Goal: Task Accomplishment & Management: Use online tool/utility

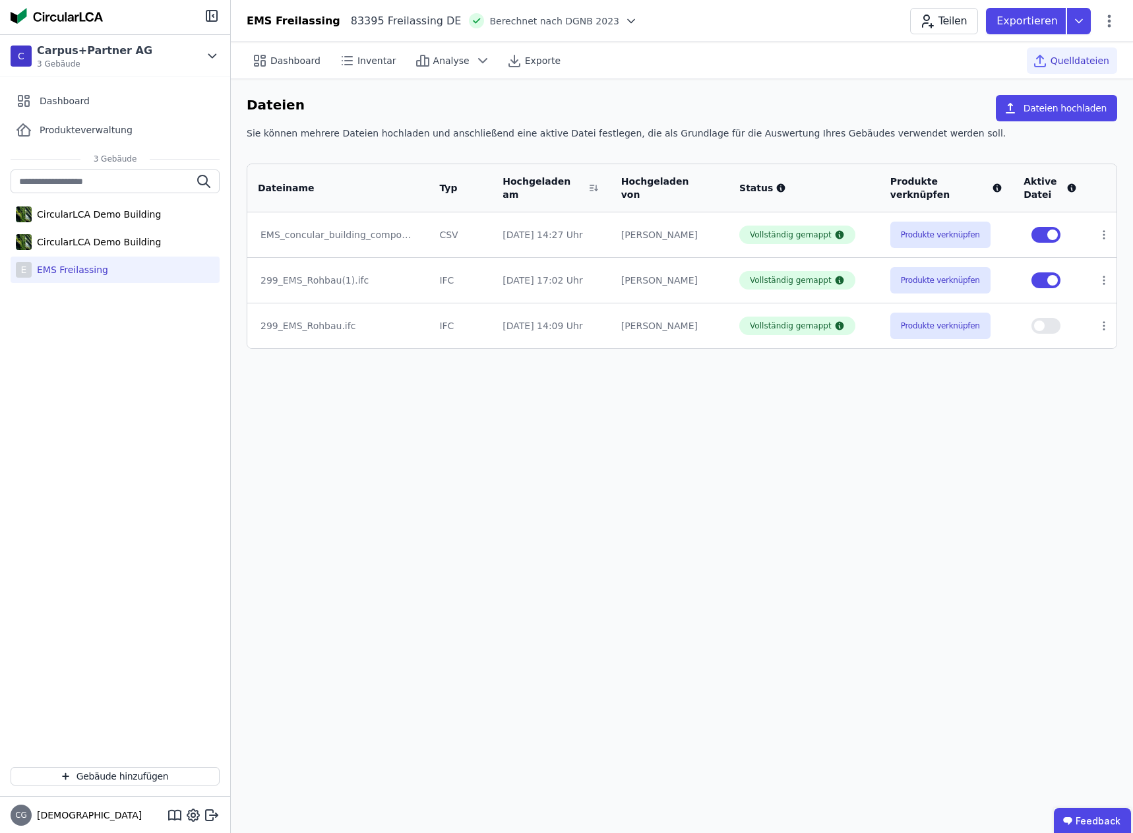
click at [756, 427] on div "Dashboard Inventar Analyse Exporte Quelldateien Dateien Dateien hochladen Sie k…" at bounding box center [682, 437] width 903 height 791
click at [1058, 106] on button "Dateien hochladen" at bounding box center [1056, 108] width 121 height 26
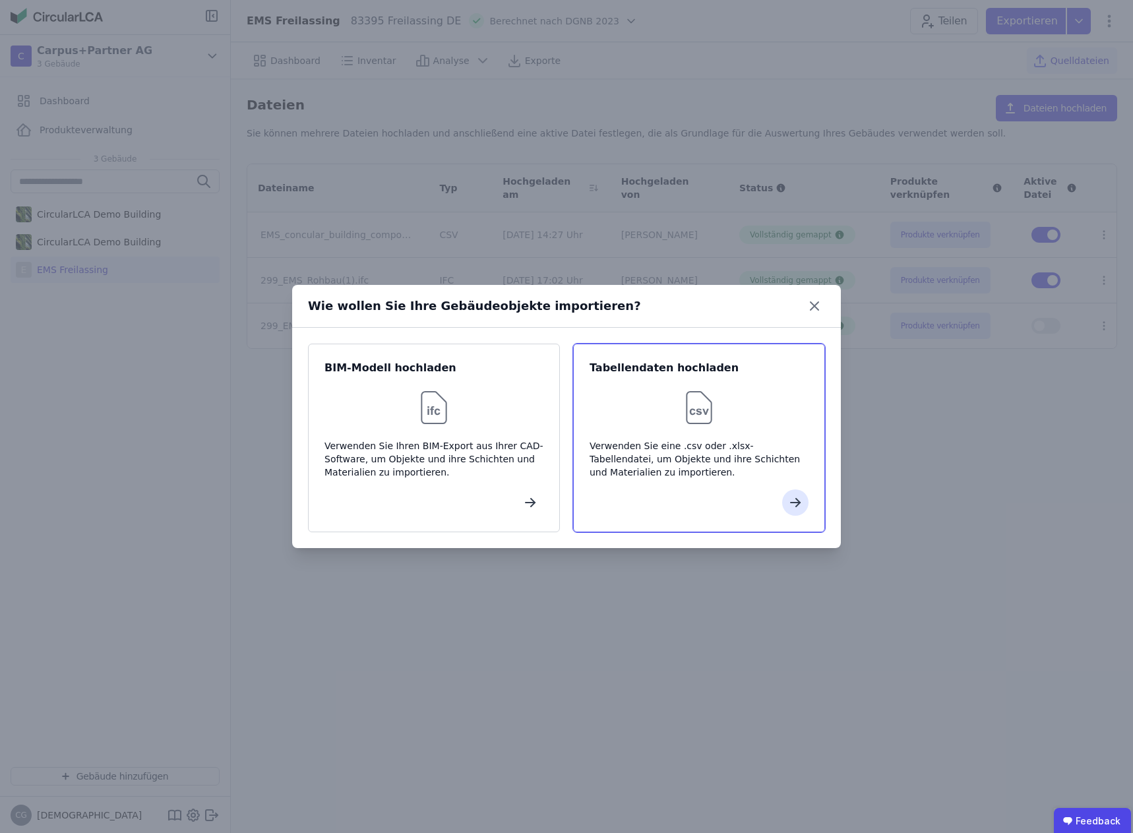
click at [672, 407] on div at bounding box center [699, 408] width 219 height 42
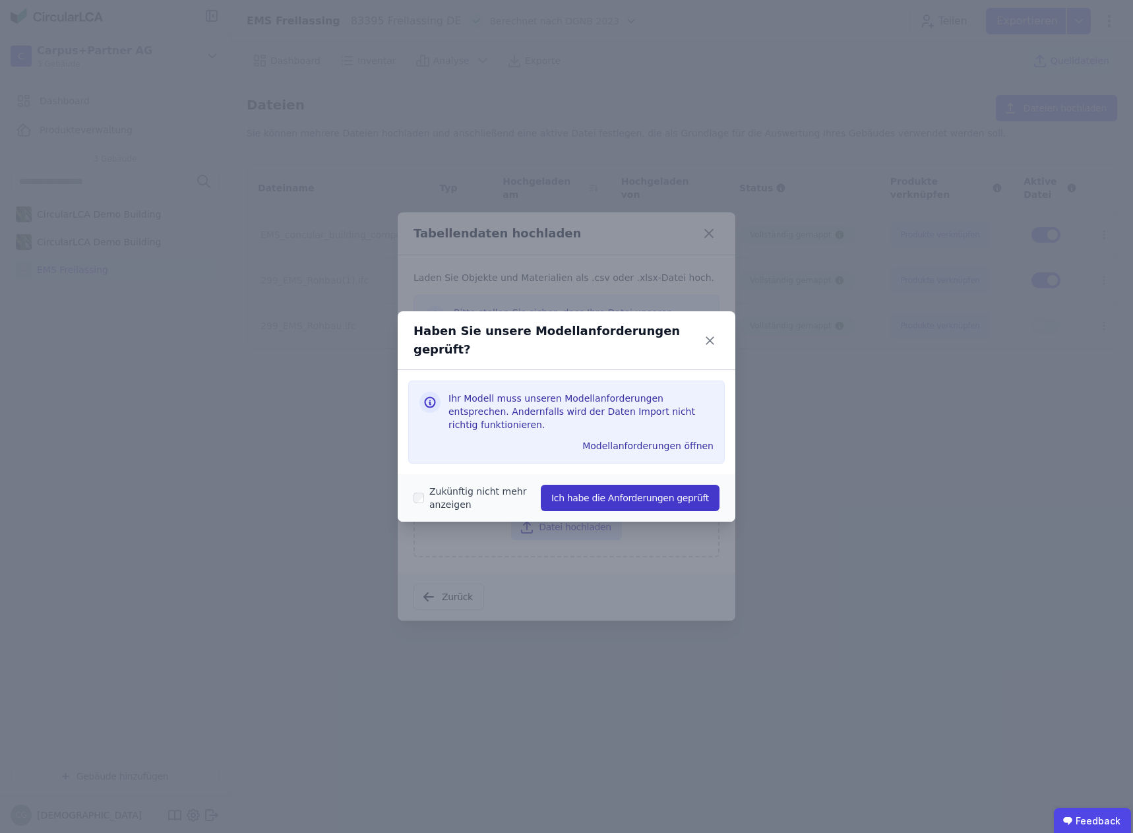
click at [607, 485] on button "Ich habe die Anforderungen geprüft" at bounding box center [630, 498] width 179 height 26
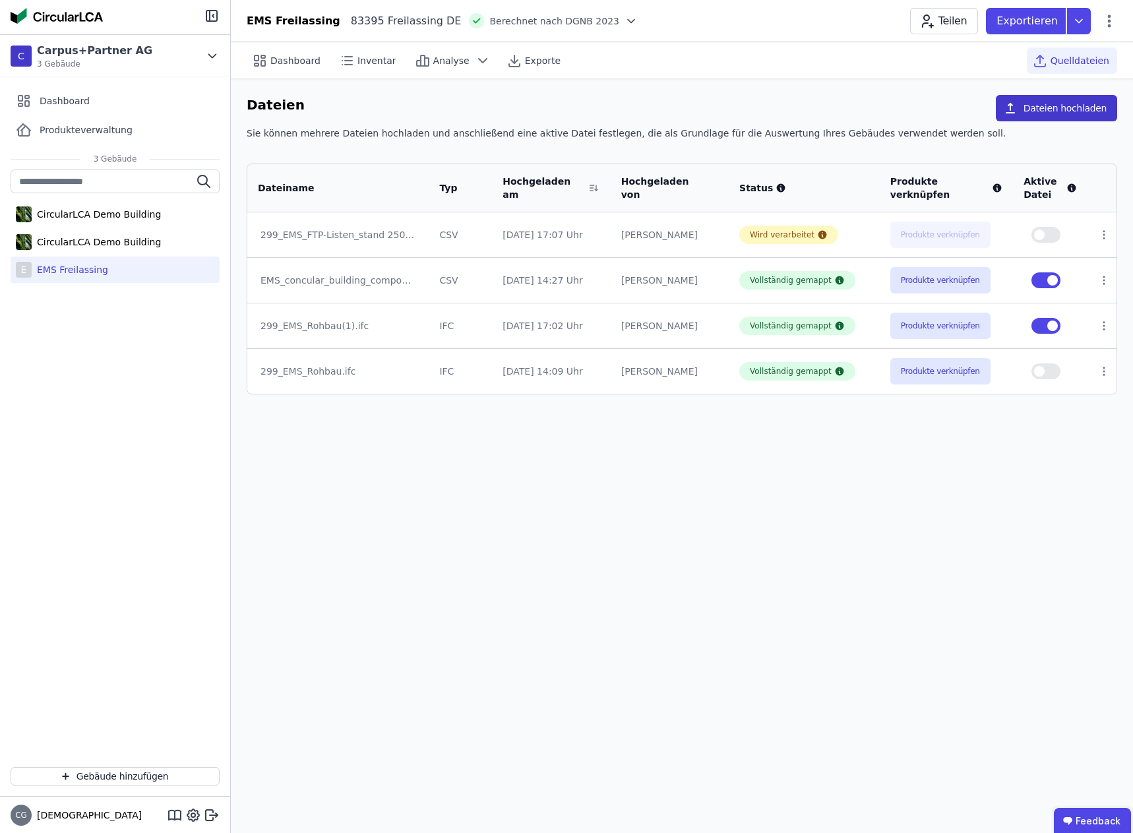
click at [1068, 105] on button "Dateien hochladen" at bounding box center [1056, 108] width 121 height 26
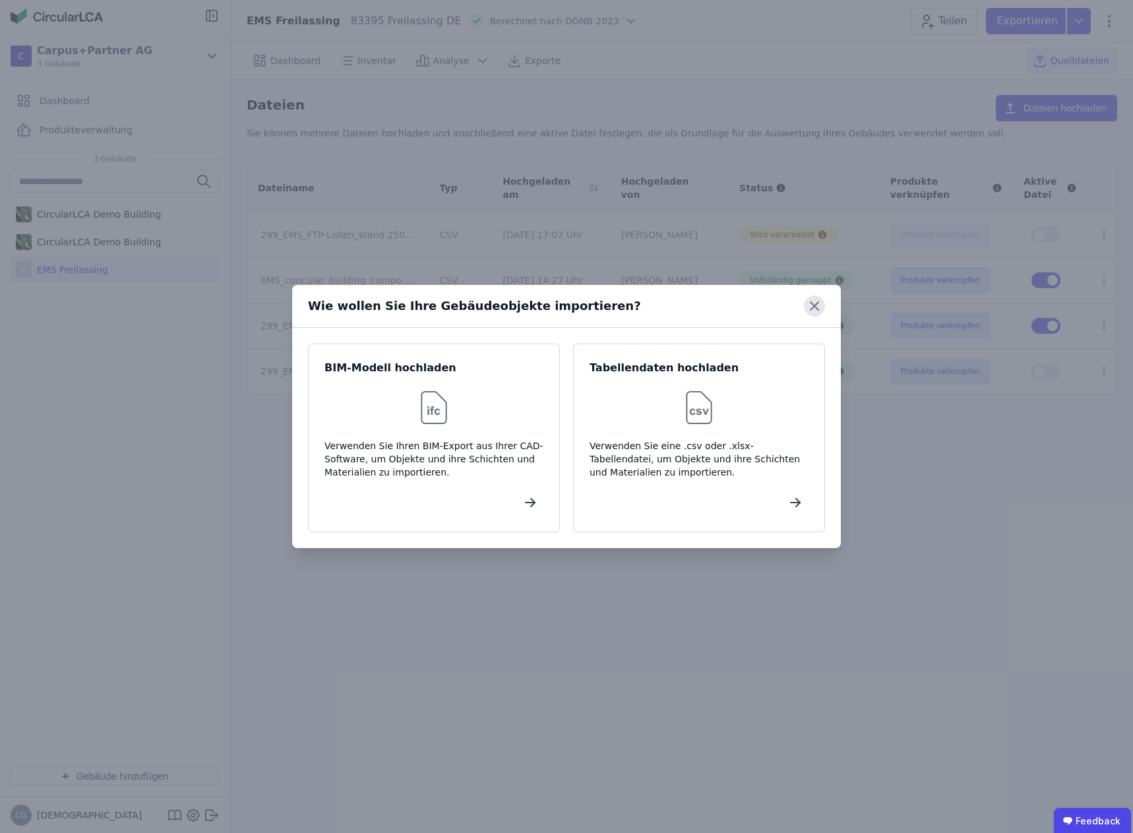
click at [808, 302] on icon at bounding box center [814, 306] width 21 height 21
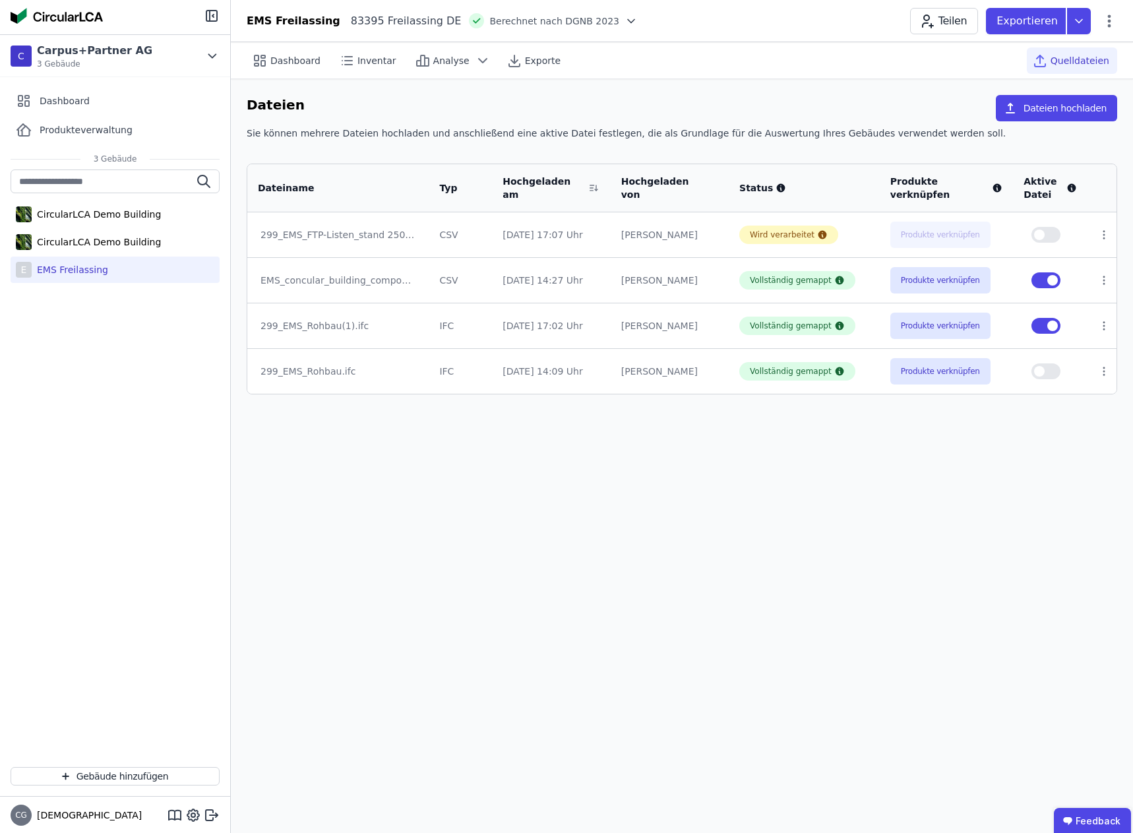
click at [610, 536] on div "Dashboard Inventar Analyse Exporte Quelldateien Dateien Dateien hochladen Sie k…" at bounding box center [682, 437] width 903 height 791
click at [819, 234] on icon at bounding box center [823, 235] width 9 height 9
click at [942, 237] on button "Produkte verknüpfen" at bounding box center [941, 235] width 100 height 26
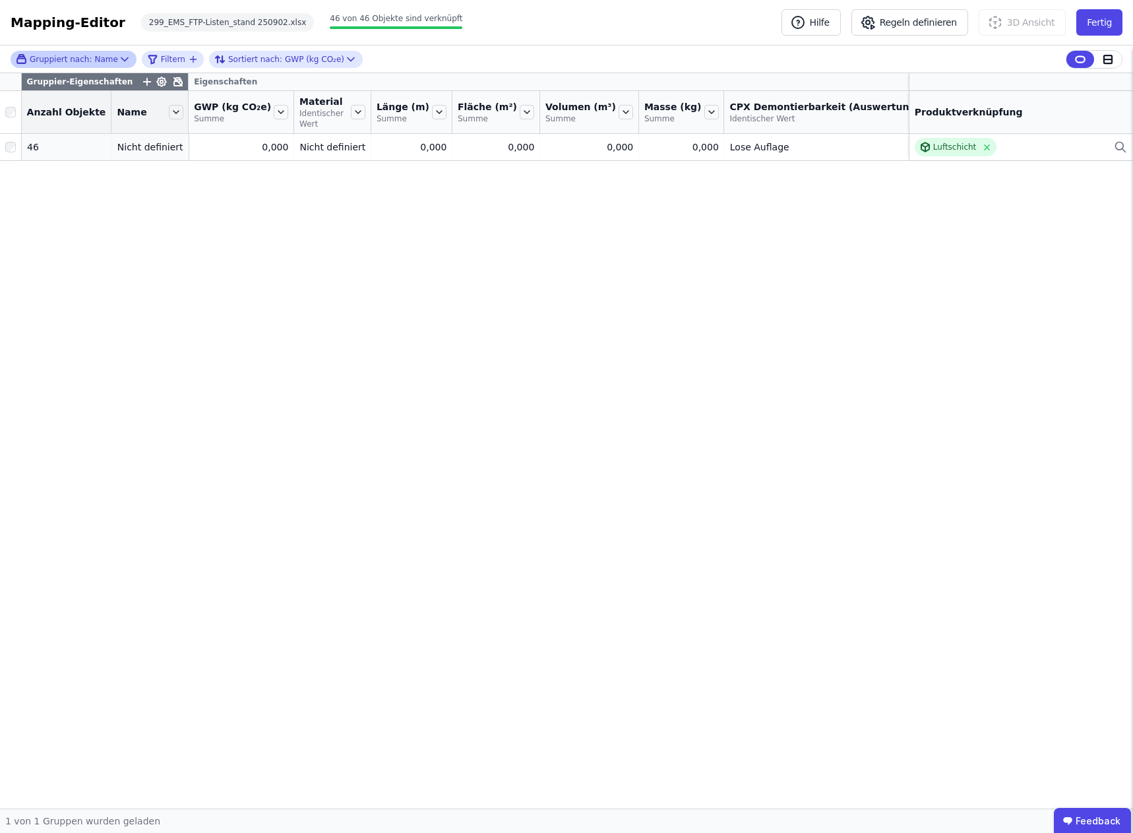
click at [118, 61] on icon at bounding box center [124, 59] width 13 height 13
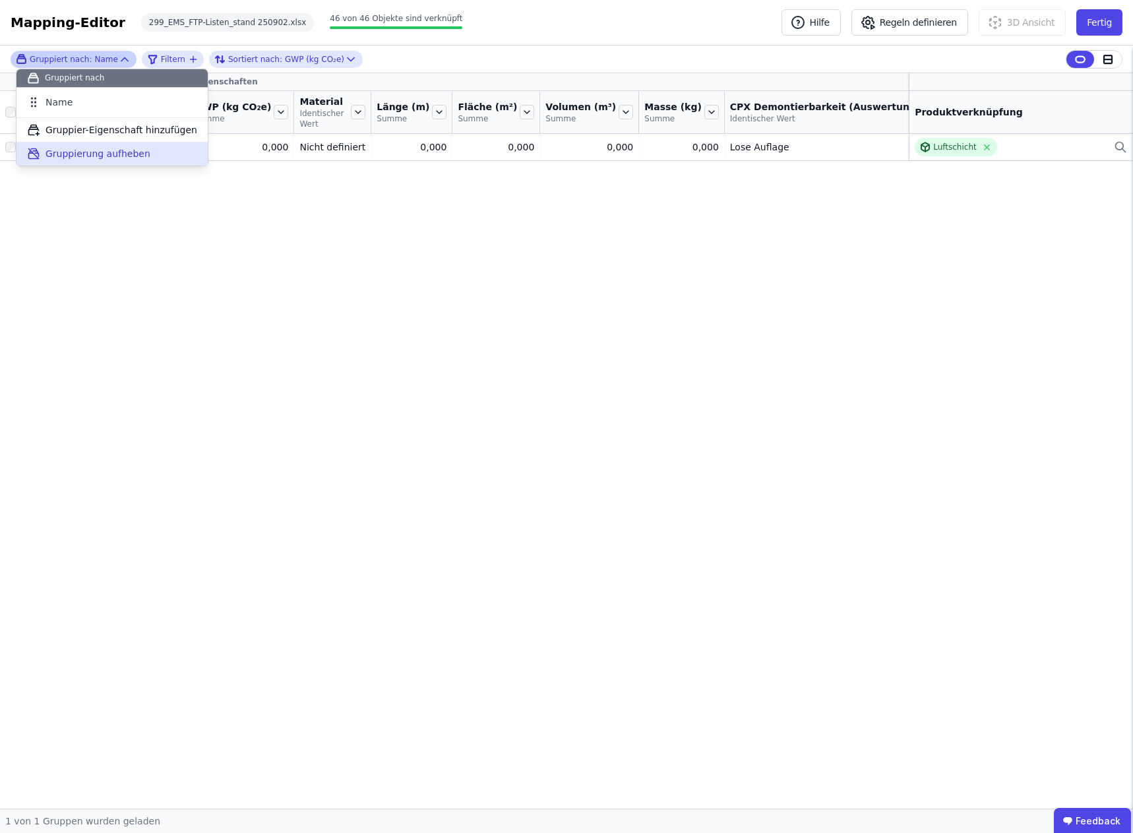
click at [96, 155] on span "Gruppierung aufheben" at bounding box center [98, 153] width 105 height 13
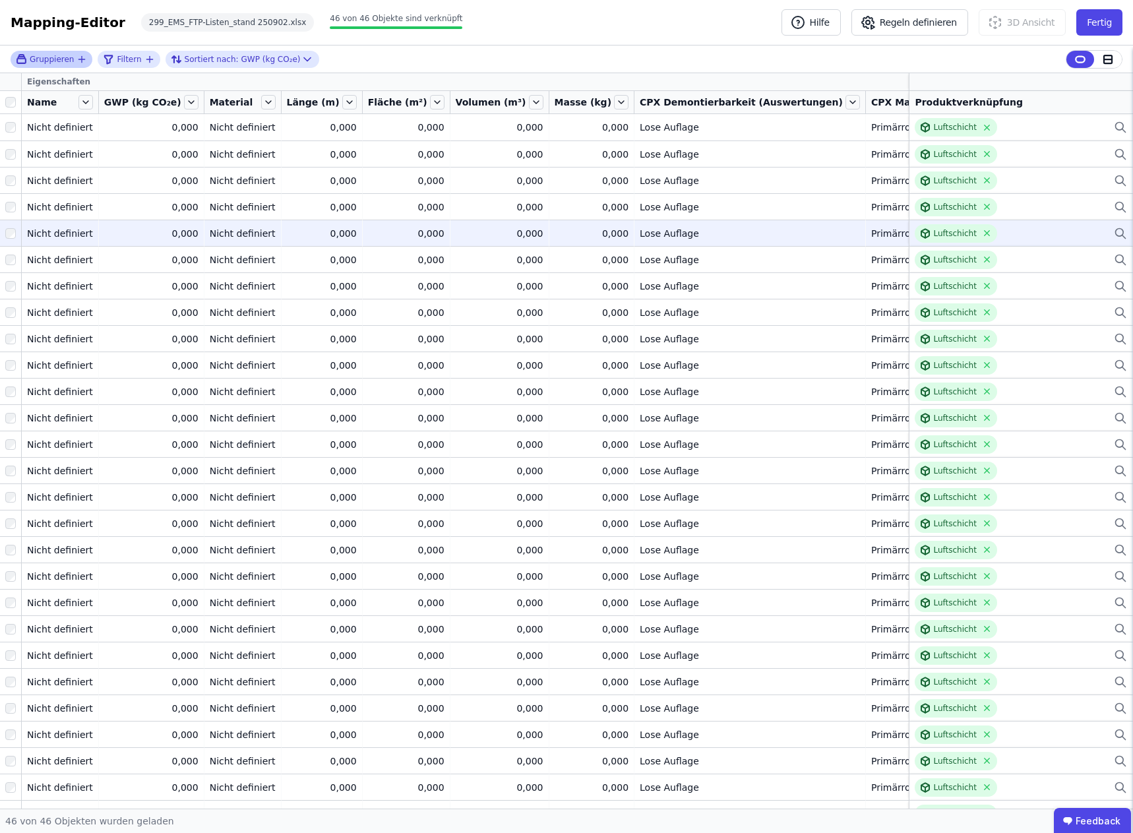
click at [659, 237] on div "Lose Auflage" at bounding box center [750, 233] width 220 height 13
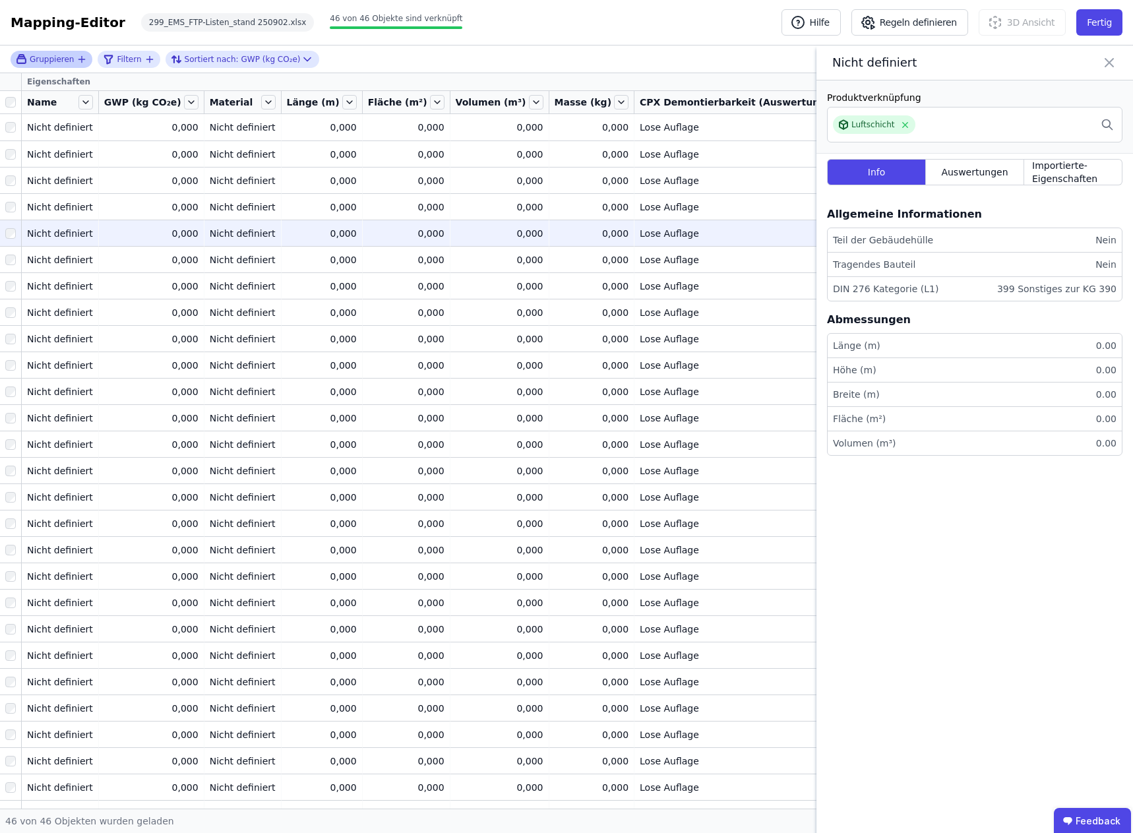
click at [660, 237] on div "Lose Auflage" at bounding box center [750, 233] width 220 height 13
click at [1110, 67] on icon at bounding box center [1110, 62] width 16 height 18
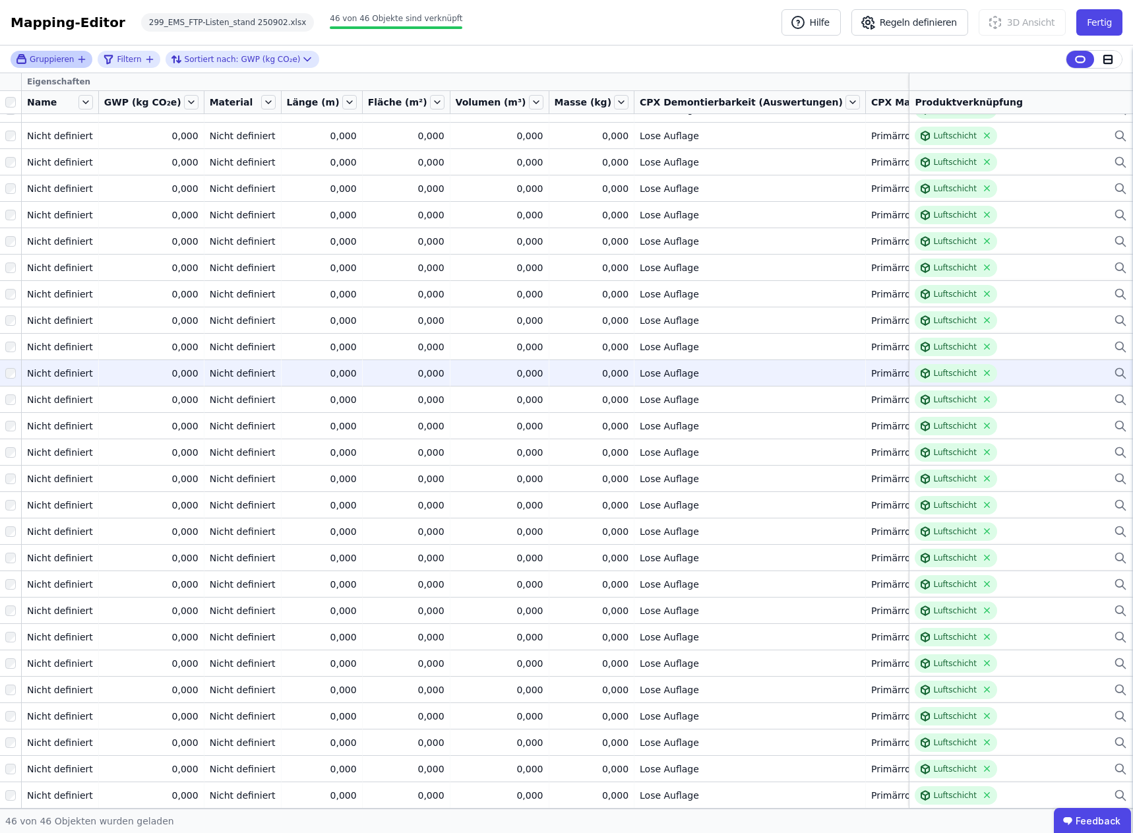
scroll to position [530, 0]
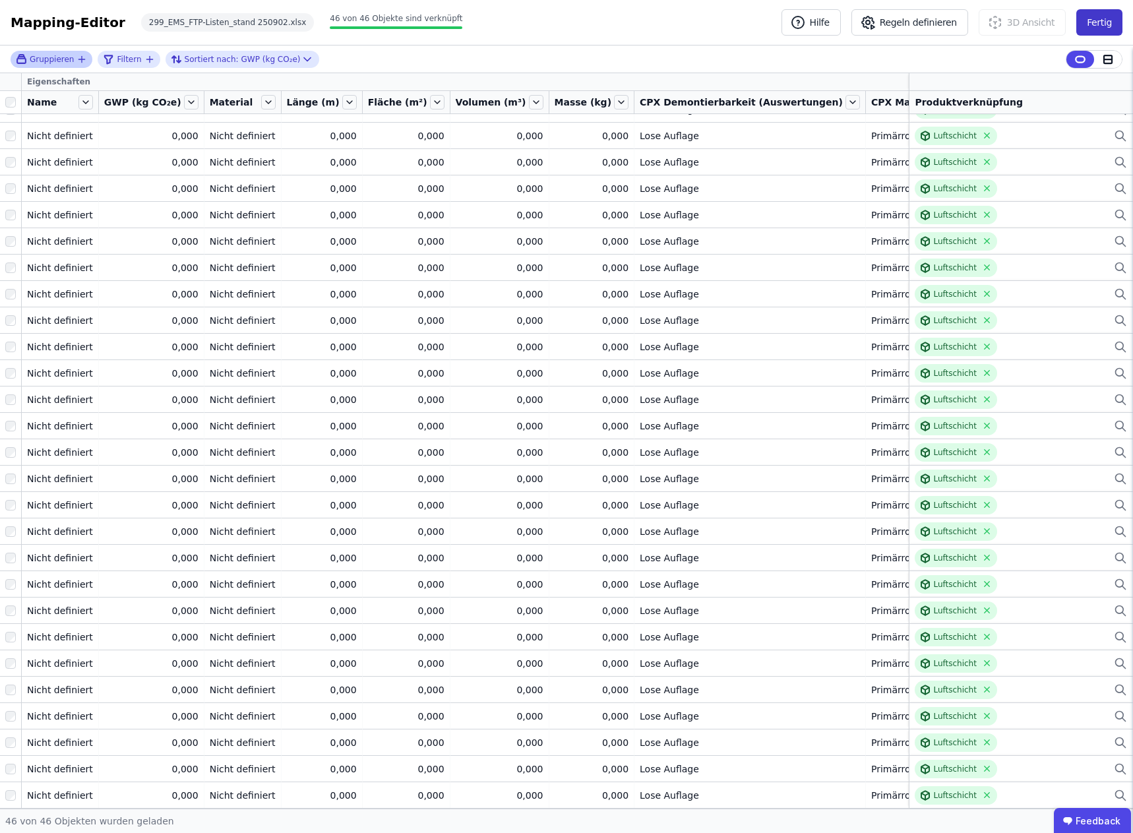
click at [1099, 23] on button "Fertig" at bounding box center [1100, 22] width 46 height 26
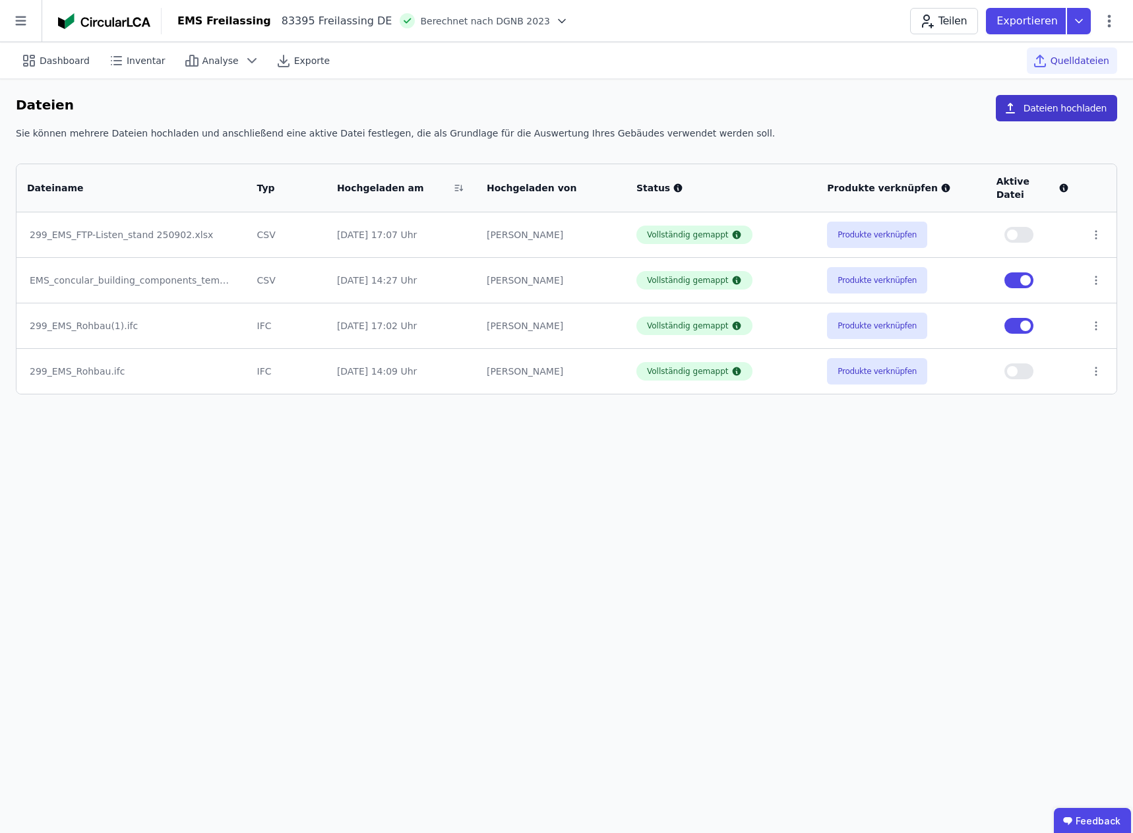
click at [1071, 112] on button "Dateien hochladen" at bounding box center [1056, 108] width 121 height 26
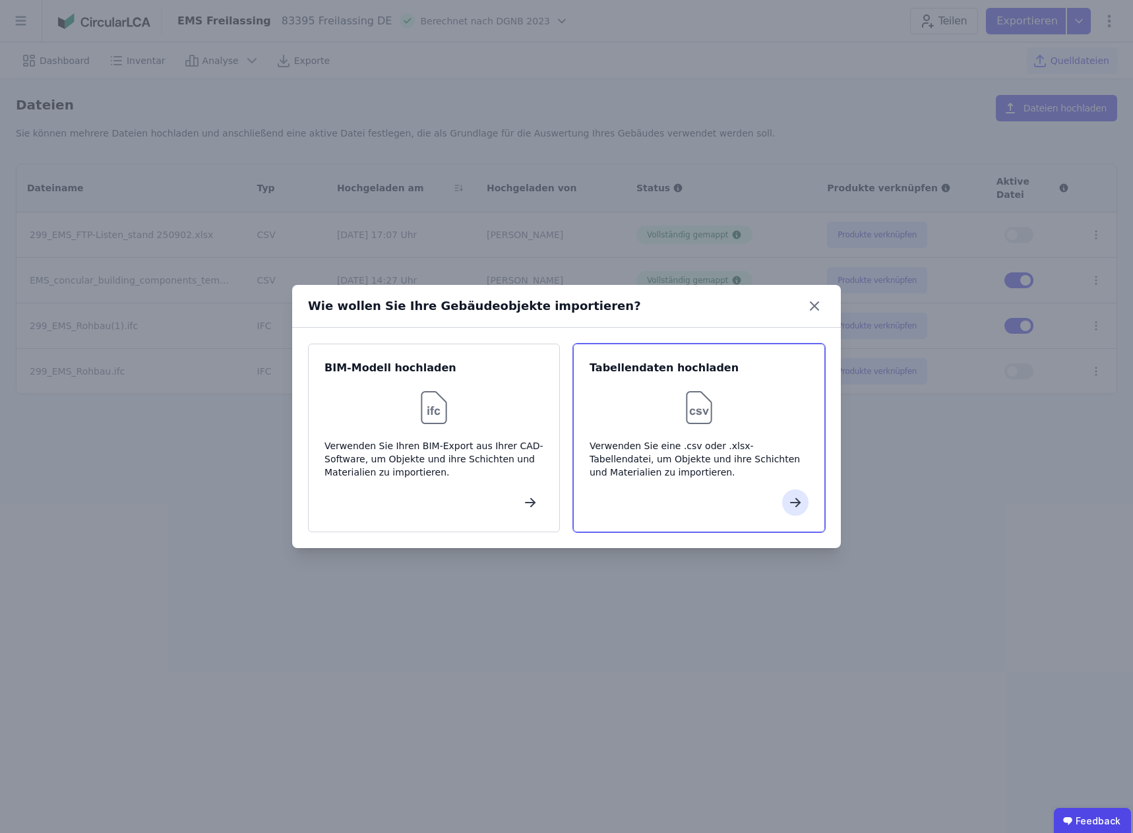
click at [656, 427] on div at bounding box center [699, 408] width 219 height 42
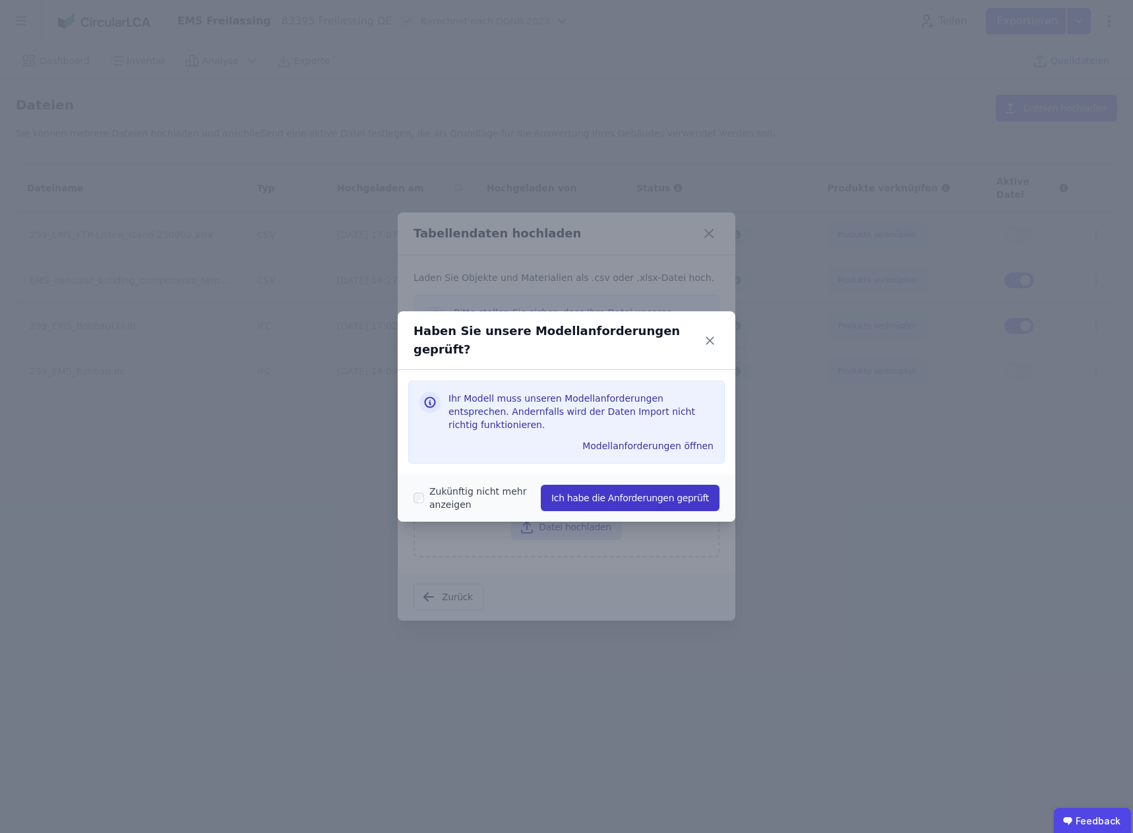
click at [632, 485] on button "Ich habe die Anforderungen geprüft" at bounding box center [630, 498] width 179 height 26
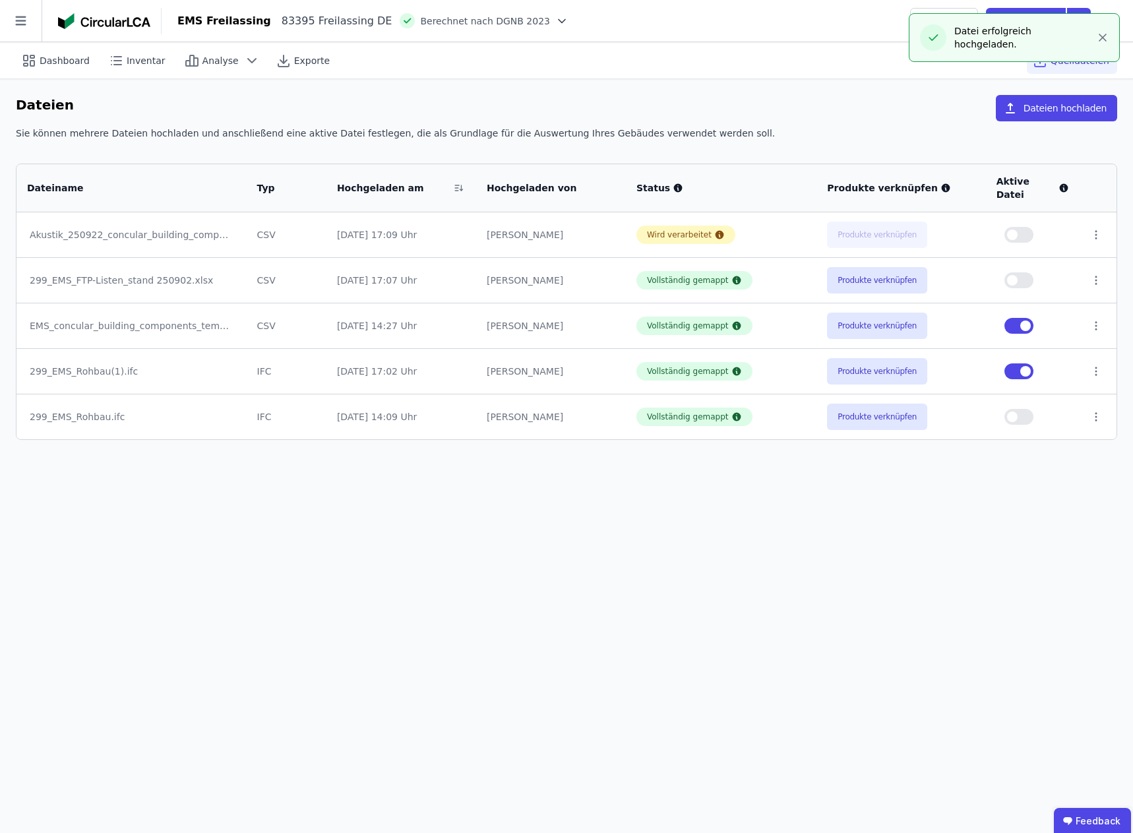
click at [393, 512] on div "Dashboard Inventar Analyse Exporte Quelldateien Dateien Dateien hochladen Sie k…" at bounding box center [566, 437] width 1133 height 791
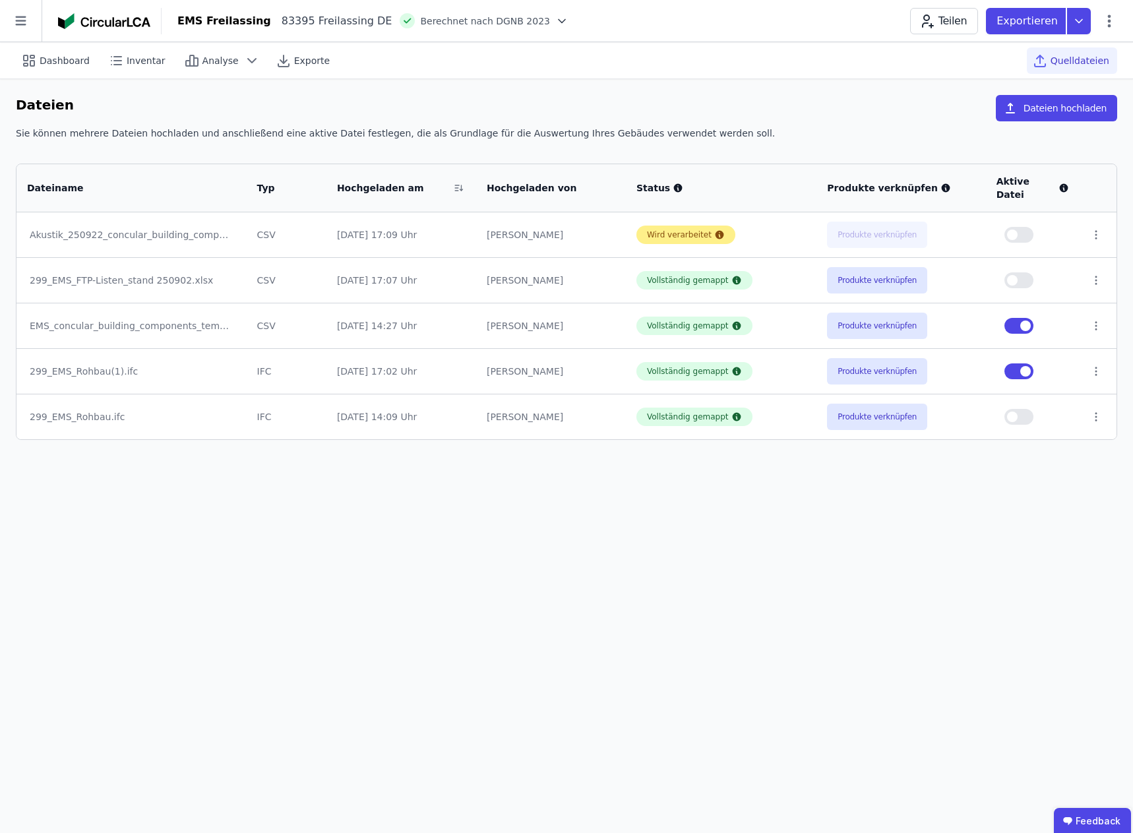
click at [715, 231] on icon at bounding box center [719, 235] width 9 height 9
click at [709, 231] on icon at bounding box center [713, 235] width 9 height 9
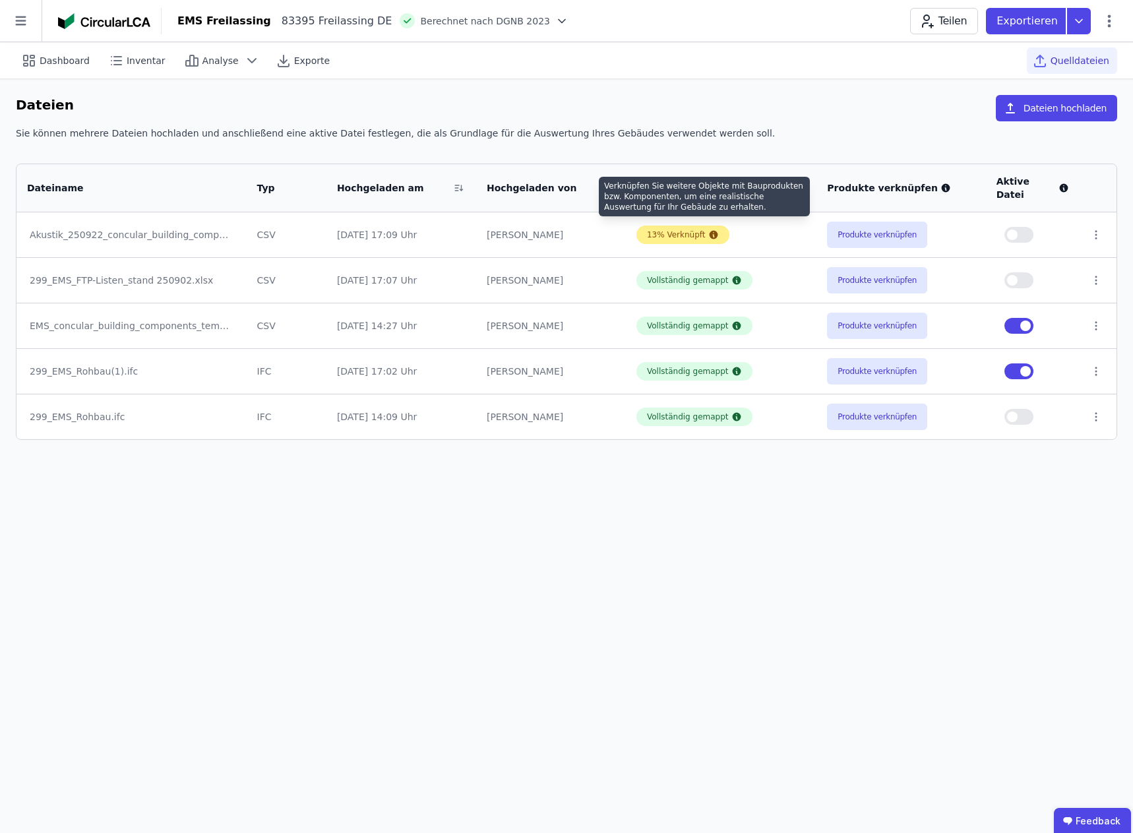
click at [709, 231] on icon at bounding box center [713, 235] width 9 height 9
click at [705, 201] on div "Verknüpfen Sie weitere Objekte mit Bauprodukten bzw. Komponenten, um eine reali…" at bounding box center [704, 197] width 211 height 40
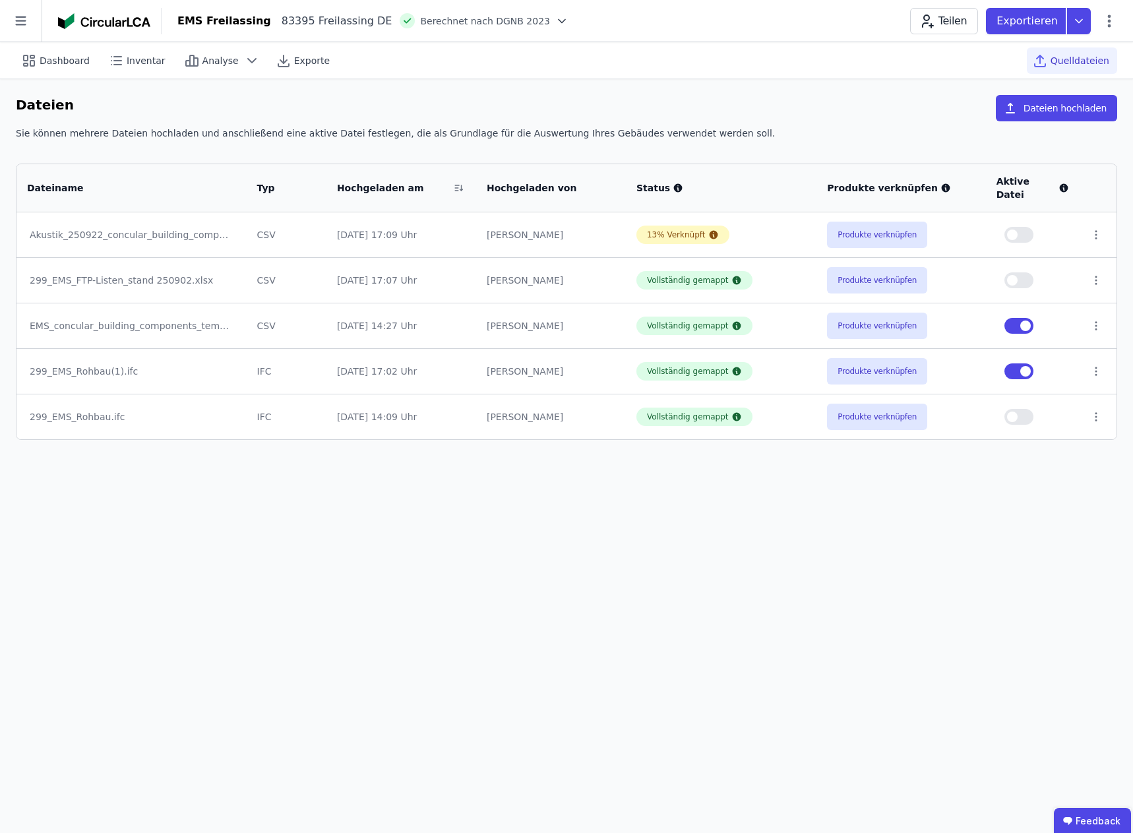
click at [624, 485] on div "Dashboard Inventar Analyse Exporte Quelldateien Dateien Dateien hochladen Sie k…" at bounding box center [566, 437] width 1133 height 791
click at [689, 230] on div "13% Verknüpft" at bounding box center [676, 235] width 59 height 11
click at [709, 231] on icon at bounding box center [713, 235] width 9 height 9
click at [699, 197] on div "Verknüpfen Sie weitere Objekte mit Bauprodukten bzw. Komponenten, um eine reali…" at bounding box center [704, 197] width 211 height 40
click at [677, 230] on div "13% Verknüpft" at bounding box center [676, 235] width 59 height 11
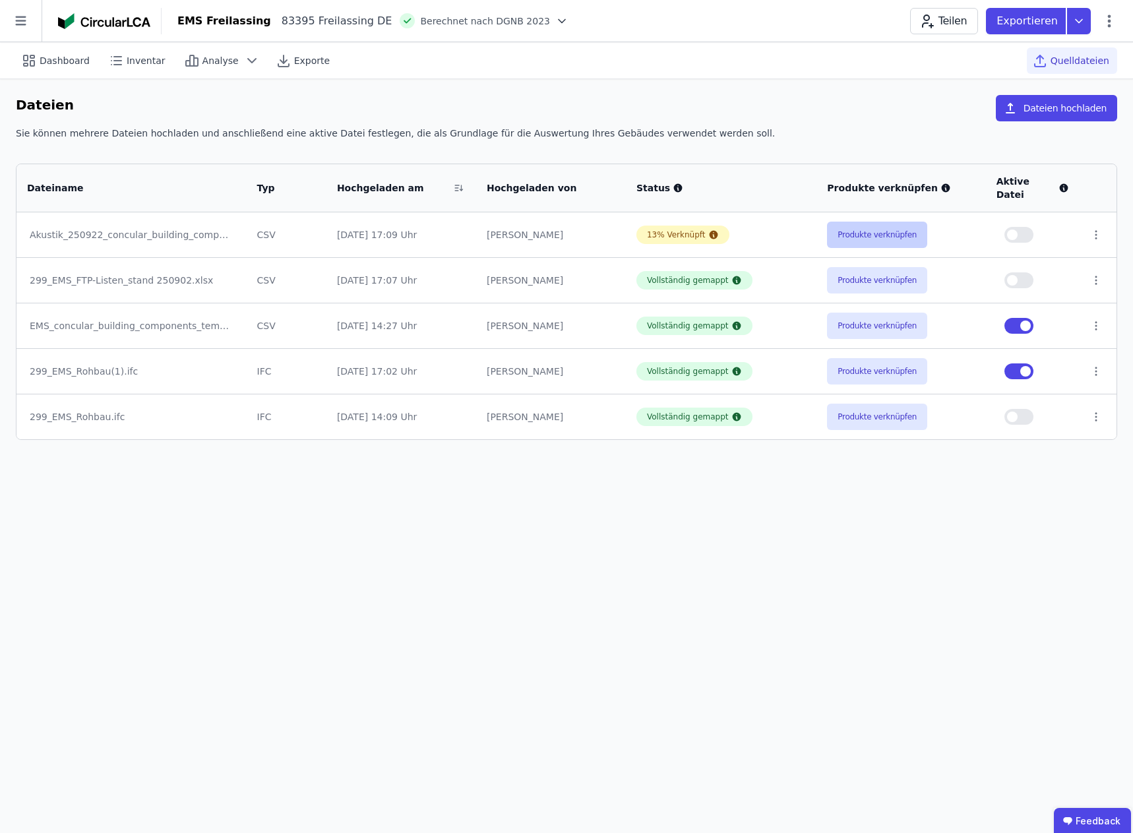
click at [873, 222] on button "Produkte verknüpfen" at bounding box center [877, 235] width 100 height 26
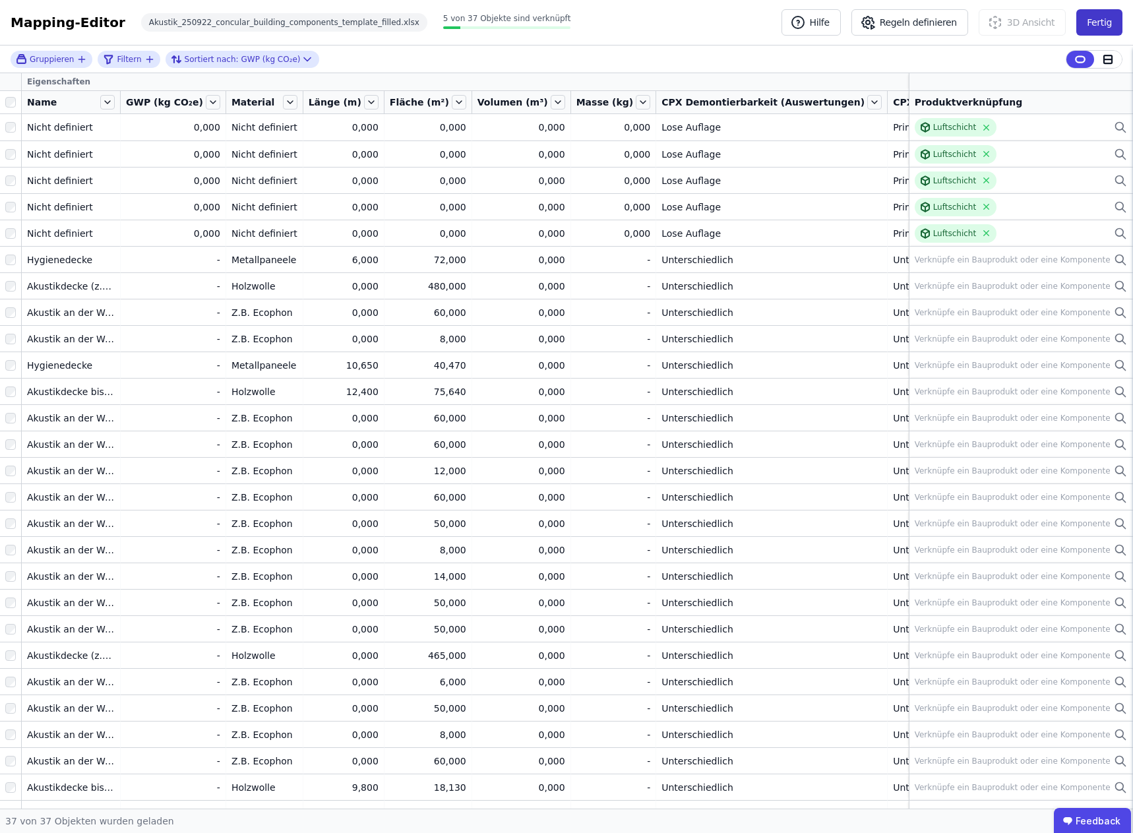
click at [1104, 19] on button "Fertig" at bounding box center [1100, 22] width 46 height 26
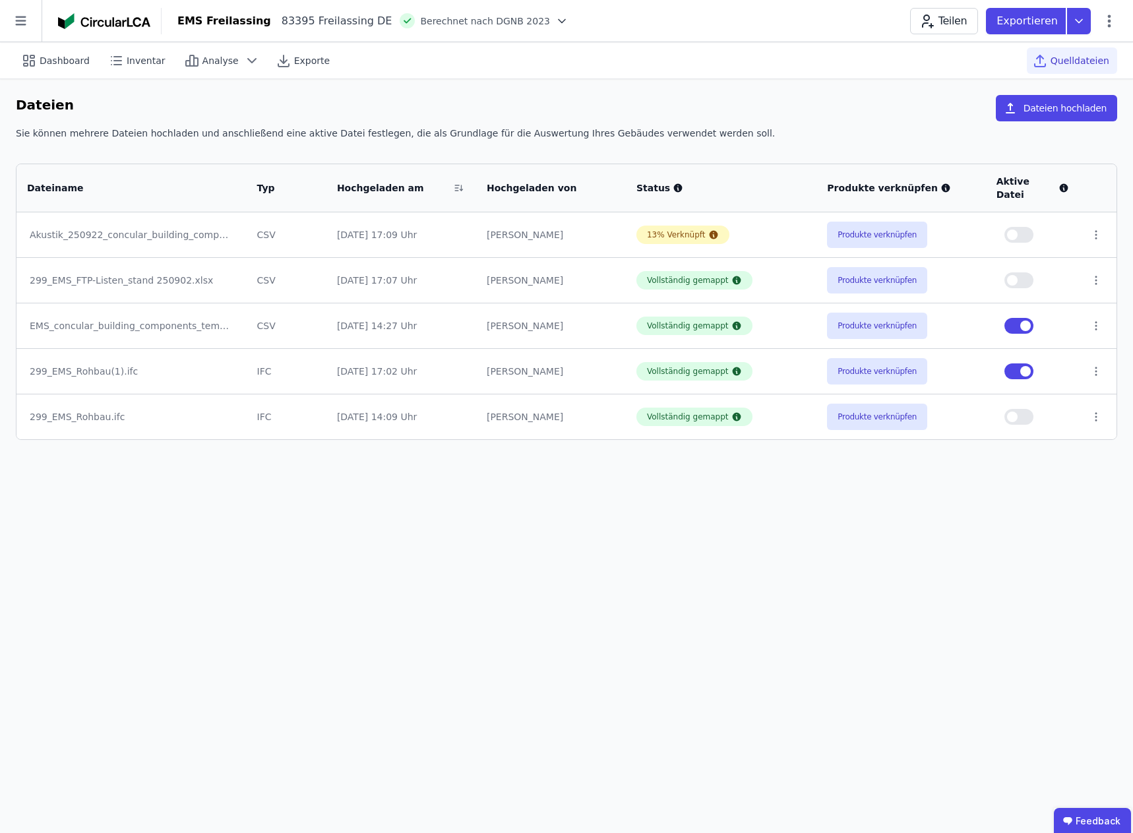
click at [746, 505] on div "Dashboard Inventar Analyse Exporte Quelldateien Dateien Dateien hochladen Sie k…" at bounding box center [566, 437] width 1133 height 791
click at [892, 222] on button "Produkte verknüpfen" at bounding box center [877, 235] width 100 height 26
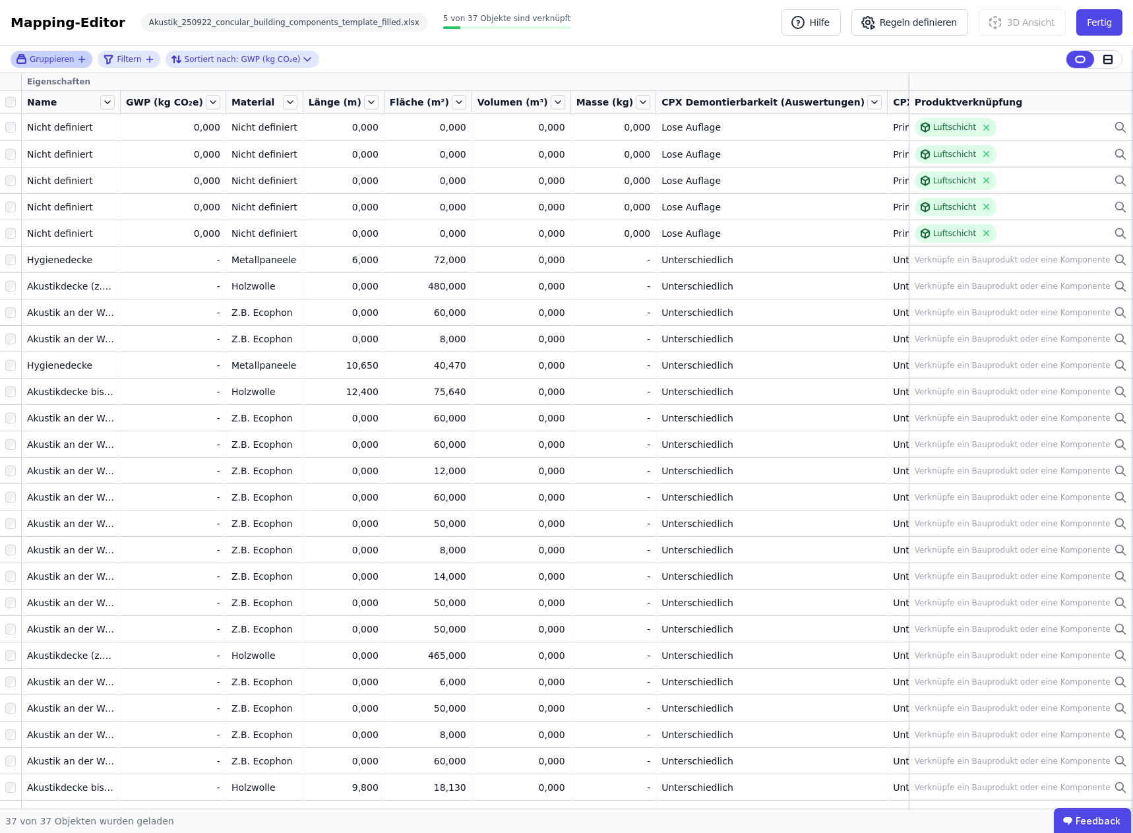
click at [63, 59] on span "Gruppieren" at bounding box center [52, 59] width 44 height 11
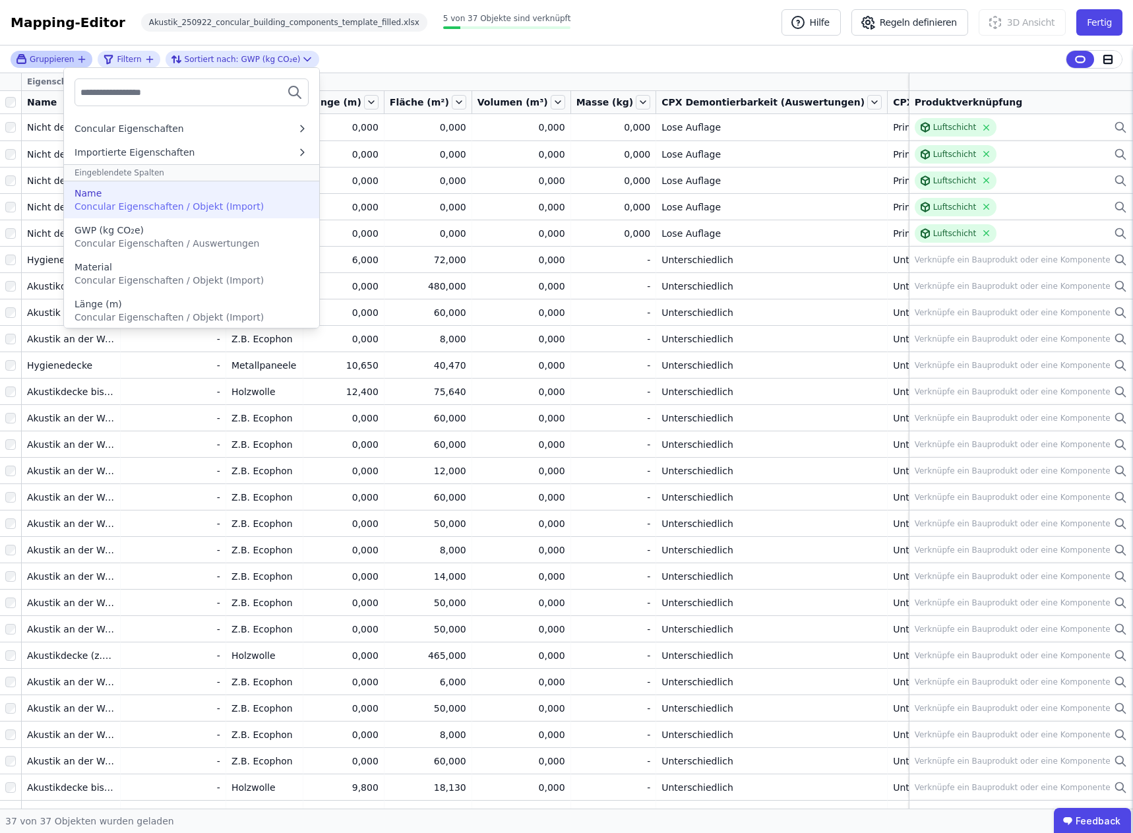
click at [109, 192] on div "Name" at bounding box center [192, 193] width 234 height 13
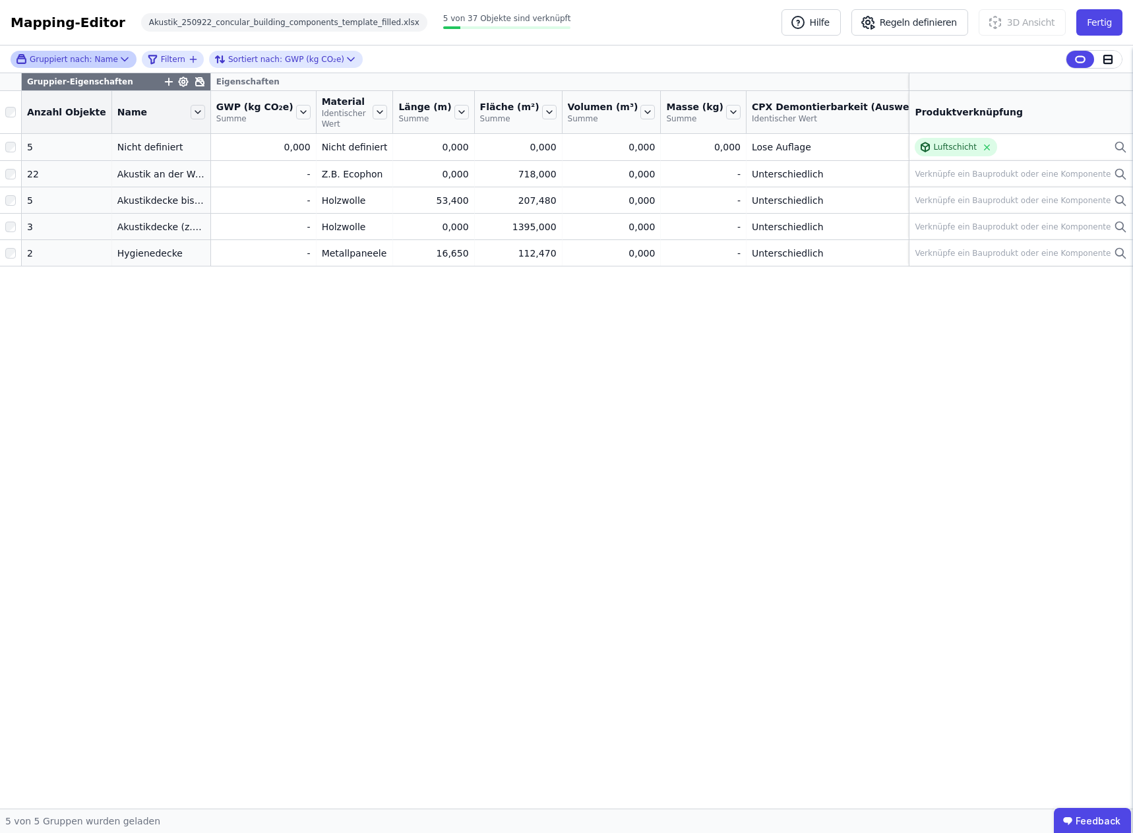
click at [197, 309] on div "Gruppier-Eigenschaften Eigenschaften Anzahl Objekte Name GWP (kg CO₂e) Summe Ma…" at bounding box center [566, 441] width 1133 height 736
click at [695, 353] on div "Gruppier-Eigenschaften Eigenschaften Anzahl Objekte Name GWP (kg CO₂e) Summe Ma…" at bounding box center [566, 441] width 1133 height 736
click at [217, 323] on div "Gruppier-Eigenschaften Eigenschaften Anzahl Objekte Name GWP (kg CO₂e) Summe Ma…" at bounding box center [566, 441] width 1133 height 736
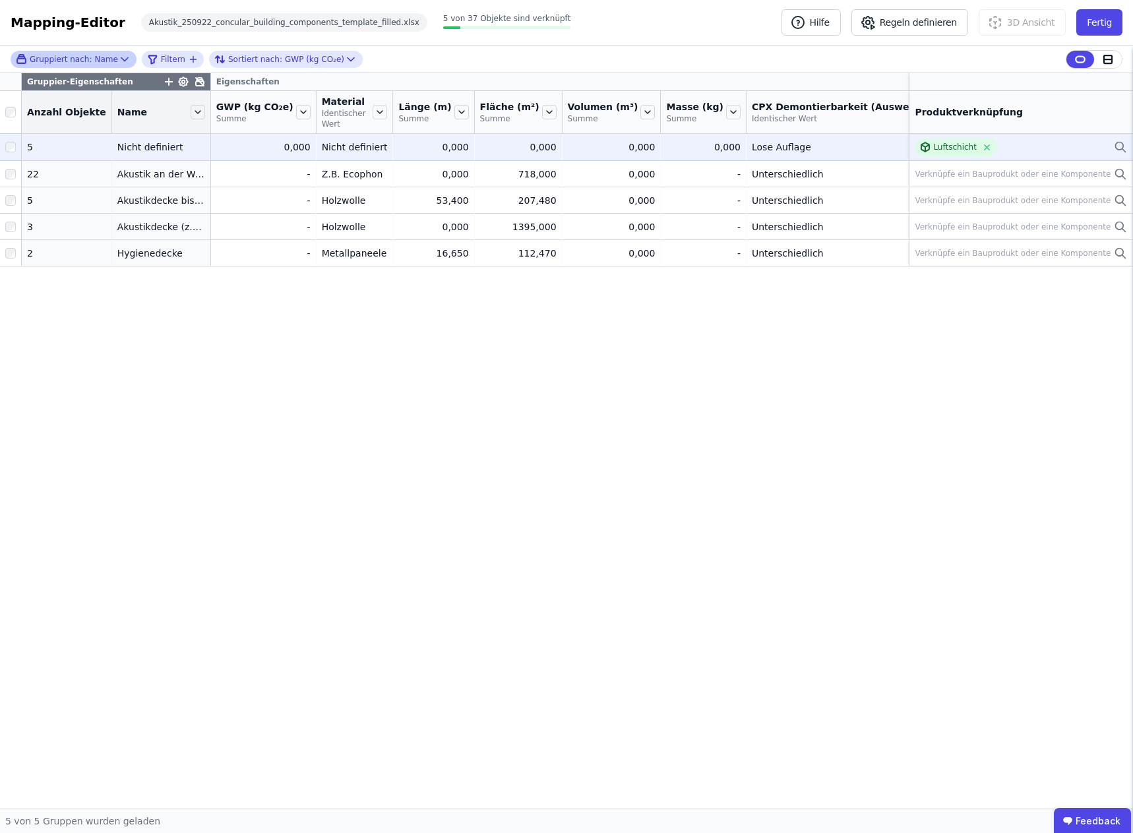
click at [178, 144] on div "Nicht definiert" at bounding box center [161, 147] width 88 height 13
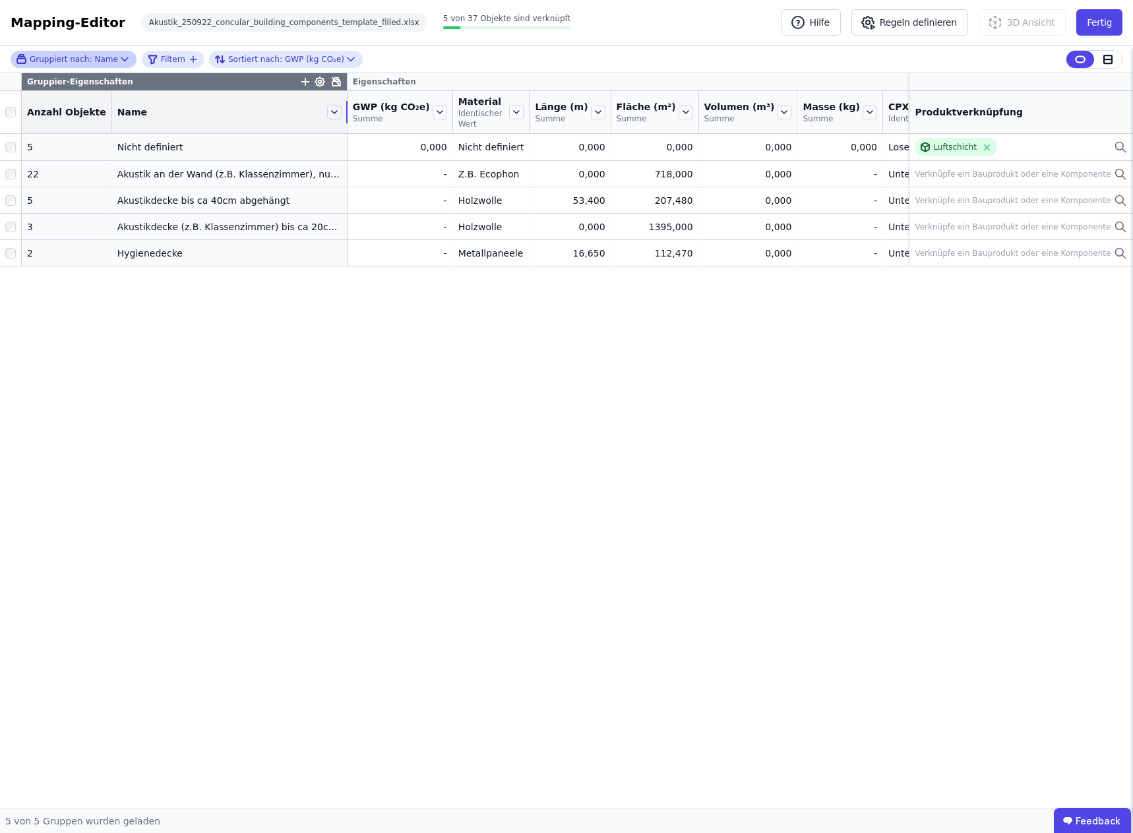
drag, startPoint x: 195, startPoint y: 119, endPoint x: 330, endPoint y: 121, distance: 135.3
click at [330, 121] on div "Name" at bounding box center [229, 112] width 235 height 22
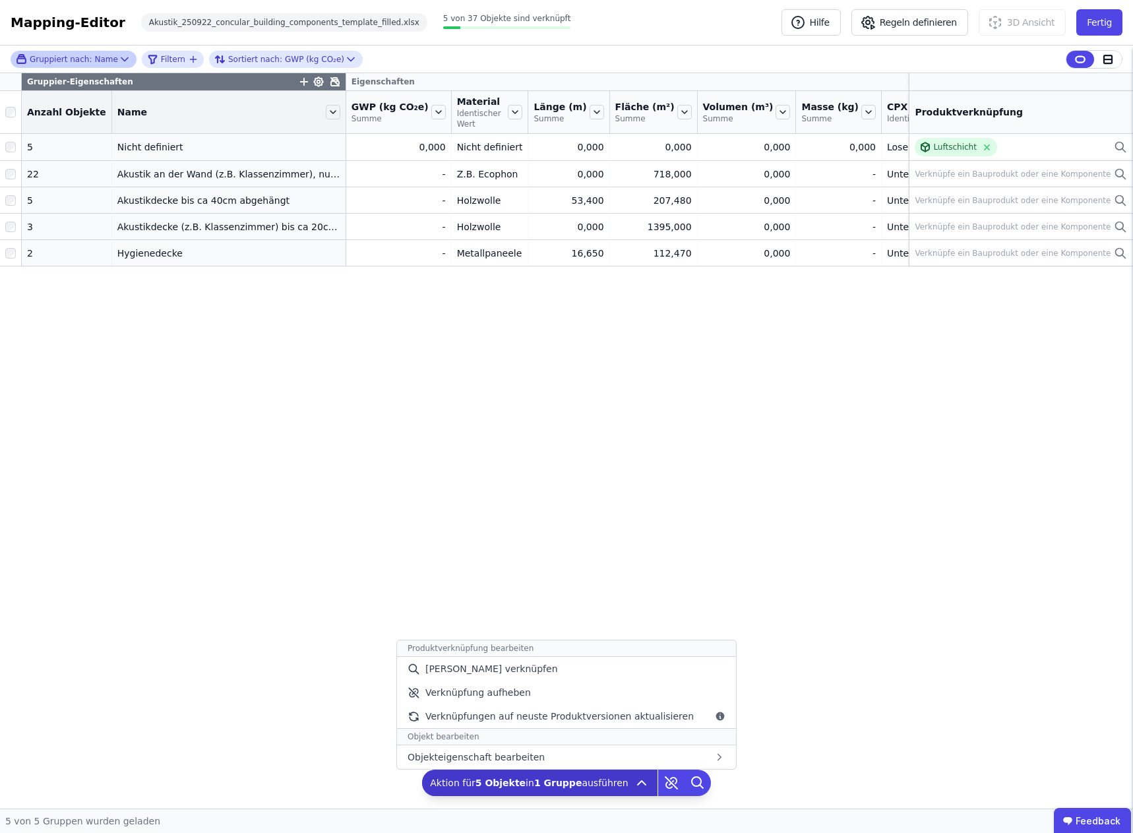
click at [634, 785] on icon at bounding box center [642, 783] width 16 height 16
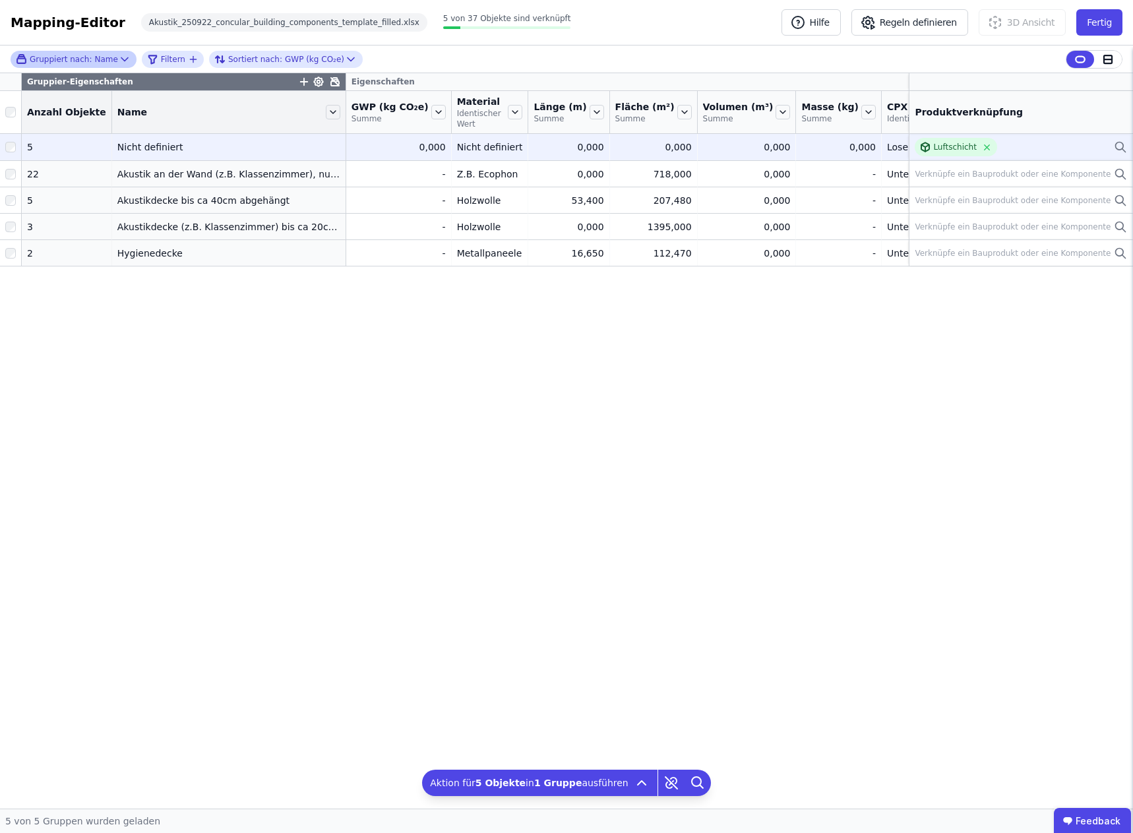
click at [54, 144] on div "5" at bounding box center [66, 147] width 79 height 13
click at [44, 145] on div "5" at bounding box center [66, 147] width 79 height 13
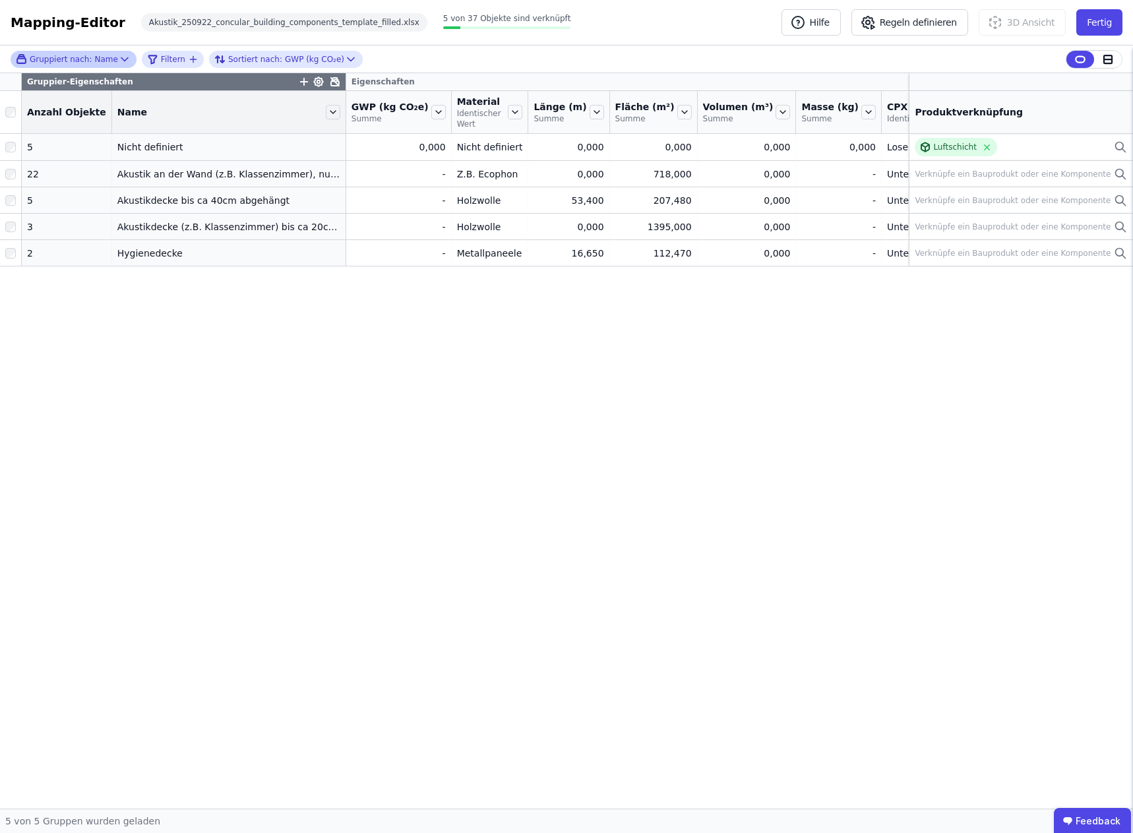
click at [289, 301] on div "Gruppier-Eigenschaften Eigenschaften Anzahl Objekte Name GWP (kg CO₂e) Summe Ma…" at bounding box center [566, 441] width 1133 height 736
click at [89, 54] on div "Gruppiert nach: Name" at bounding box center [67, 58] width 102 height 11
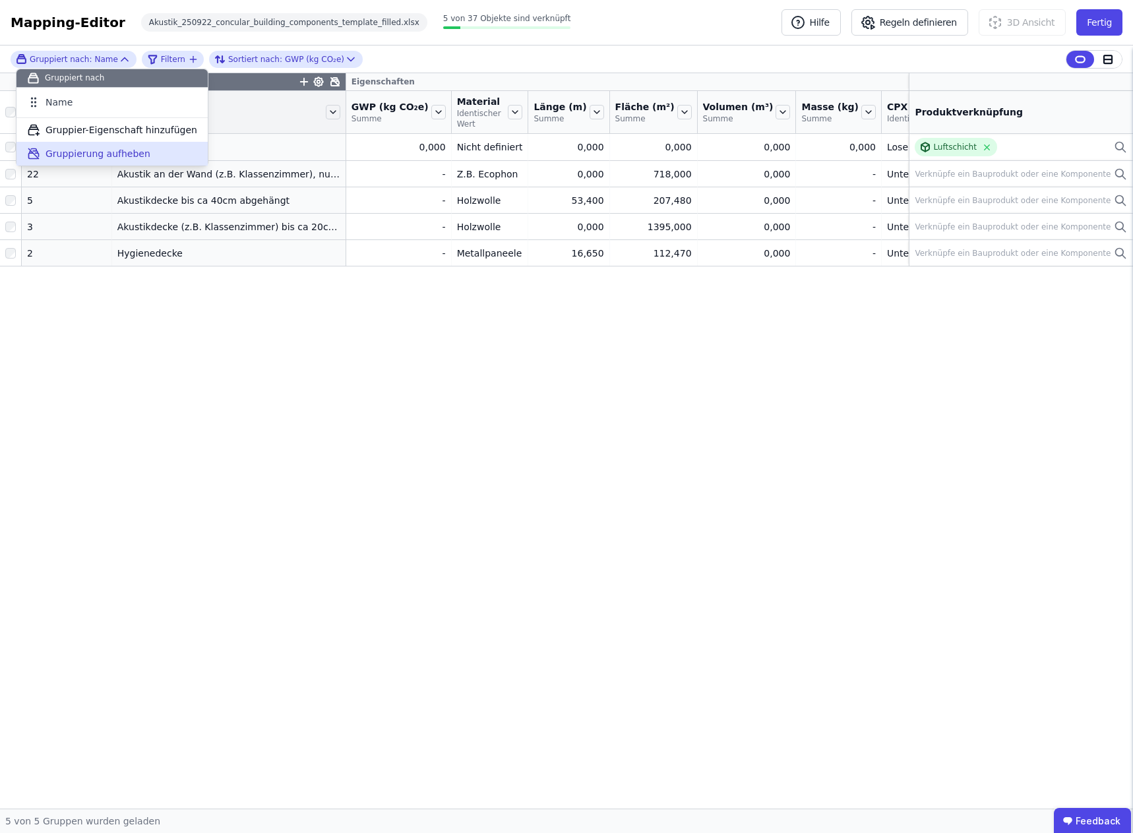
click at [77, 162] on div "Gruppierung aufheben" at bounding box center [111, 154] width 191 height 24
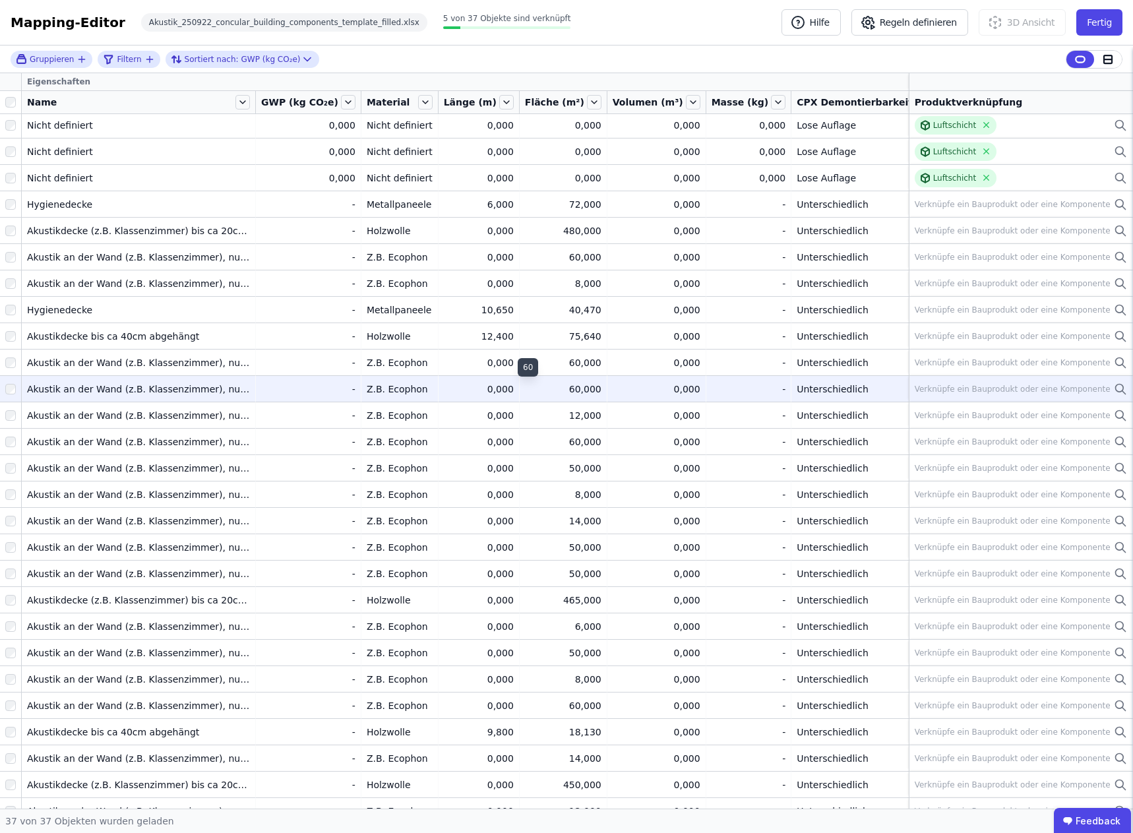
scroll to position [66, 0]
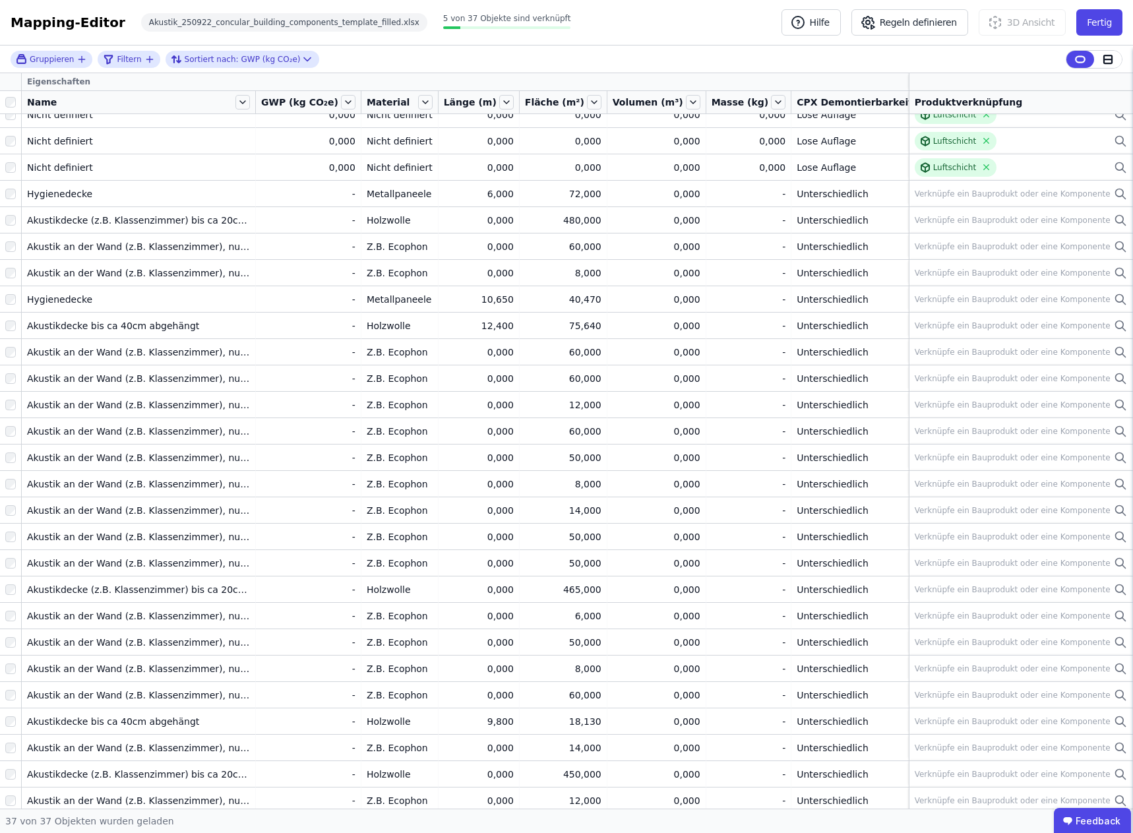
click at [77, 55] on icon "button" at bounding box center [82, 59] width 11 height 11
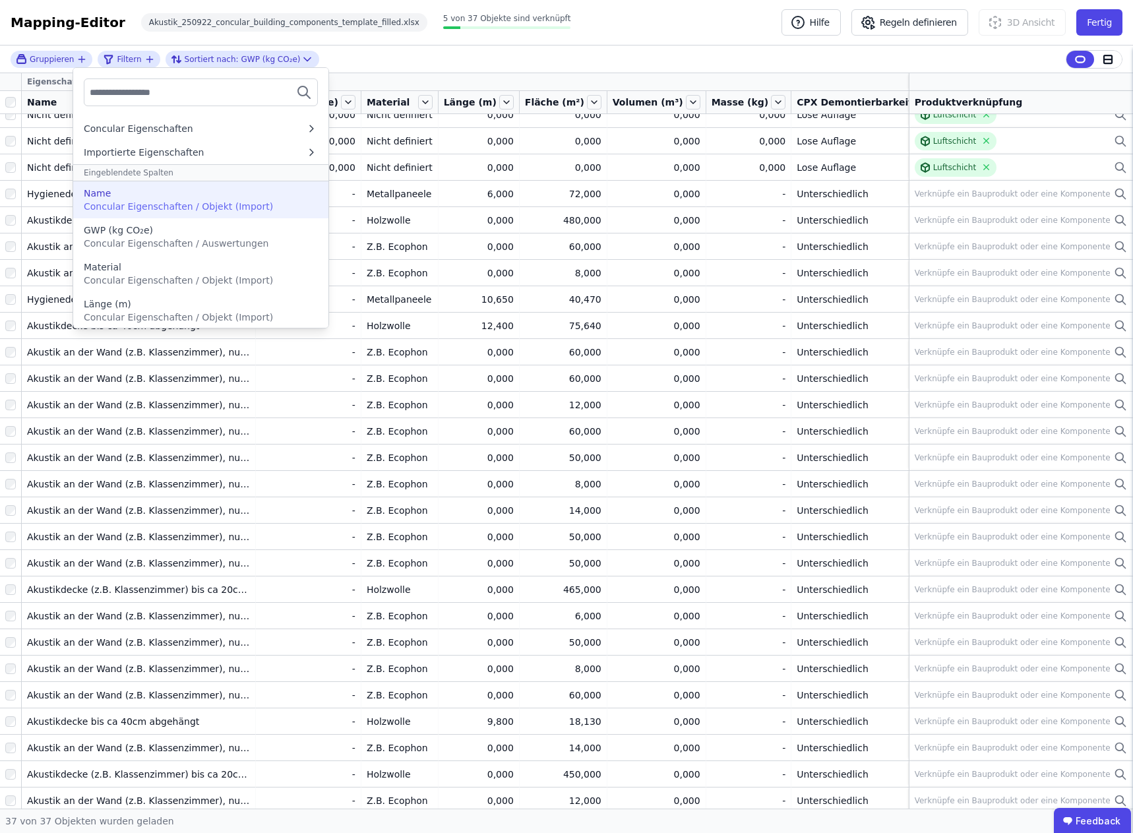
click at [101, 192] on div "Name" at bounding box center [97, 193] width 27 height 13
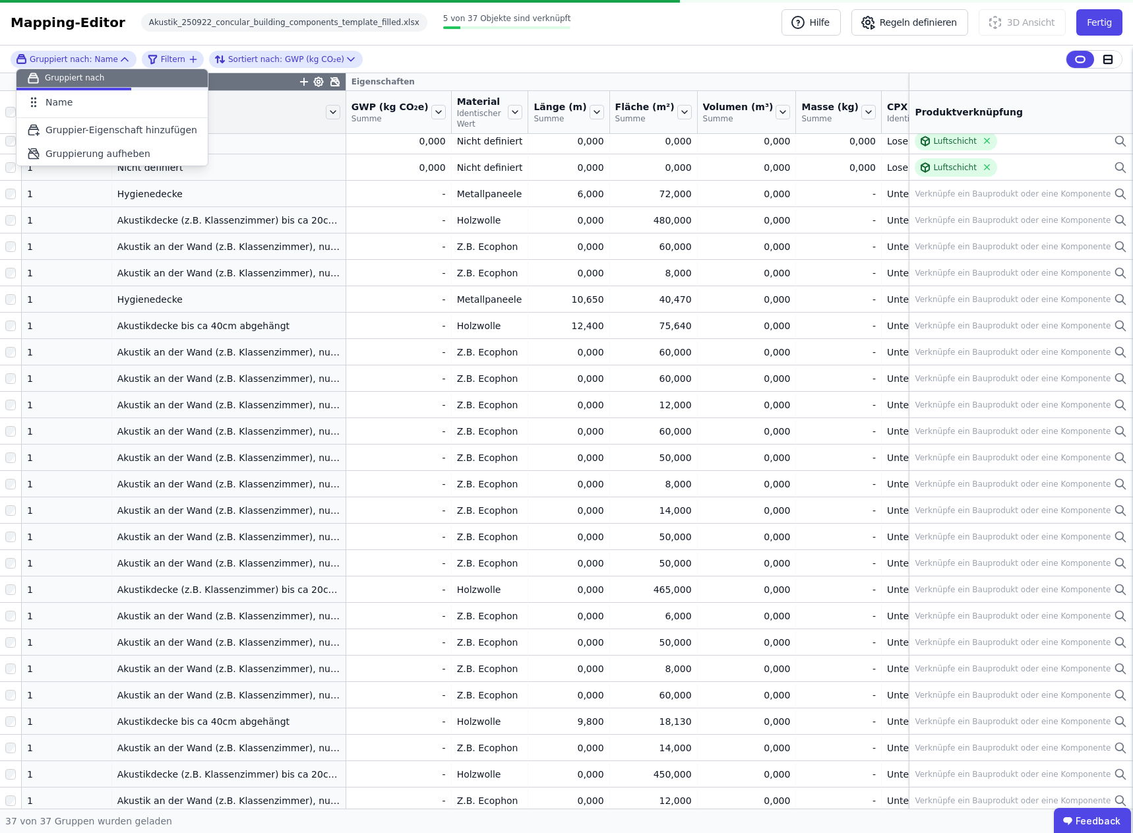
scroll to position [0, 0]
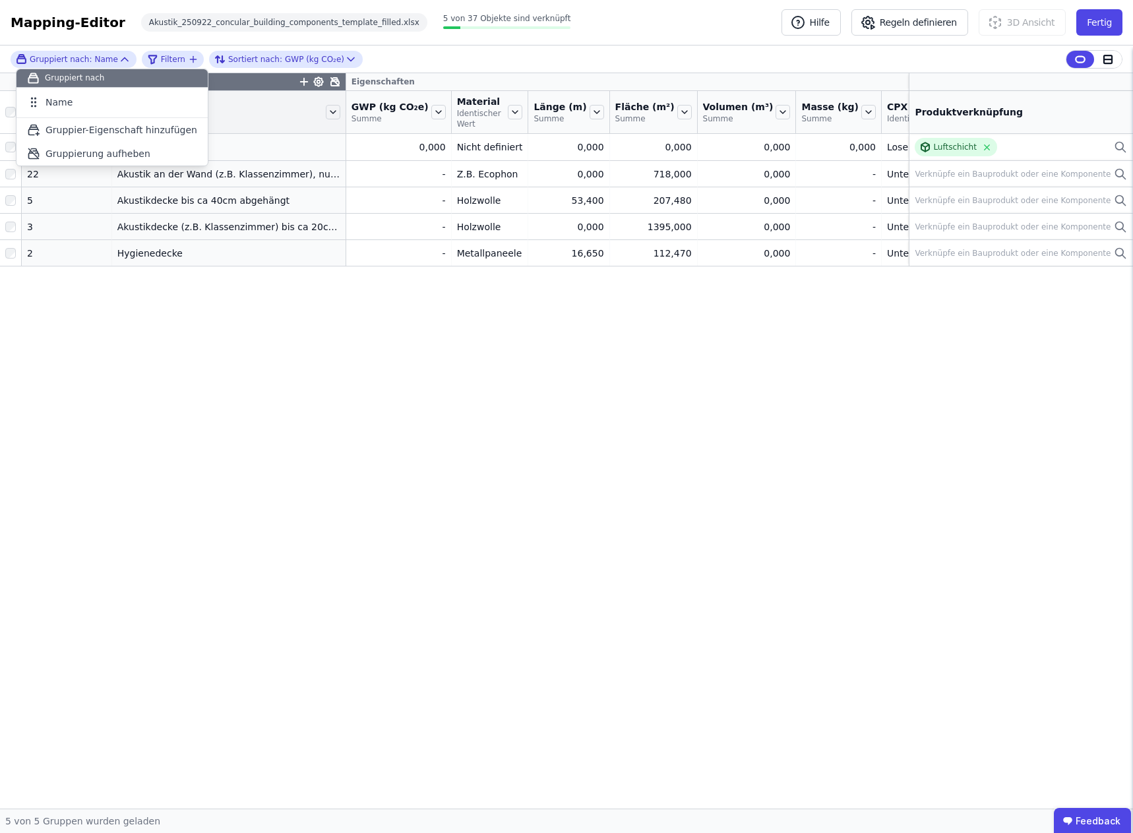
click at [315, 310] on div "Gruppier-Eigenschaften Eigenschaften Anzahl Objekte Name GWP (kg CO₂e) Summe Ma…" at bounding box center [566, 441] width 1133 height 736
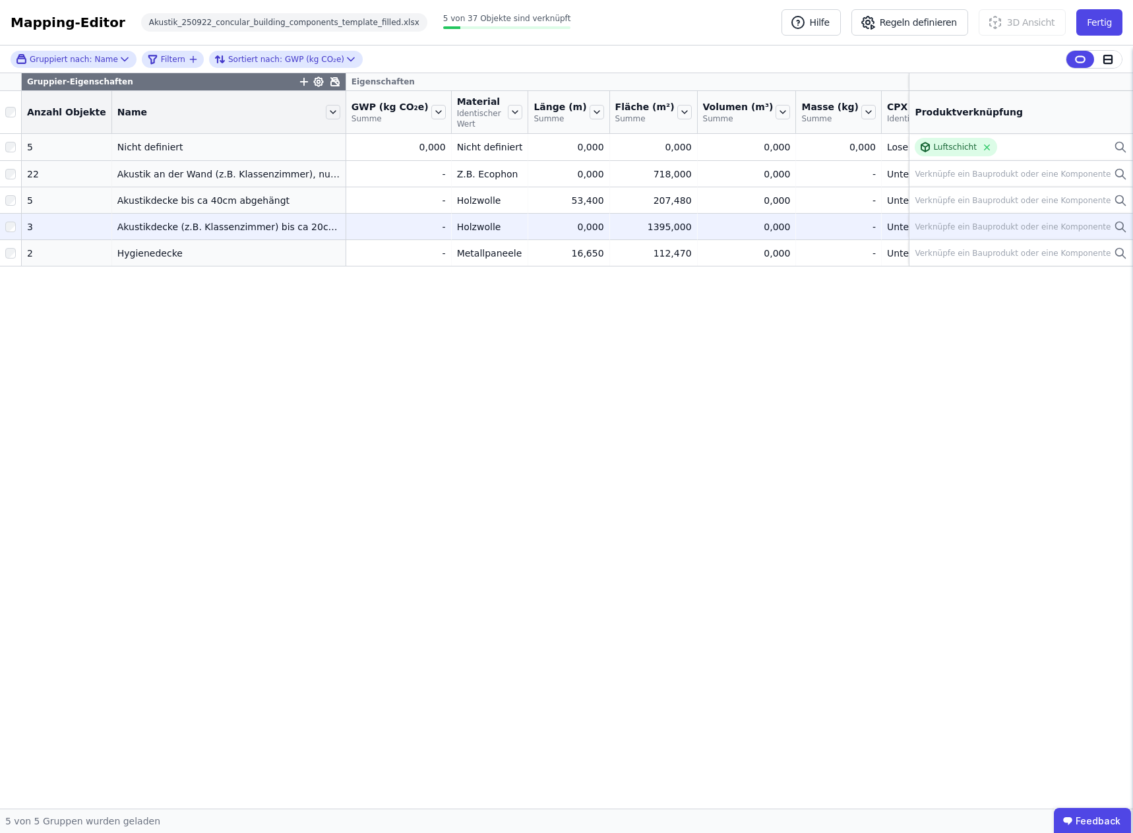
click at [987, 228] on div "Verknüpfe ein Bauprodukt oder eine Komponente" at bounding box center [1013, 227] width 196 height 11
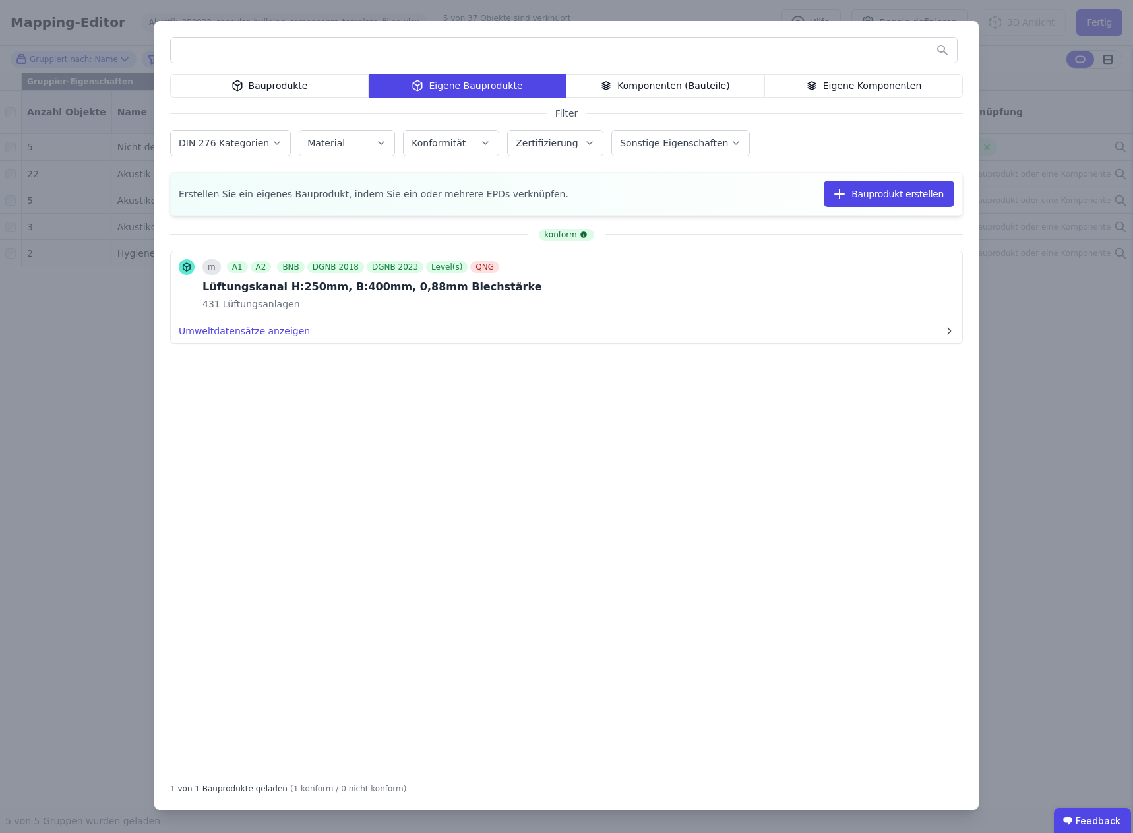
click at [282, 84] on div "Bauprodukte" at bounding box center [269, 86] width 199 height 24
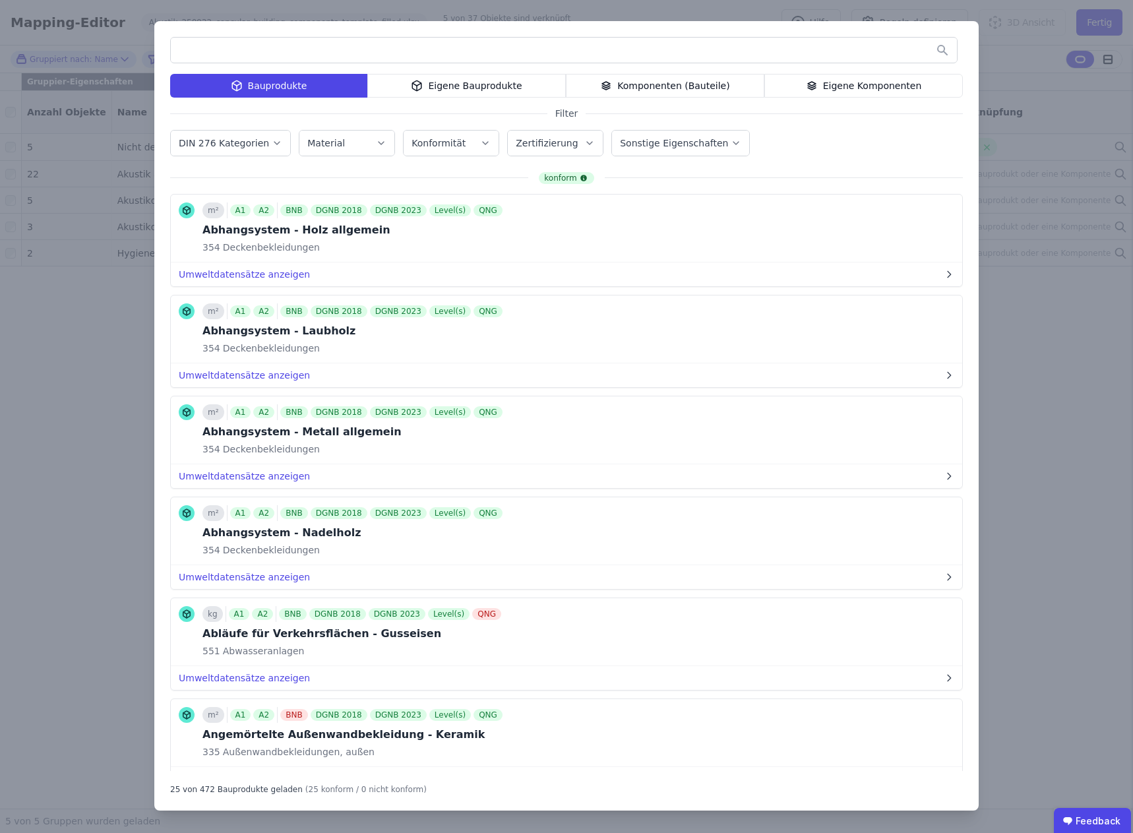
click at [255, 61] on input "text" at bounding box center [564, 50] width 786 height 24
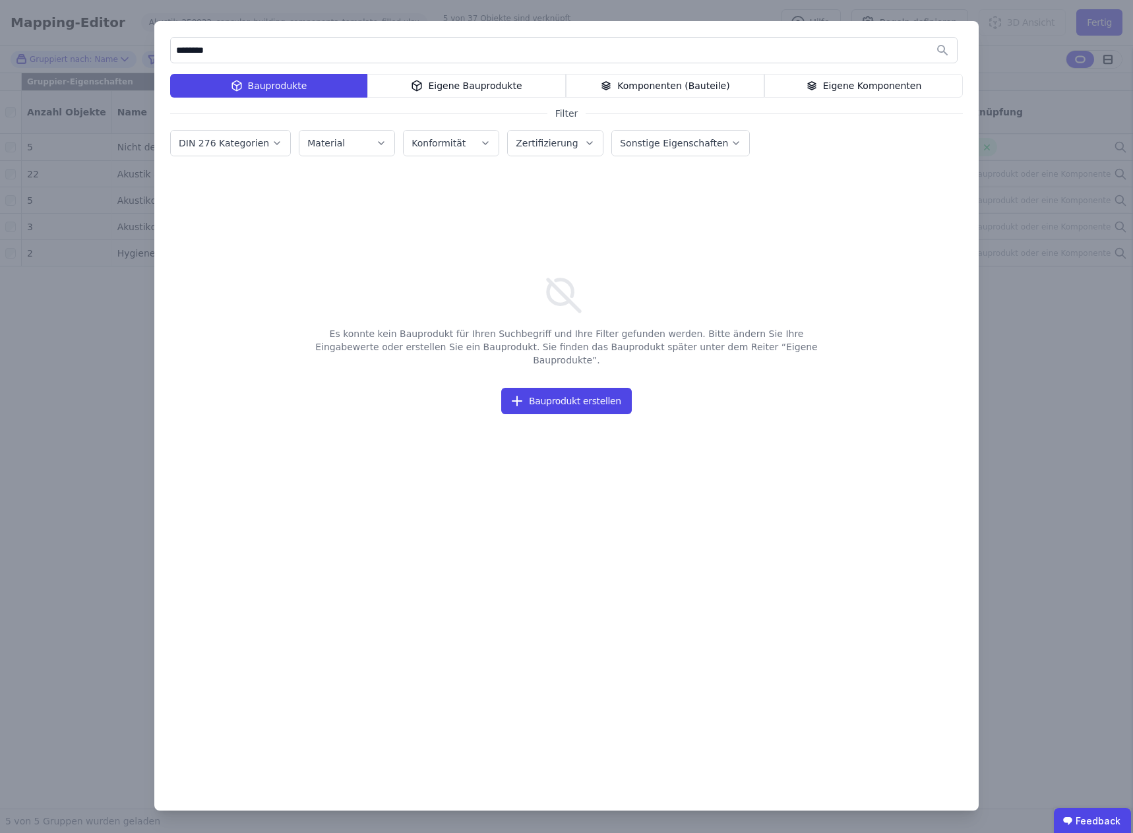
type input "*******"
drag, startPoint x: 229, startPoint y: 51, endPoint x: 164, endPoint y: 51, distance: 64.7
click at [164, 51] on div "******* Bauprodukte Eigene Bauprodukte Komponenten (Bauteile) Eigene Komponente…" at bounding box center [566, 416] width 825 height 790
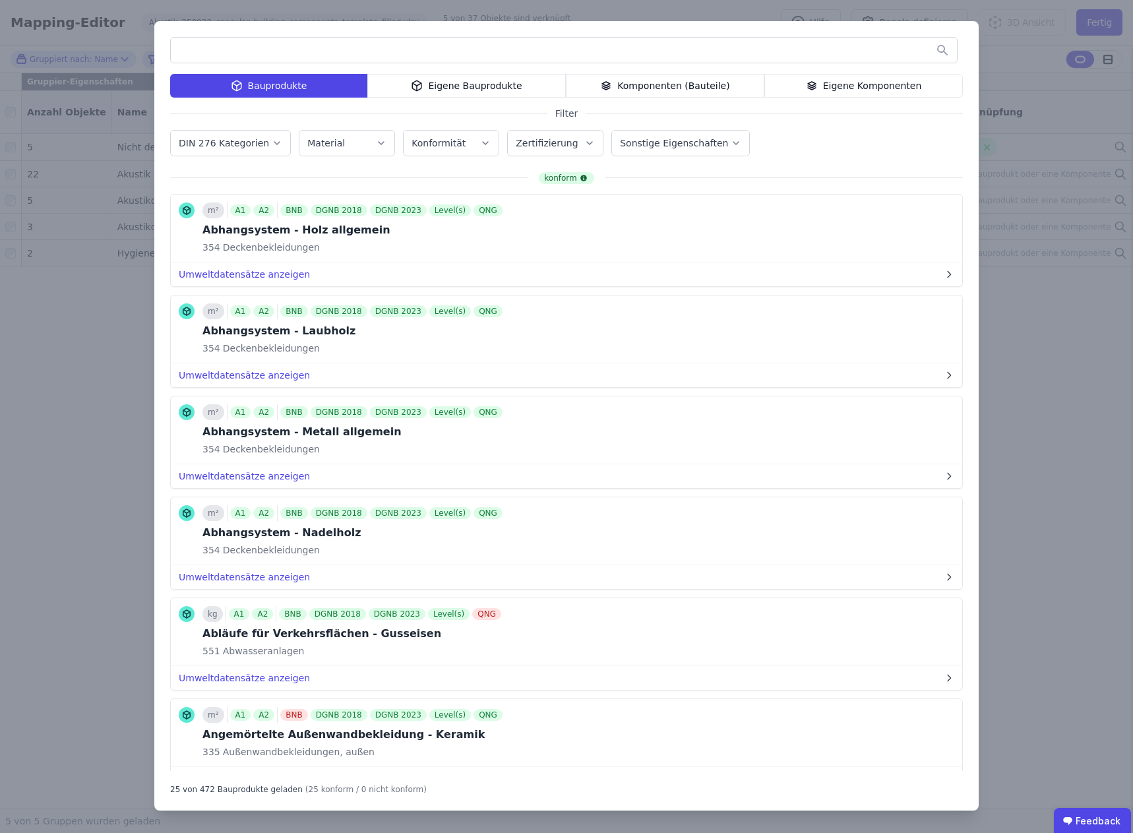
click at [251, 83] on div "Bauprodukte" at bounding box center [268, 86] width 197 height 24
click at [379, 143] on icon "button" at bounding box center [381, 143] width 5 height 3
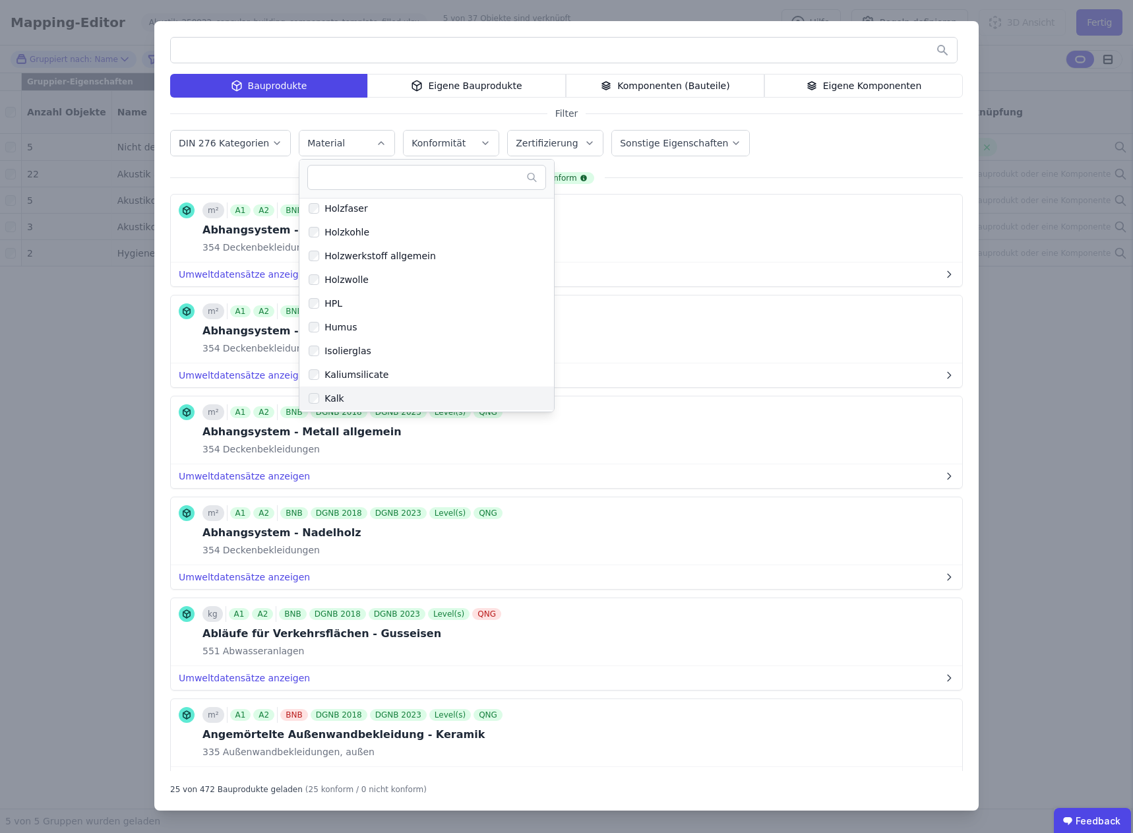
scroll to position [1583, 0]
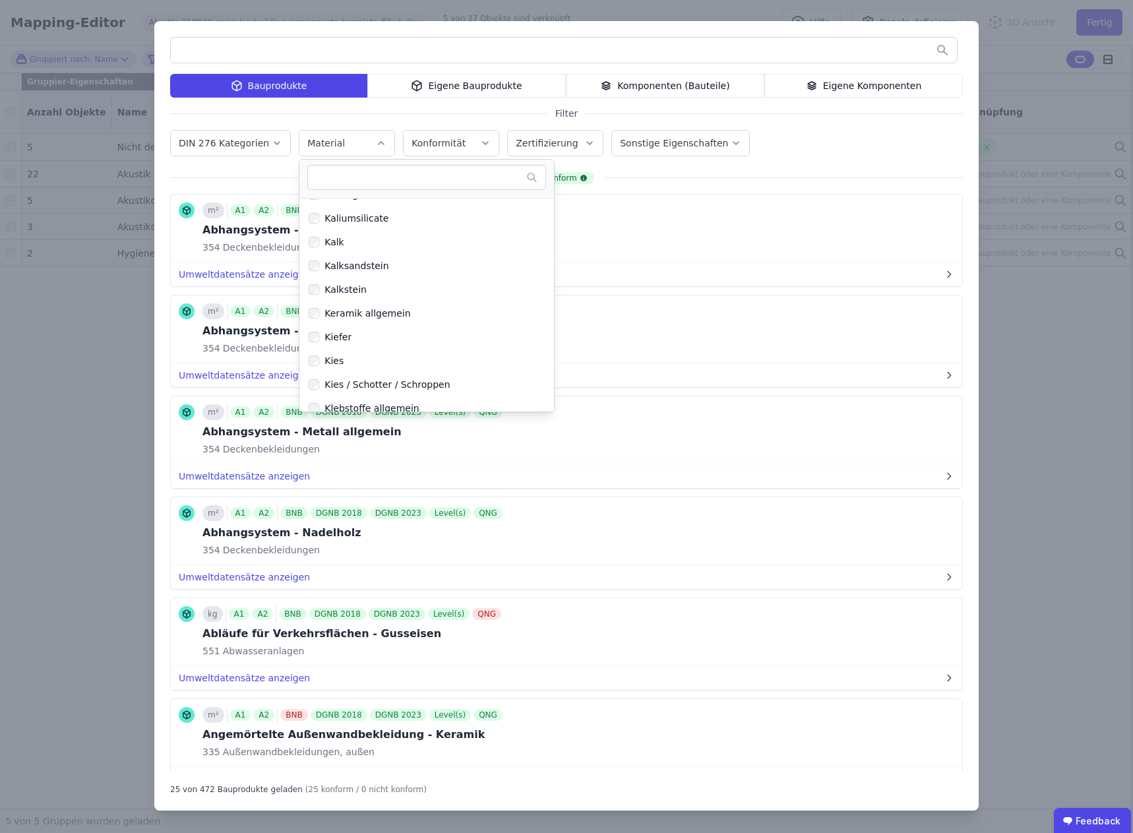
click at [455, 148] on label "Konformität" at bounding box center [440, 143] width 57 height 11
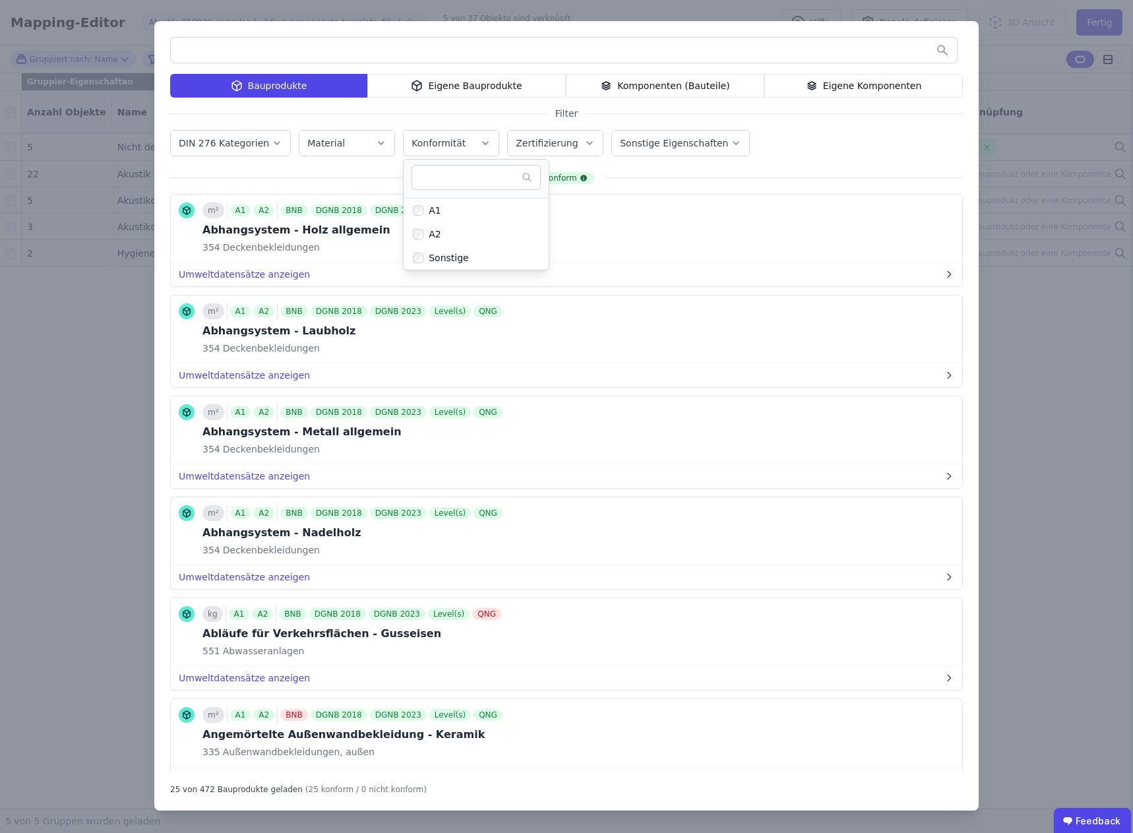
click at [244, 51] on input "text" at bounding box center [564, 50] width 786 height 24
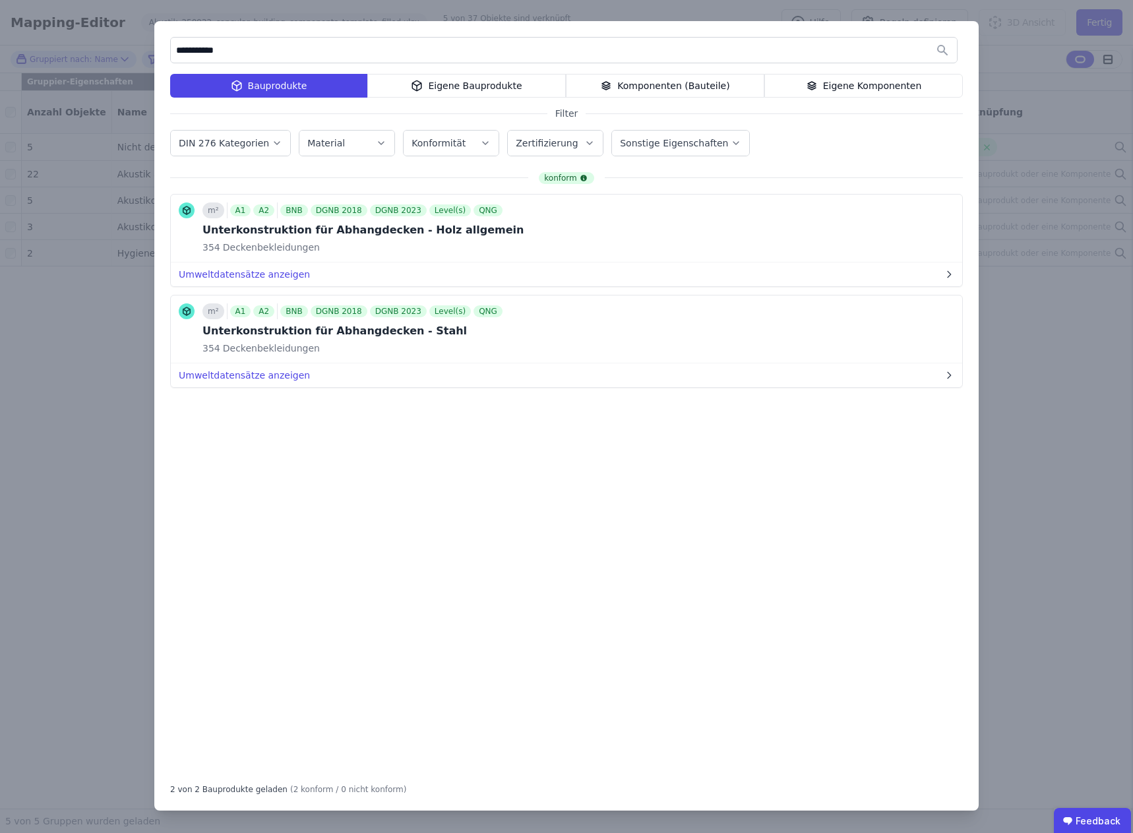
drag, startPoint x: 244, startPoint y: 53, endPoint x: 150, endPoint y: 48, distance: 94.5
click at [162, 49] on div "**********" at bounding box center [566, 416] width 825 height 790
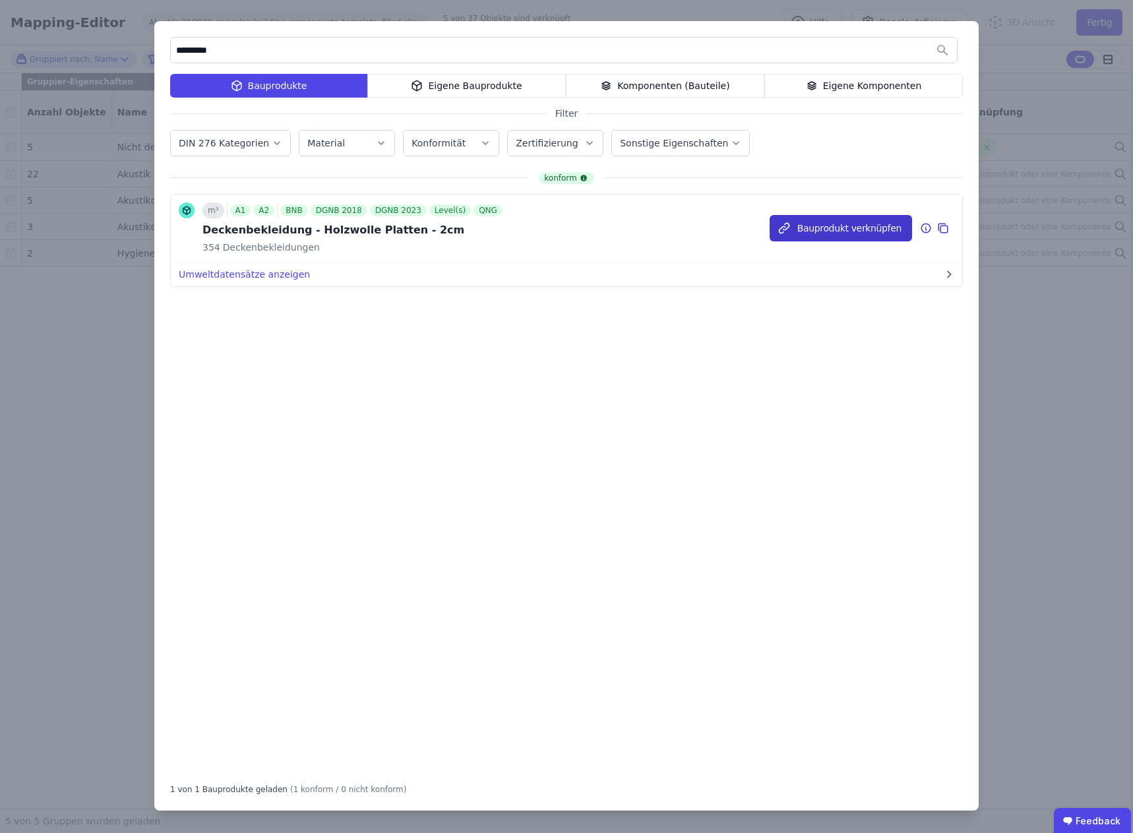
type input "*********"
click at [848, 230] on button "Bauprodukt verknüpfen" at bounding box center [841, 228] width 143 height 26
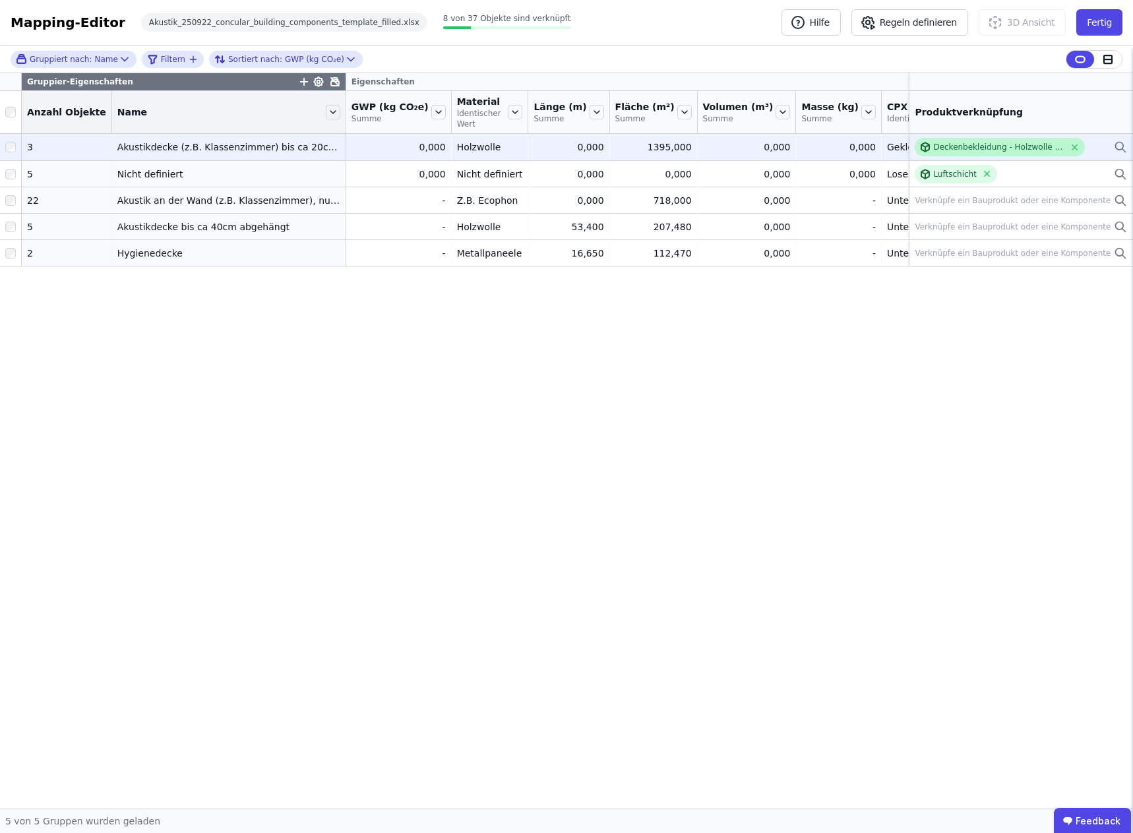
click at [990, 146] on div "Deckenbekleidung - Holzwolle Platten - 2cm" at bounding box center [999, 147] width 131 height 11
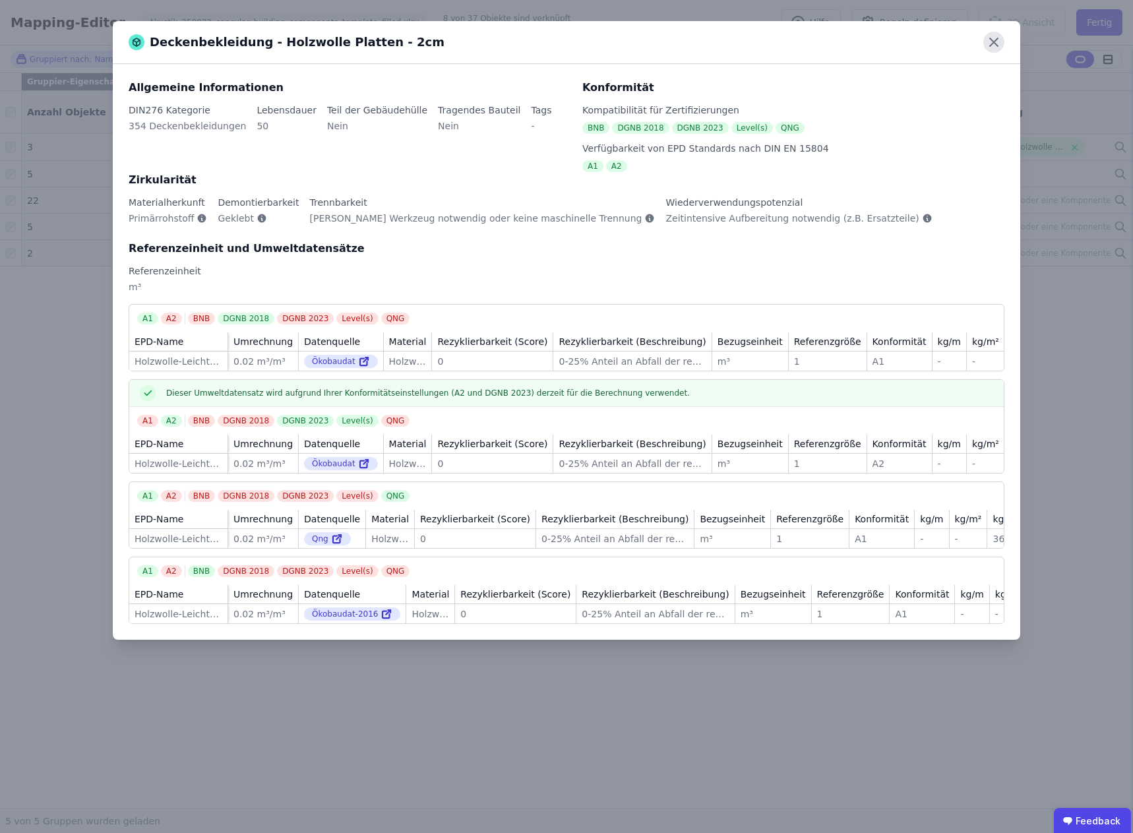
click at [995, 42] on icon at bounding box center [994, 42] width 8 height 8
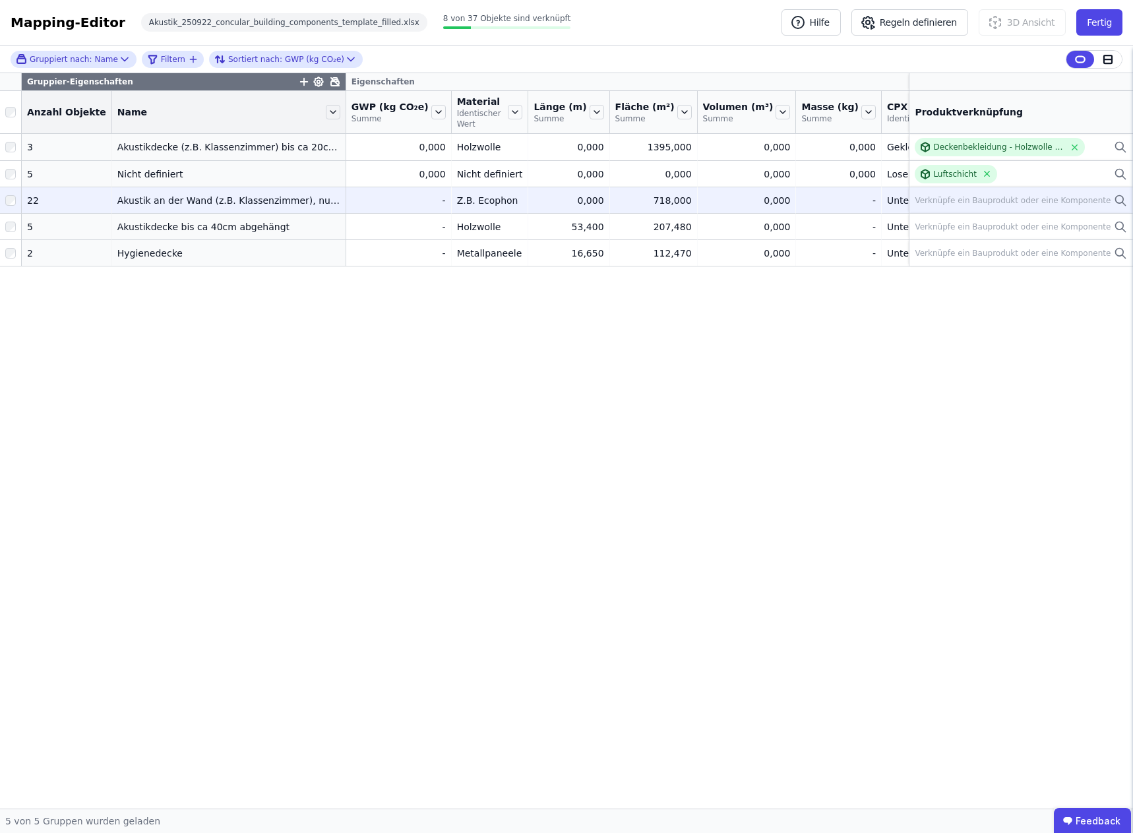
click at [984, 197] on div "Verknüpfe ein Bauprodukt oder eine Komponente" at bounding box center [1013, 200] width 196 height 11
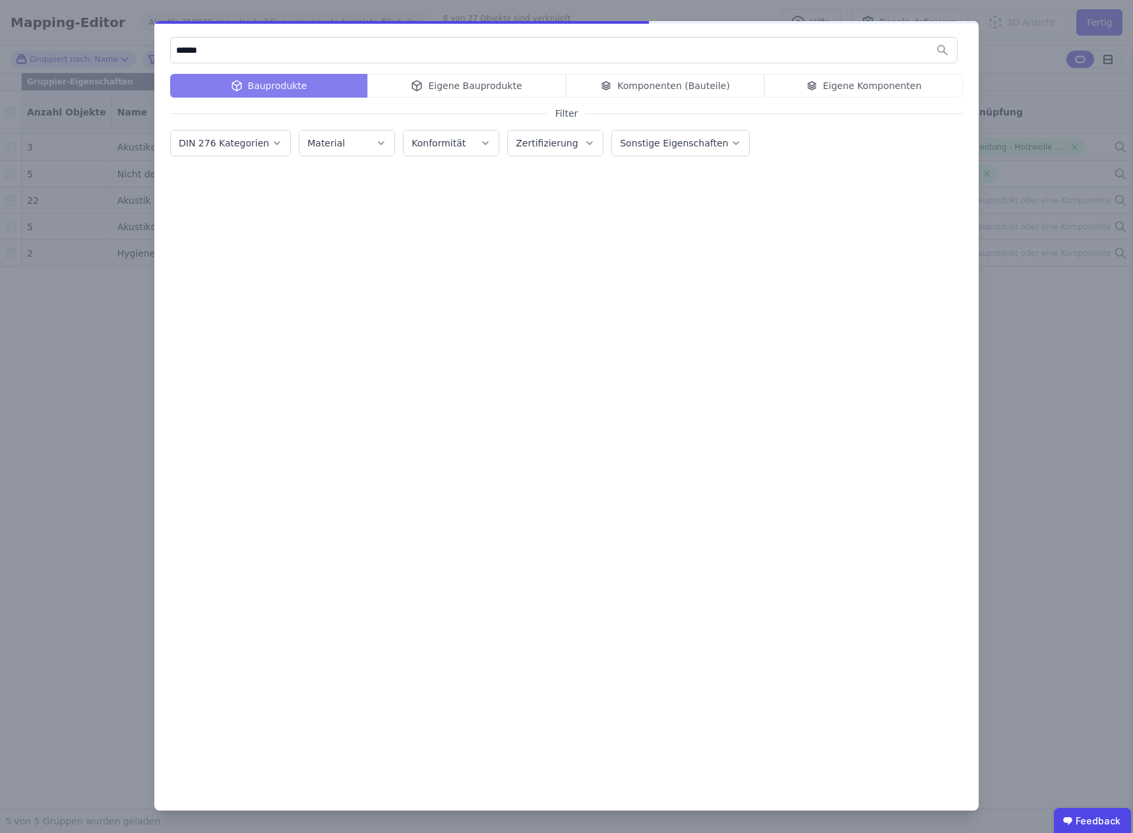
type input "*******"
drag, startPoint x: 263, startPoint y: 51, endPoint x: 156, endPoint y: 48, distance: 106.9
click at [156, 48] on div "******* Bauprodukte Eigene Bauprodukte Komponenten (Bauteile) Eigene Komponente…" at bounding box center [566, 416] width 825 height 790
click at [656, 84] on div "Bauprodukte Eigene Bauprodukte Komponenten (Bauteile) Eigene Komponenten" at bounding box center [566, 86] width 793 height 24
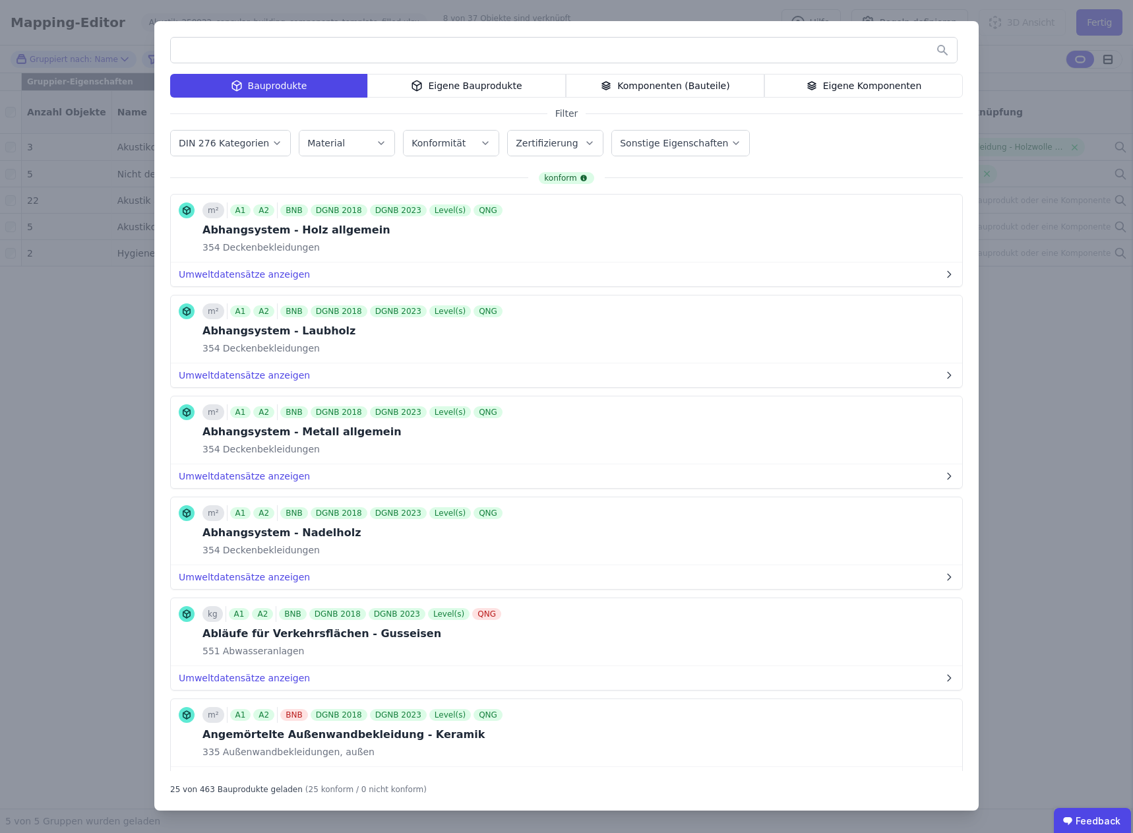
click at [657, 84] on div "Komponenten (Bauteile)" at bounding box center [665, 86] width 199 height 24
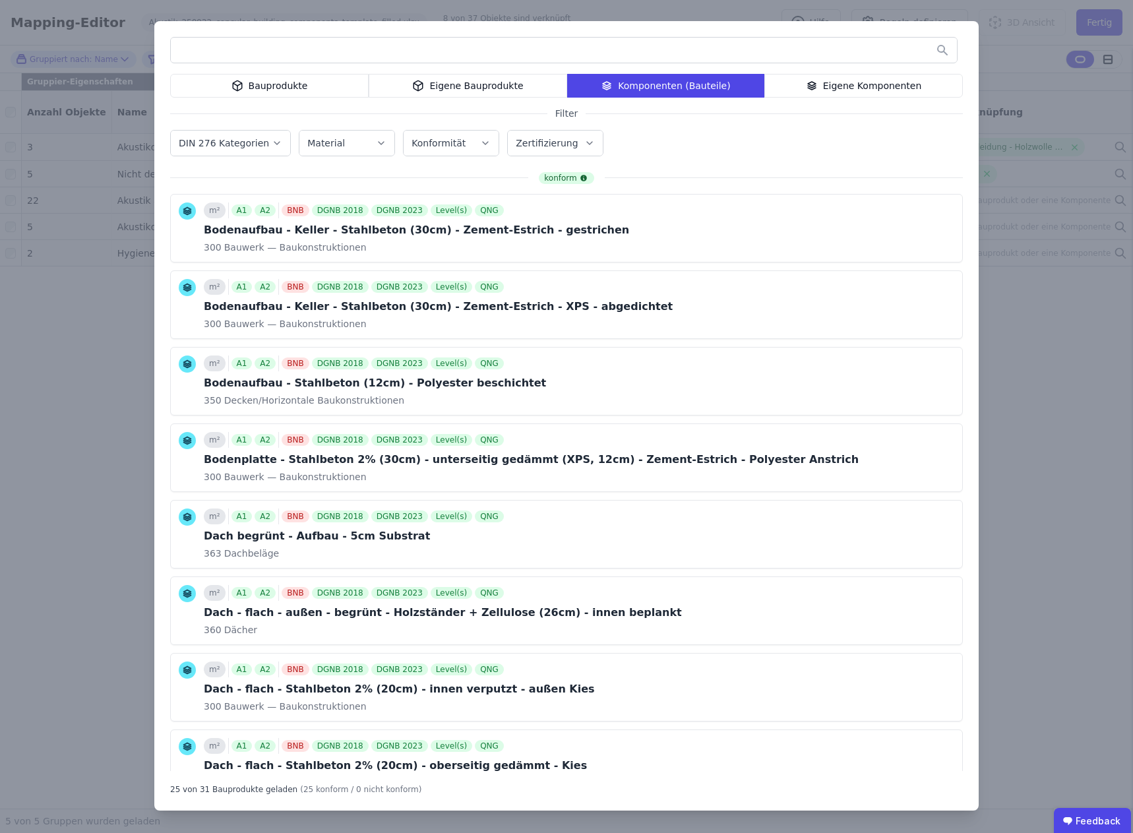
click at [266, 51] on input "text" at bounding box center [564, 50] width 786 height 24
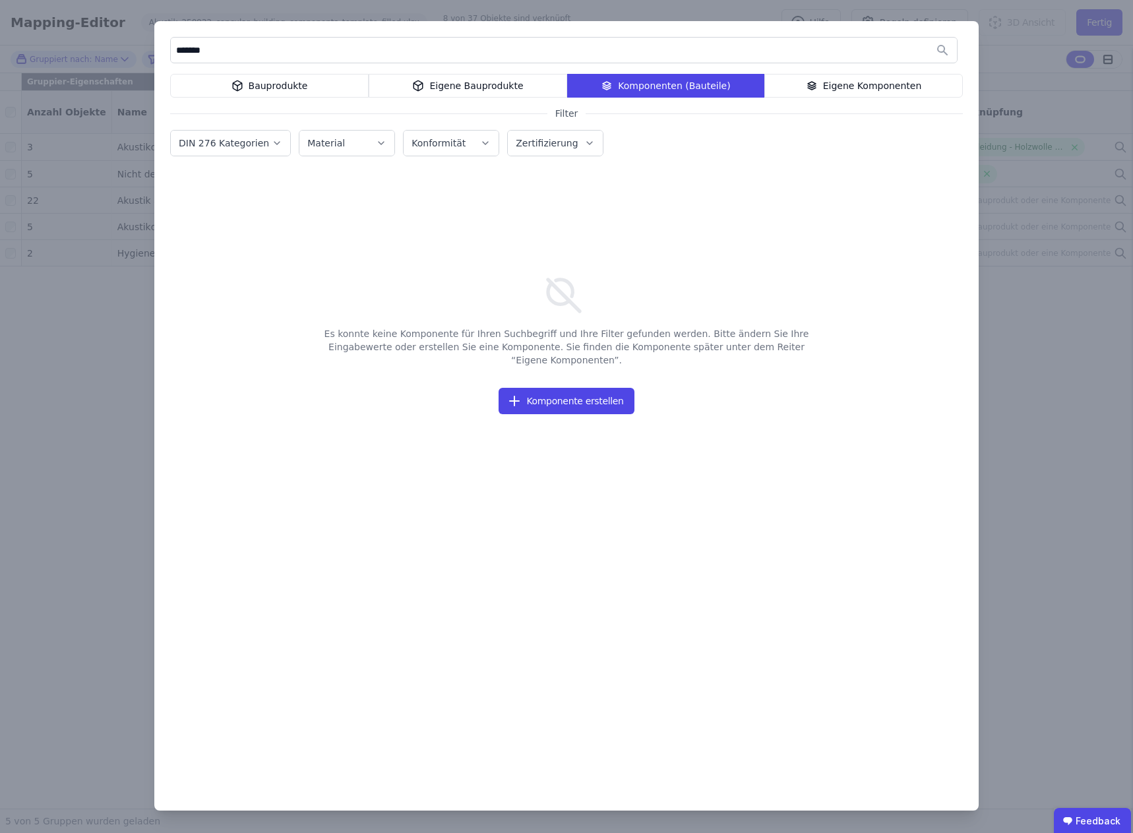
drag, startPoint x: 231, startPoint y: 52, endPoint x: 123, endPoint y: 51, distance: 108.2
click at [123, 51] on div "******* Bauprodukte Eigene Bauprodukte Komponenten (Bauteile) Eigene Komponente…" at bounding box center [566, 416] width 1133 height 833
type input "**********"
drag, startPoint x: 246, startPoint y: 48, endPoint x: 158, endPoint y: 46, distance: 88.4
click at [158, 46] on div "**********" at bounding box center [566, 416] width 825 height 790
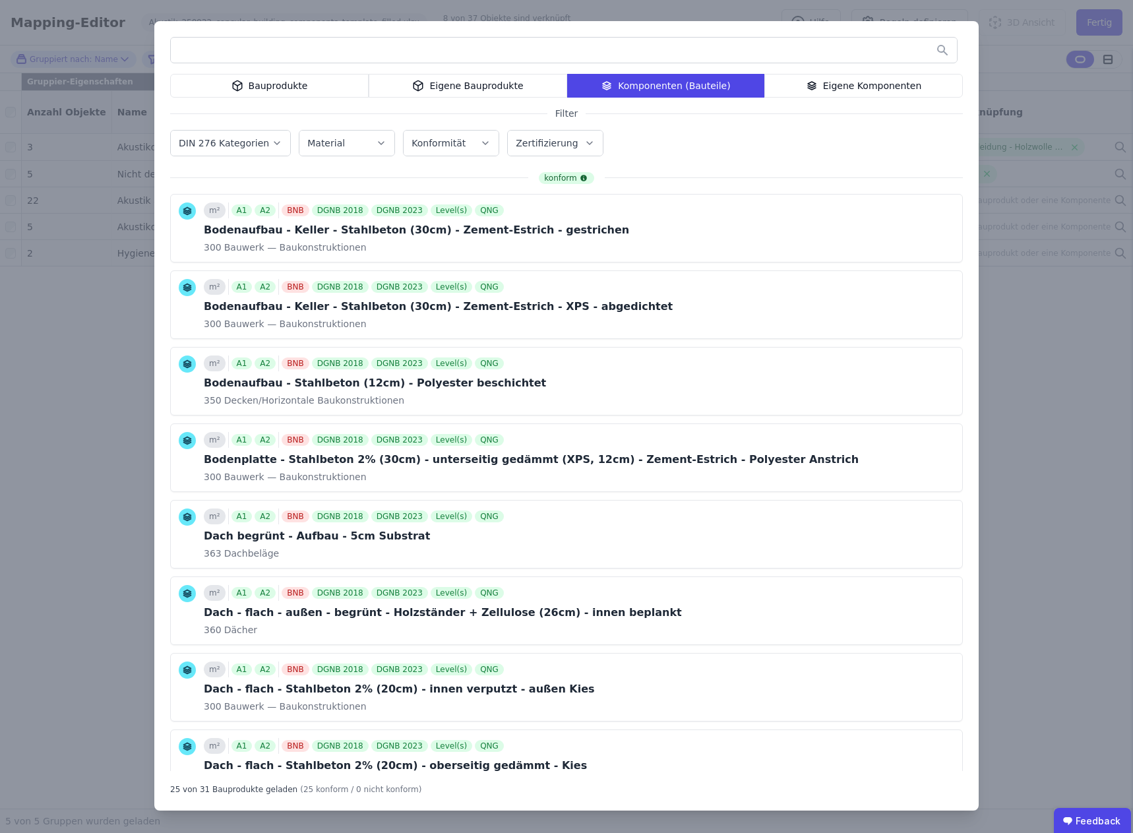
click at [272, 140] on icon "button" at bounding box center [277, 143] width 11 height 13
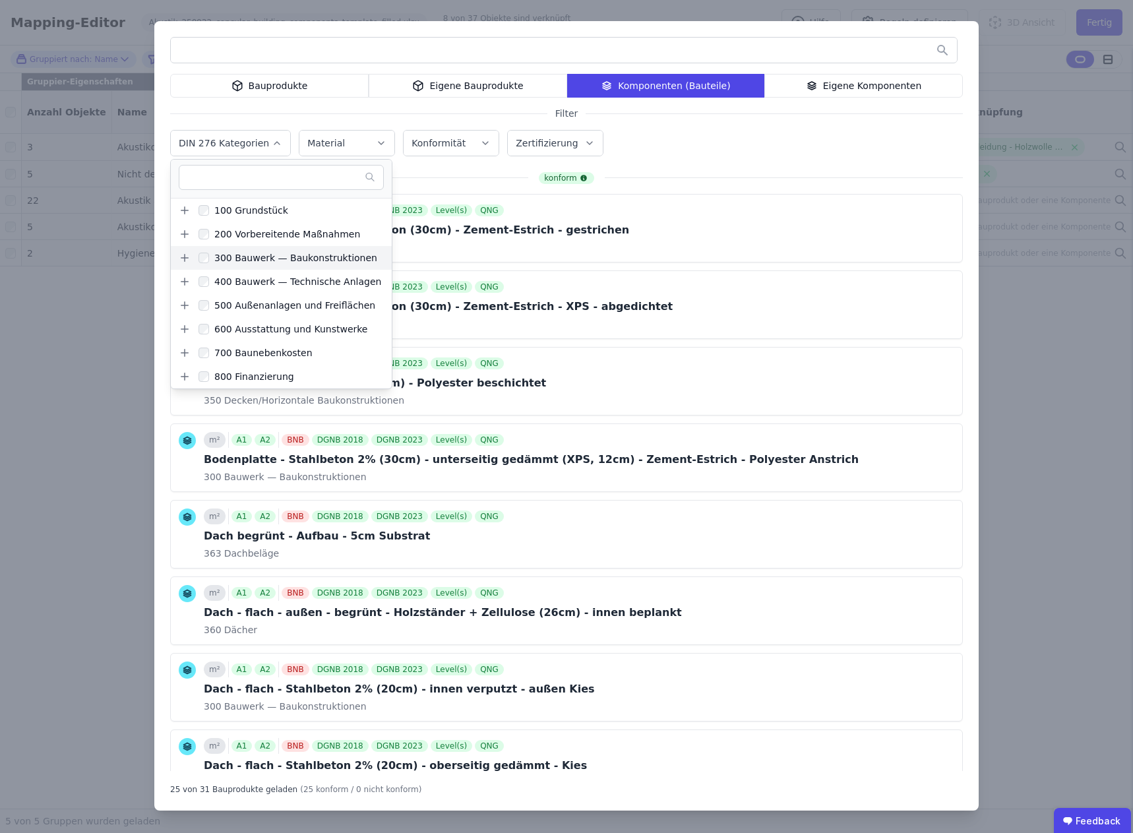
click at [185, 257] on icon at bounding box center [185, 258] width 12 height 12
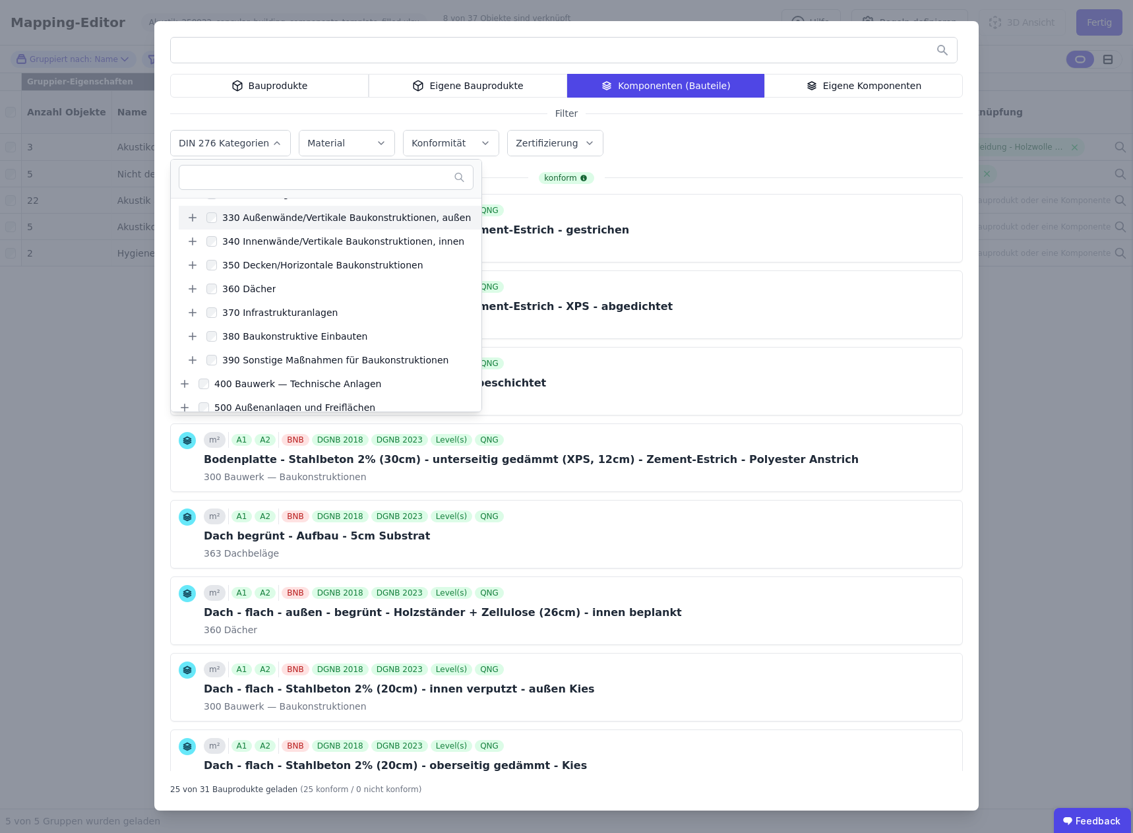
scroll to position [132, 0]
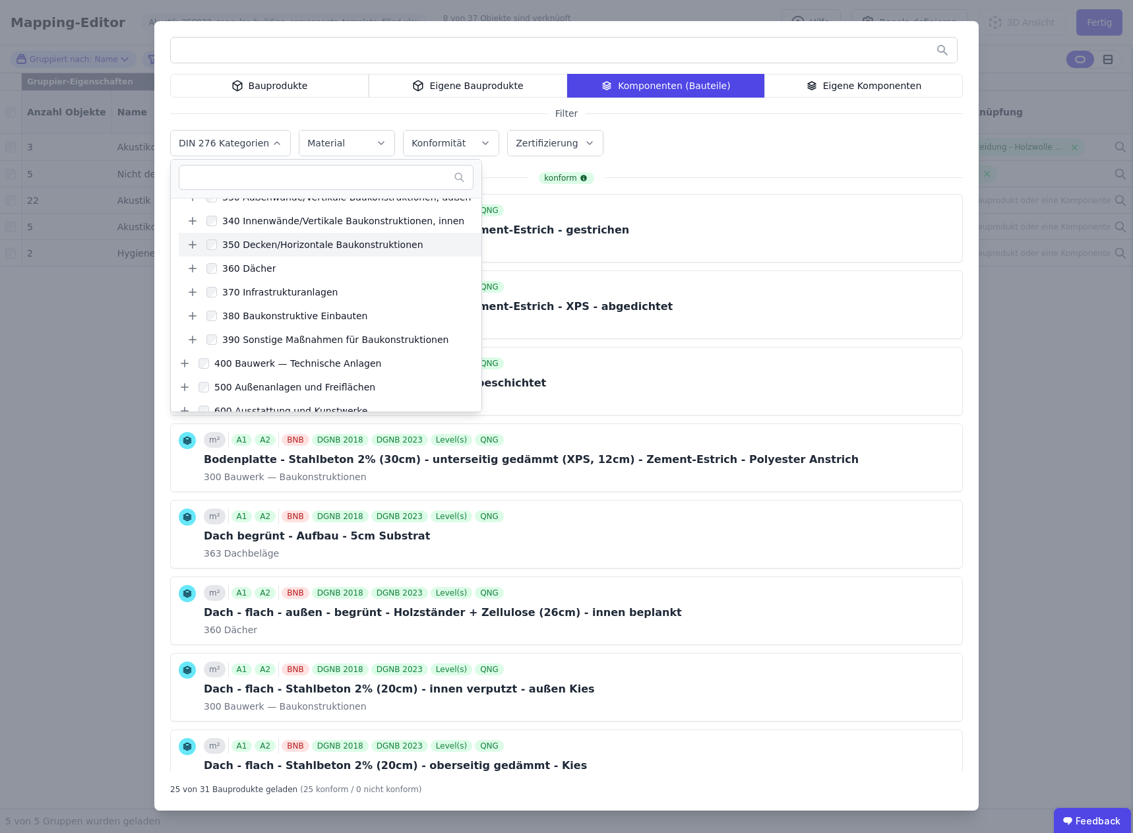
click at [190, 247] on icon at bounding box center [193, 245] width 12 height 12
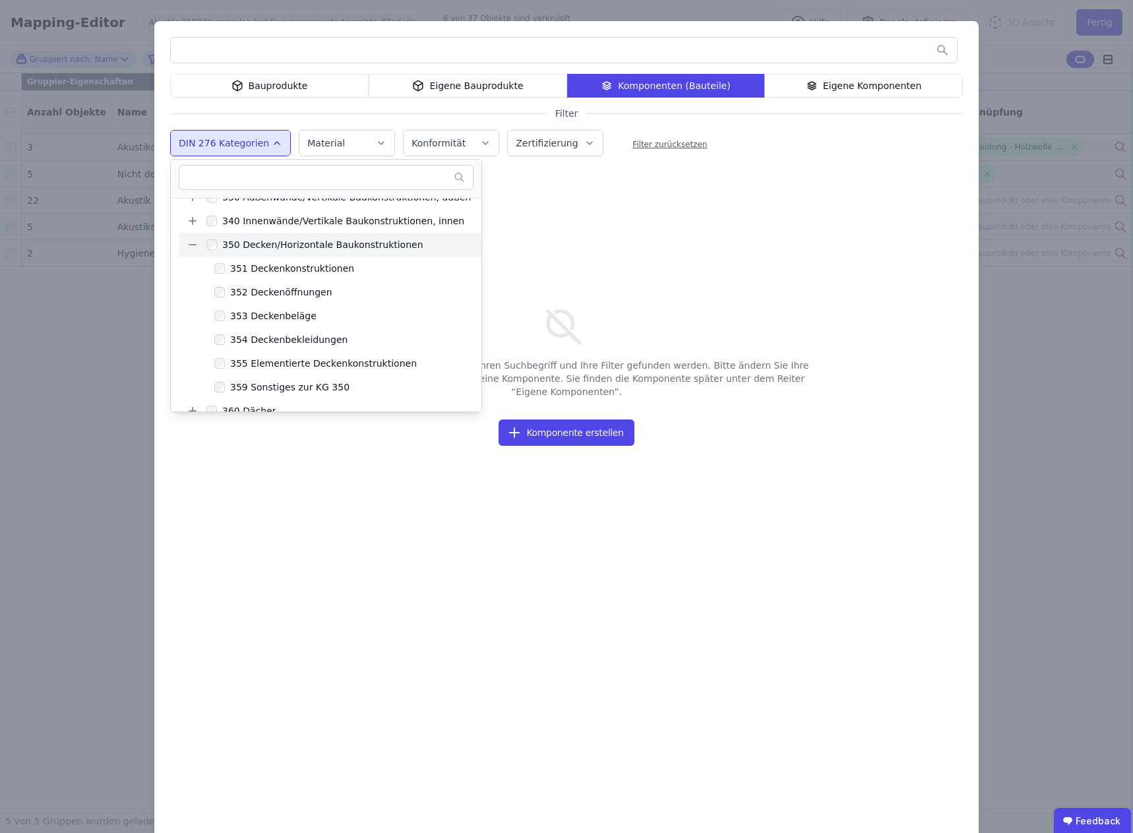
click at [602, 272] on div "Es konnte keine Komponente für Ihren Suchbegriff und Ihre Filter gefunden werde…" at bounding box center [566, 503] width 793 height 599
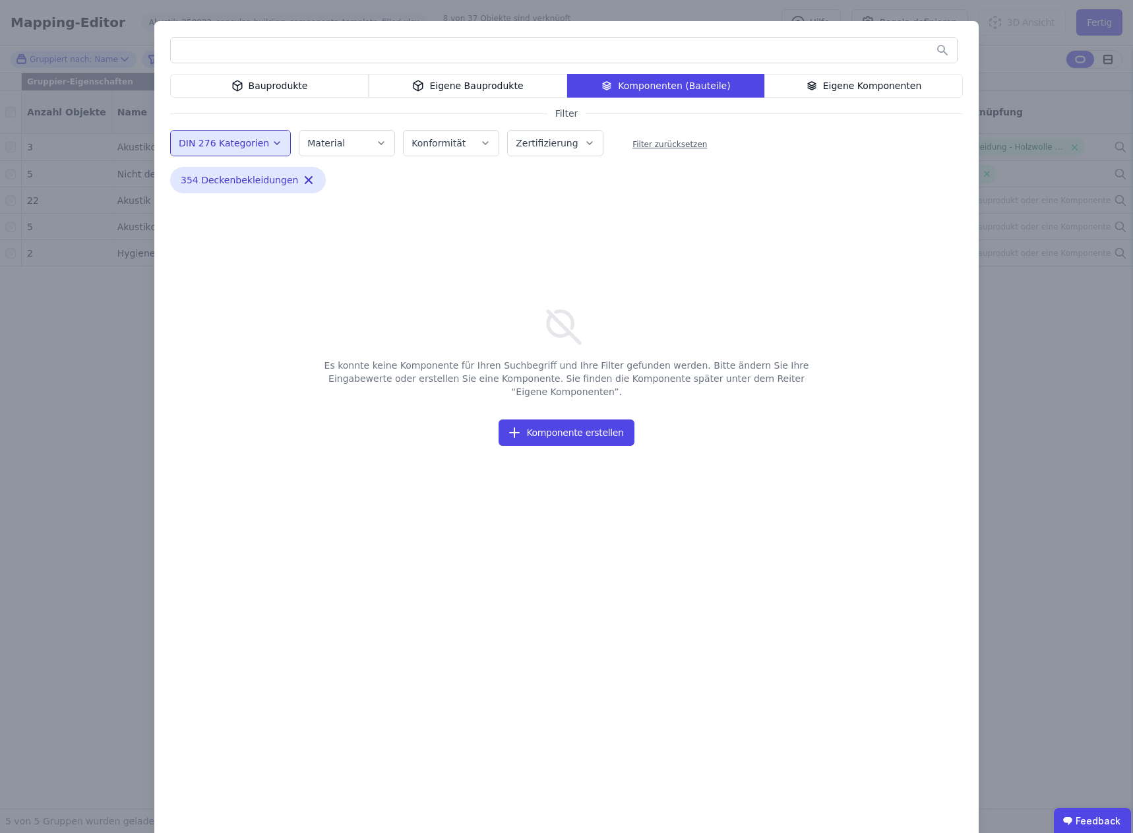
click at [277, 84] on div "Bauprodukte" at bounding box center [269, 86] width 199 height 24
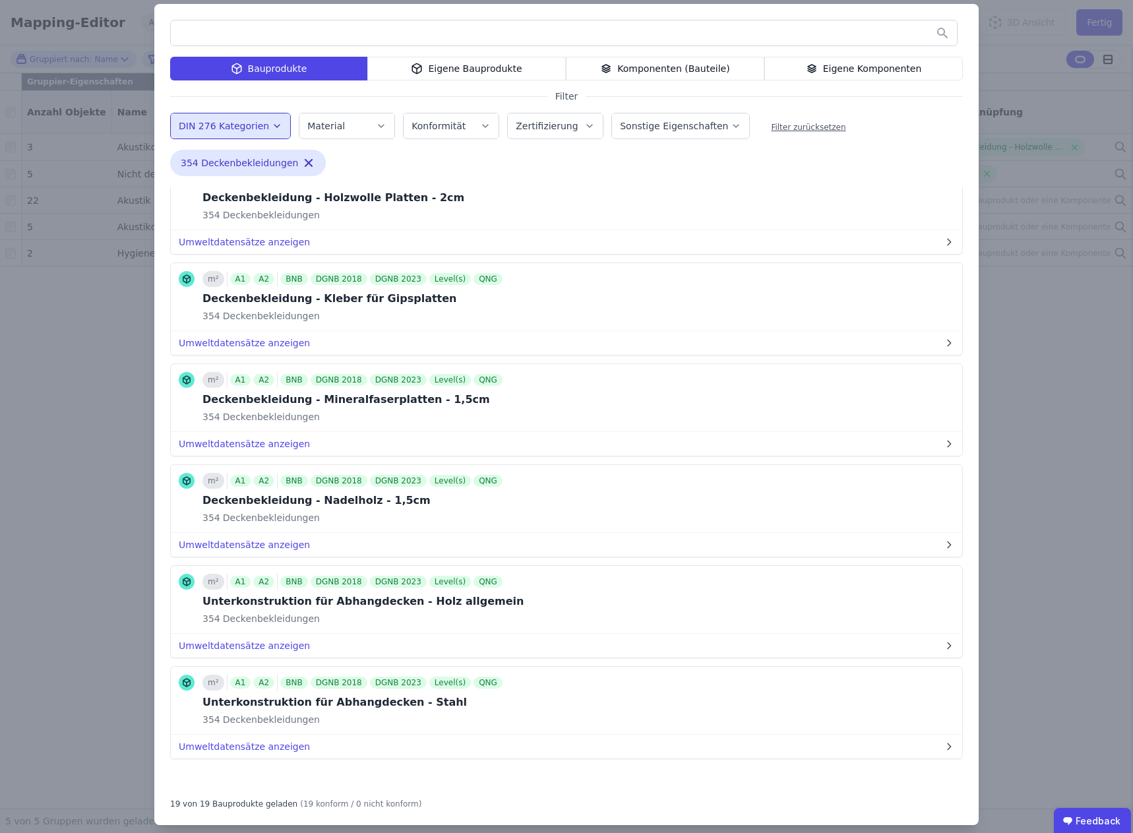
scroll to position [30, 0]
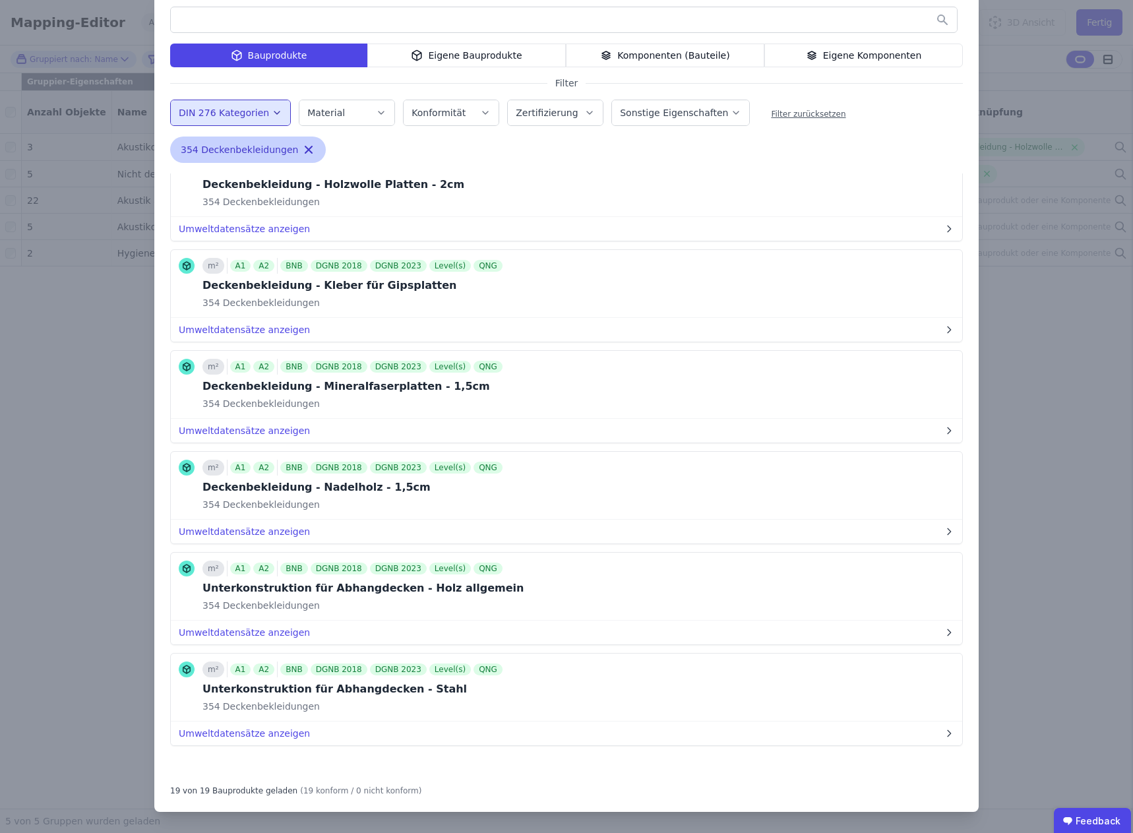
click at [302, 150] on icon "button" at bounding box center [308, 149] width 13 height 13
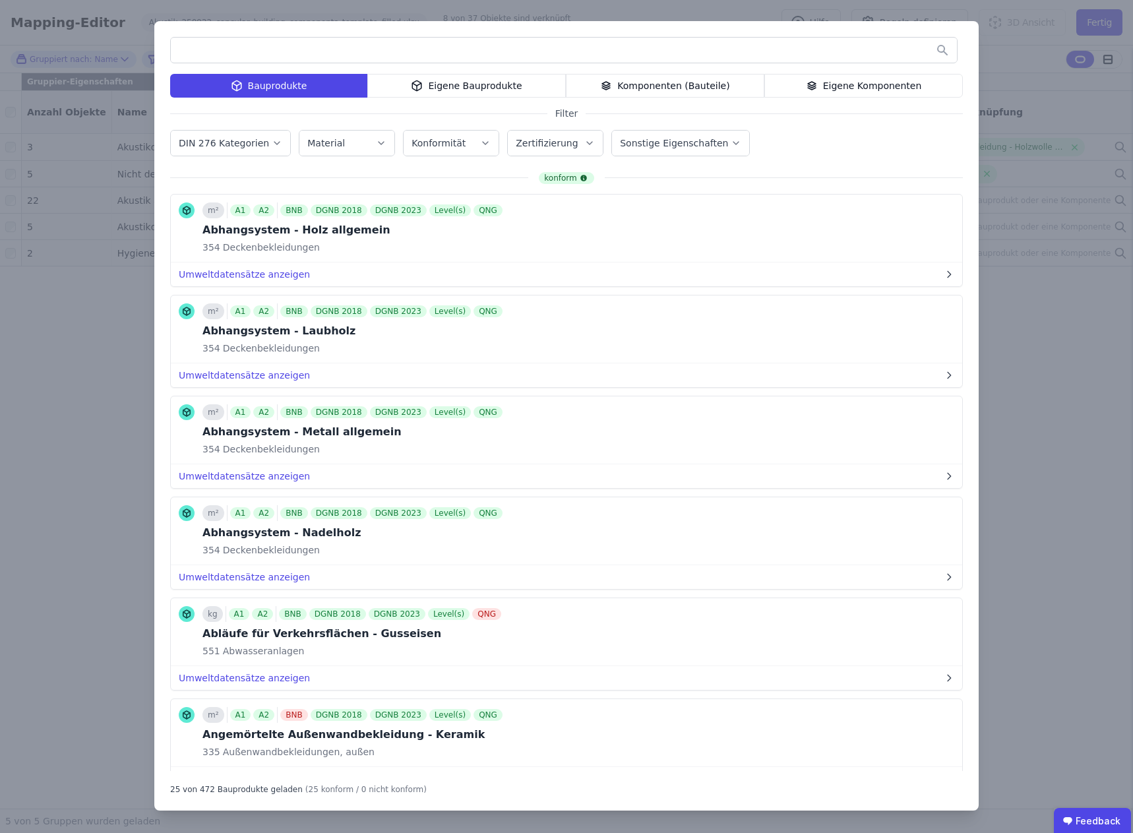
click at [656, 80] on div "Komponenten (Bauteile)" at bounding box center [665, 86] width 199 height 24
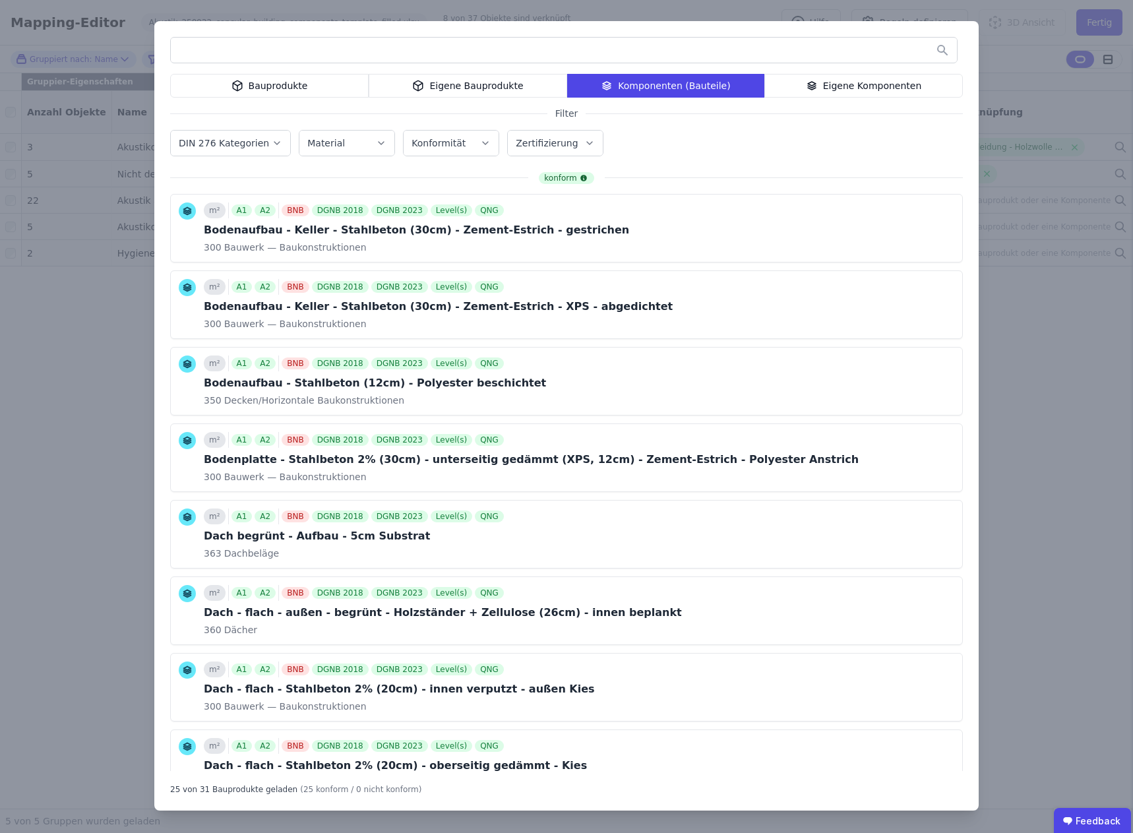
click at [364, 136] on button "Material" at bounding box center [347, 143] width 95 height 25
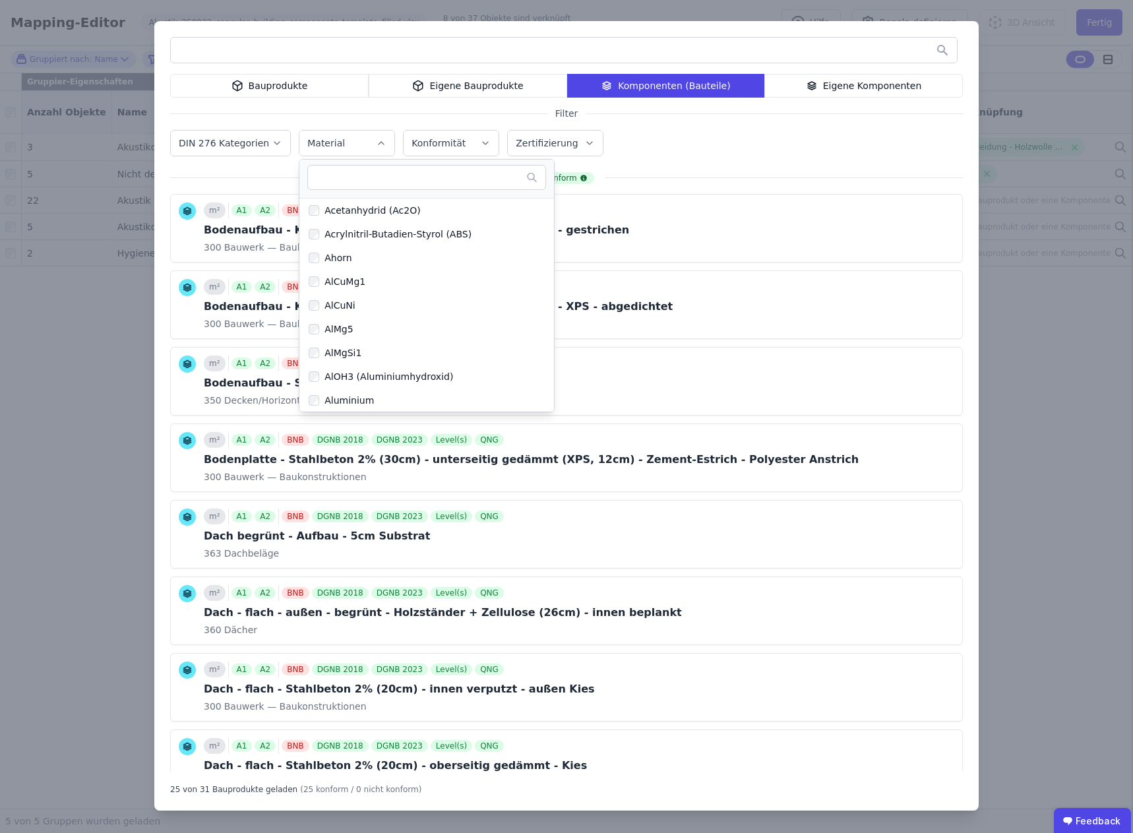
click at [364, 136] on button "Material" at bounding box center [347, 143] width 95 height 25
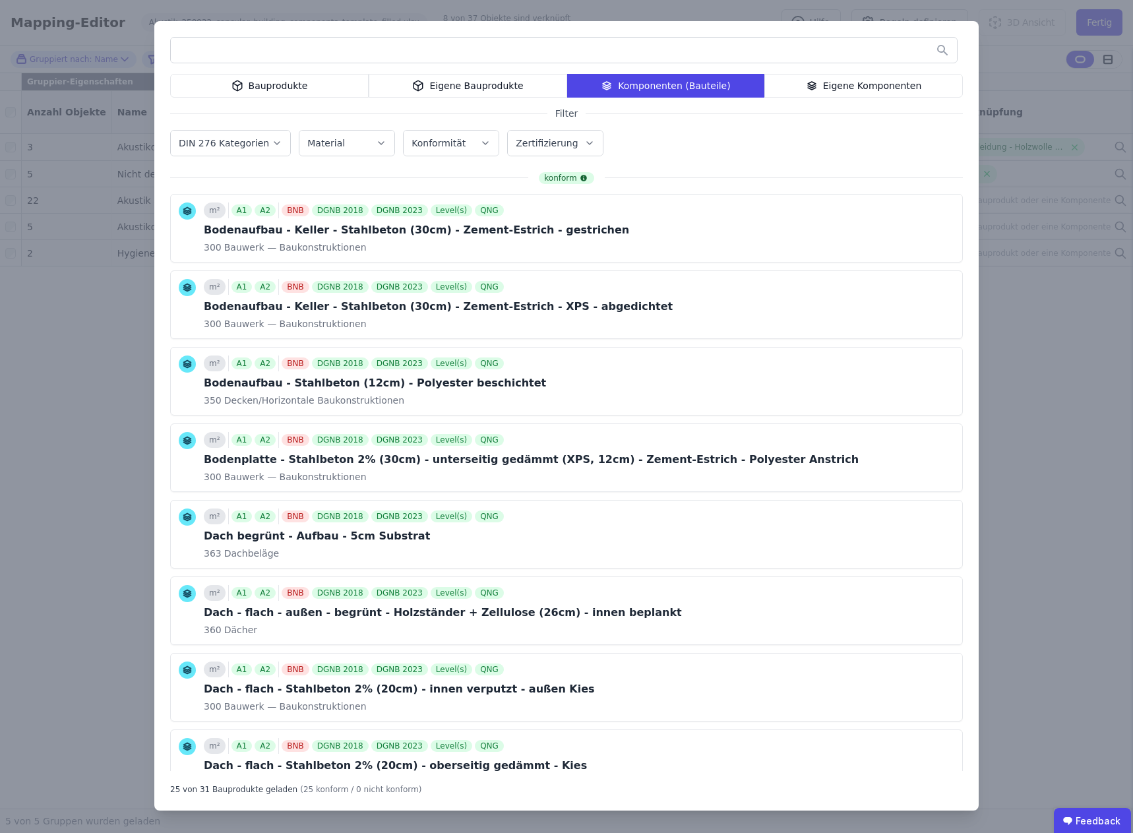
click at [262, 49] on input "text" at bounding box center [564, 50] width 786 height 24
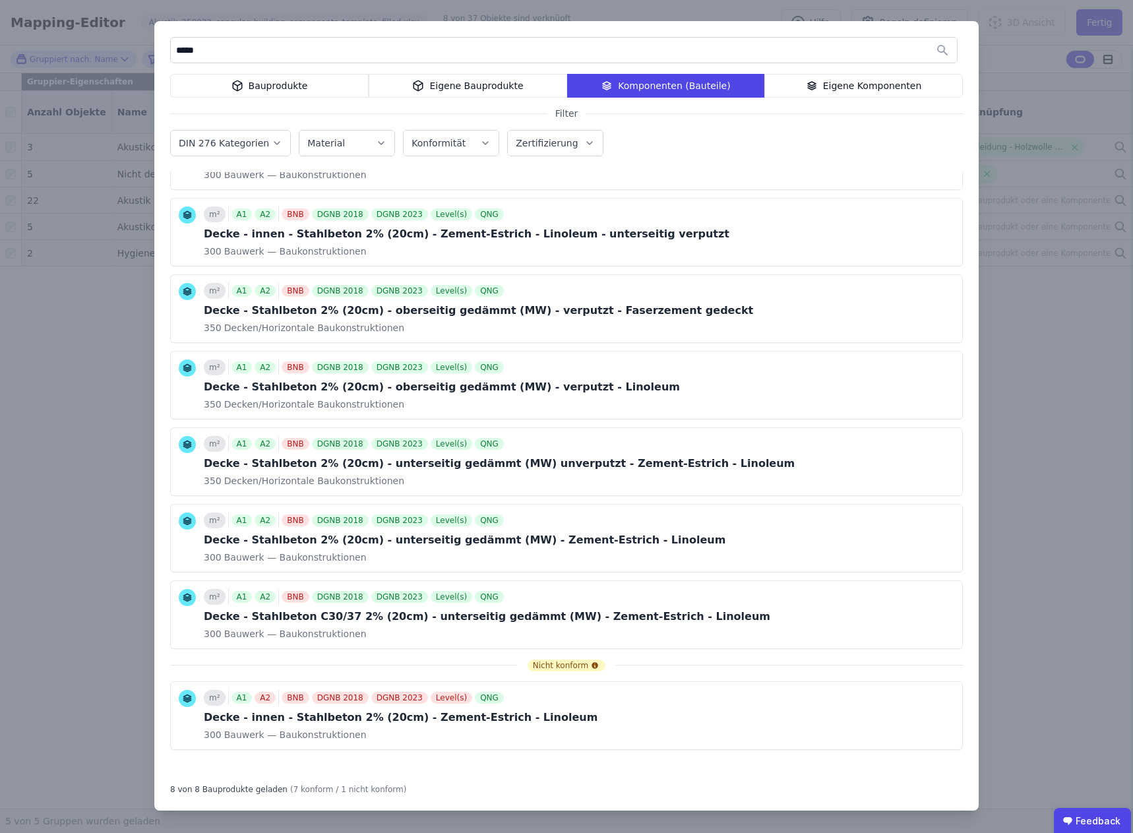
scroll to position [78, 0]
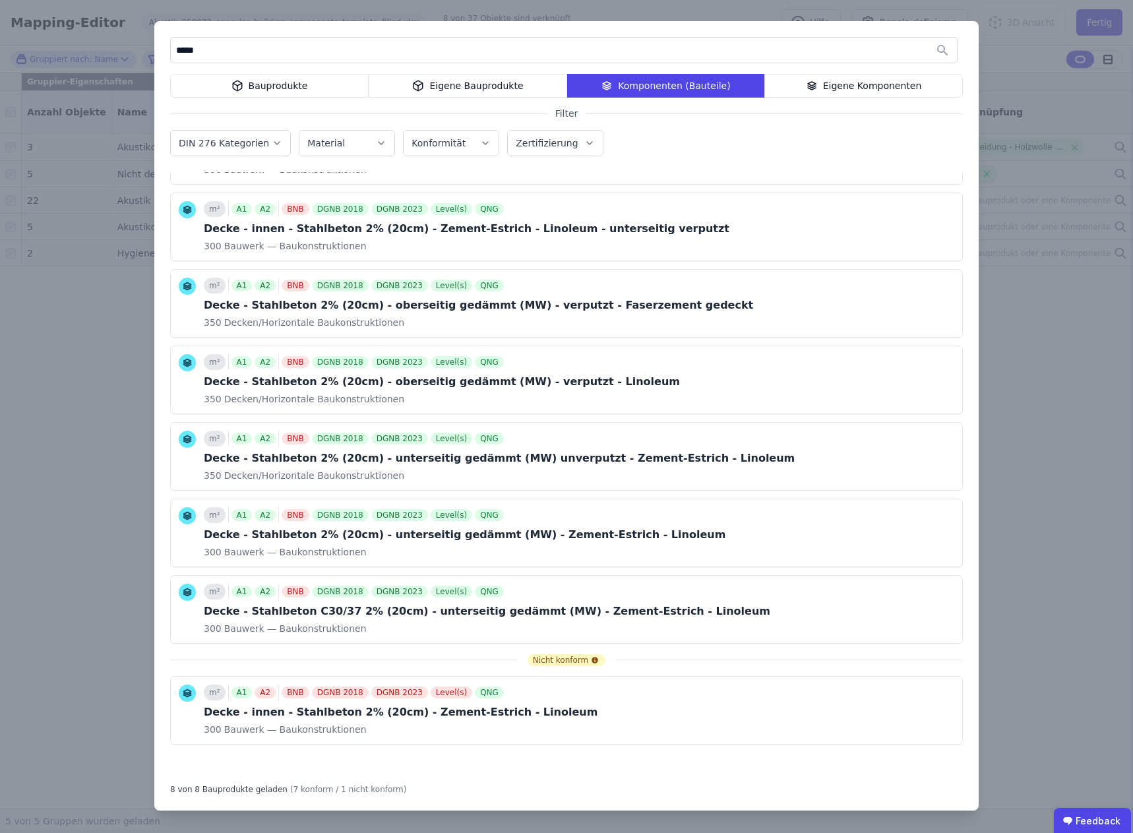
type input "******"
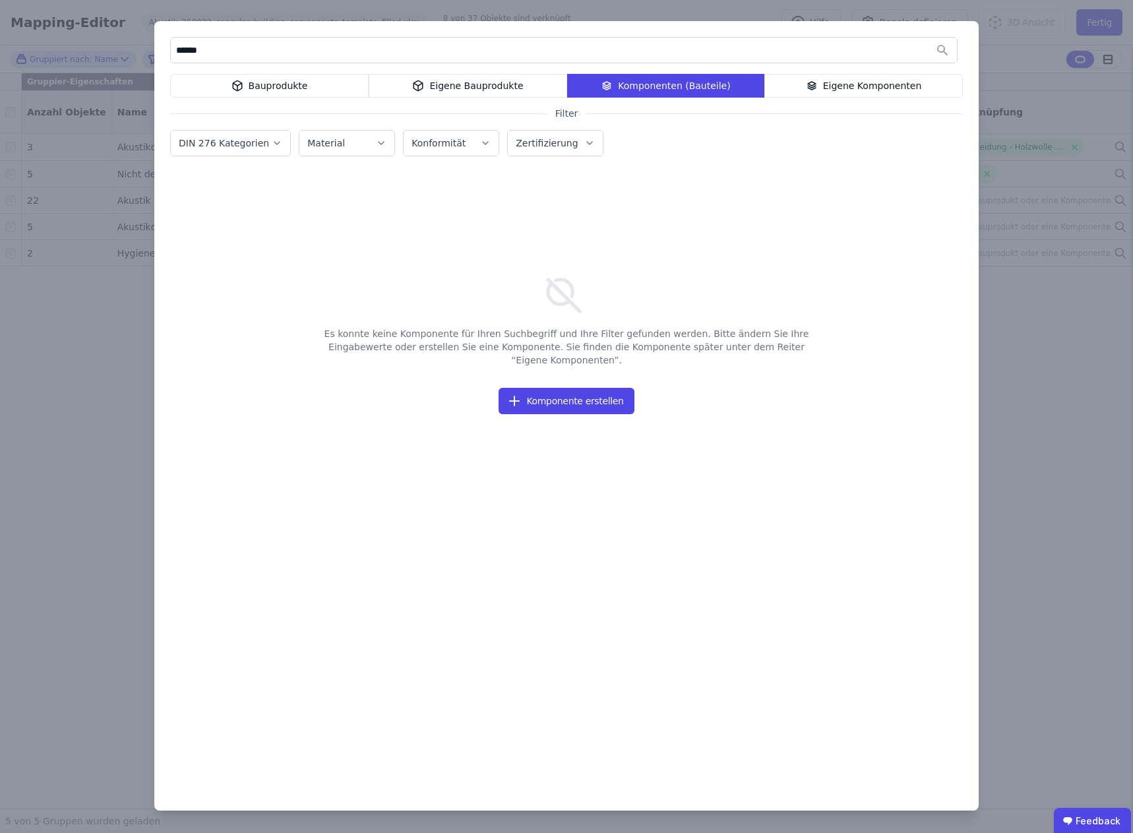
drag, startPoint x: 226, startPoint y: 47, endPoint x: 138, endPoint y: 46, distance: 87.8
click at [138, 46] on div "****** Bauprodukte Eigene Bauprodukte Komponenten (Bauteile) Eigene Komponenten…" at bounding box center [566, 416] width 1133 height 833
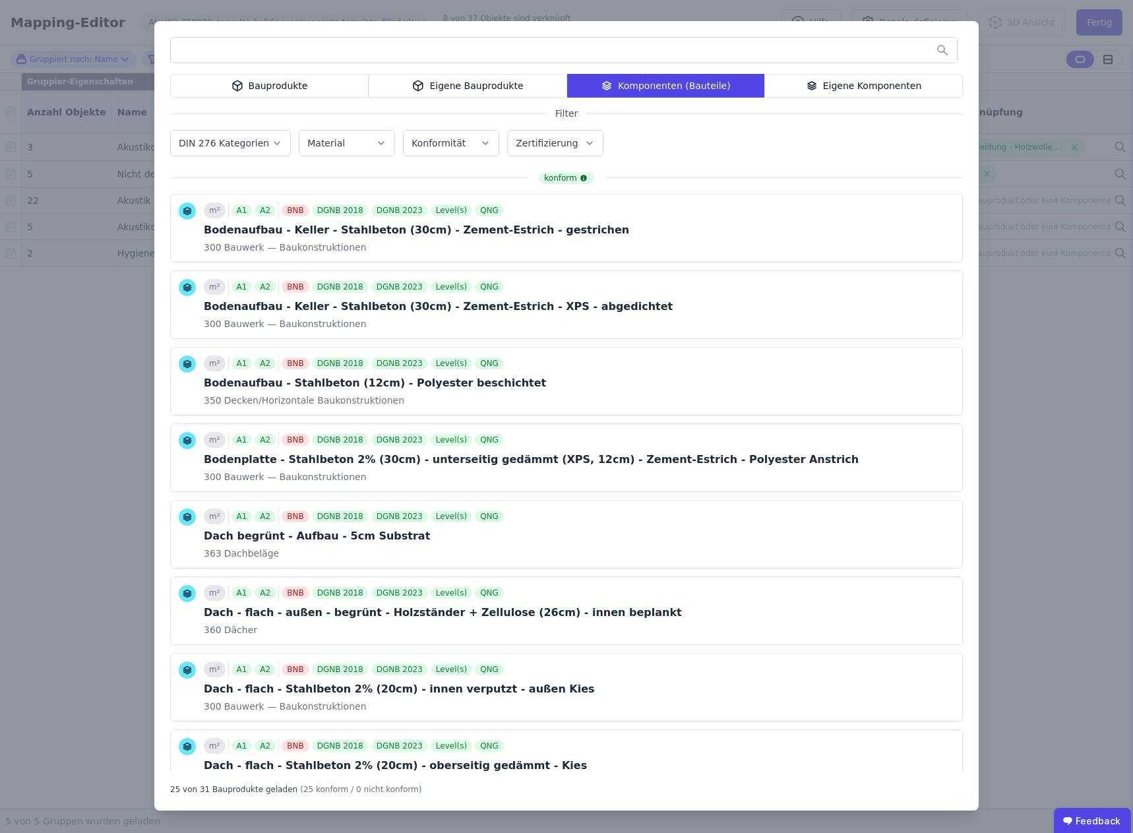
click at [544, 145] on label "Zertifizierung" at bounding box center [548, 143] width 65 height 11
click at [538, 303] on div "QNG" at bounding box center [541, 305] width 26 height 13
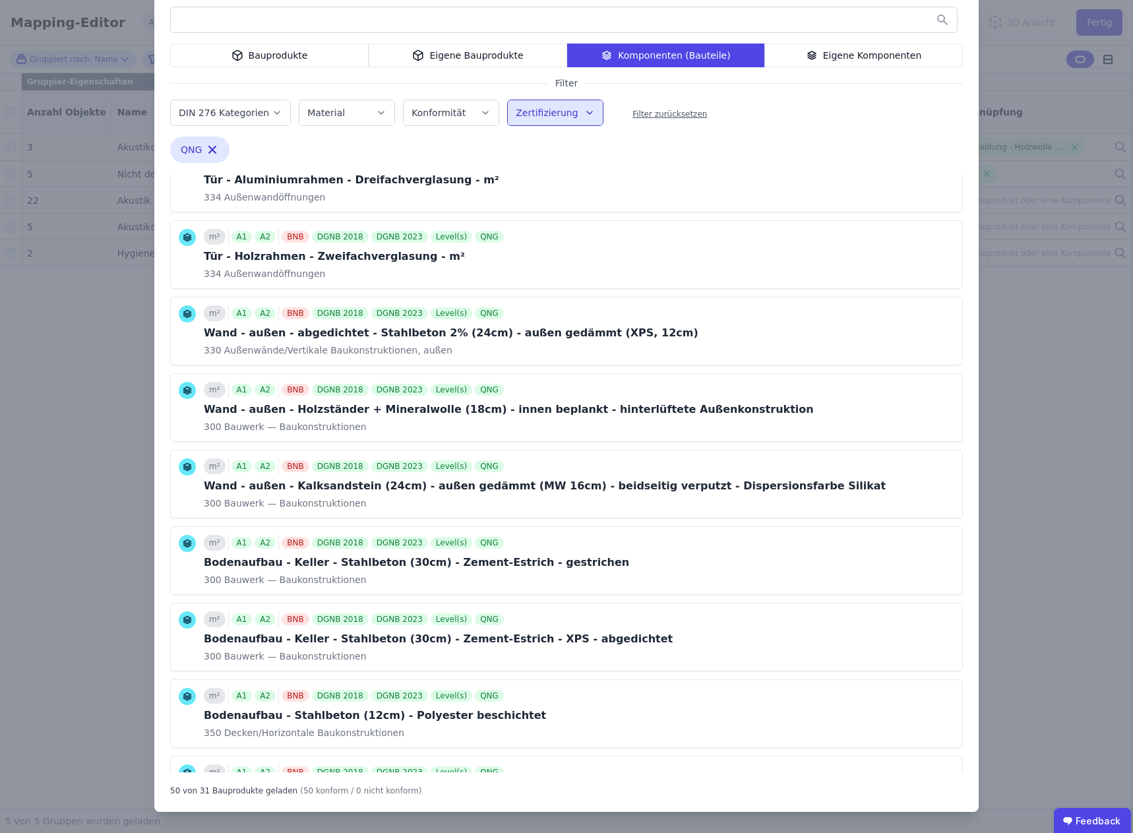
scroll to position [1552, 0]
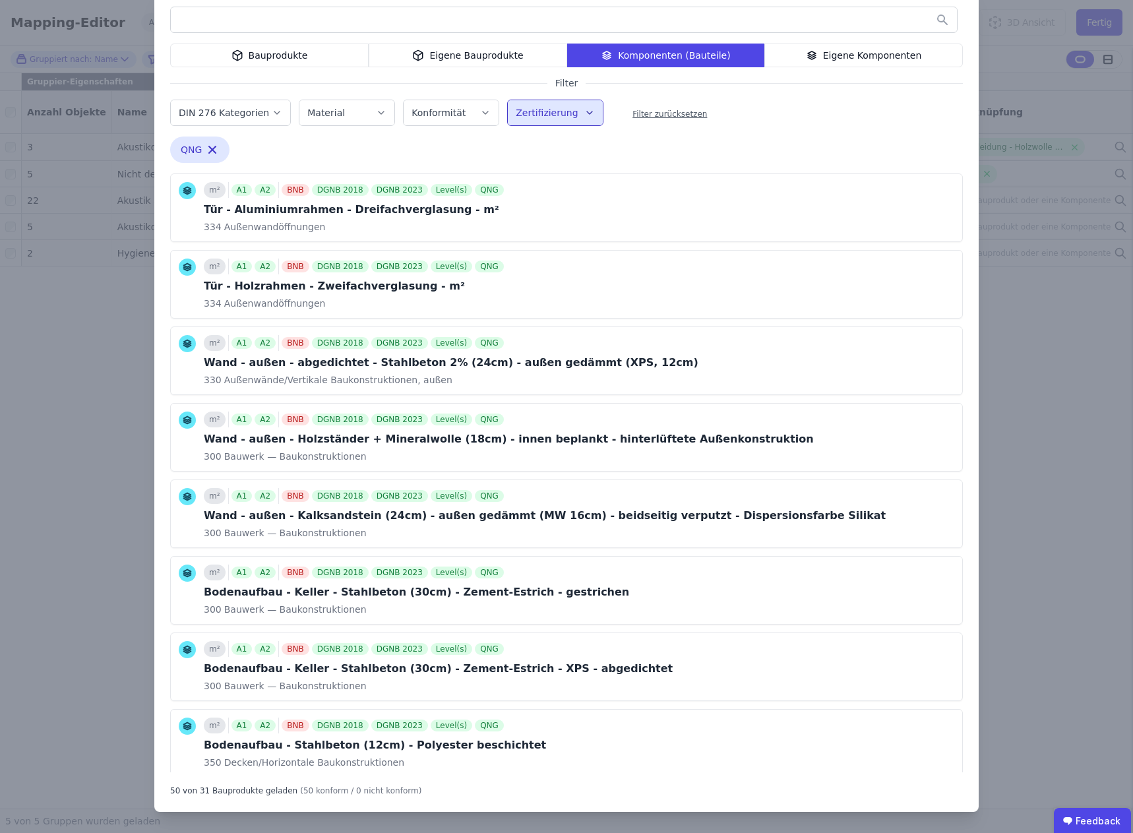
click at [1017, 193] on div "Bauprodukte Eigene Bauprodukte Komponenten (Bauteile) Eigene Komponenten Filter…" at bounding box center [566, 402] width 1133 height 864
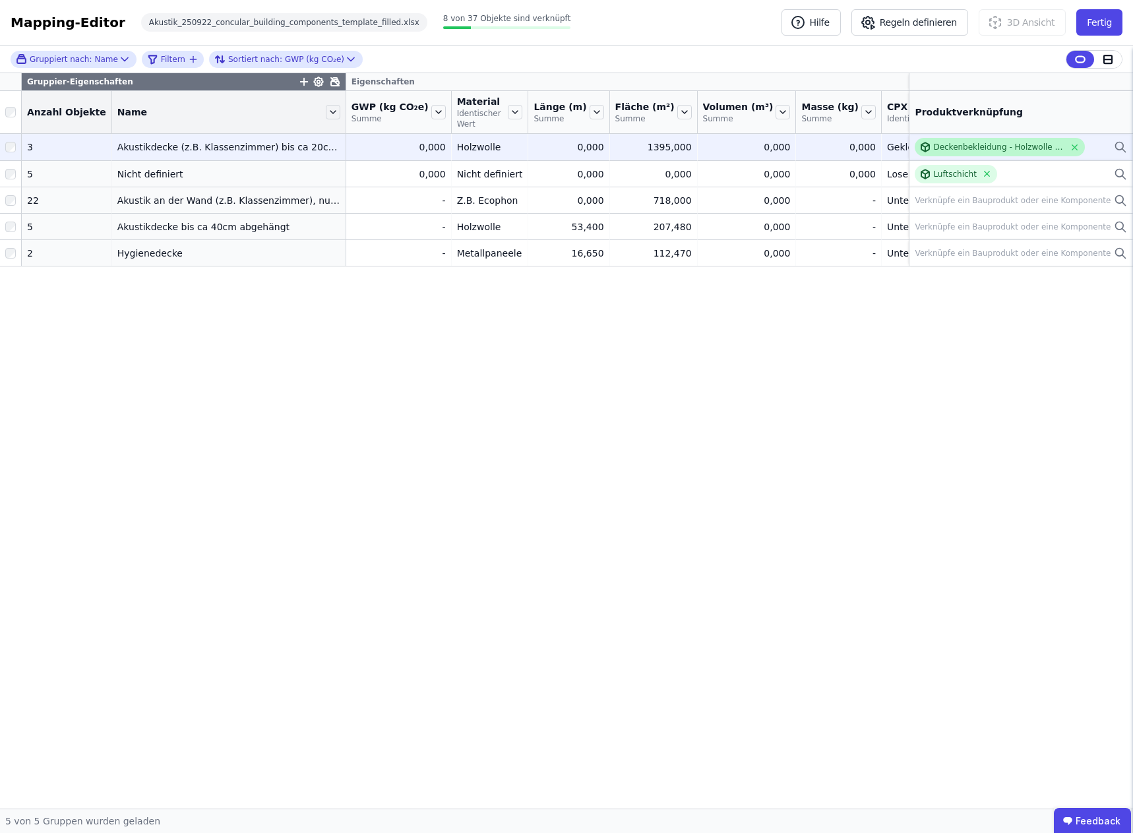
click at [1027, 147] on div "Deckenbekleidung - Holzwolle Platten - 2cm" at bounding box center [999, 147] width 131 height 11
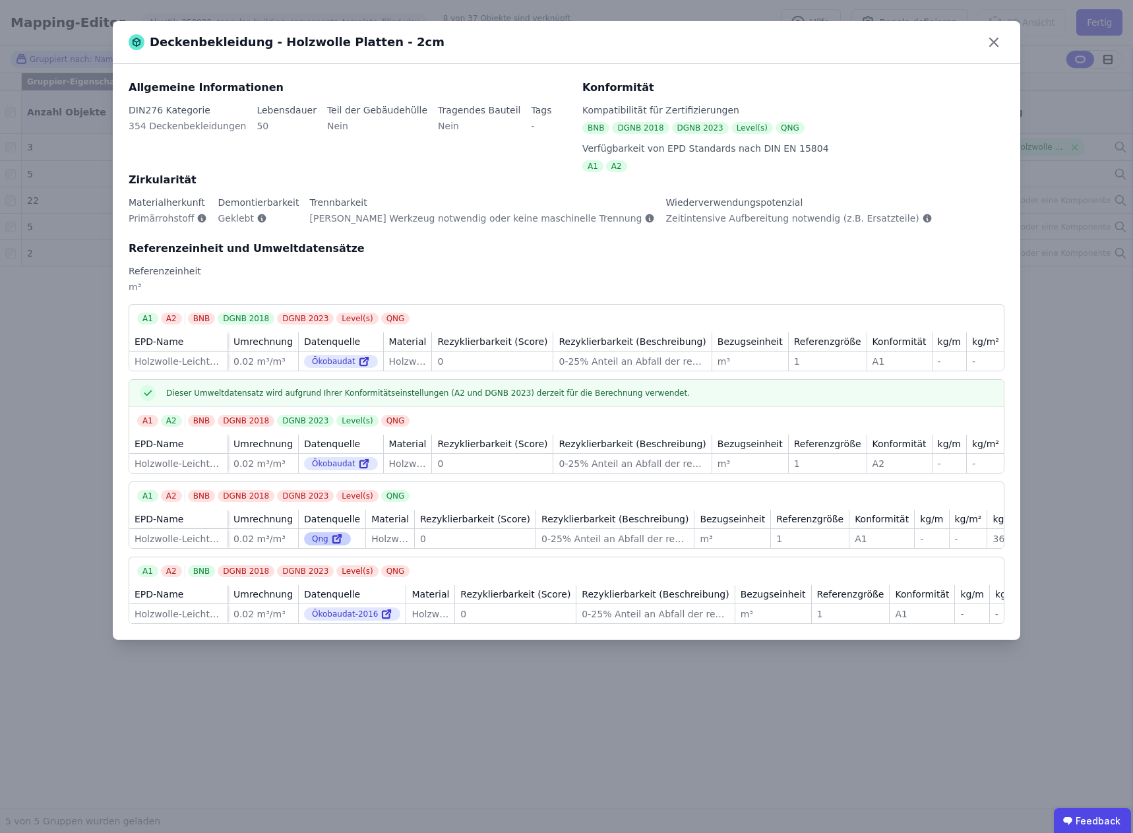
click at [317, 546] on div "Qng" at bounding box center [327, 538] width 47 height 13
click at [331, 546] on icon at bounding box center [337, 539] width 12 height 16
click at [994, 46] on icon at bounding box center [994, 42] width 21 height 21
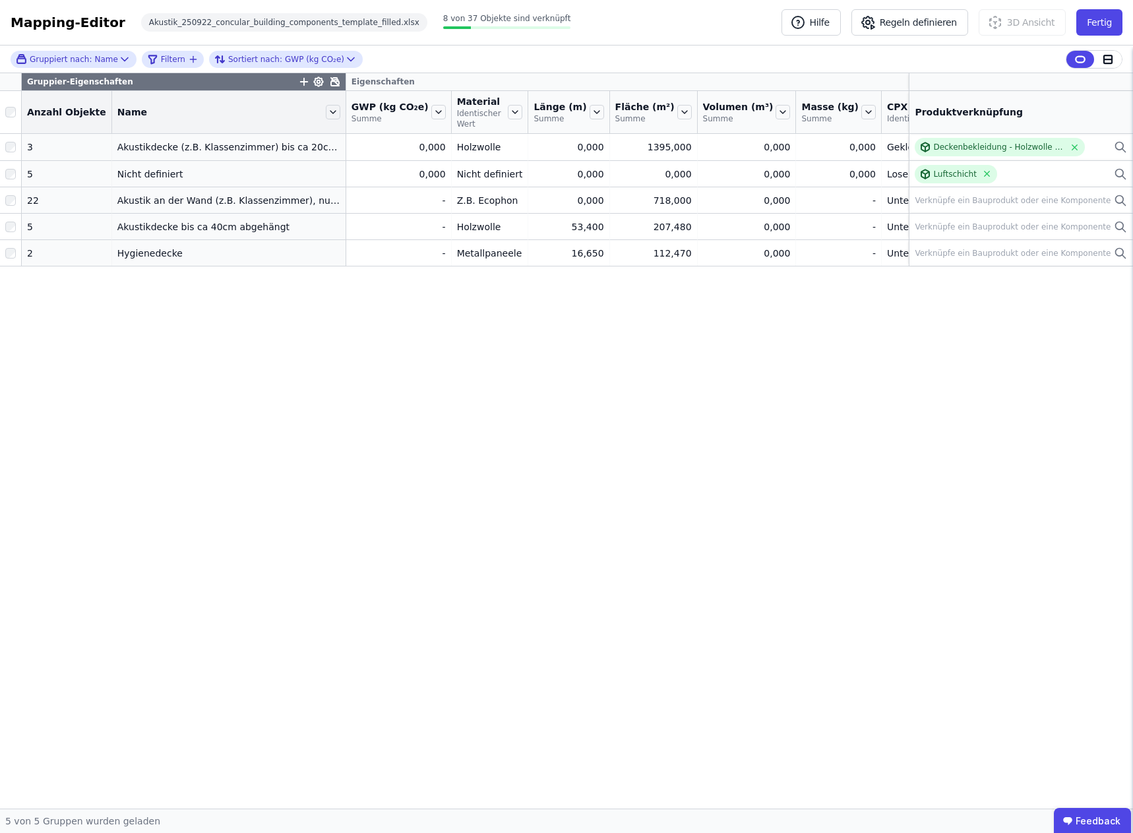
click at [732, 378] on div "Gruppier-Eigenschaften Eigenschaften Anzahl Objekte Name GWP (kg CO₂e) Summe Ma…" at bounding box center [566, 441] width 1133 height 736
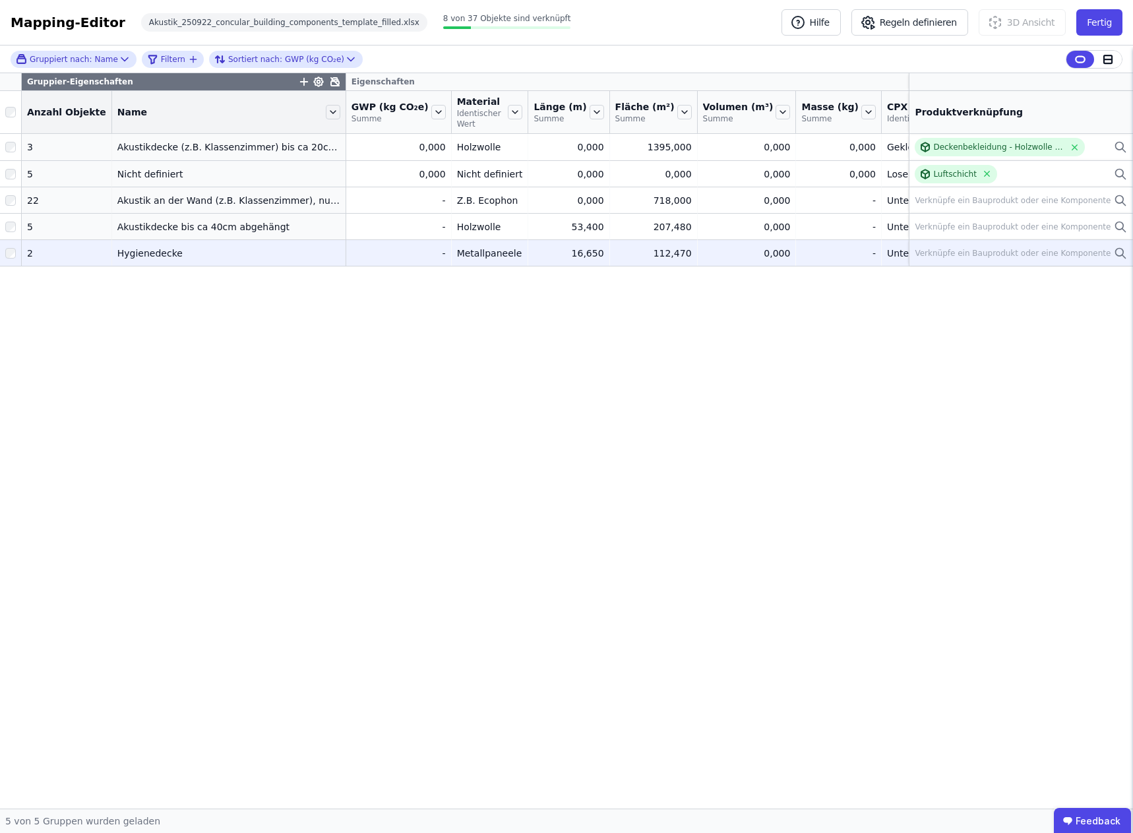
click at [1117, 253] on icon at bounding box center [1120, 253] width 13 height 16
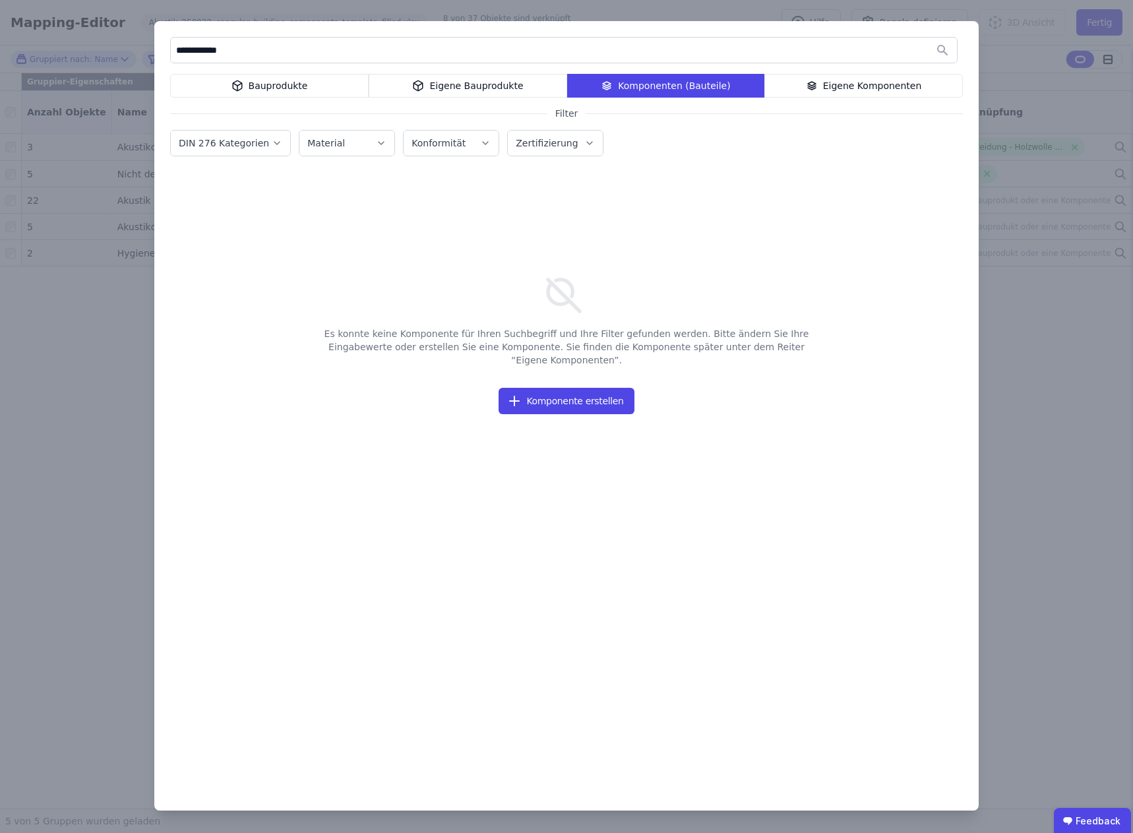
click at [256, 91] on div "Bauprodukte" at bounding box center [269, 86] width 199 height 24
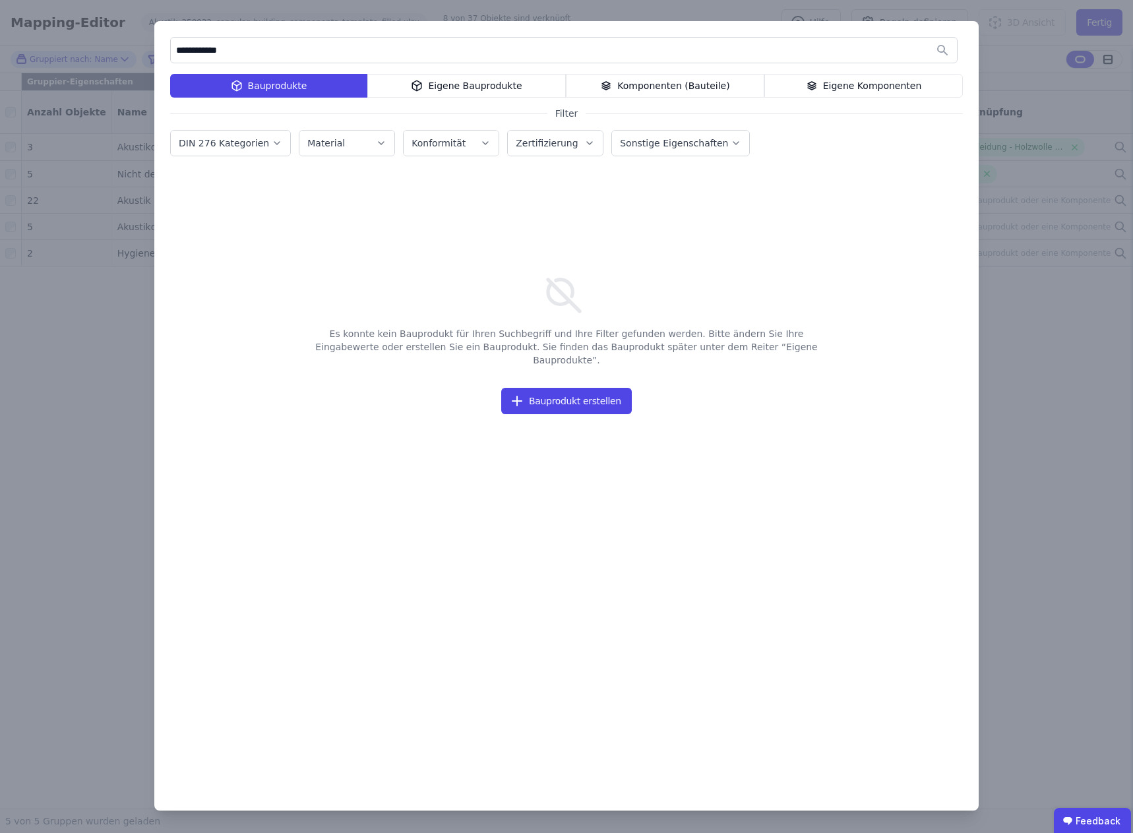
click at [245, 51] on input "**********" at bounding box center [564, 50] width 786 height 24
type input "**********"
drag, startPoint x: 230, startPoint y: 47, endPoint x: 100, endPoint y: 48, distance: 130.6
click at [100, 48] on div "**********" at bounding box center [566, 416] width 1133 height 833
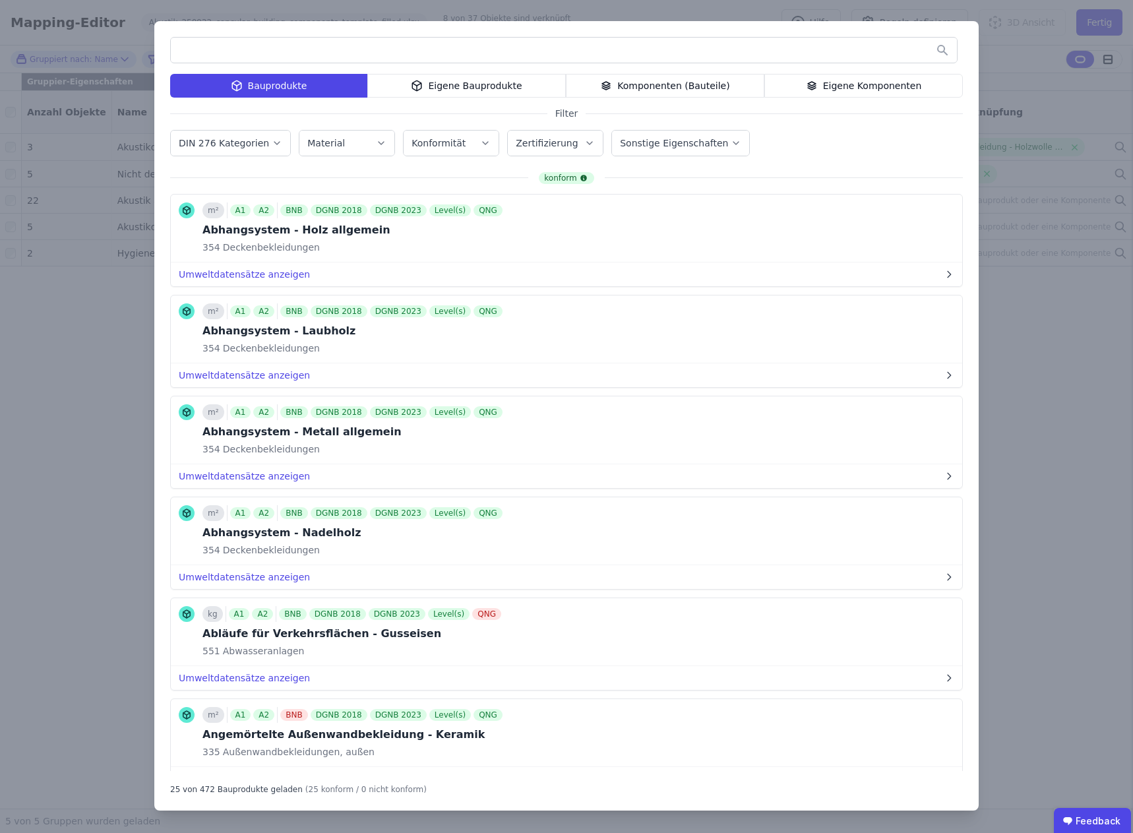
click at [669, 86] on div "Komponenten (Bauteile)" at bounding box center [665, 86] width 199 height 24
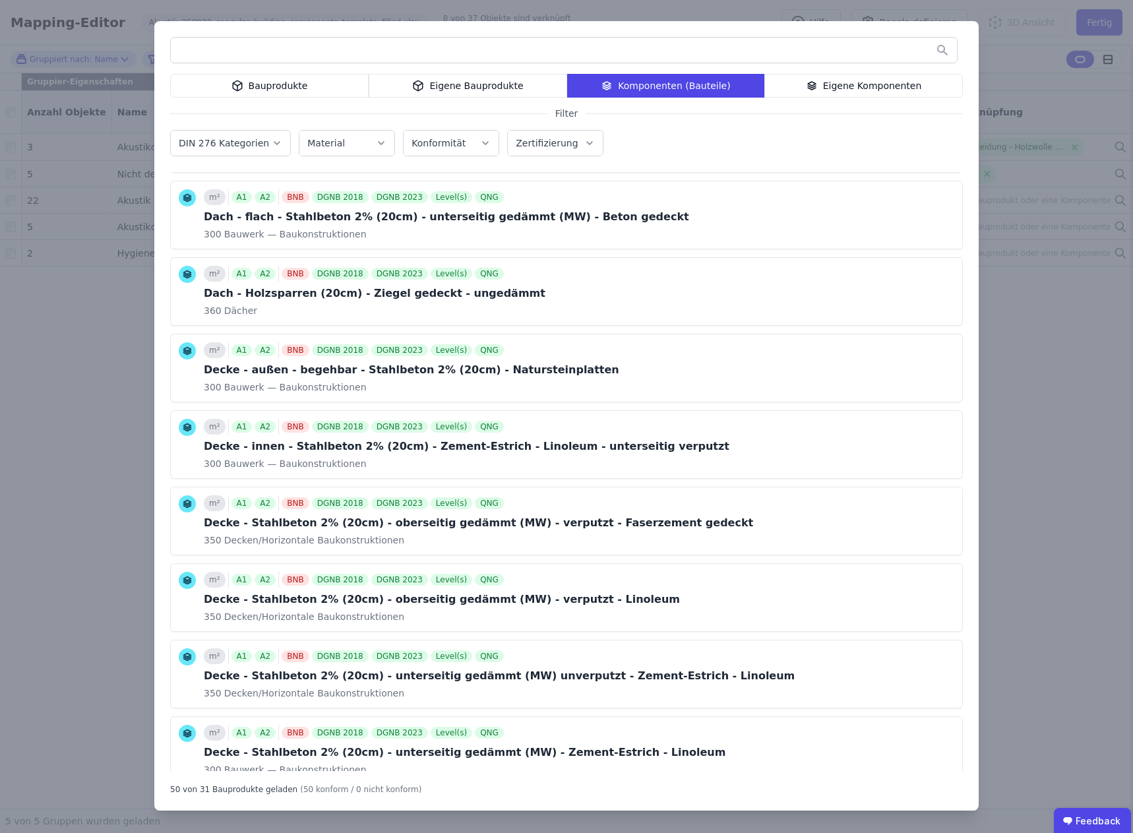
scroll to position [2542, 0]
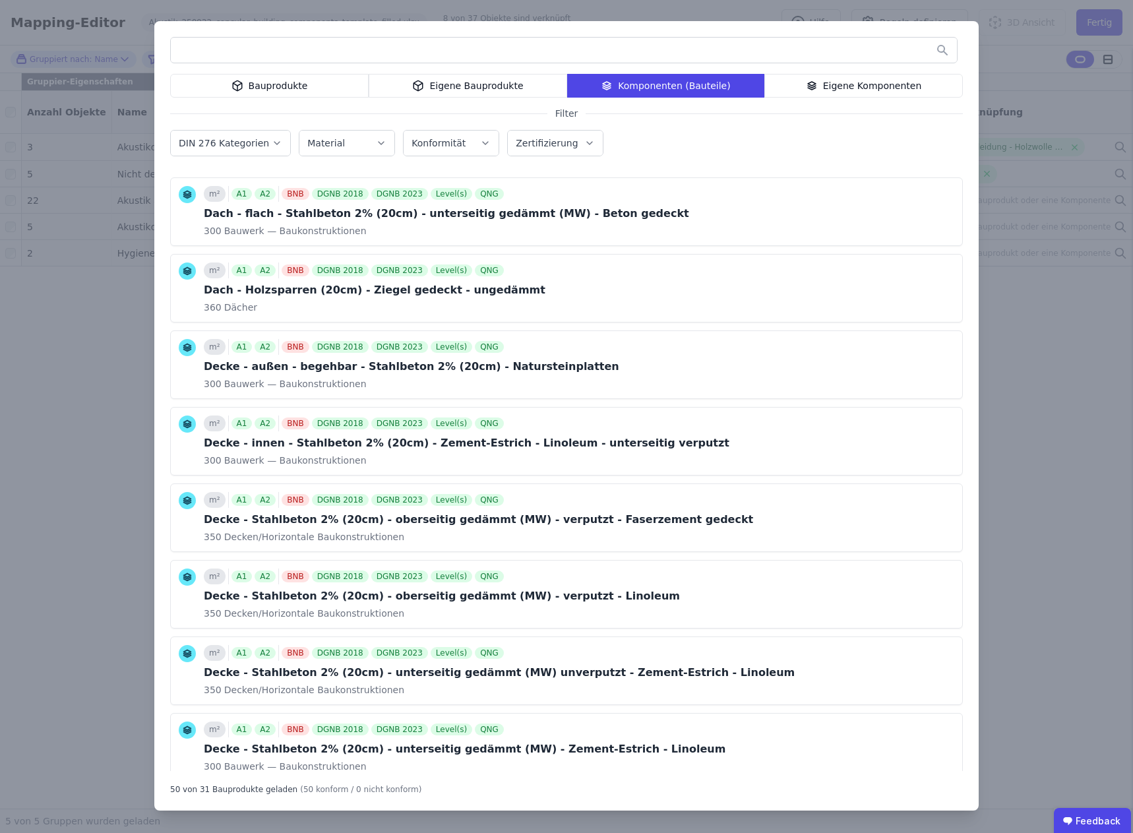
click at [274, 84] on div "Bauprodukte" at bounding box center [269, 86] width 199 height 24
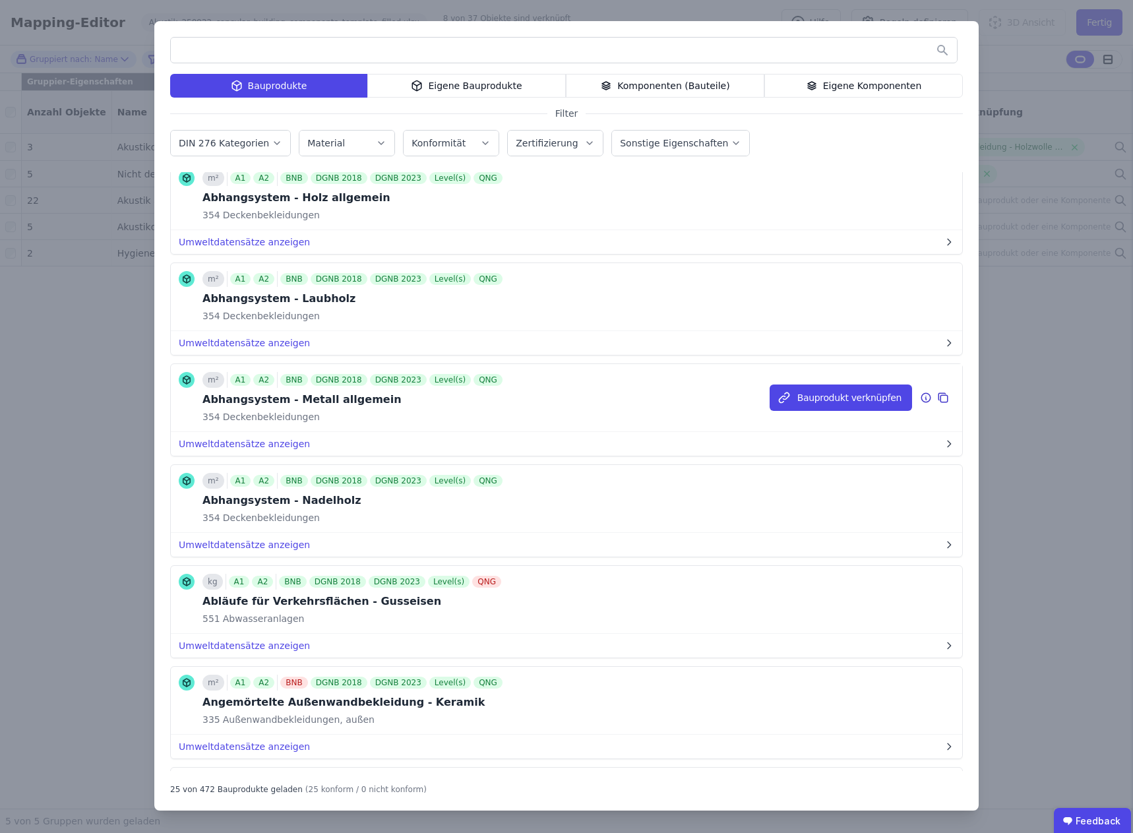
scroll to position [0, 0]
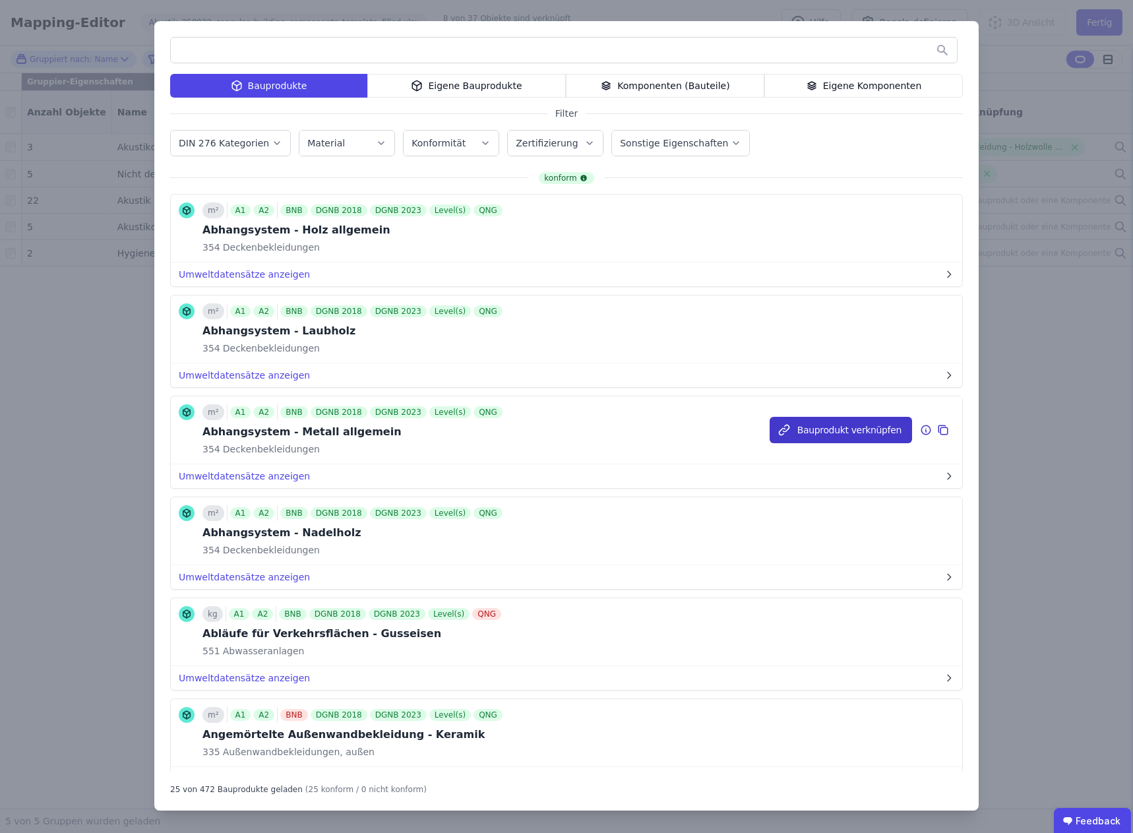
click at [833, 428] on button "Bauprodukt verknüpfen" at bounding box center [841, 430] width 143 height 26
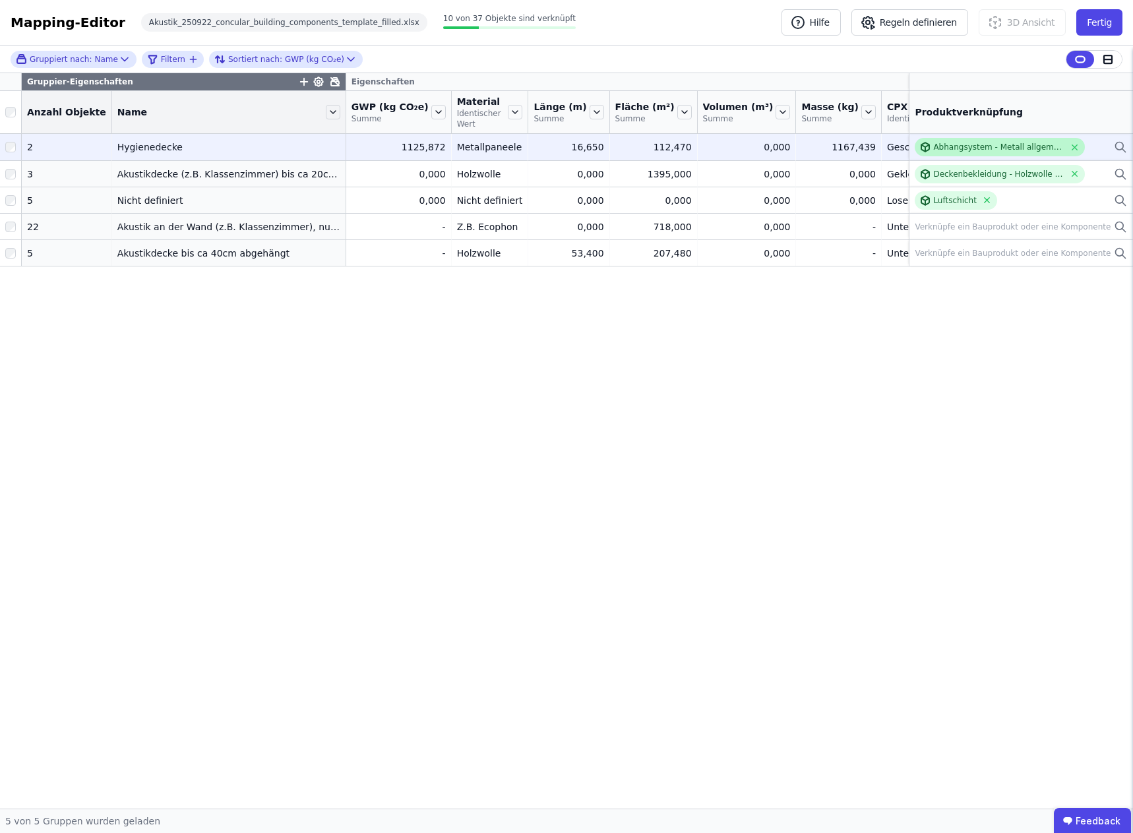
click at [1003, 144] on div "Abhangsystem - Metall allgemein" at bounding box center [999, 147] width 131 height 11
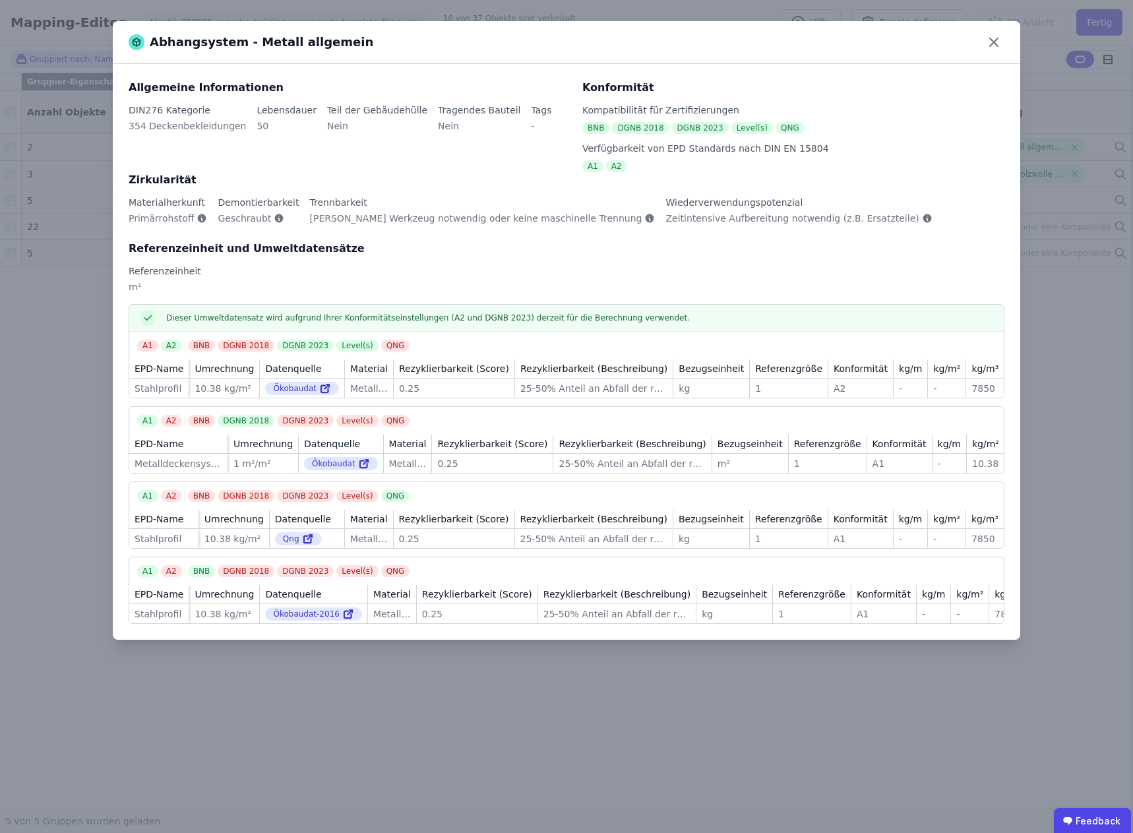
click at [439, 370] on div "Rezyklierbarkeit (Score)" at bounding box center [454, 369] width 121 height 18
drag, startPoint x: 438, startPoint y: 369, endPoint x: 512, endPoint y: 369, distance: 73.9
click at [512, 369] on tr "EPD-Name Umrechnung Datenquelle Material Rezyklierbarkeit (Score) Rezyklierbark…" at bounding box center [585, 369] width 912 height 19
click at [994, 42] on icon at bounding box center [994, 42] width 8 height 8
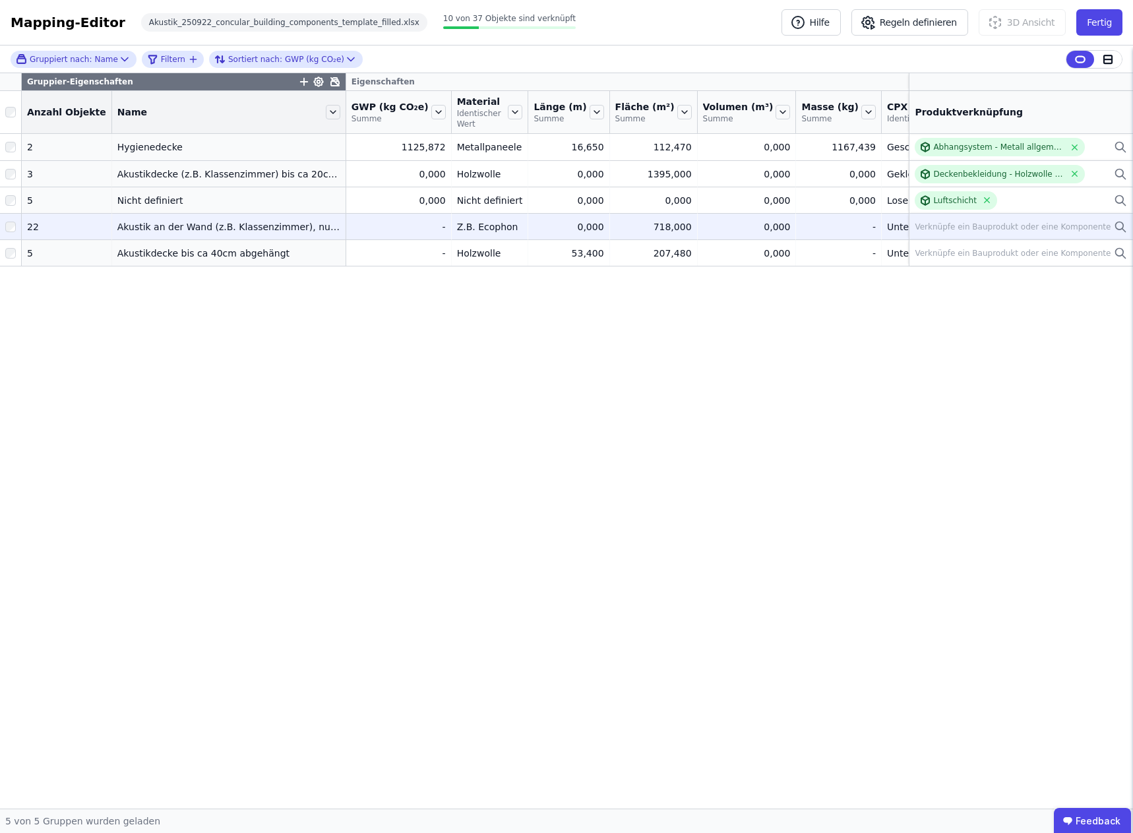
click at [984, 230] on div "Verknüpfe ein Bauprodukt oder eine Komponente" at bounding box center [1013, 227] width 196 height 11
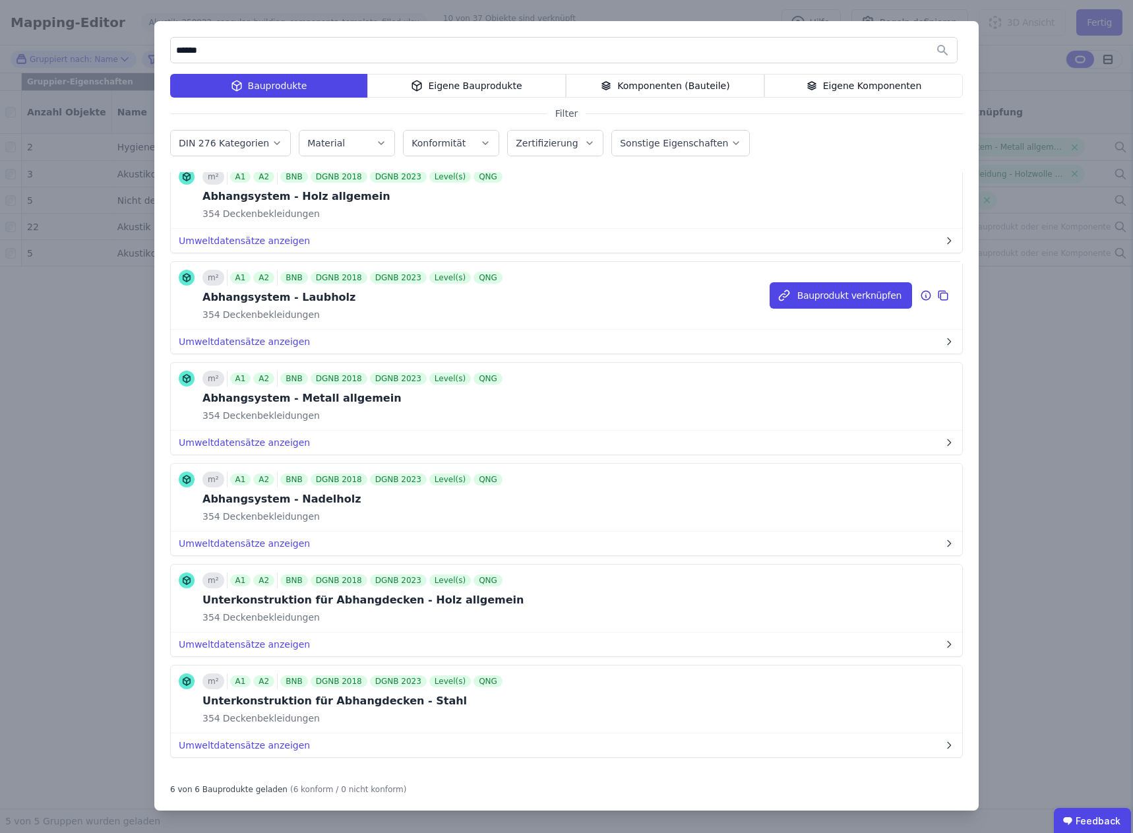
scroll to position [47, 0]
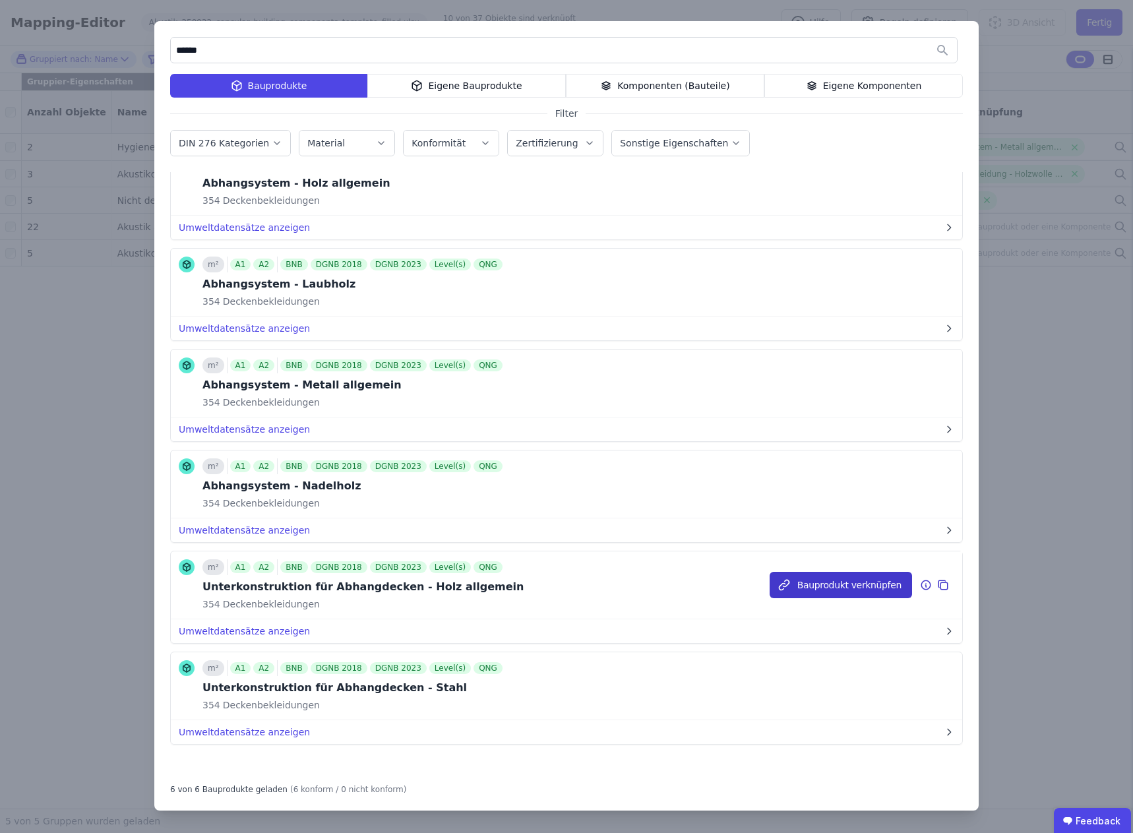
type input "******"
click at [831, 587] on button "Bauprodukt verknüpfen" at bounding box center [841, 585] width 143 height 26
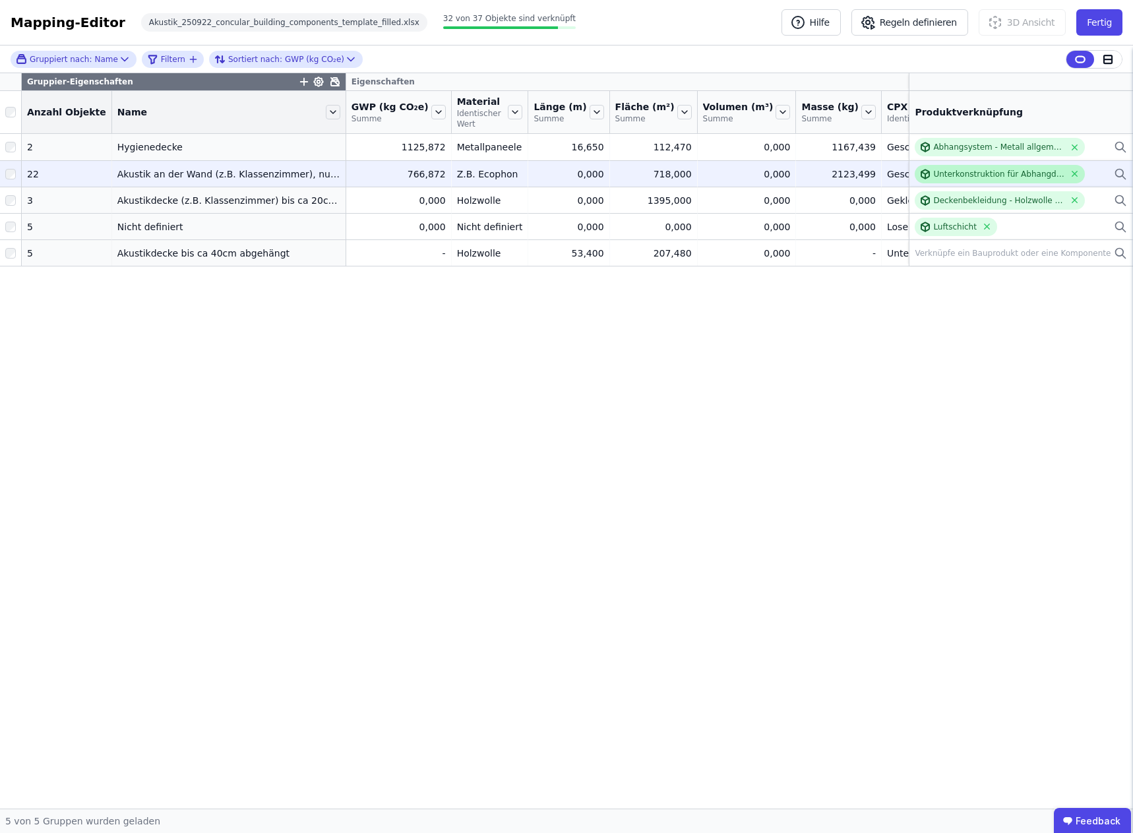
click at [980, 174] on div "Unterkonstruktion für Abhangdecken - Holz allgemein" at bounding box center [999, 174] width 131 height 11
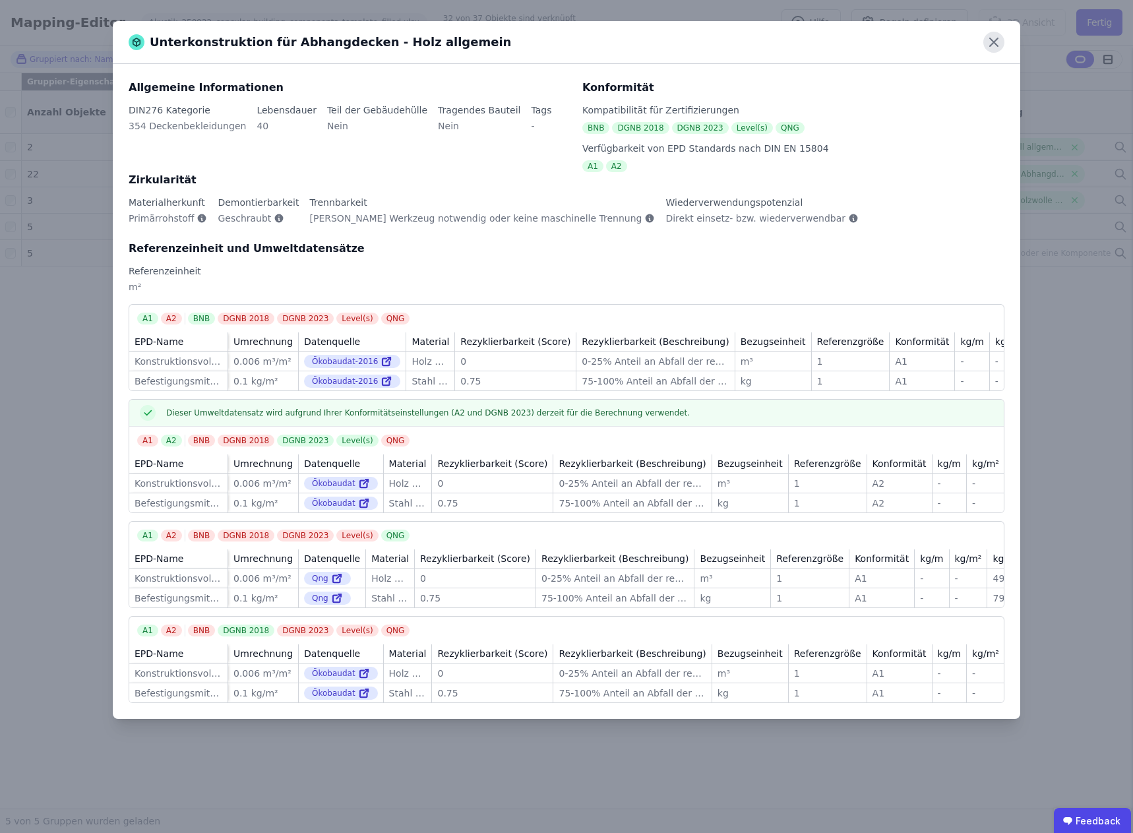
click at [992, 44] on icon at bounding box center [994, 42] width 8 height 8
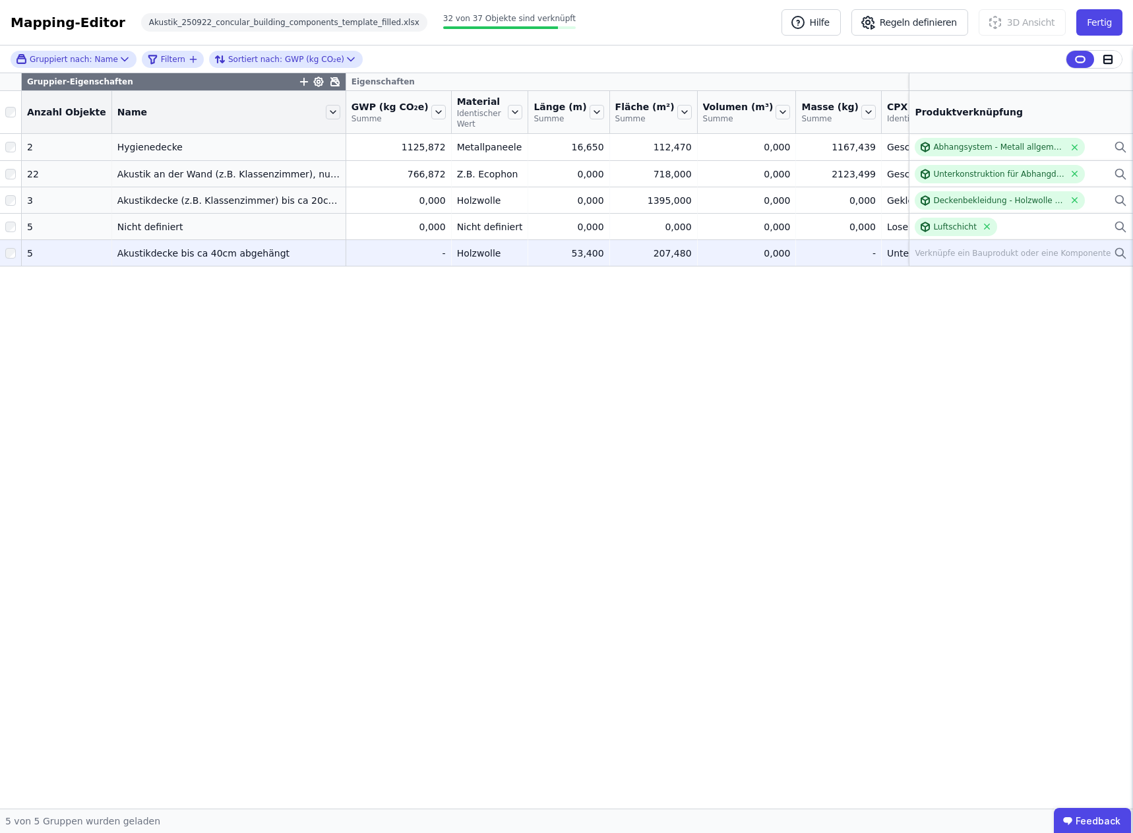
click at [972, 253] on div "Verknüpfe ein Bauprodukt oder eine Komponente" at bounding box center [1013, 253] width 196 height 11
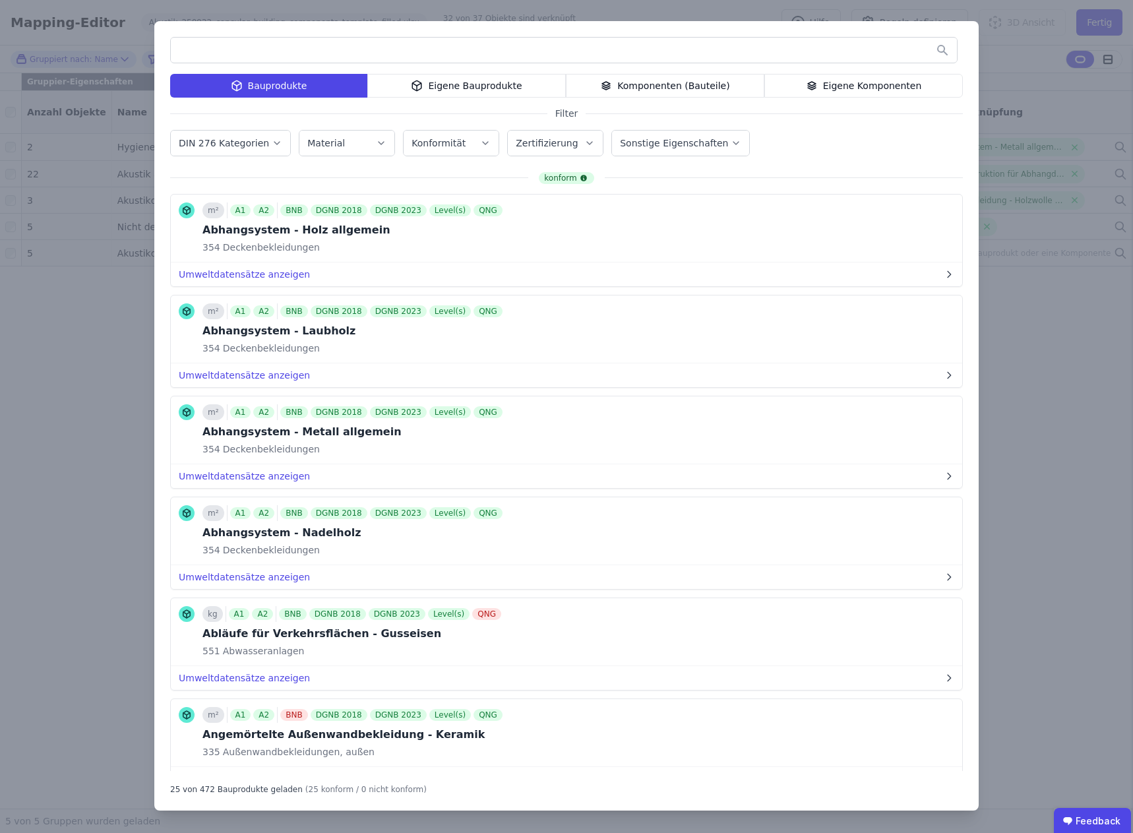
click at [1009, 282] on div "Bauprodukte Eigene Bauprodukte Komponenten (Bauteile) Eigene Komponenten Filter…" at bounding box center [566, 416] width 1133 height 833
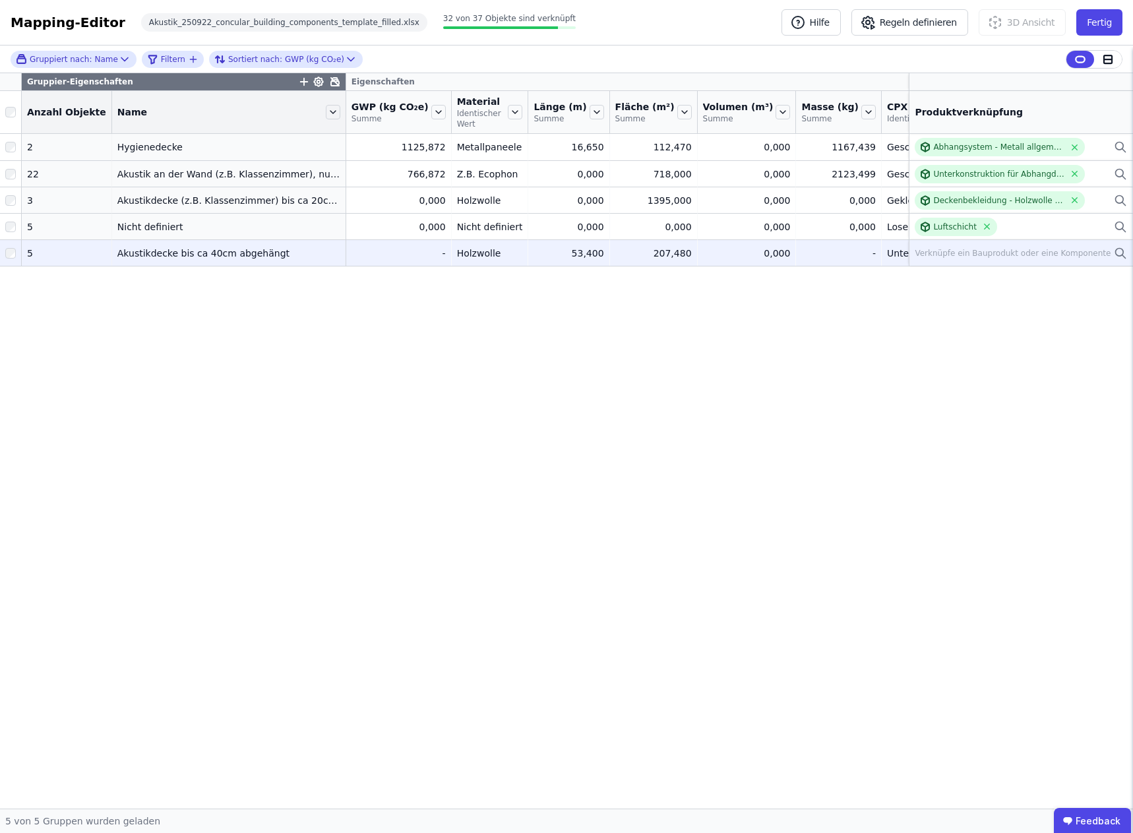
click at [1000, 250] on div "Verknüpfe ein Bauprodukt oder eine Komponente" at bounding box center [1013, 253] width 196 height 11
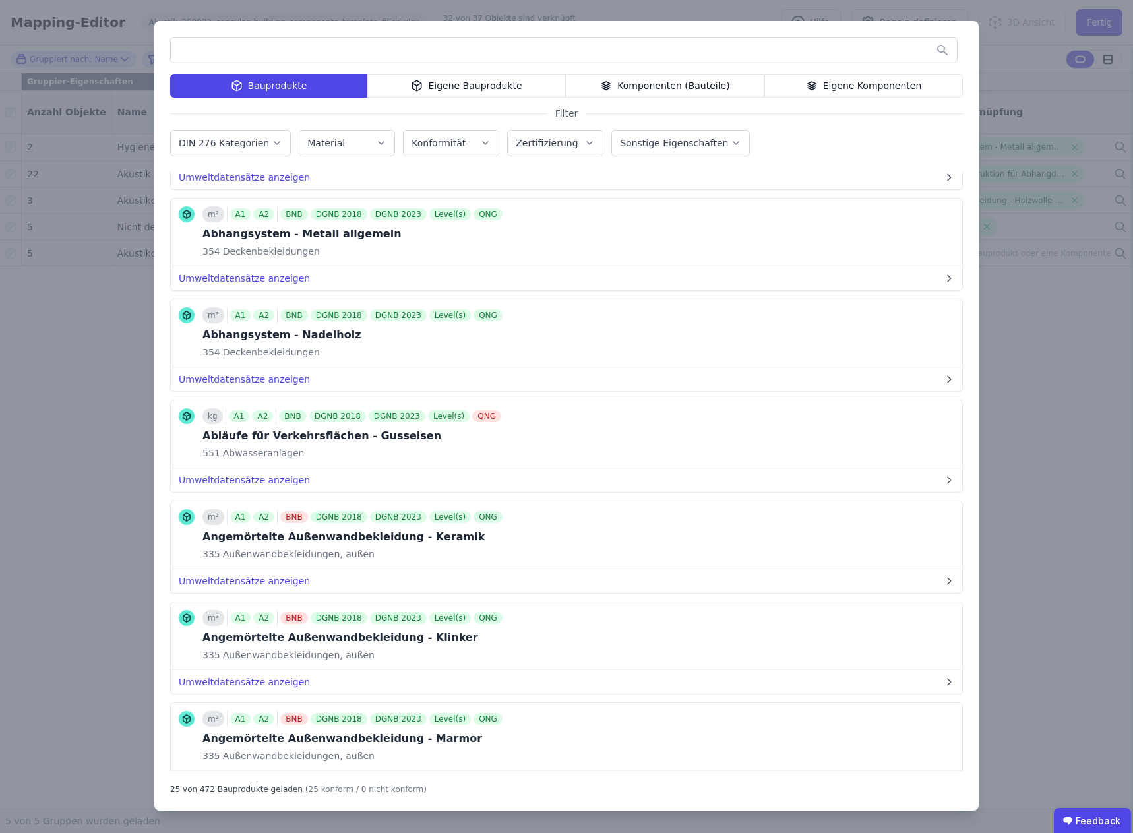
scroll to position [0, 0]
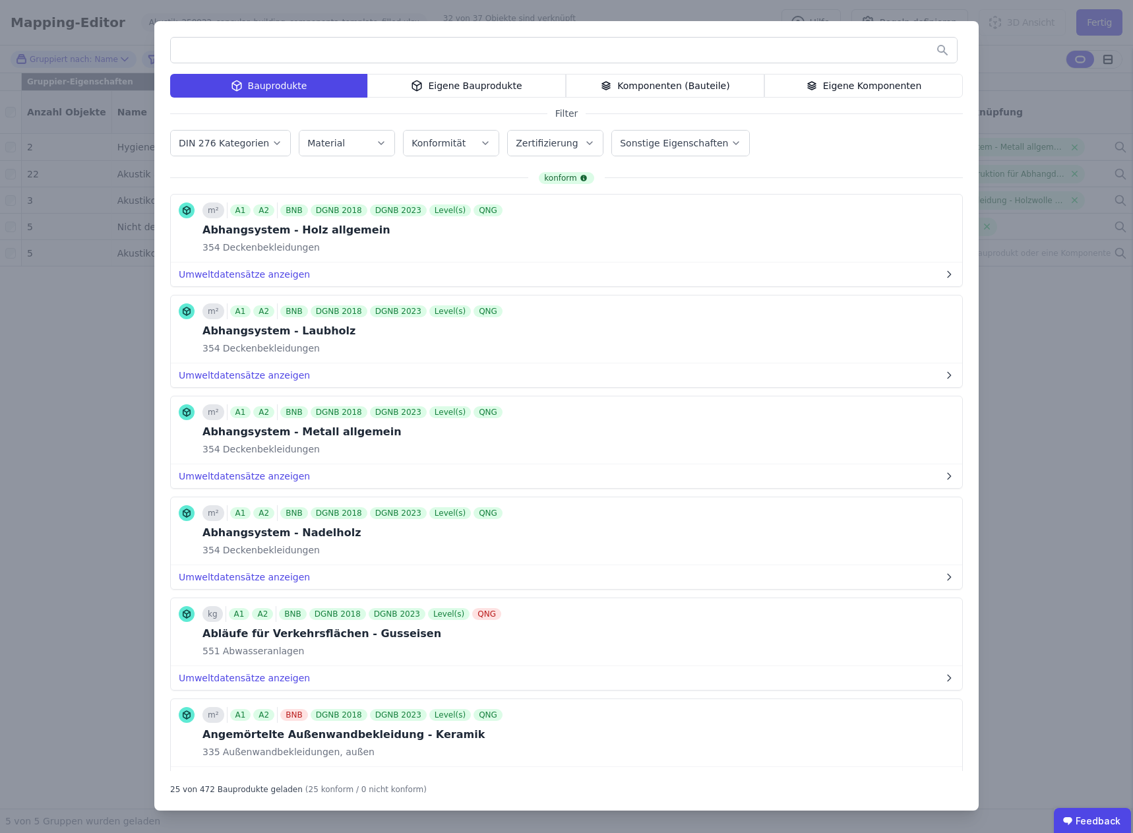
click at [247, 49] on input "text" at bounding box center [564, 50] width 786 height 24
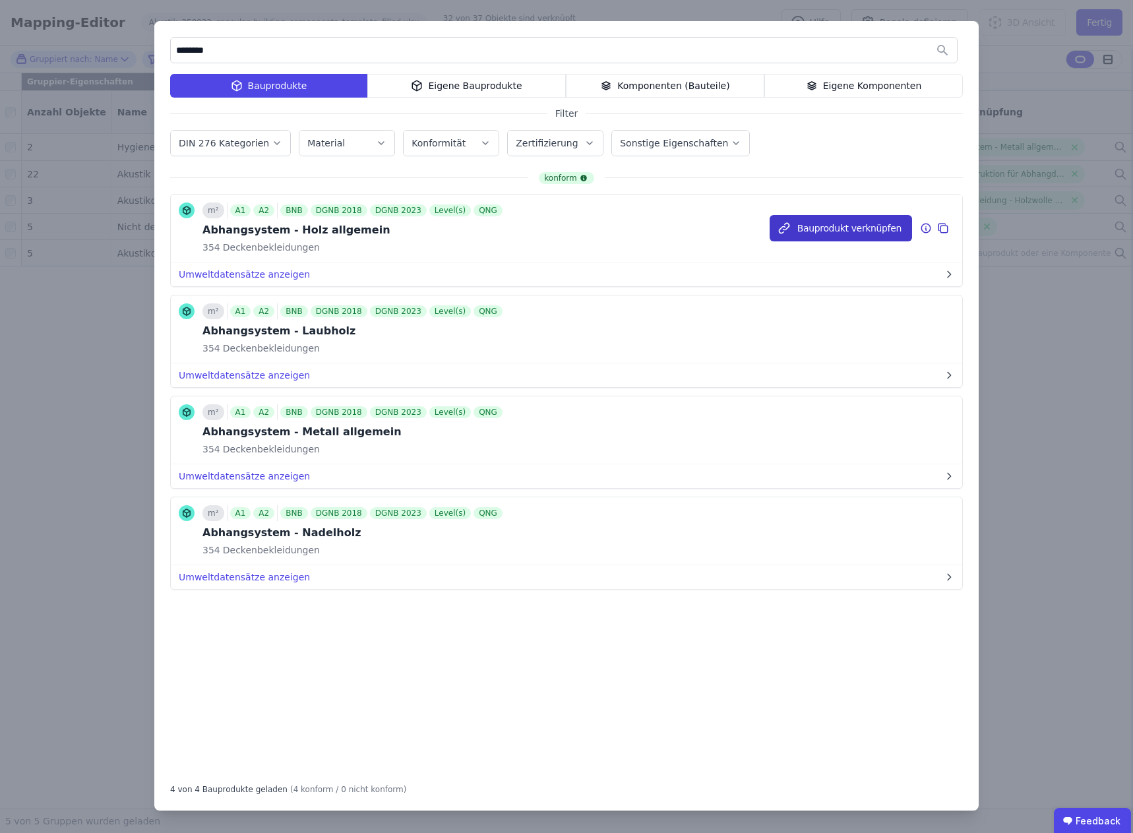
type input "********"
click at [848, 226] on button "Bauprodukt verknüpfen" at bounding box center [841, 228] width 143 height 26
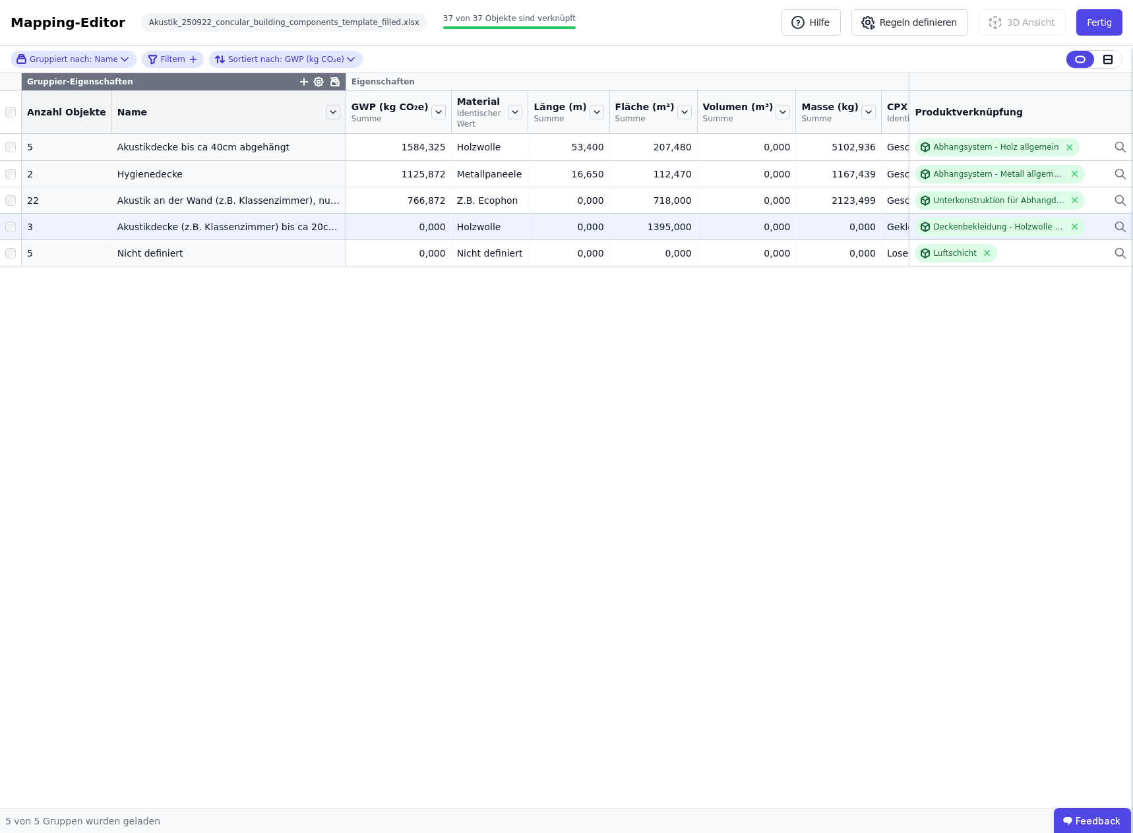
drag, startPoint x: 480, startPoint y: 228, endPoint x: 434, endPoint y: 226, distance: 45.6
click at [457, 226] on div "Holzwolle" at bounding box center [490, 226] width 66 height 13
drag, startPoint x: 428, startPoint y: 226, endPoint x: 464, endPoint y: 227, distance: 36.3
click at [464, 227] on div "Holzwolle" at bounding box center [490, 226] width 66 height 13
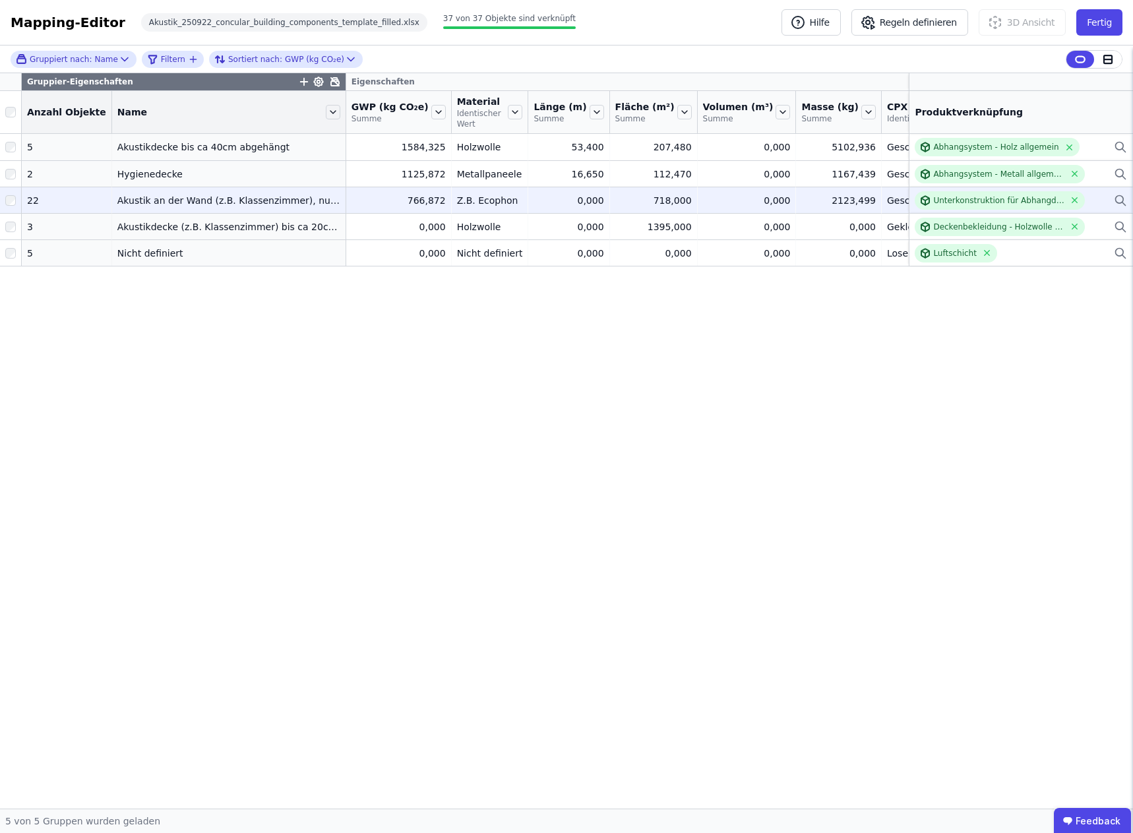
drag, startPoint x: 487, startPoint y: 200, endPoint x: 463, endPoint y: 200, distance: 23.8
click at [464, 199] on div "Z.B. Ecophon" at bounding box center [490, 200] width 66 height 13
click at [459, 200] on div "Z.B. Ecophon" at bounding box center [490, 200] width 66 height 13
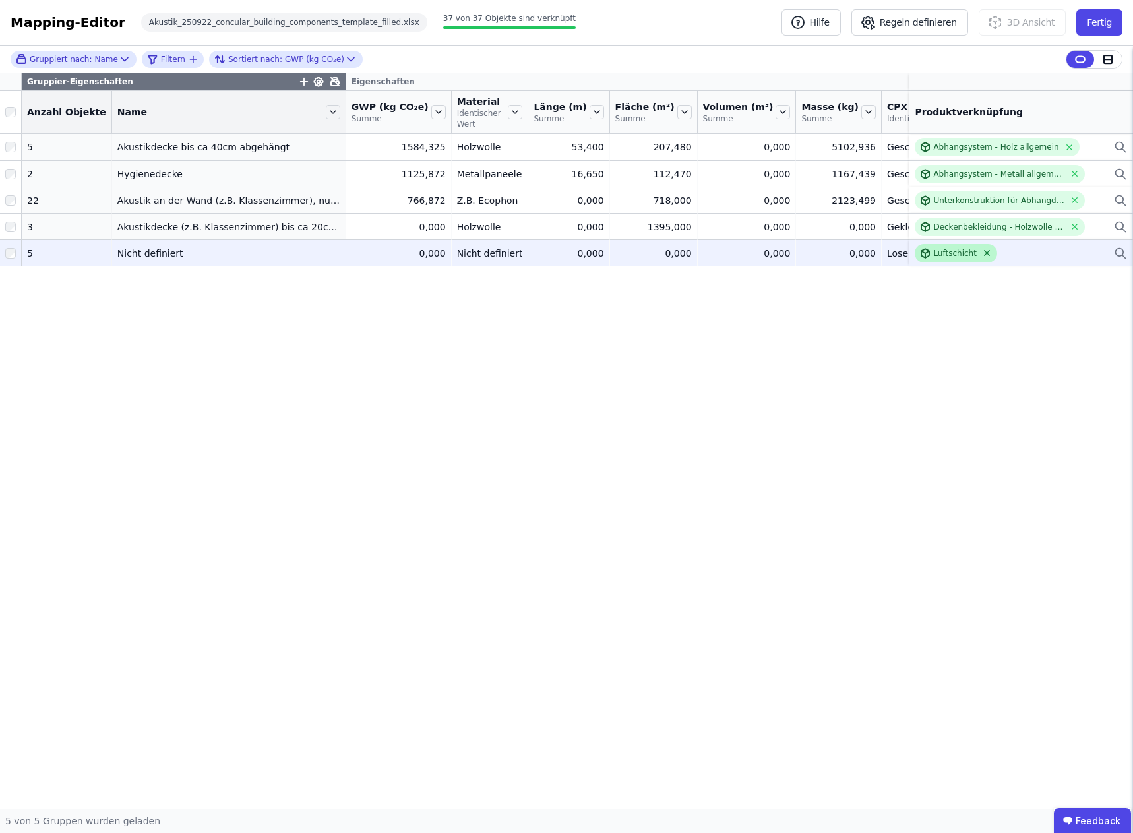
click at [983, 251] on icon at bounding box center [987, 253] width 10 height 10
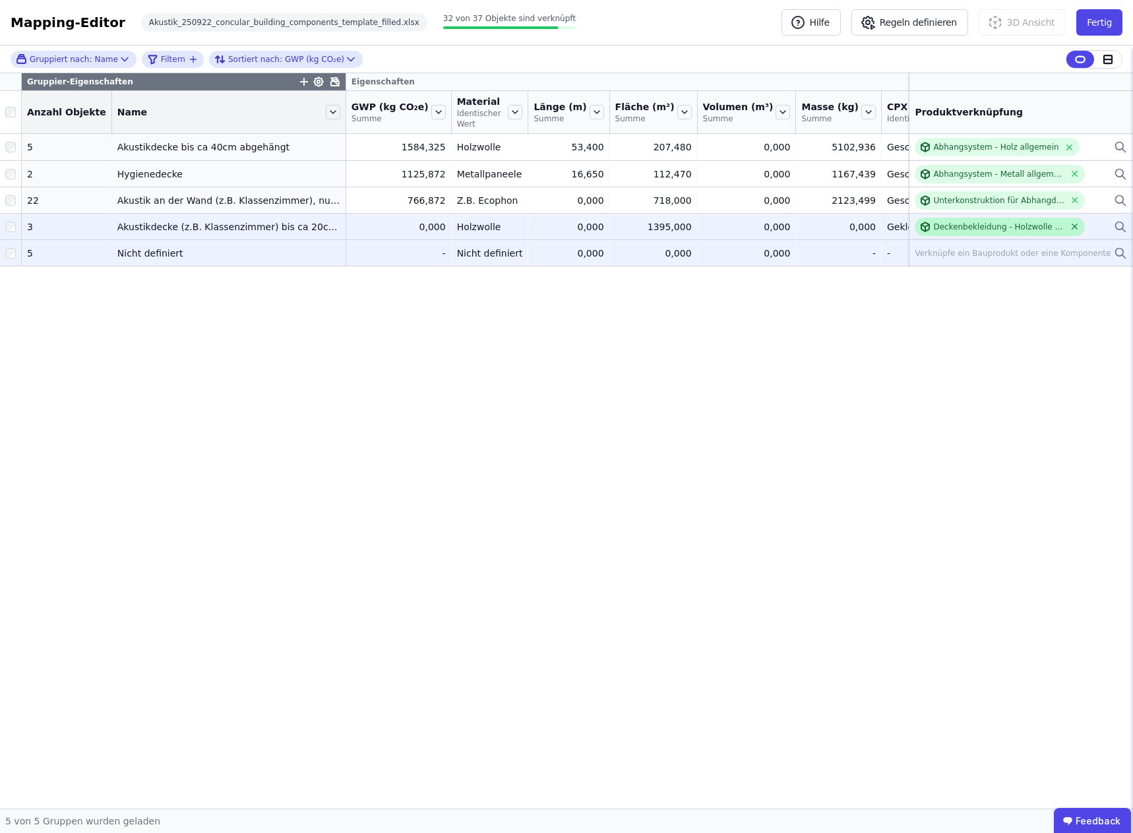
click at [1077, 226] on icon at bounding box center [1075, 227] width 10 height 10
click at [1028, 225] on div "Verknüpfe ein Bauprodukt oder eine Komponente" at bounding box center [1013, 227] width 196 height 11
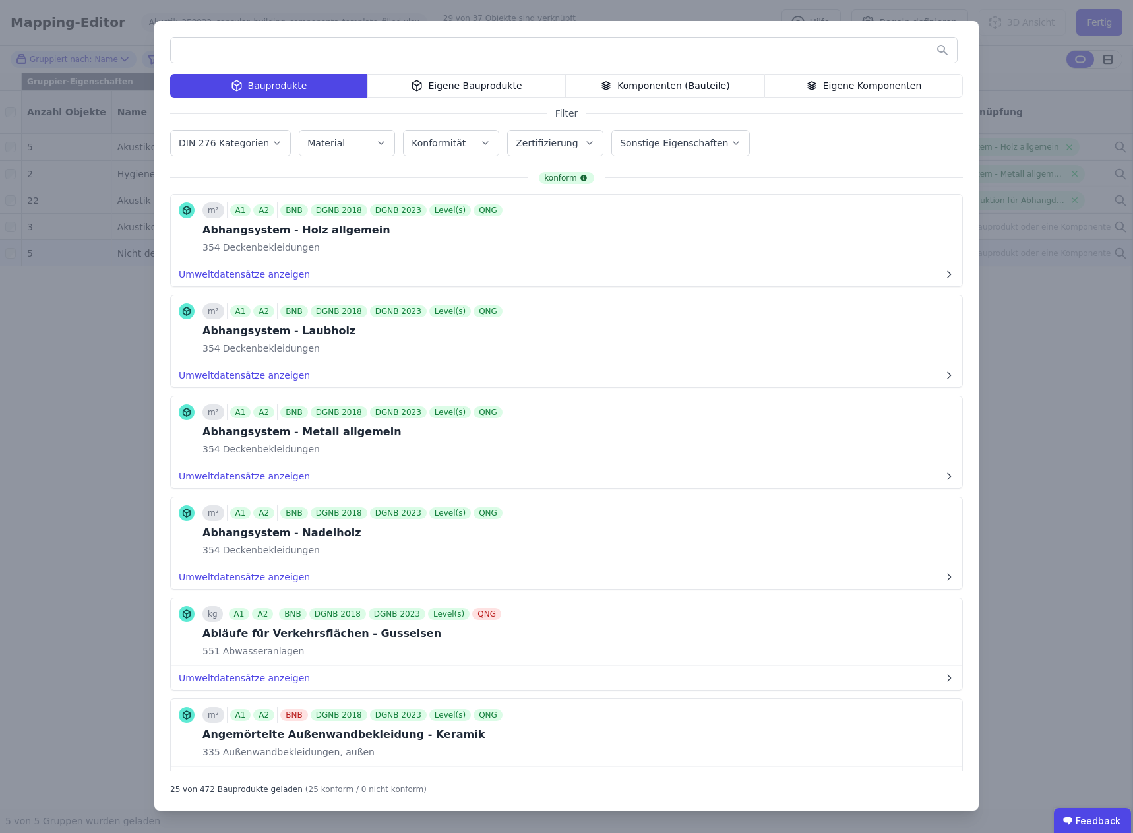
click at [668, 84] on div "Komponenten (Bauteile)" at bounding box center [665, 86] width 199 height 24
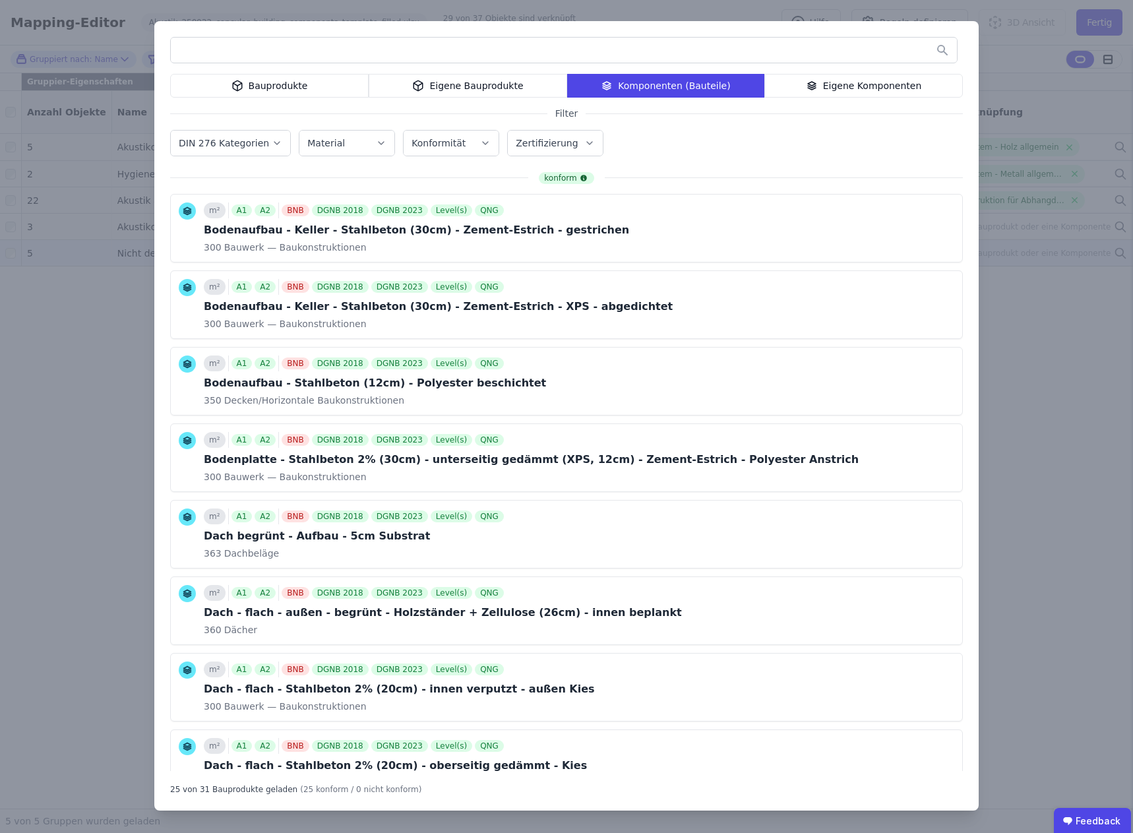
click at [267, 50] on input "text" at bounding box center [564, 50] width 786 height 24
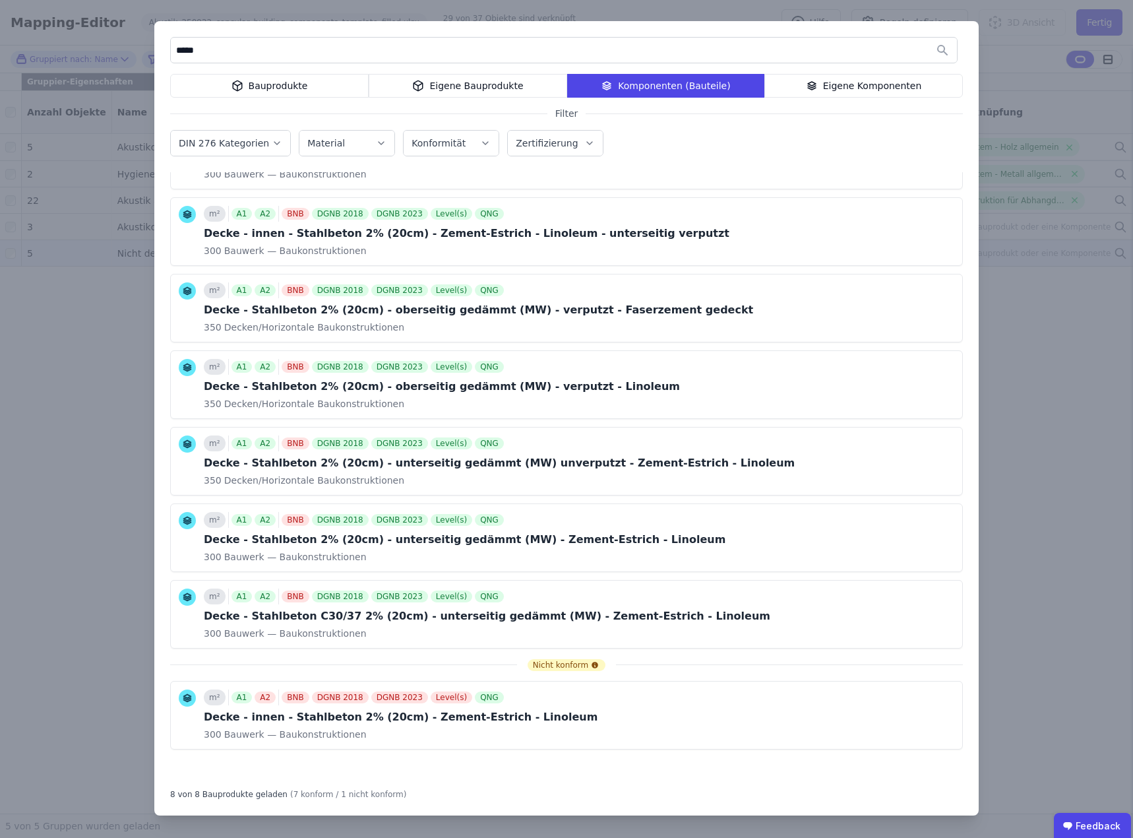
scroll to position [73, 0]
type input "*****"
click at [856, 85] on div "Eigene Komponenten" at bounding box center [864, 86] width 199 height 24
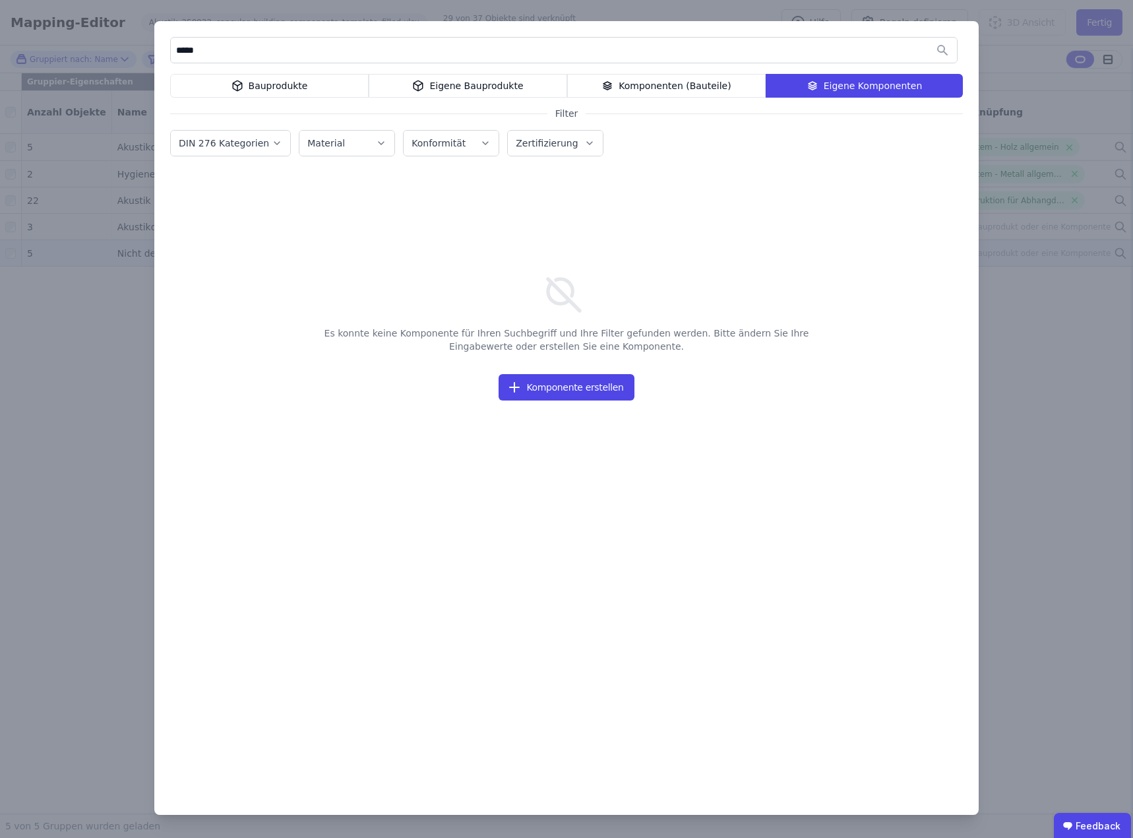
click at [677, 82] on div "Komponenten (Bauteile)" at bounding box center [666, 86] width 199 height 24
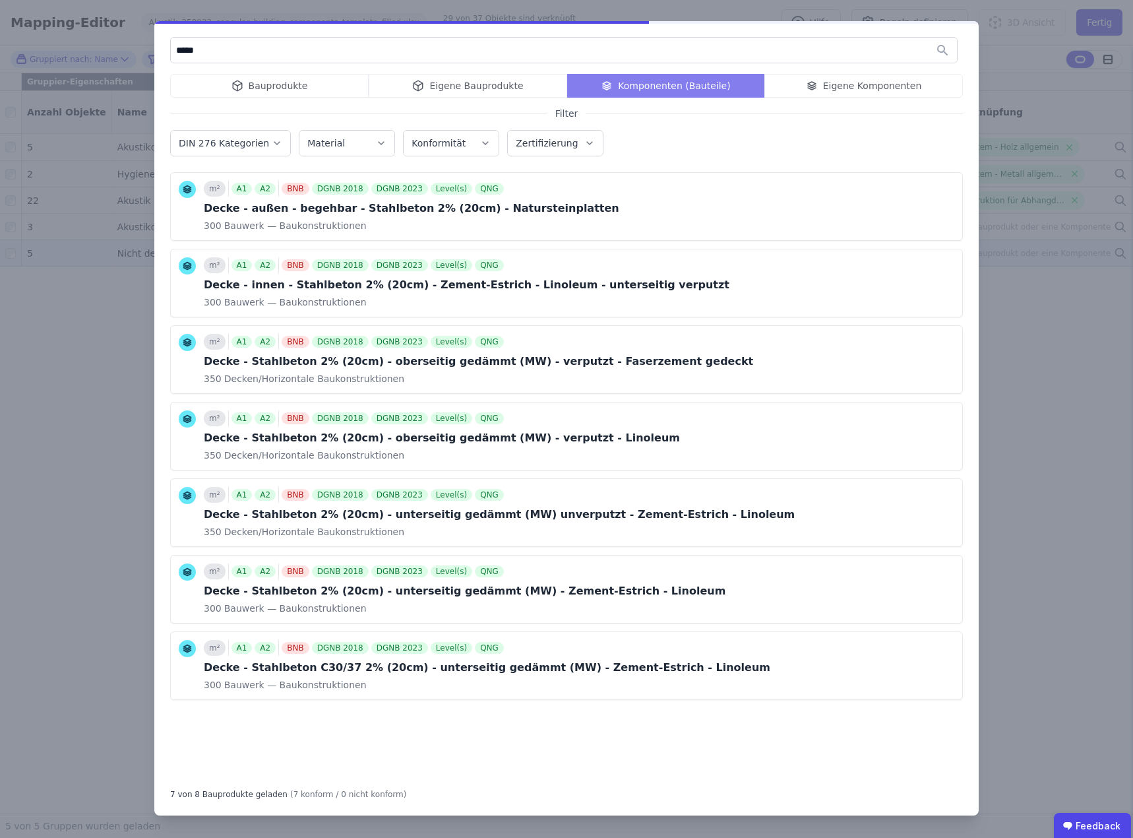
click at [575, 143] on div "Zertifizierung" at bounding box center [555, 143] width 79 height 13
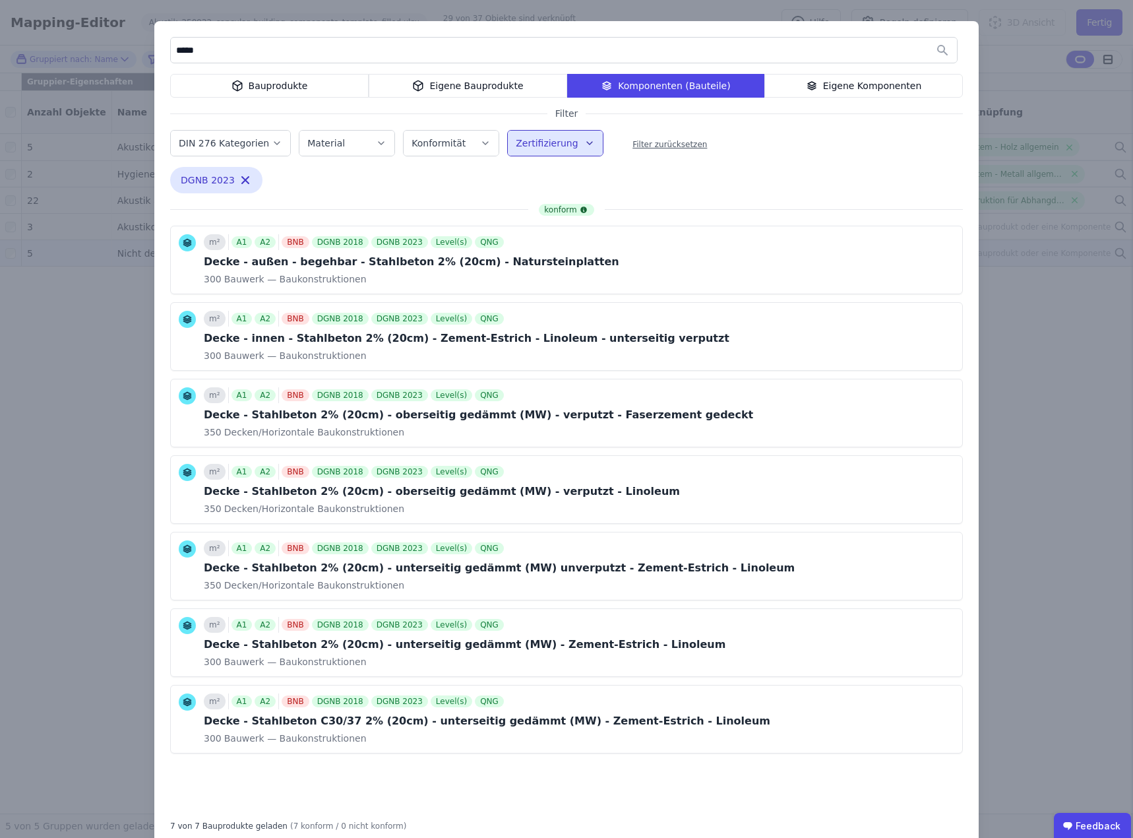
click at [643, 143] on div "Filter zurücksetzen" at bounding box center [670, 144] width 75 height 11
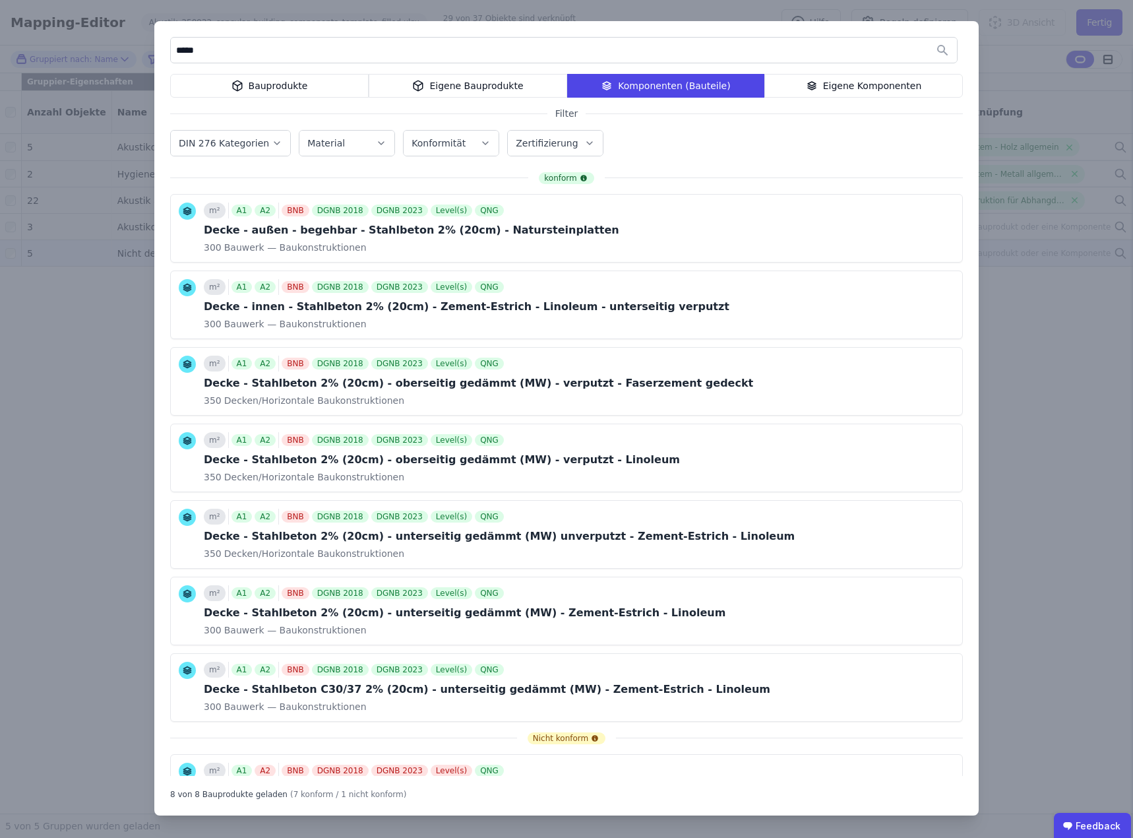
click at [859, 83] on div "Eigene Komponenten" at bounding box center [864, 86] width 199 height 24
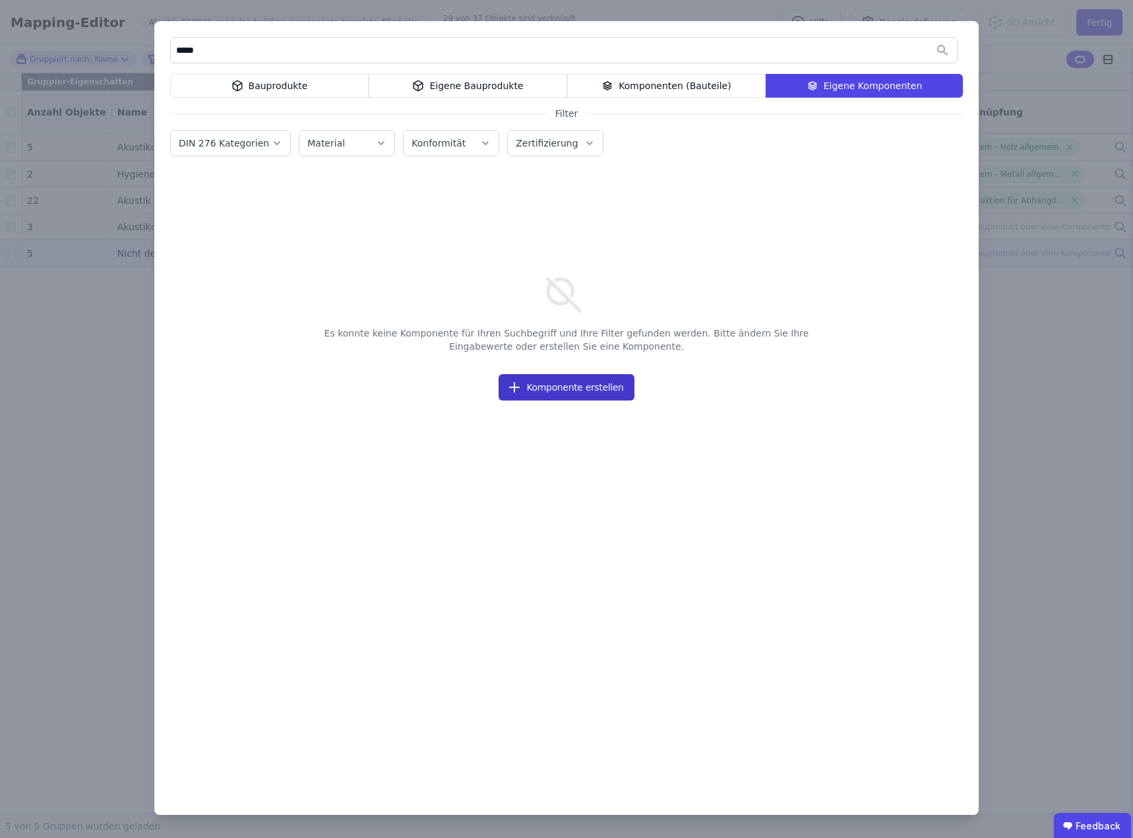
click at [550, 383] on button "Komponente erstellen" at bounding box center [566, 387] width 135 height 26
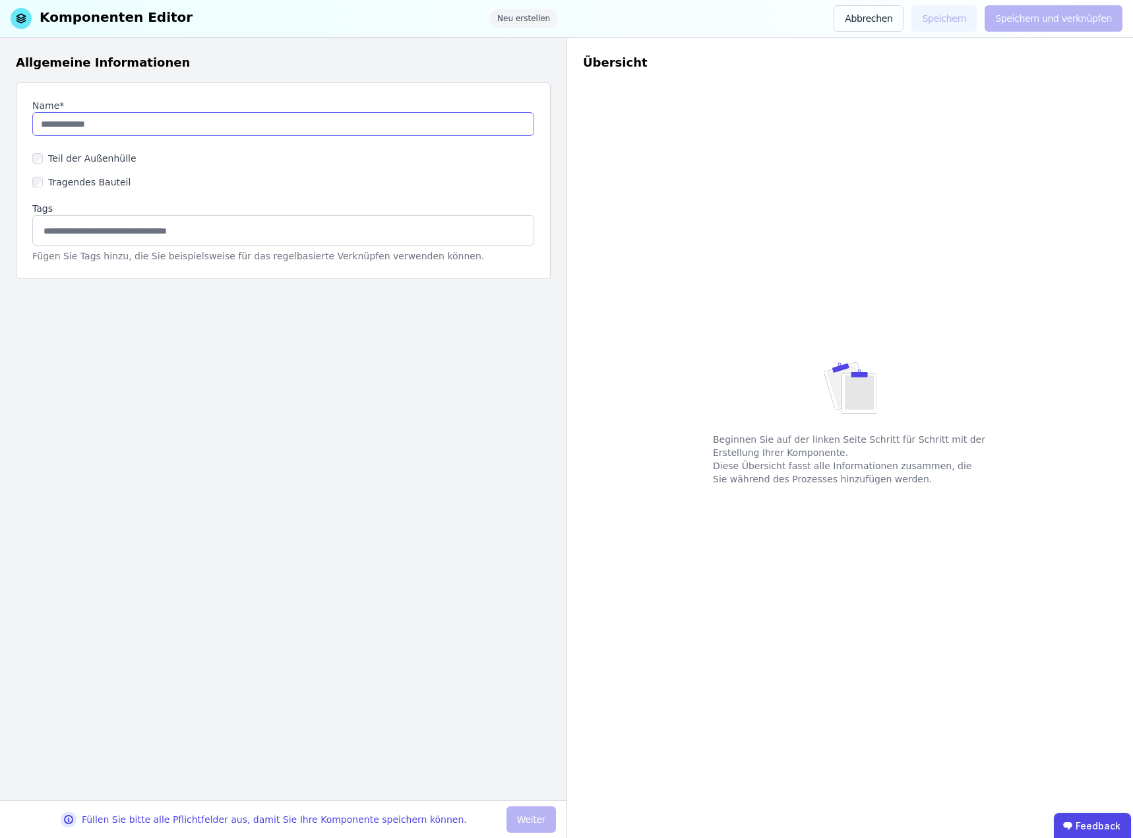
click at [93, 128] on input "string" at bounding box center [283, 124] width 502 height 24
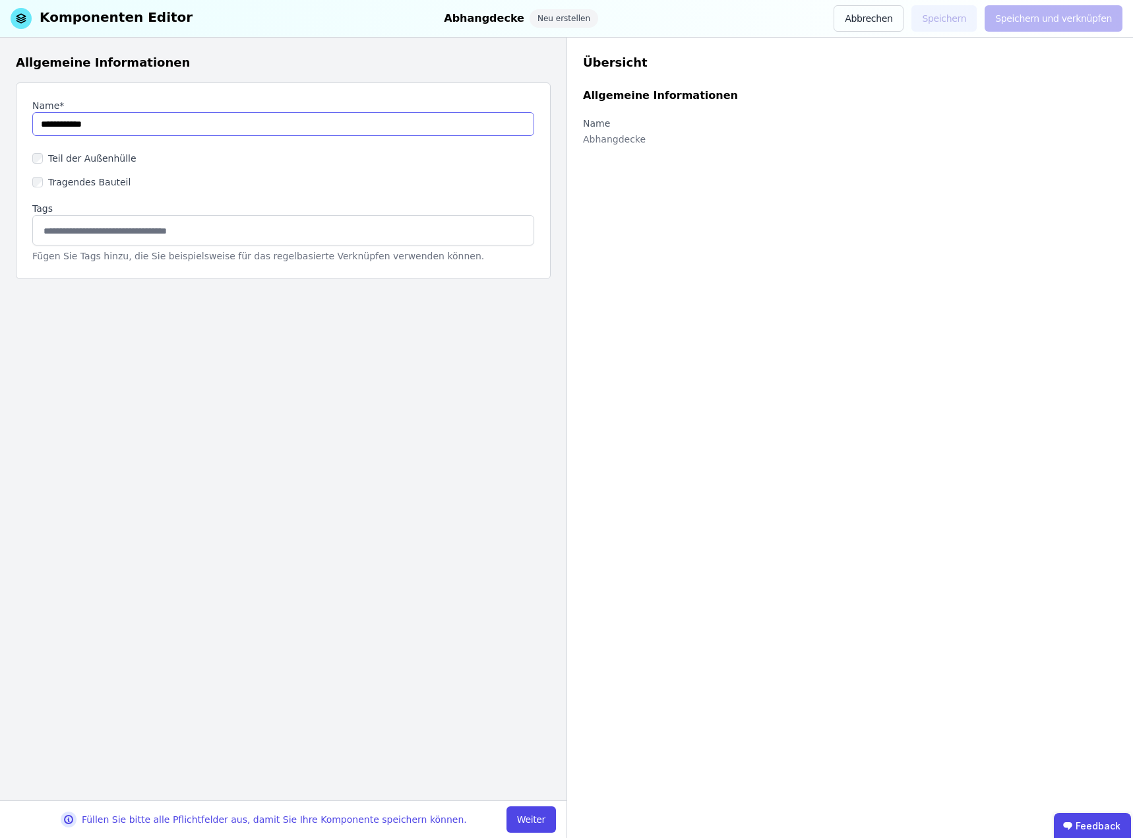
click at [113, 125] on input "string" at bounding box center [283, 124] width 502 height 24
click at [38, 123] on input "string" at bounding box center [283, 124] width 502 height 24
paste input "**********"
drag, startPoint x: 228, startPoint y: 123, endPoint x: -15, endPoint y: 126, distance: 243.5
click at [0, 126] on html "C Carpus+Partner AG 3 Gebäude Dashboard Produkteverwaltung 3 Gebäude CircularLC…" at bounding box center [566, 419] width 1133 height 838
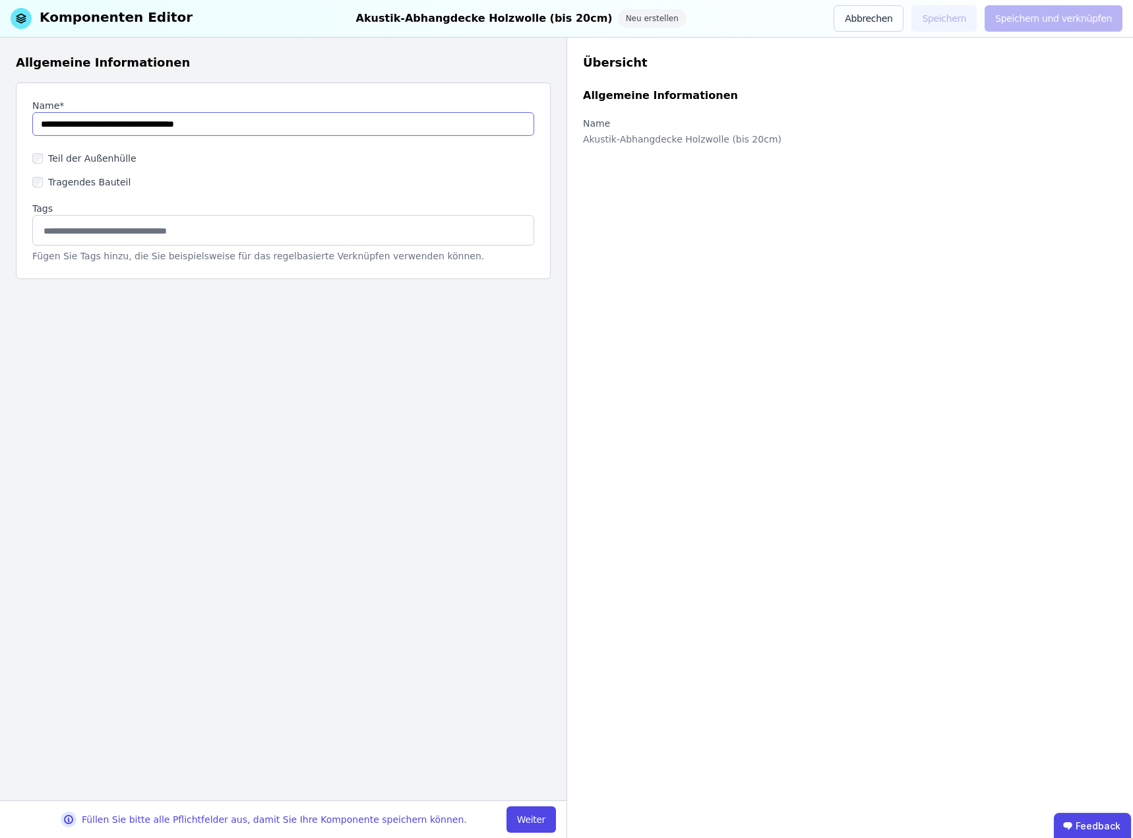
type input "**********"
click at [67, 227] on input at bounding box center [283, 230] width 485 height 21
paste input "**********"
click at [79, 231] on input "**********" at bounding box center [283, 230] width 485 height 21
type input "**********"
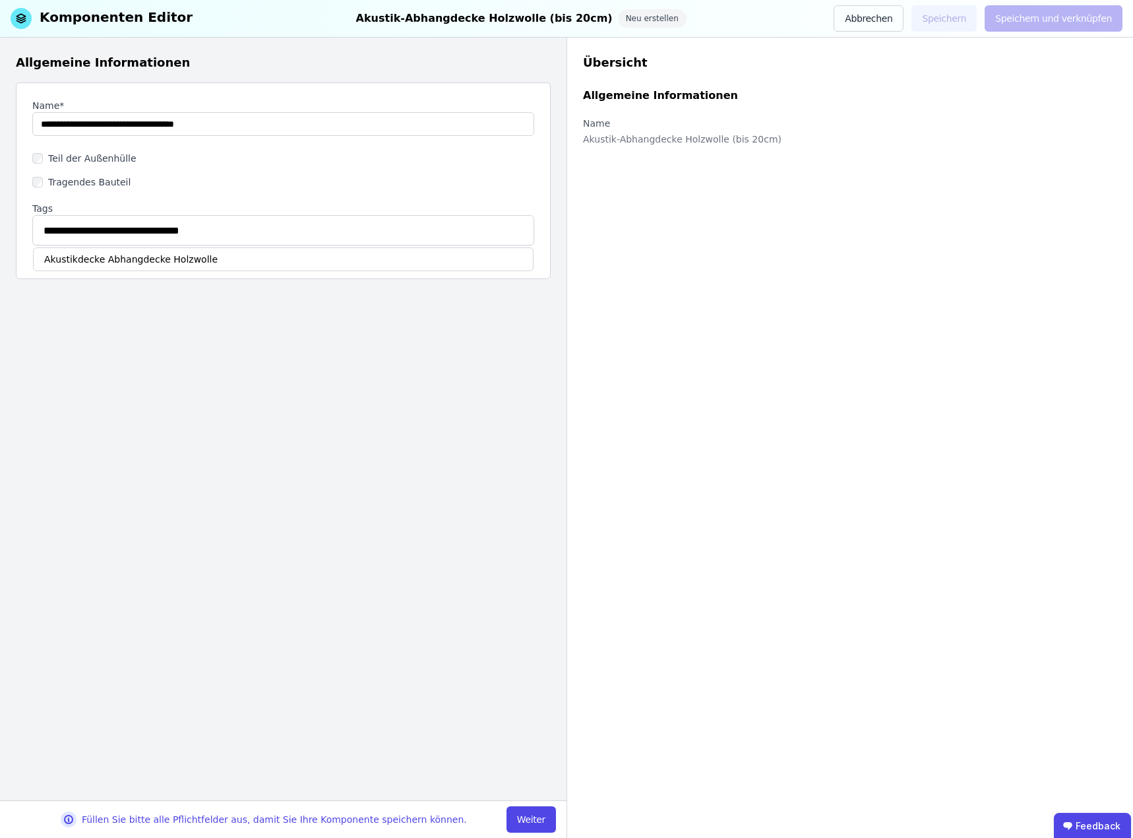
click at [635, 207] on div "Übersicht Allgemeine Informationen Name Akustik-Abhangdecke Holzwolle (bis 20cm)" at bounding box center [850, 438] width 567 height 800
click at [533, 817] on button "Weiter" at bounding box center [531, 819] width 49 height 26
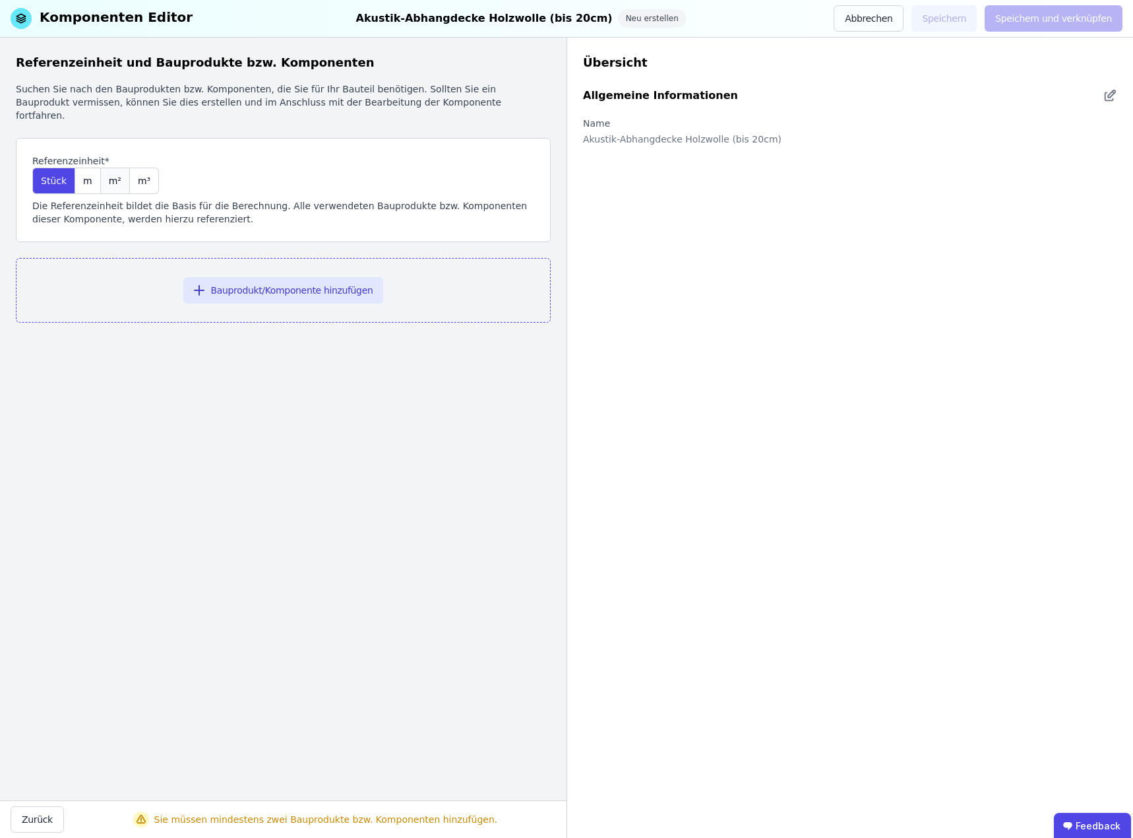
click at [113, 174] on span "m²" at bounding box center [115, 180] width 13 height 13
click at [313, 277] on button "Bauprodukt/Komponente hinzufügen" at bounding box center [283, 290] width 201 height 26
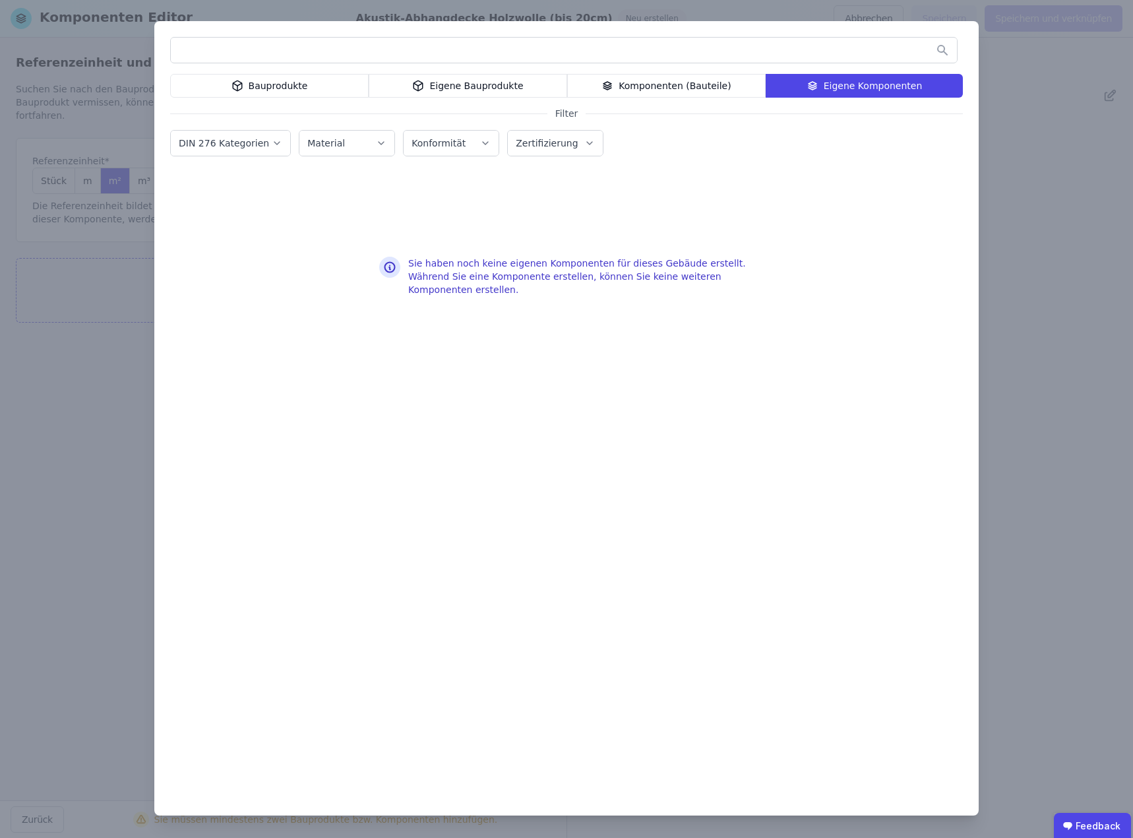
click at [282, 84] on div "Bauprodukte" at bounding box center [269, 86] width 199 height 24
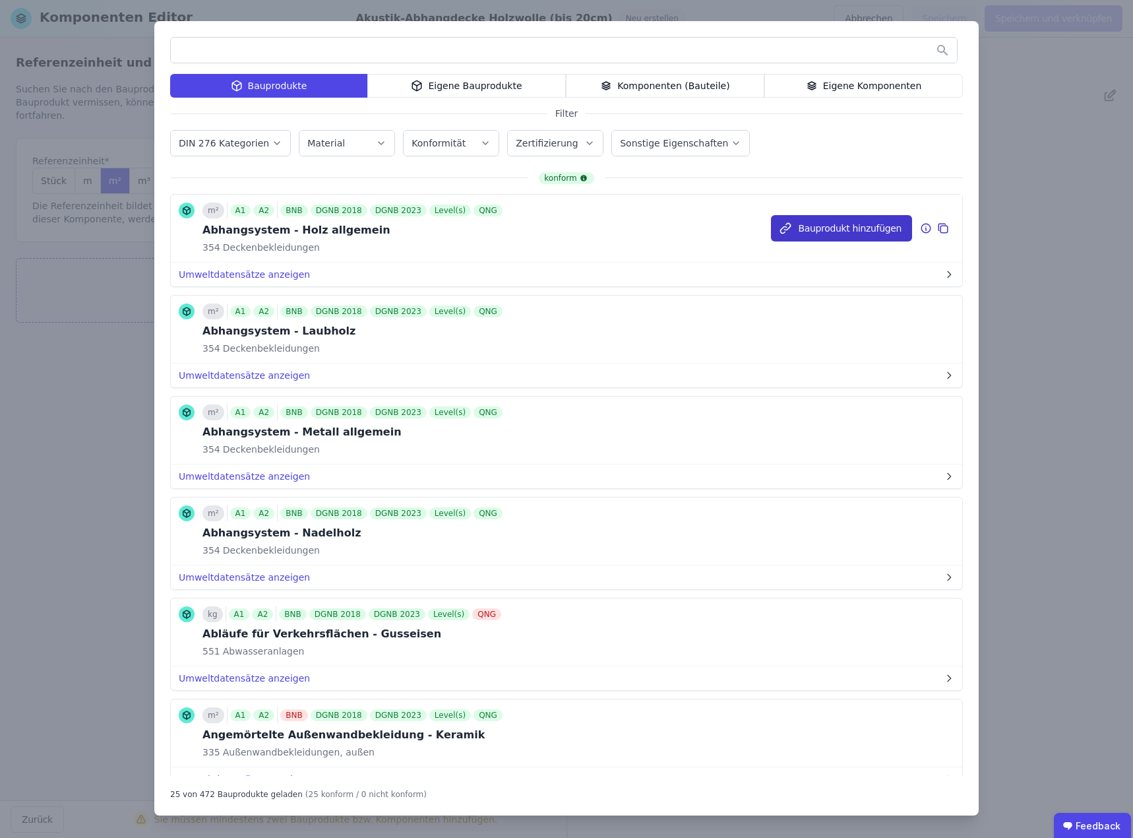
click at [833, 224] on button "Bauprodukt hinzufügen" at bounding box center [841, 228] width 141 height 26
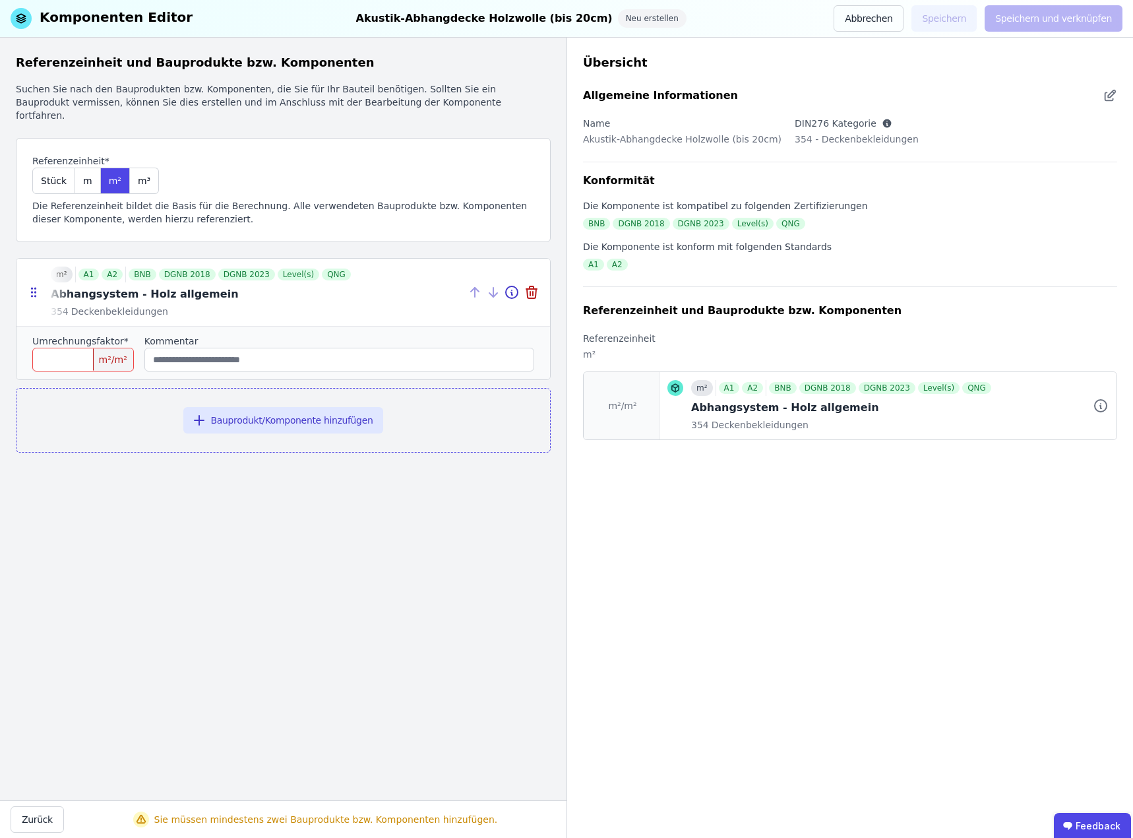
click at [124, 280] on div at bounding box center [283, 292] width 534 height 67
click at [36, 286] on icon at bounding box center [33, 292] width 13 height 13
click at [510, 284] on icon at bounding box center [512, 292] width 16 height 16
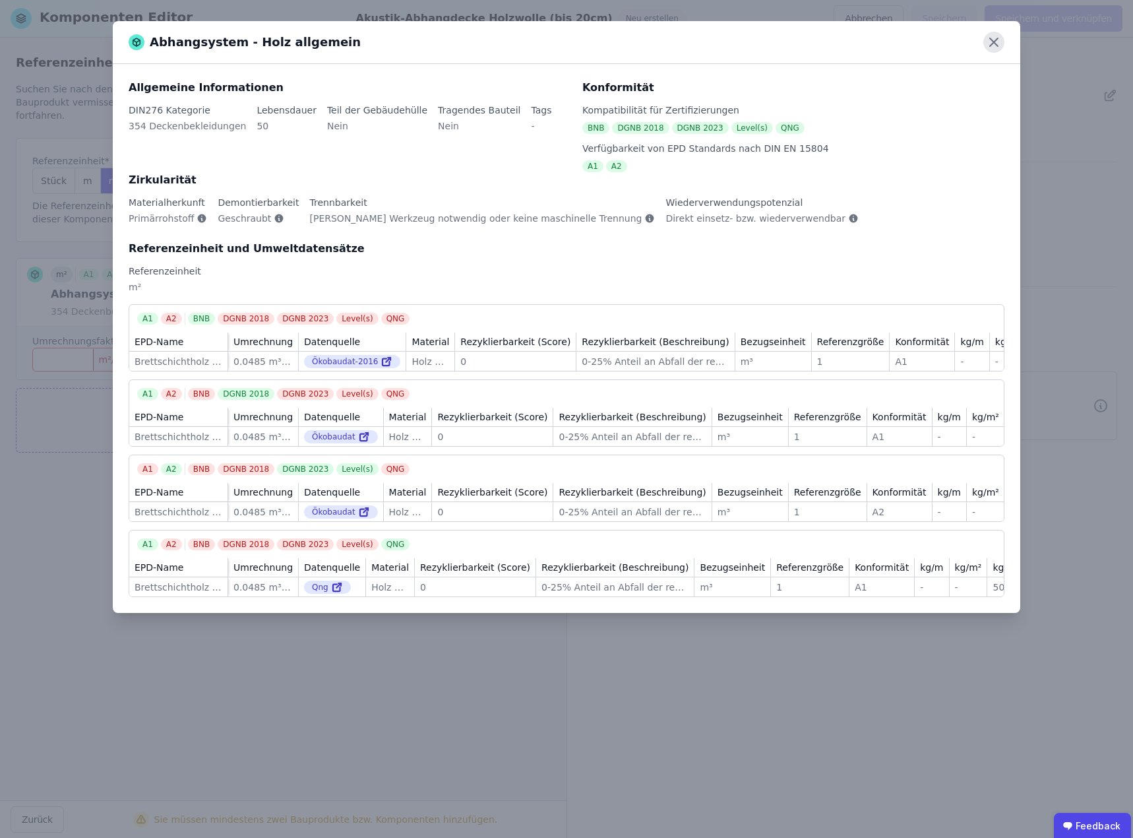
click at [994, 39] on icon at bounding box center [994, 42] width 21 height 21
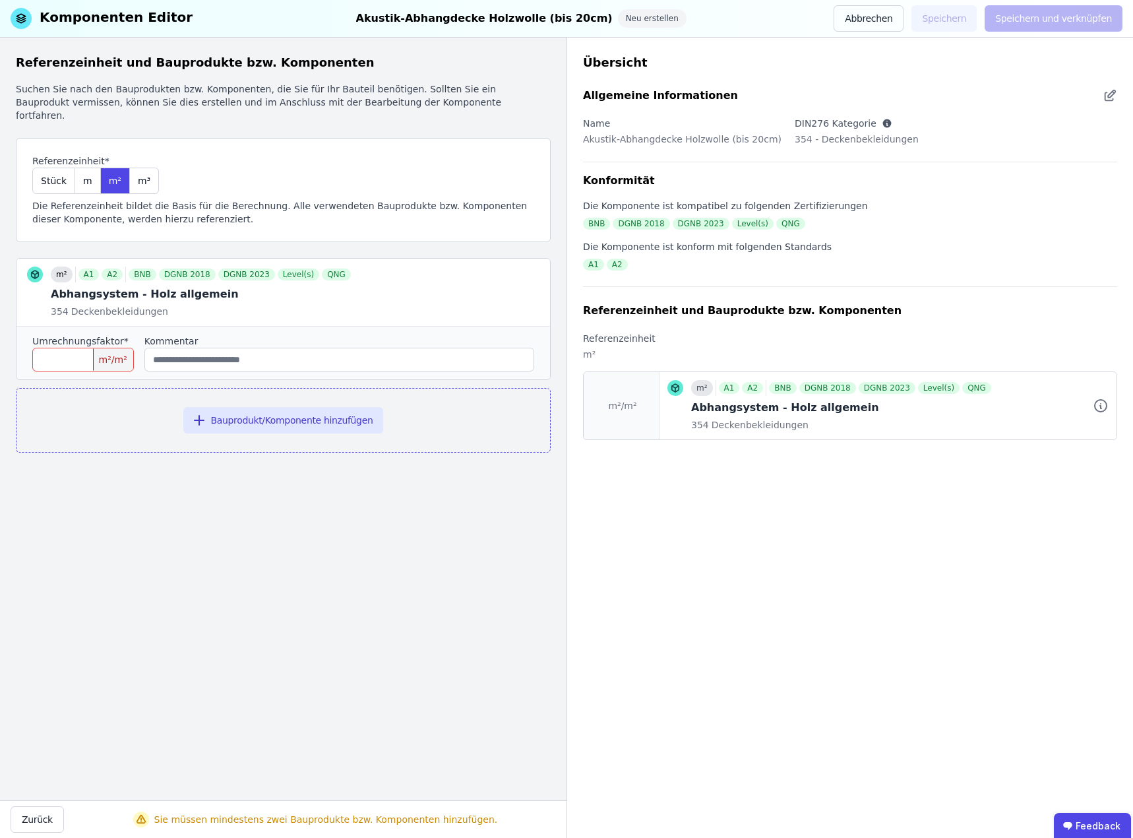
click at [72, 348] on input "number" at bounding box center [83, 360] width 102 height 24
type input "*"
click at [315, 348] on input "string" at bounding box center [339, 360] width 390 height 24
type input "**********"
click at [309, 407] on button "Bauprodukt/Komponente hinzufügen" at bounding box center [283, 420] width 201 height 26
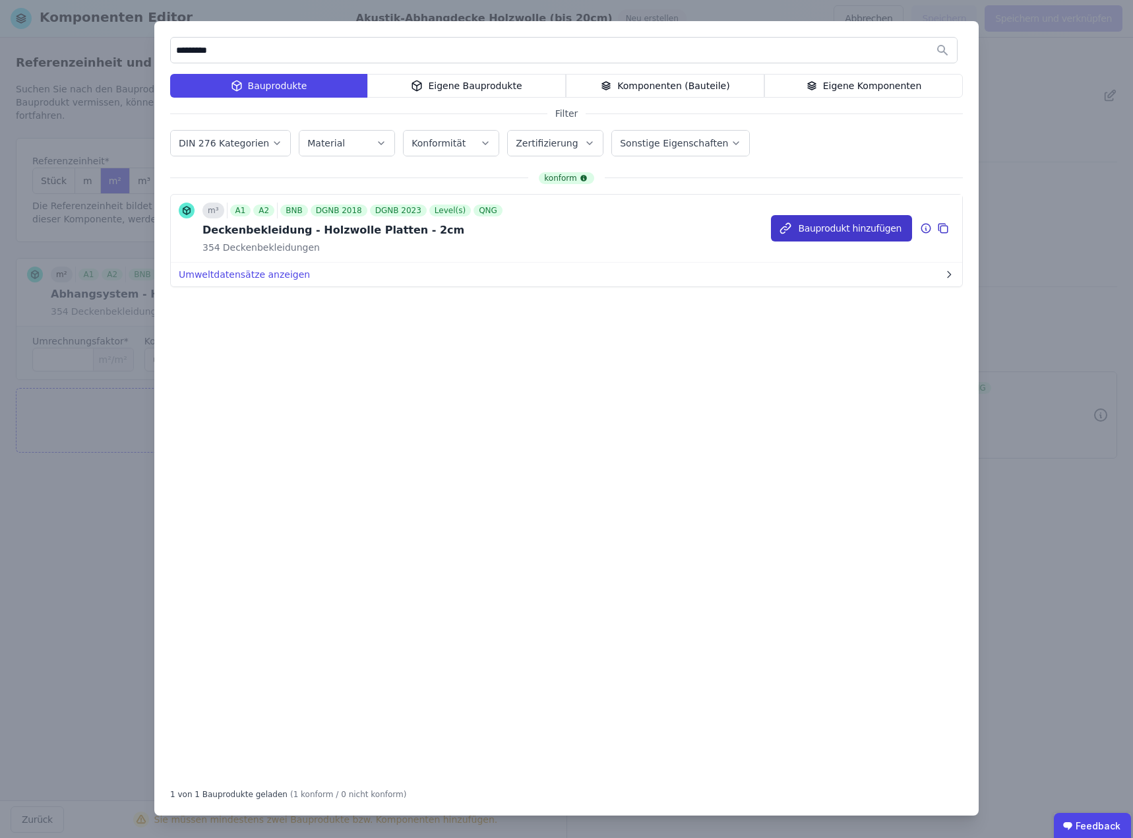
type input "*********"
click at [827, 232] on button "Bauprodukt hinzufügen" at bounding box center [841, 228] width 141 height 26
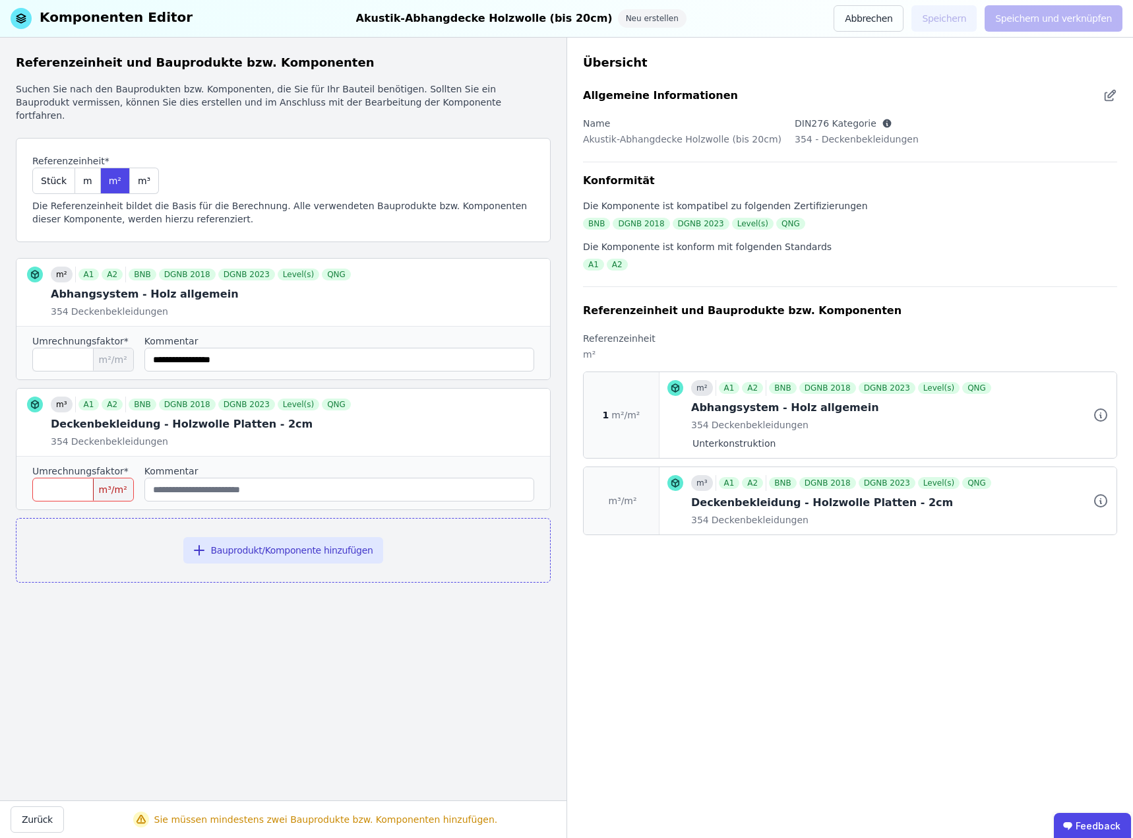
click at [124, 478] on span "m³/m²" at bounding box center [113, 489] width 40 height 22
click at [67, 478] on input "number" at bounding box center [83, 490] width 102 height 24
click at [513, 422] on icon at bounding box center [511, 423] width 1 height 3
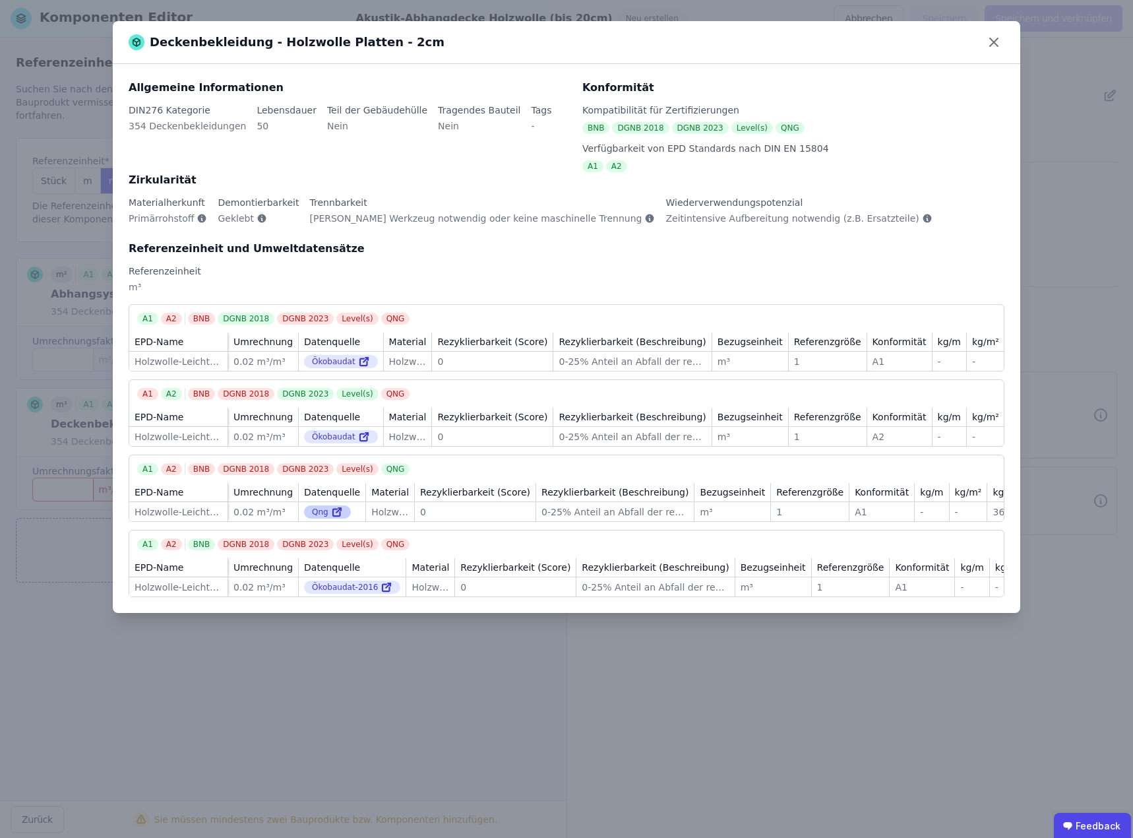
click at [315, 519] on div "Qng" at bounding box center [327, 511] width 47 height 13
click at [264, 441] on div "0.02 m³/m³" at bounding box center [263, 436] width 59 height 13
click at [994, 39] on icon at bounding box center [994, 42] width 21 height 21
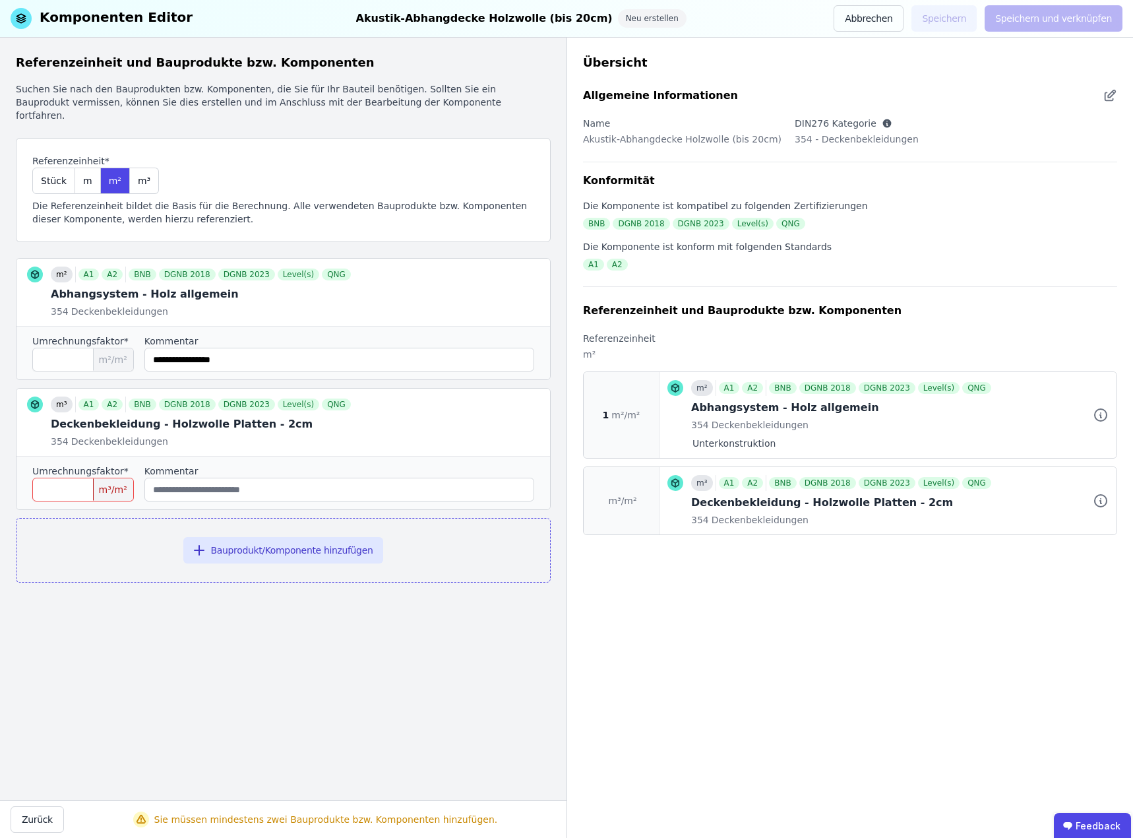
click at [133, 479] on span "m³/m²" at bounding box center [113, 489] width 40 height 22
click at [73, 478] on input "number" at bounding box center [83, 490] width 102 height 24
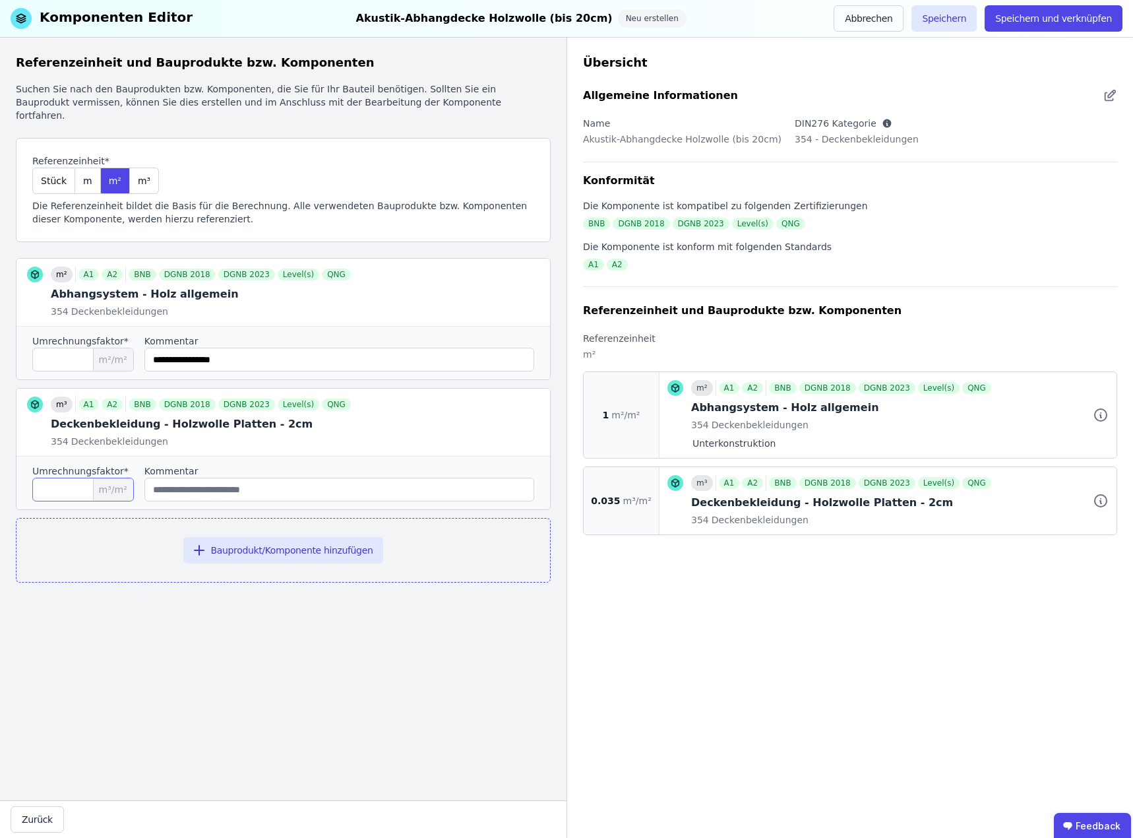
type input "*****"
click at [207, 480] on input "string" at bounding box center [339, 490] width 390 height 24
type input "**********"
click at [378, 645] on div "Referenzeinheit und Bauprodukte bzw. Komponenten Suchen Sie nach den Bauprodukt…" at bounding box center [283, 419] width 567 height 763
click at [1053, 19] on button "Speichern und verknüpfen" at bounding box center [1054, 18] width 138 height 26
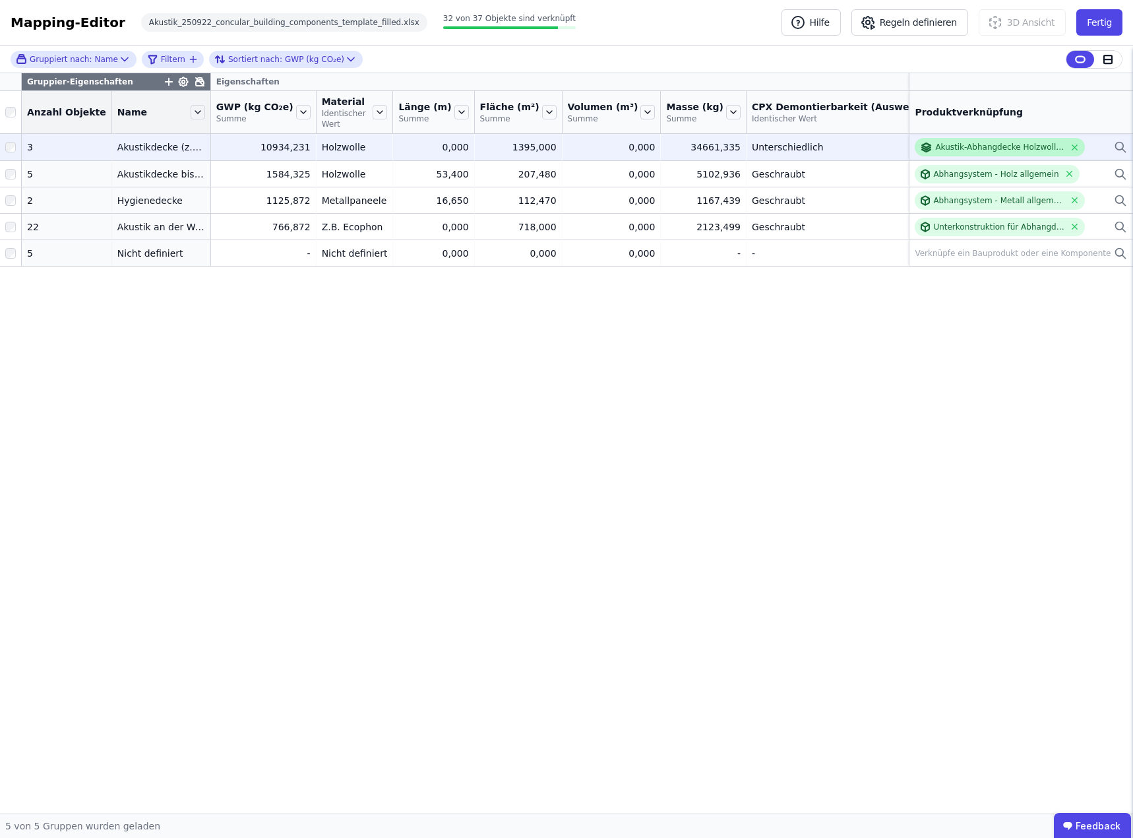
click at [994, 144] on div "Akustik-Abhangdecke Holzwolle (bis 20cm)" at bounding box center [1000, 147] width 129 height 11
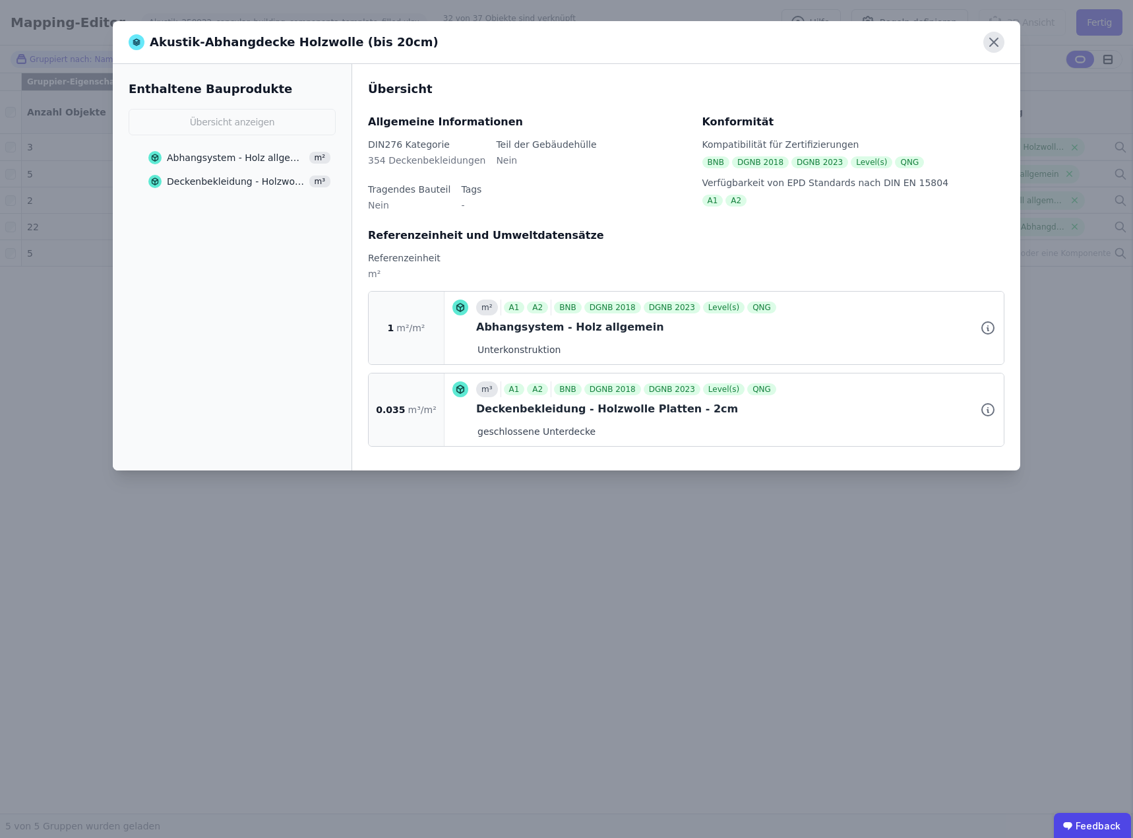
click at [992, 44] on icon at bounding box center [994, 42] width 8 height 8
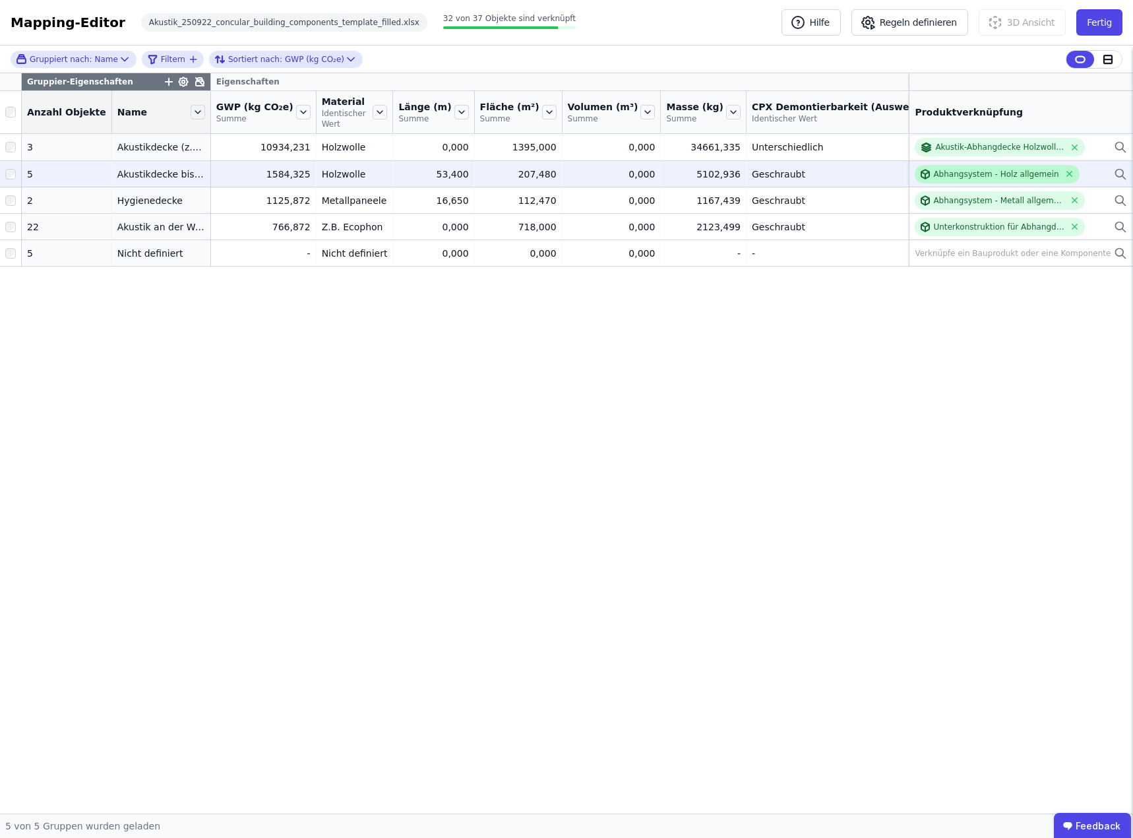
click at [983, 171] on div "Abhangsystem - Holz allgemein" at bounding box center [996, 174] width 125 height 11
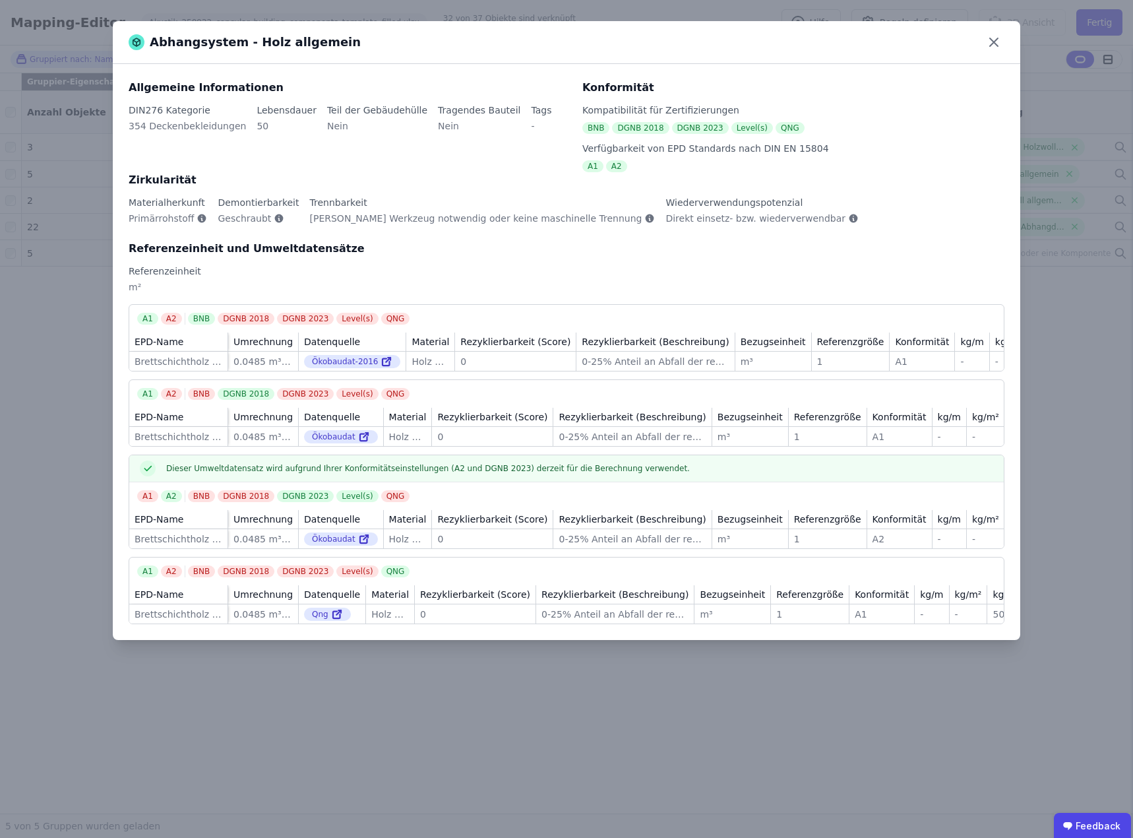
click at [293, 360] on td "0.0485 m³/m² 0.0485 m³/m²" at bounding box center [263, 361] width 71 height 19
drag, startPoint x: 293, startPoint y: 526, endPoint x: 335, endPoint y: 526, distance: 41.6
click at [335, 526] on tr "EPD-Name Umrechnung Datenquelle Material Rezyklierbarkeit (Score) Rezyklierbark…" at bounding box center [586, 519] width 914 height 19
drag, startPoint x: 293, startPoint y: 529, endPoint x: 329, endPoint y: 528, distance: 36.3
click at [329, 528] on tr "EPD-Name Umrechnung Datenquelle Material Rezyklierbarkeit (Score) Rezyklierbark…" at bounding box center [588, 519] width 918 height 19
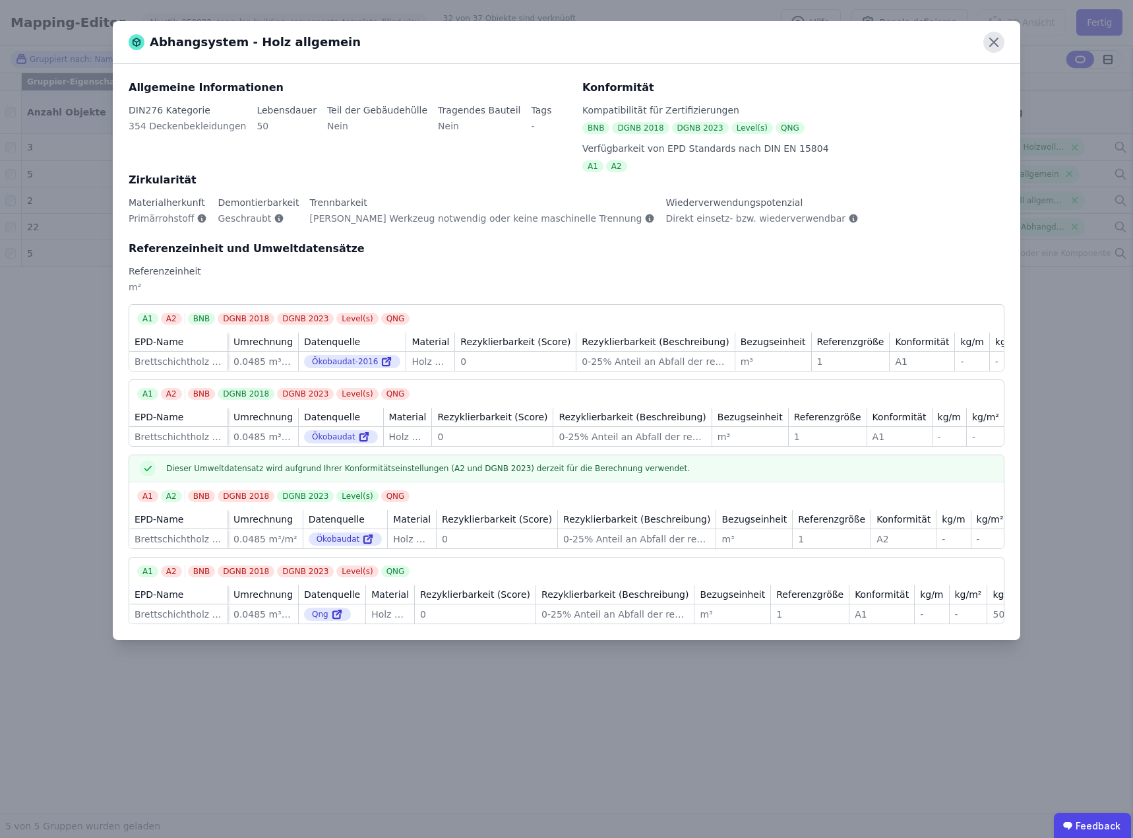
click at [998, 44] on icon at bounding box center [994, 42] width 21 height 21
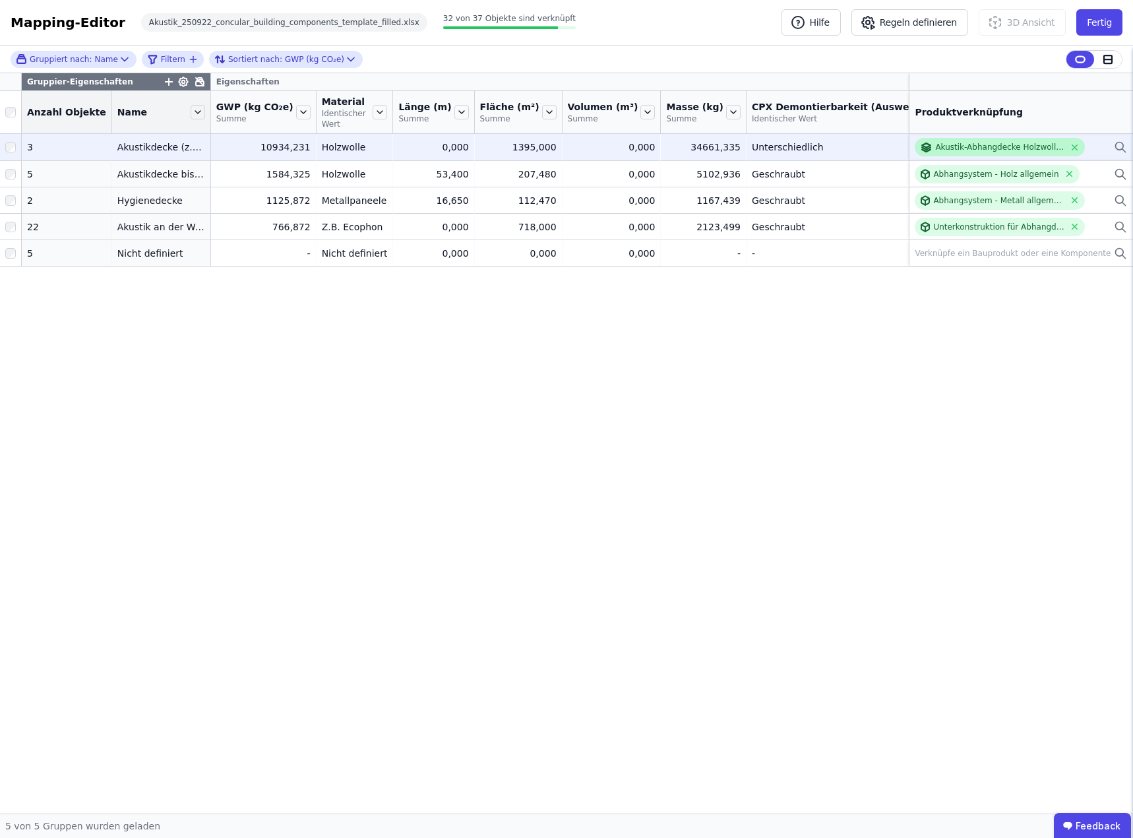
click at [999, 146] on div "Akustik-Abhangdecke Holzwolle (bis 20cm)" at bounding box center [1000, 147] width 129 height 11
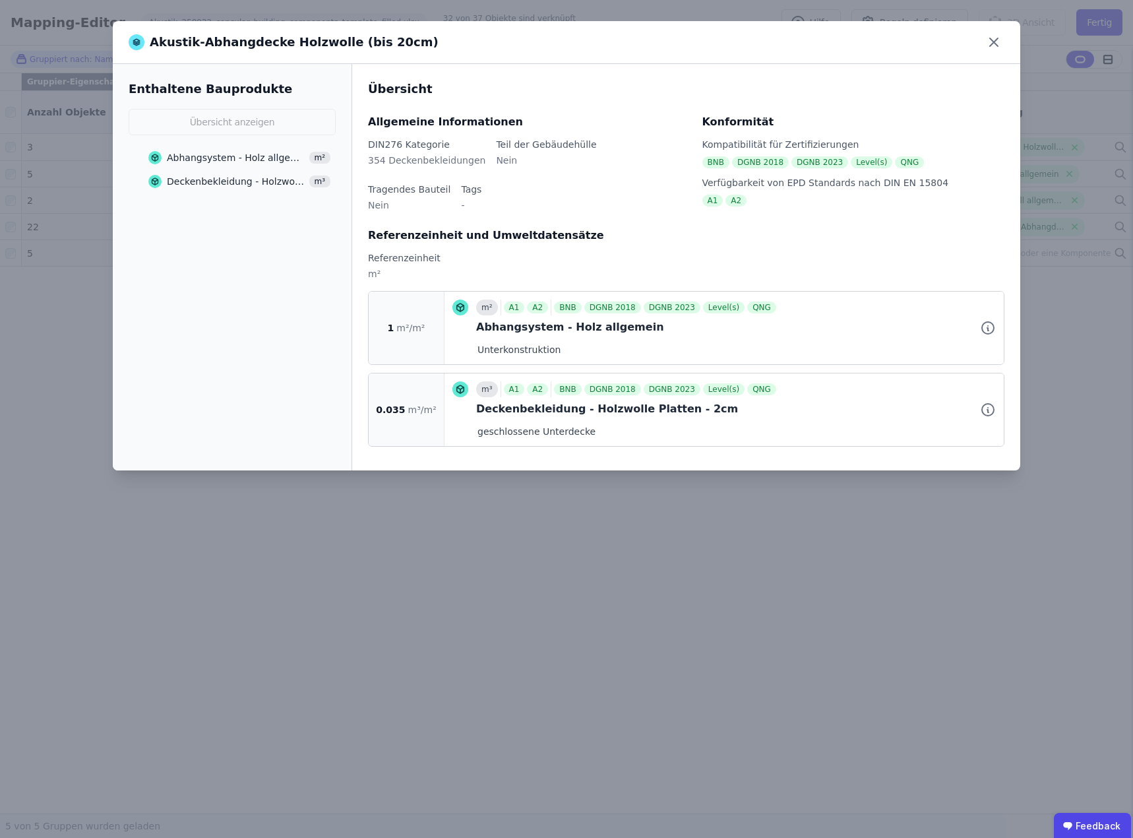
click at [572, 330] on div "Abhangsystem - Holz allgemein" at bounding box center [736, 327] width 520 height 16
click at [990, 329] on icon at bounding box center [988, 328] width 16 height 16
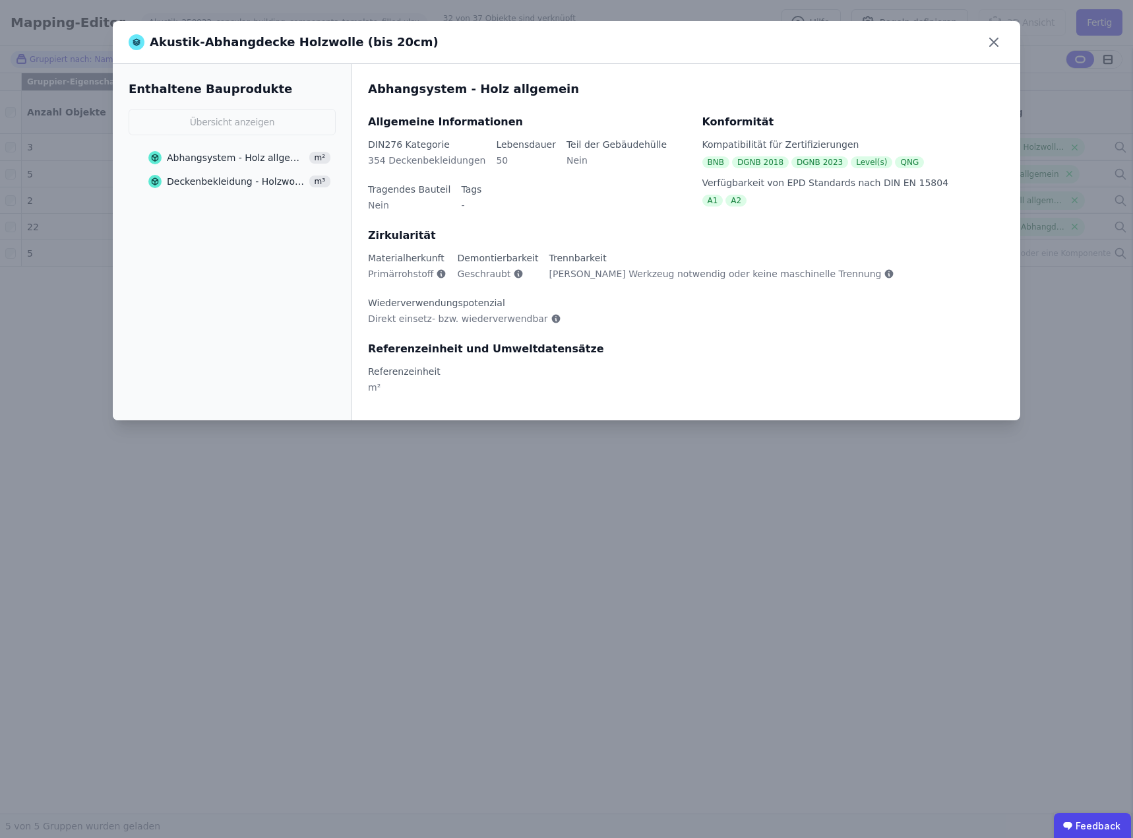
click at [216, 183] on div "Deckenbekleidung - Holzwolle Platten - 2cm" at bounding box center [236, 181] width 139 height 13
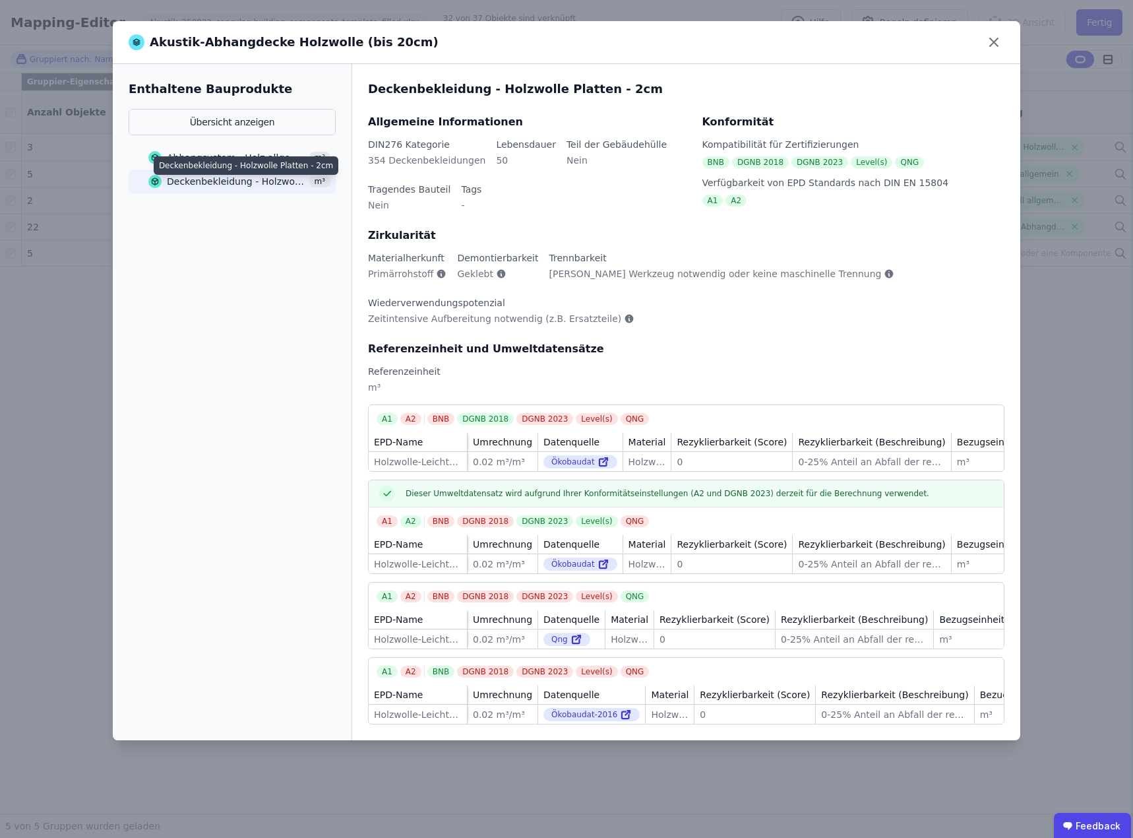
click at [216, 181] on div "Deckenbekleidung - Holzwolle Platten - 2cm" at bounding box center [236, 181] width 139 height 13
click at [478, 278] on span "Geklebt" at bounding box center [475, 273] width 36 height 13
click at [497, 272] on icon at bounding box center [501, 274] width 9 height 9
click at [684, 248] on div "Zirkularität Materialherkunft Primärrohstoff Demontierbarkeit Geklebt Trennbark…" at bounding box center [686, 284] width 637 height 113
click at [497, 274] on icon at bounding box center [501, 274] width 9 height 9
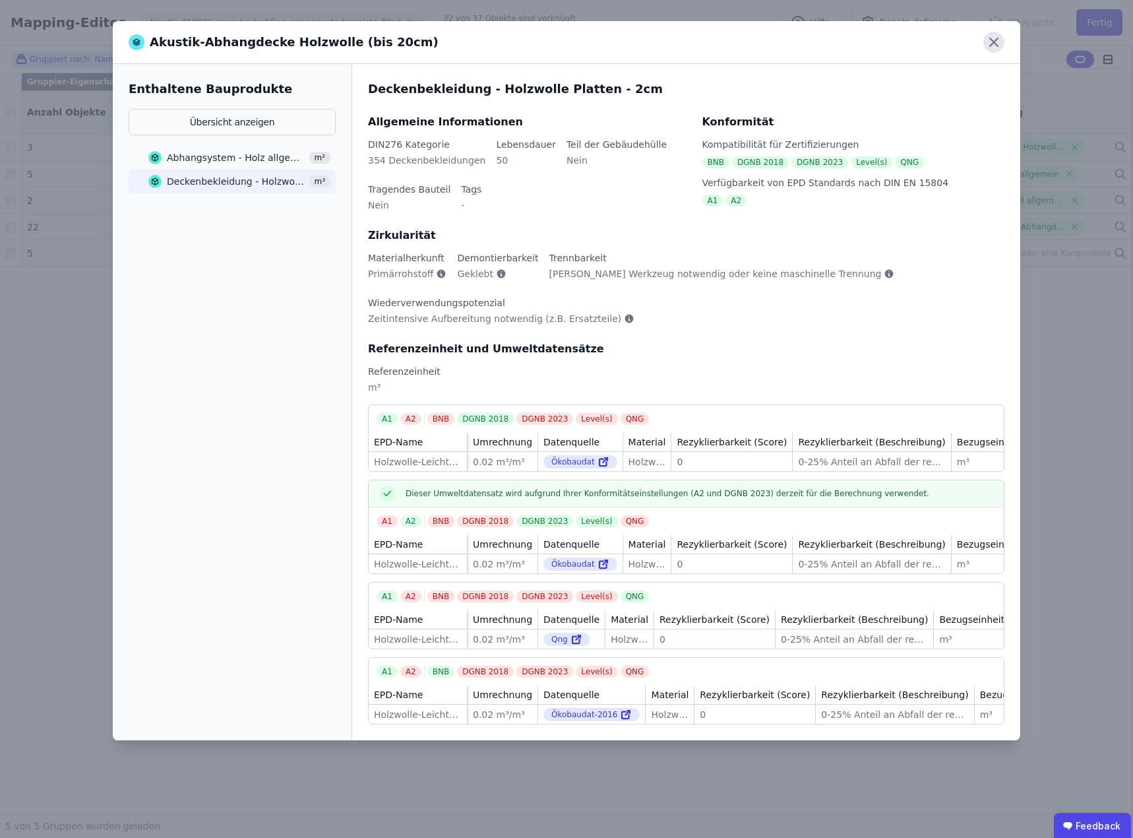
click at [992, 40] on icon at bounding box center [994, 42] width 8 height 8
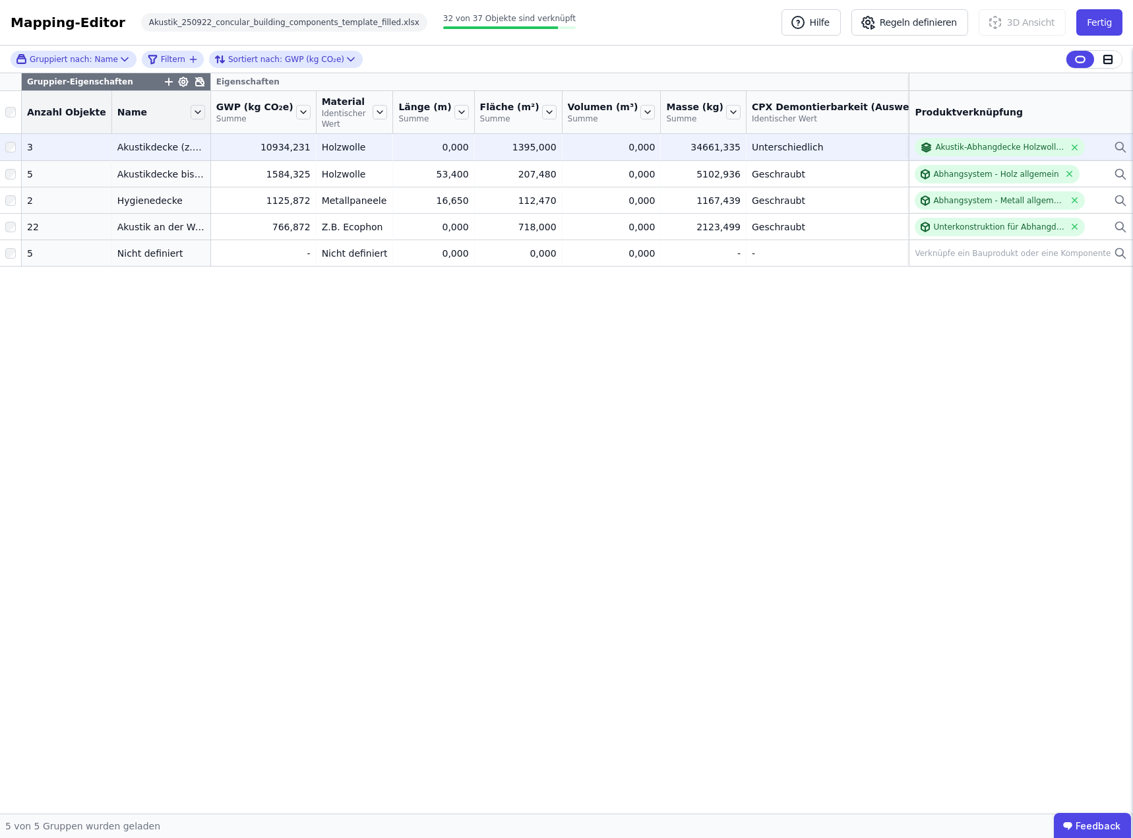
click at [752, 147] on div "Unterschiedlich" at bounding box center [862, 147] width 220 height 13
click at [752, 146] on div "Unterschiedlich" at bounding box center [862, 147] width 220 height 13
click at [997, 146] on div "Akustik-Abhangdecke Holzwolle (bis 20cm)" at bounding box center [1000, 147] width 129 height 11
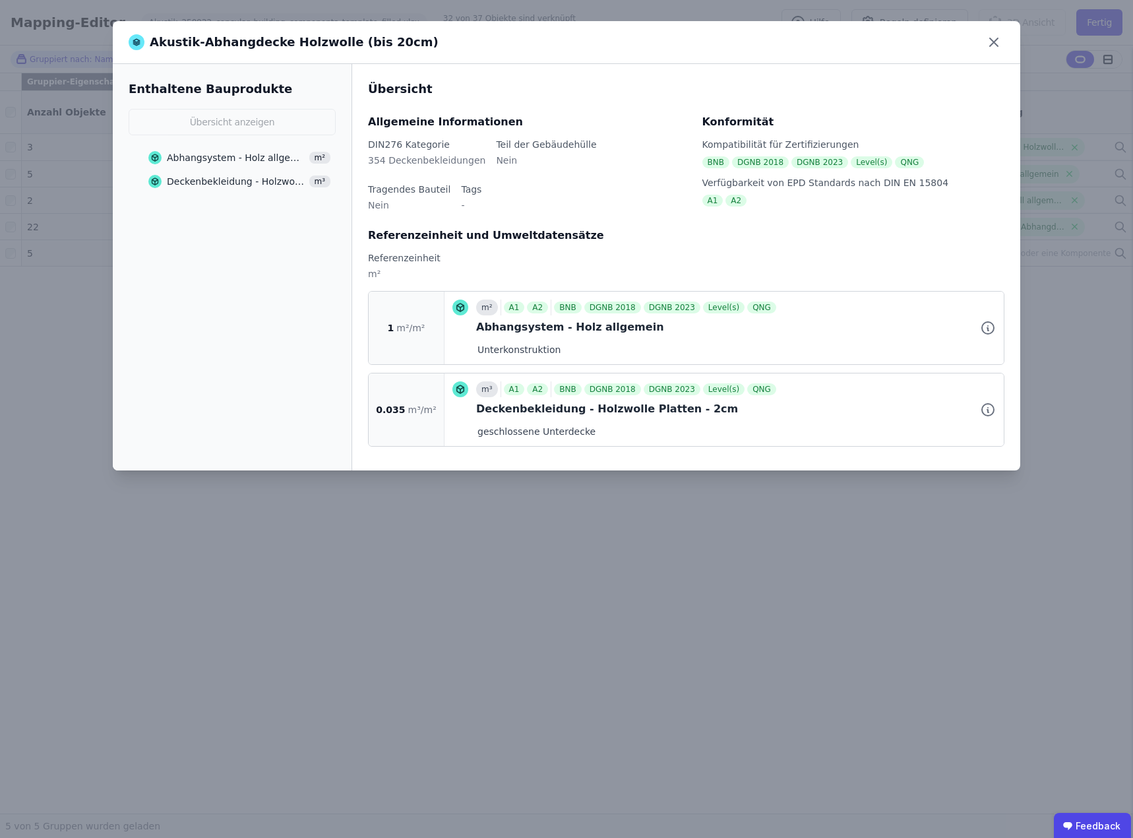
click at [461, 207] on div "-" at bounding box center [471, 211] width 20 height 24
click at [997, 40] on icon at bounding box center [994, 42] width 8 height 8
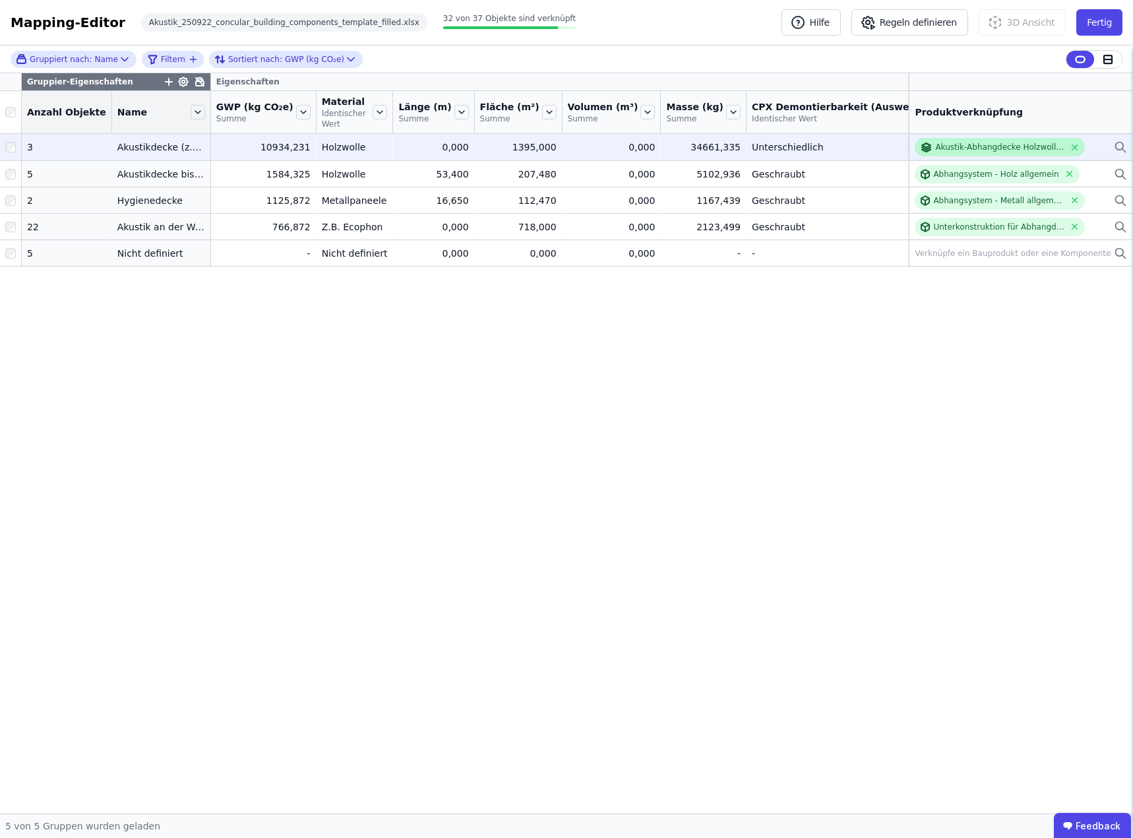
click at [1020, 150] on div "Akustik-Abhangdecke Holzwolle (bis 20cm)" at bounding box center [1000, 147] width 129 height 11
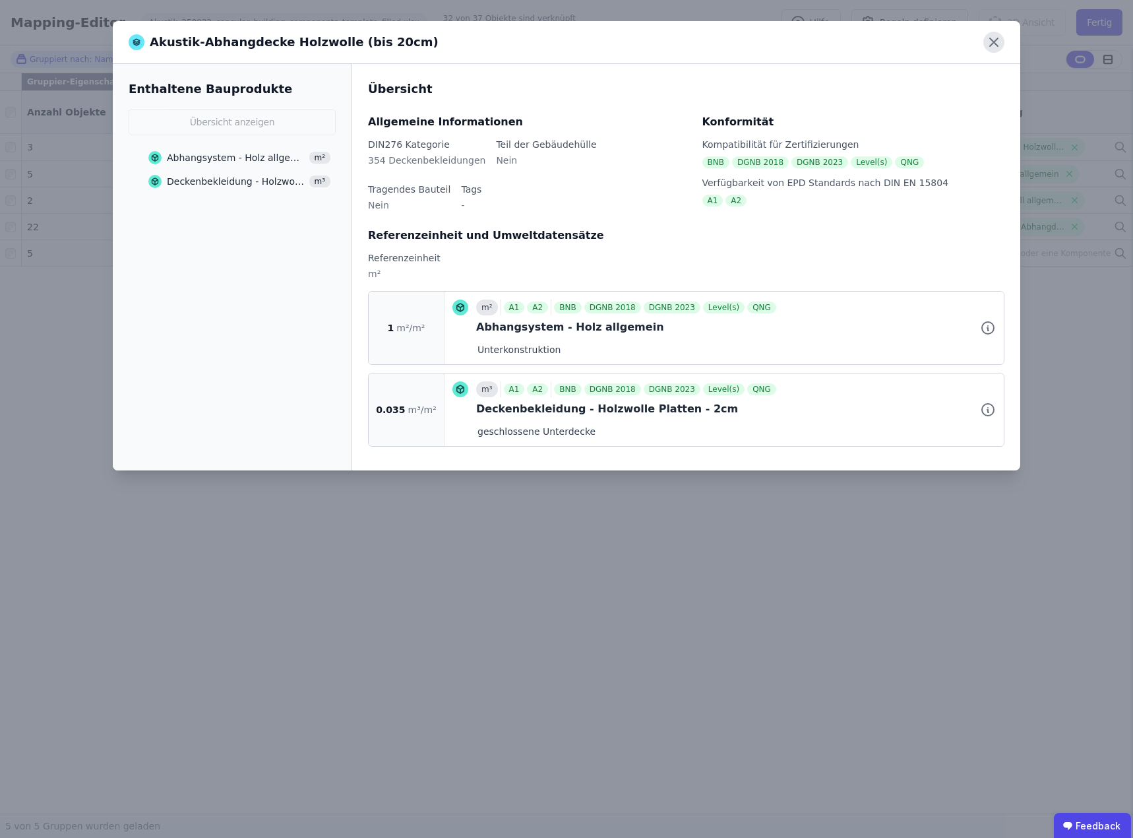
click at [994, 42] on icon at bounding box center [994, 42] width 8 height 8
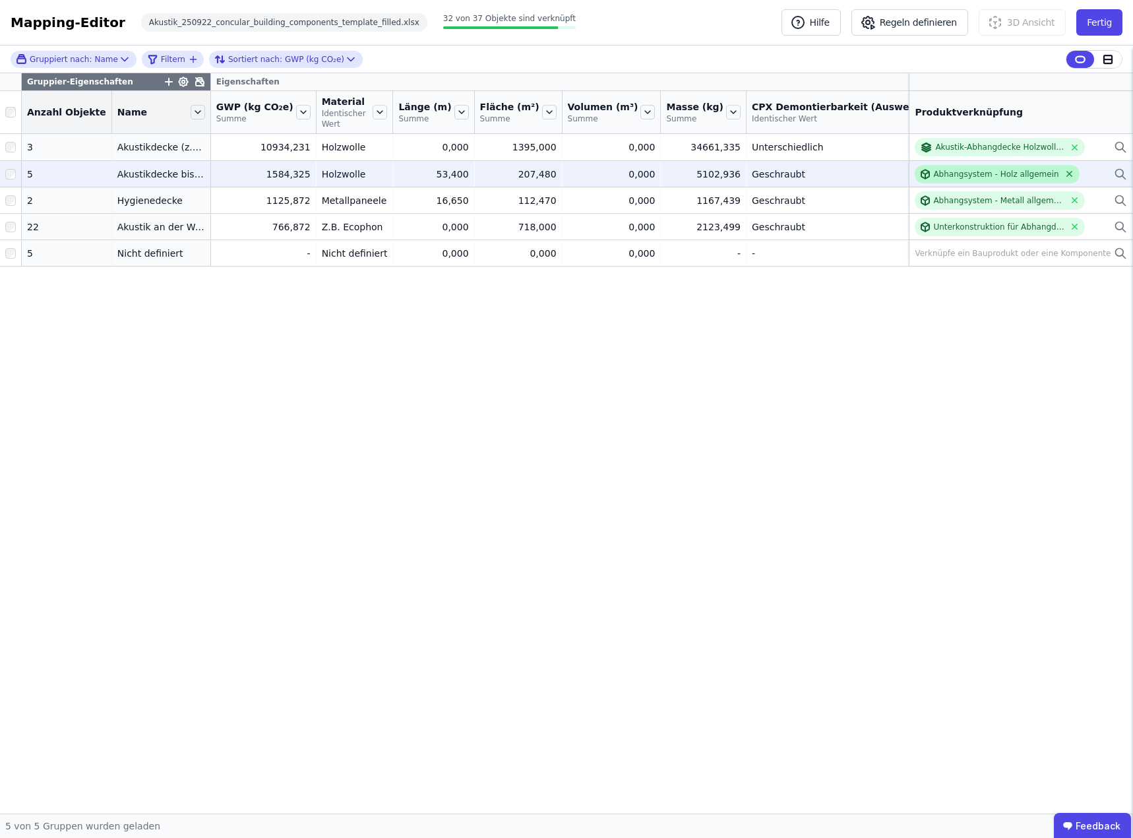
click at [1067, 172] on icon at bounding box center [1069, 174] width 5 height 5
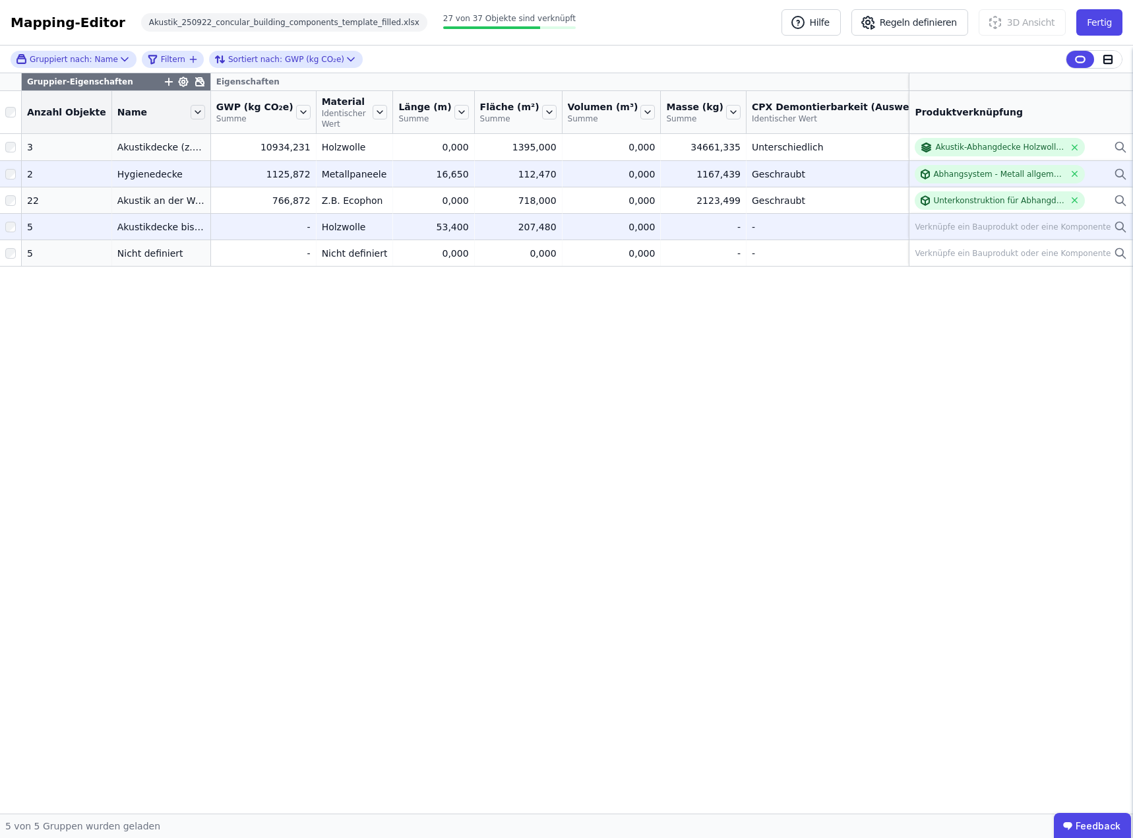
click at [959, 224] on div "Verknüpfe ein Bauprodukt oder eine Komponente" at bounding box center [1013, 227] width 196 height 11
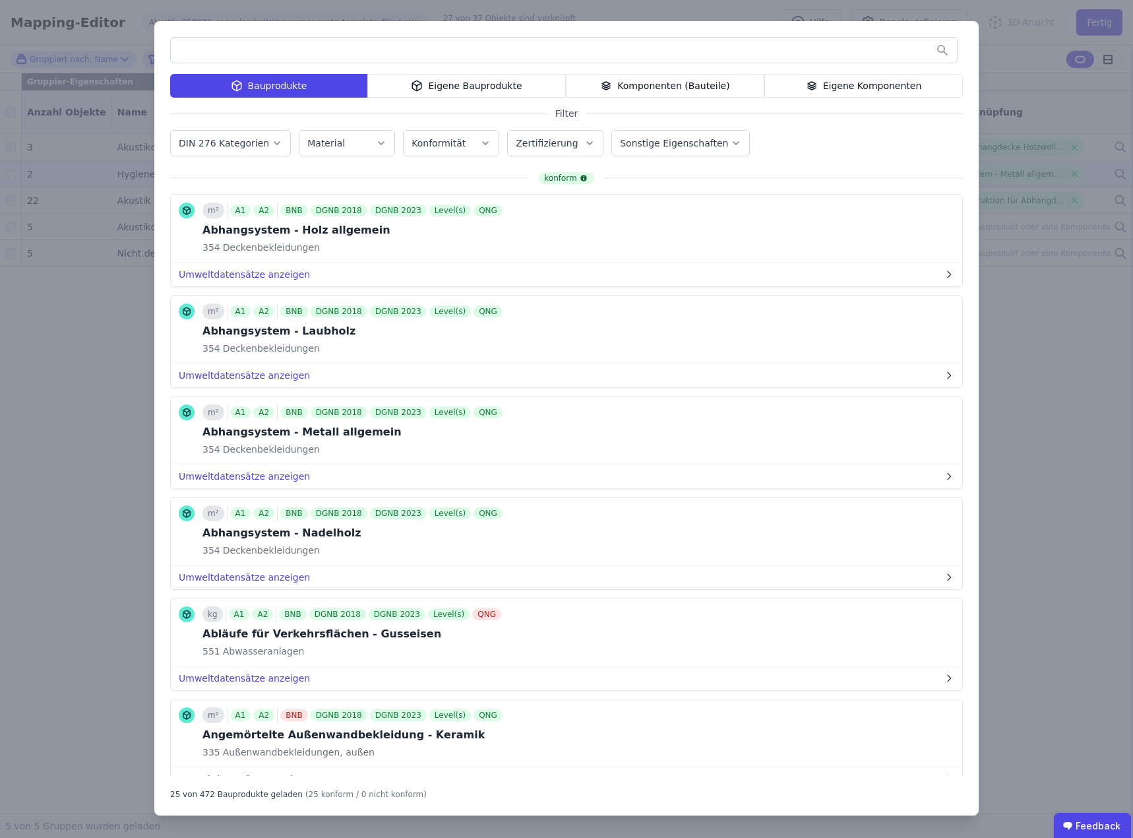
click at [850, 87] on div "Eigene Komponenten" at bounding box center [864, 86] width 199 height 24
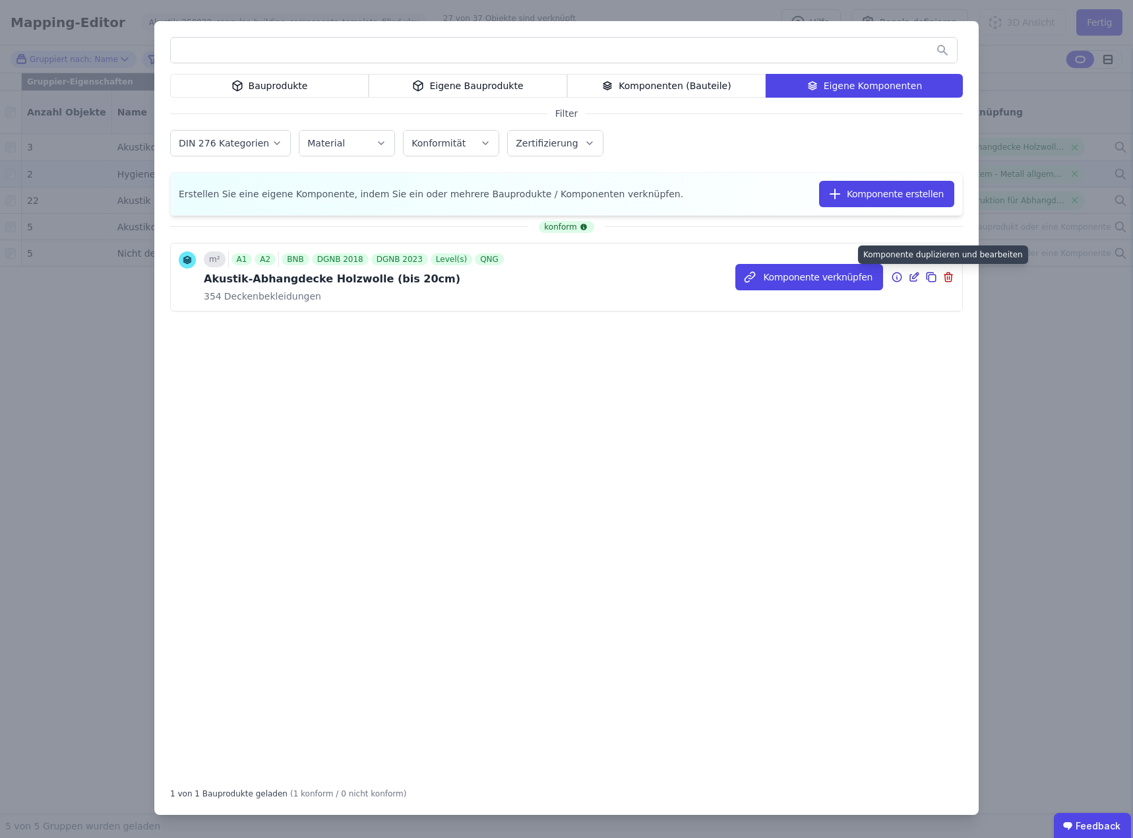
click at [930, 277] on icon at bounding box center [932, 277] width 12 height 16
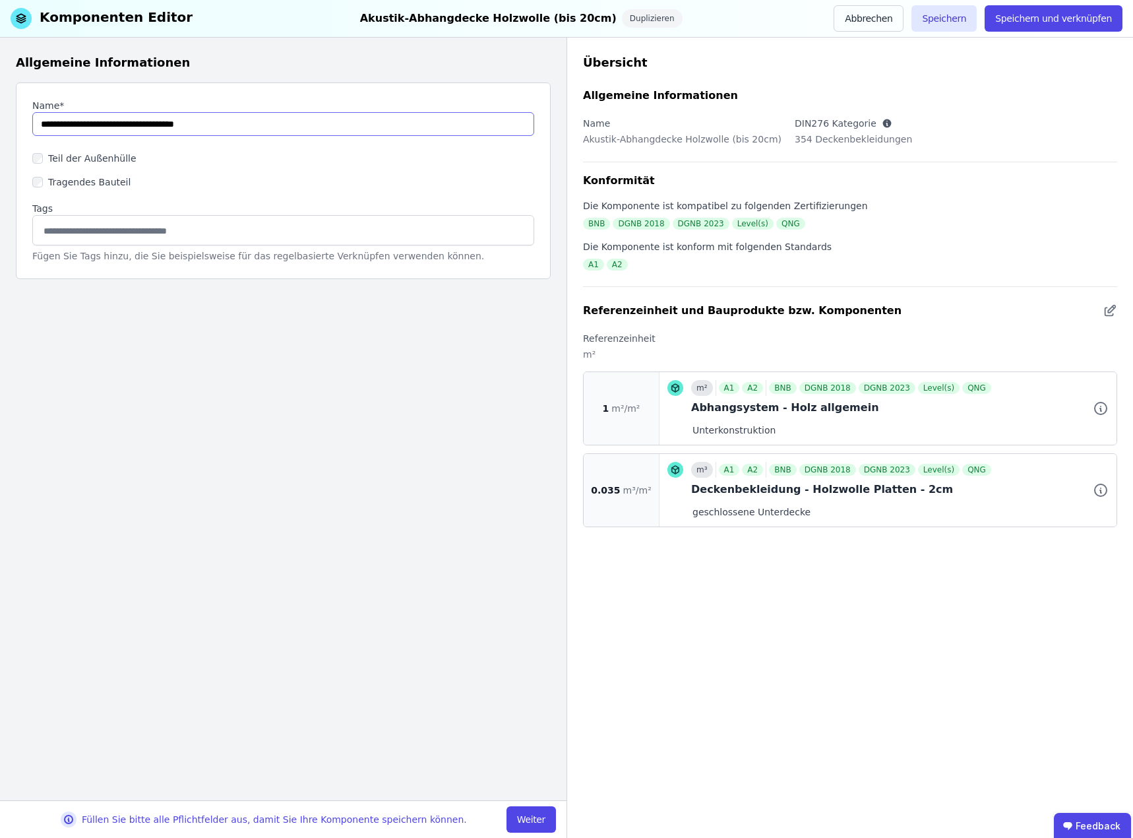
click at [197, 123] on input "string" at bounding box center [283, 124] width 502 height 24
type input "**********"
click at [528, 817] on button "Weiter" at bounding box center [531, 819] width 49 height 26
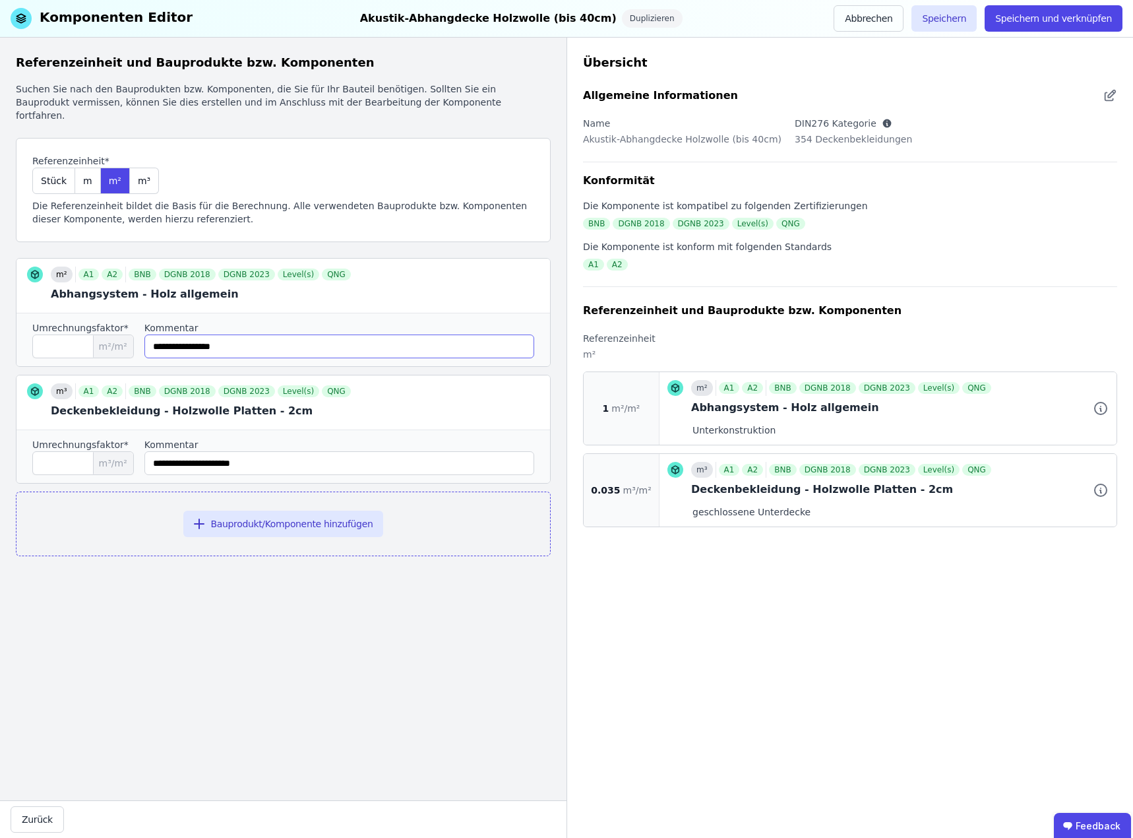
click at [320, 335] on input "string" at bounding box center [339, 347] width 390 height 24
click at [290, 511] on button "Bauprodukt/Komponente hinzufügen" at bounding box center [283, 524] width 201 height 26
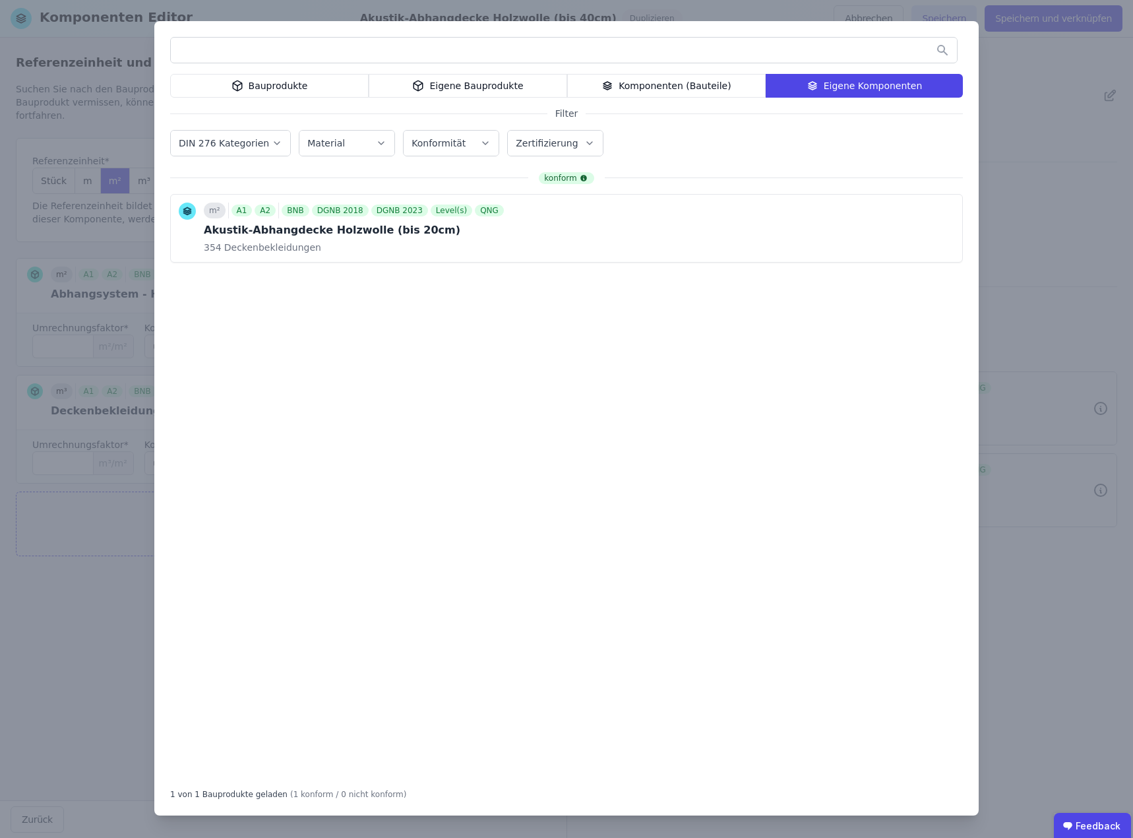
click at [307, 90] on div "Bauprodukte" at bounding box center [269, 86] width 199 height 24
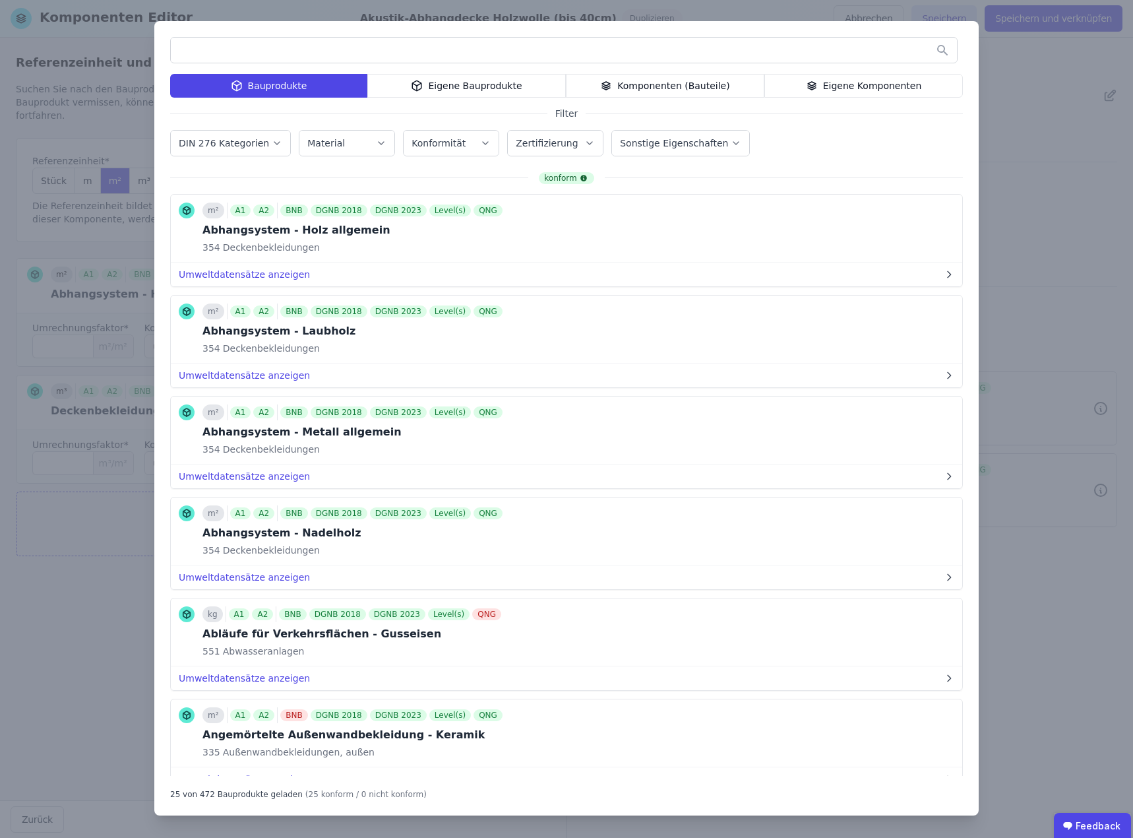
click at [282, 51] on input "text" at bounding box center [564, 50] width 786 height 24
type input "******"
click at [833, 431] on button "Bauprodukt hinzufügen" at bounding box center [841, 430] width 141 height 26
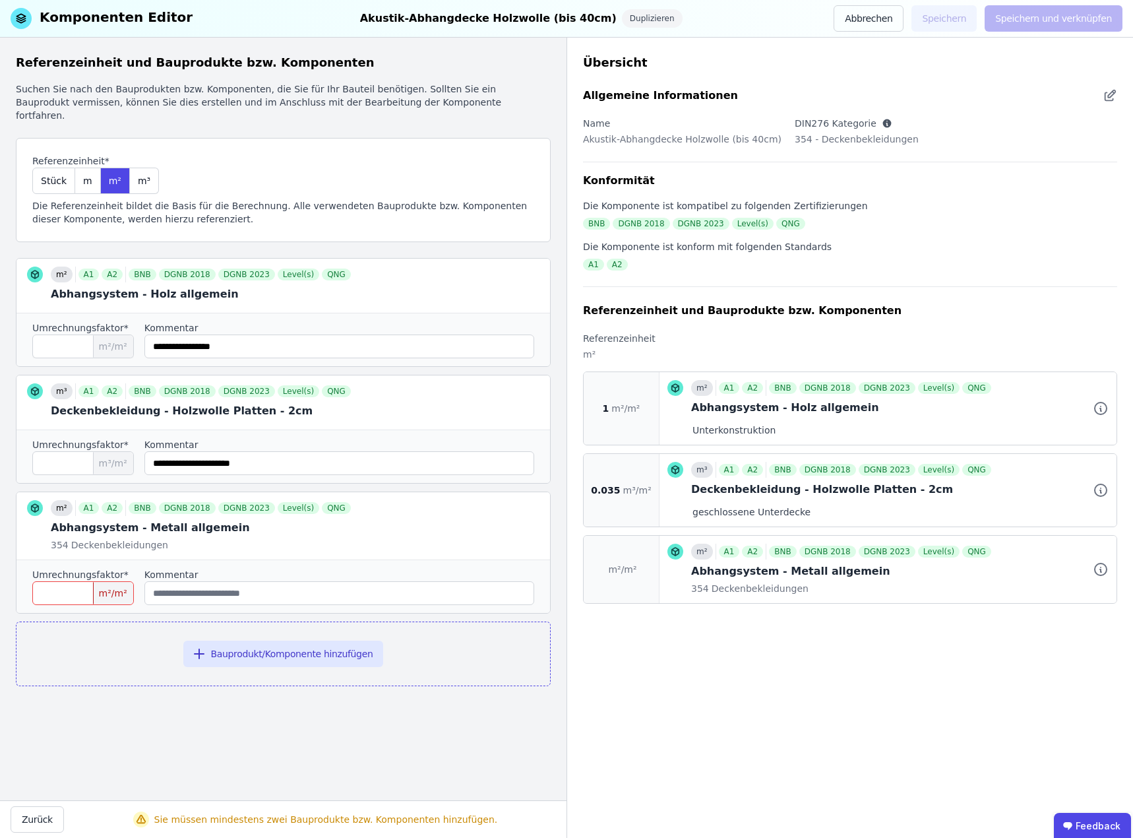
click at [73, 581] on input "number" at bounding box center [83, 593] width 102 height 24
type input "*"
click at [309, 559] on div "Umrechnungsfaktor* * m²/m² Kommentar" at bounding box center [283, 585] width 534 height 53
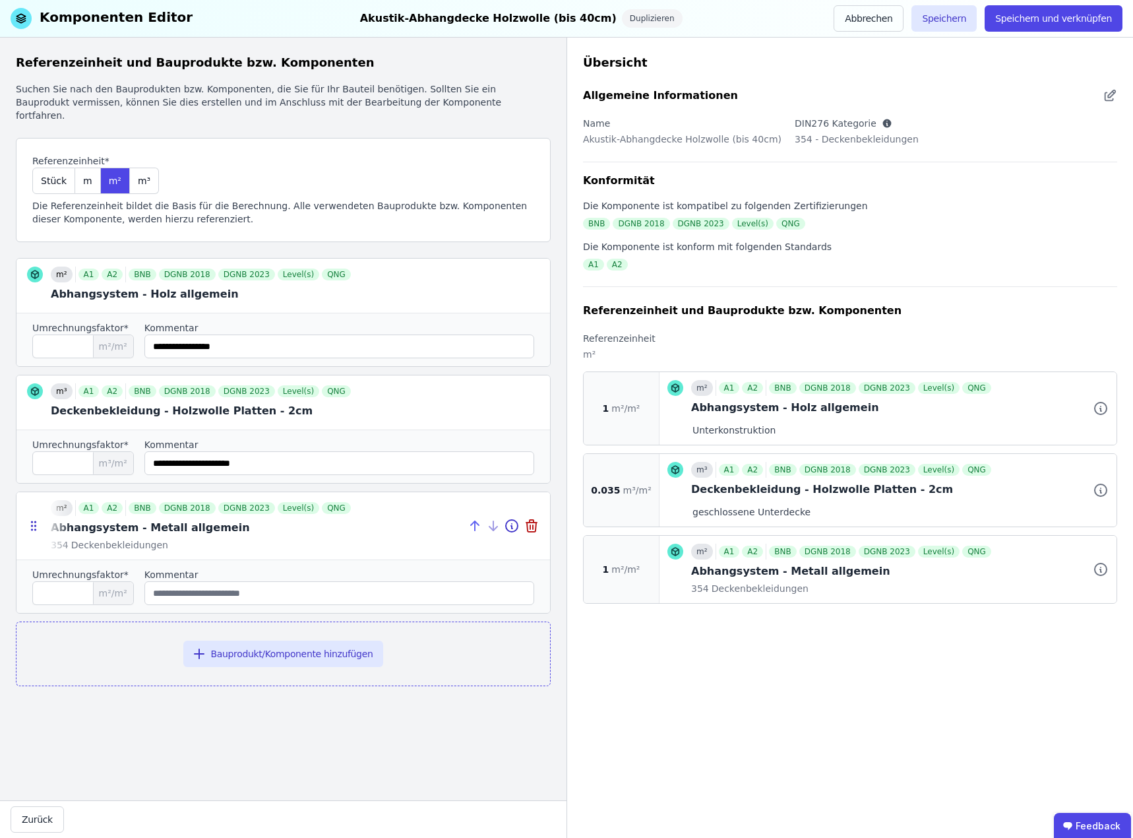
click at [478, 518] on icon at bounding box center [475, 526] width 16 height 16
type input "*"
type input "*****"
type input "**********"
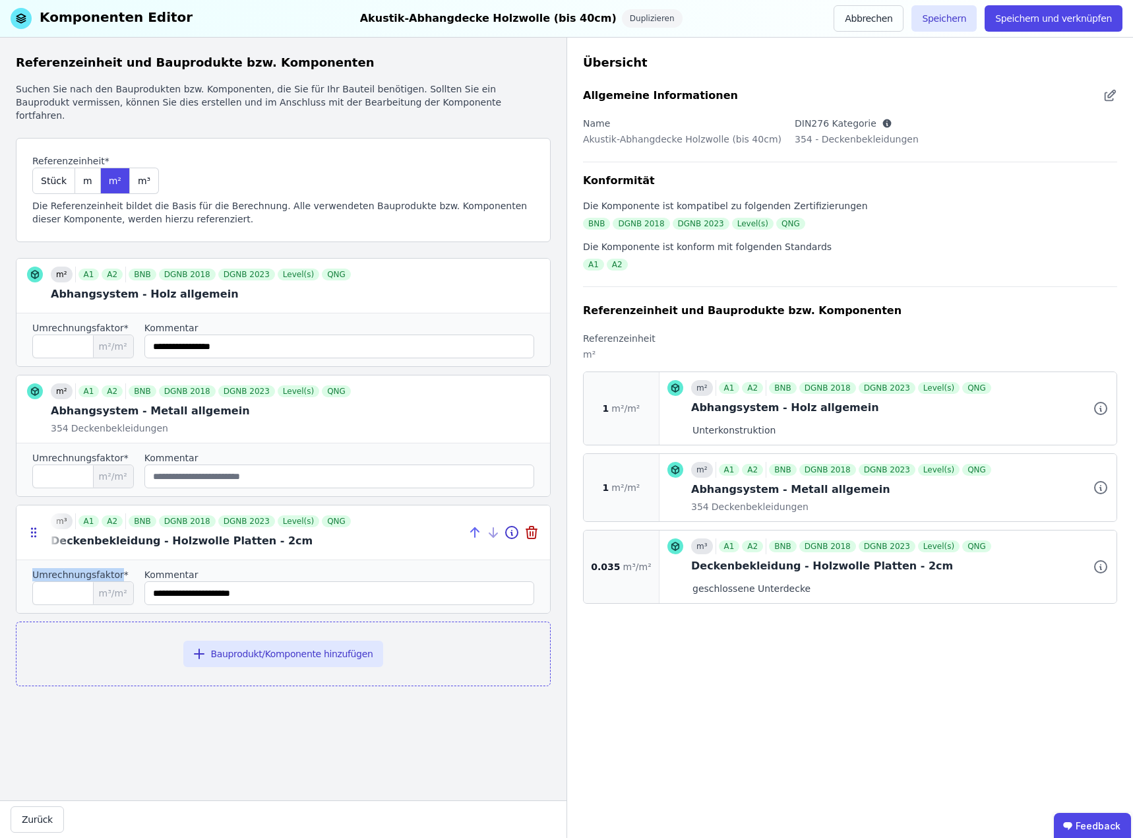
click at [478, 525] on icon at bounding box center [475, 533] width 16 height 16
type input "*****"
type input "**********"
type input "*"
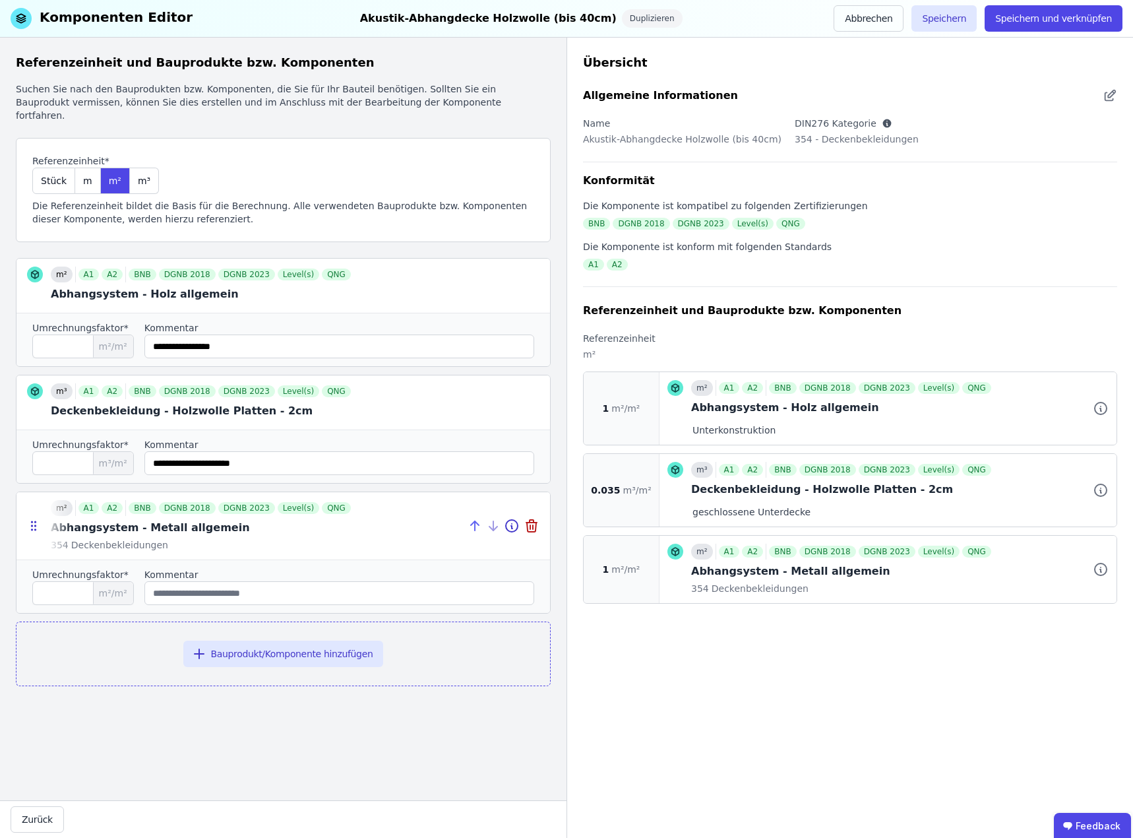
click at [475, 521] on icon at bounding box center [475, 525] width 0 height 9
type input "*"
type input "*****"
type input "**********"
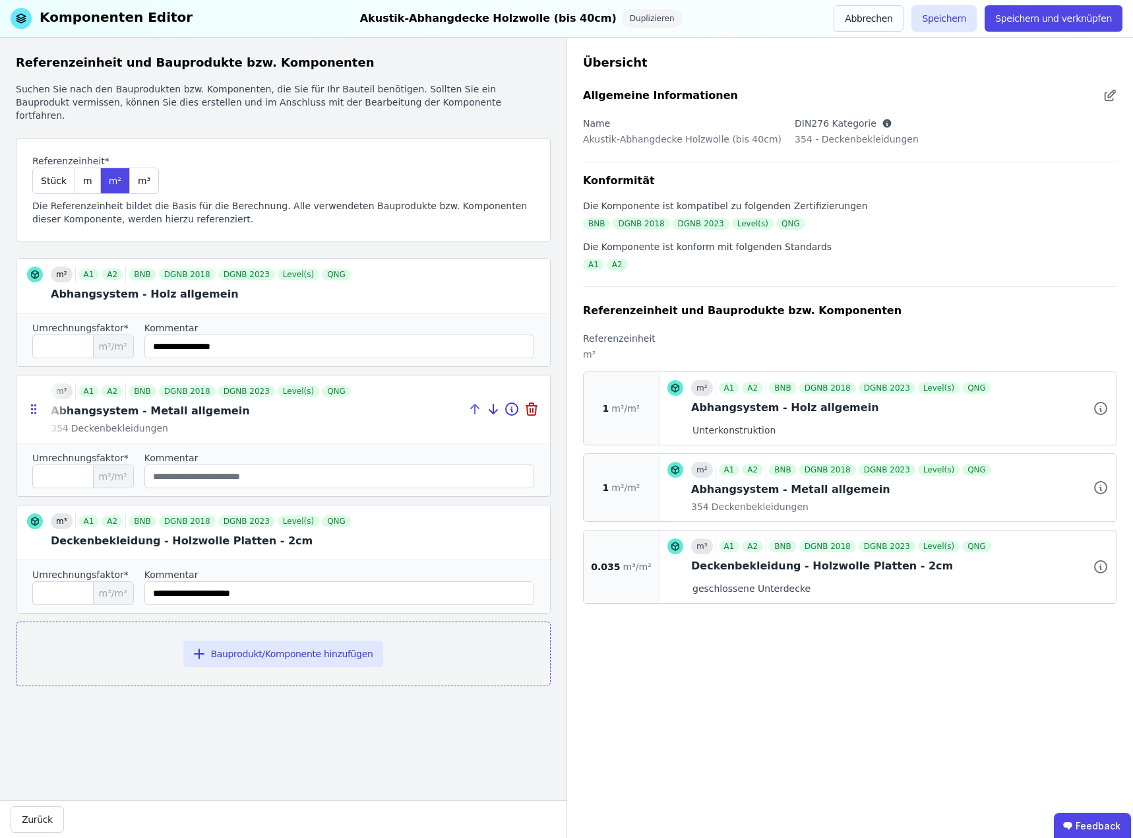
click at [471, 401] on icon at bounding box center [475, 409] width 16 height 16
type input "**********"
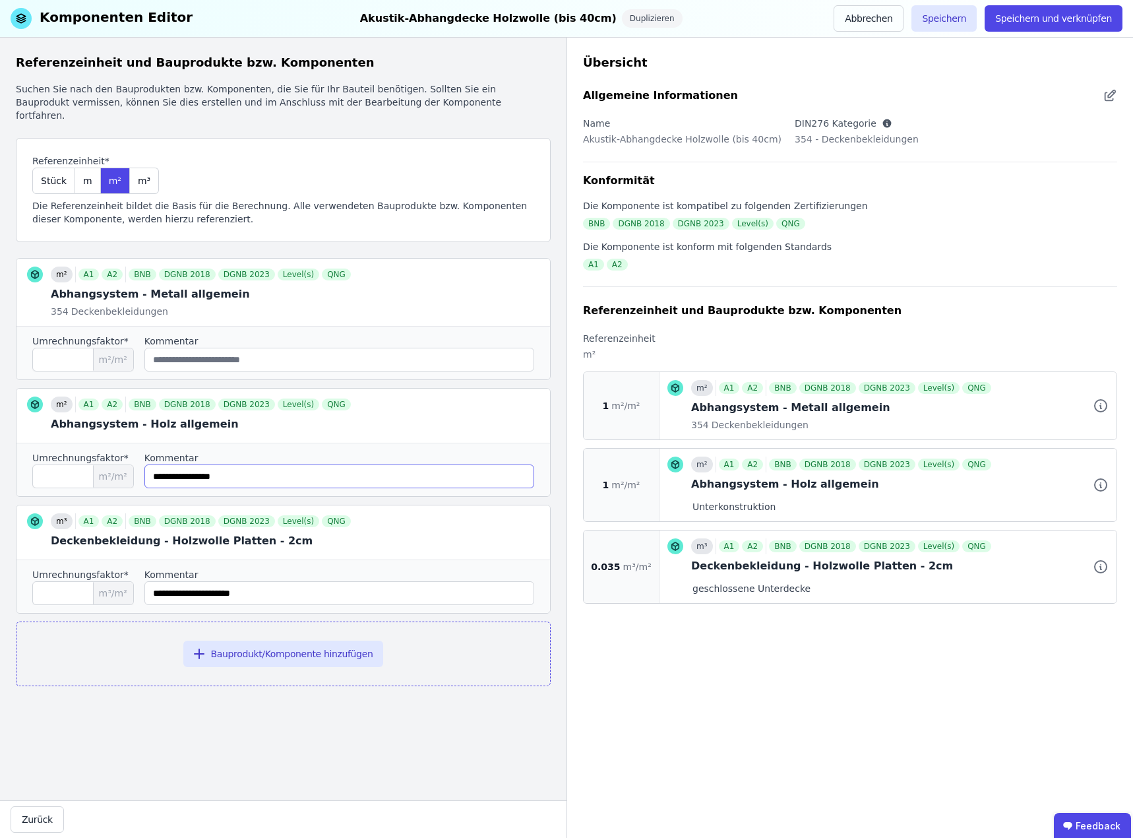
click at [217, 464] on input "string" at bounding box center [339, 476] width 390 height 24
click at [235, 348] on input "string" at bounding box center [339, 360] width 390 height 24
paste input "**********"
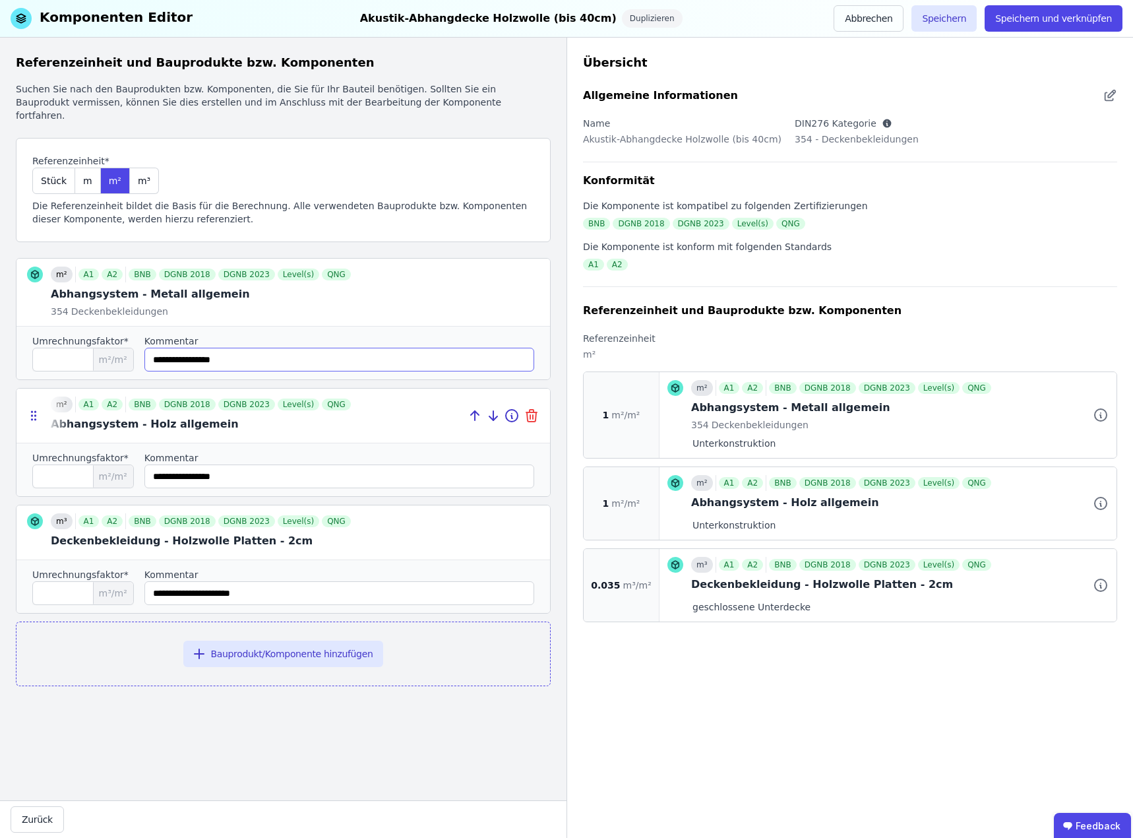
type input "**********"
click at [533, 415] on icon at bounding box center [533, 417] width 0 height 4
type input "*****"
type input "**********"
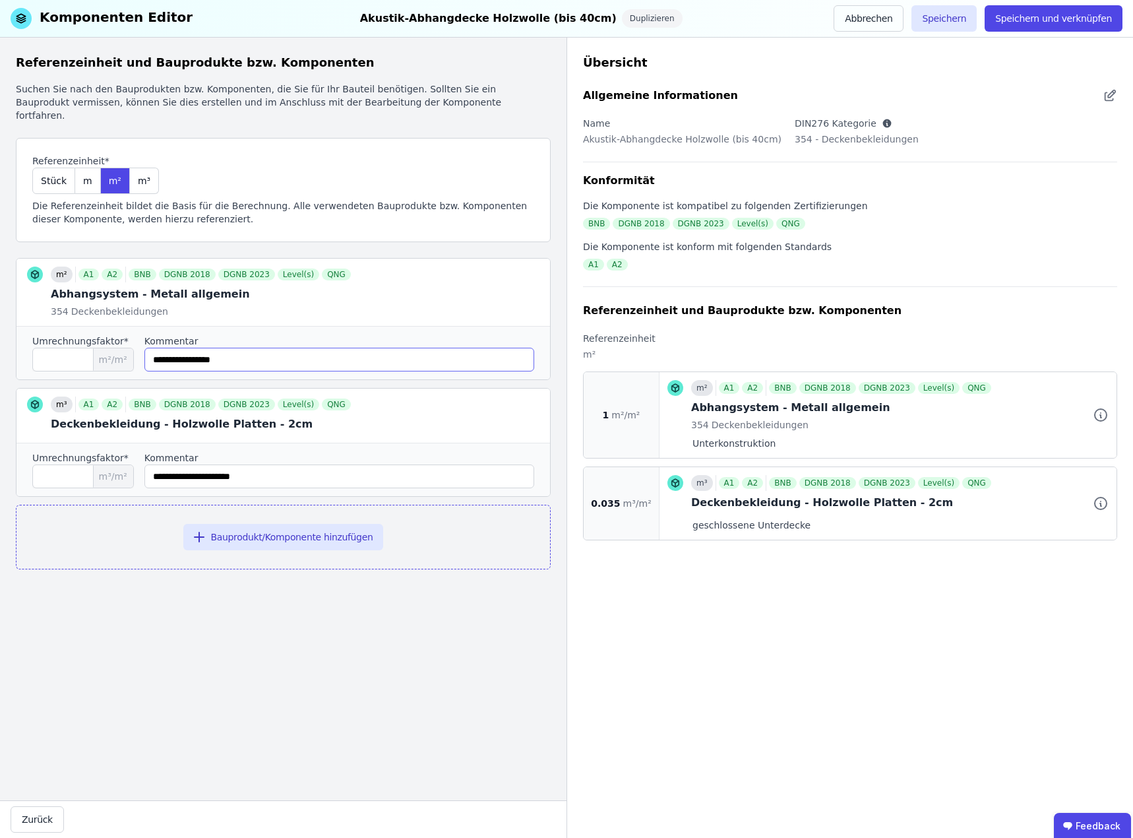
click at [159, 348] on input "string" at bounding box center [339, 360] width 390 height 24
type input "**********"
click at [1045, 20] on button "Speichern und verknüpfen" at bounding box center [1054, 18] width 138 height 26
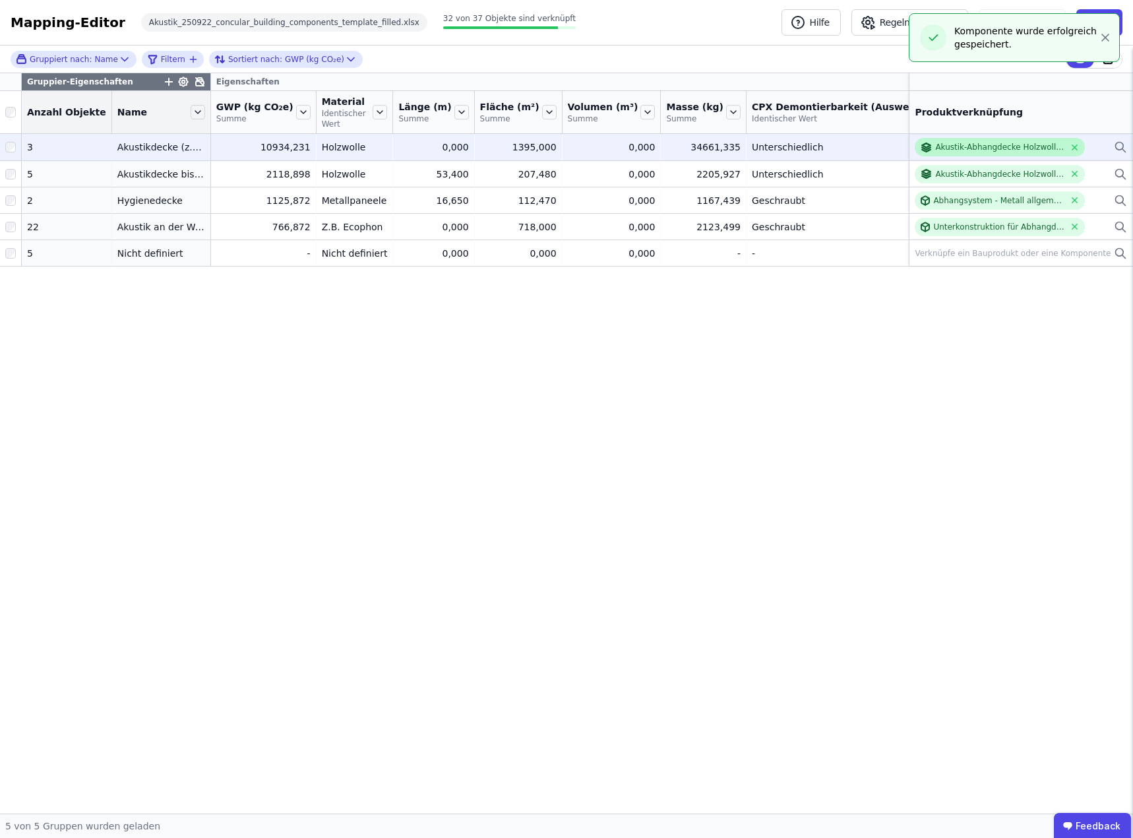
click at [1013, 149] on div "Akustik-Abhangdecke Holzwolle (bis 20cm)" at bounding box center [1000, 147] width 129 height 11
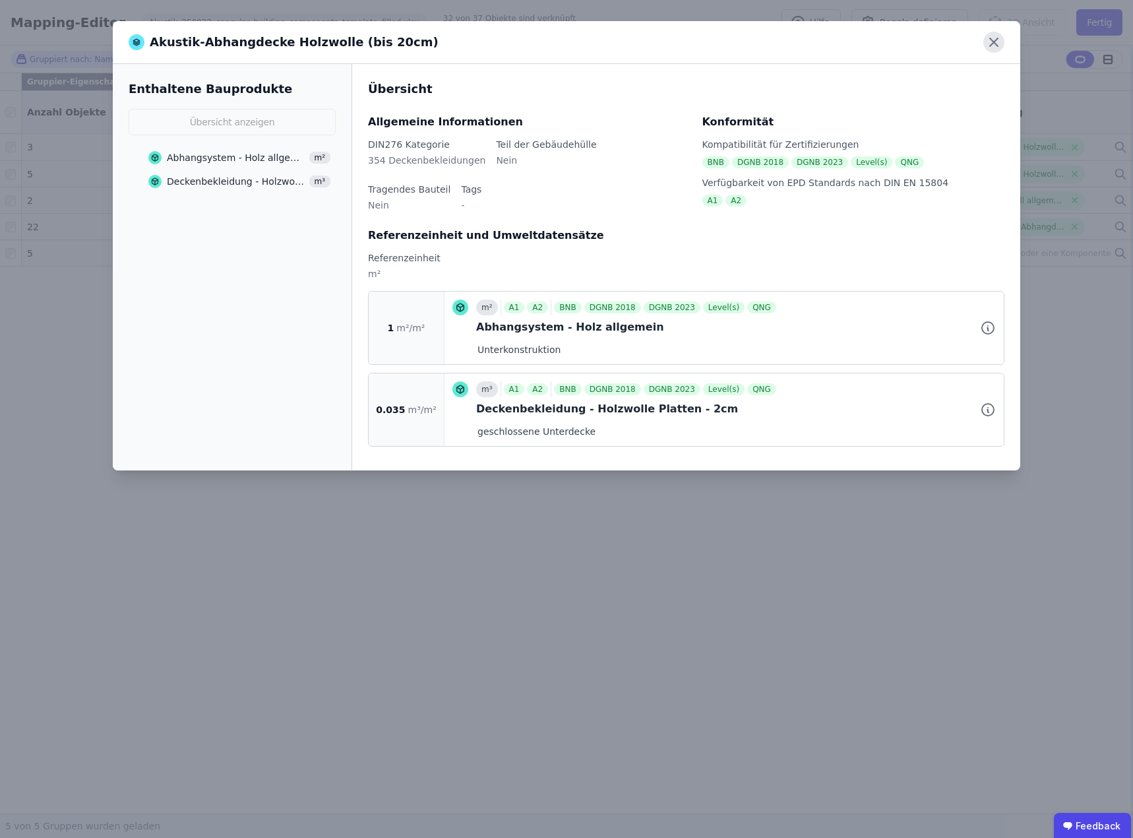
click at [994, 41] on icon at bounding box center [994, 42] width 21 height 21
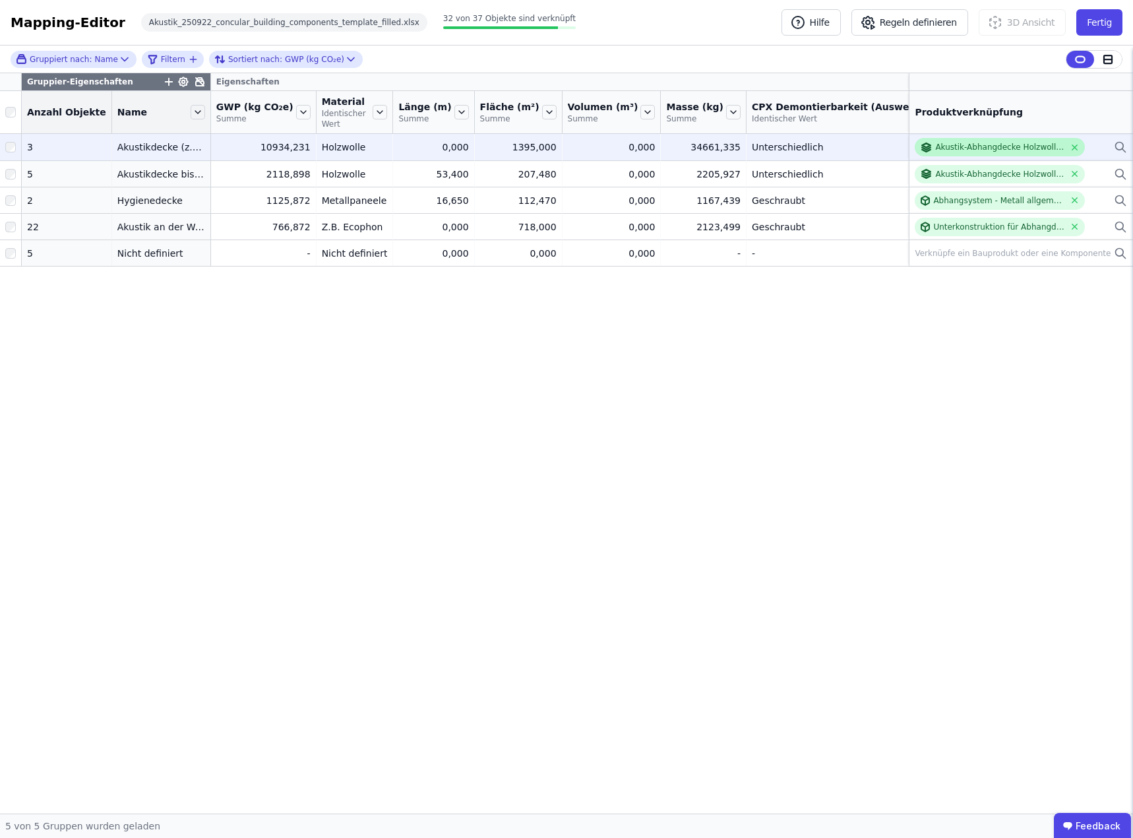
click at [1045, 146] on div "Akustik-Abhangdecke Holzwolle (bis 20cm)" at bounding box center [1000, 147] width 129 height 11
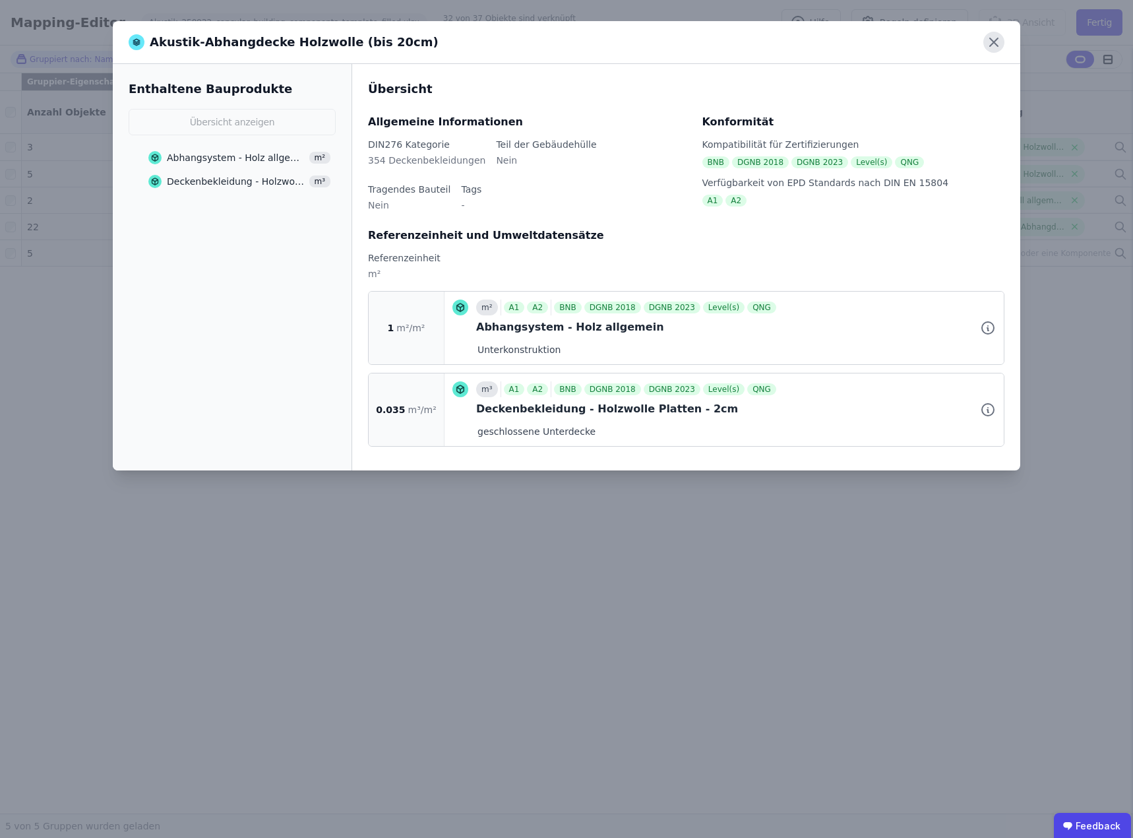
click at [992, 43] on icon at bounding box center [994, 42] width 21 height 21
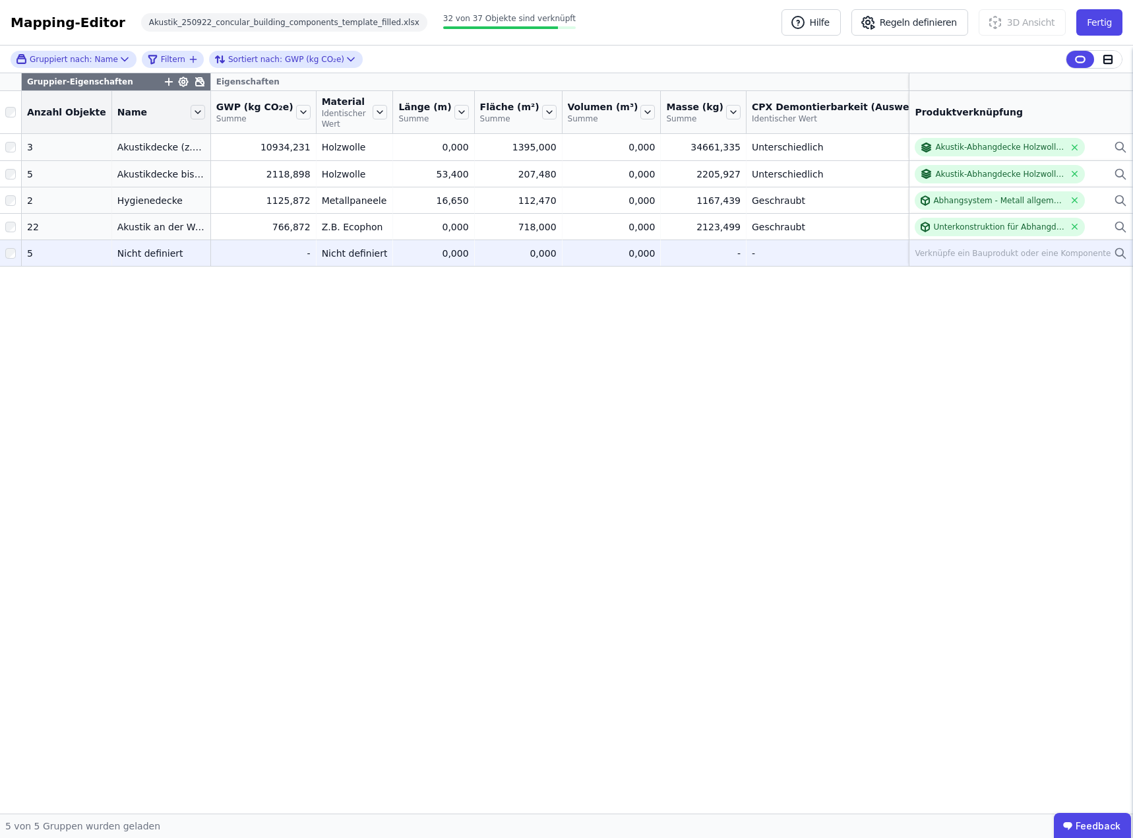
click at [1025, 256] on div "Verknüpfe ein Bauprodukt oder eine Komponente" at bounding box center [1013, 253] width 196 height 11
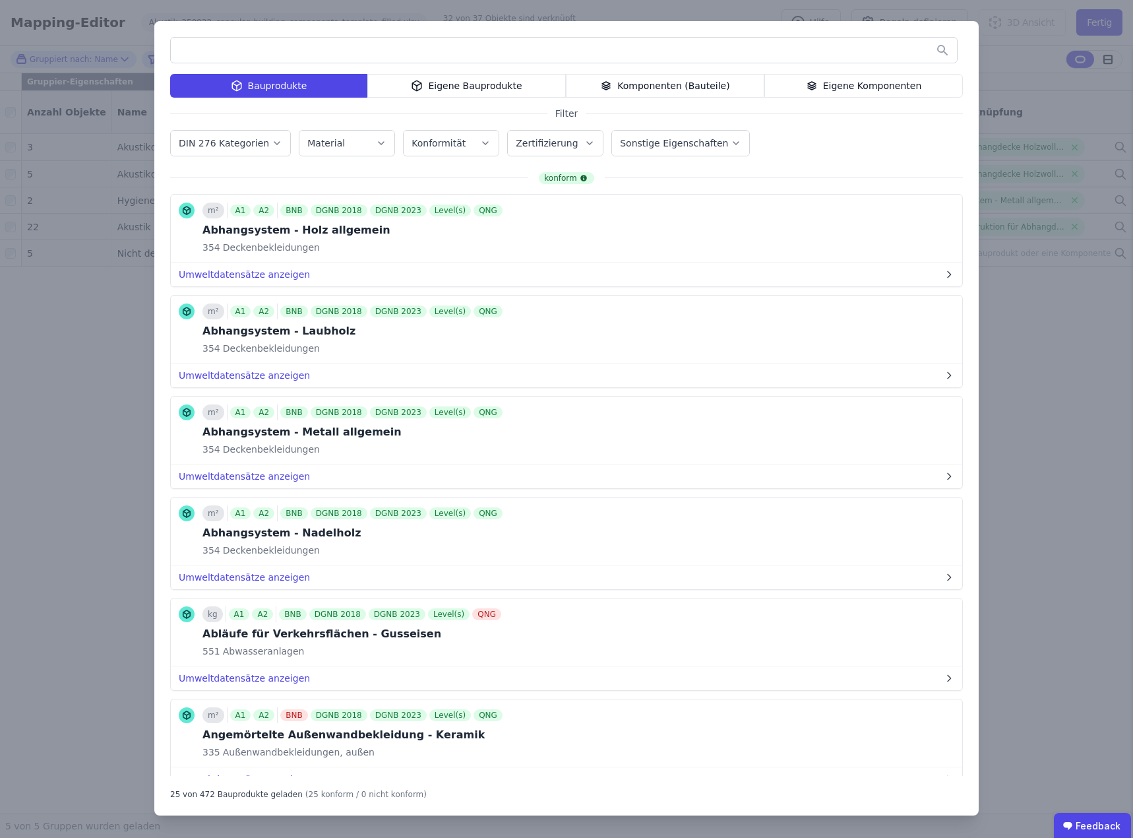
click at [848, 85] on div "Eigene Komponenten" at bounding box center [864, 86] width 199 height 24
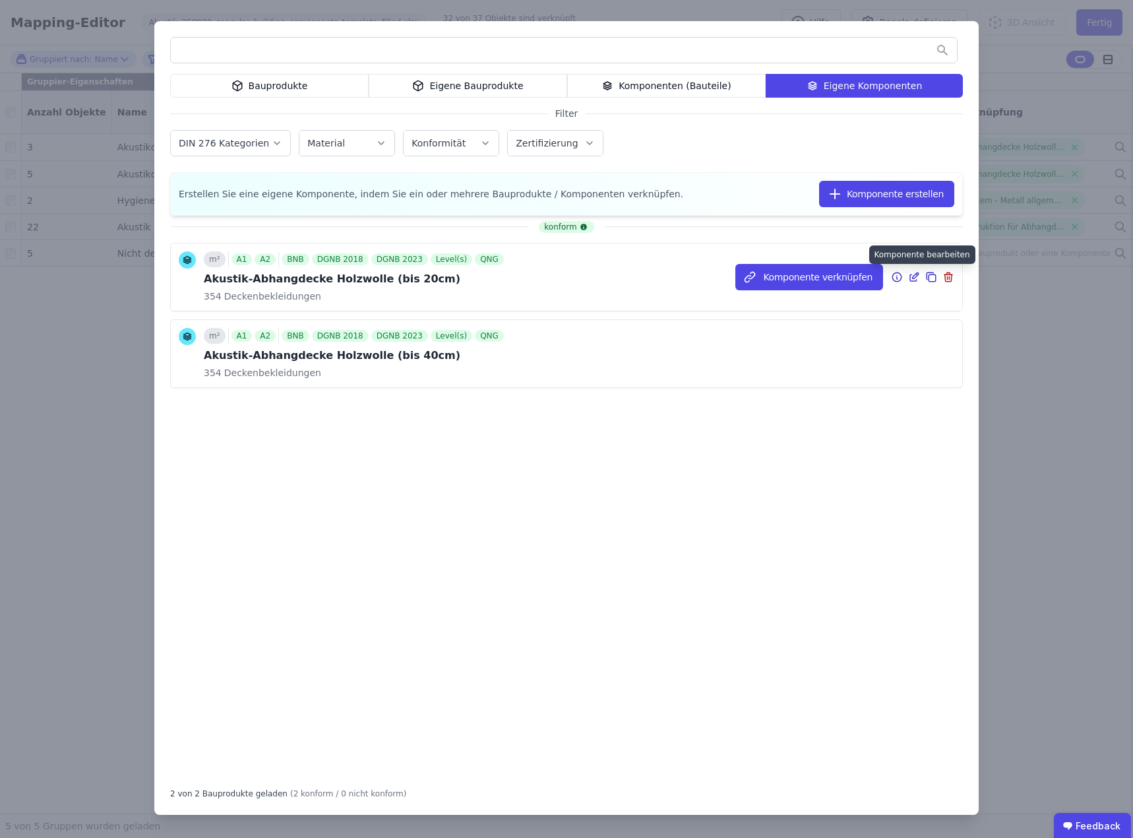
click at [914, 275] on icon at bounding box center [914, 277] width 12 height 16
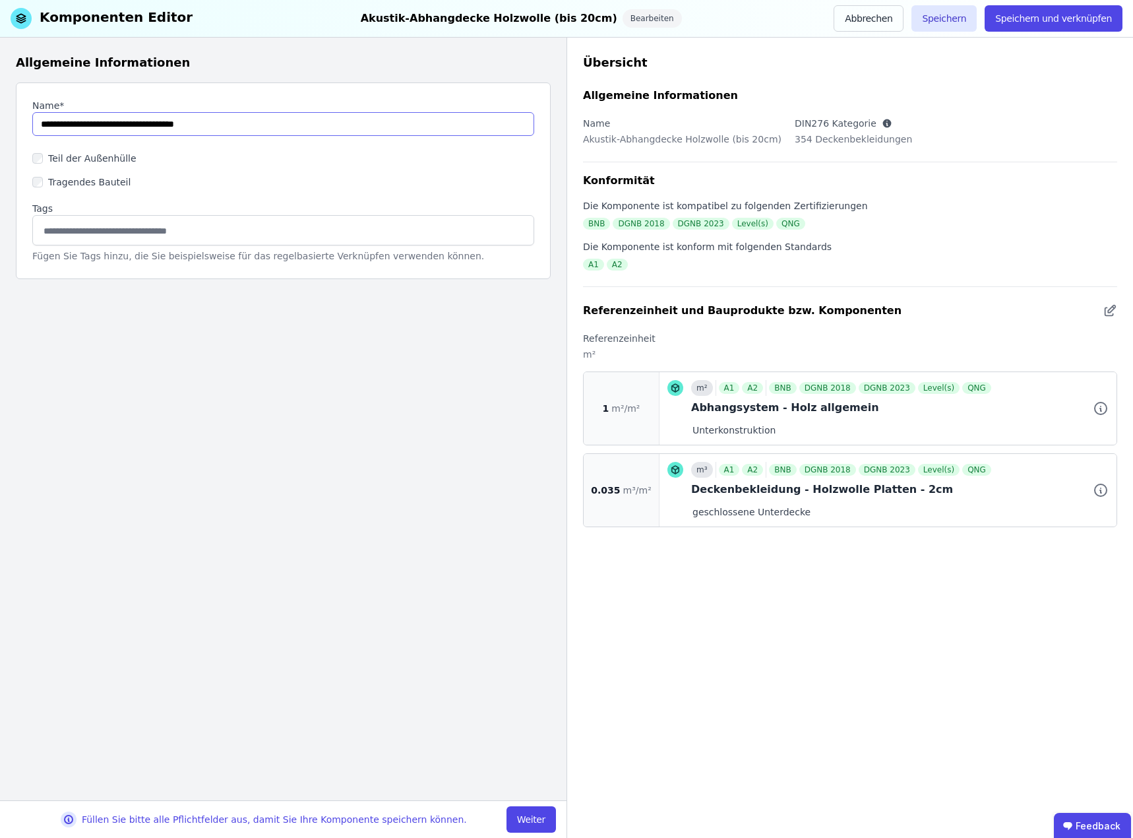
click at [171, 125] on input "string" at bounding box center [283, 124] width 502 height 24
type input "**********"
click at [951, 18] on button "Speichern" at bounding box center [944, 18] width 65 height 26
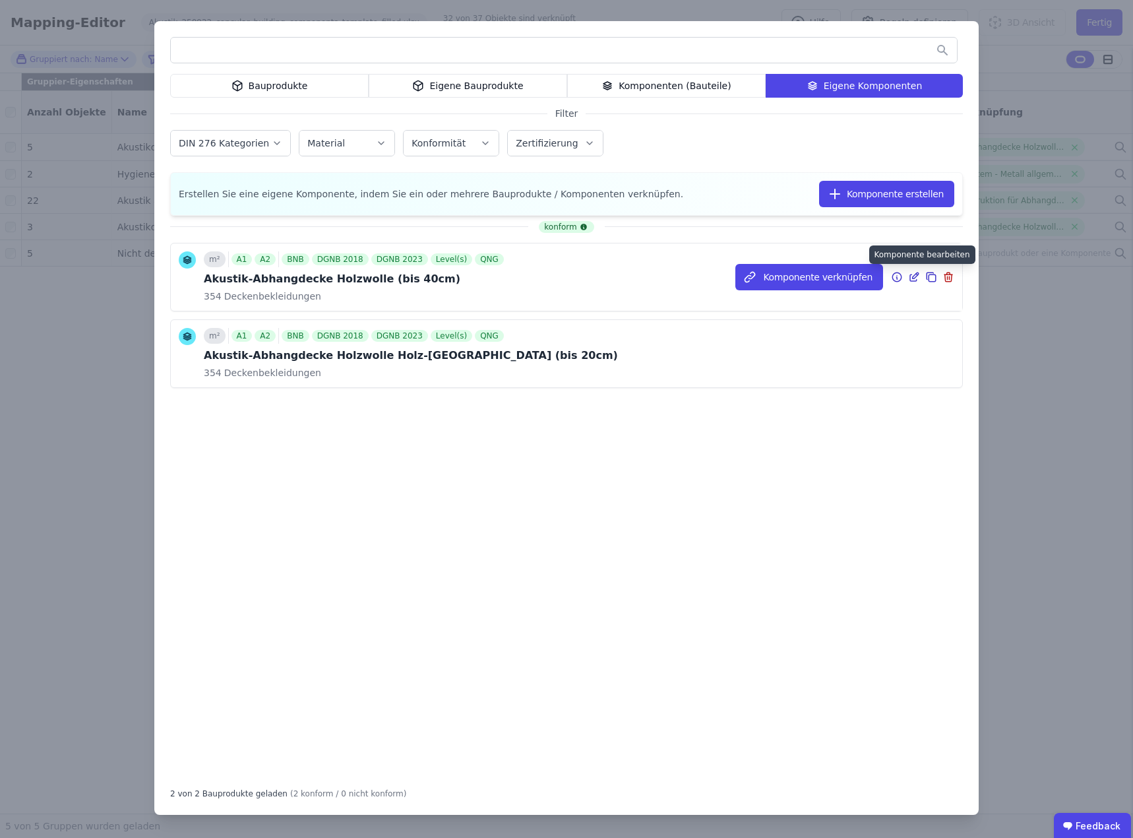
click at [914, 276] on icon at bounding box center [916, 275] width 6 height 6
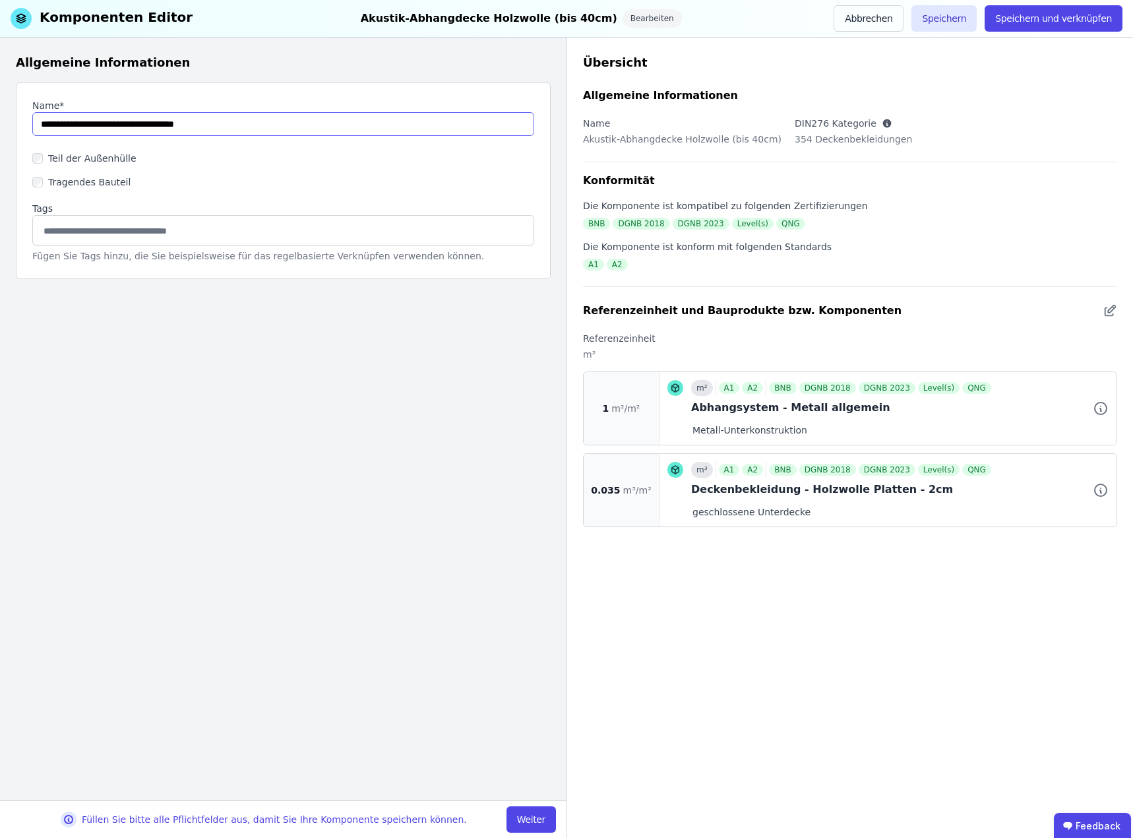
click at [175, 123] on input "string" at bounding box center [283, 124] width 502 height 24
type input "**********"
click at [528, 816] on button "Weiter" at bounding box center [531, 819] width 49 height 26
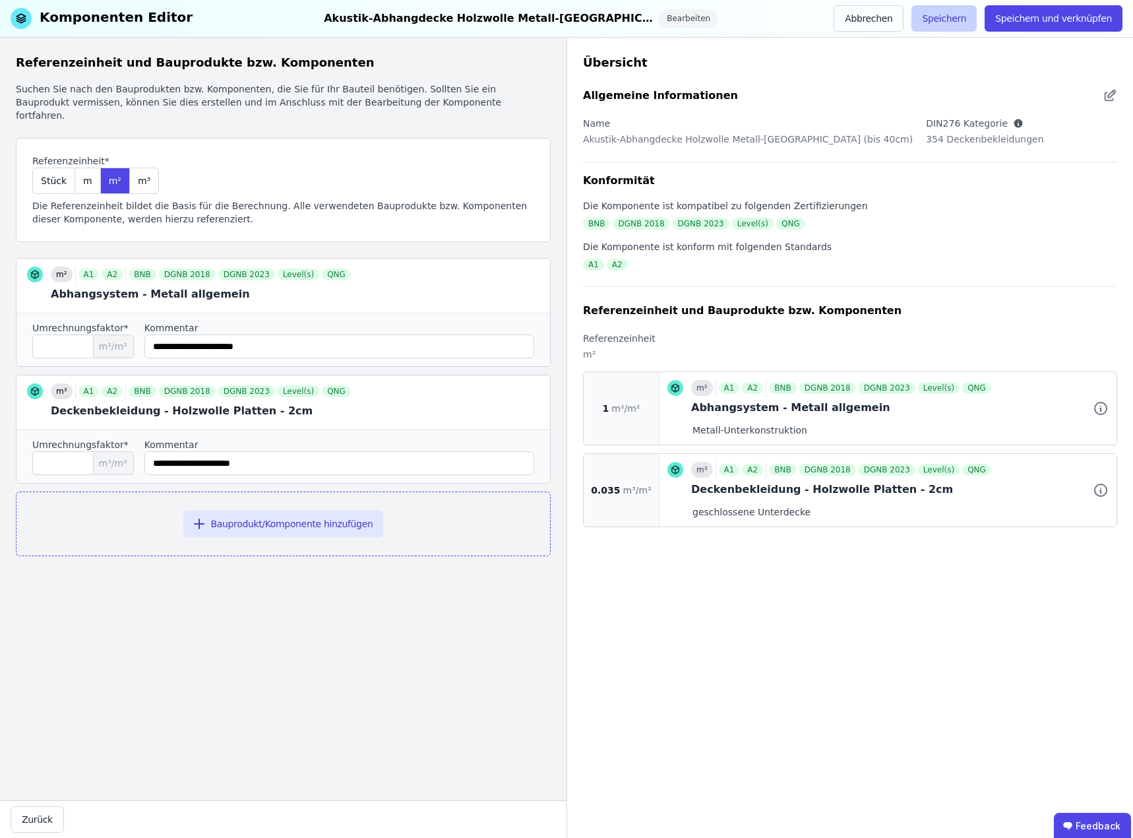
click at [951, 16] on button "Speichern" at bounding box center [944, 18] width 65 height 26
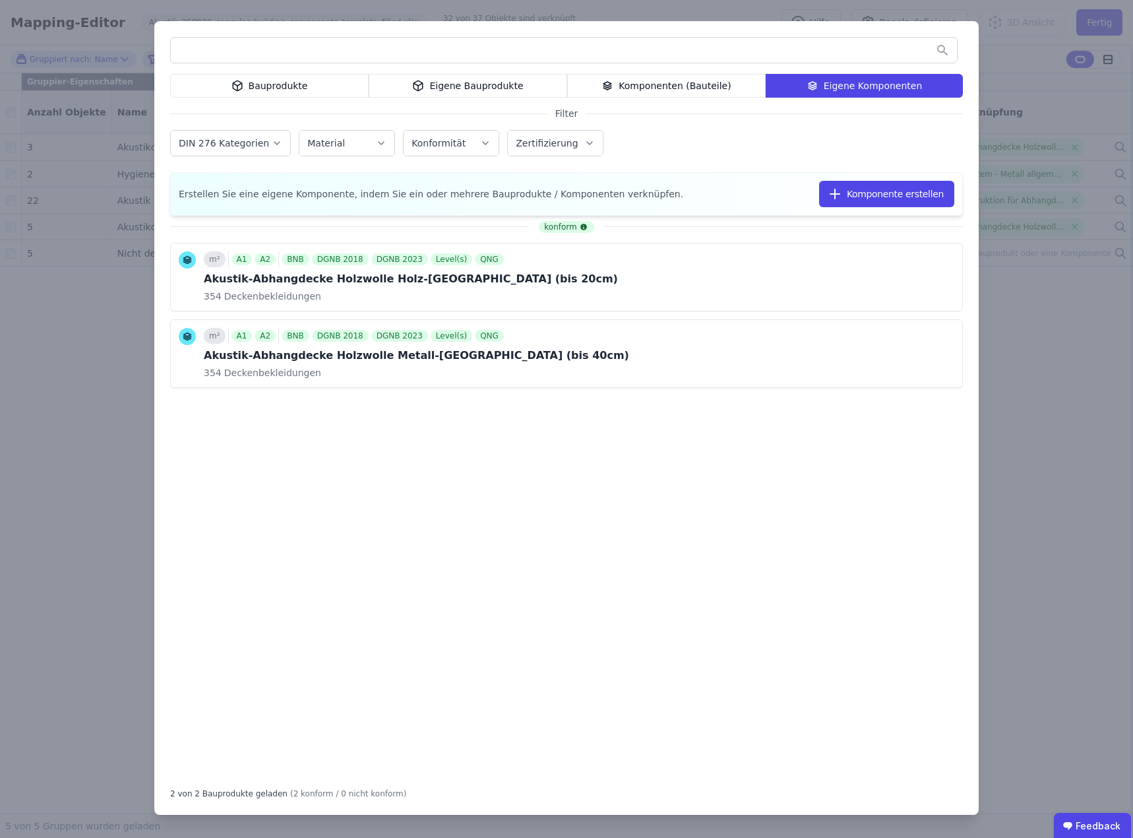
click at [1005, 368] on div "Bauprodukte Eigene Bauprodukte Komponenten (Bauteile) Eigene Komponenten Filter…" at bounding box center [566, 419] width 1133 height 838
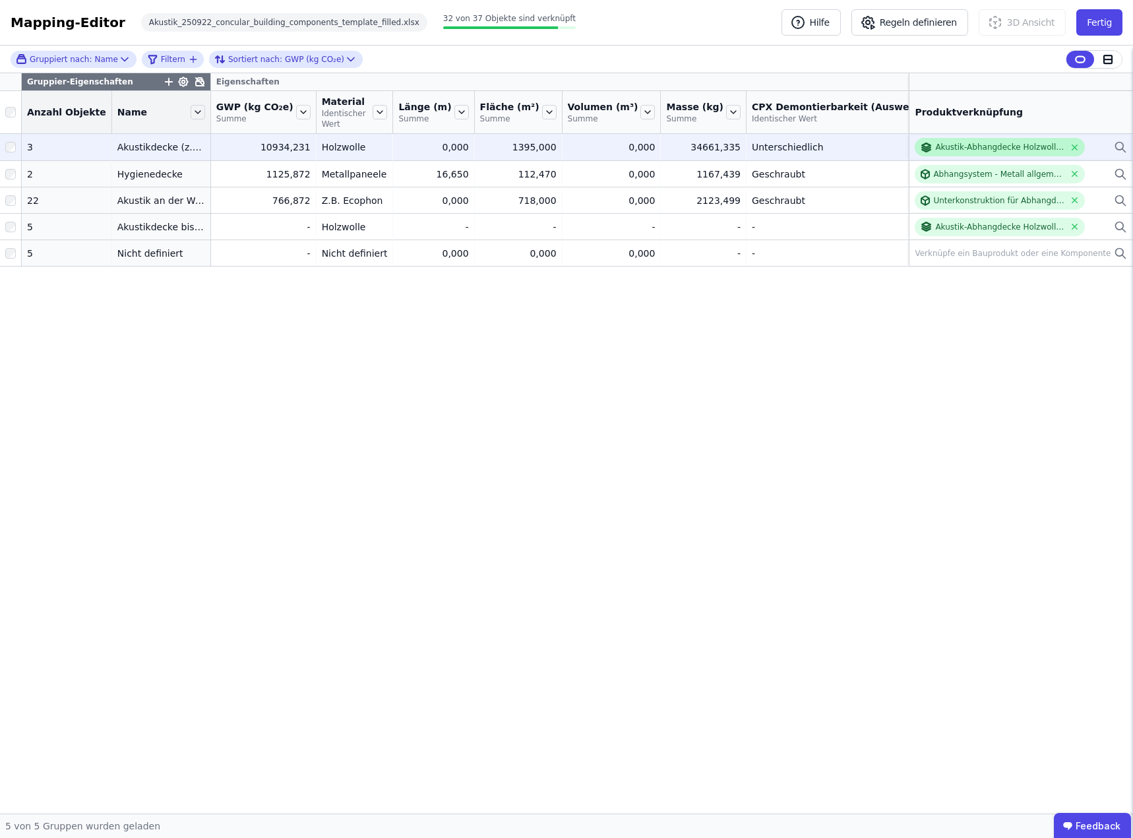
click at [1020, 146] on div "Akustik-Abhangdecke Holzwolle Holz-[GEOGRAPHIC_DATA] (bis 20cm)" at bounding box center [1000, 147] width 129 height 11
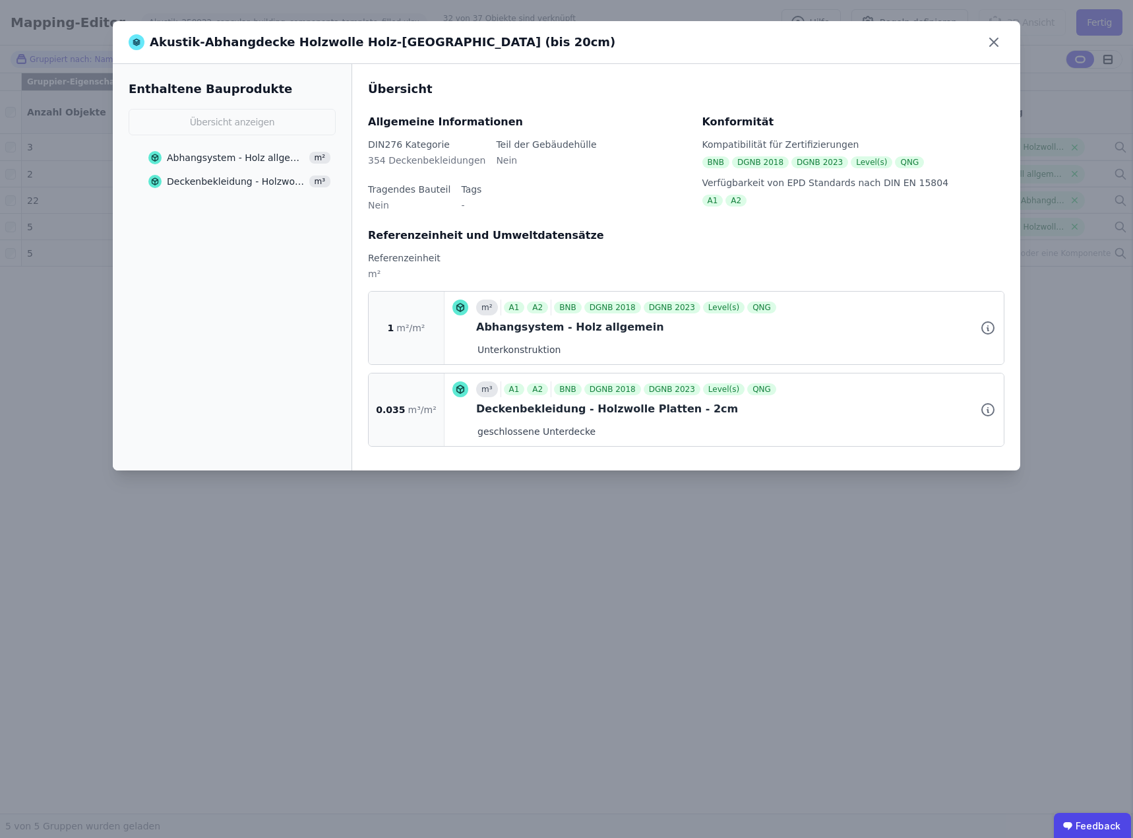
click at [680, 603] on div "Akustik-Abhangdecke Holzwolle Holz-[GEOGRAPHIC_DATA] (bis 20cm) Enthaltene Baup…" at bounding box center [566, 419] width 1133 height 838
click at [996, 42] on icon at bounding box center [994, 42] width 8 height 8
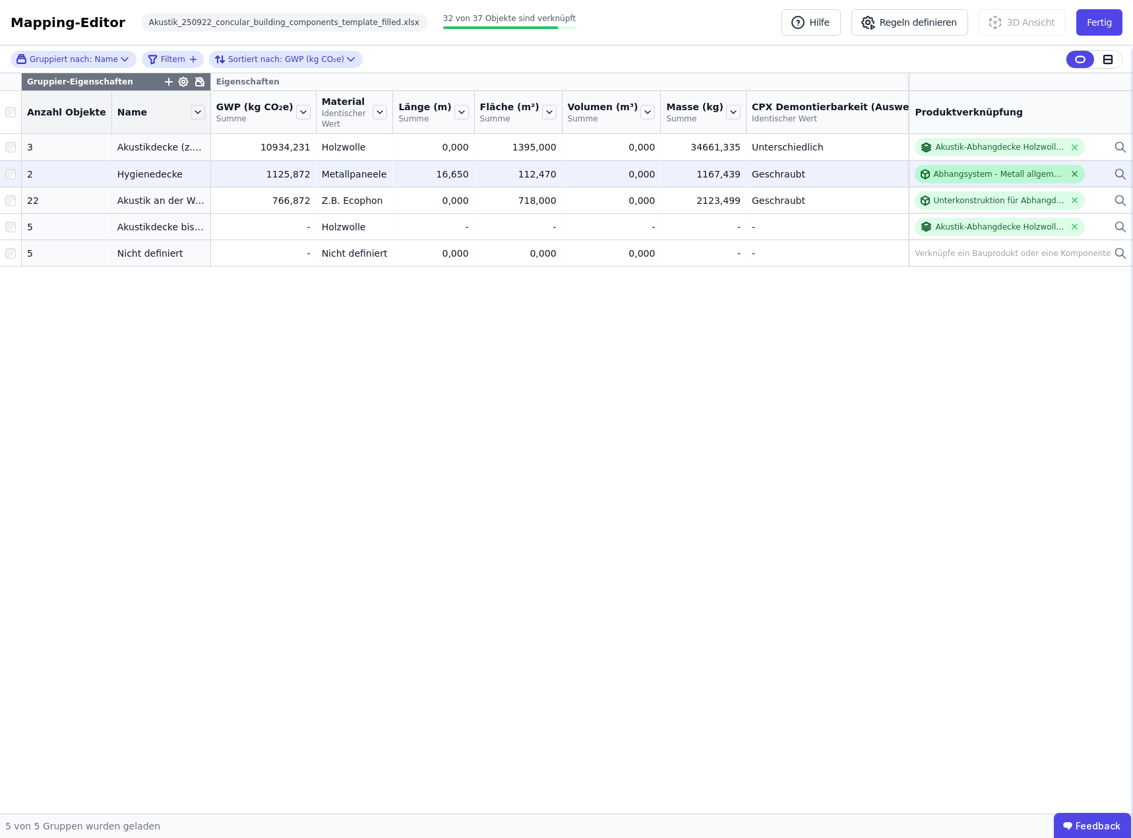
click at [1070, 174] on icon at bounding box center [1075, 174] width 10 height 10
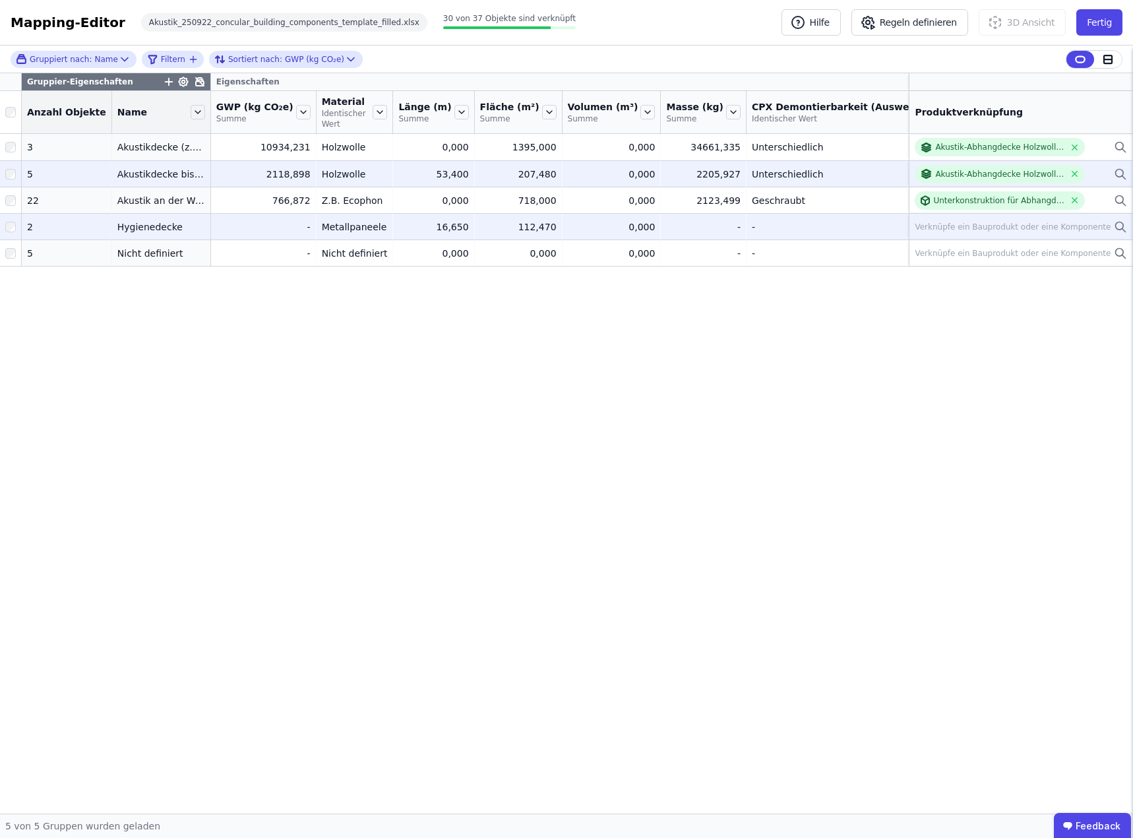
click at [984, 225] on div "Verknüpfe ein Bauprodukt oder eine Komponente" at bounding box center [1013, 227] width 196 height 11
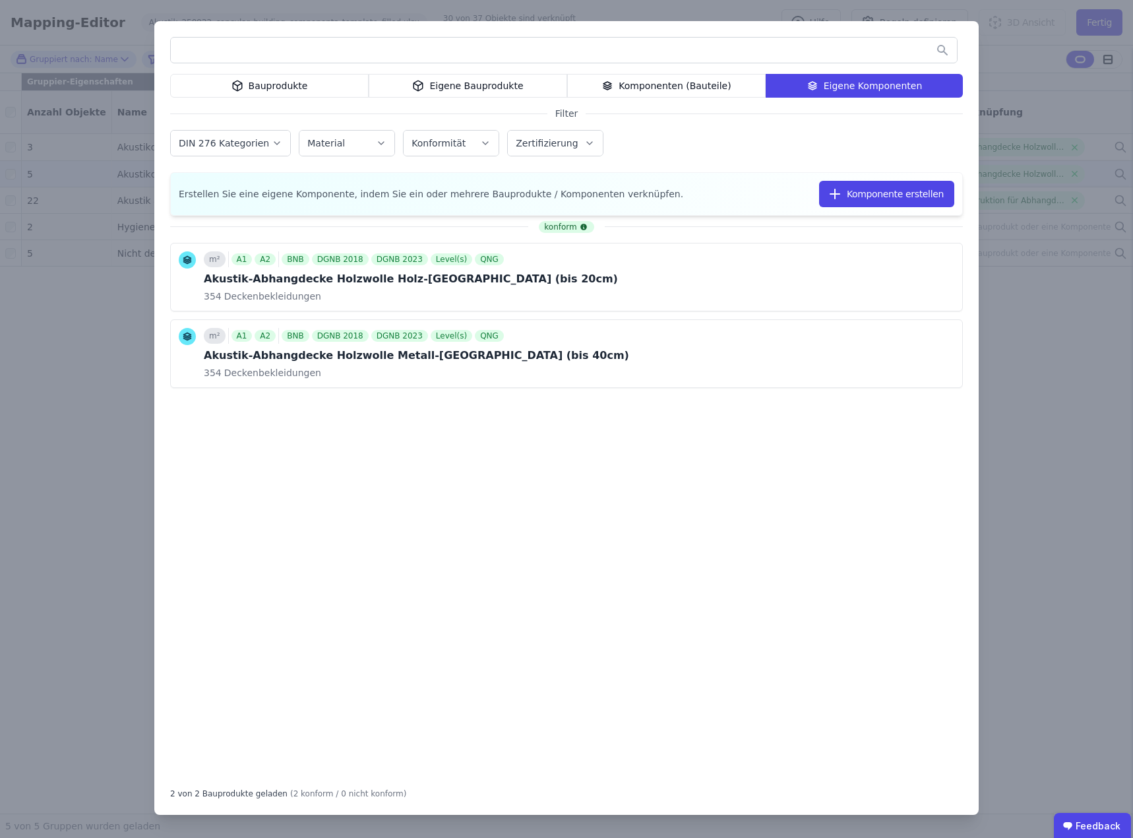
click at [274, 463] on div "konform m² A1 A2 BNB DGNB 2018 DGNB 2023 Level(s) QNG Akustik-Abhangdecke Holzw…" at bounding box center [566, 498] width 793 height 554
click at [426, 479] on div "konform m² A1 A2 BNB DGNB 2018 DGNB 2023 Level(s) QNG Akustik-Abhangdecke Holzw…" at bounding box center [566, 498] width 793 height 554
click at [932, 354] on icon at bounding box center [932, 354] width 12 height 16
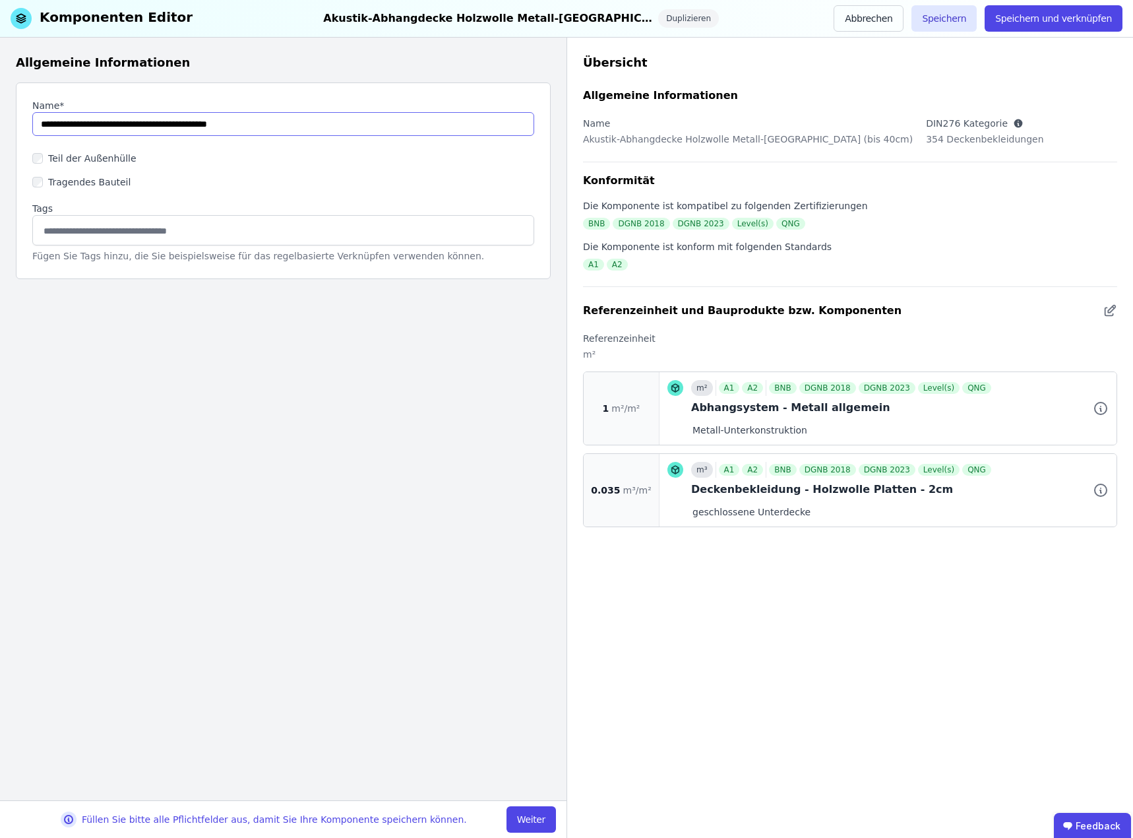
drag, startPoint x: 129, startPoint y: 125, endPoint x: -1, endPoint y: 126, distance: 130.6
click at [0, 126] on html "C Carpus+Partner AG 3 Gebäude Dashboard Produkteverwaltung 3 Gebäude CircularLC…" at bounding box center [566, 419] width 1133 height 838
paste input "**********"
click at [123, 127] on input "string" at bounding box center [283, 124] width 502 height 24
drag, startPoint x: 102, startPoint y: 123, endPoint x: 141, endPoint y: 125, distance: 39.6
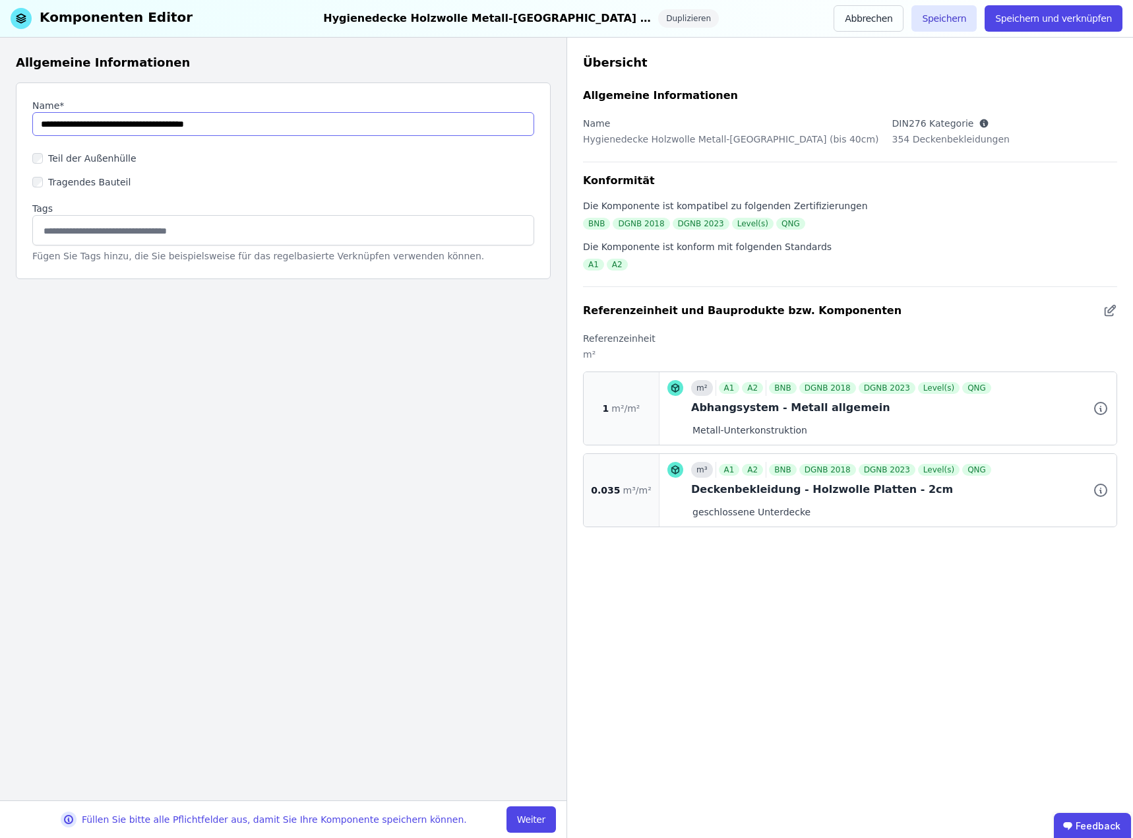
click at [141, 125] on input "string" at bounding box center [283, 124] width 502 height 24
paste input "**********"
drag, startPoint x: 221, startPoint y: 122, endPoint x: 0, endPoint y: 116, distance: 221.1
click at [1, 122] on div "Allgemeine Informationen Name* Teil der Außenhülle Tragendes Bauteil Tags Fügen…" at bounding box center [283, 419] width 567 height 763
type input "**********"
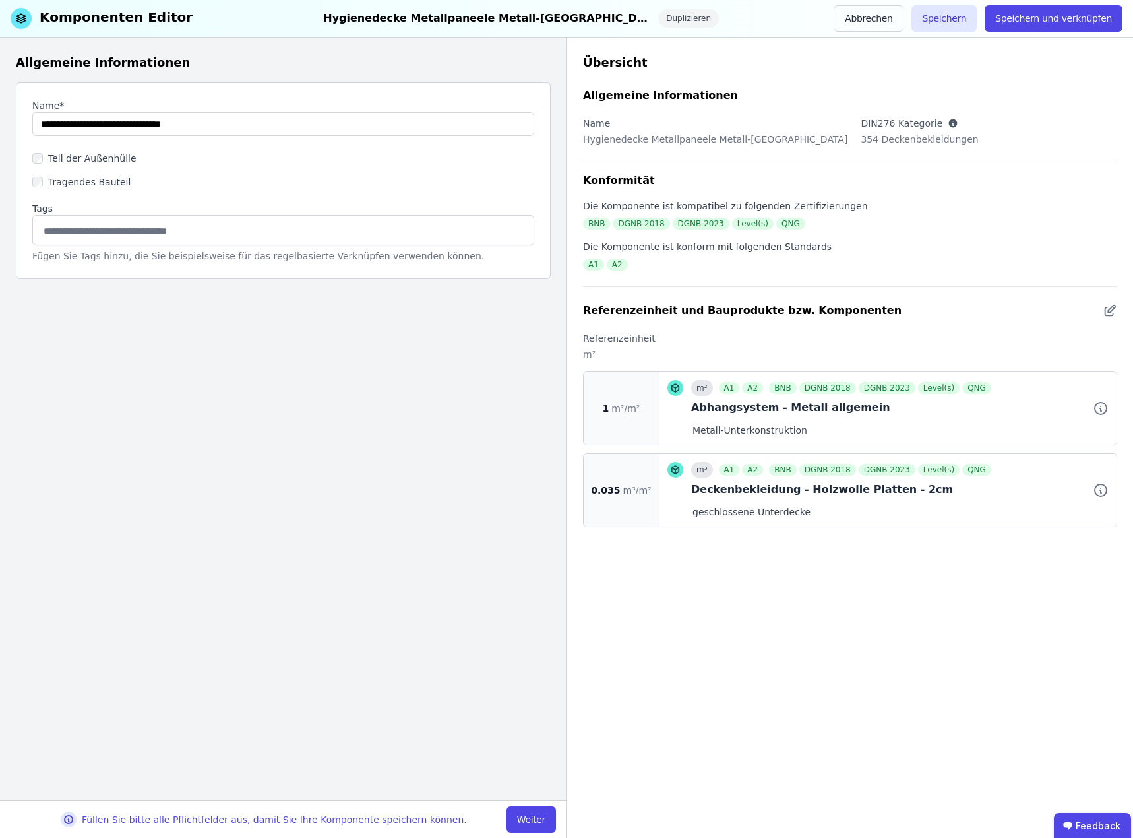
click at [57, 223] on input at bounding box center [283, 230] width 485 height 21
paste input "**********"
click at [257, 232] on input "**********" at bounding box center [283, 230] width 485 height 21
type input "**********"
click at [539, 819] on button "Weiter" at bounding box center [531, 819] width 49 height 26
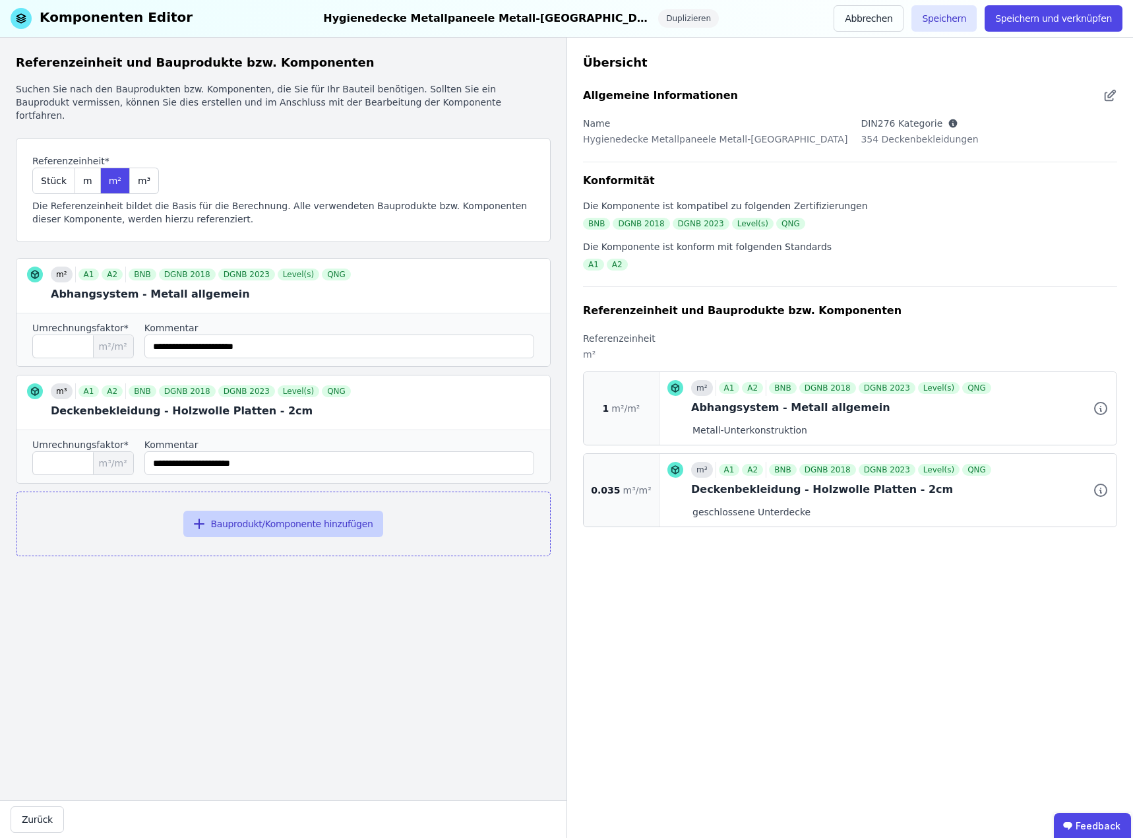
click at [287, 519] on button "Bauprodukt/Komponente hinzufügen" at bounding box center [283, 524] width 201 height 26
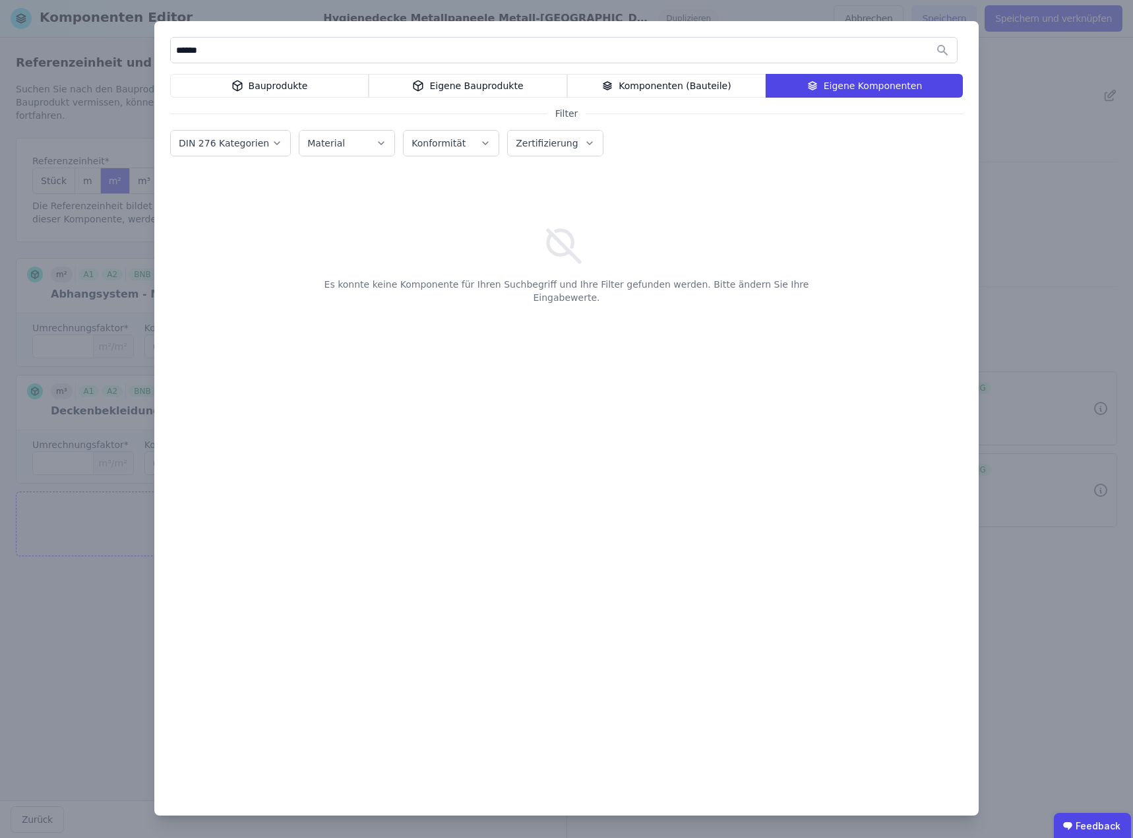
click at [224, 84] on div "Bauprodukte" at bounding box center [269, 86] width 199 height 24
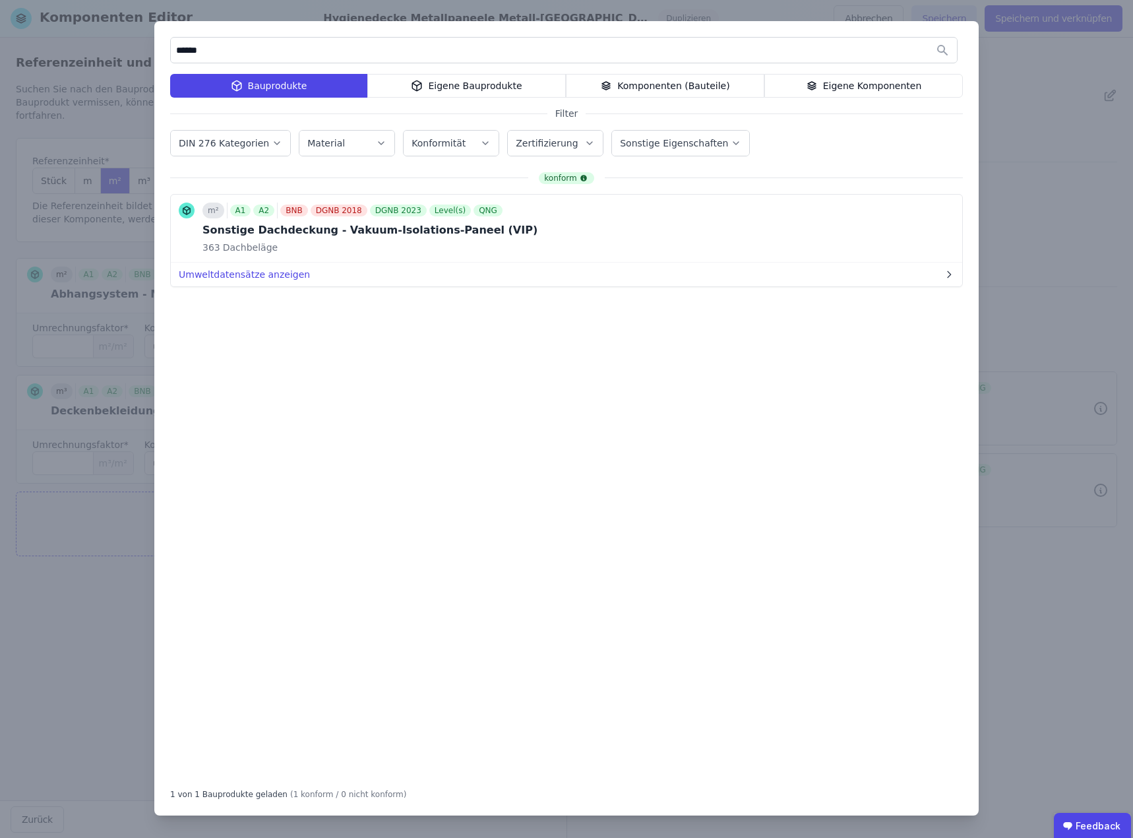
click at [236, 54] on input "******" at bounding box center [564, 50] width 786 height 24
drag, startPoint x: 228, startPoint y: 53, endPoint x: 168, endPoint y: 53, distance: 59.4
click at [168, 53] on div "****** Bauprodukte Eigene Bauprodukte Komponenten (Bauteile) Eigene Komponenten…" at bounding box center [566, 418] width 825 height 794
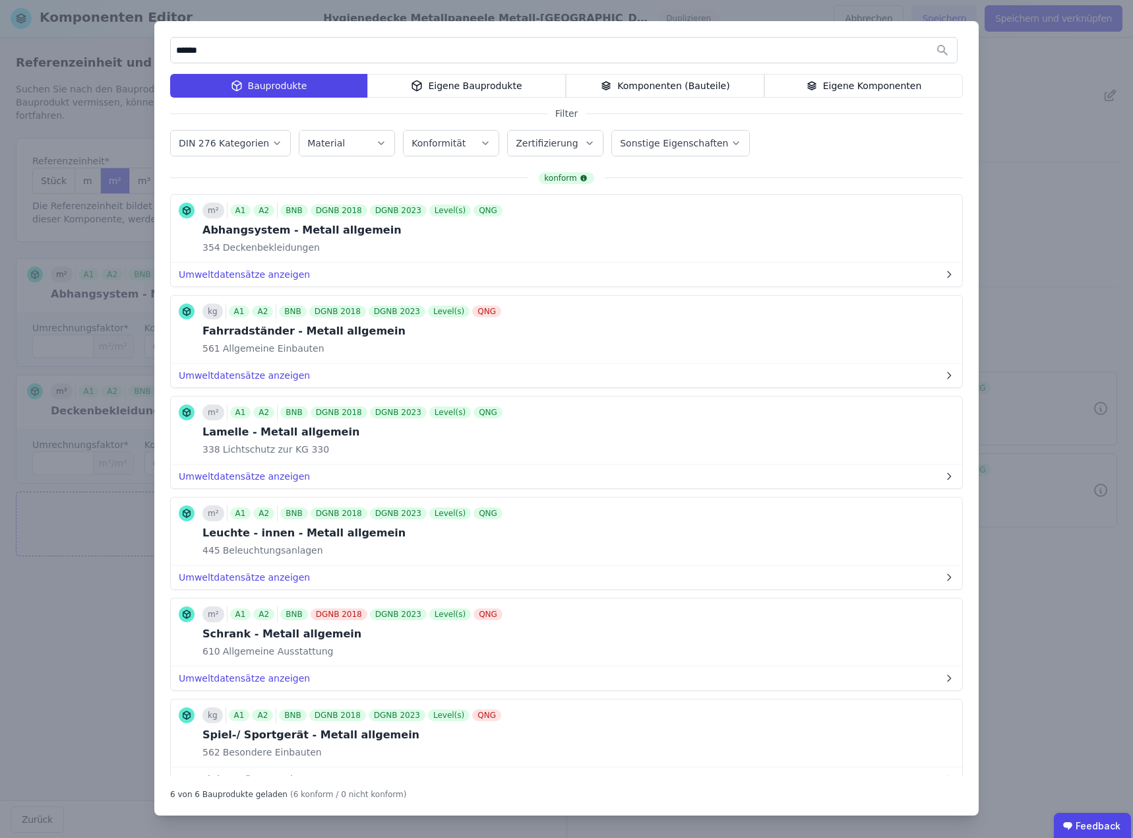
drag, startPoint x: 224, startPoint y: 54, endPoint x: 140, endPoint y: 52, distance: 83.8
click at [140, 52] on div "****** Bauprodukte Eigene Bauprodukte Komponenten (Bauteile) Eigene Komponenten…" at bounding box center [566, 419] width 1133 height 838
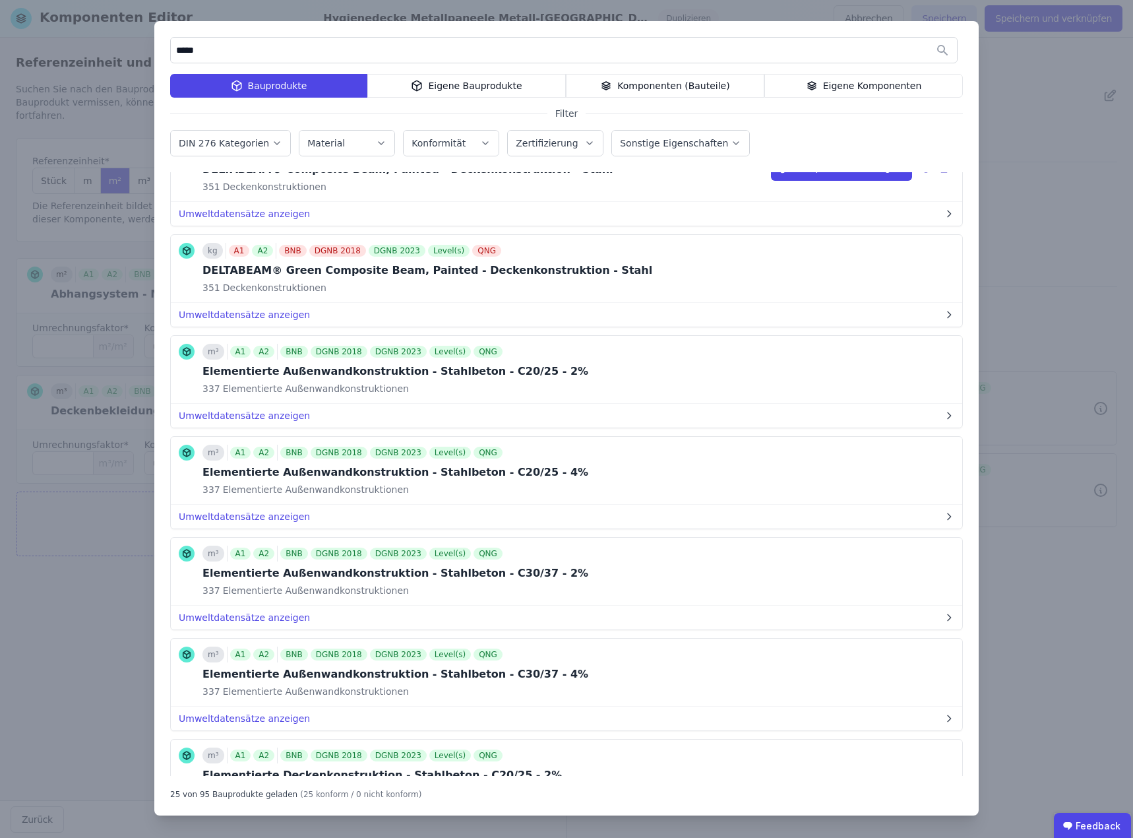
scroll to position [132, 0]
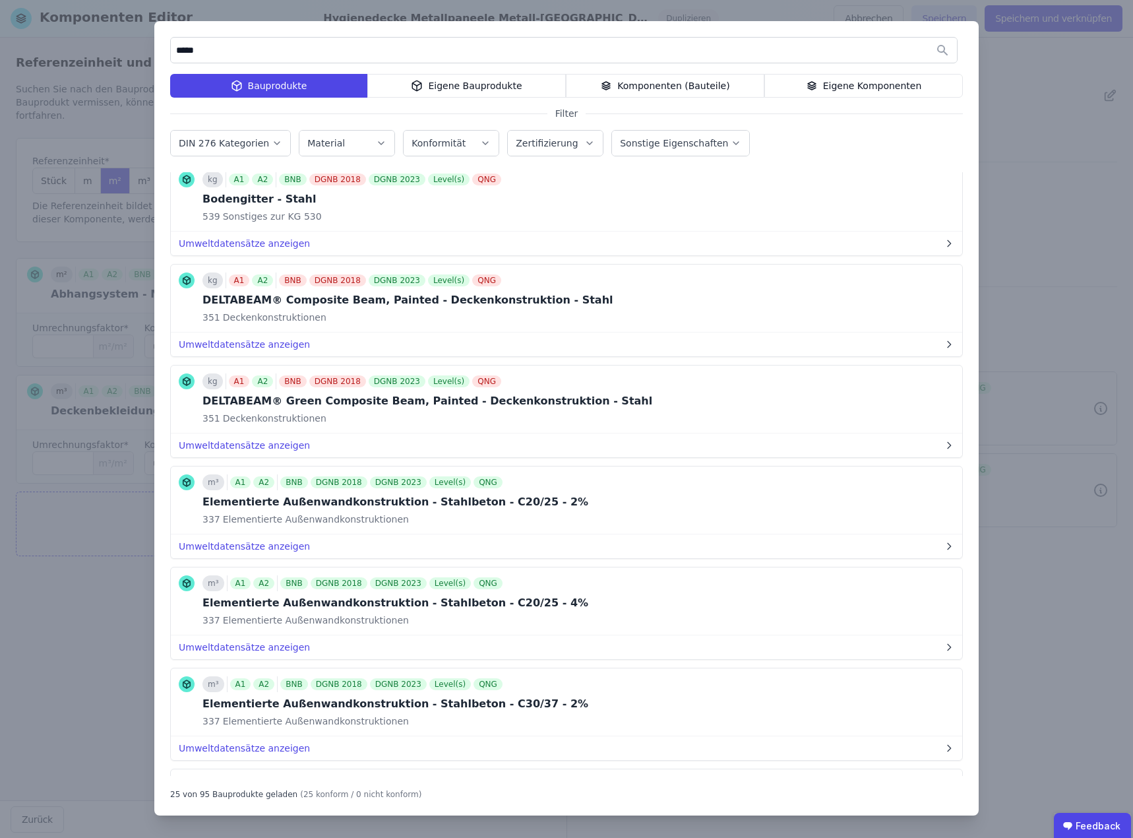
drag, startPoint x: 224, startPoint y: 49, endPoint x: 123, endPoint y: 48, distance: 101.0
click at [127, 49] on div "***** Bauprodukte Eigene Bauprodukte Komponenten (Bauteile) Eigene Komponenten …" at bounding box center [566, 419] width 1133 height 838
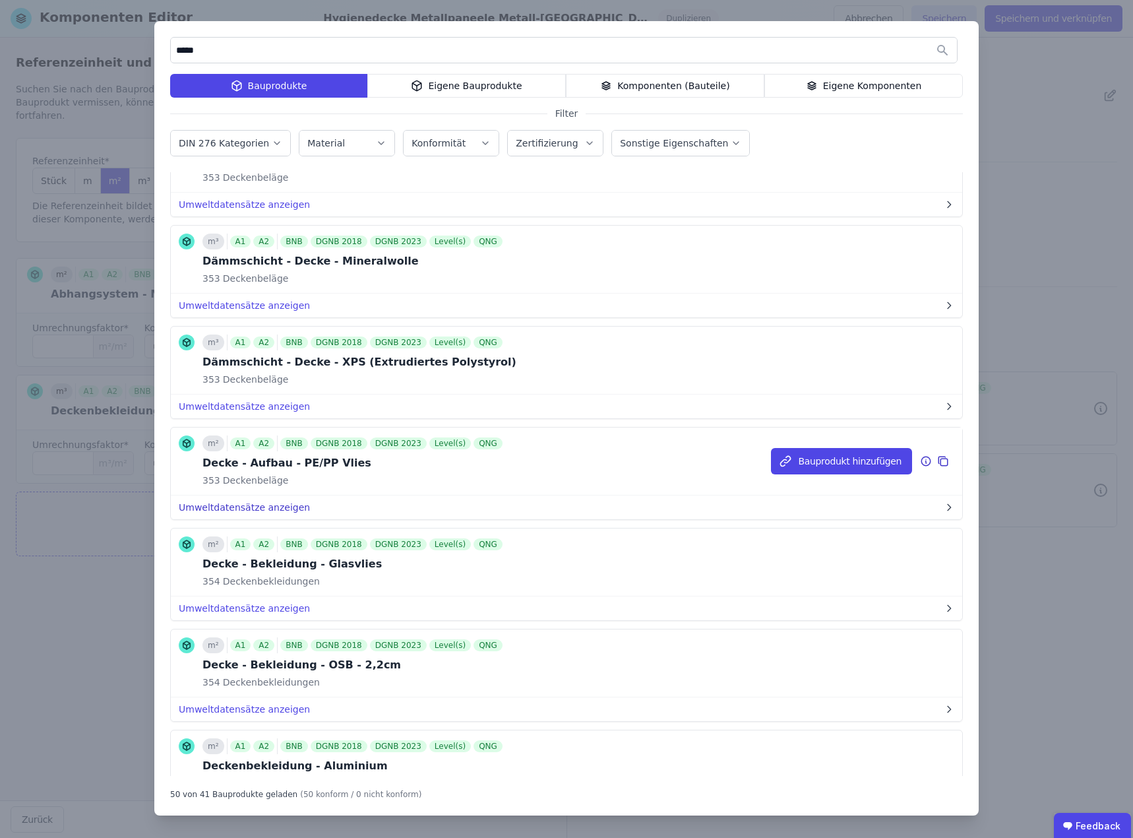
scroll to position [509, 0]
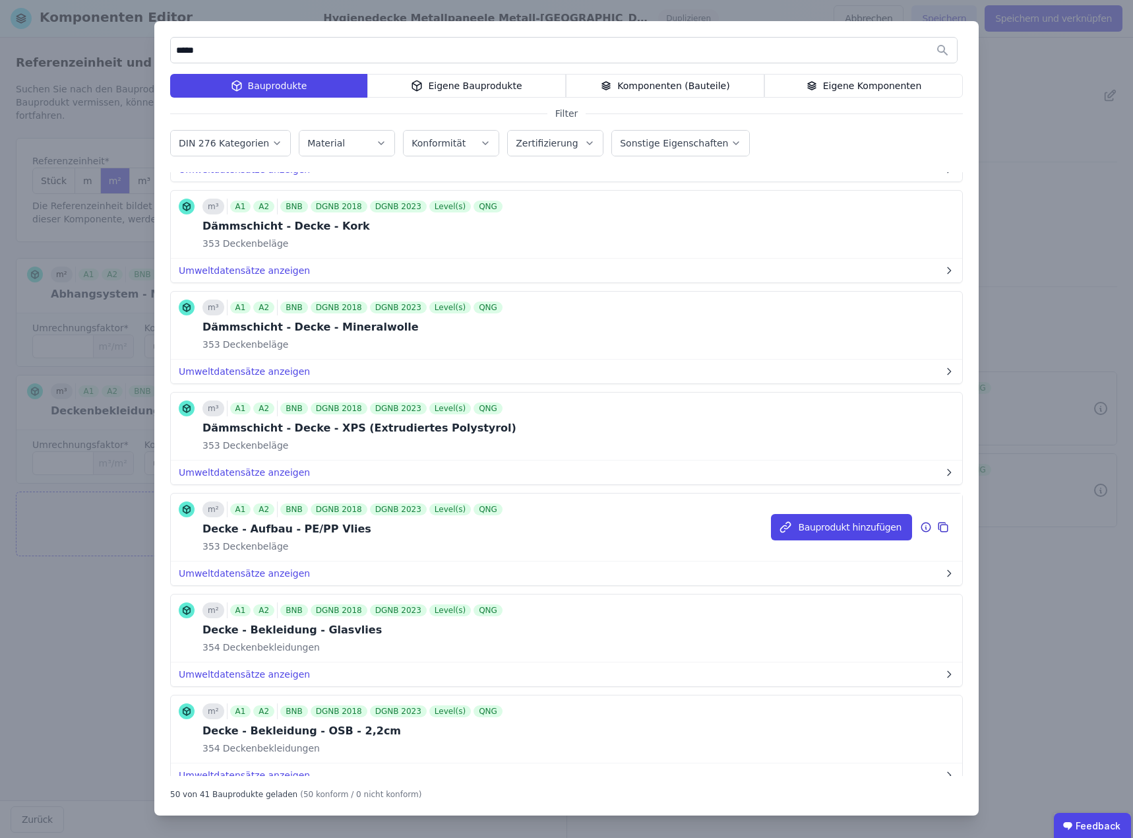
type input "*****"
click at [922, 523] on icon at bounding box center [926, 527] width 9 height 9
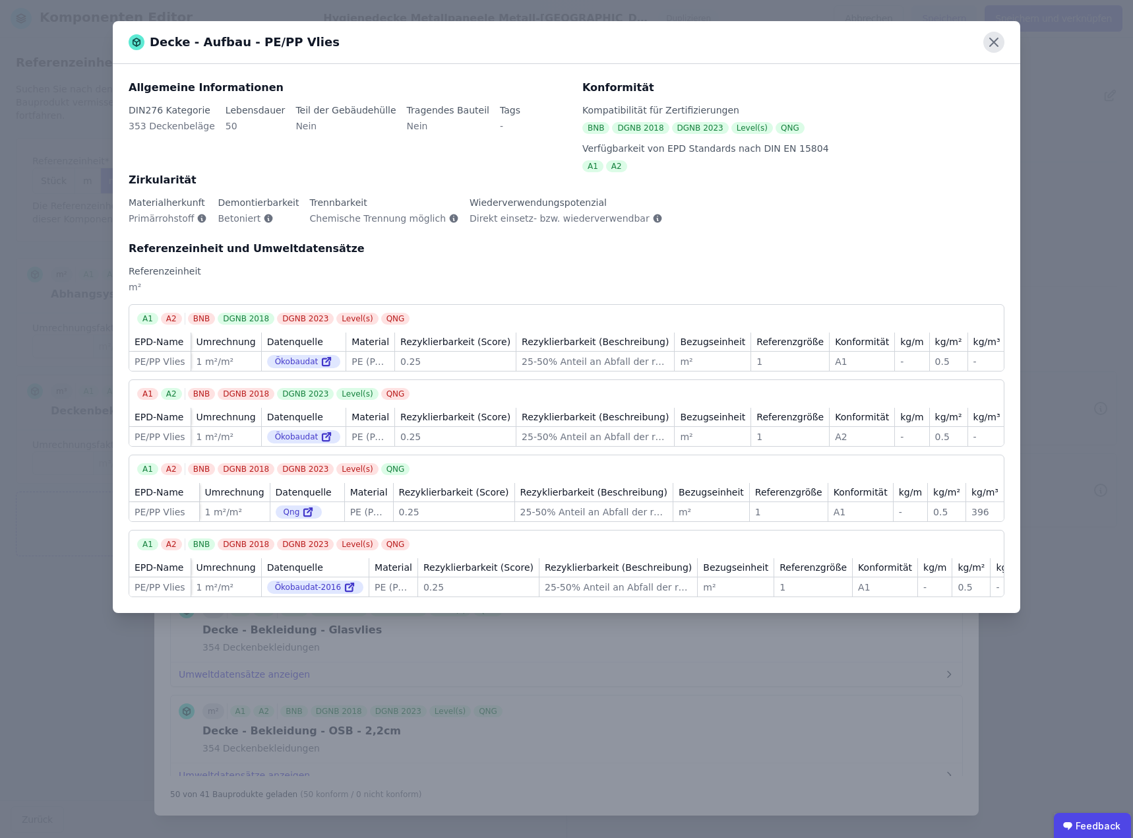
click at [994, 40] on icon at bounding box center [994, 42] width 21 height 21
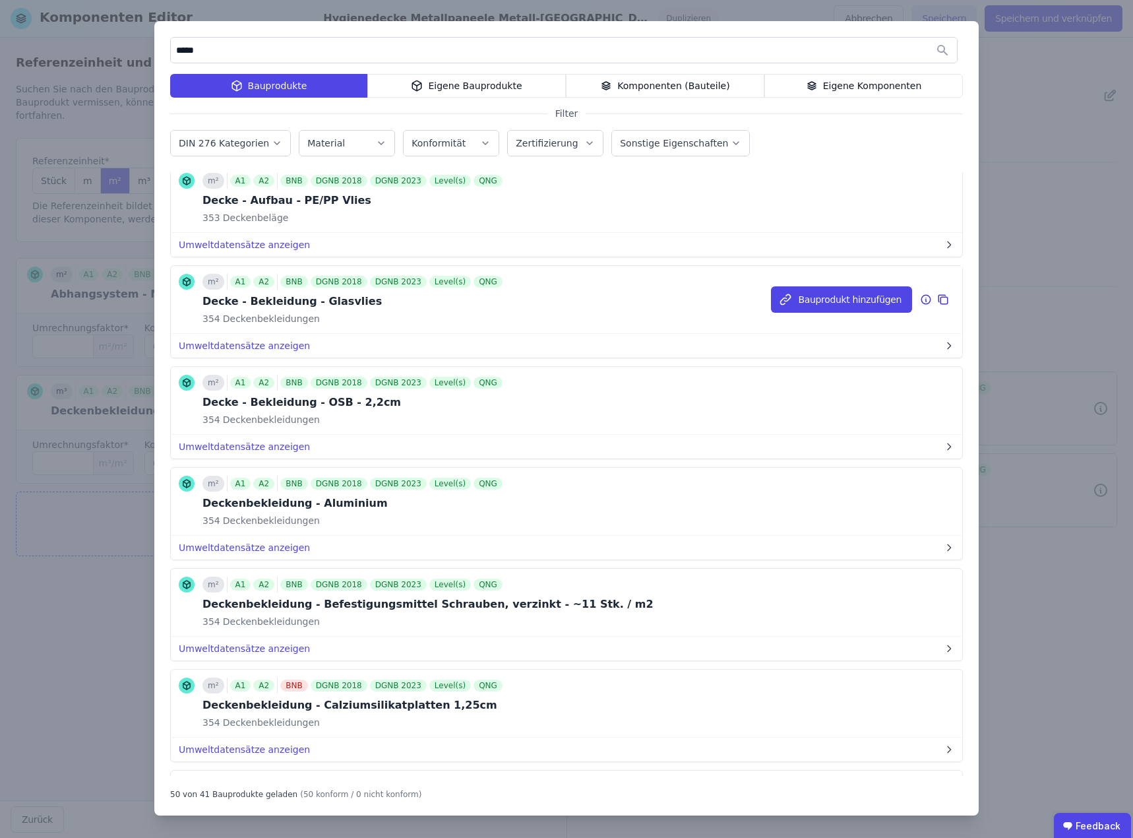
scroll to position [839, 0]
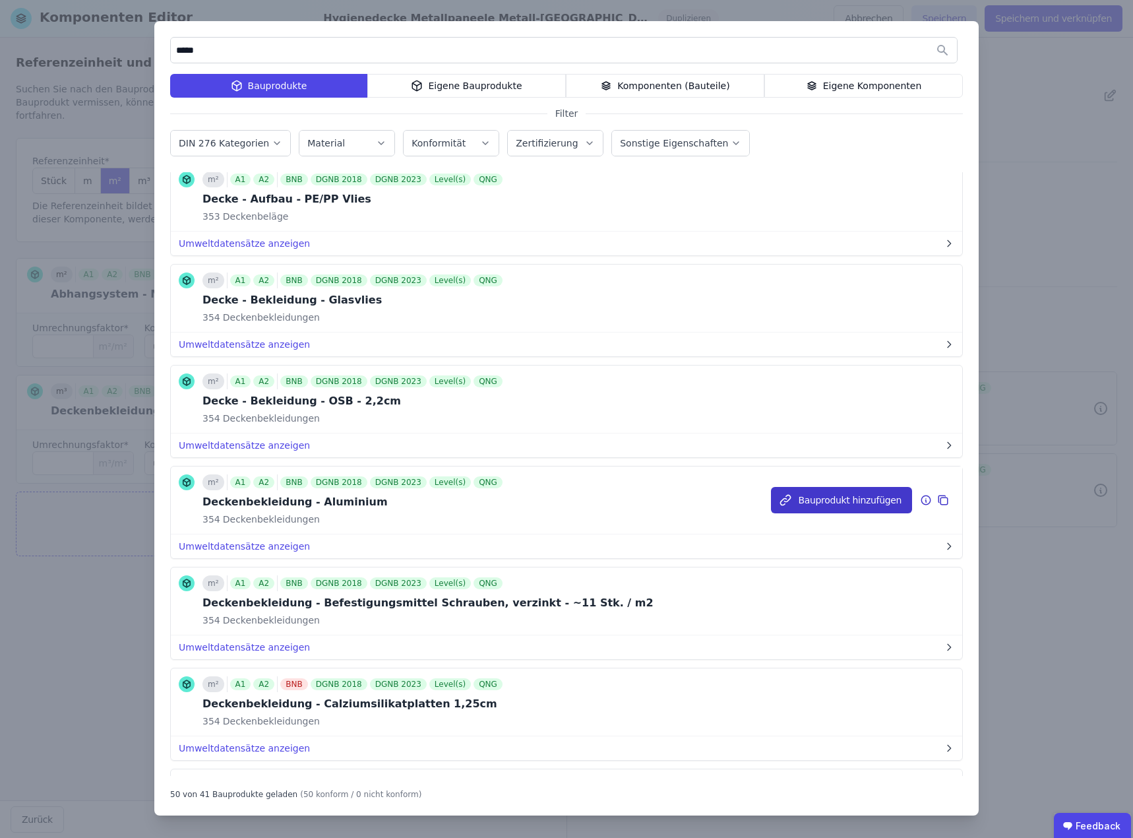
click at [844, 500] on button "Bauprodukt hinzufügen" at bounding box center [841, 500] width 141 height 26
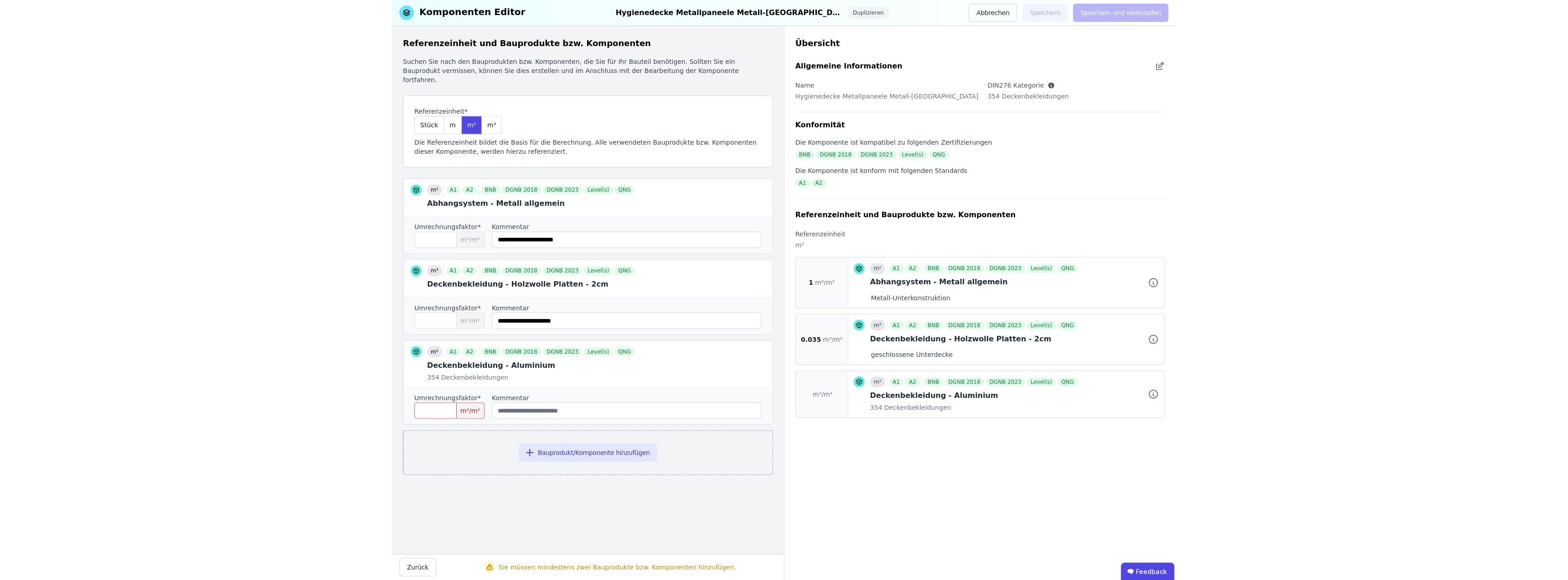
scroll to position [0, 0]
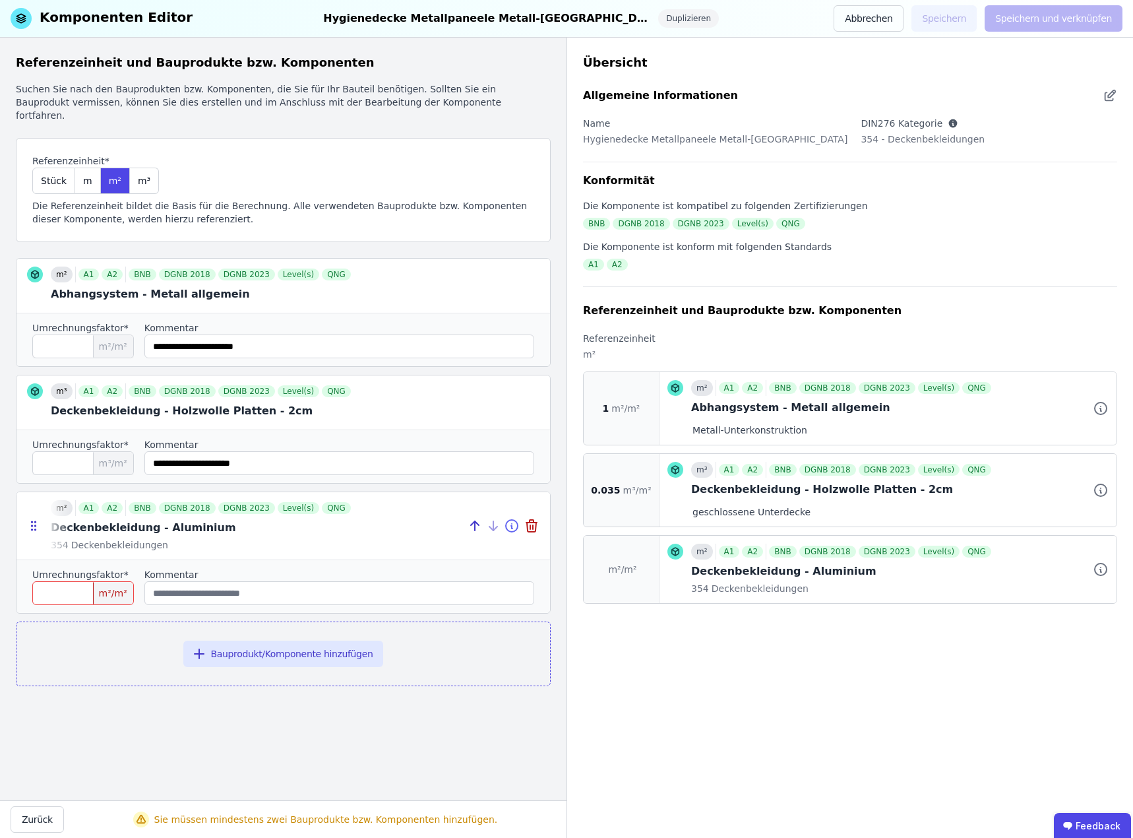
click at [512, 524] on icon at bounding box center [512, 524] width 0 height 0
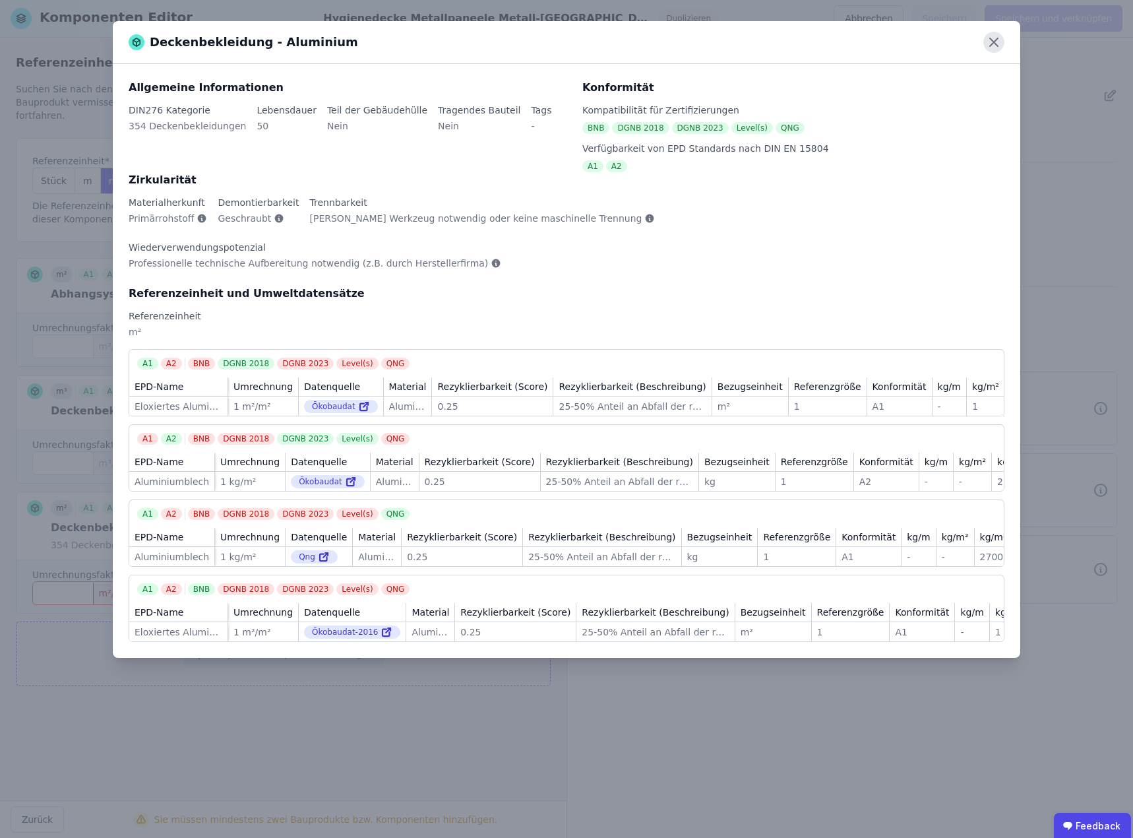
click at [994, 42] on icon at bounding box center [994, 42] width 8 height 8
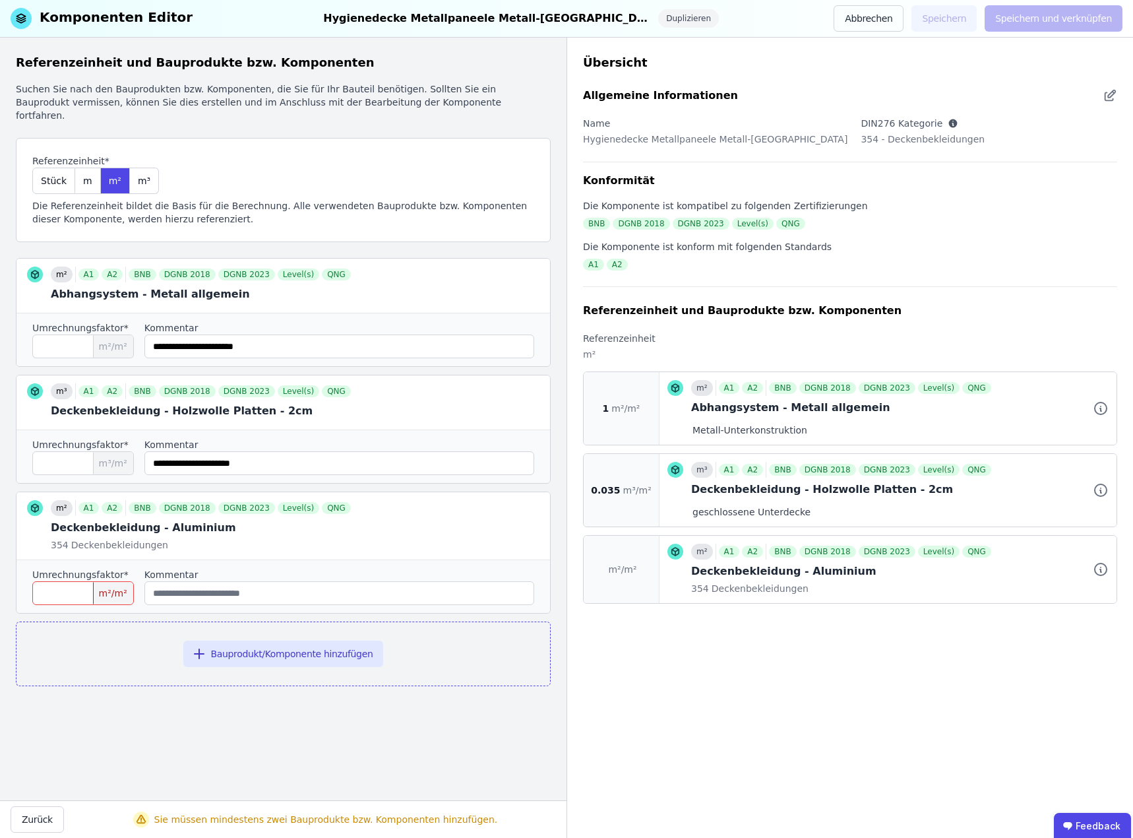
click at [75, 581] on input "number" at bounding box center [83, 593] width 102 height 24
type input "*"
click at [195, 581] on input "string" at bounding box center [339, 593] width 390 height 24
paste input "**********"
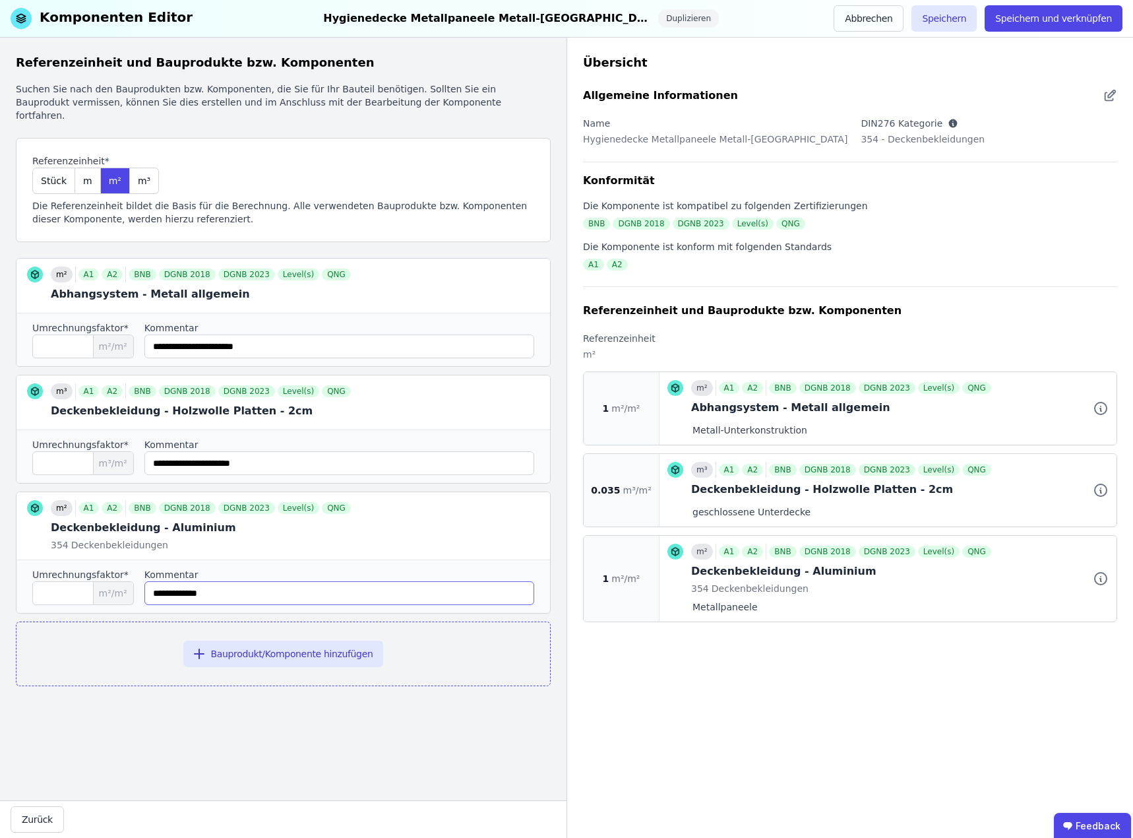
type input "**********"
click at [313, 641] on button "Bauprodukt/Komponente hinzufügen" at bounding box center [283, 654] width 201 height 26
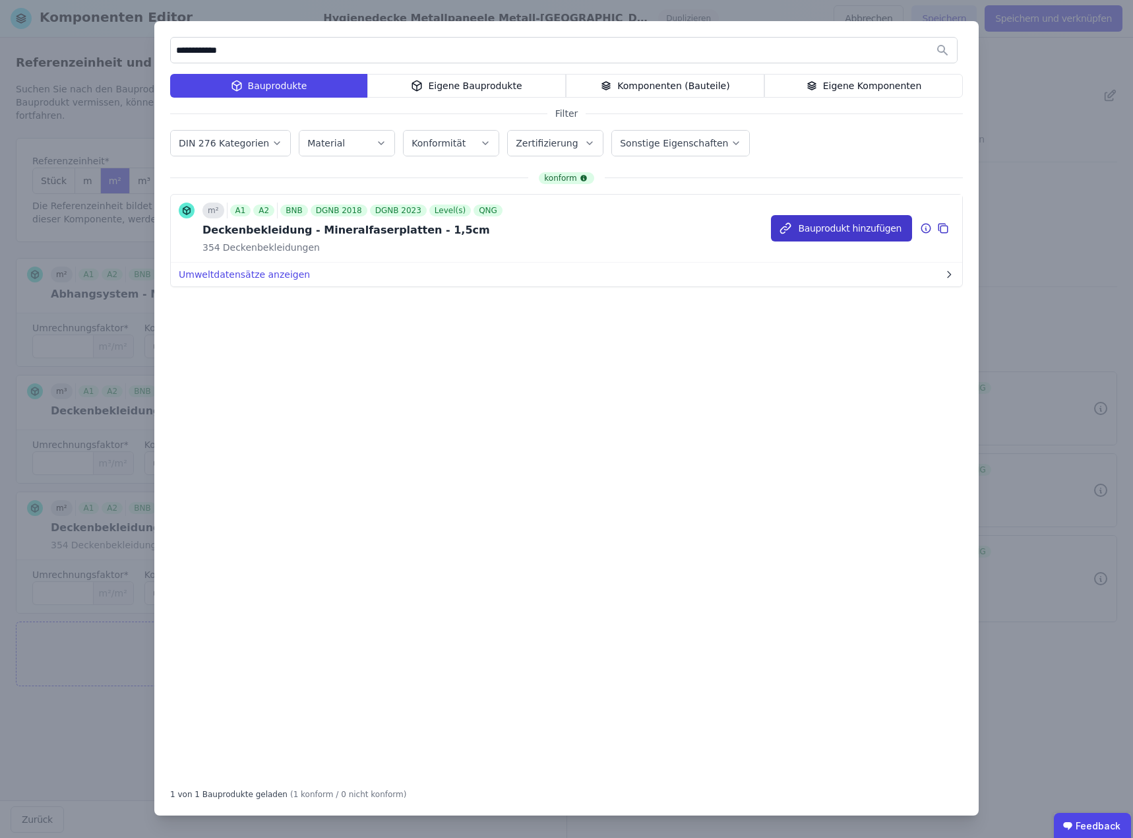
type input "**********"
click at [825, 230] on button "Bauprodukt hinzufügen" at bounding box center [841, 228] width 141 height 26
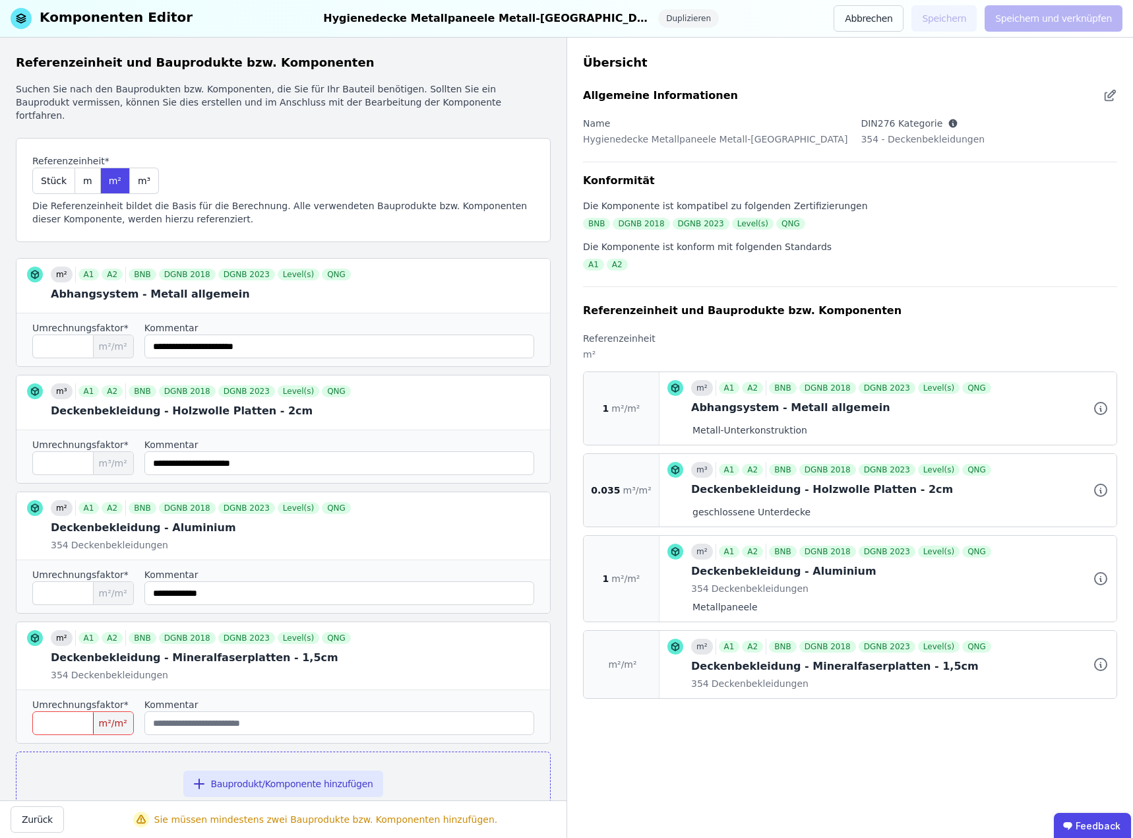
click at [86, 711] on input "number" at bounding box center [83, 723] width 102 height 24
type input "*"
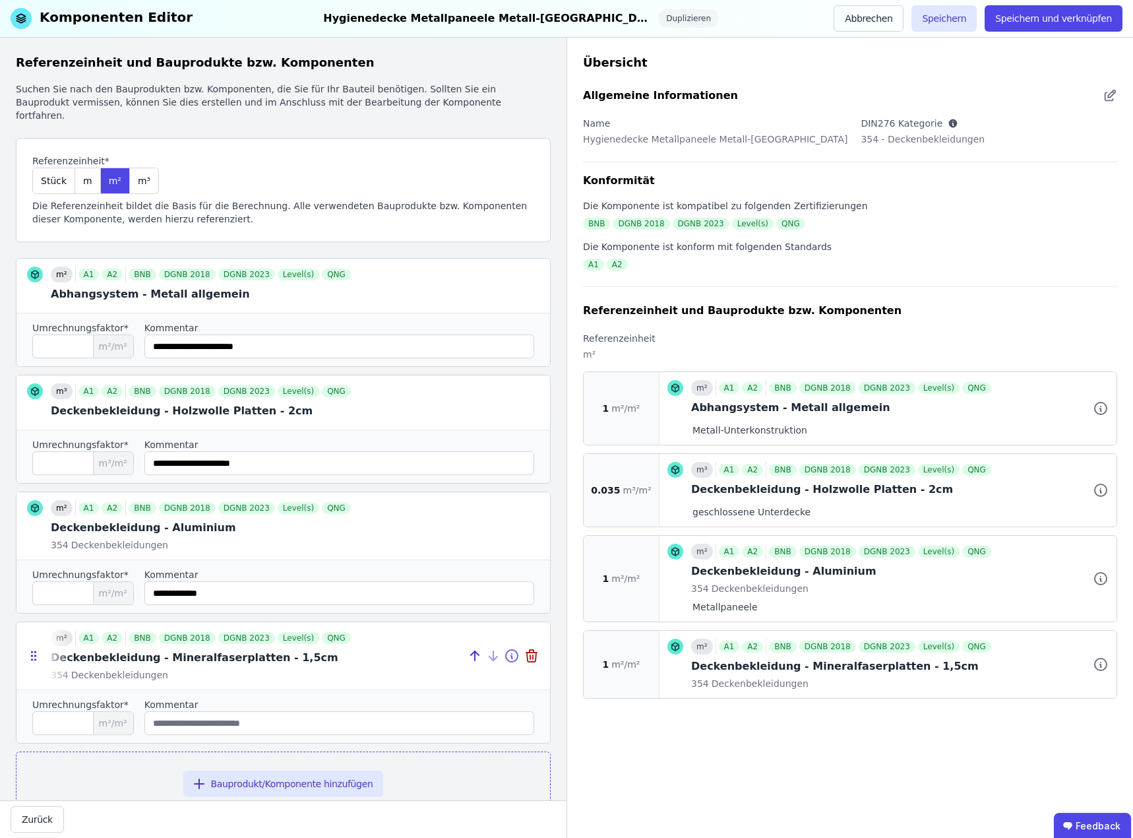
click at [504, 648] on icon at bounding box center [512, 656] width 16 height 16
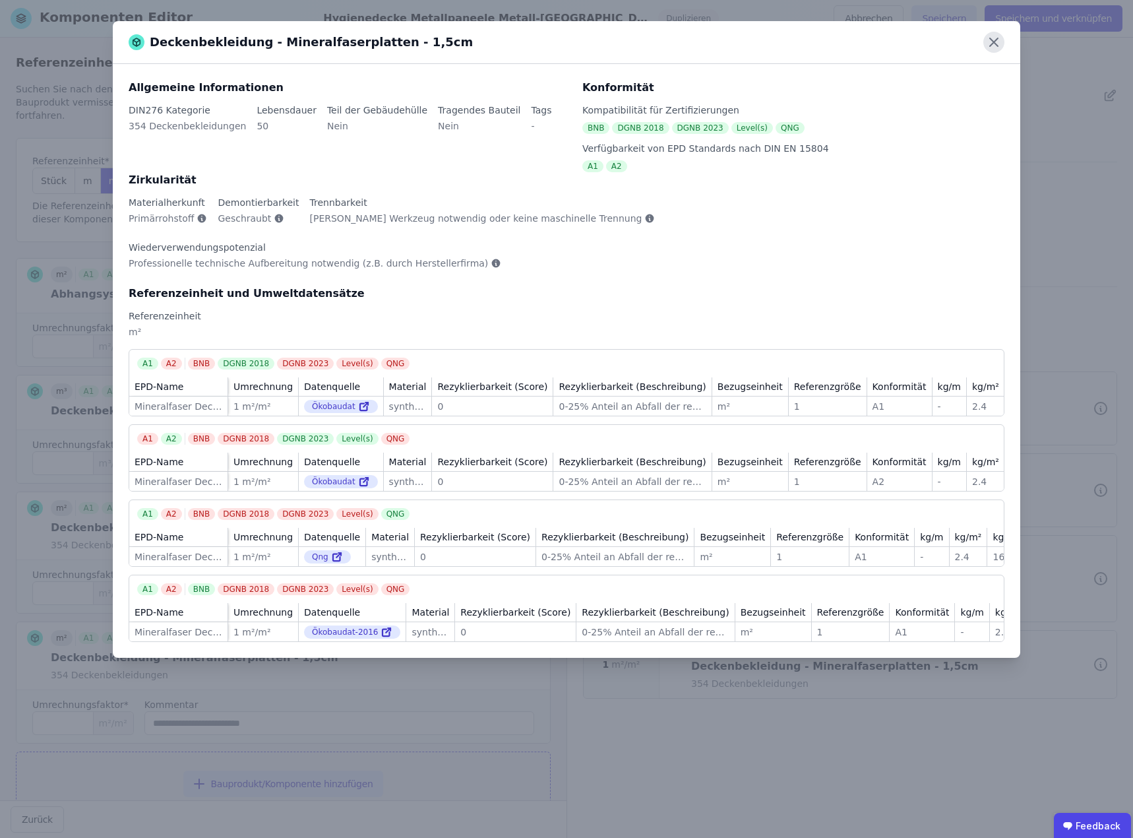
click at [996, 40] on icon at bounding box center [994, 42] width 8 height 8
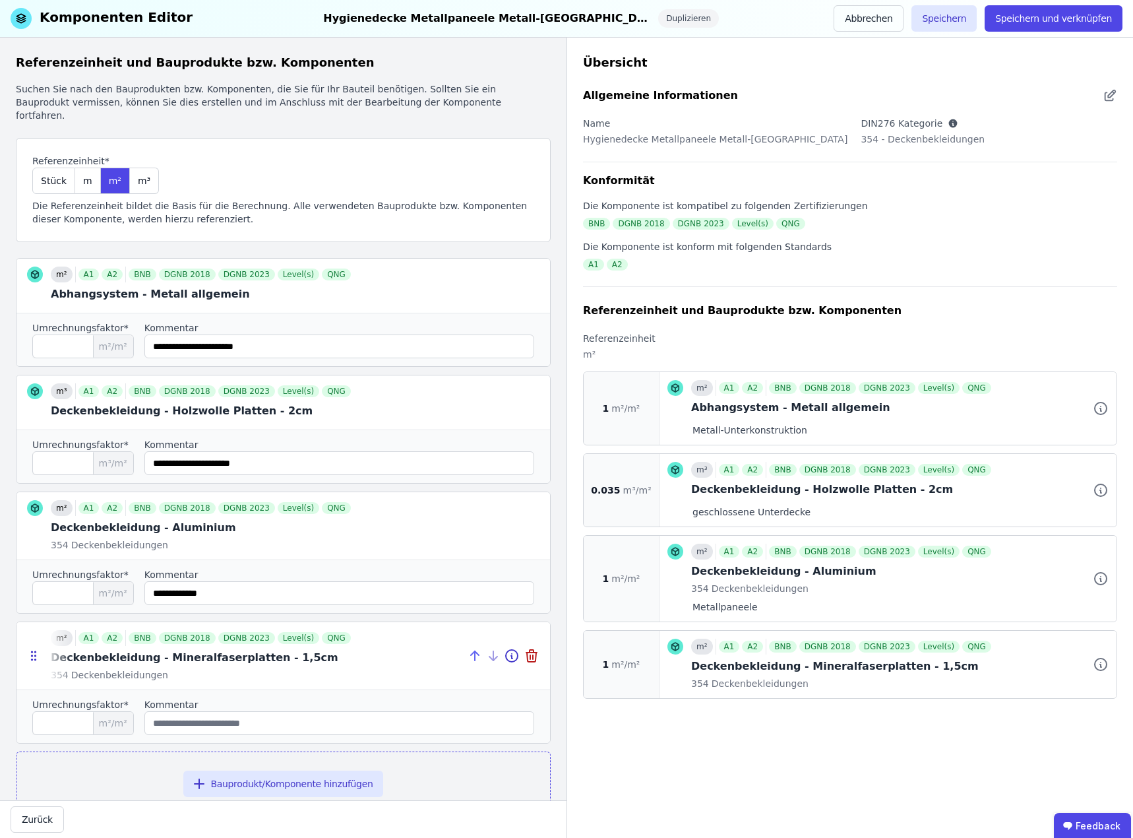
click at [471, 651] on icon at bounding box center [473, 653] width 4 height 4
type input "**********"
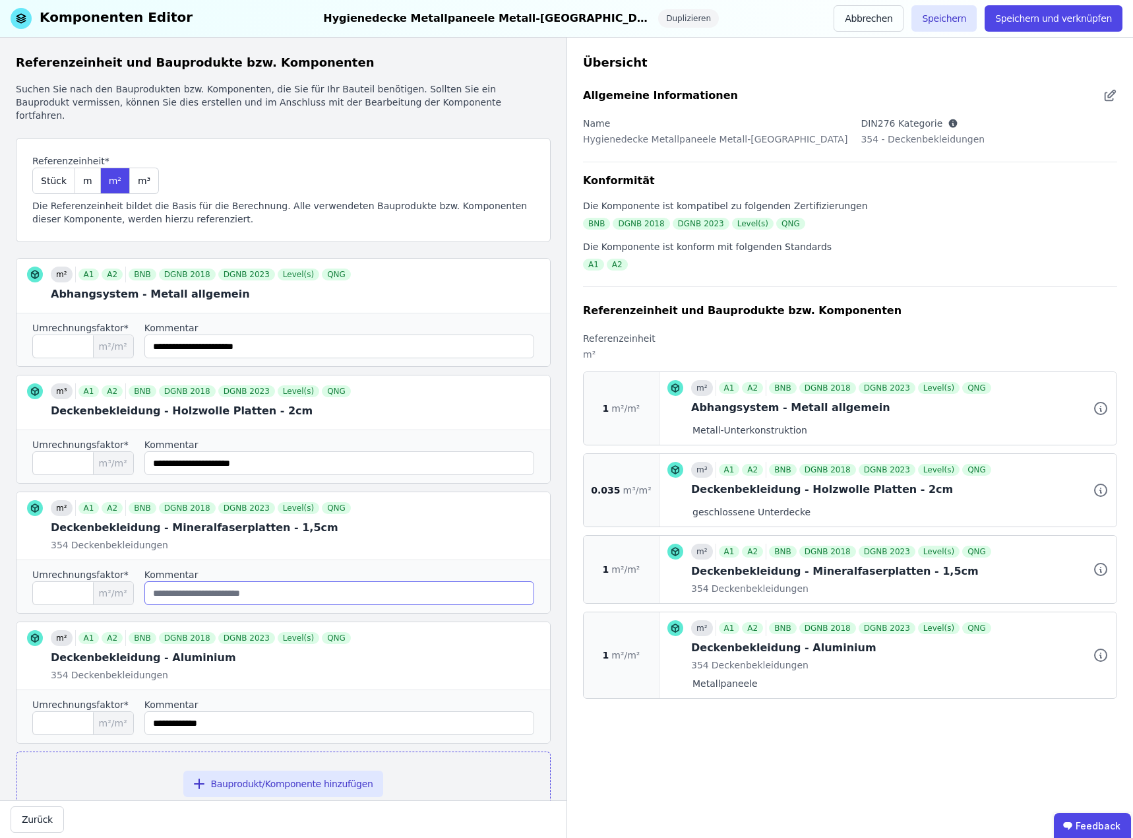
click at [192, 584] on input "string" at bounding box center [339, 593] width 390 height 24
drag, startPoint x: 150, startPoint y: 514, endPoint x: 208, endPoint y: 515, distance: 58.1
click at [208, 515] on div at bounding box center [283, 525] width 534 height 67
click at [197, 583] on input "string" at bounding box center [339, 593] width 390 height 24
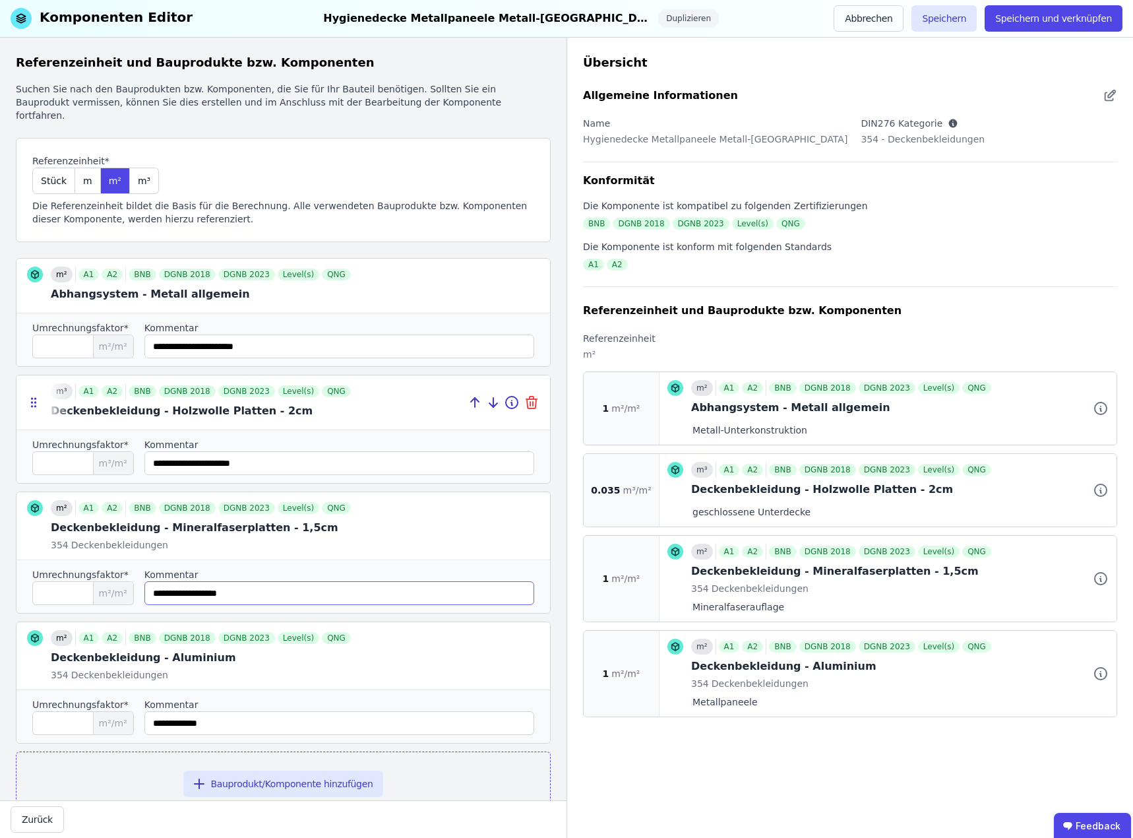
type input "**********"
click at [530, 402] on icon at bounding box center [530, 404] width 0 height 4
type input "*"
type input "**********"
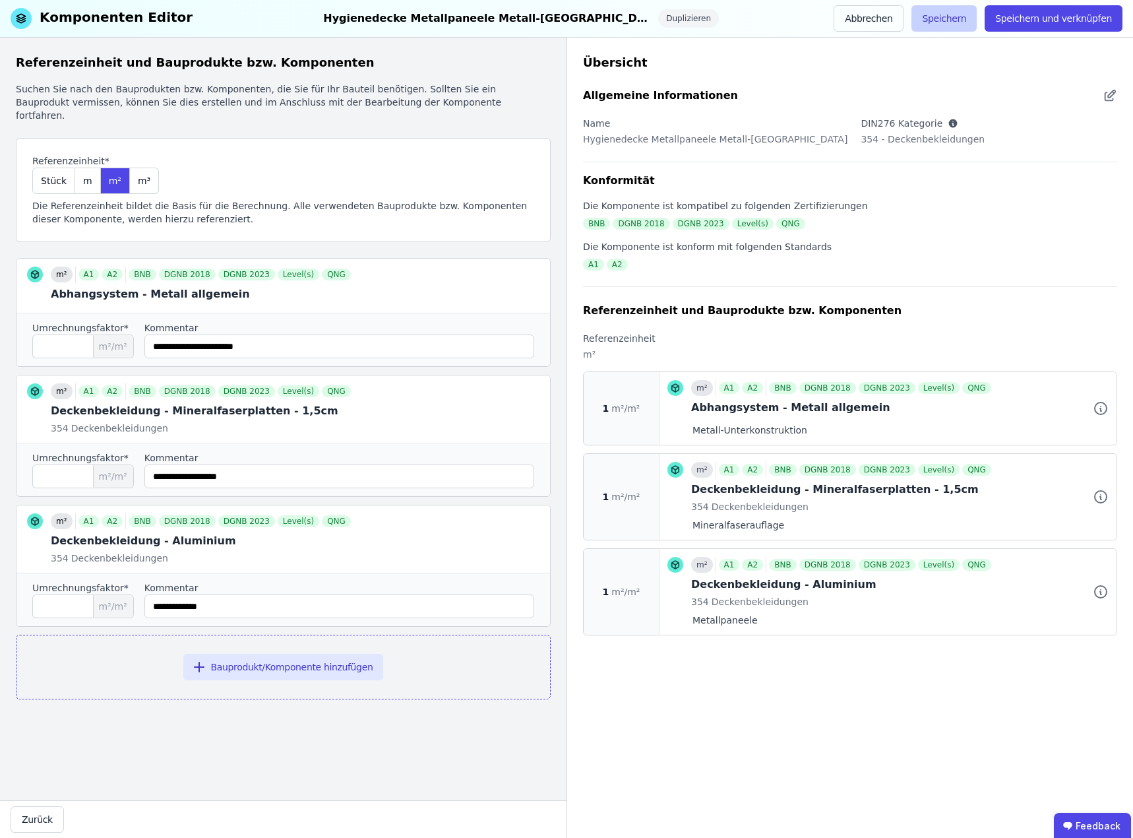
click at [969, 20] on button "Speichern" at bounding box center [944, 18] width 65 height 26
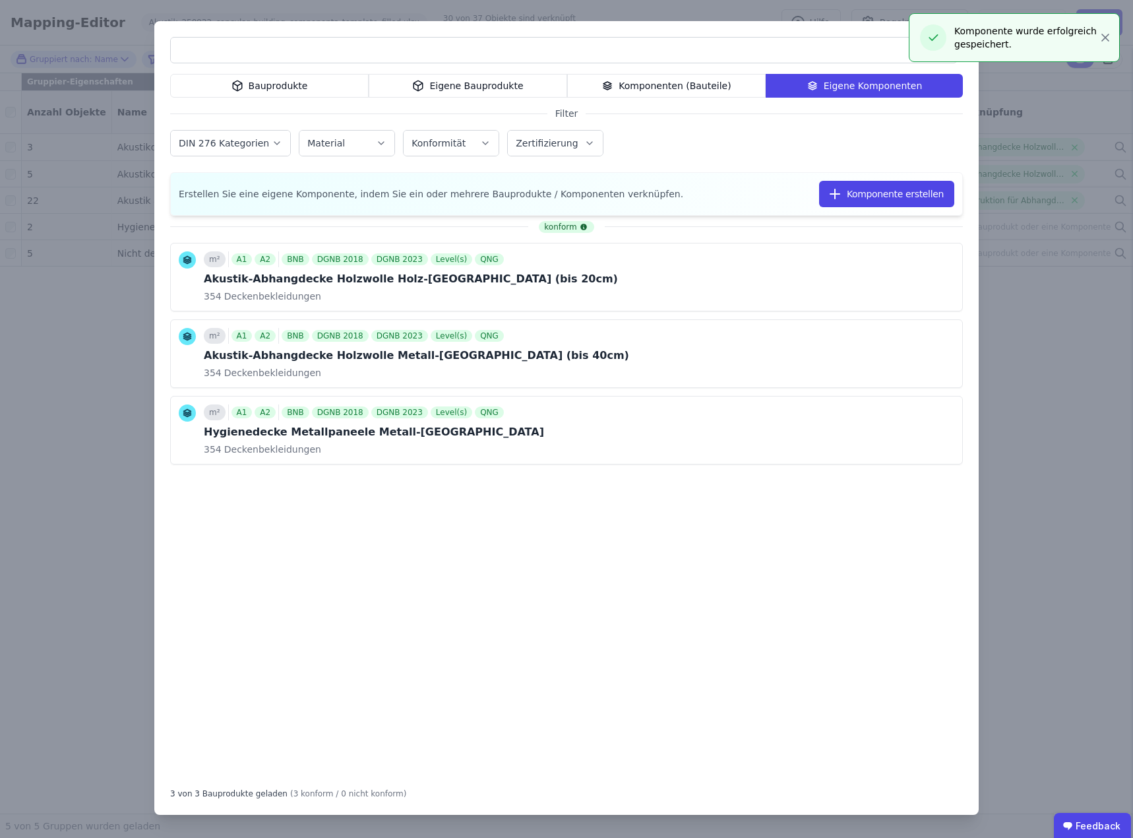
click at [1104, 39] on div "Bauprodukte Eigene Bauprodukte Komponenten (Bauteile) Eigene Komponenten Filter…" at bounding box center [566, 419] width 1133 height 838
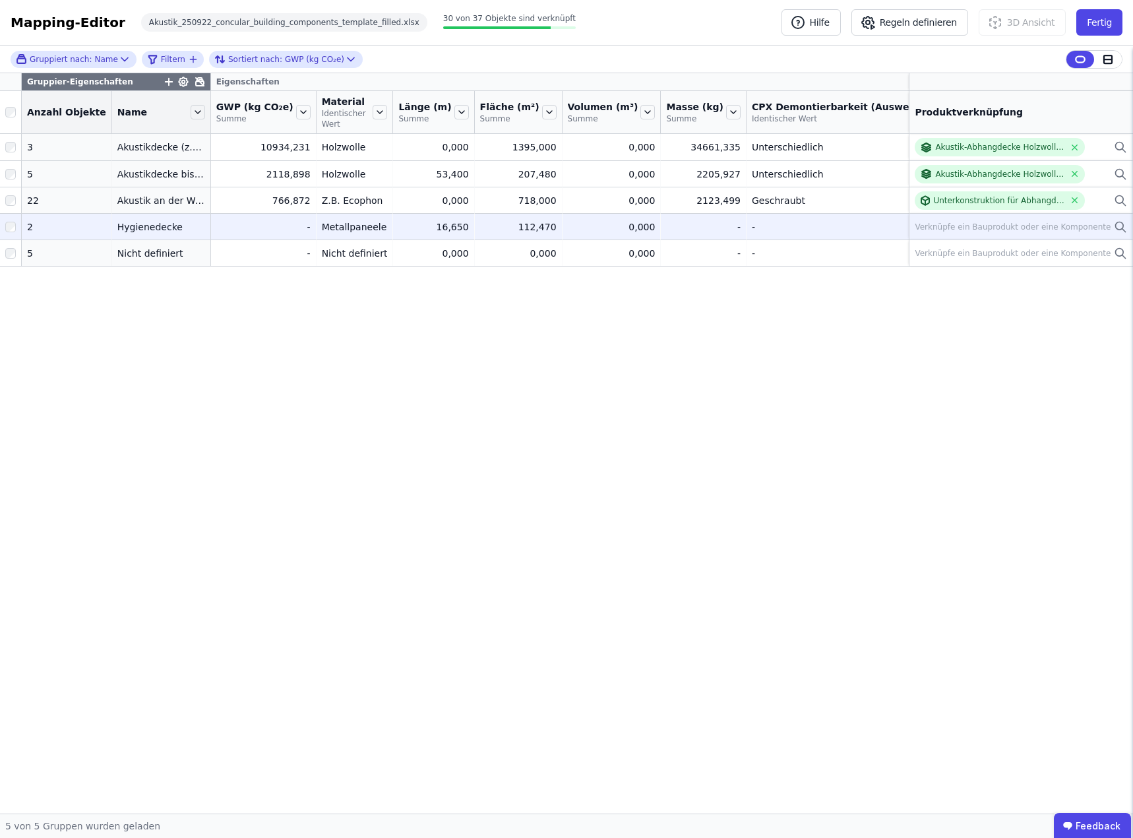
click at [986, 228] on div "Verknüpfe ein Bauprodukt oder eine Komponente" at bounding box center [1013, 227] width 196 height 11
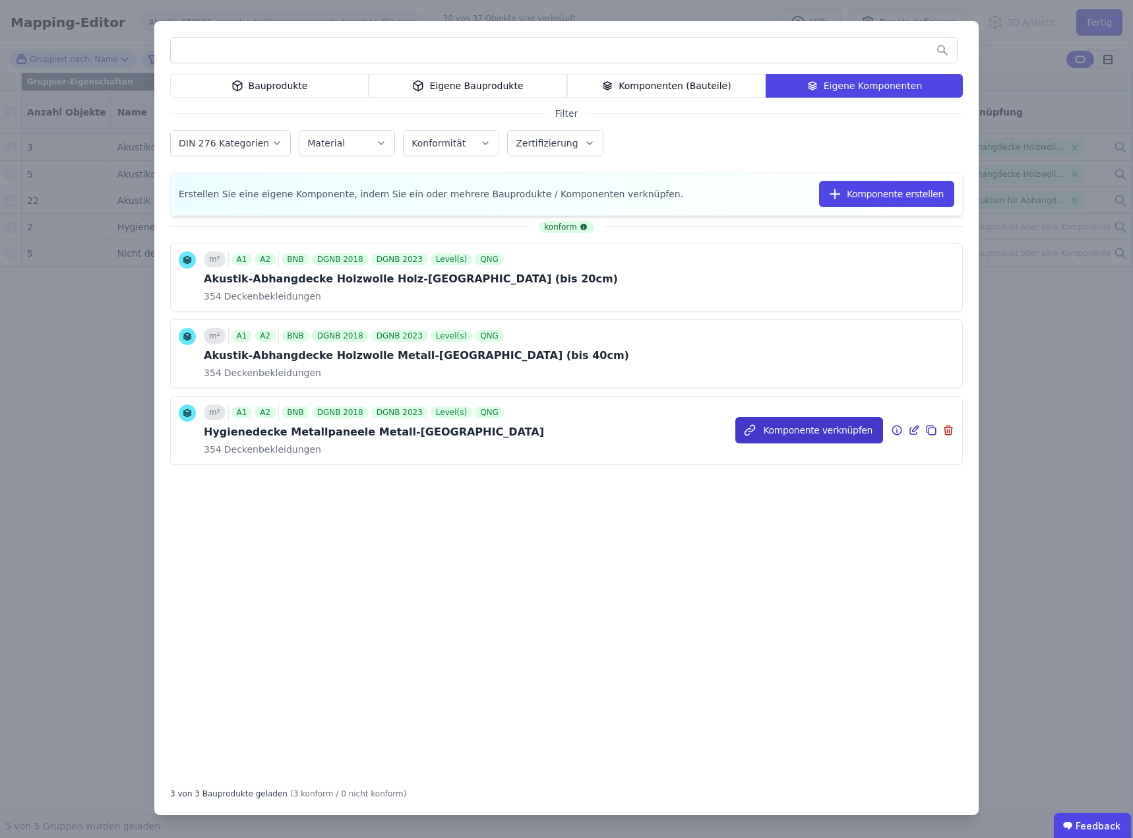
click at [804, 430] on button "Komponente verknüpfen" at bounding box center [810, 430] width 148 height 26
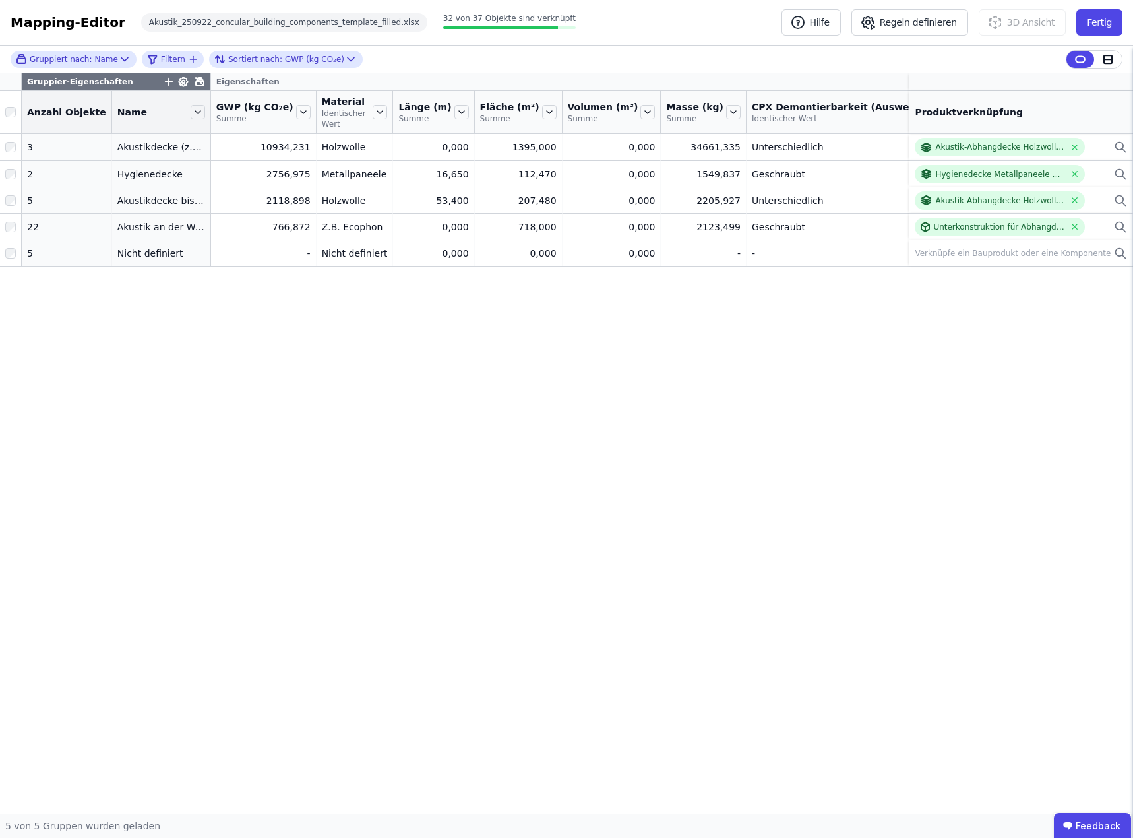
click at [984, 101] on span "CPX Materialherkunft (Auswertungen)" at bounding box center [1083, 106] width 199 height 13
click at [927, 102] on div "Produktverknüpfung" at bounding box center [1022, 112] width 224 height 21
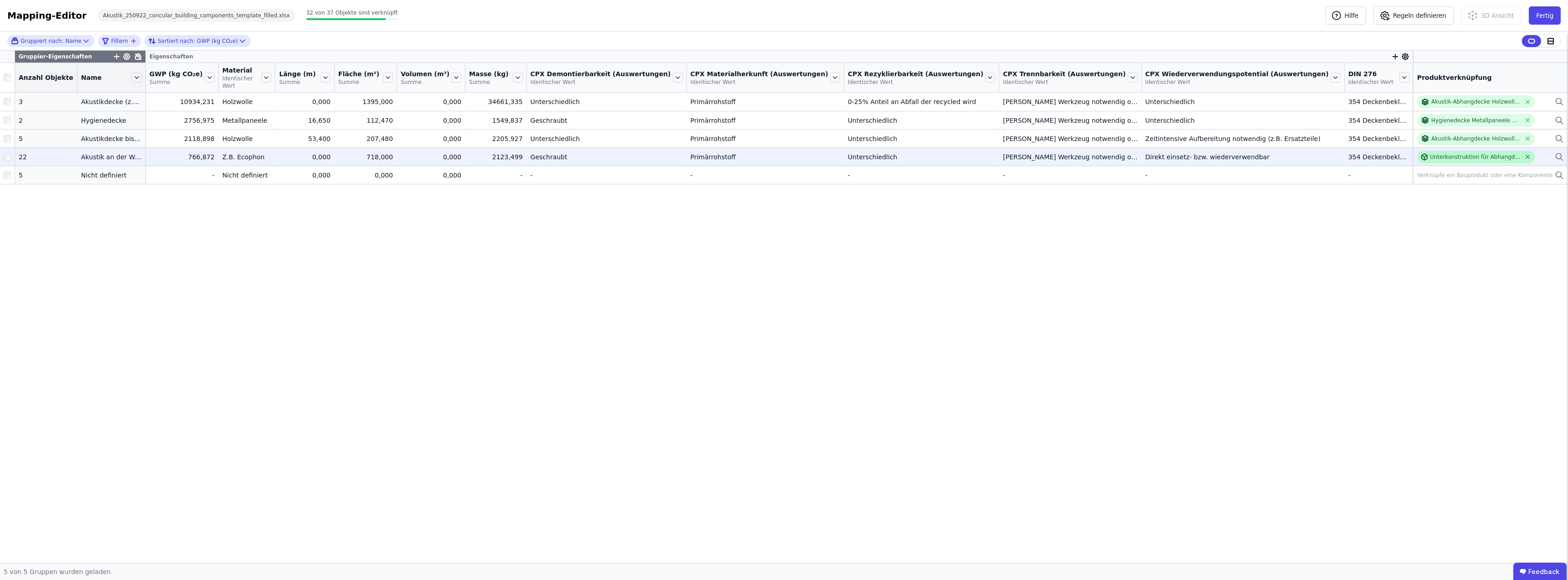
click at [783, 153] on icon at bounding box center [1527, 157] width 7 height 7
click at [783, 151] on icon at bounding box center [1558, 157] width 9 height 11
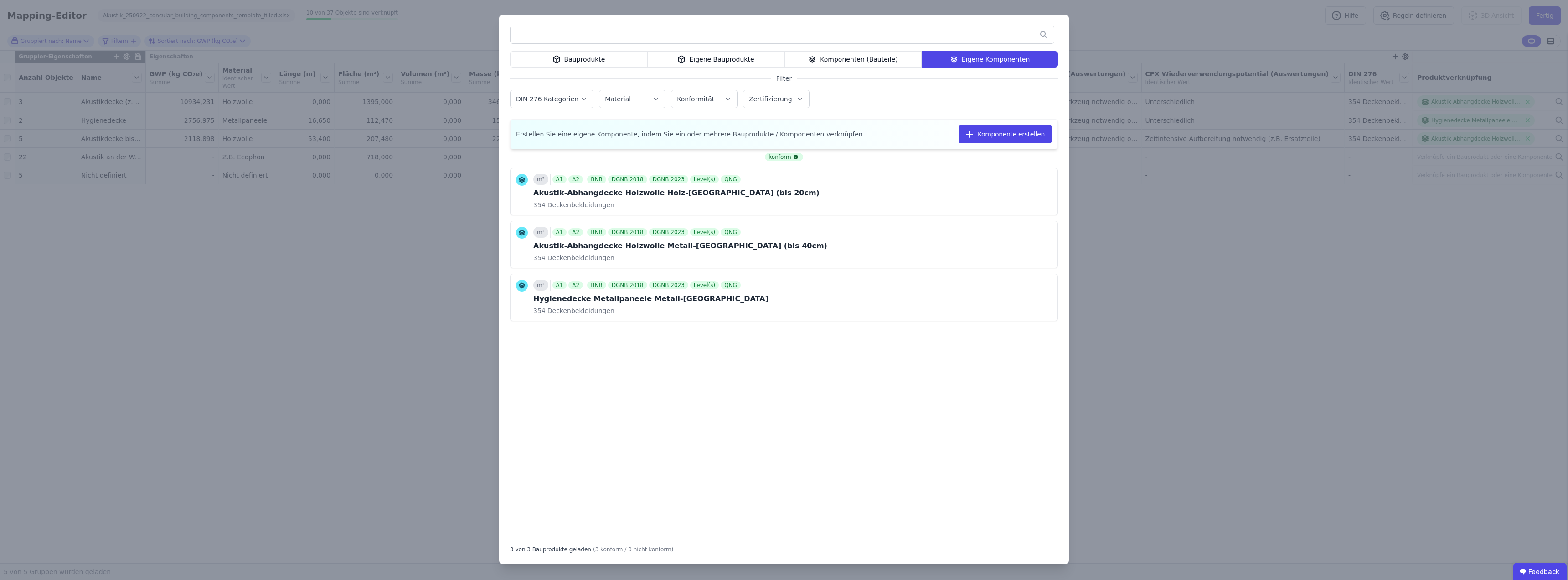
click at [783, 57] on div "Komponenten (Bauteile)" at bounding box center [852, 59] width 137 height 17
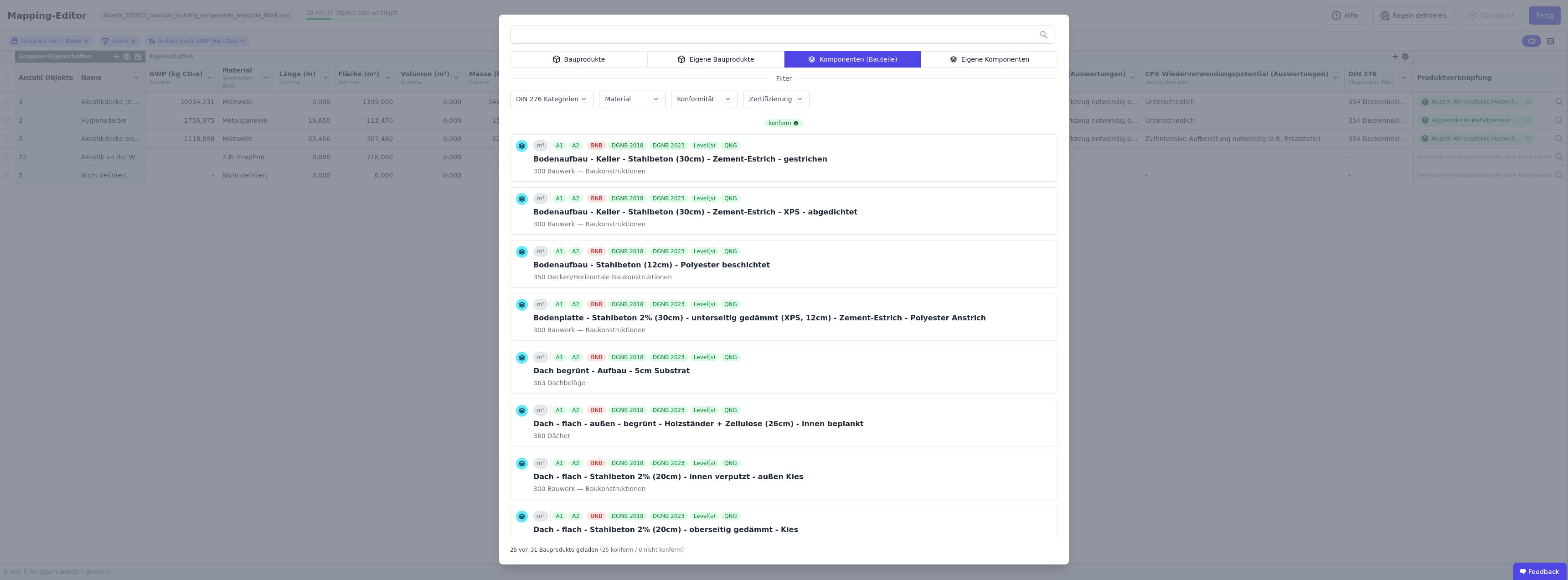
click at [571, 35] on input "text" at bounding box center [782, 35] width 543 height 17
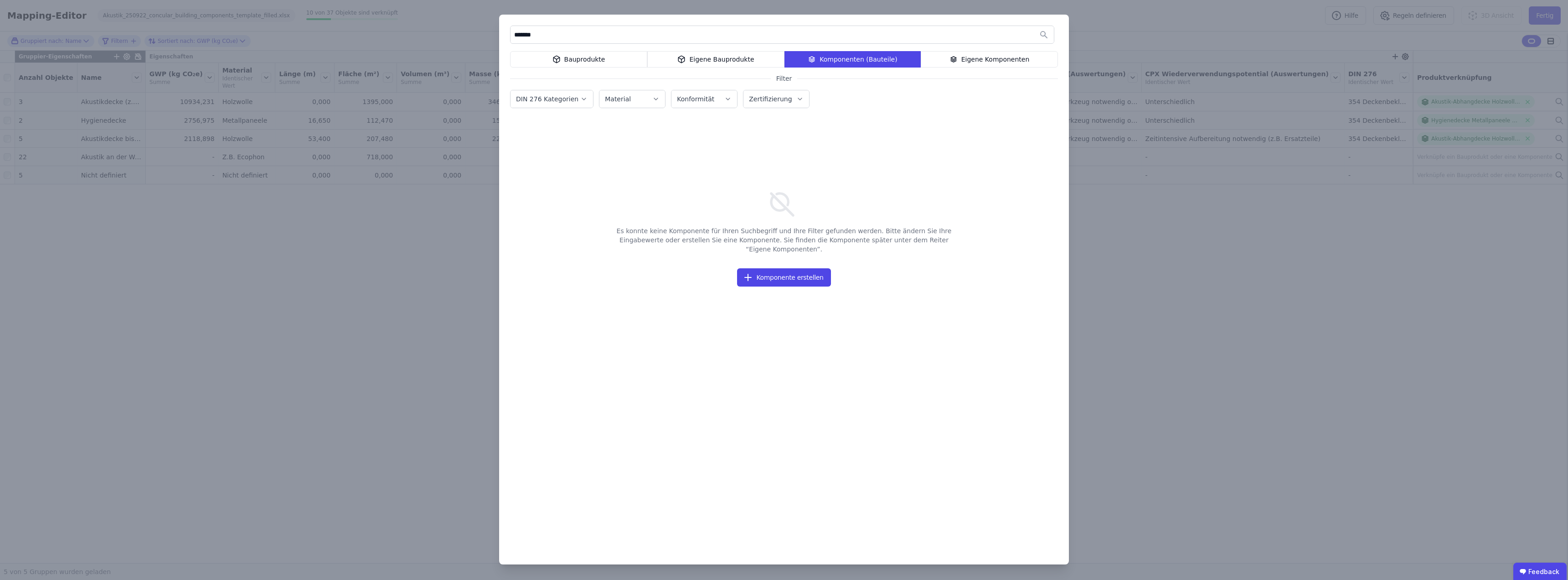
drag, startPoint x: 553, startPoint y: 35, endPoint x: 495, endPoint y: 33, distance: 58.0
click at [495, 35] on div "******* Bauprodukte Eigene Bauprodukte Komponenten (Bauteile) Eigene Komponente…" at bounding box center [784, 290] width 1568 height 580
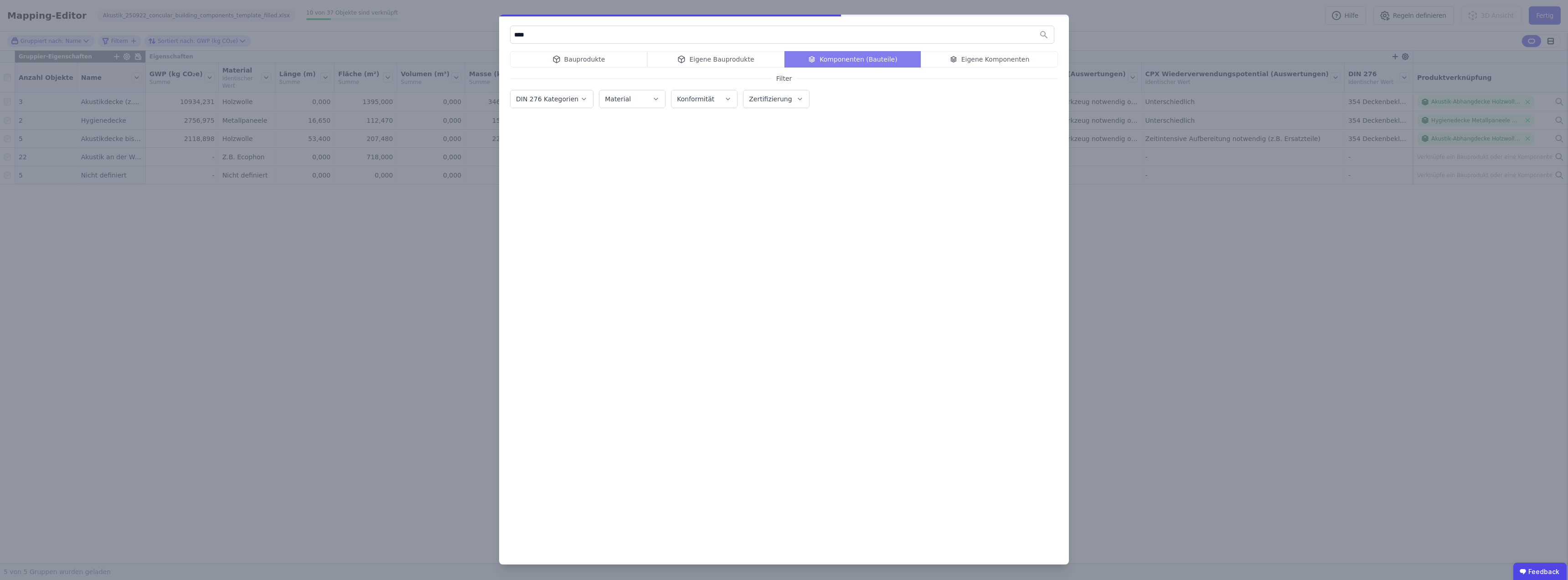
click at [537, 34] on input "****" at bounding box center [782, 35] width 543 height 17
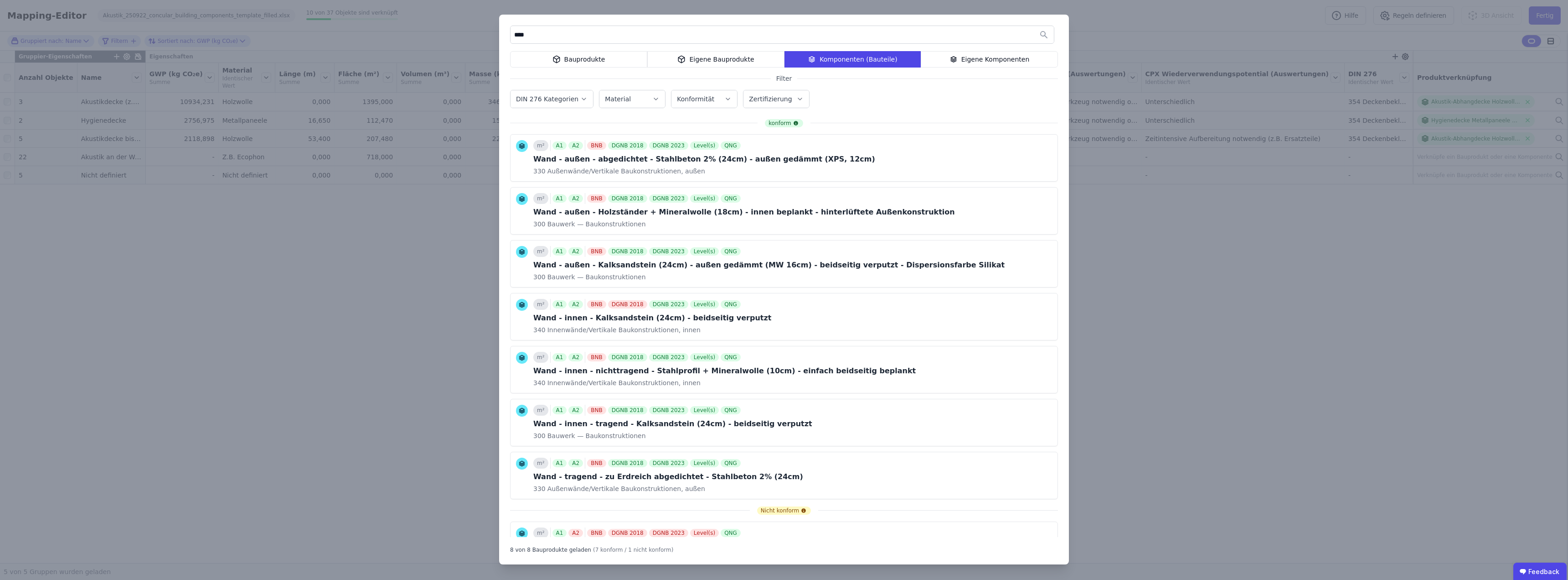
drag, startPoint x: 602, startPoint y: 59, endPoint x: 597, endPoint y: 52, distance: 8.6
click at [602, 59] on div "Bauprodukte" at bounding box center [578, 59] width 137 height 17
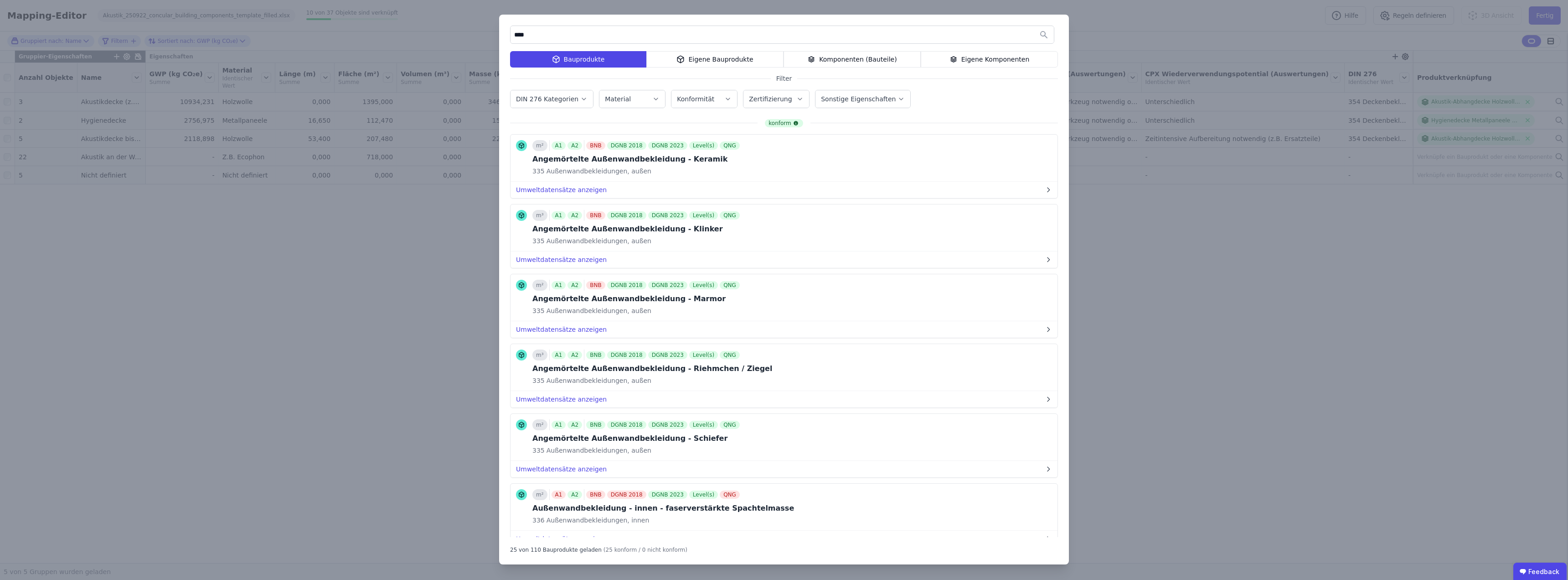
click at [544, 36] on input "****" at bounding box center [782, 35] width 543 height 17
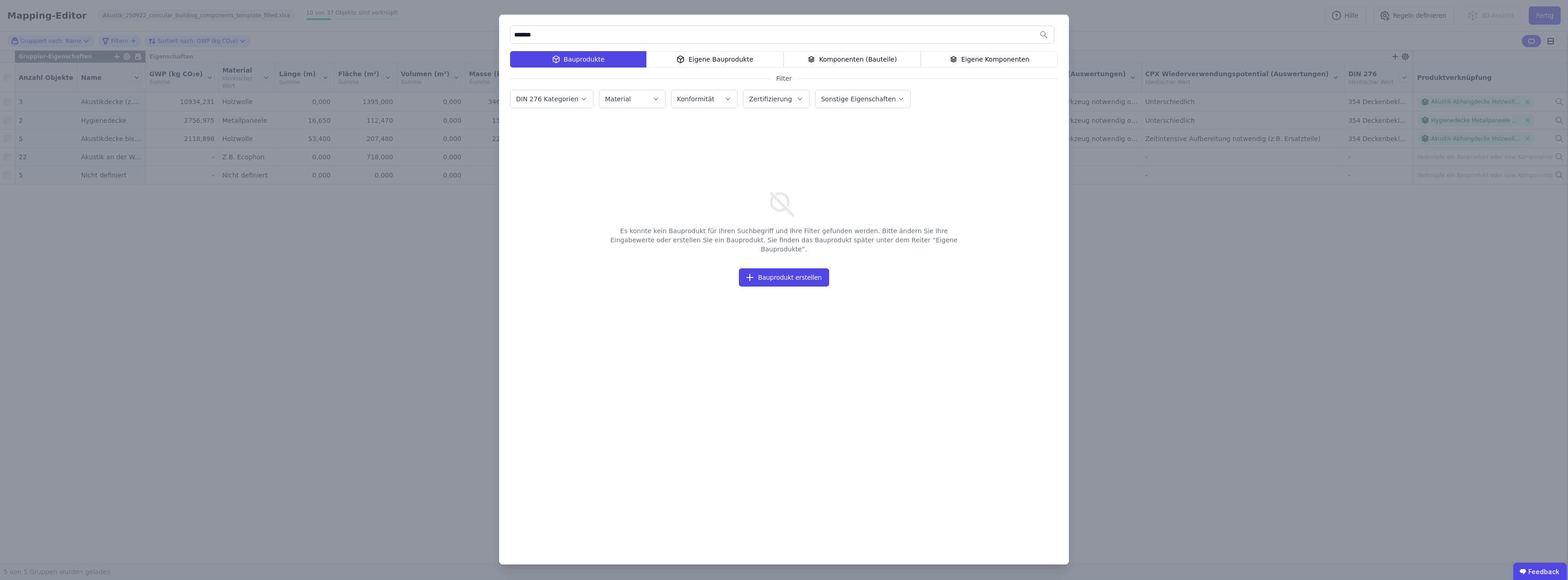
drag, startPoint x: 497, startPoint y: 32, endPoint x: 471, endPoint y: 32, distance: 26.0
click at [471, 32] on div "******* Bauprodukte Eigene Bauprodukte Komponenten (Bauteile) Eigene Komponente…" at bounding box center [784, 290] width 1568 height 580
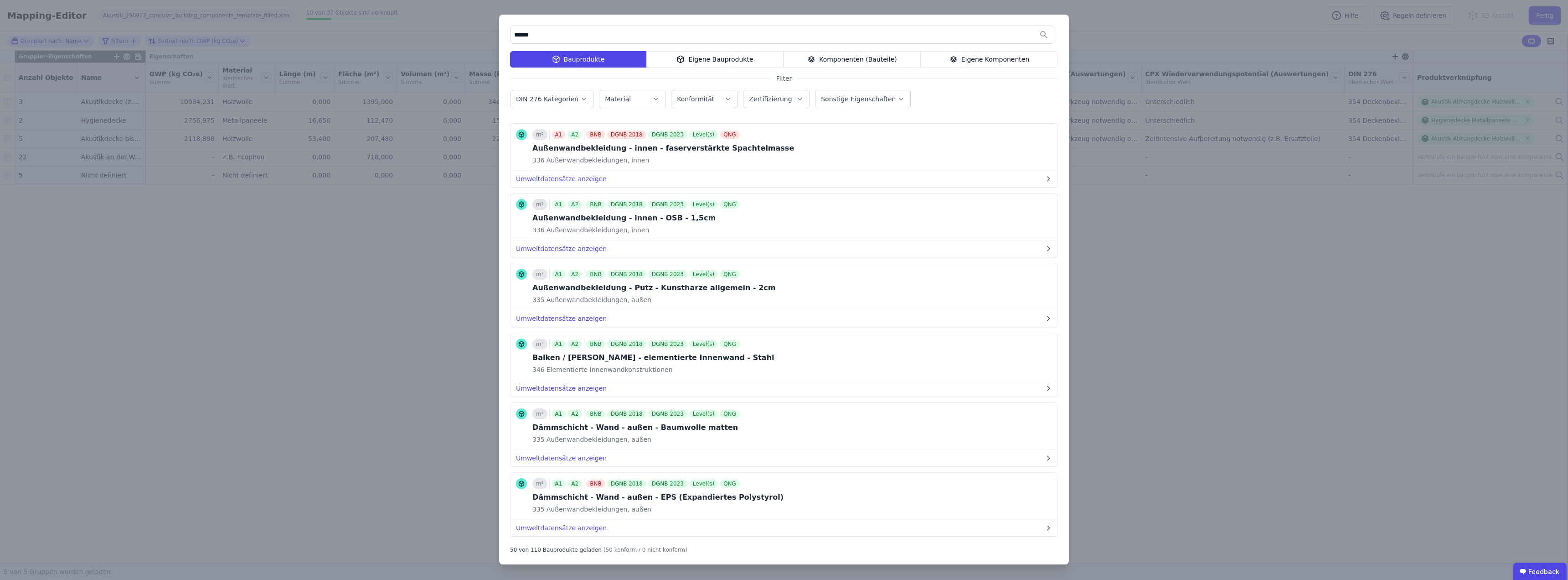
scroll to position [351, 0]
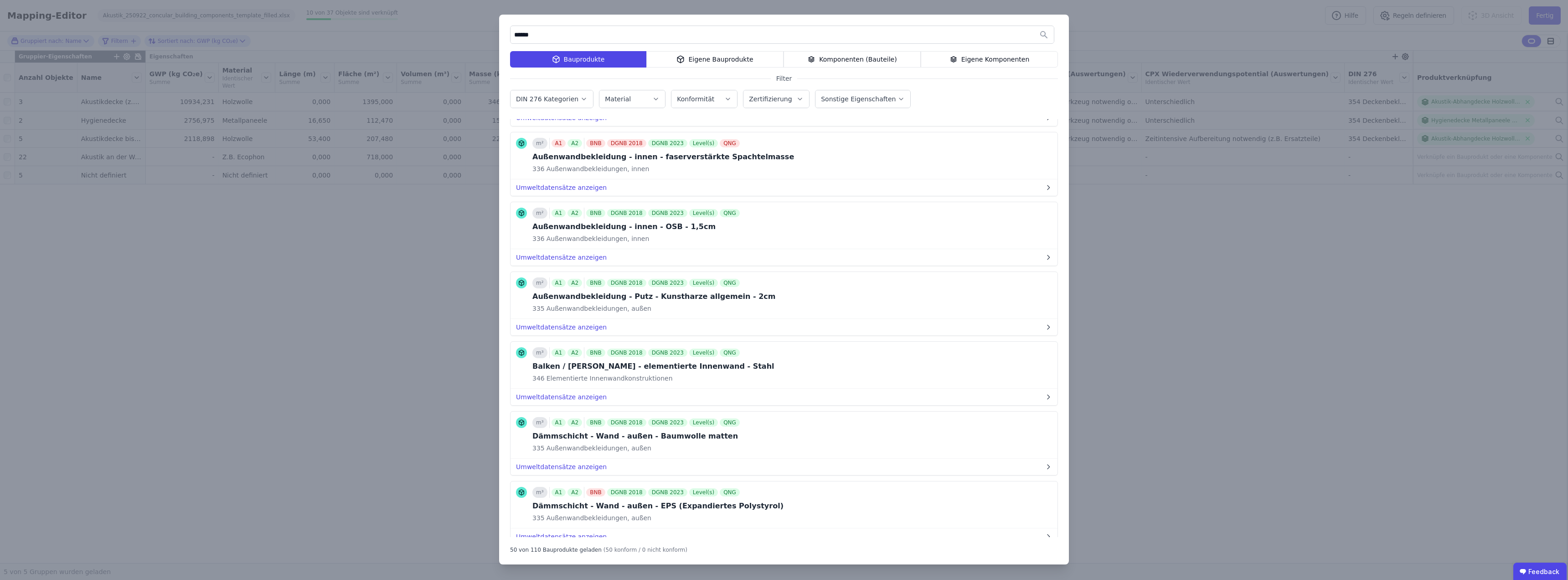
click at [548, 29] on input "******" at bounding box center [782, 35] width 543 height 17
click at [548, 33] on input "******" at bounding box center [782, 35] width 543 height 17
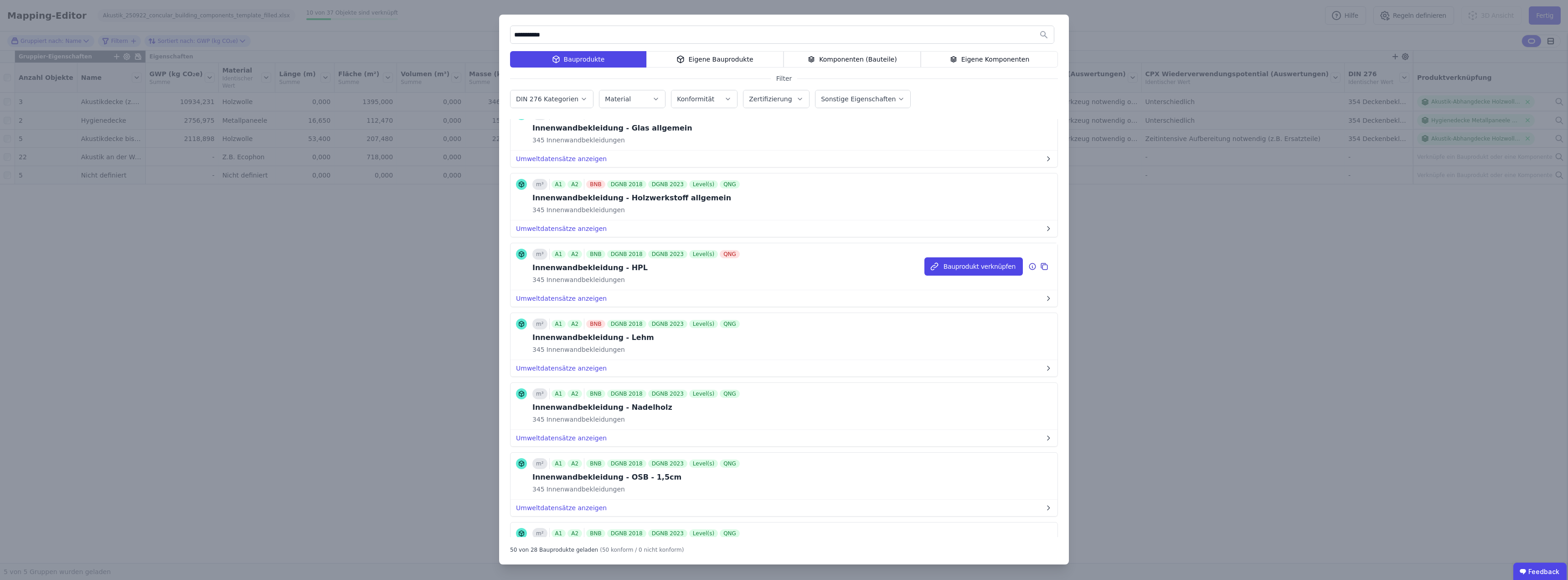
scroll to position [2506, 0]
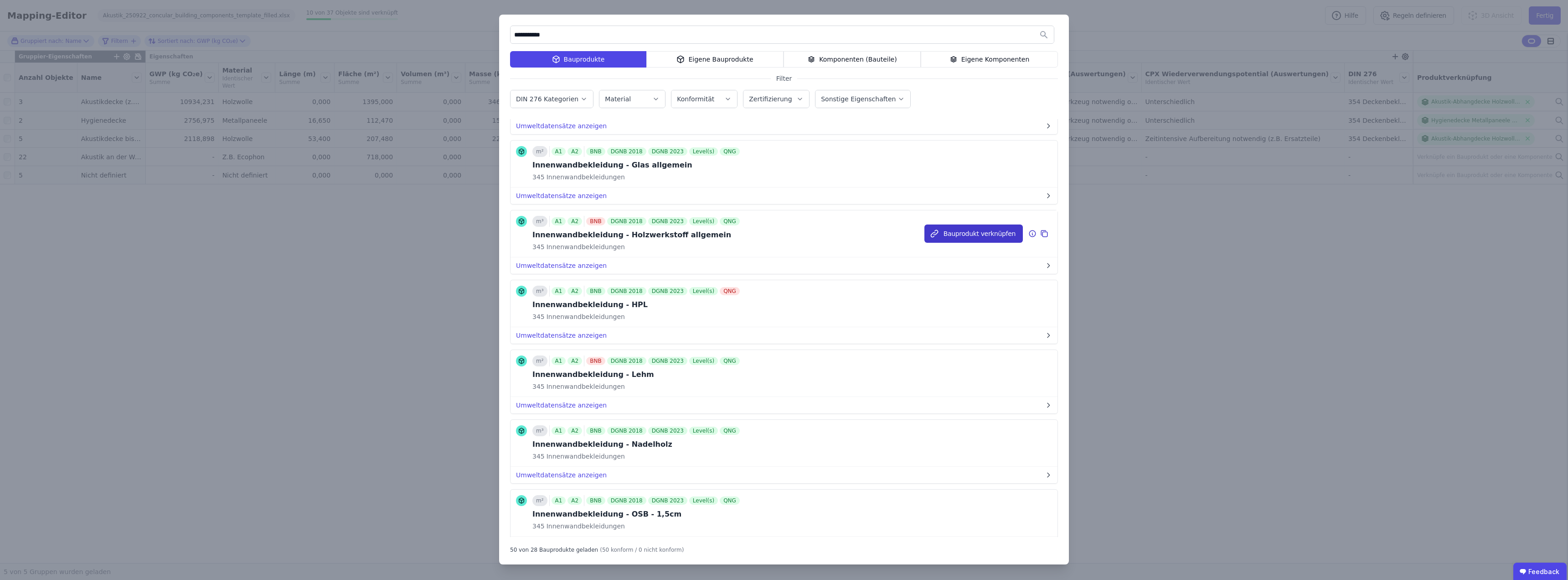
type input "**********"
click at [783, 234] on button "Bauprodukt verknüpfen" at bounding box center [973, 234] width 99 height 18
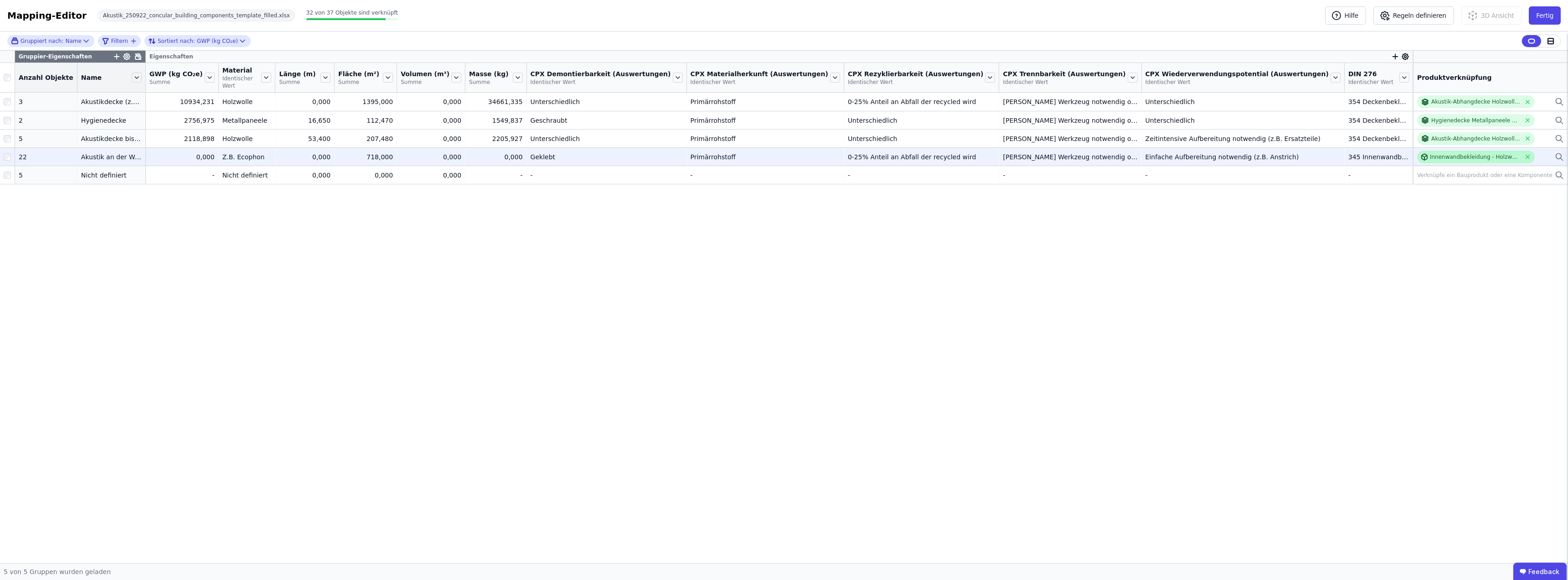
click at [783, 153] on div "Innenwandbekleidung - Holzwerkstoff allgemein" at bounding box center [1475, 157] width 90 height 8
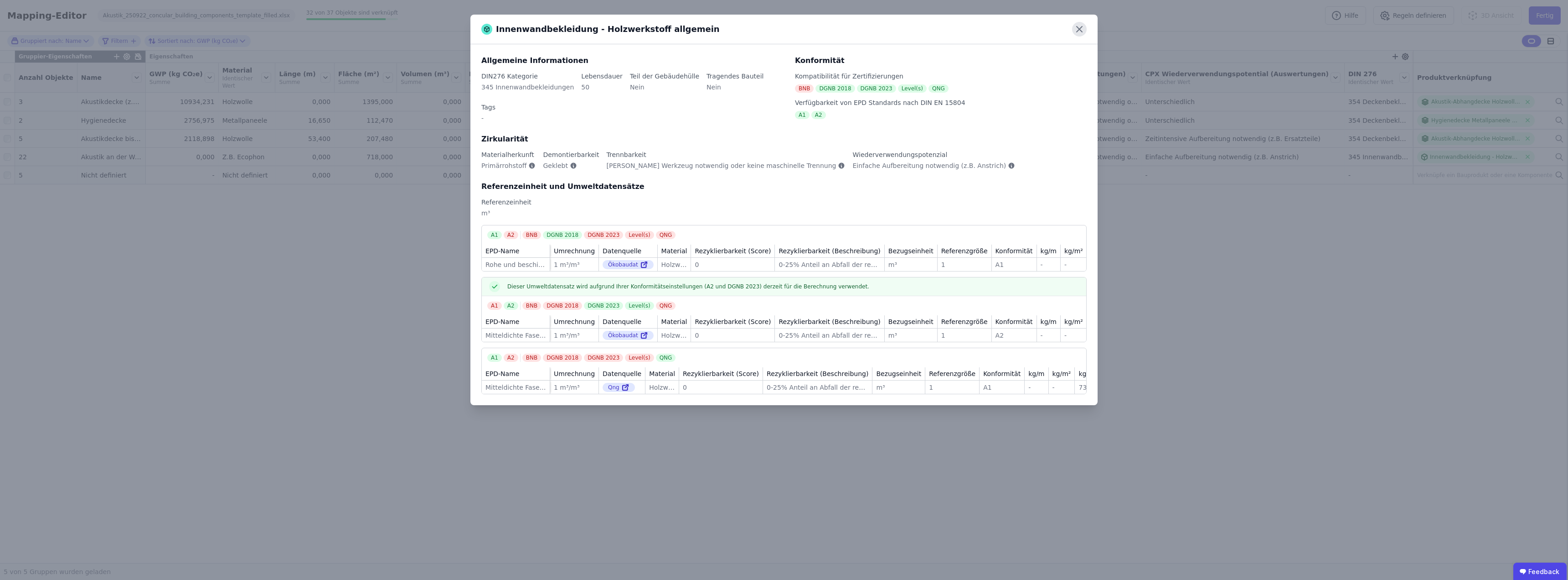
click at [783, 29] on icon at bounding box center [1079, 29] width 6 height 6
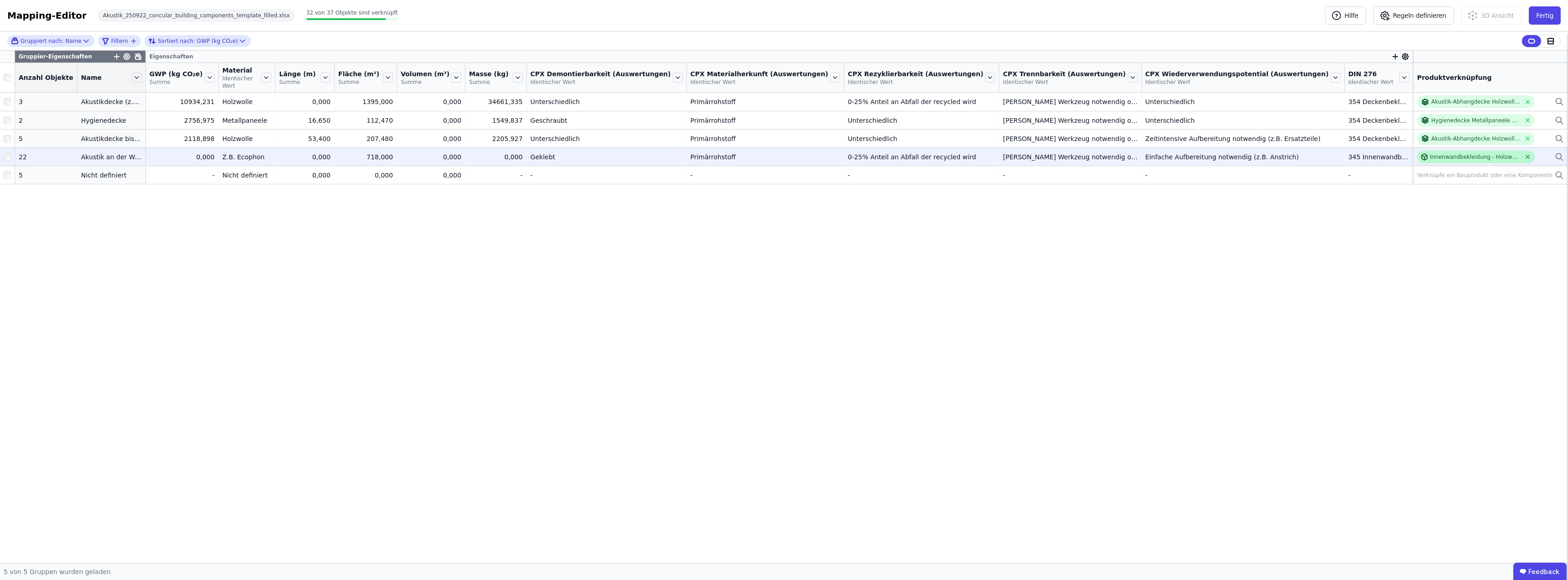
click at [783, 153] on icon at bounding box center [1527, 157] width 7 height 7
click at [783, 151] on icon at bounding box center [1558, 157] width 9 height 11
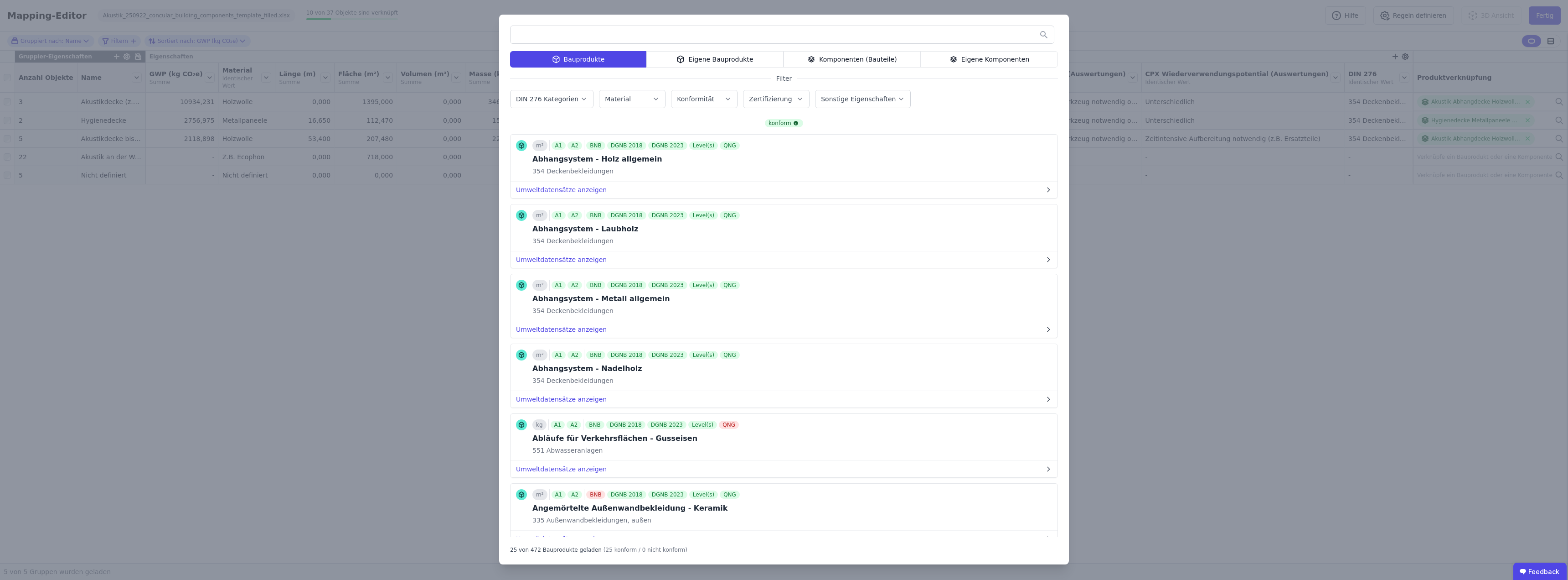
click at [783, 59] on div "Komponenten (Bauteile)" at bounding box center [852, 59] width 137 height 17
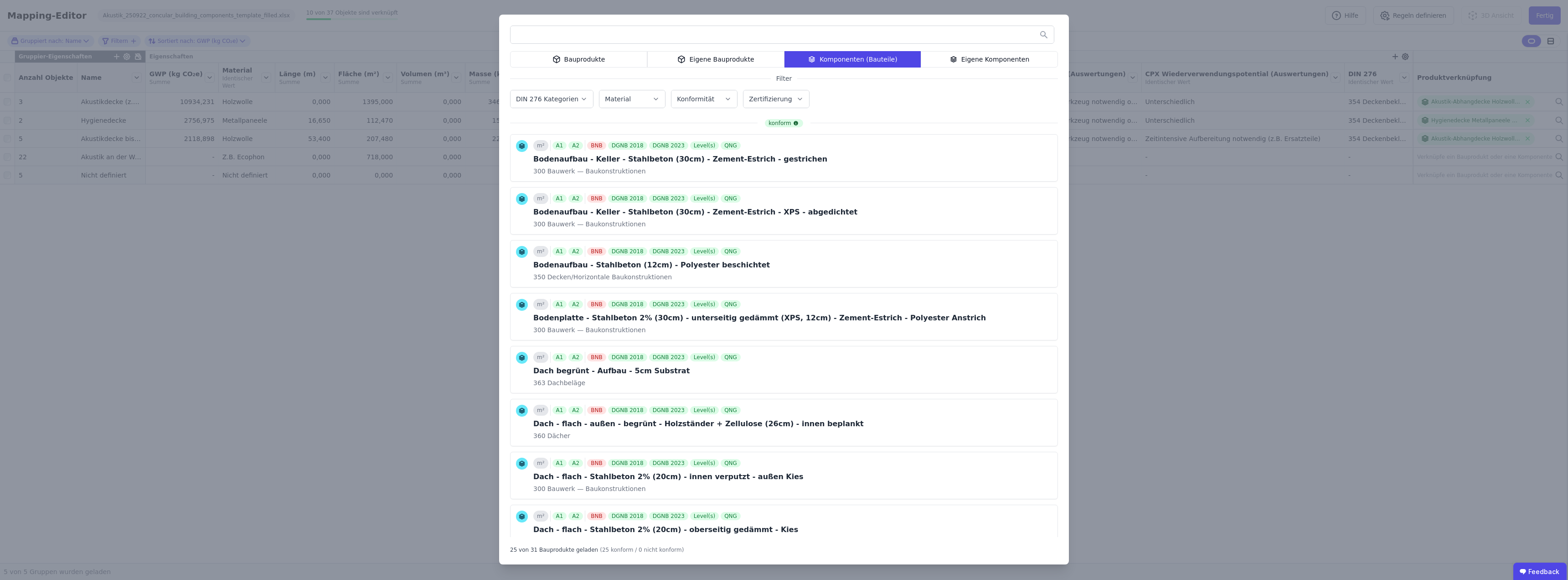
click at [783, 59] on div "Eigene Komponenten" at bounding box center [989, 59] width 137 height 17
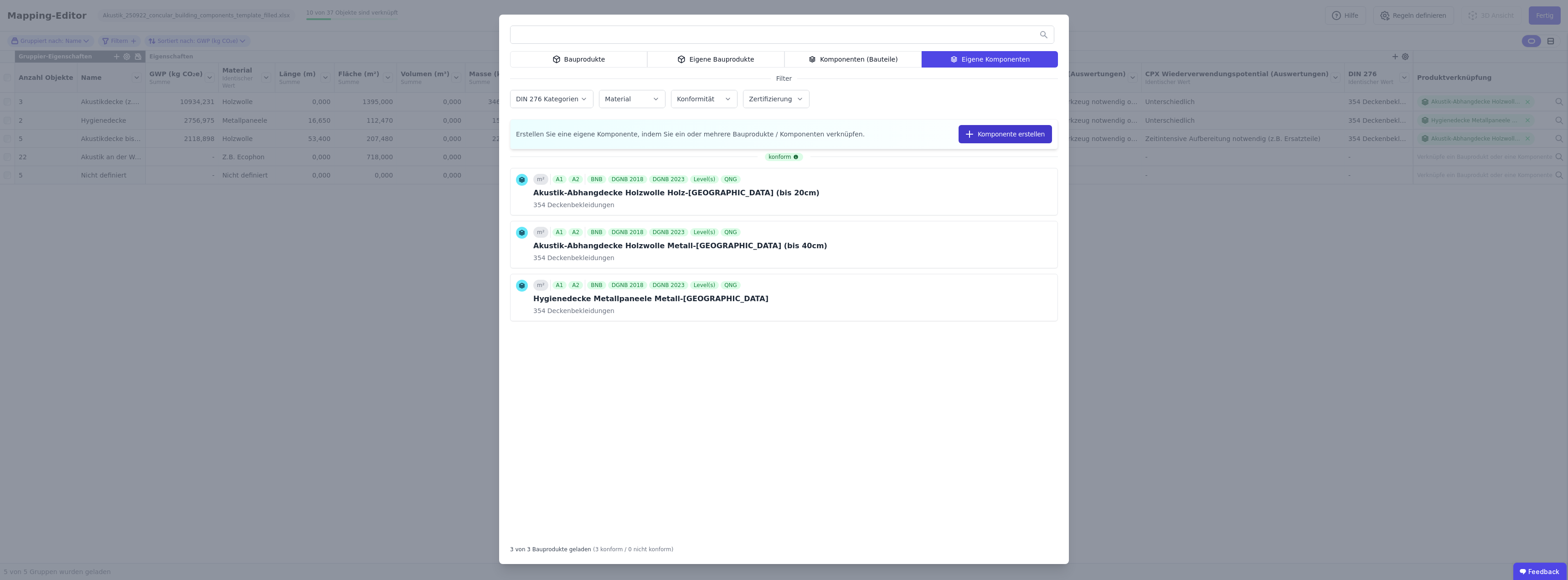
click at [783, 128] on button "Komponente erstellen" at bounding box center [1004, 134] width 93 height 18
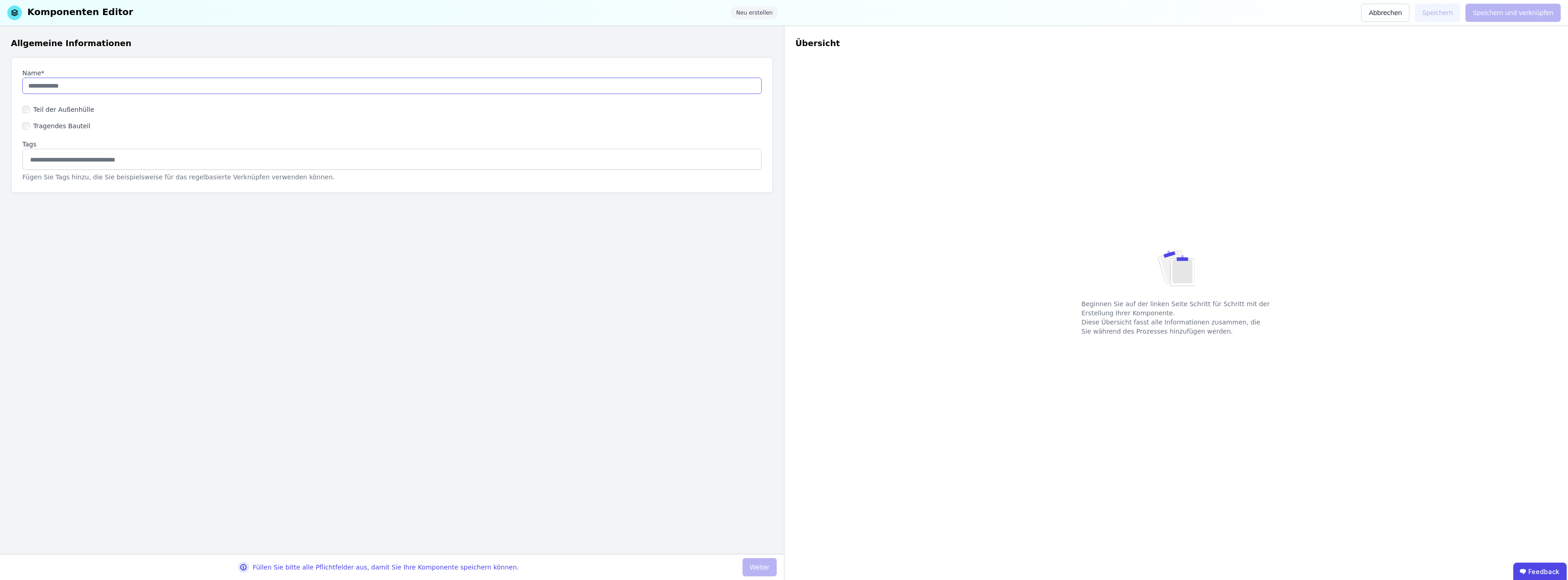
click at [98, 88] on input "string" at bounding box center [392, 86] width 739 height 17
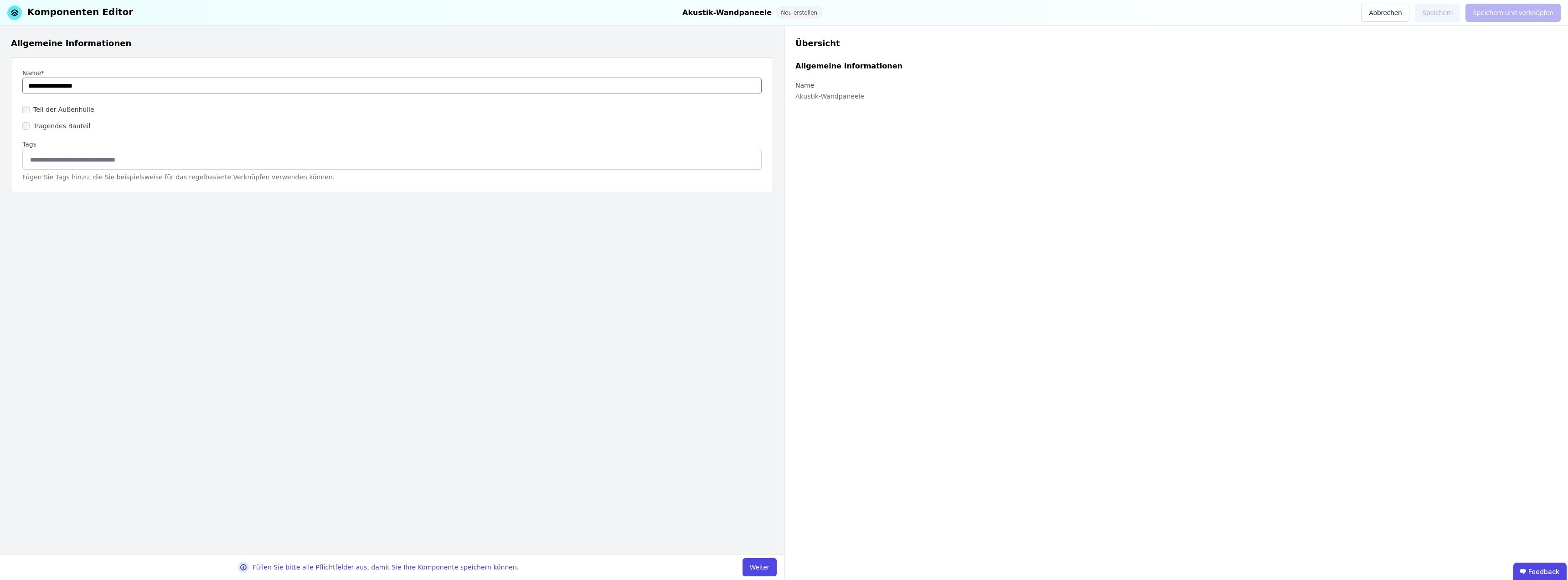
type input "**********"
click at [758, 563] on button "Weiter" at bounding box center [759, 567] width 34 height 18
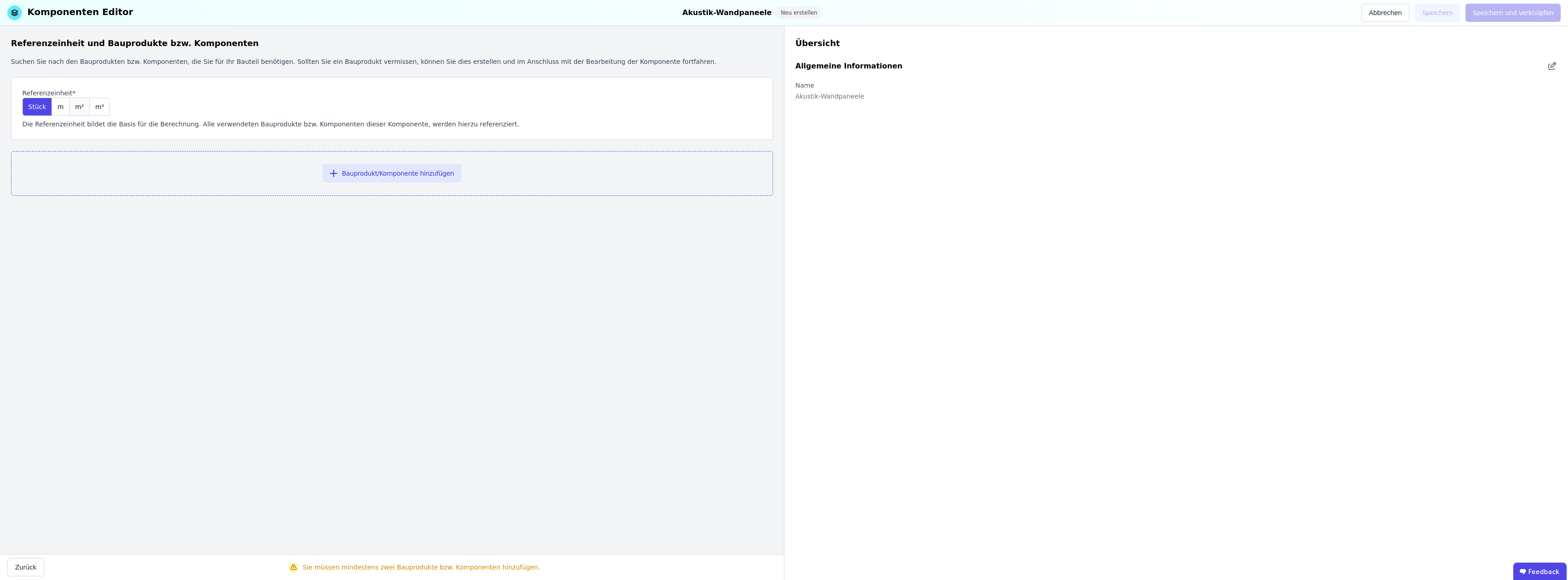
click at [75, 107] on span "m²" at bounding box center [79, 106] width 9 height 9
click at [376, 171] on button "Bauprodukt/Komponente hinzufügen" at bounding box center [392, 174] width 139 height 18
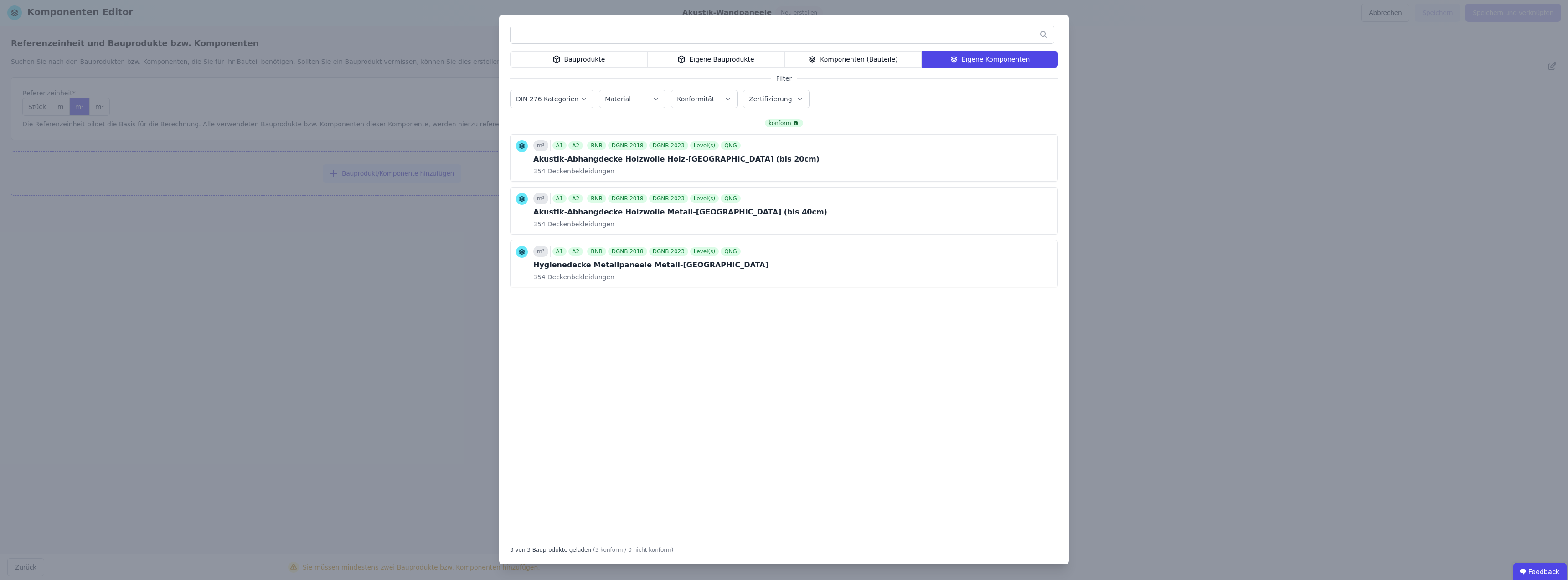
click at [547, 53] on div "Bauprodukte" at bounding box center [578, 59] width 137 height 17
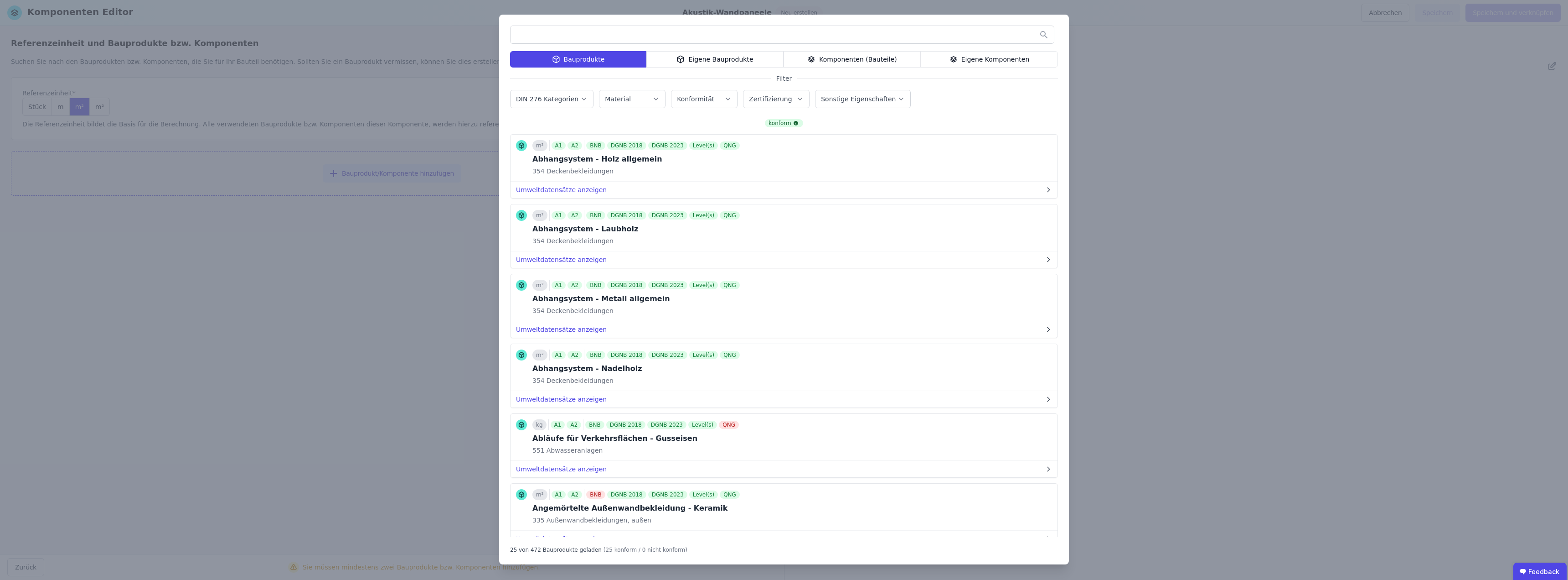
click at [540, 33] on input "text" at bounding box center [782, 35] width 543 height 17
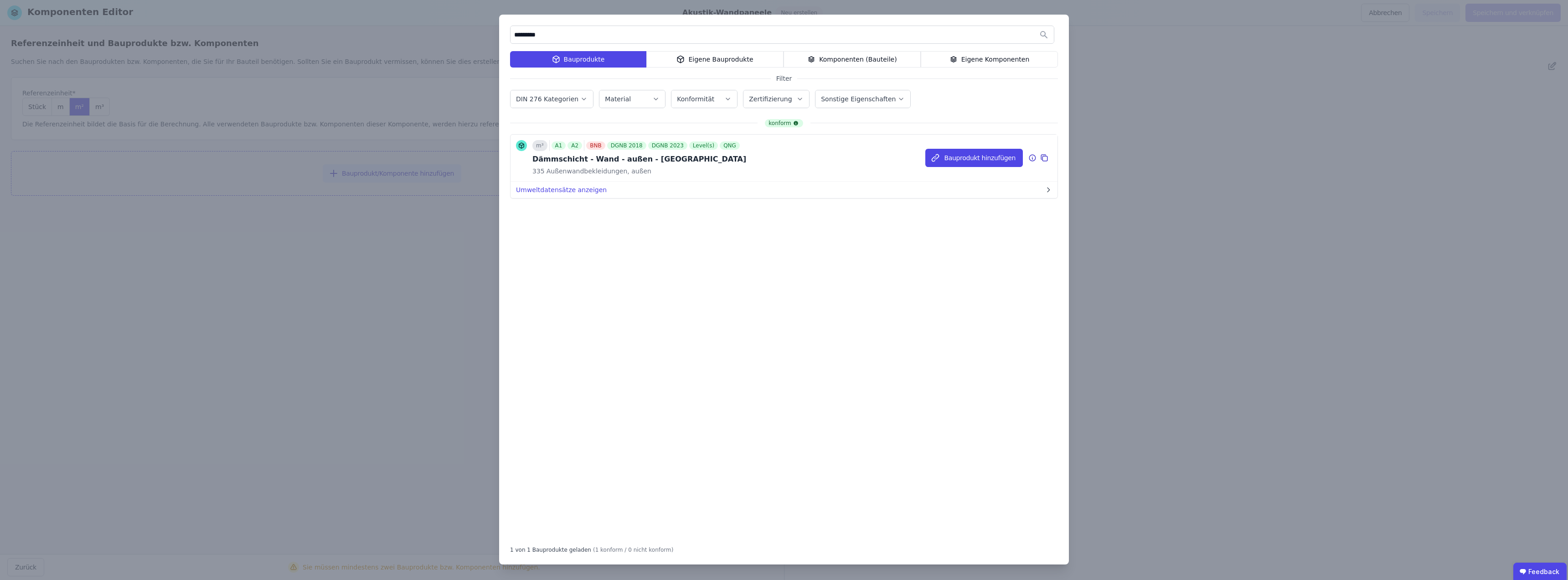
click at [783, 157] on icon at bounding box center [1032, 158] width 6 height 6
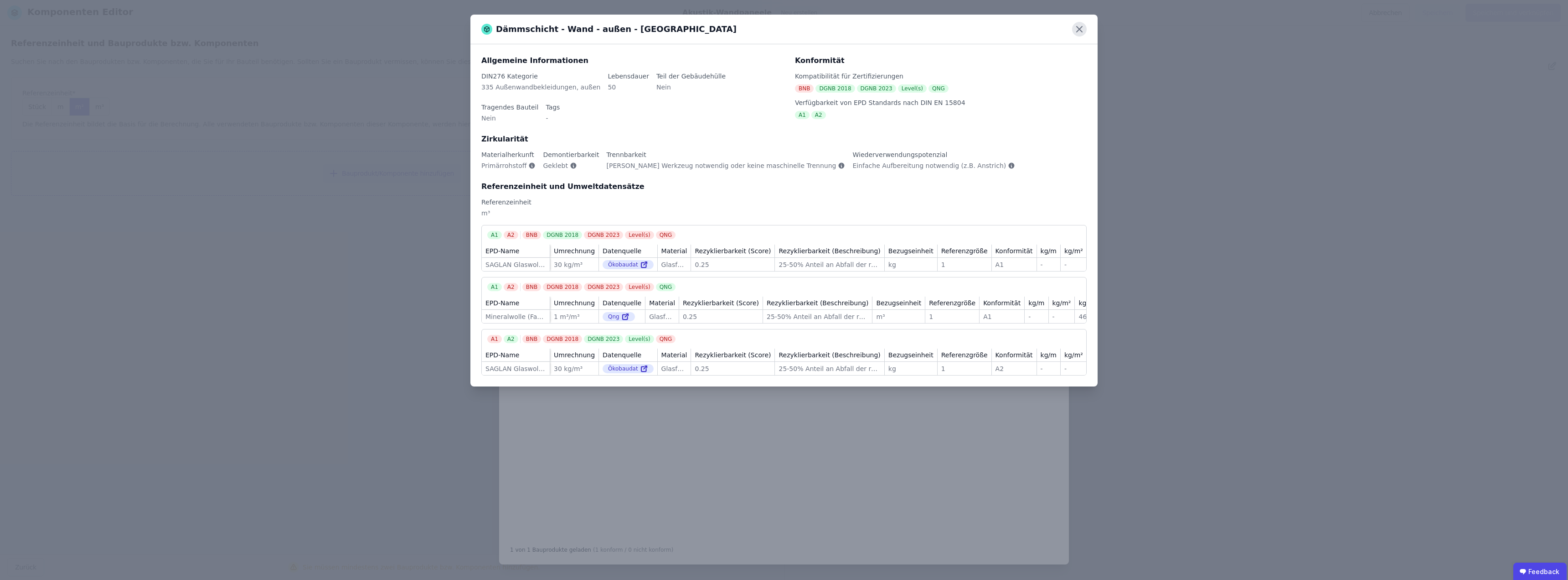
click at [783, 28] on icon at bounding box center [1079, 29] width 6 height 6
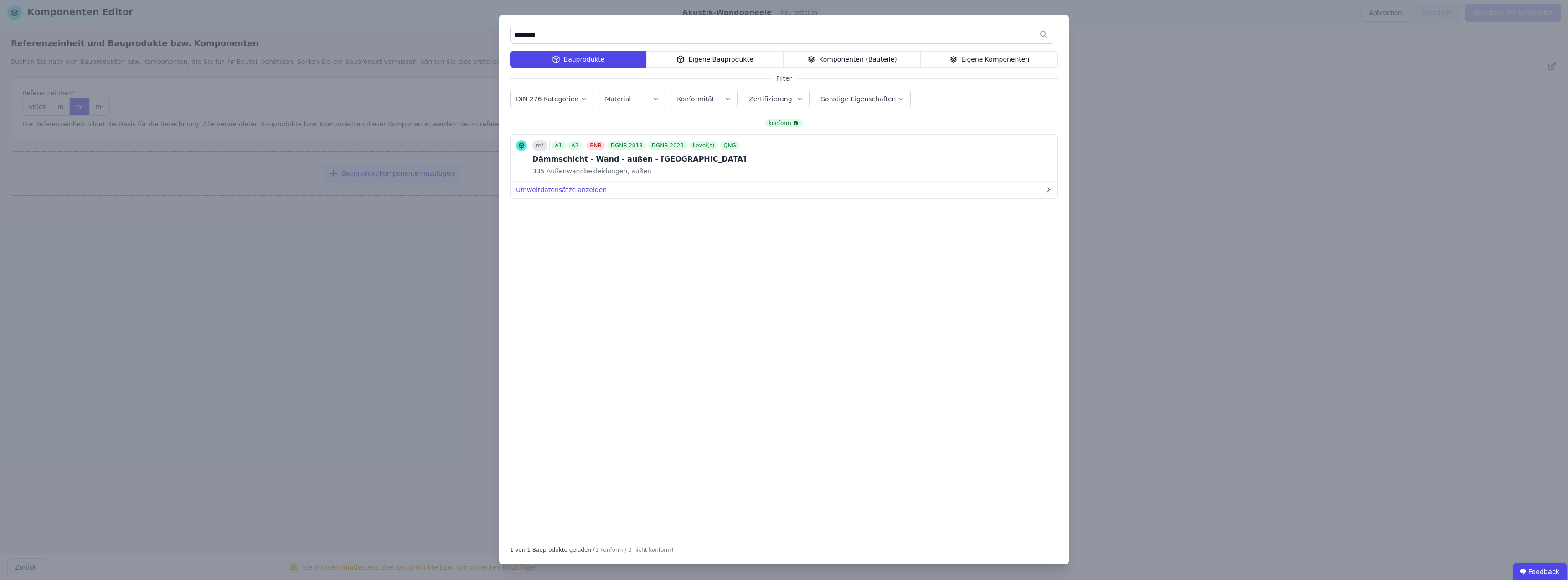
drag, startPoint x: 551, startPoint y: 35, endPoint x: 477, endPoint y: 35, distance: 74.0
click at [477, 35] on div "********* Bauprodukte Eigene Bauprodukte Komponenten (Bauteile) Eigene Komponen…" at bounding box center [784, 290] width 1568 height 580
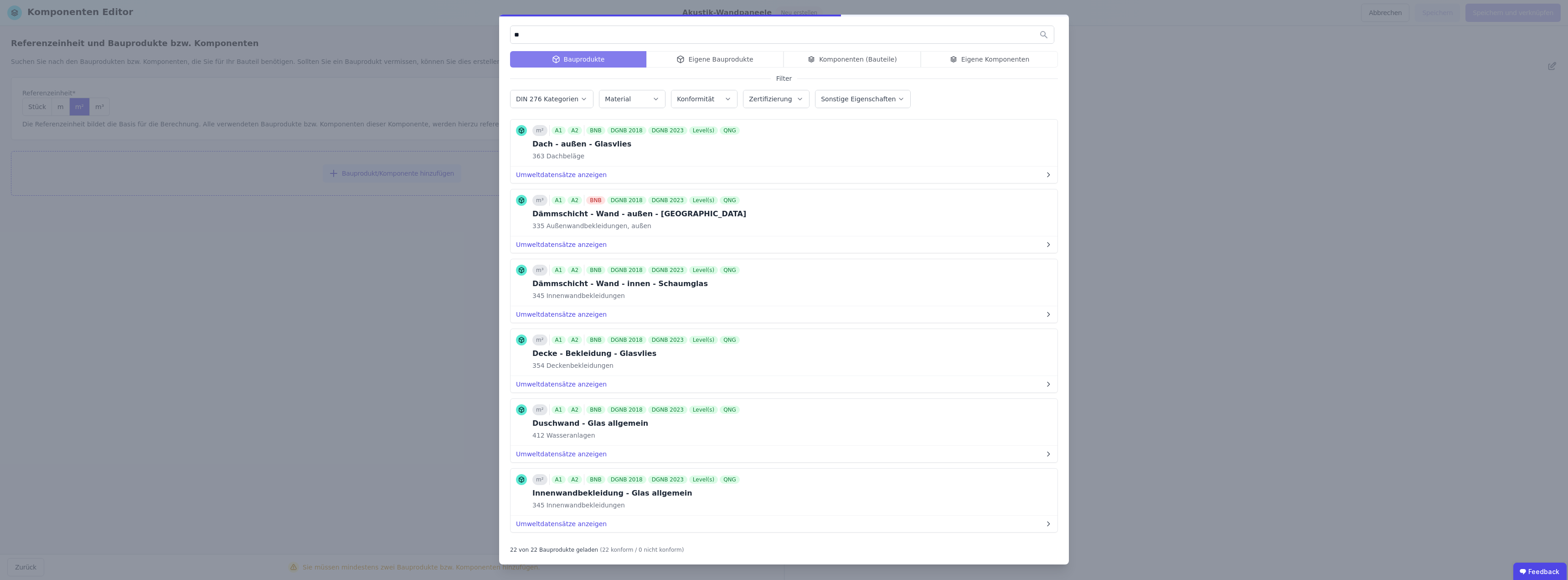
type input "*"
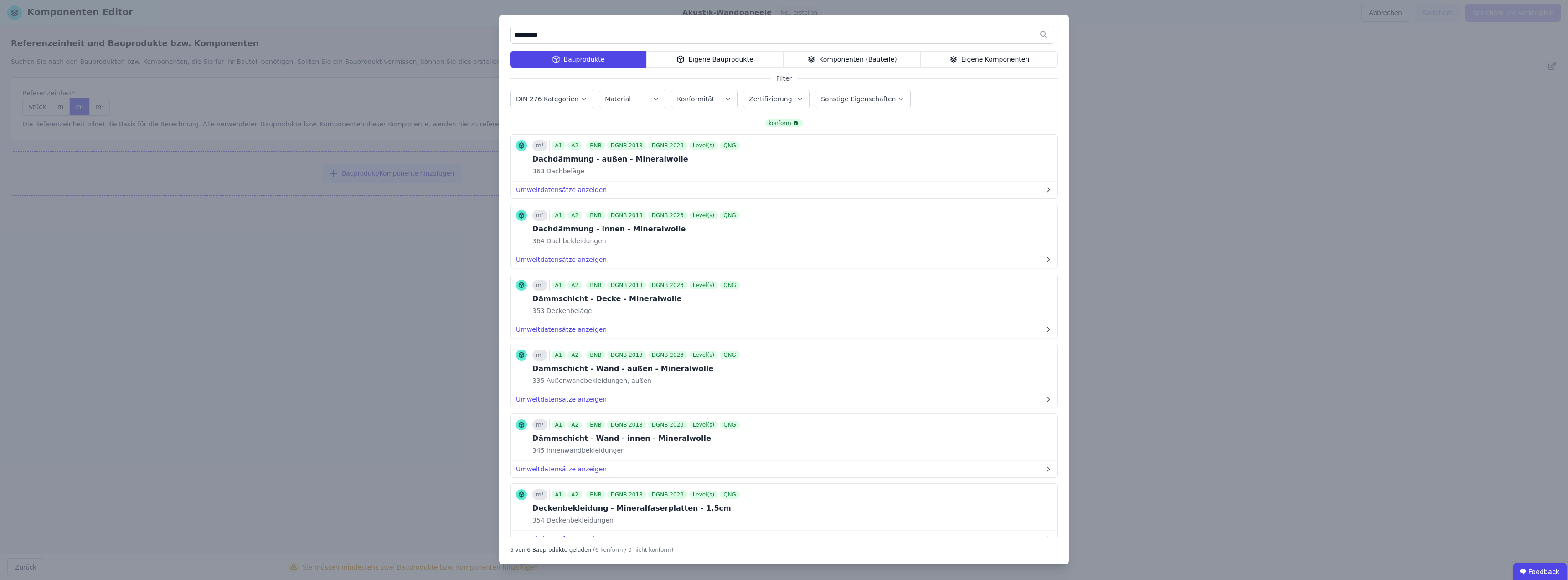
drag, startPoint x: 561, startPoint y: 39, endPoint x: 493, endPoint y: 35, distance: 68.1
click at [493, 37] on div "**********" at bounding box center [784, 290] width 1568 height 580
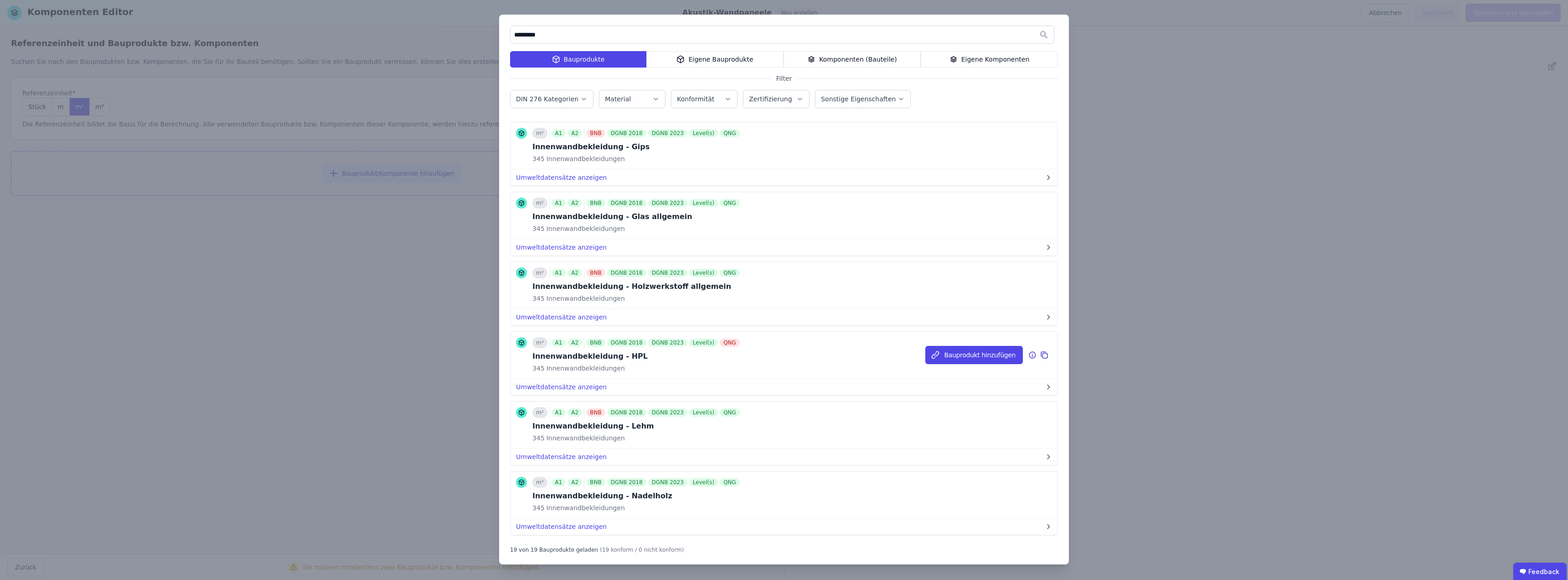
scroll to position [708, 0]
type input "*********"
click at [783, 288] on button "Bauprodukt hinzufügen" at bounding box center [973, 287] width 97 height 18
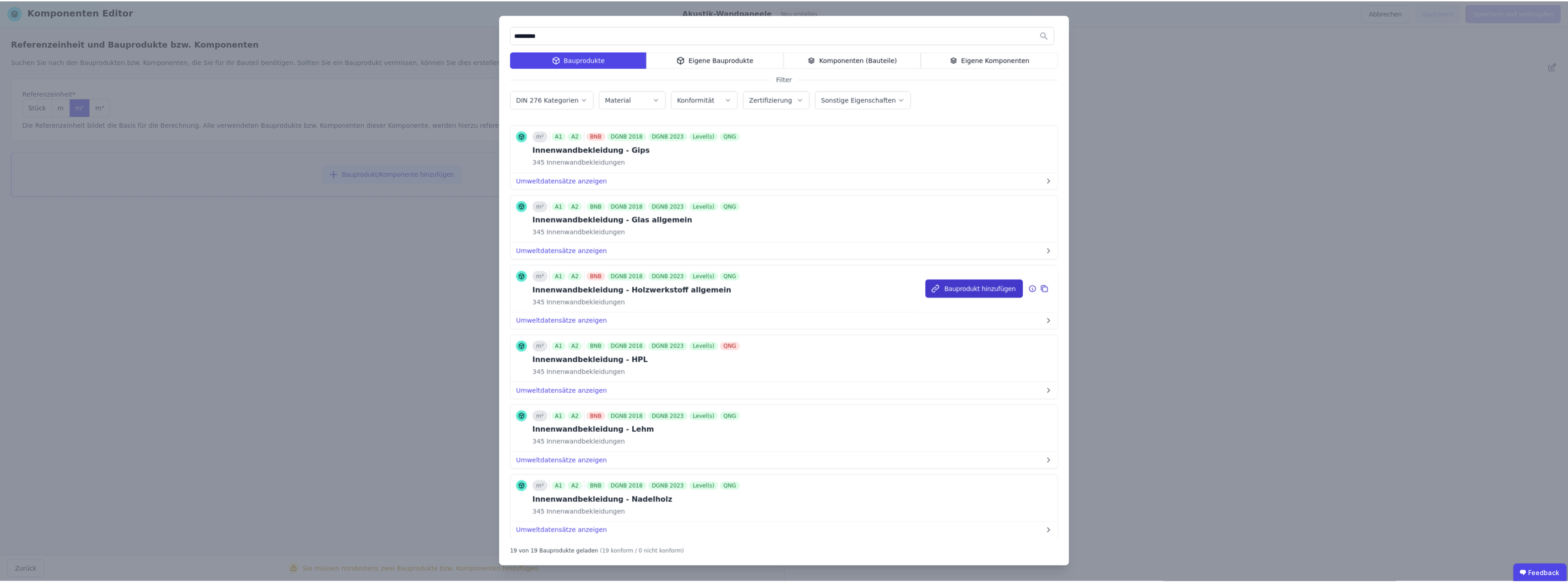
scroll to position [0, 0]
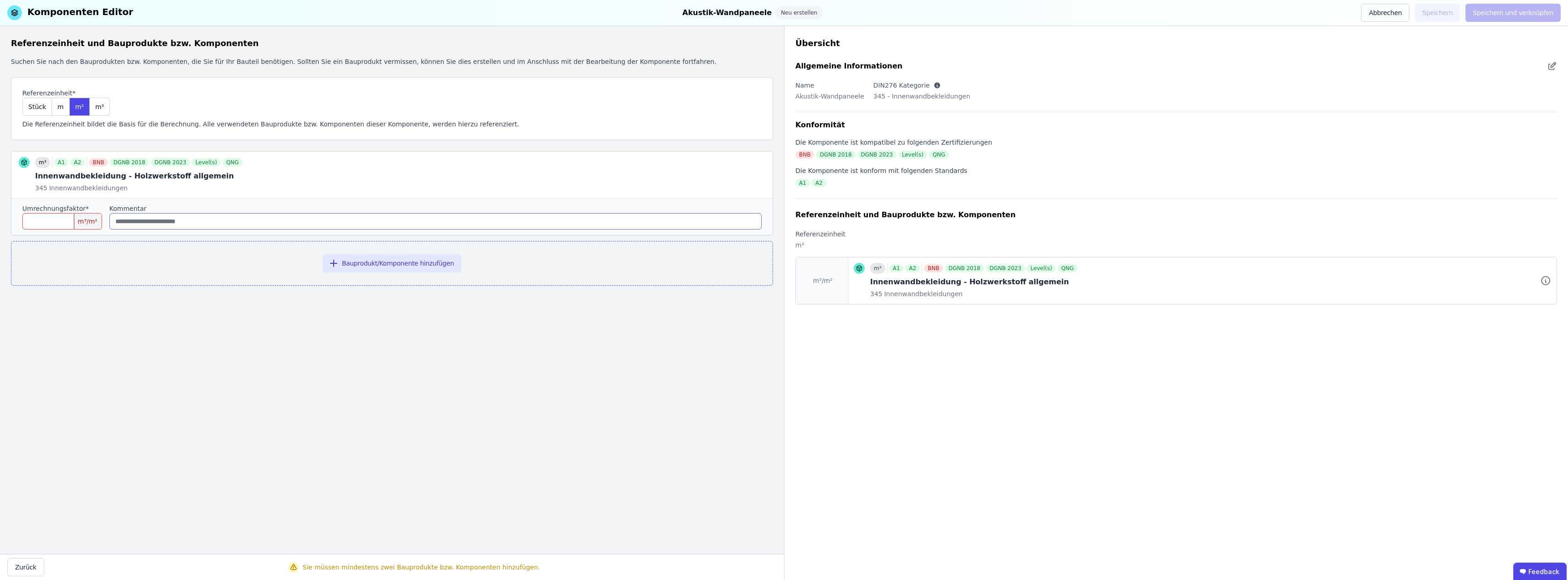
click at [159, 222] on input "string" at bounding box center [435, 221] width 652 height 17
type input "**********"
click at [59, 220] on input "number" at bounding box center [61, 221] width 79 height 17
click at [745, 175] on icon at bounding box center [745, 176] width 1 height 2
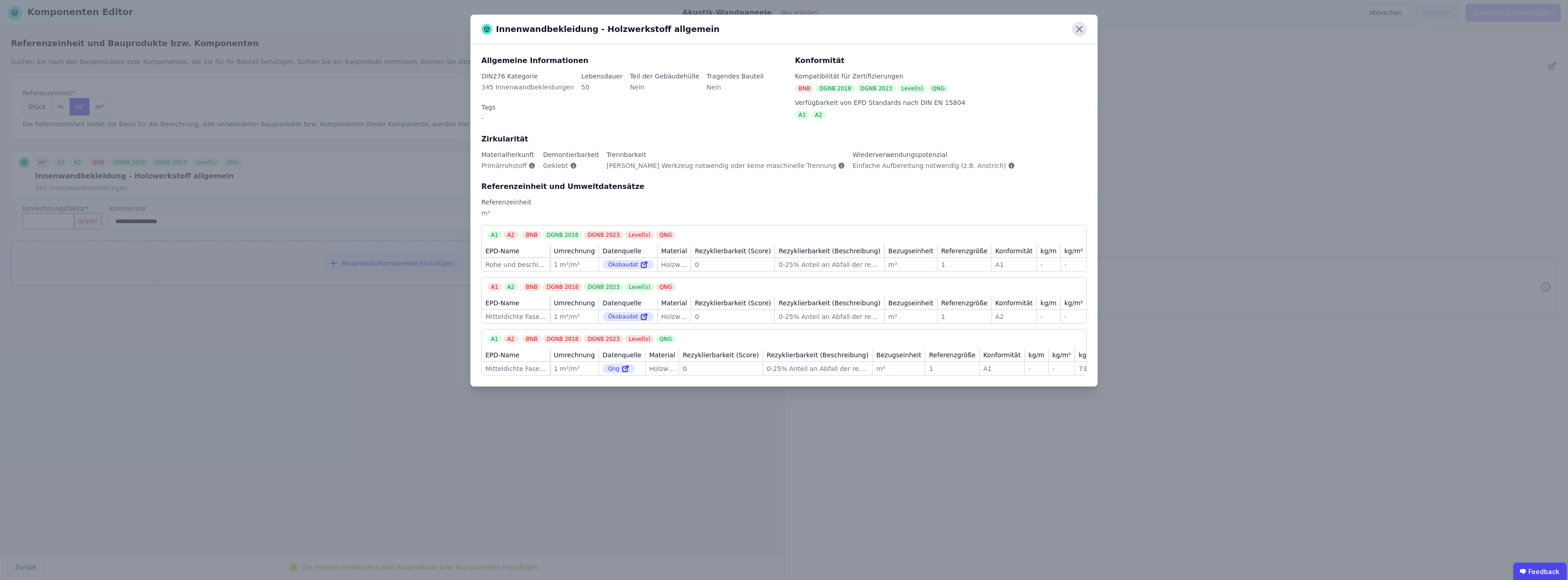
click at [783, 30] on icon at bounding box center [1079, 29] width 15 height 15
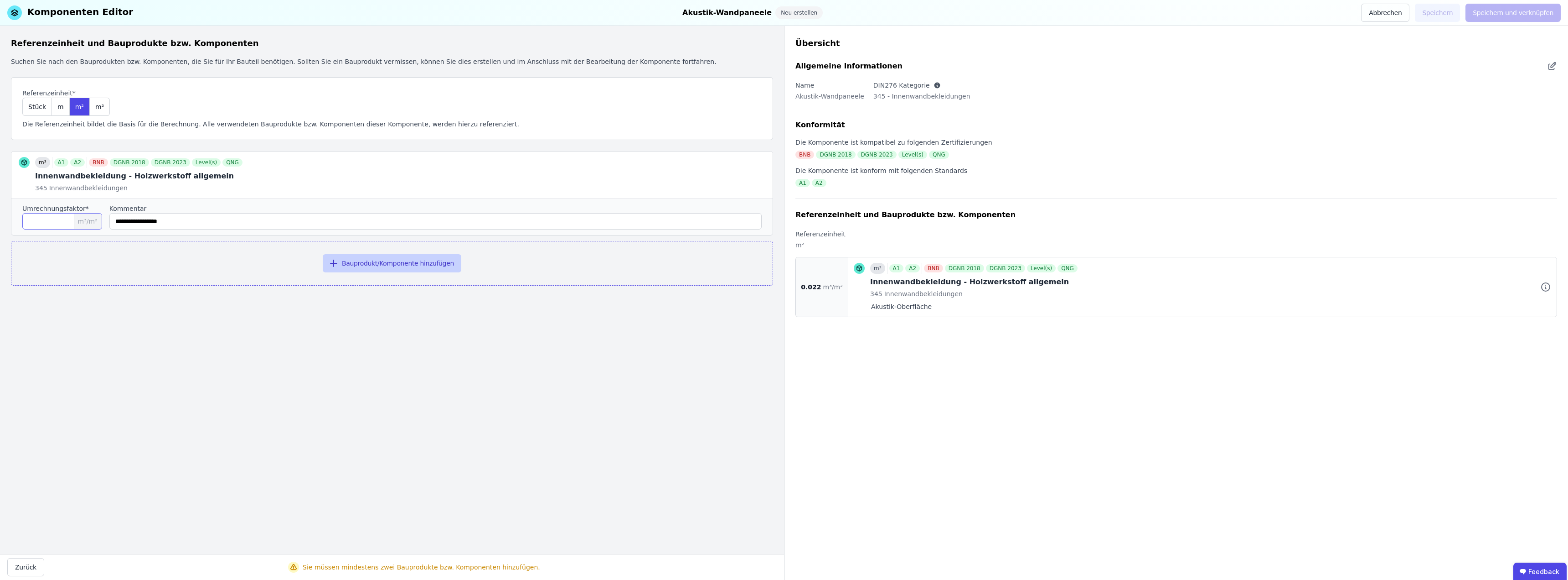
type input "*****"
click at [410, 263] on button "Bauprodukt/Komponente hinzufügen" at bounding box center [392, 263] width 139 height 18
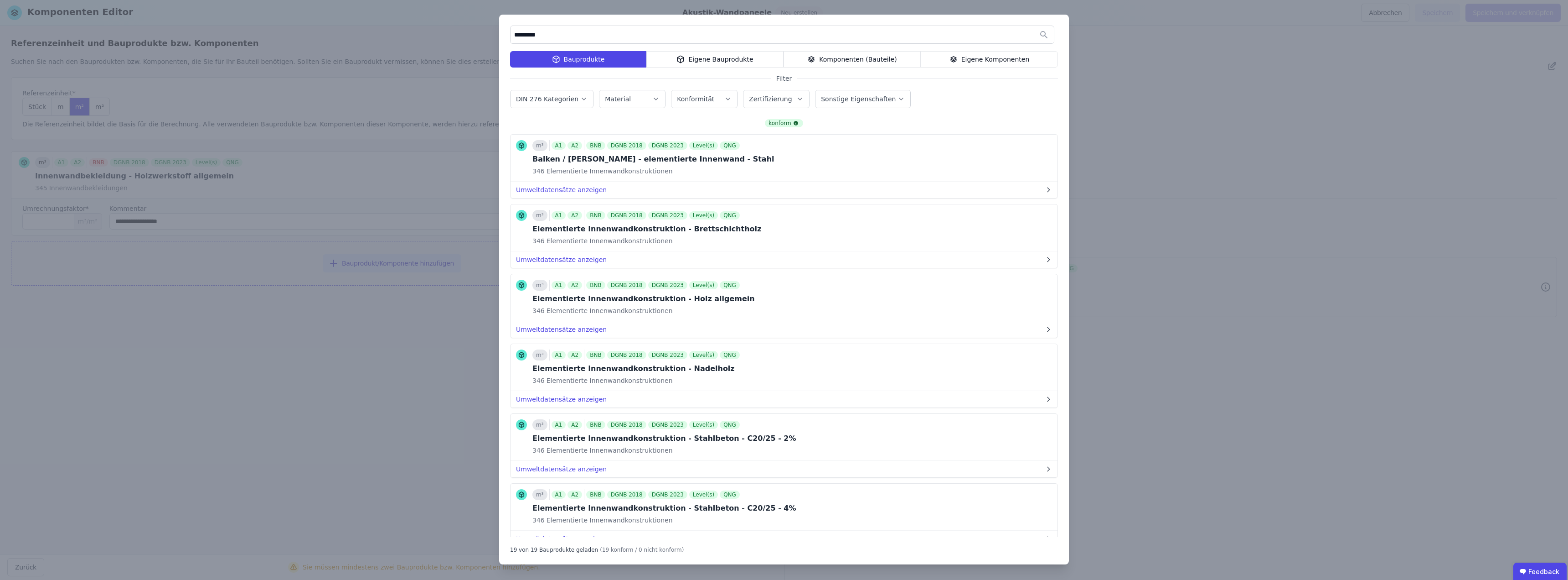
drag, startPoint x: 551, startPoint y: 35, endPoint x: 486, endPoint y: 34, distance: 65.0
click at [487, 34] on div "********* Bauprodukte Eigene Bauprodukte Komponenten (Bauteile) Eigene Komponen…" at bounding box center [784, 290] width 1568 height 580
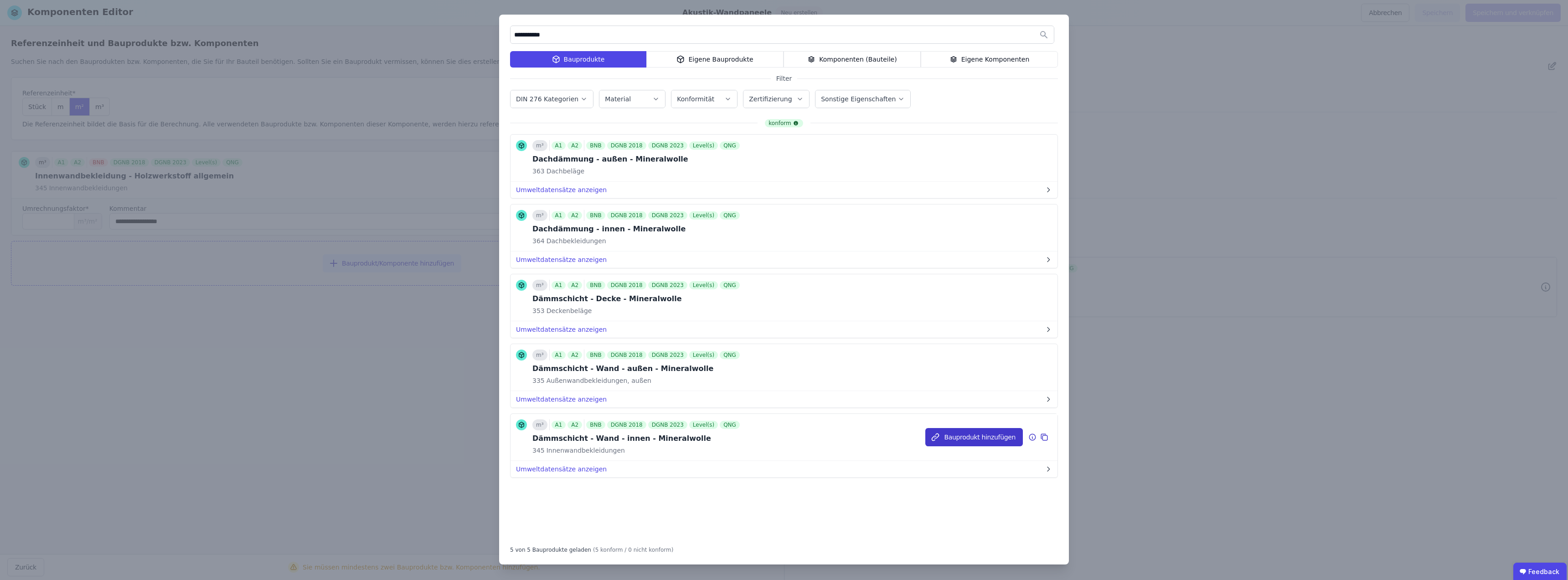
type input "**********"
click at [783, 434] on button "Bauprodukt hinzufügen" at bounding box center [973, 437] width 97 height 18
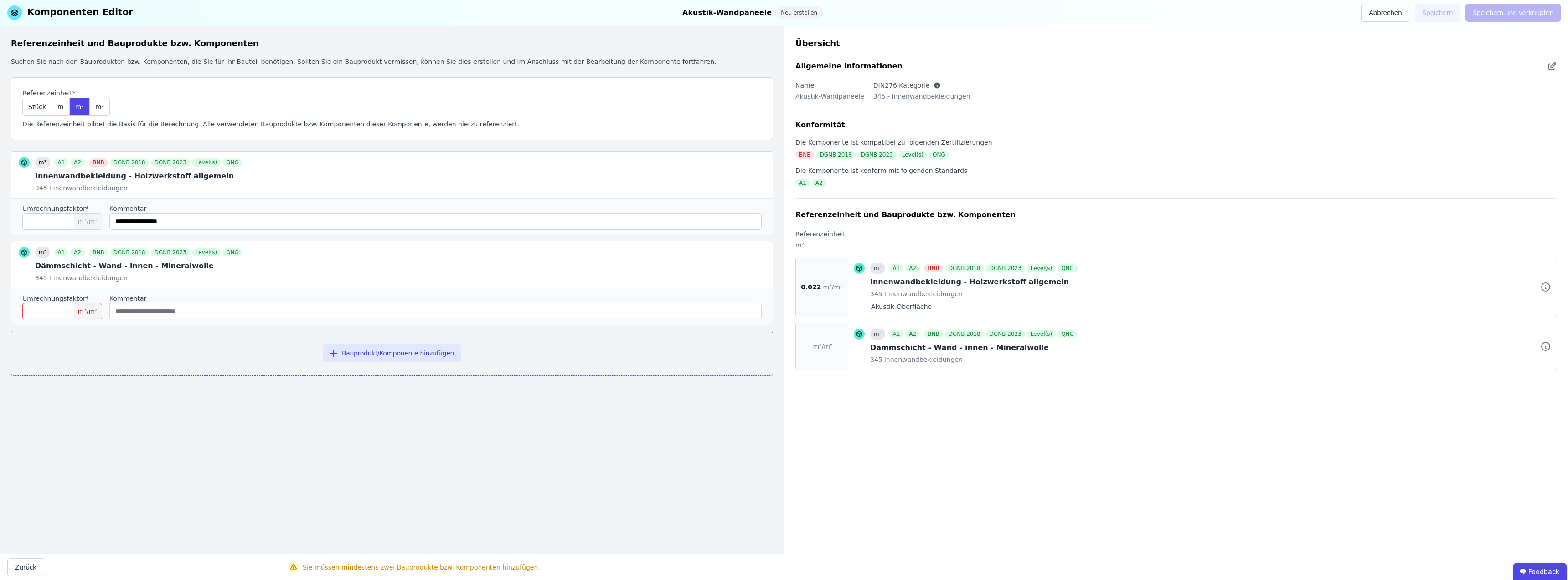
click at [59, 312] on input "number" at bounding box center [61, 311] width 79 height 17
type input "*****"
click at [151, 308] on input "string" at bounding box center [435, 311] width 652 height 17
drag, startPoint x: 189, startPoint y: 268, endPoint x: 135, endPoint y: 266, distance: 54.0
click at [133, 266] on div at bounding box center [392, 264] width 761 height 46
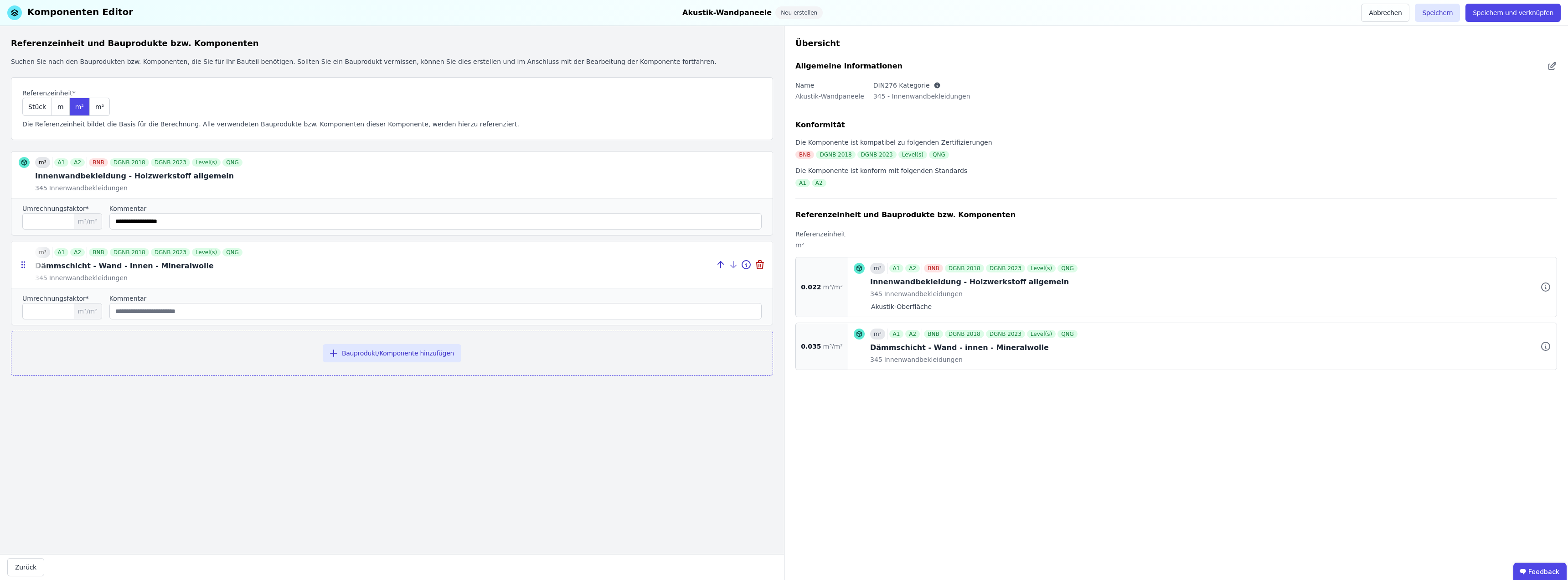
drag, startPoint x: 137, startPoint y: 265, endPoint x: 155, endPoint y: 265, distance: 18.0
click at [155, 265] on div at bounding box center [392, 264] width 761 height 46
click at [153, 312] on input "string" at bounding box center [435, 311] width 652 height 17
paste input "*********"
type input "*********"
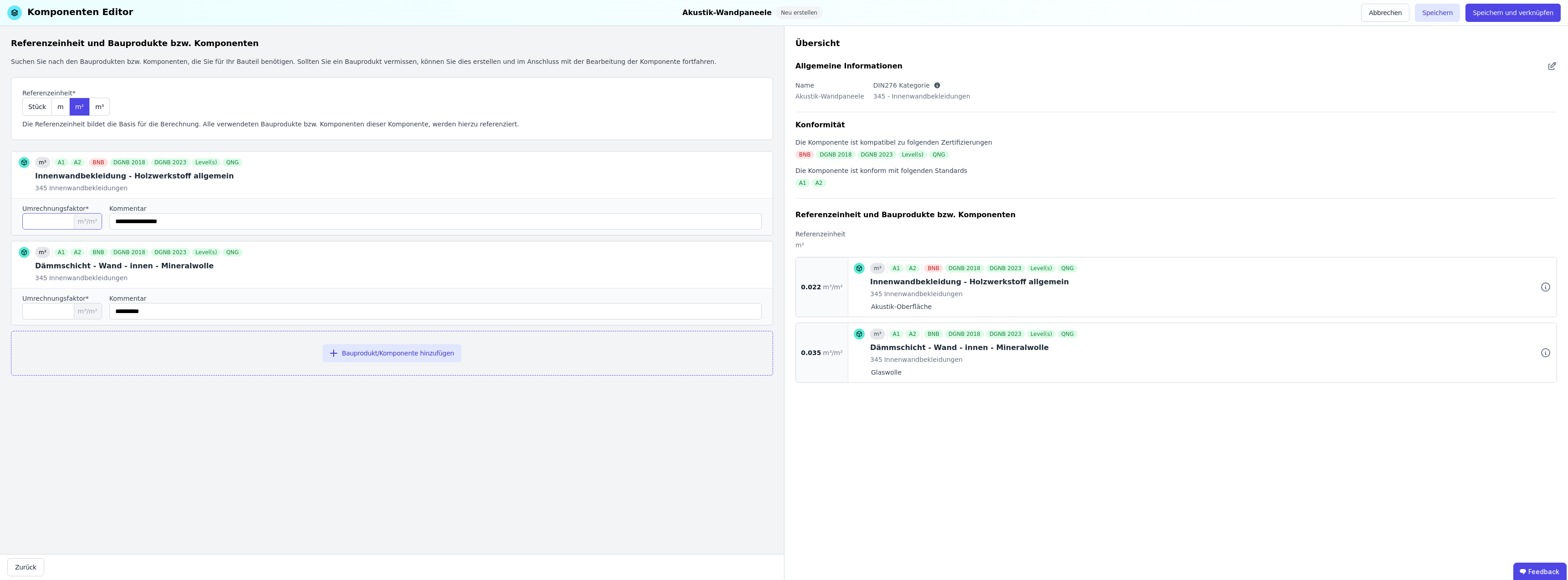
click at [55, 222] on input "*****" at bounding box center [61, 221] width 79 height 17
type input "*****"
click at [254, 362] on div "Bauprodukt/Komponente hinzufügen" at bounding box center [392, 353] width 762 height 45
click at [783, 14] on button "Speichern" at bounding box center [1437, 12] width 45 height 18
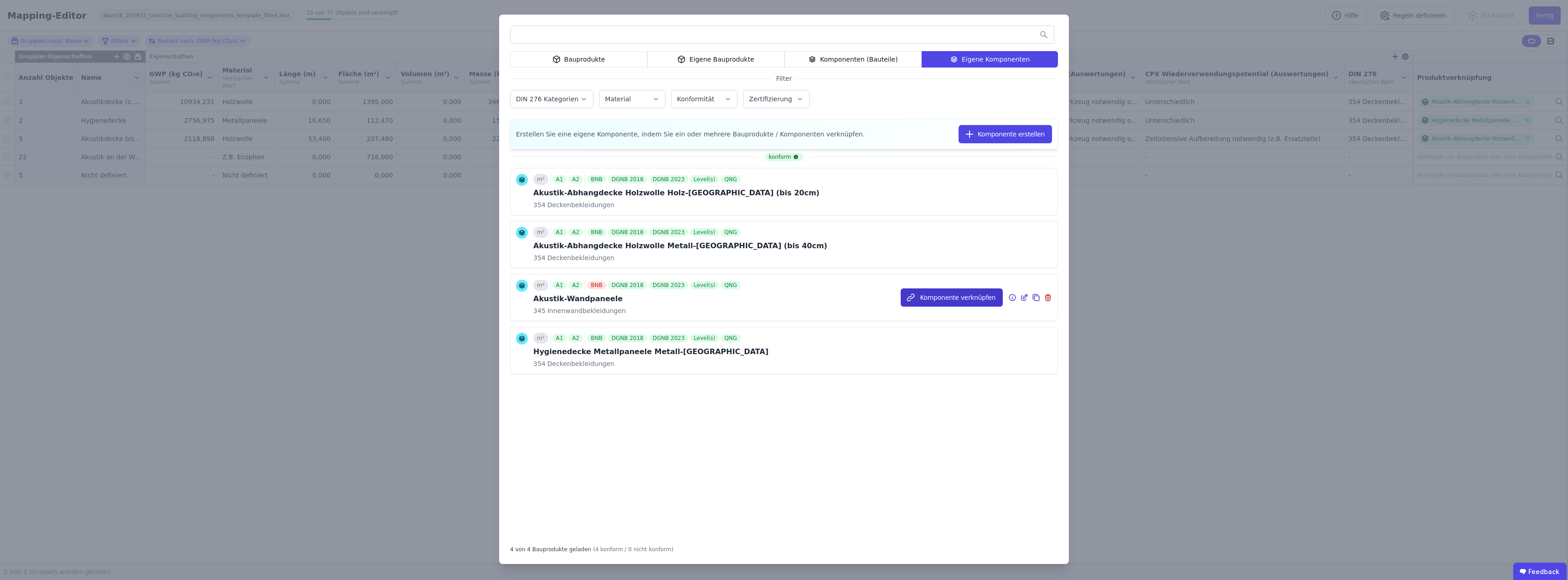
click at [783, 297] on button "Komponente verknüpfen" at bounding box center [952, 297] width 102 height 18
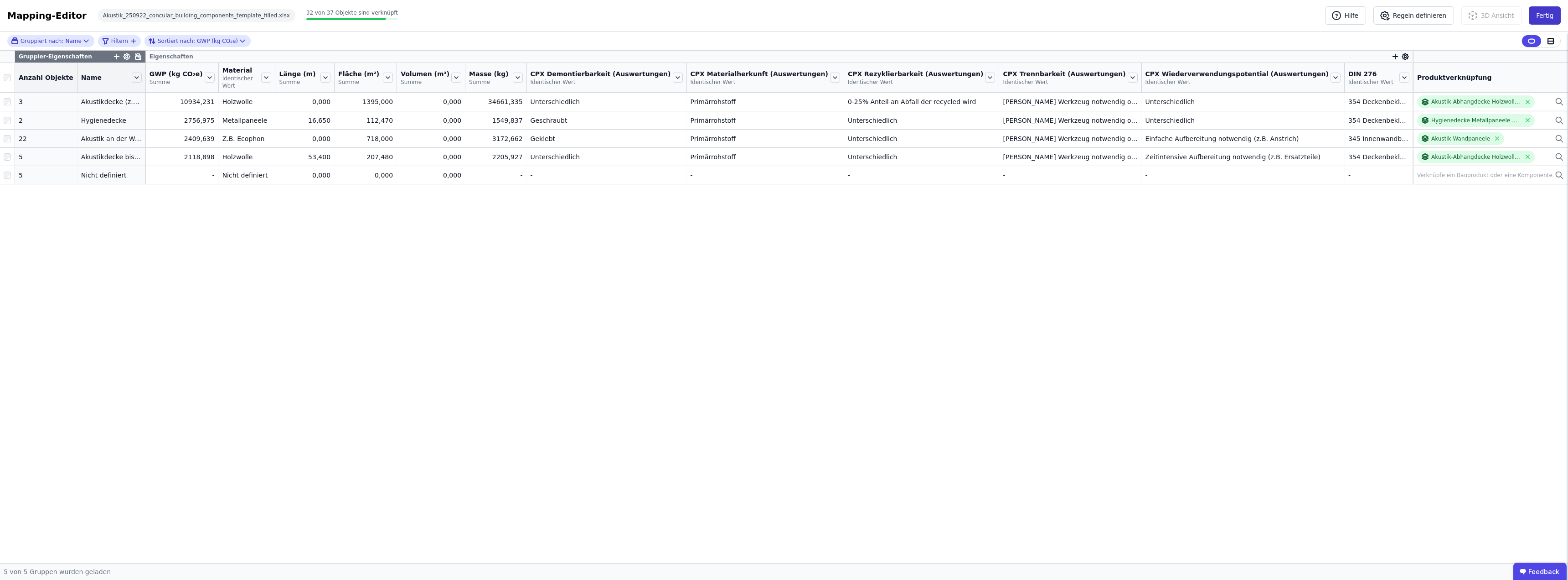
click at [783, 14] on button "Fertig" at bounding box center [1545, 15] width 32 height 18
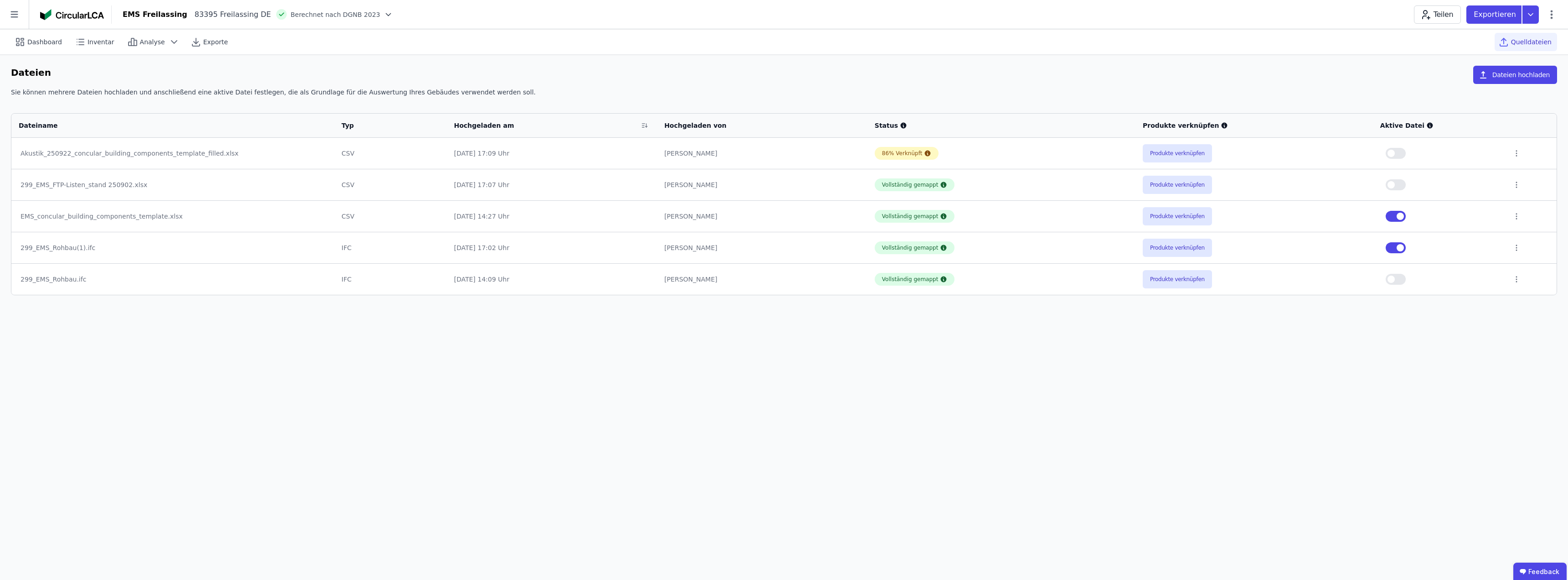
click at [783, 153] on button "button" at bounding box center [1395, 153] width 20 height 11
click at [141, 42] on span "Analyse" at bounding box center [153, 41] width 25 height 9
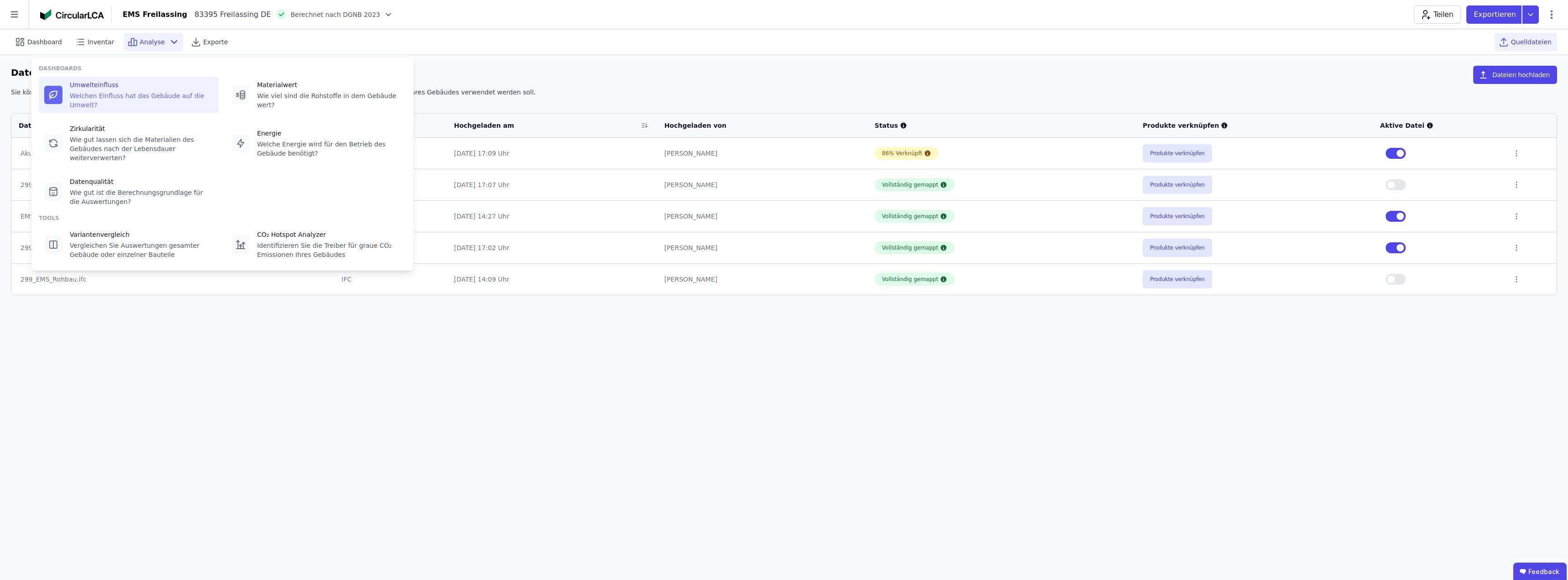
click at [133, 90] on div "Umwelteinfluss Welchen Einfluss hat das Gebäude auf die Umwelt?" at bounding box center [142, 95] width 144 height 29
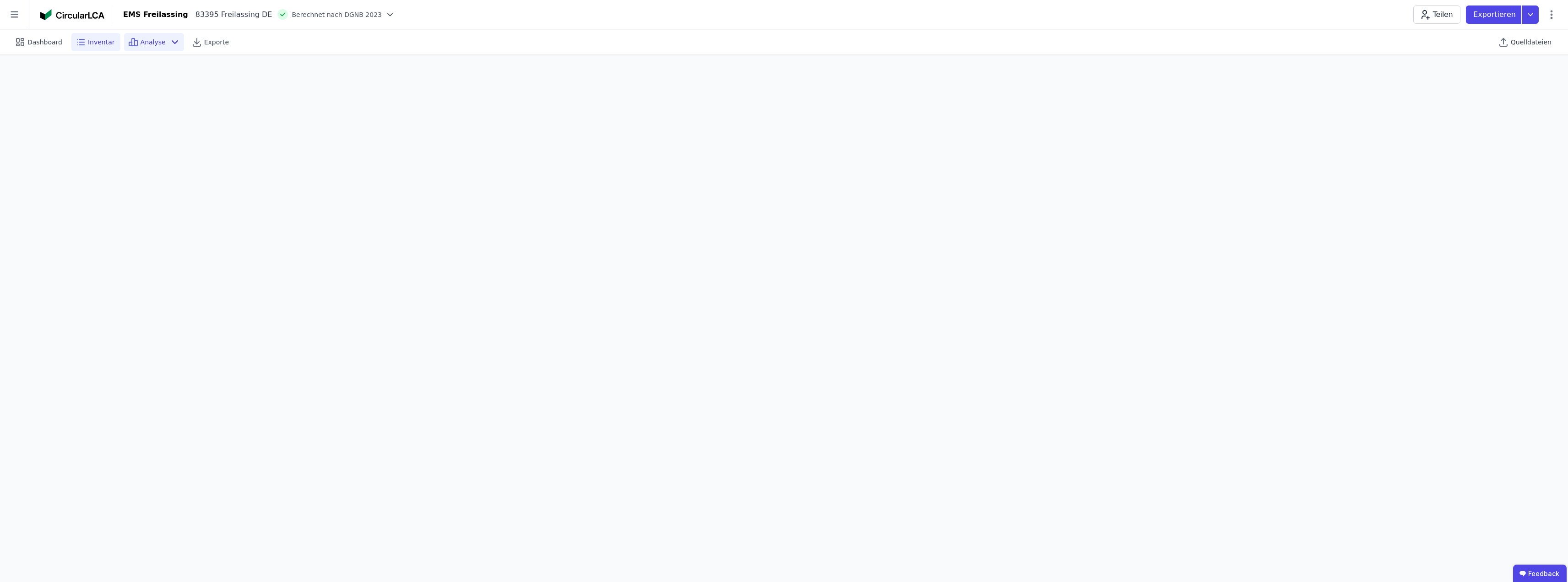
click at [96, 46] on span "Inventar" at bounding box center [101, 42] width 27 height 9
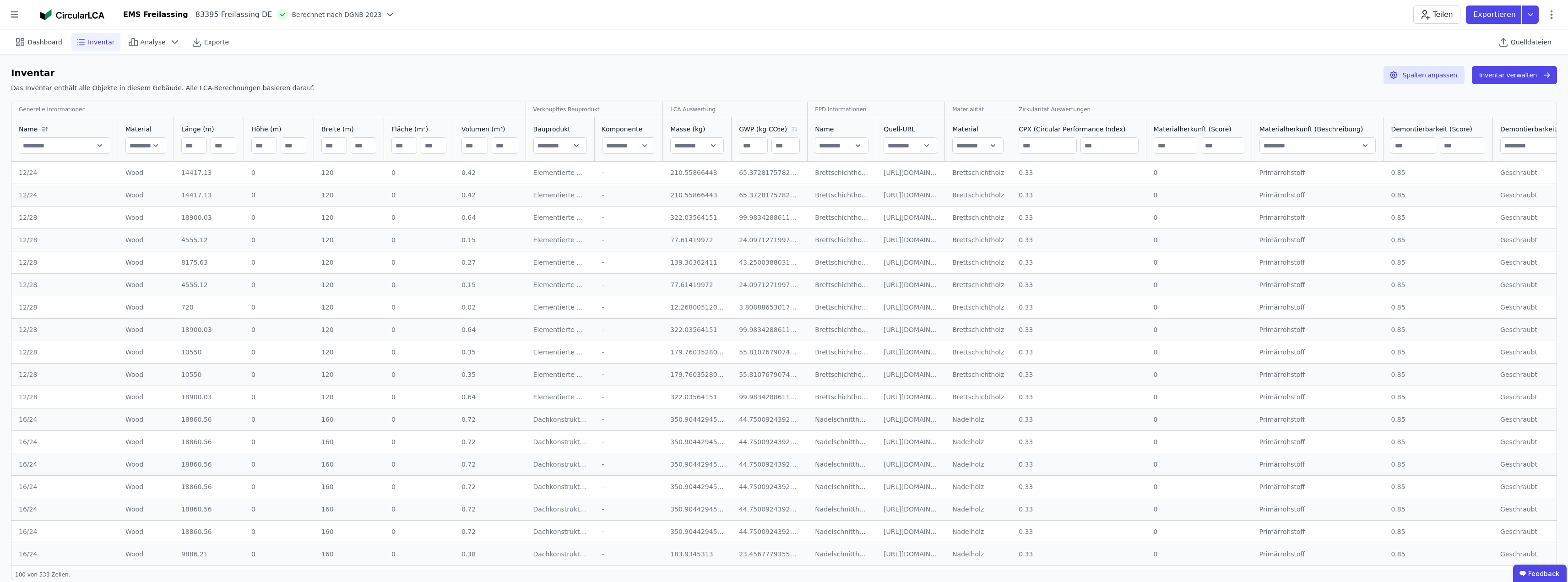
click at [786, 128] on icon at bounding box center [794, 129] width 11 height 8
click at [786, 128] on icon at bounding box center [799, 129] width 11 height 8
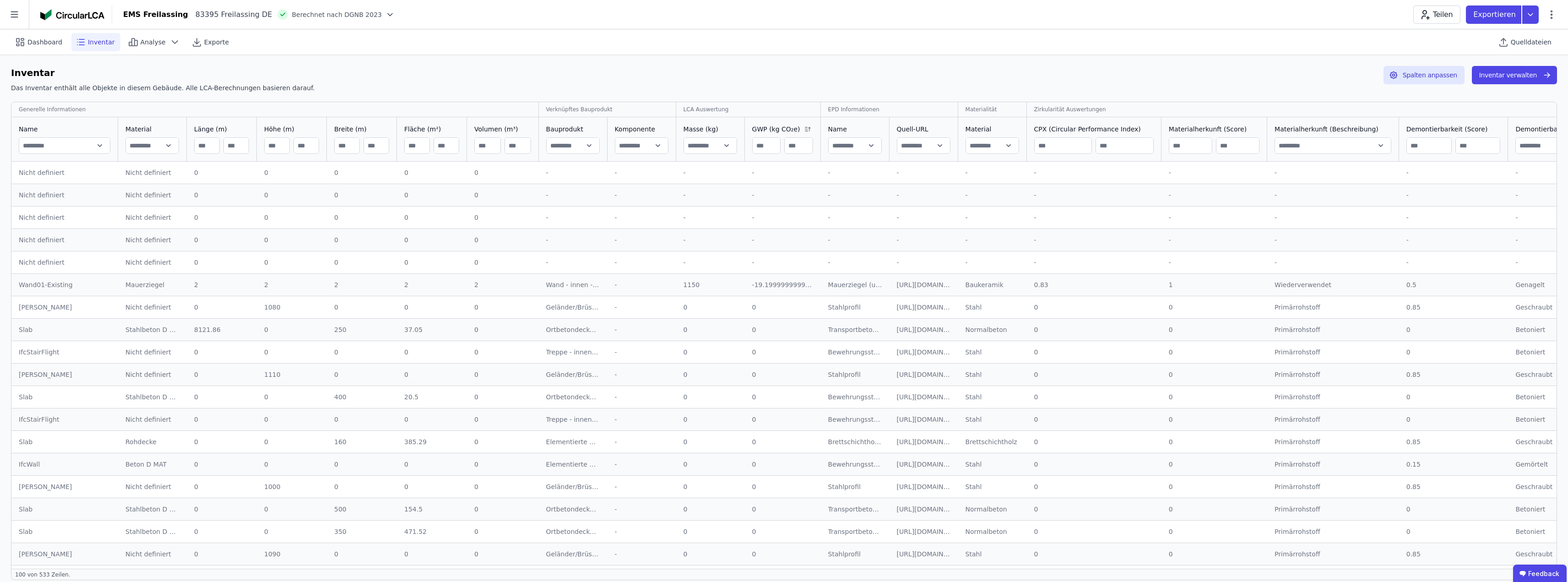
click at [786, 131] on icon at bounding box center [808, 129] width 11 height 8
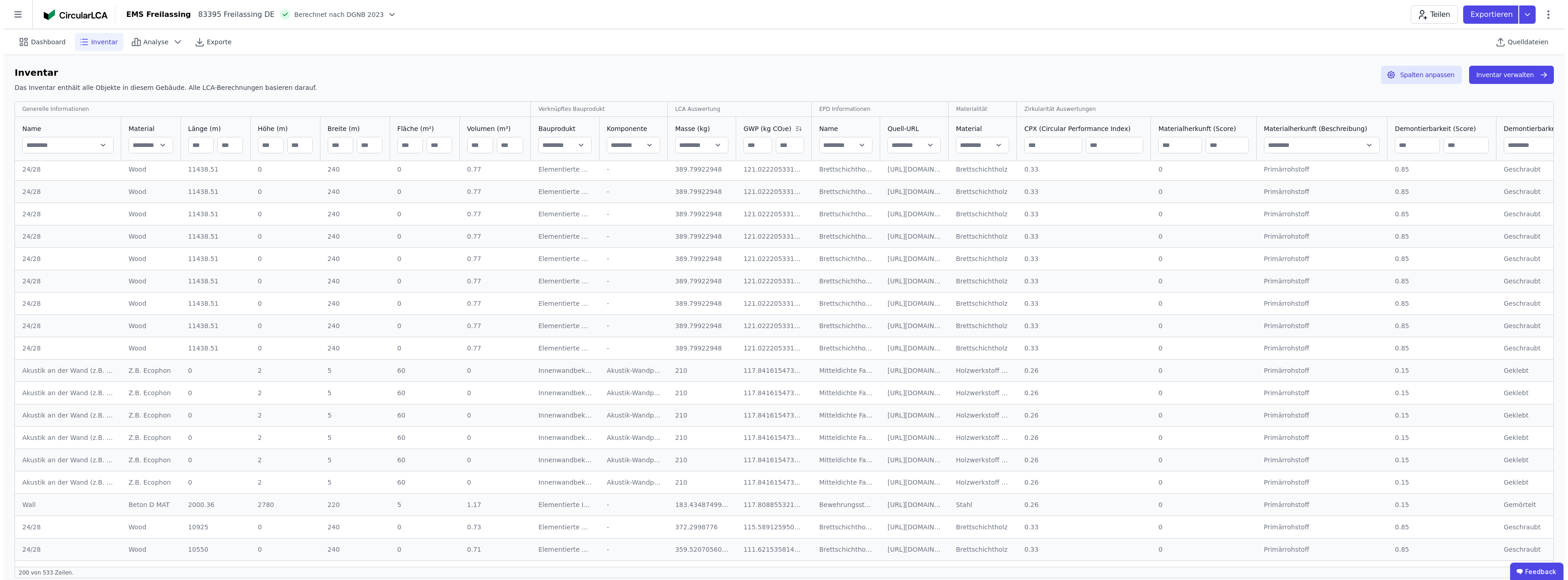
scroll to position [3611, 0]
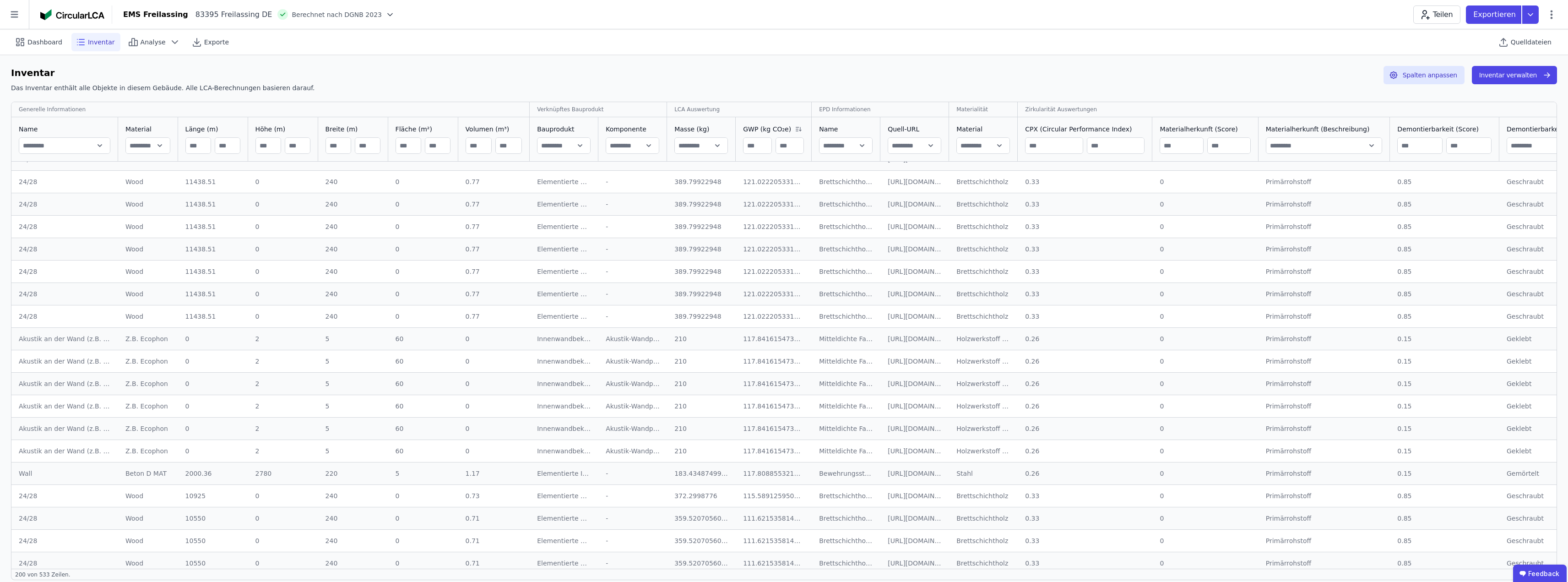
click at [786, 337] on div "Geklebt" at bounding box center [1567, 339] width 121 height 9
click at [786, 339] on div "Geklebt" at bounding box center [1567, 339] width 121 height 9
click at [786, 72] on button "Inventar verwalten" at bounding box center [1514, 75] width 85 height 18
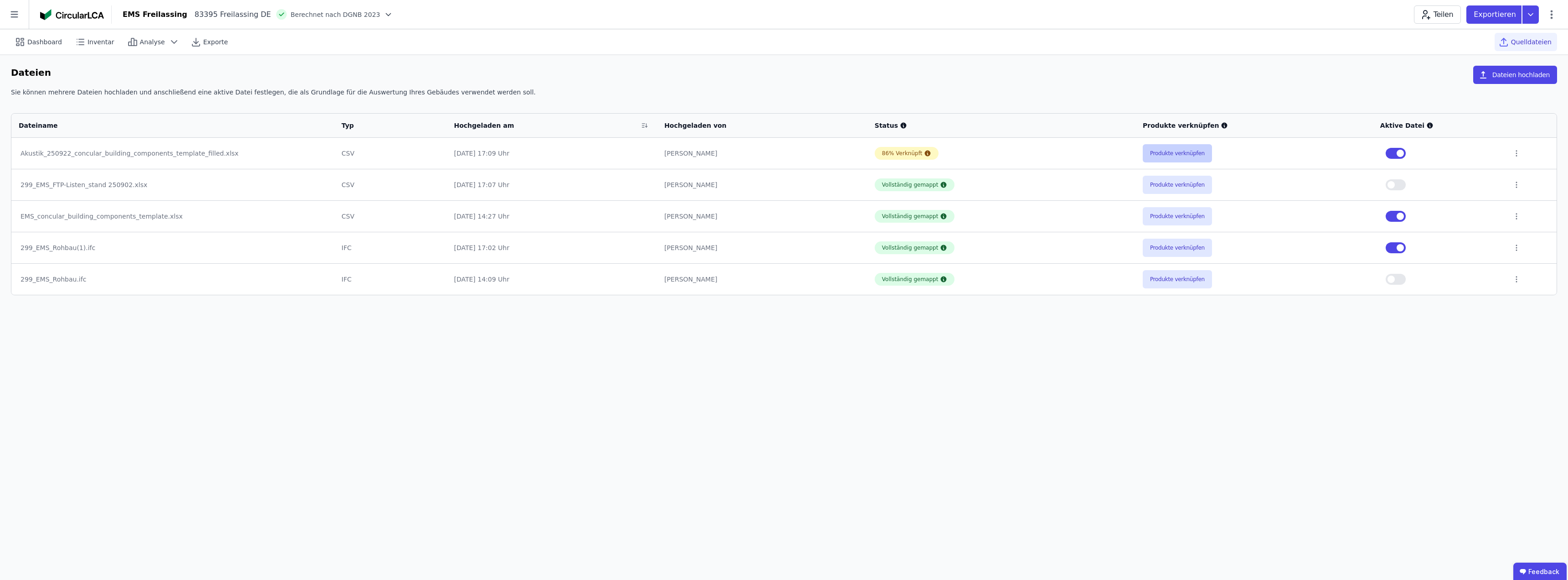
click at [783, 153] on button "Produkte verknüpfen" at bounding box center [1177, 153] width 69 height 18
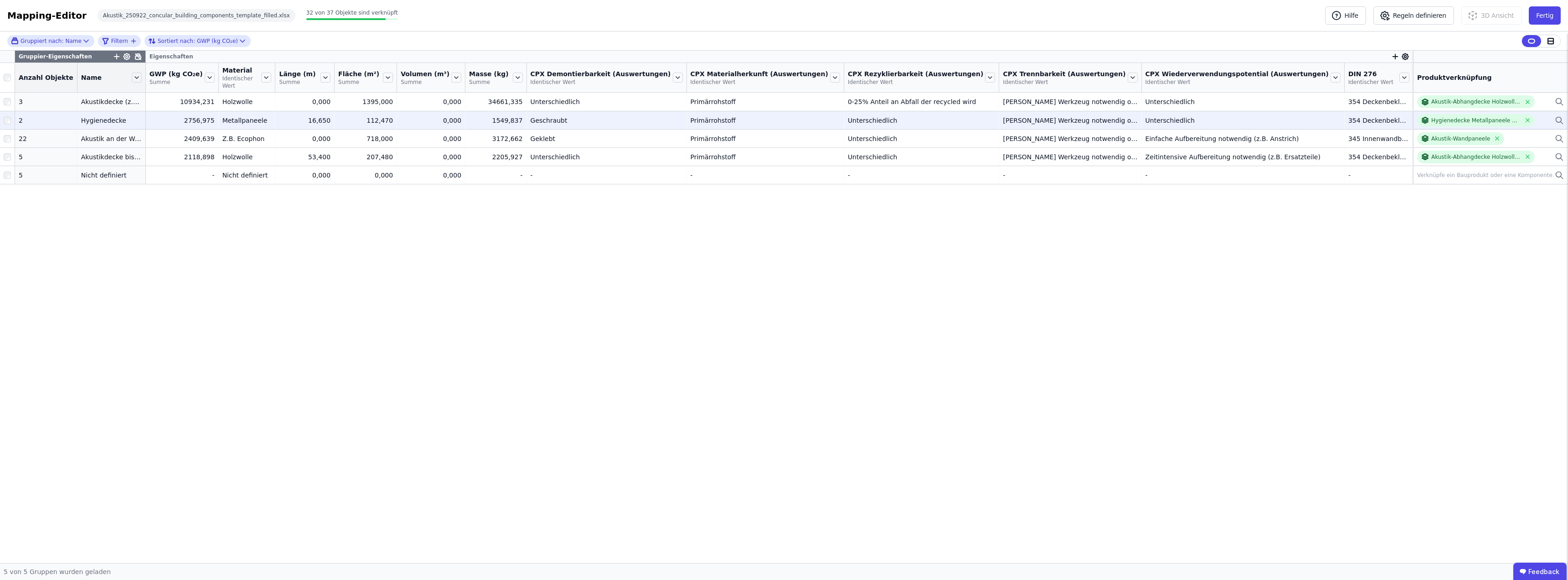
click at [783, 116] on div "Unterschiedlich" at bounding box center [921, 120] width 148 height 9
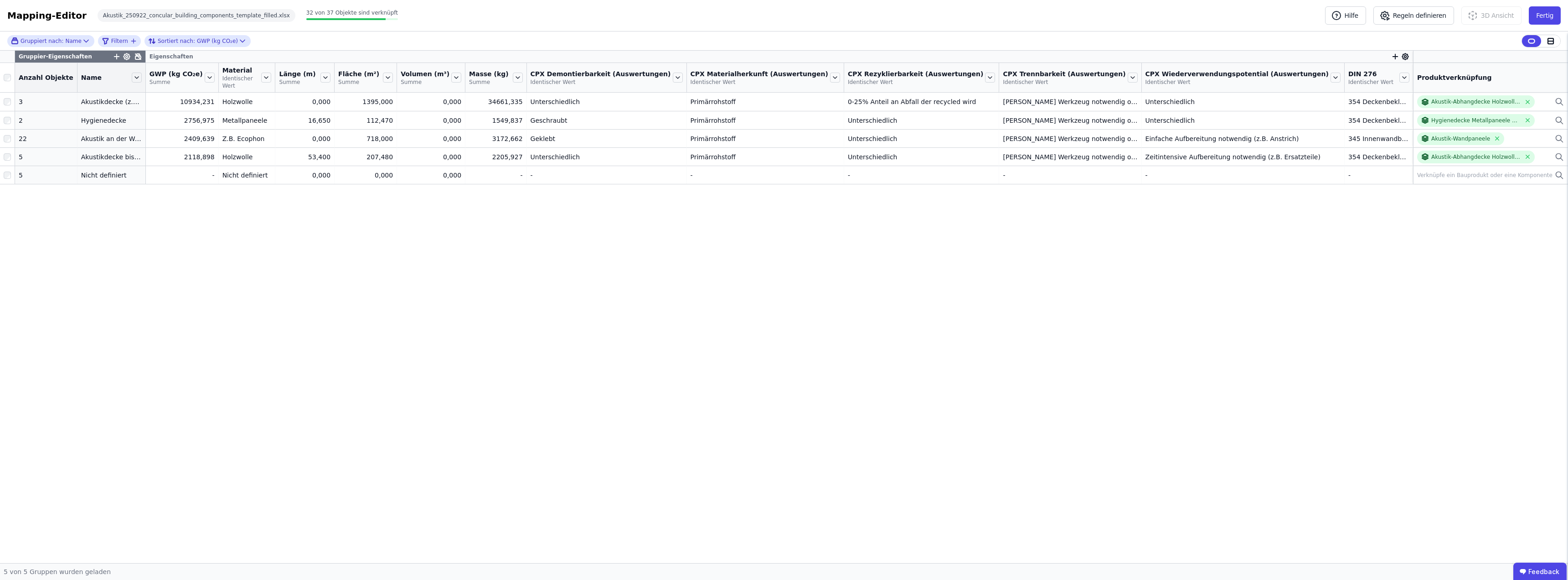
click at [783, 56] on icon at bounding box center [1405, 57] width 8 height 8
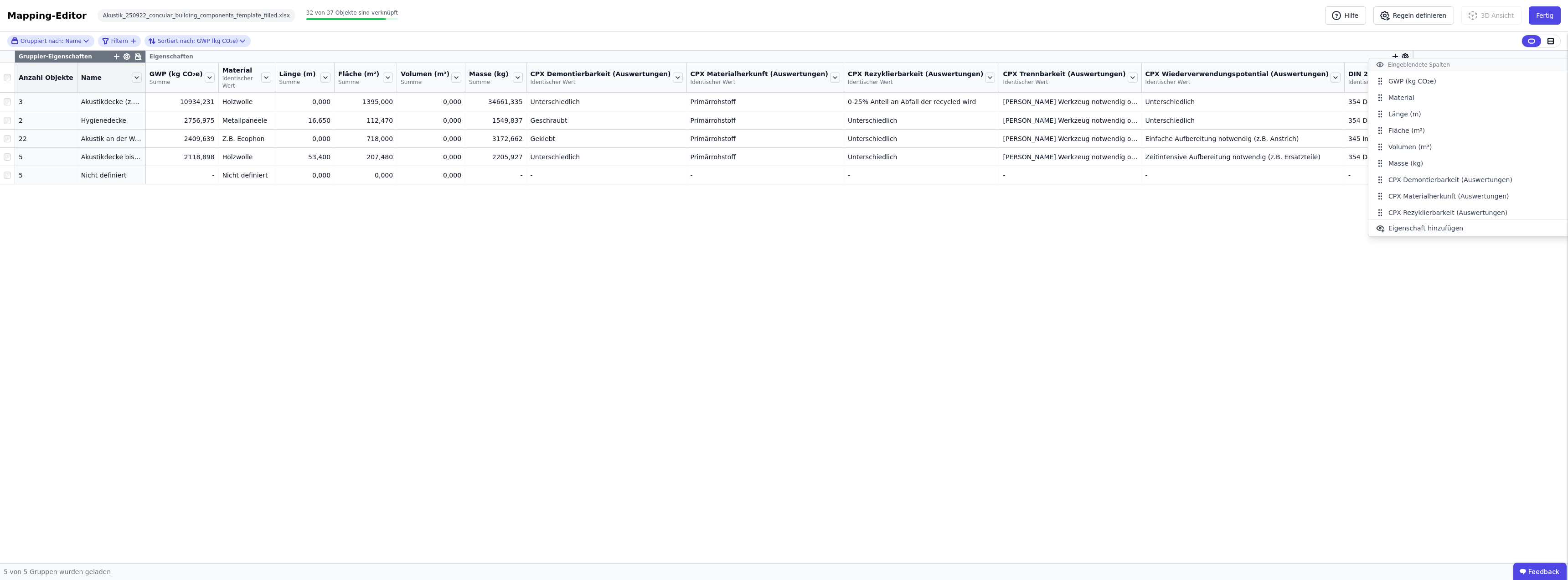
click at [783, 54] on div "Gruppiert nach: Name Filtern Sortiert nach: GWP (kg CO₂e) Gruppier-Eigenschafte…" at bounding box center [784, 297] width 1568 height 532
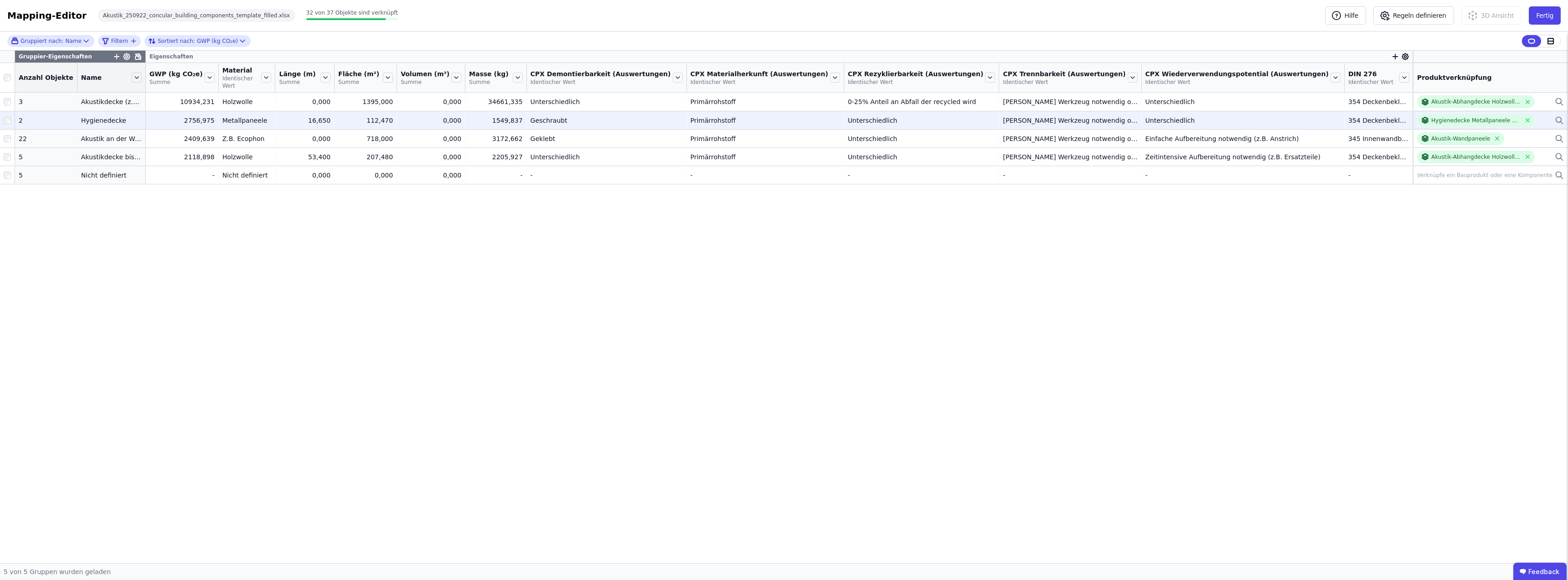
click at [783, 116] on div "Unterschiedlich" at bounding box center [921, 120] width 148 height 9
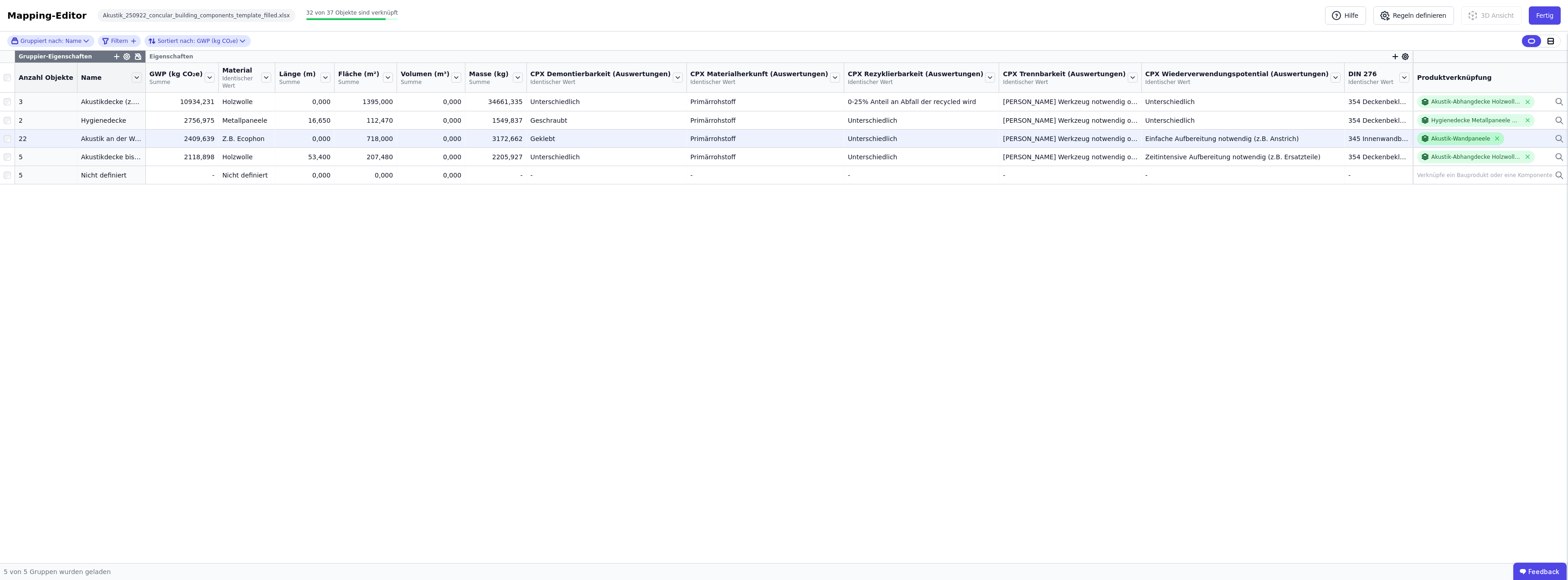
click at [783, 135] on div "Akustik-Wandpaneele" at bounding box center [1460, 138] width 59 height 8
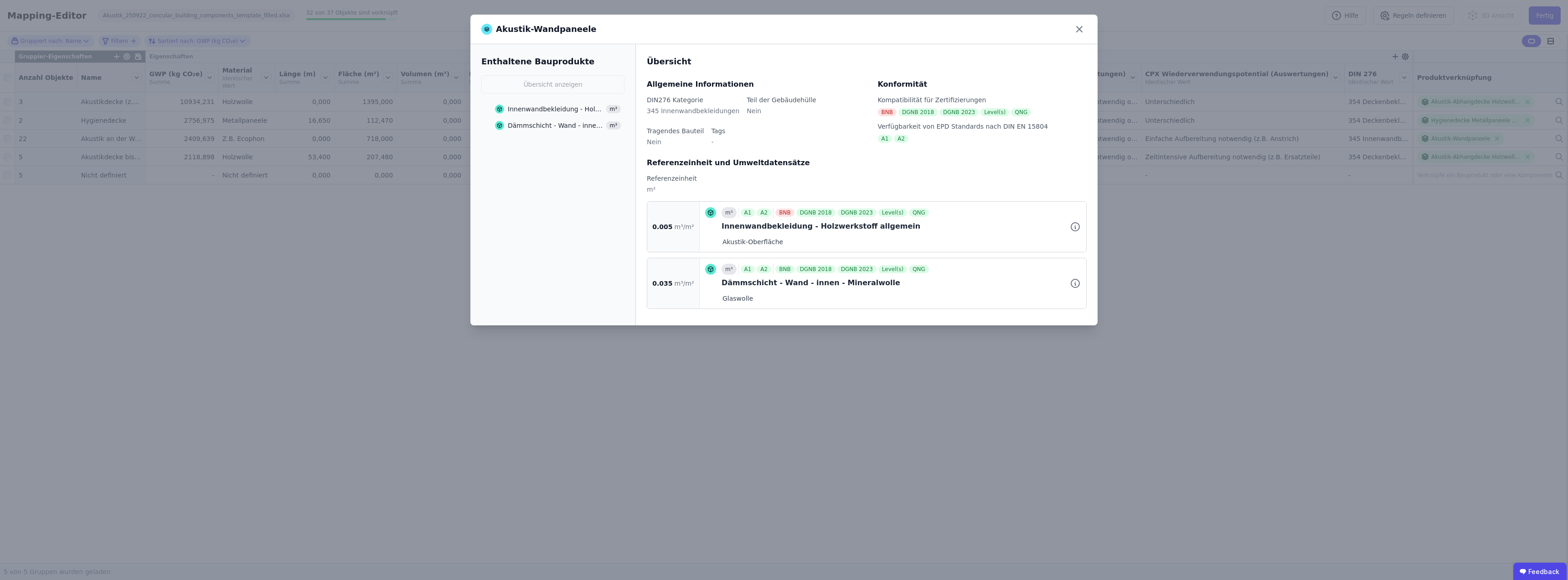
click at [671, 142] on div "DIN276 Kategorie 345 Innenwandbekleidungen Teil der Gebäudehülle Nein Tragendes…" at bounding box center [756, 127] width 220 height 62
click at [560, 107] on div "Innenwandbekleidung - Holzwerkstoff allgemein" at bounding box center [555, 109] width 96 height 9
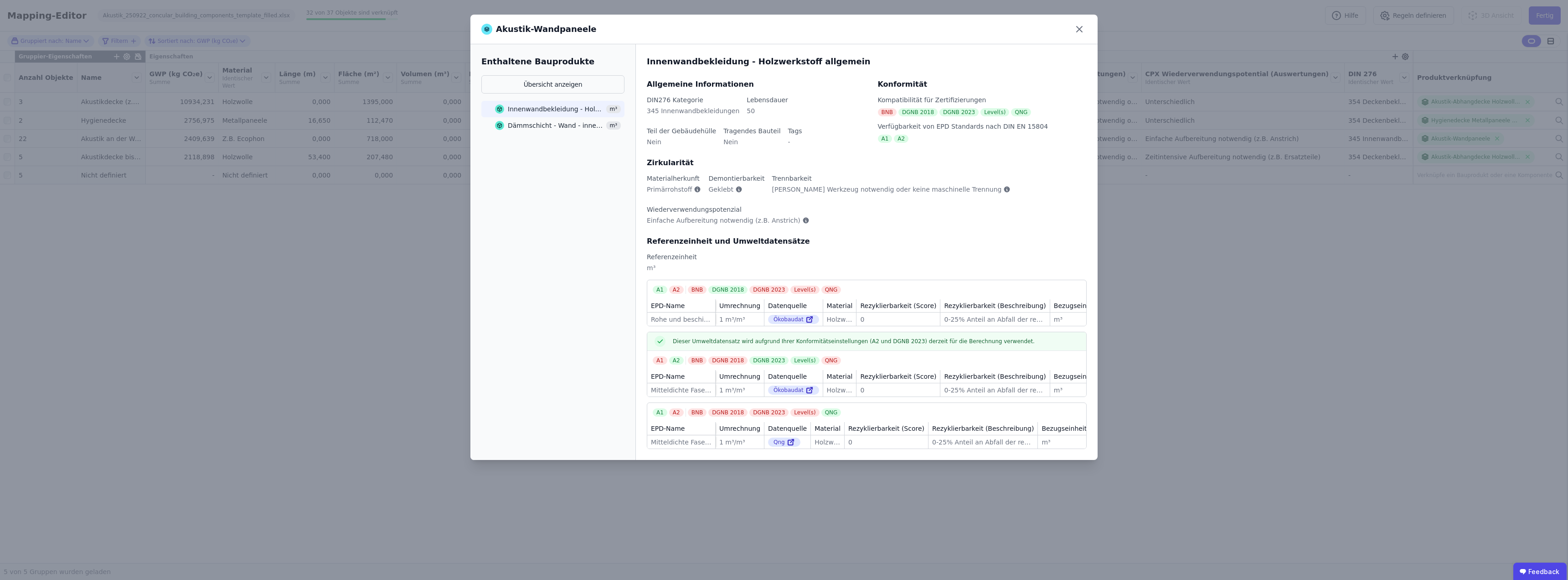
click at [721, 188] on span "Geklebt" at bounding box center [720, 189] width 25 height 9
click at [736, 188] on icon at bounding box center [739, 189] width 6 height 6
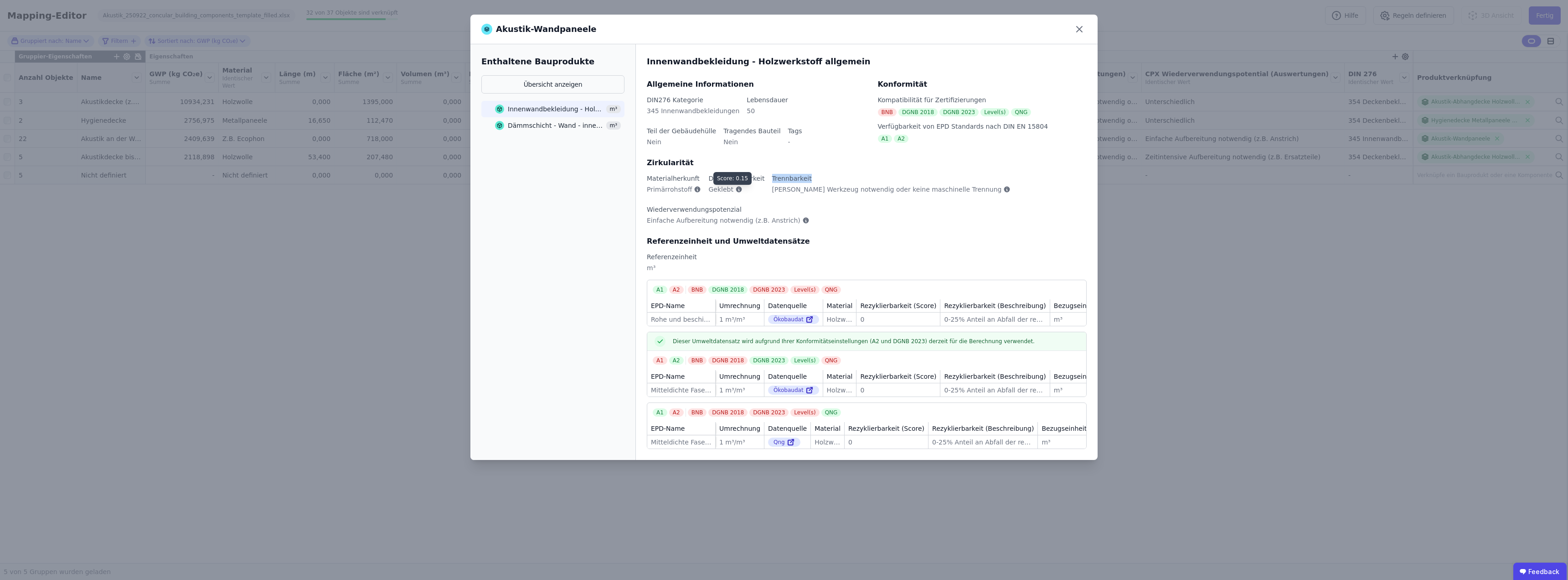
click at [736, 188] on icon at bounding box center [739, 189] width 6 height 6
click at [562, 127] on div "Dämmschicht - Wand - innen - Mineralwolle" at bounding box center [555, 125] width 96 height 9
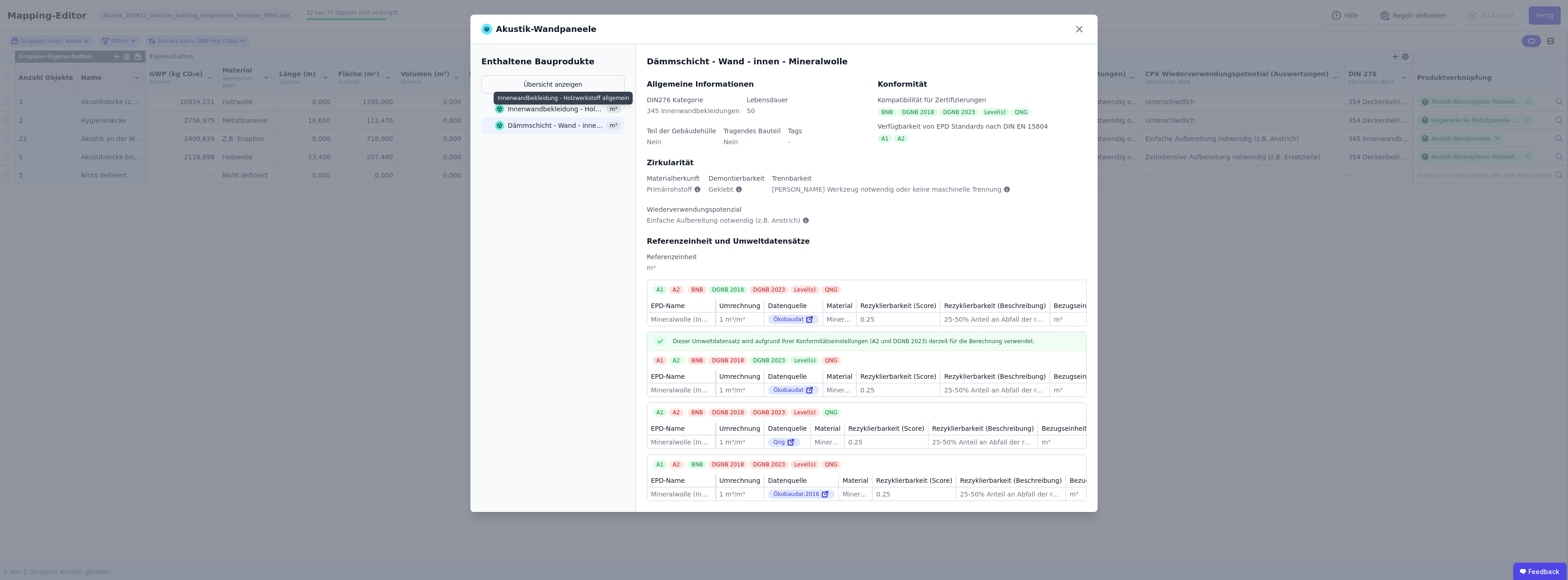
click at [549, 108] on div "Innenwandbekleidung - Holzwerkstoff allgemein" at bounding box center [555, 109] width 96 height 9
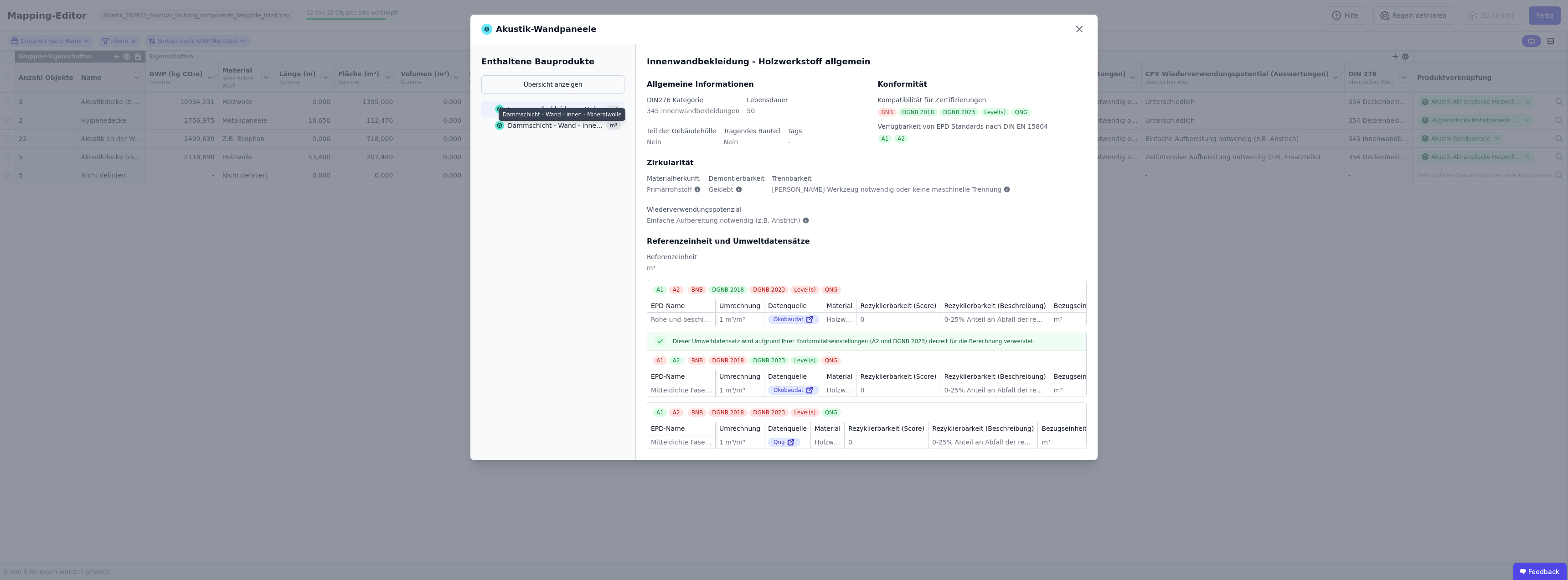
click at [550, 122] on div "Dämmschicht - Wand - innen - Mineralwolle" at bounding box center [555, 125] width 96 height 9
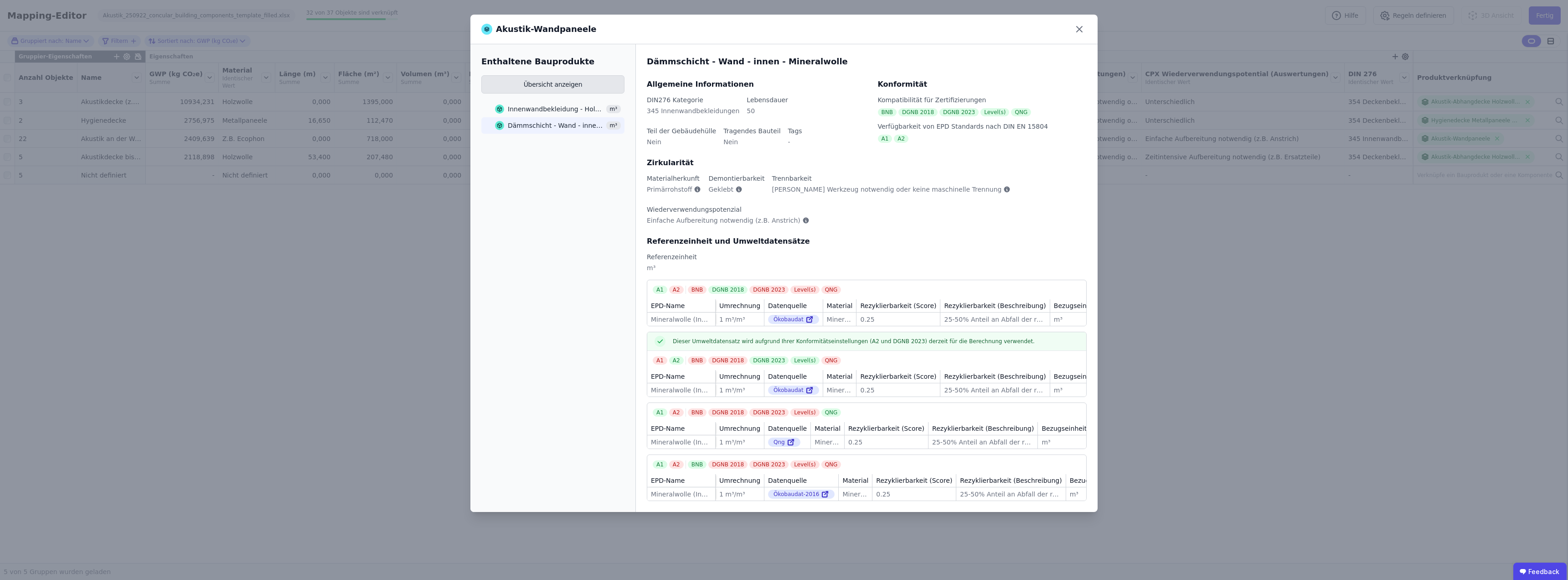
click at [560, 83] on button "Übersicht anzeigen" at bounding box center [553, 84] width 143 height 18
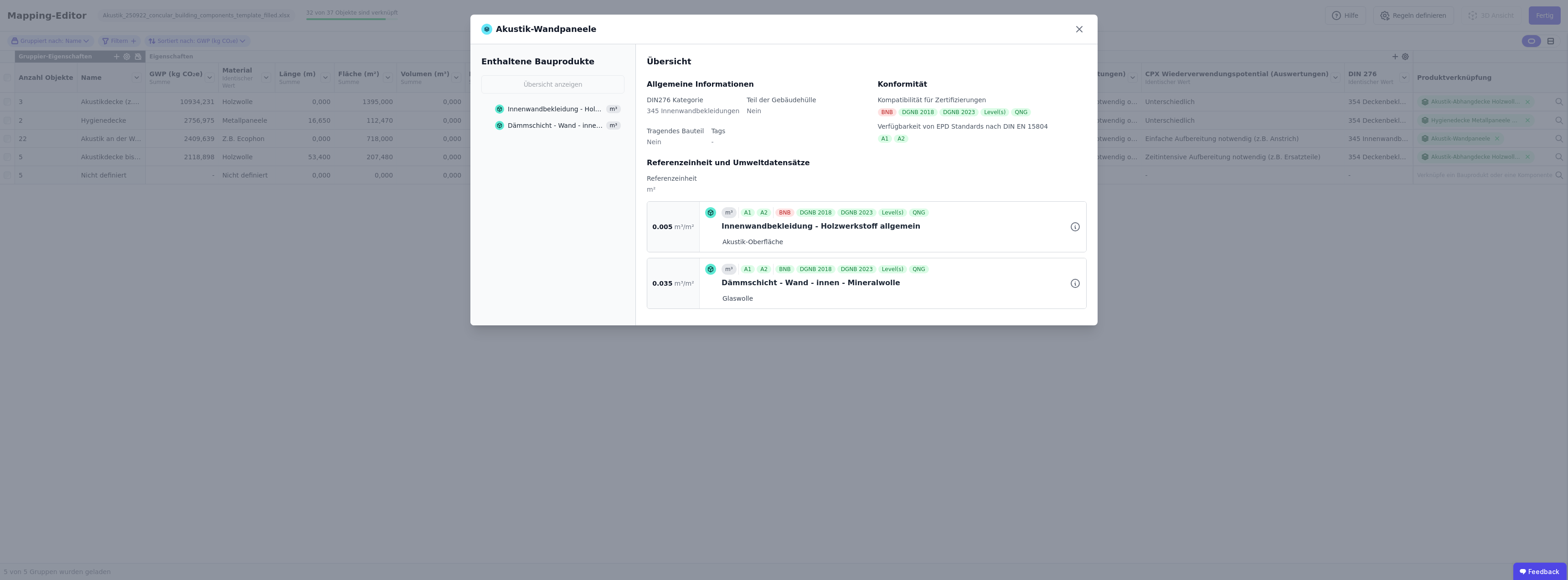
click at [557, 111] on div "Innenwandbekleidung - Holzwerkstoff allgemein" at bounding box center [555, 109] width 96 height 9
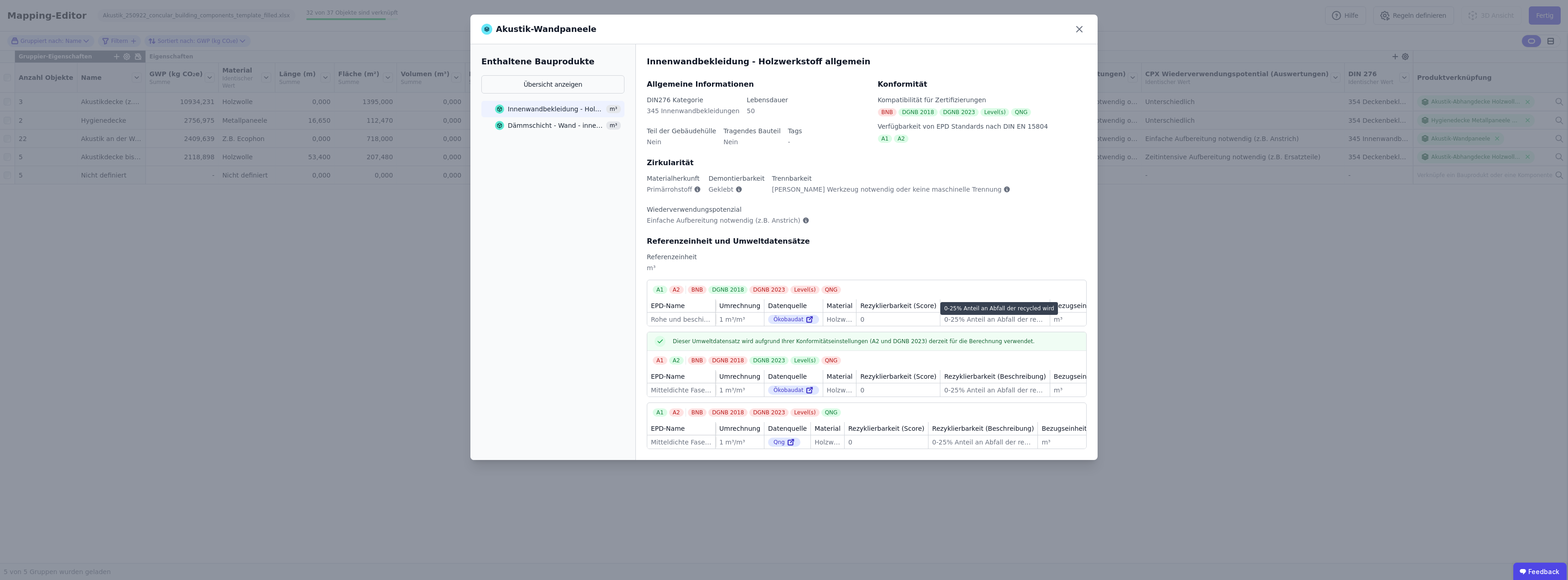
click at [783, 319] on div "0-25% Anteil an Abfall der recycled wird" at bounding box center [994, 319] width 102 height 9
click at [545, 125] on div "Dämmschicht - Wand - innen - Mineralwolle" at bounding box center [555, 125] width 96 height 9
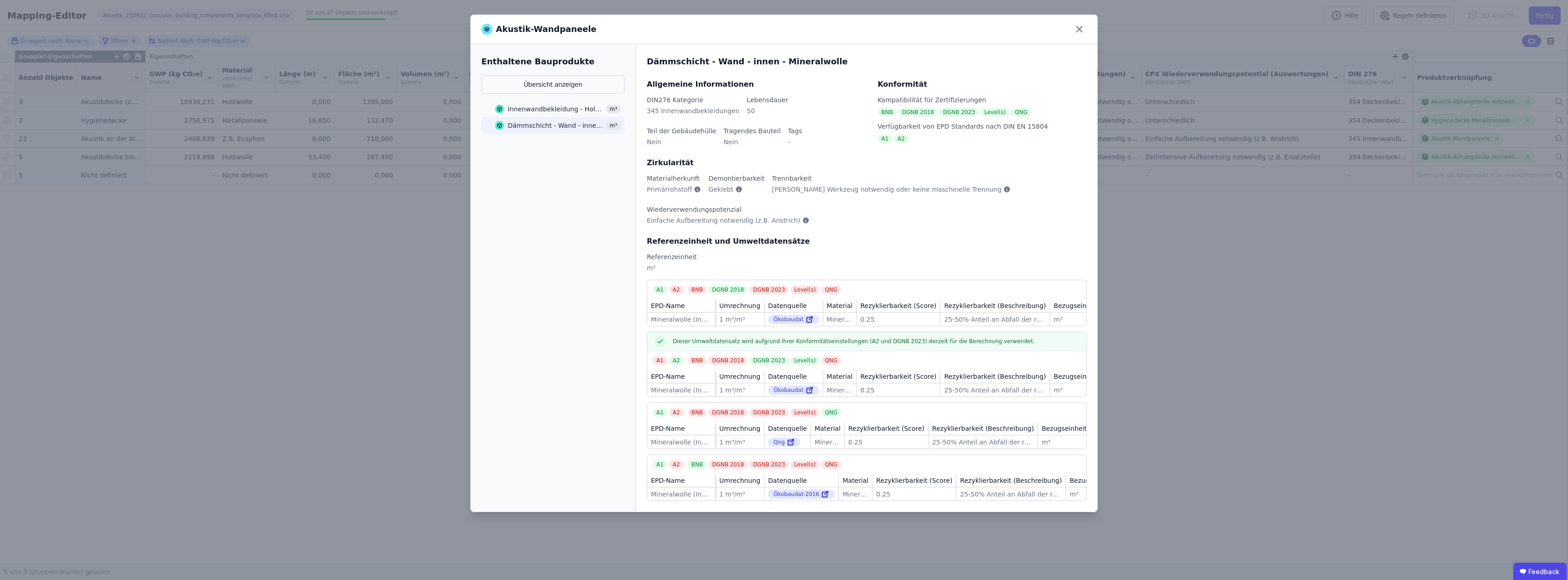
click at [701, 221] on span "Einfache Aufbereitung notwendig (z.B. Anstrich)" at bounding box center [723, 220] width 153 height 9
click at [783, 28] on icon at bounding box center [1079, 29] width 15 height 15
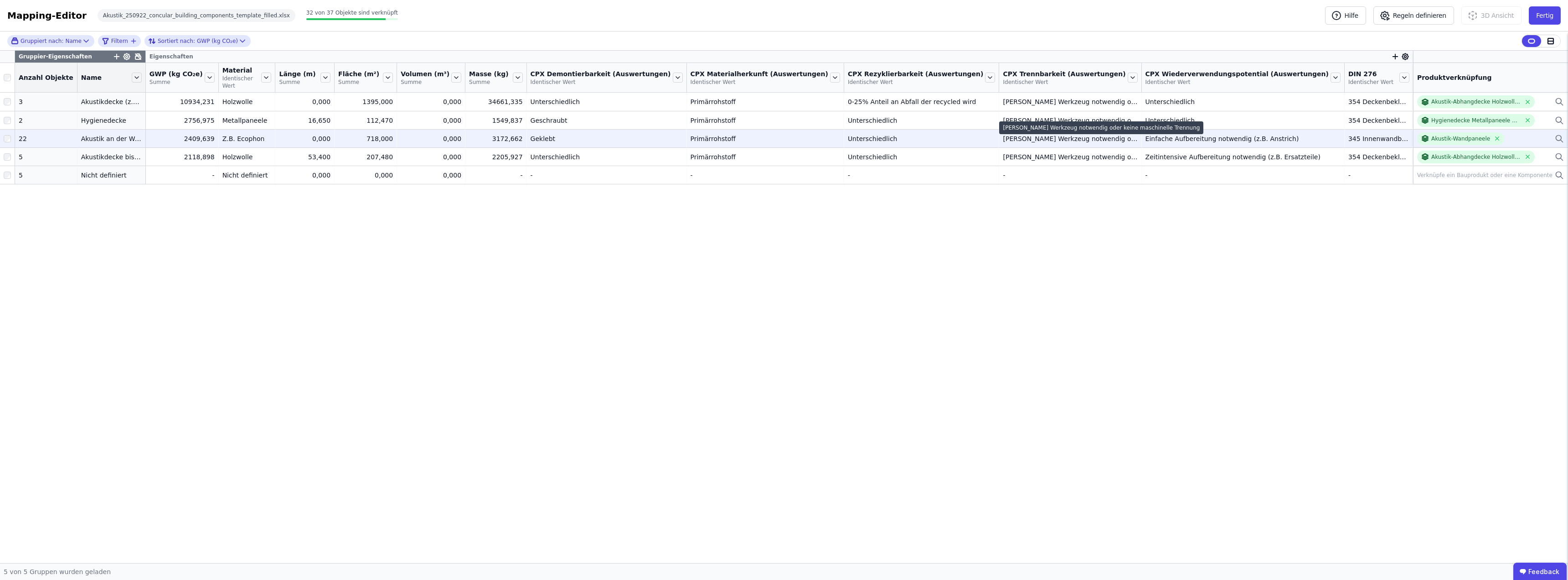
click at [783, 134] on div "[PERSON_NAME] Werkzeug notwendig oder keine maschinelle Trennung" at bounding box center [1069, 138] width 135 height 9
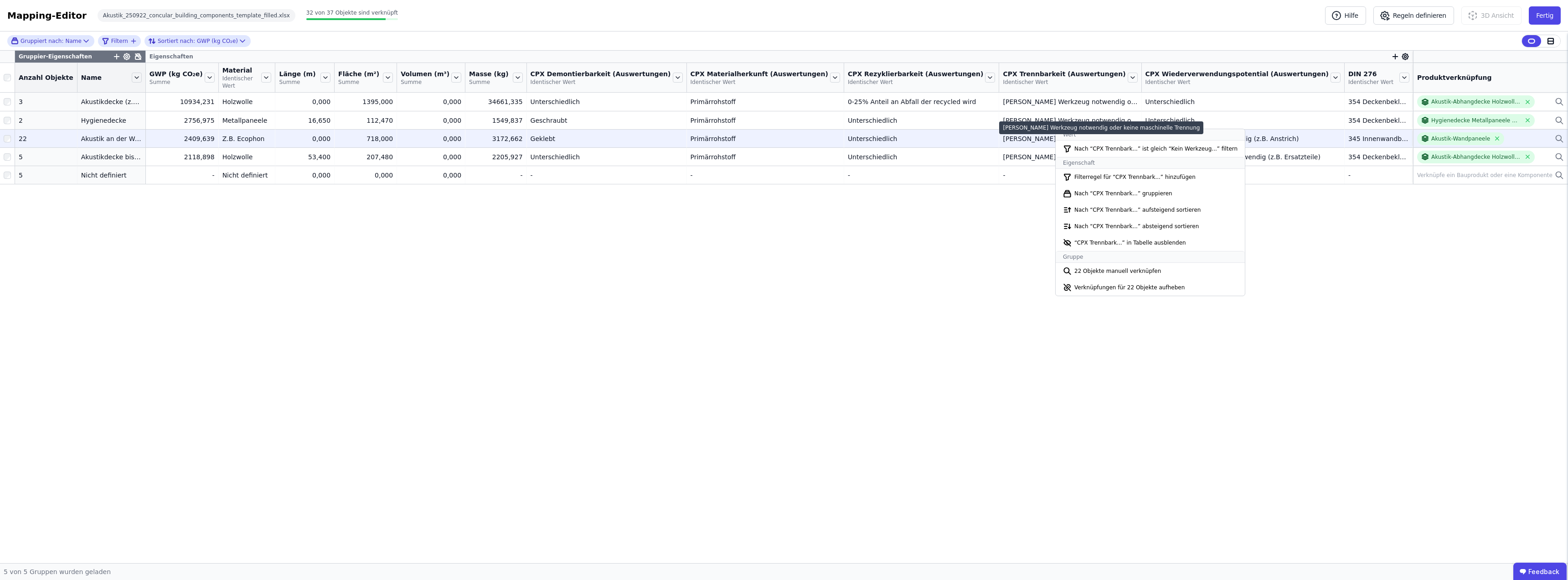
click at [783, 134] on div "[PERSON_NAME] Werkzeug notwendig oder keine maschinelle Trennung" at bounding box center [1069, 138] width 135 height 9
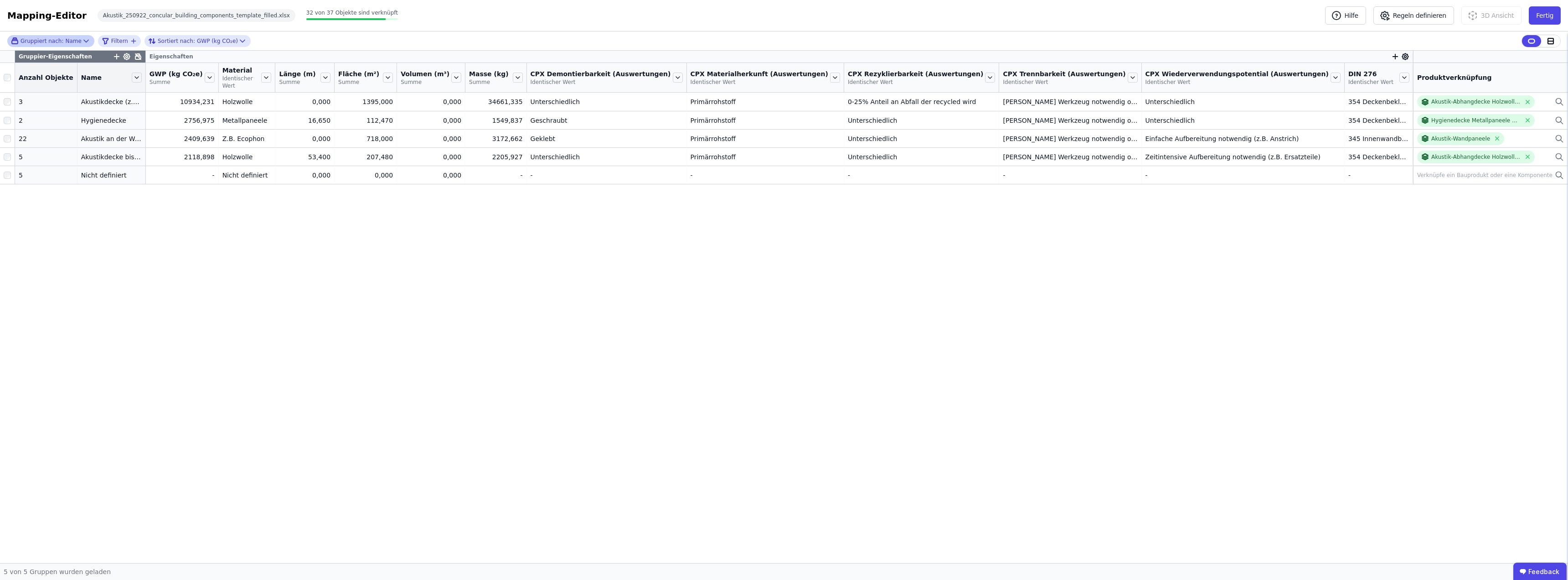
click at [84, 41] on icon at bounding box center [86, 40] width 5 height 2
click at [50, 102] on span "Gruppierung aufheben" at bounding box center [68, 106] width 73 height 9
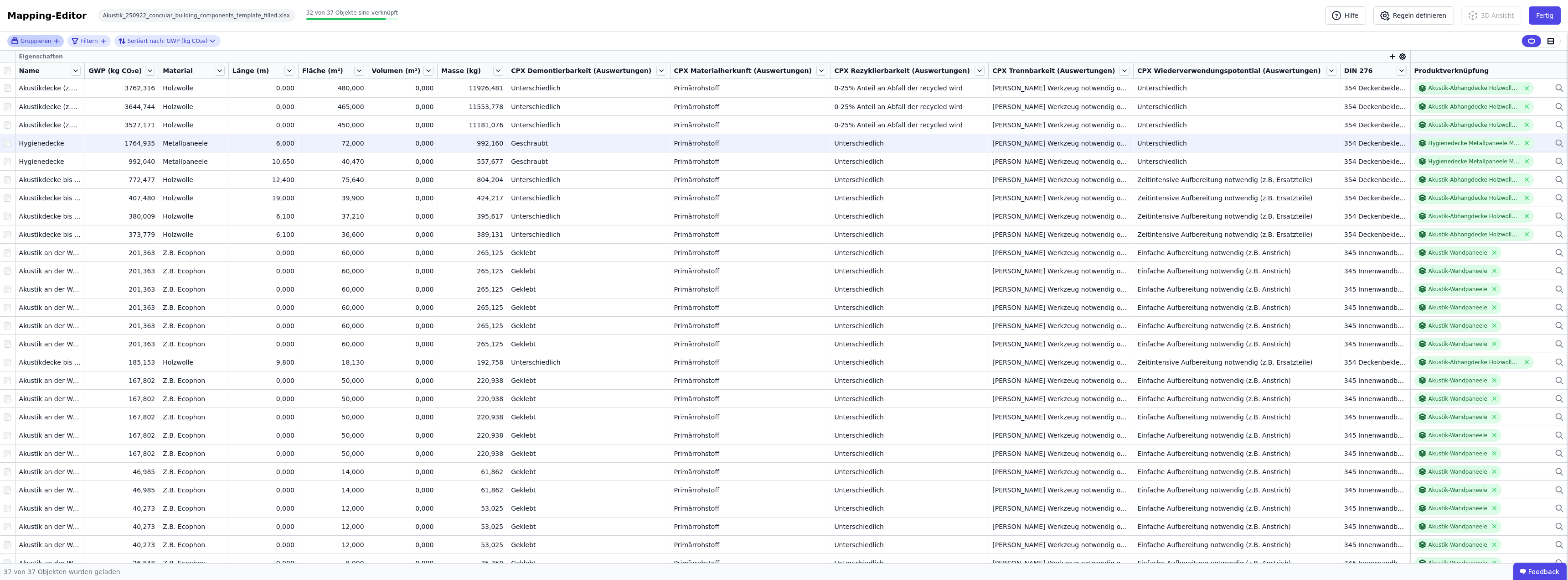
click at [783, 141] on div "Unterschiedlich" at bounding box center [909, 143] width 151 height 9
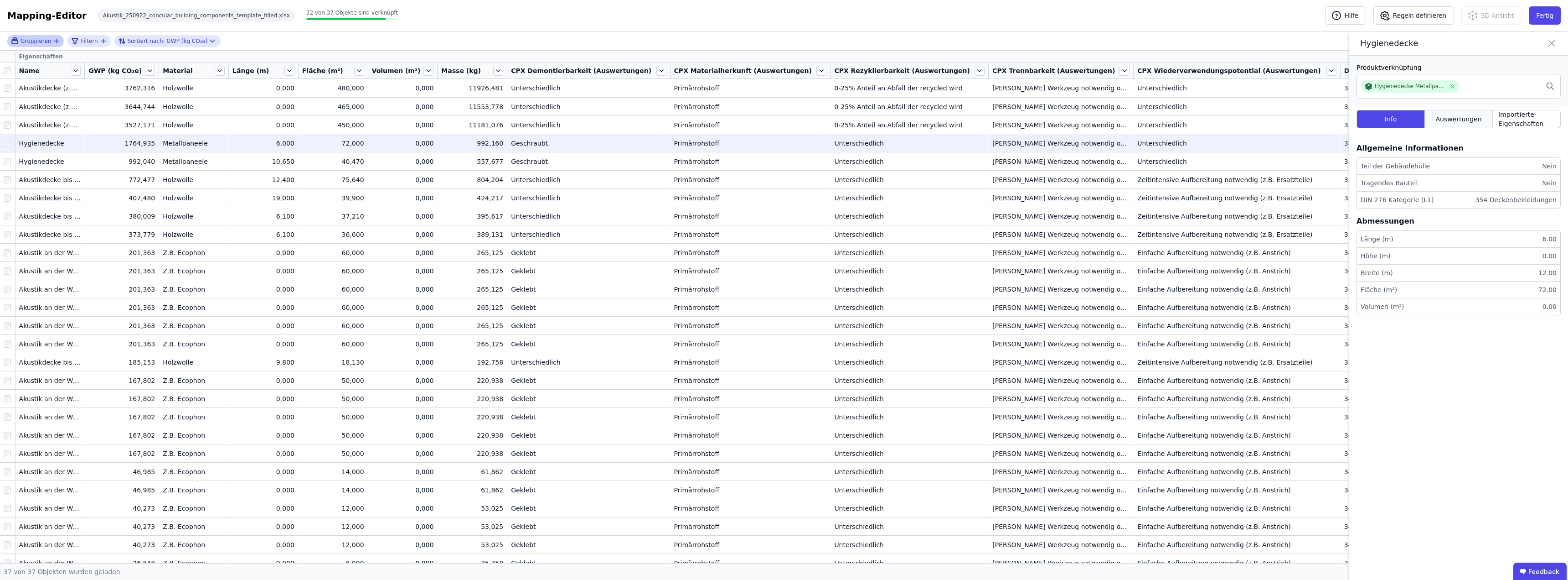
click at [783, 119] on span "Auswertungen" at bounding box center [1458, 119] width 46 height 9
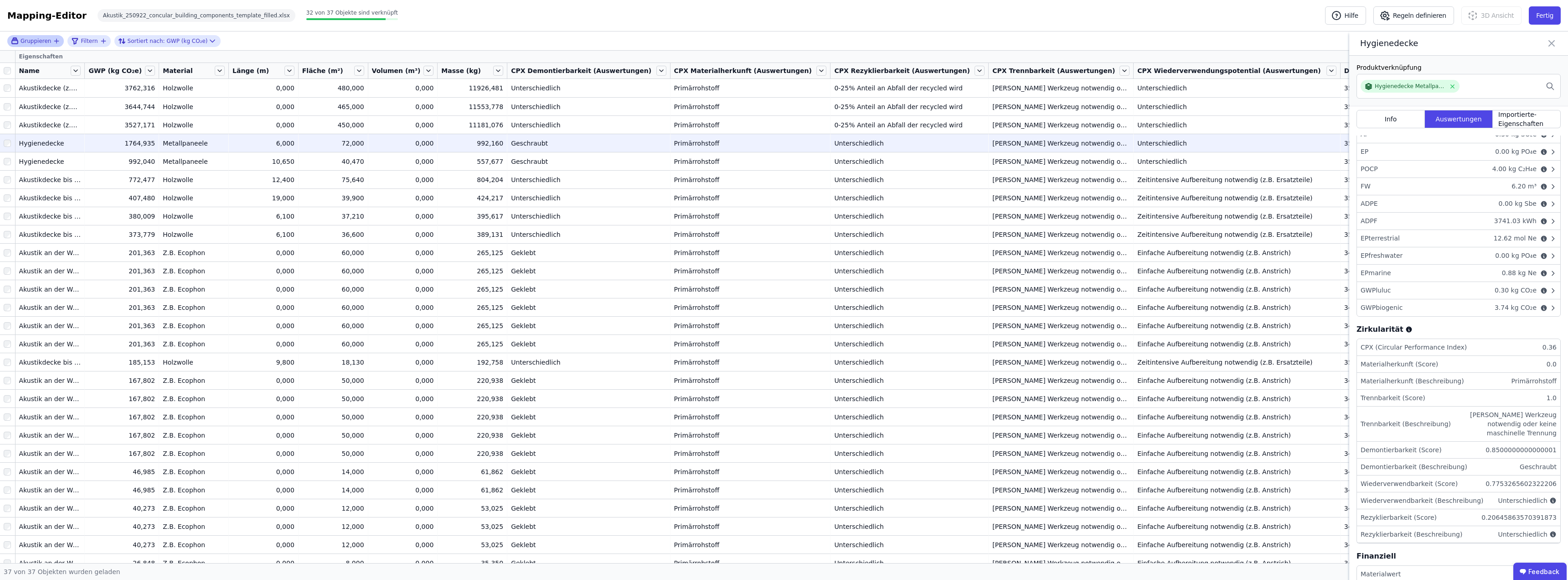
scroll to position [161, 0]
click at [783, 438] on li "Demontierbarkeit (Score) 0.8500000000000001" at bounding box center [1458, 442] width 203 height 17
click at [783, 489] on div "Unterschiedlich" at bounding box center [1527, 493] width 59 height 9
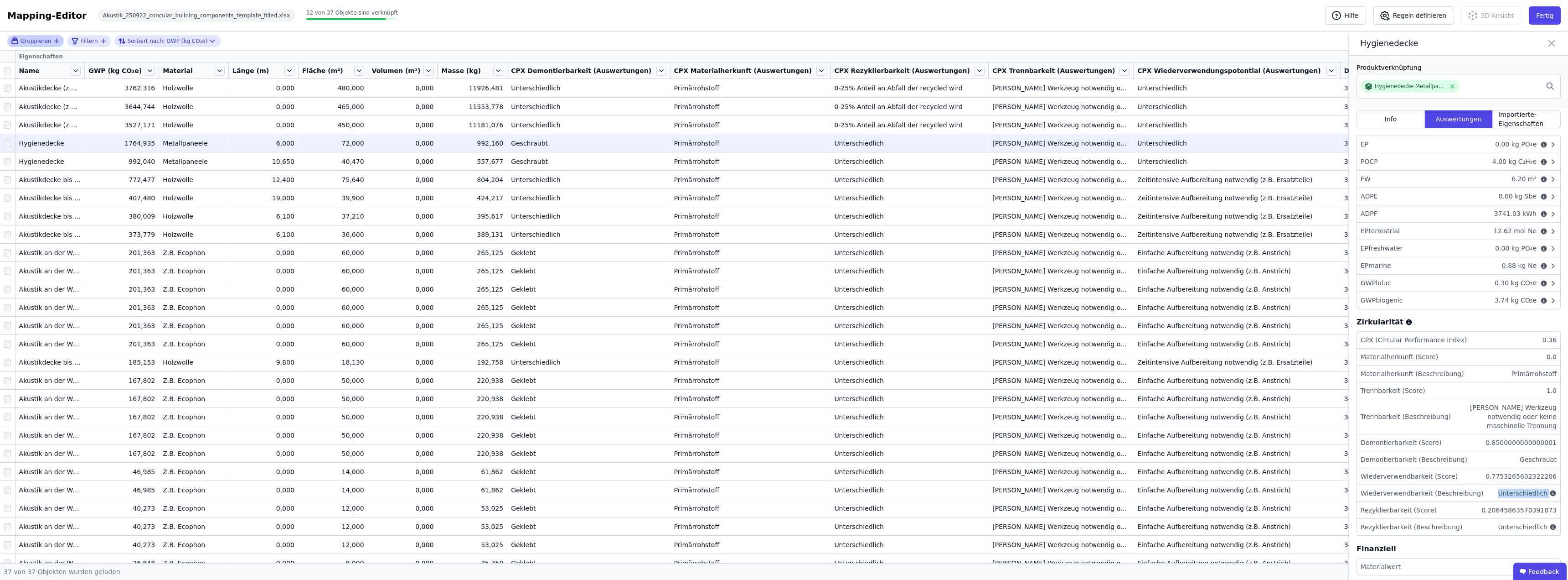
click at [783, 489] on div "Unterschiedlich" at bounding box center [1527, 493] width 59 height 9
click at [783, 490] on icon at bounding box center [1553, 493] width 6 height 6
click at [783, 122] on span "Importierte-Eigenschaften" at bounding box center [1527, 119] width 57 height 18
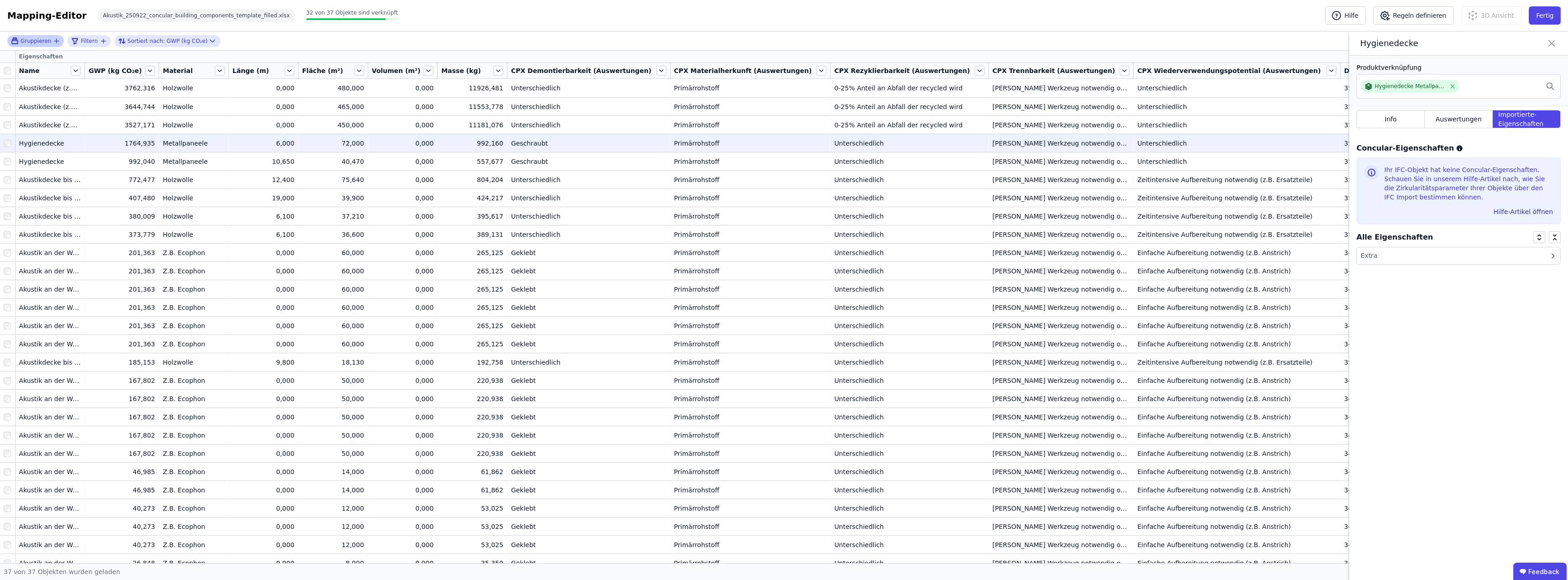
click at [783, 254] on icon at bounding box center [1552, 256] width 2 height 4
click at [783, 254] on icon at bounding box center [1553, 255] width 4 height 2
click at [783, 121] on span "Info" at bounding box center [1390, 119] width 12 height 9
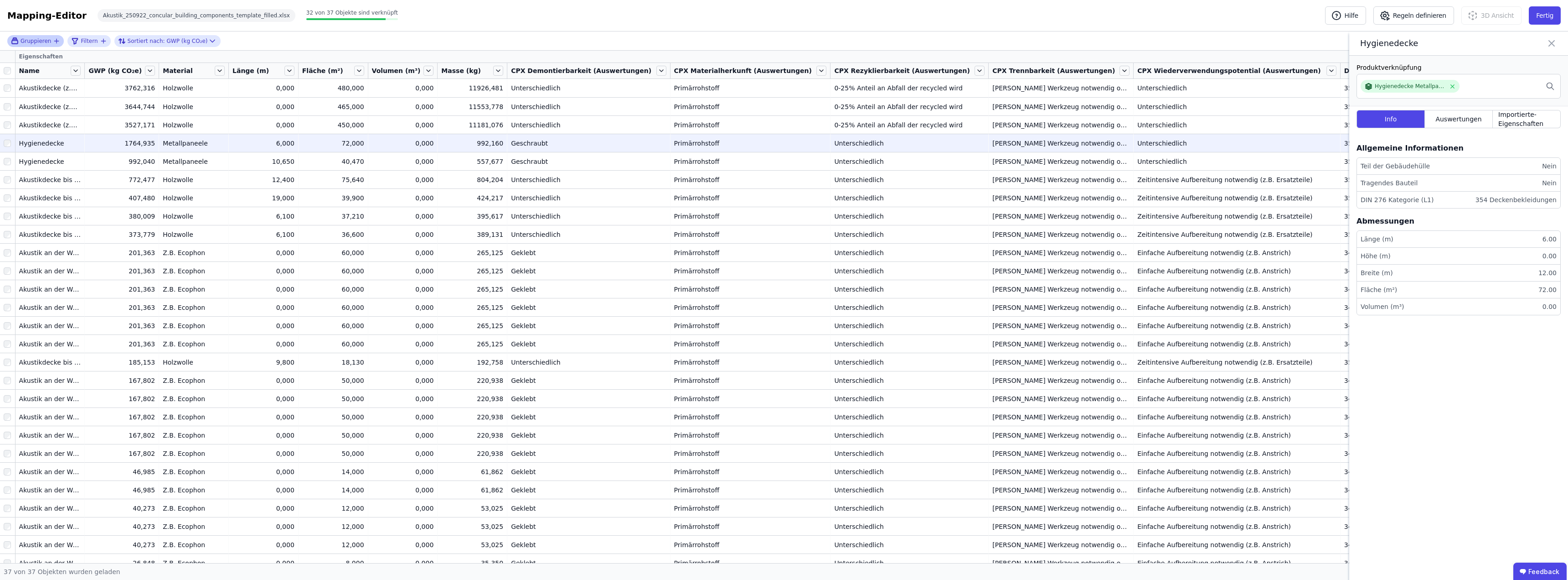
click at [783, 200] on div "354 Deckenbekleidungen" at bounding box center [1513, 199] width 85 height 9
click at [783, 277] on li "Breite (m) 12.00" at bounding box center [1458, 273] width 203 height 17
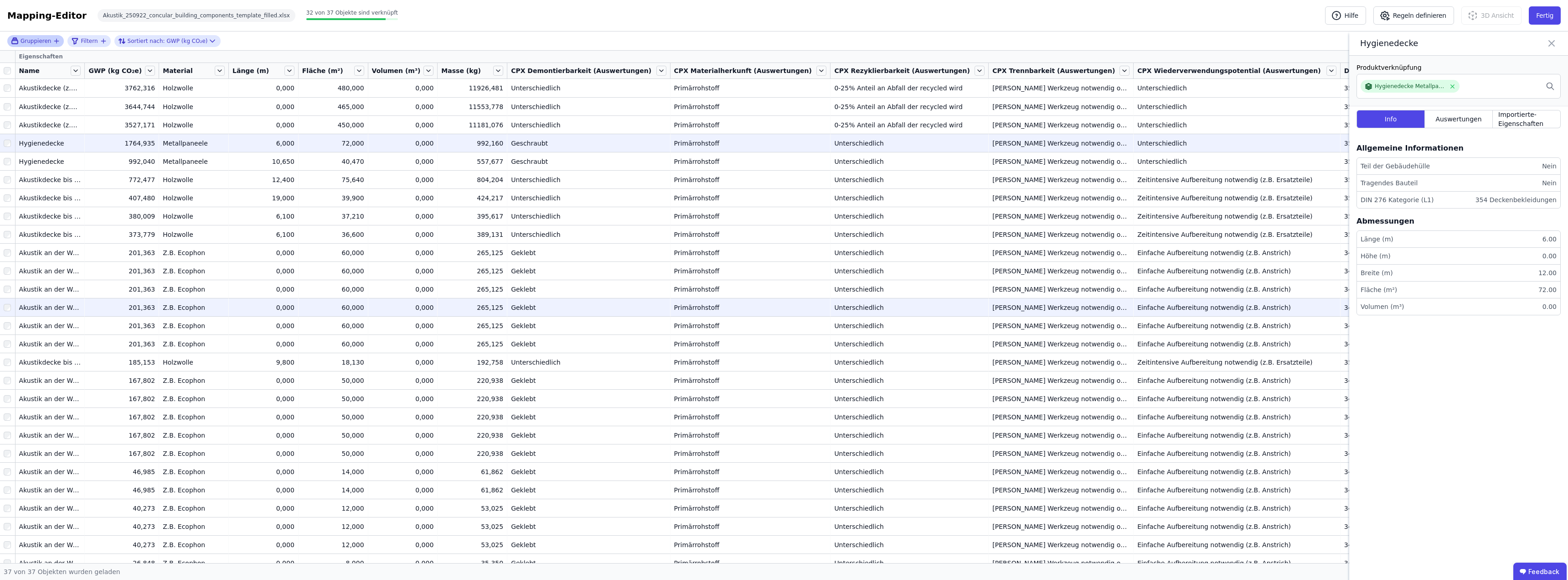
click at [575, 312] on div "Geklebt" at bounding box center [589, 307] width 155 height 9
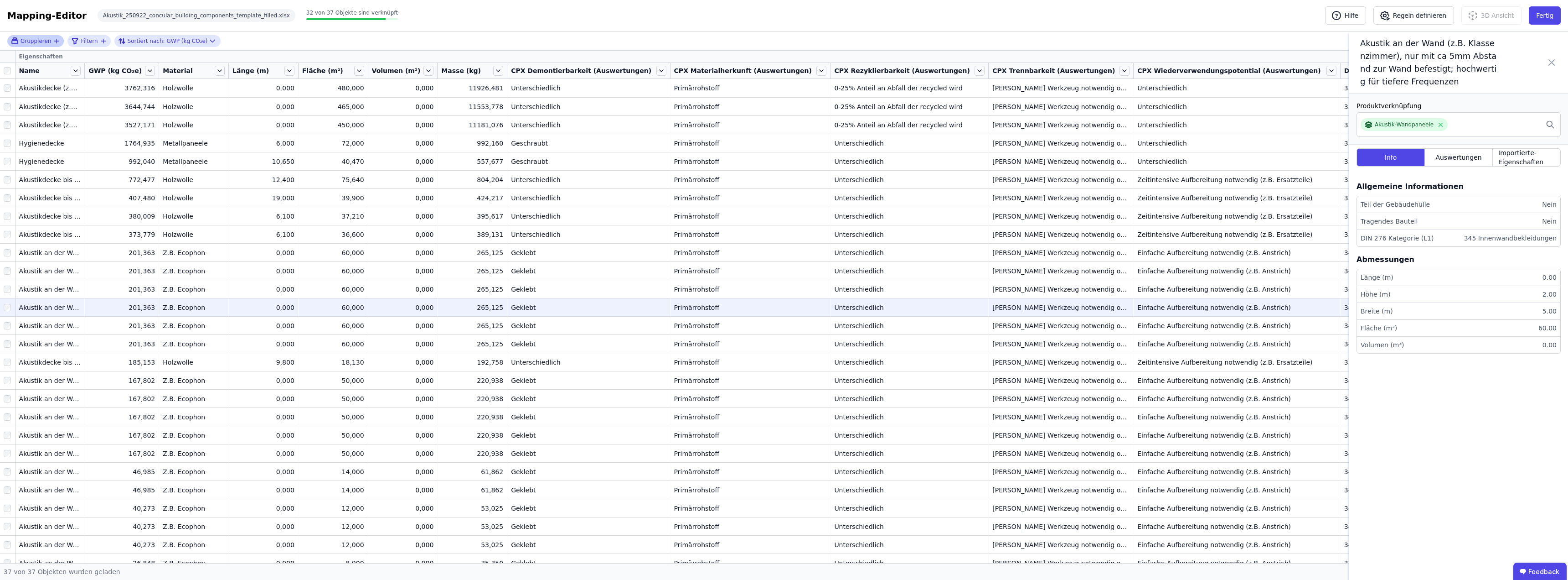
click at [571, 305] on div "Geklebt" at bounding box center [589, 307] width 155 height 9
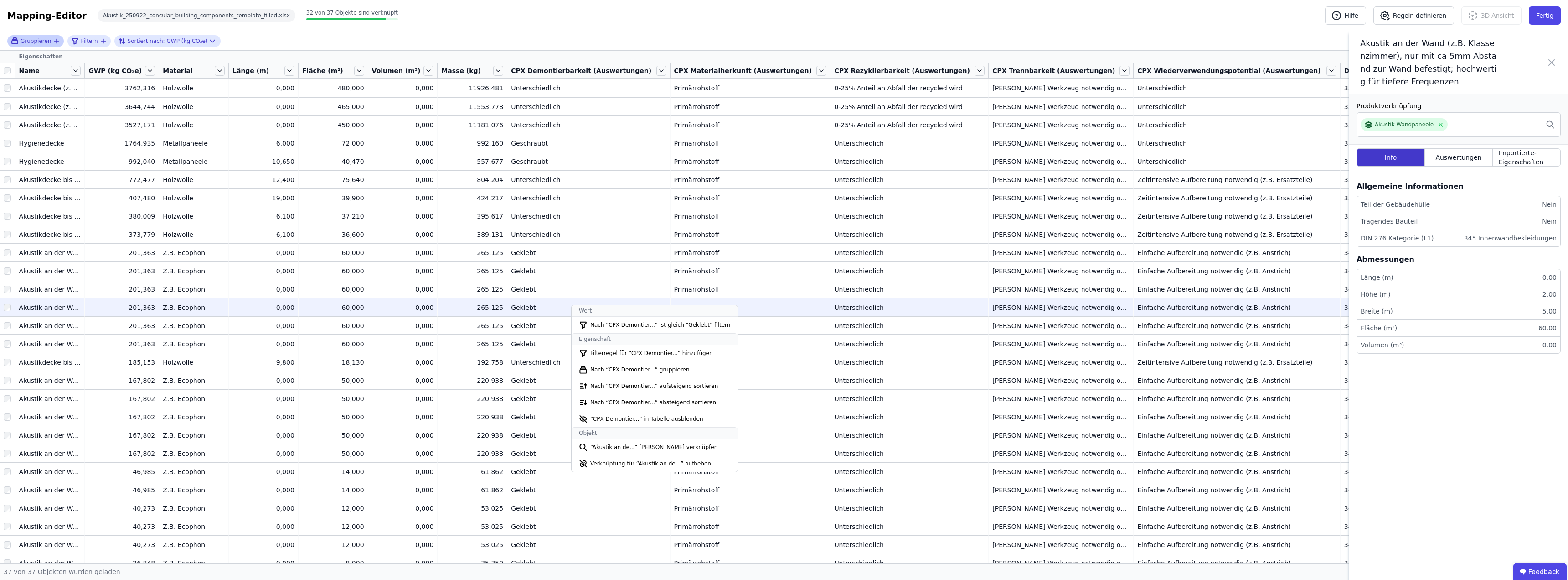
click at [783, 156] on span "Info" at bounding box center [1390, 157] width 12 height 9
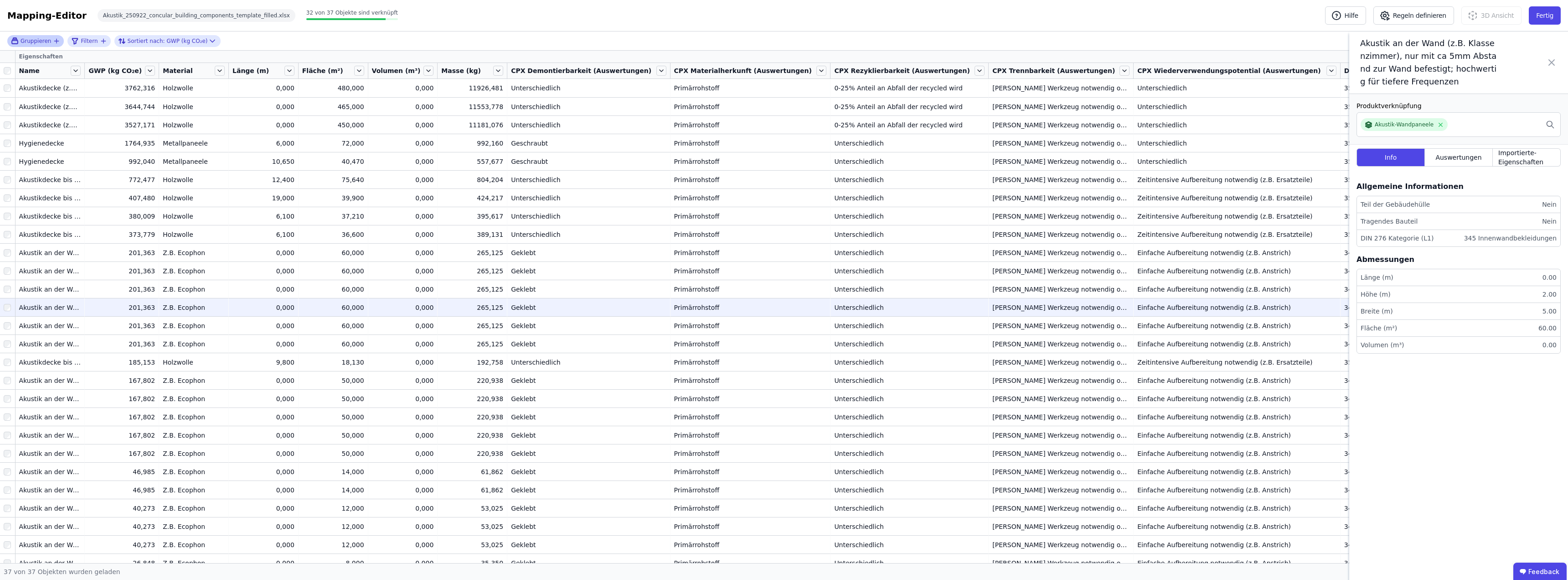
click at [783, 61] on span "Akustik an der Wand (z.B. Klassenzimmer), nur mit ca 5mm Abstand zur Wand befes…" at bounding box center [1428, 62] width 137 height 51
click at [783, 68] on span "Akustik an der Wand (z.B. Klassenzimmer), nur mit ca 5mm Abstand zur Wand befes…" at bounding box center [1428, 62] width 137 height 51
click at [783, 124] on div "Akustik-Wandpaneele" at bounding box center [1404, 124] width 59 height 8
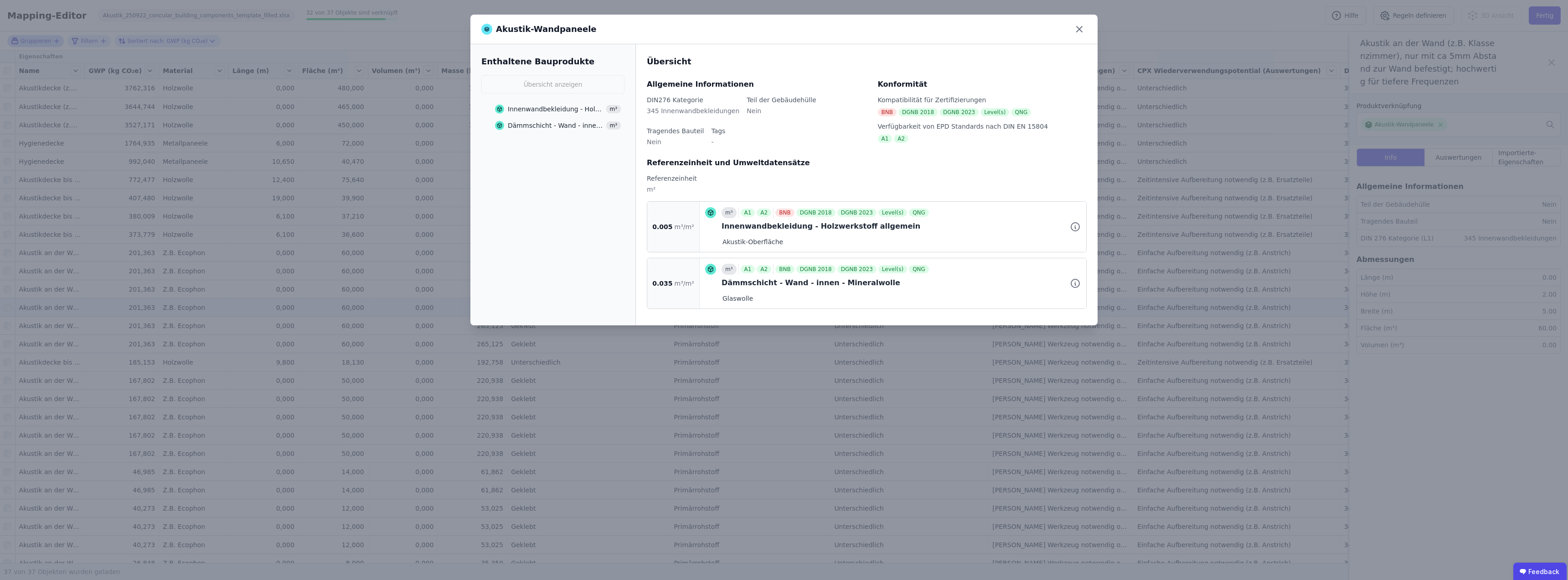
click at [671, 144] on div "DIN276 Kategorie 345 Innenwandbekleidungen Teil der Gebäudehülle Nein Tragendes…" at bounding box center [756, 127] width 220 height 62
click at [783, 223] on icon at bounding box center [1075, 227] width 11 height 11
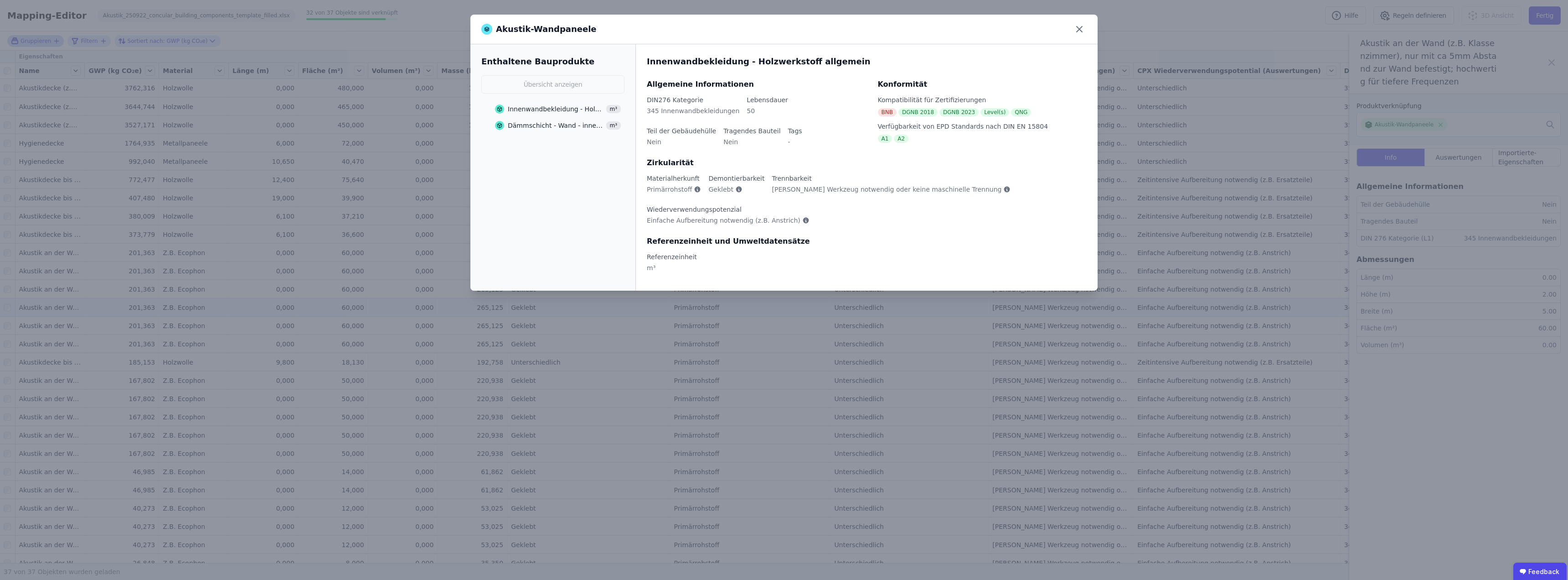
click at [673, 191] on span "Primärrohstoff" at bounding box center [669, 189] width 45 height 9
click at [711, 189] on span "Geklebt" at bounding box center [720, 189] width 25 height 9
click at [736, 189] on icon at bounding box center [739, 189] width 6 height 6
click at [718, 188] on span "Geklebt" at bounding box center [720, 189] width 25 height 9
click at [783, 28] on icon at bounding box center [1079, 29] width 15 height 15
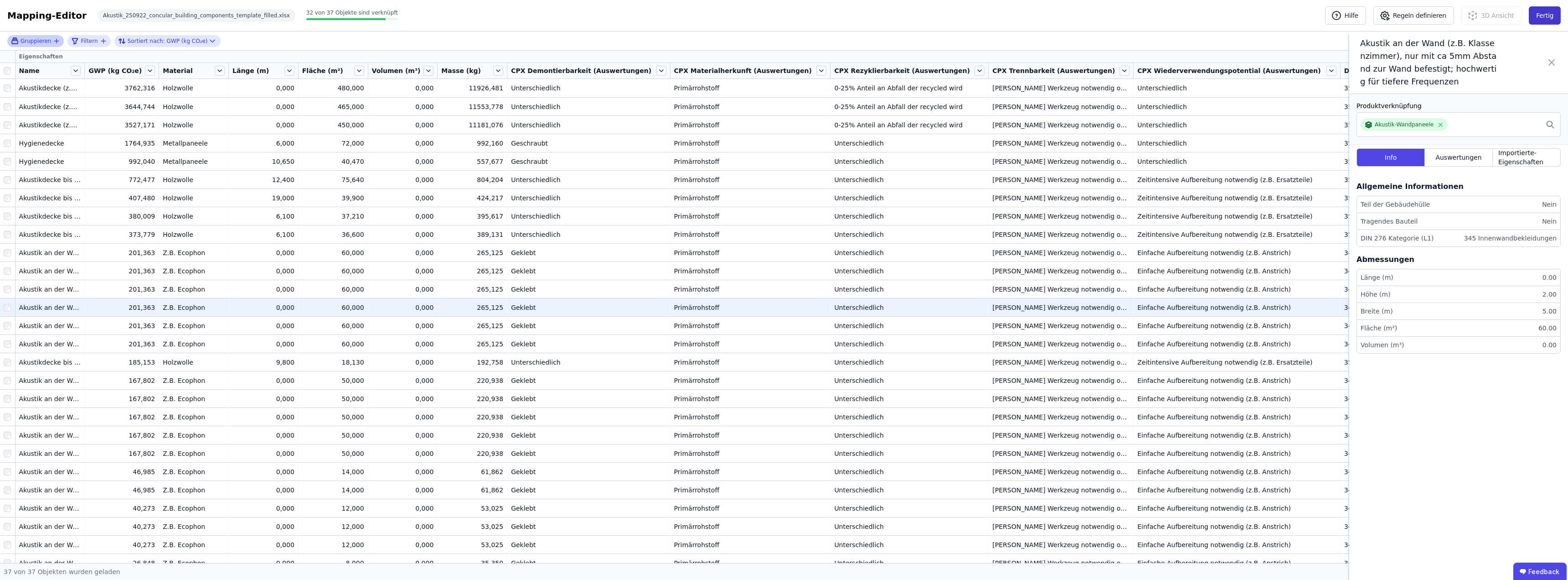
click at [783, 15] on button "Fertig" at bounding box center [1545, 15] width 32 height 18
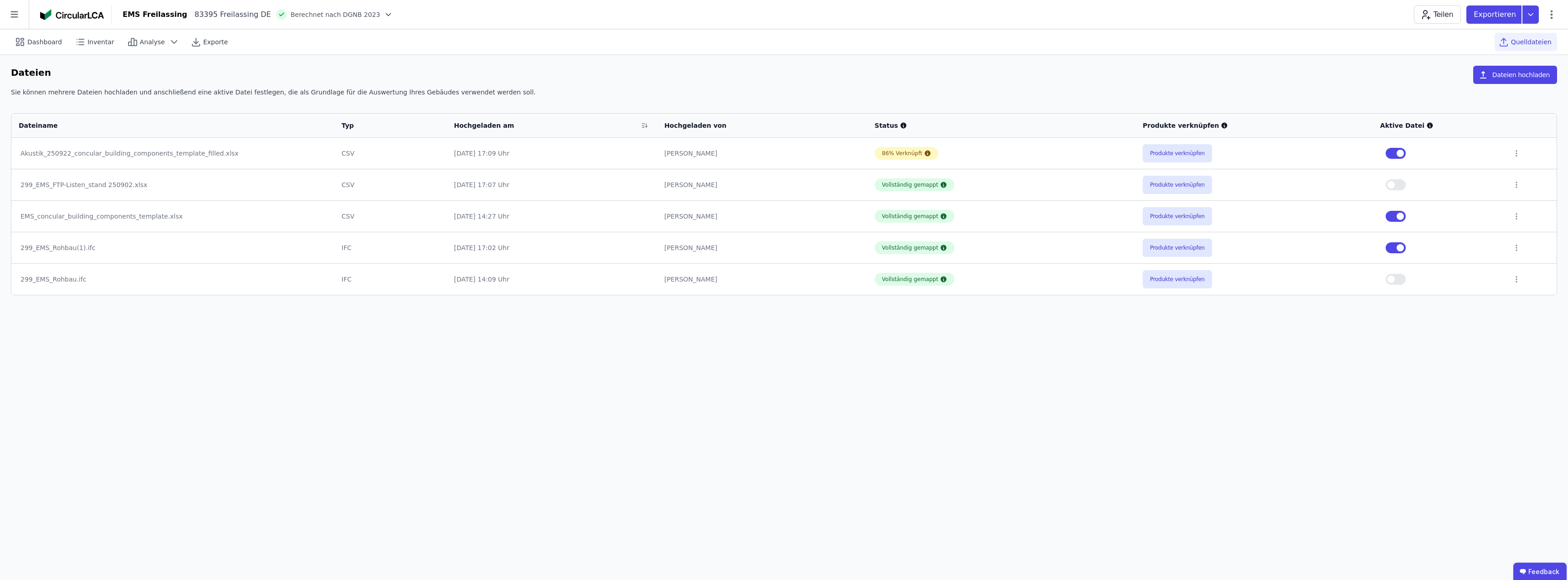
click at [783, 216] on button "button" at bounding box center [1395, 216] width 20 height 11
click at [783, 153] on button "Produkte verknüpfen" at bounding box center [1177, 153] width 69 height 18
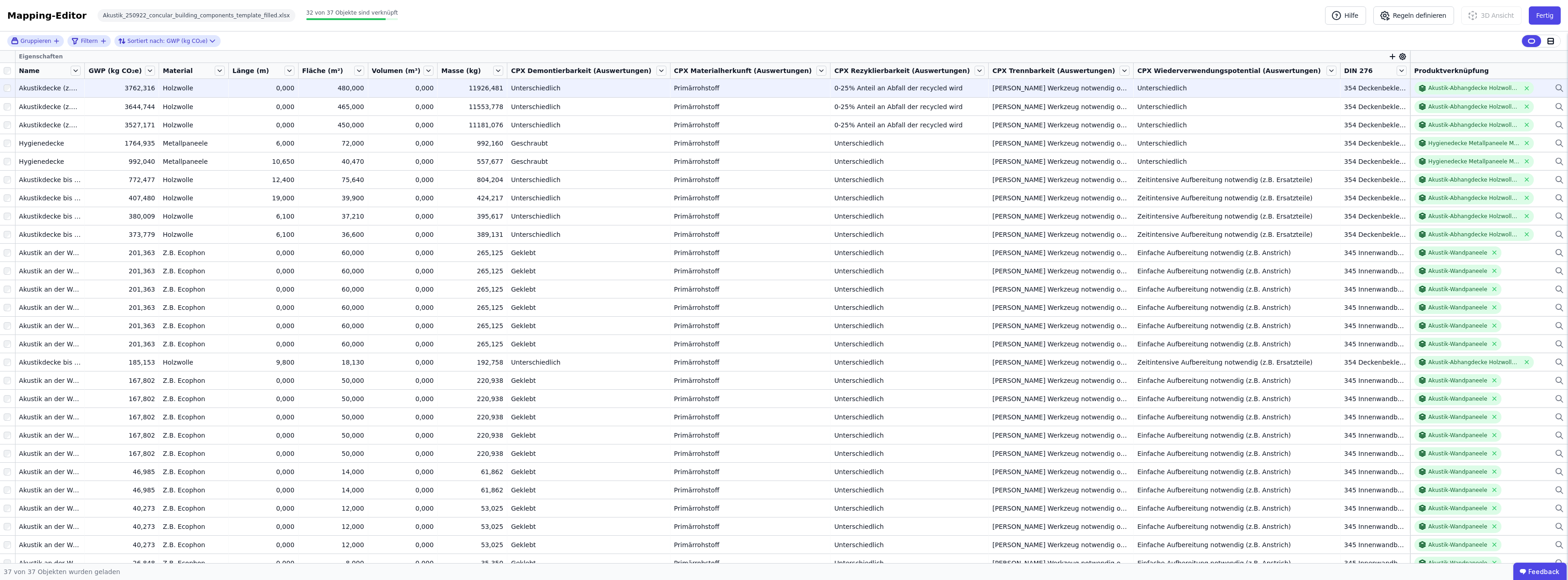
click at [783, 86] on icon at bounding box center [1558, 88] width 6 height 6
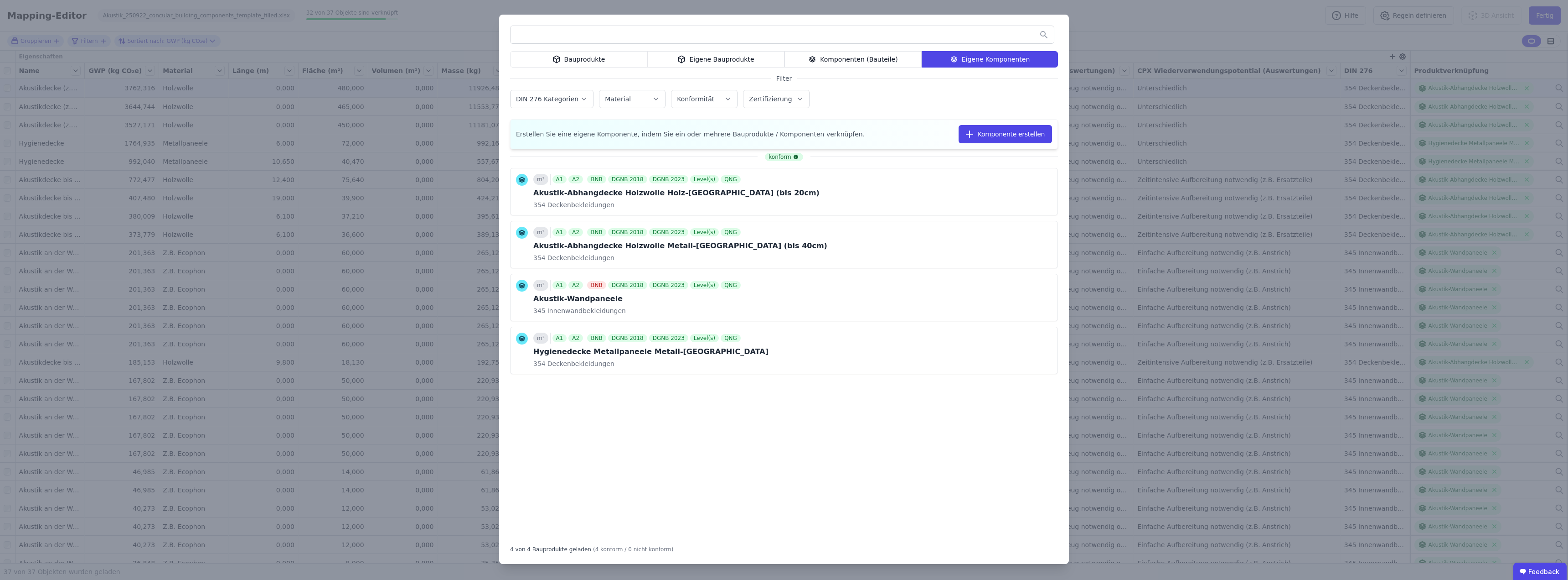
click at [584, 57] on div "Bauprodukte" at bounding box center [578, 59] width 137 height 17
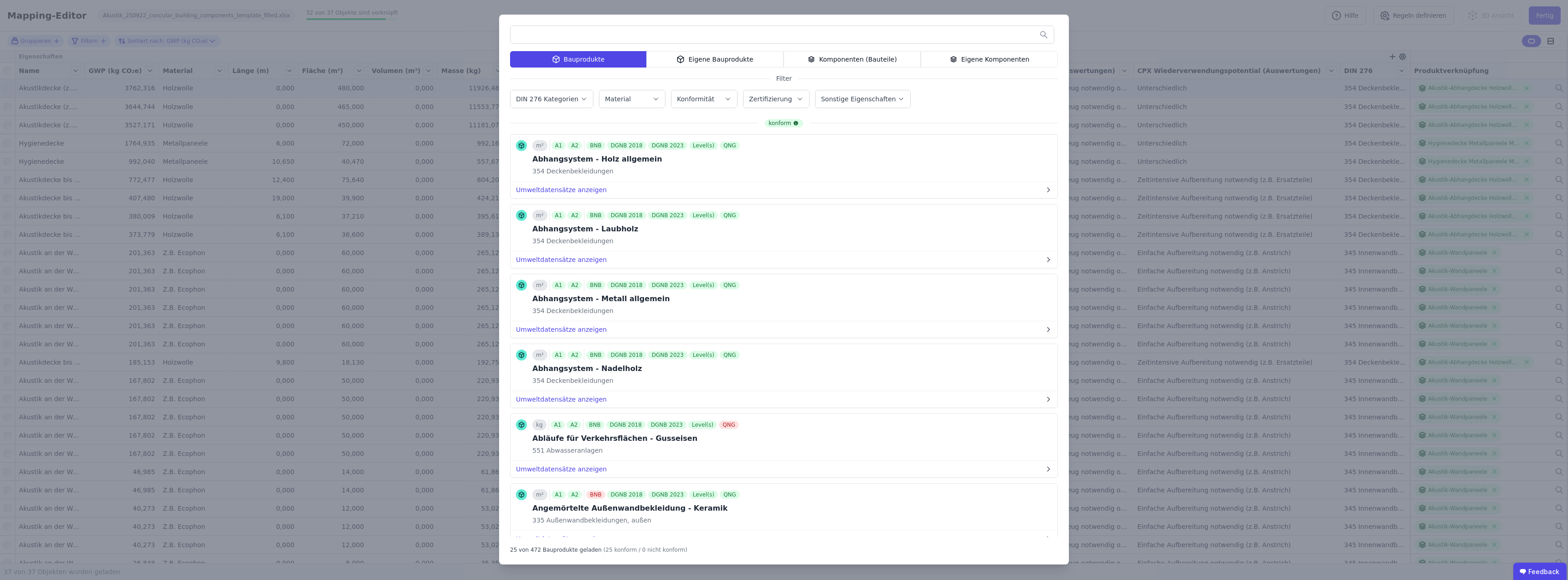
click at [704, 55] on div "Eigene Bauprodukte" at bounding box center [715, 59] width 137 height 17
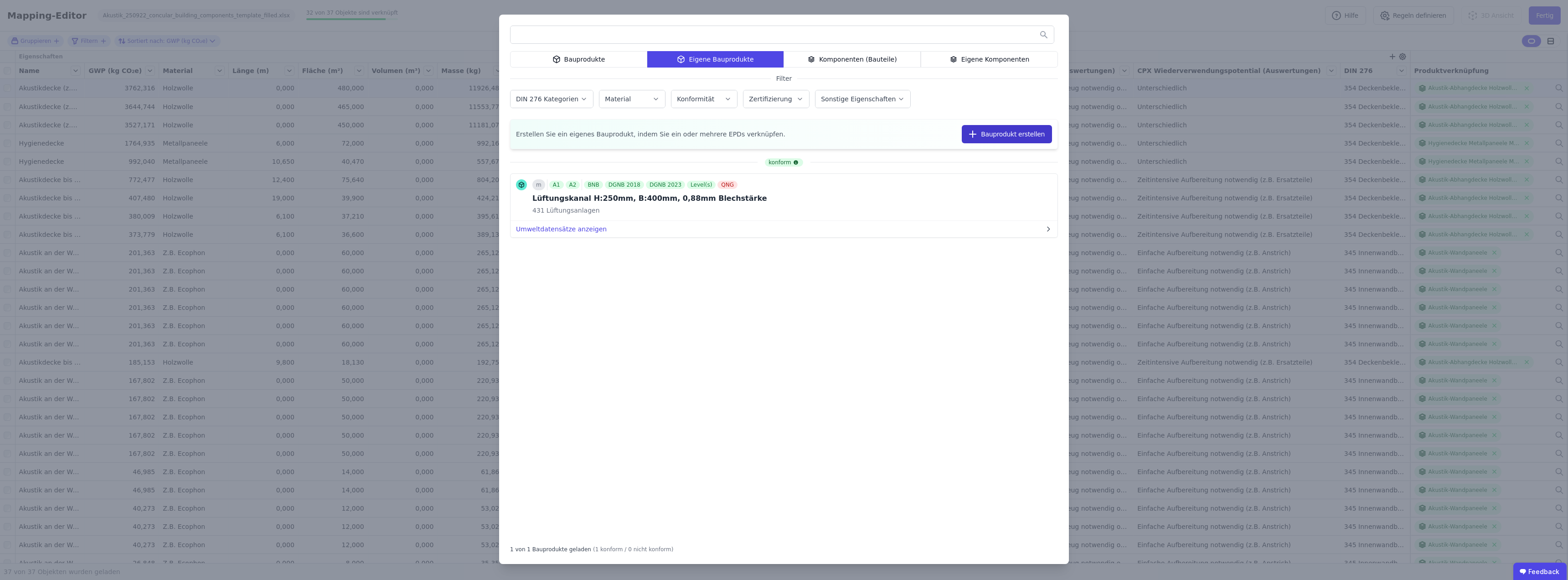
click at [783, 132] on button "Bauprodukt erstellen" at bounding box center [1006, 134] width 90 height 18
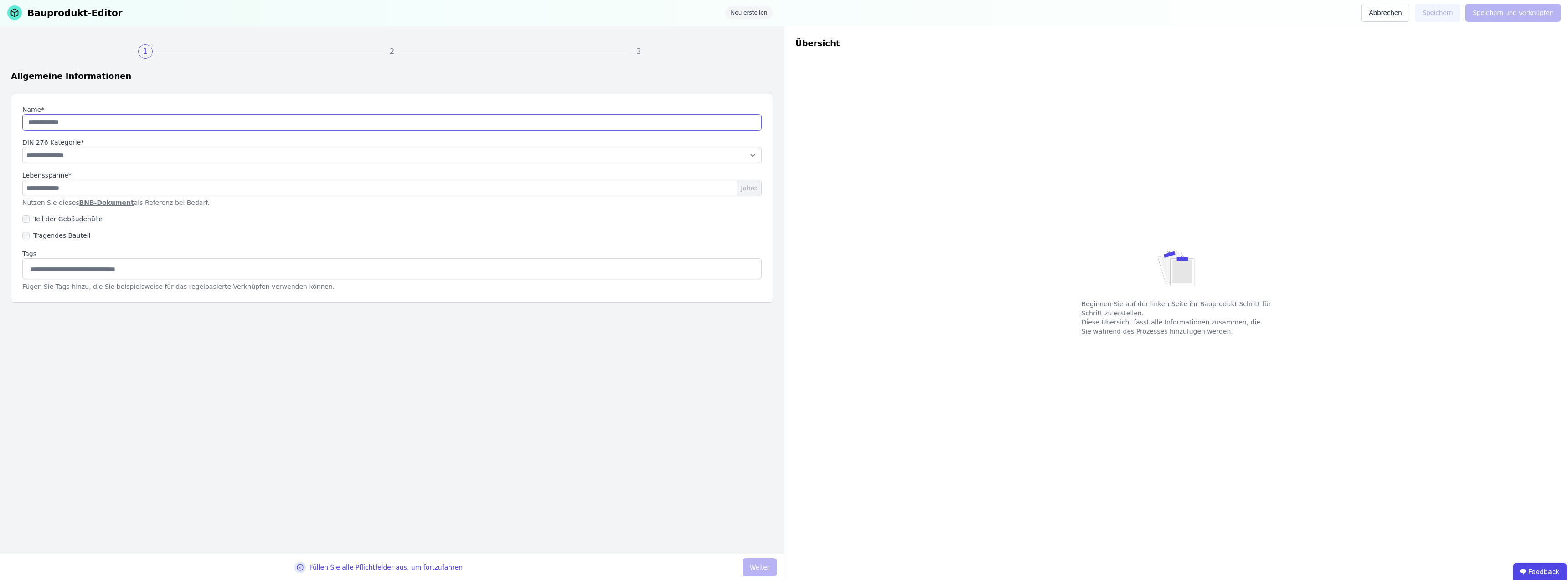
click at [80, 123] on input "string" at bounding box center [392, 122] width 739 height 17
type input "**********"
click at [86, 155] on select "**********" at bounding box center [392, 155] width 739 height 17
select select "**********"
click at [22, 147] on select "**********" at bounding box center [392, 155] width 739 height 17
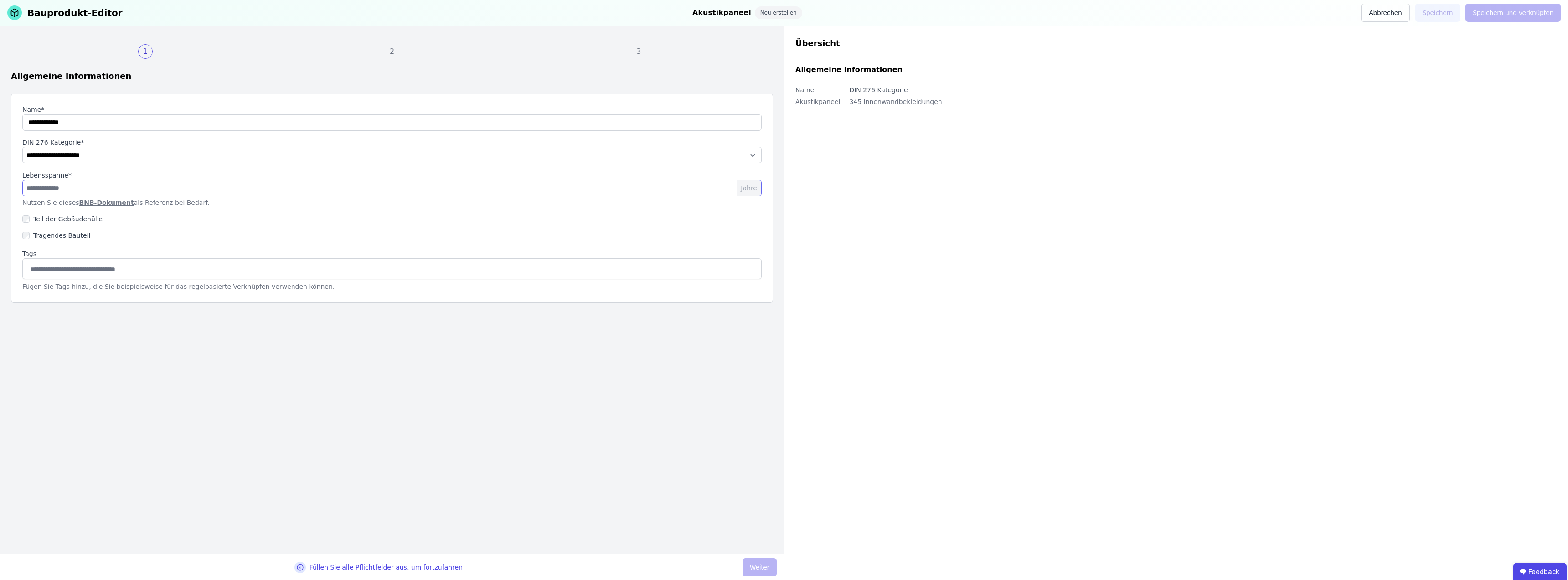
click at [77, 186] on input "number" at bounding box center [392, 188] width 739 height 17
click at [102, 202] on link "BNB-Dokument" at bounding box center [106, 203] width 55 height 8
click at [49, 183] on input "**" at bounding box center [392, 188] width 739 height 17
click at [48, 185] on input "**" at bounding box center [392, 188] width 739 height 17
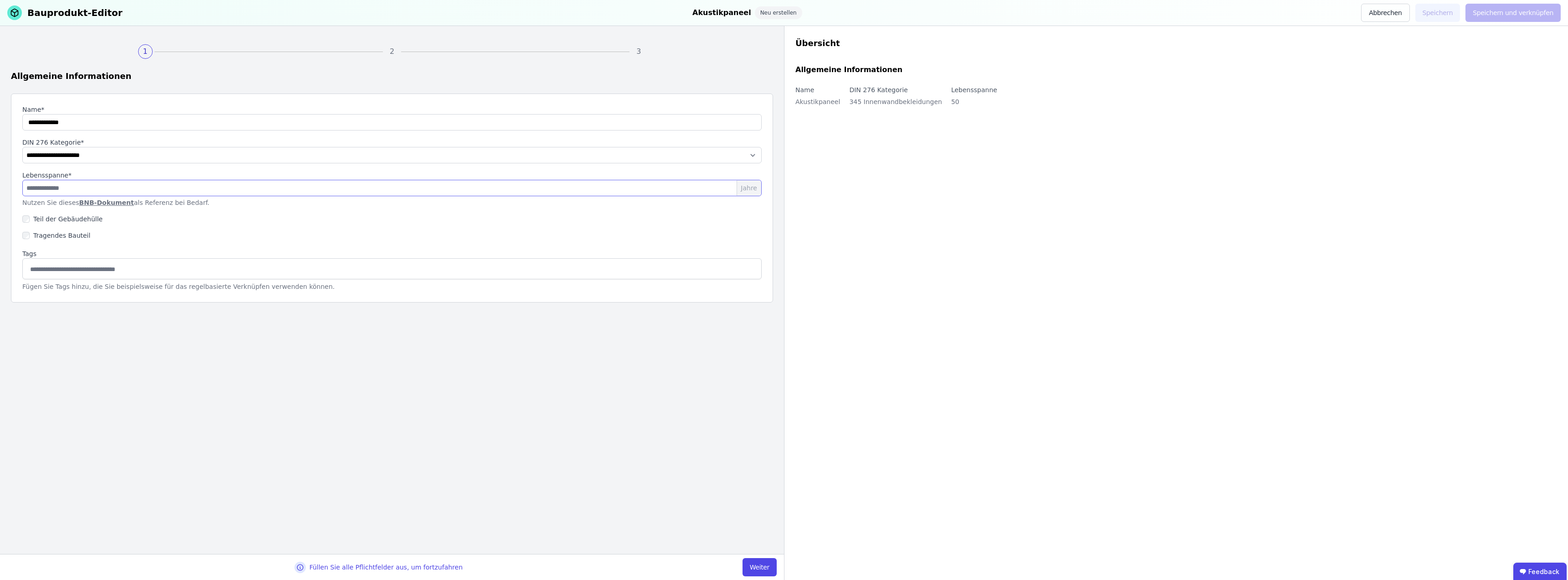
type input "**"
click at [115, 269] on input at bounding box center [392, 268] width 727 height 15
click at [49, 122] on input "string" at bounding box center [392, 122] width 739 height 17
click at [55, 268] on input at bounding box center [392, 268] width 727 height 15
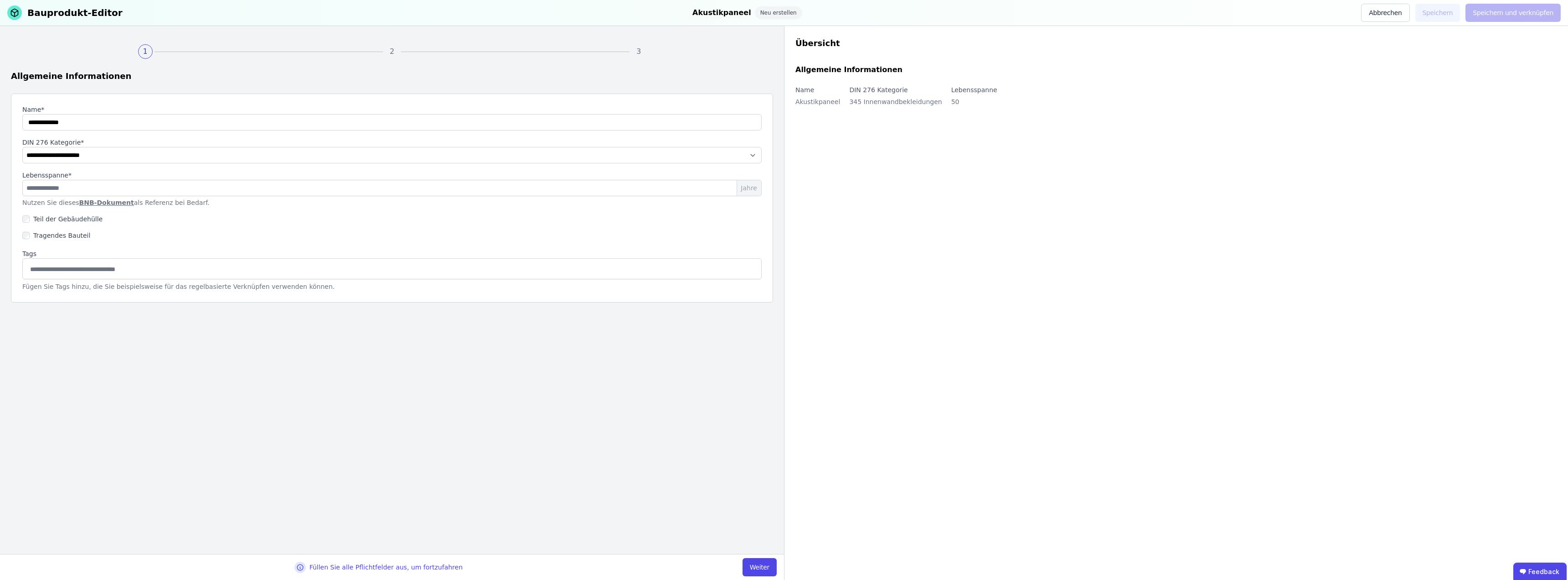
paste input "**********"
type input "**********"
click at [756, 565] on button "Weiter" at bounding box center [759, 567] width 34 height 18
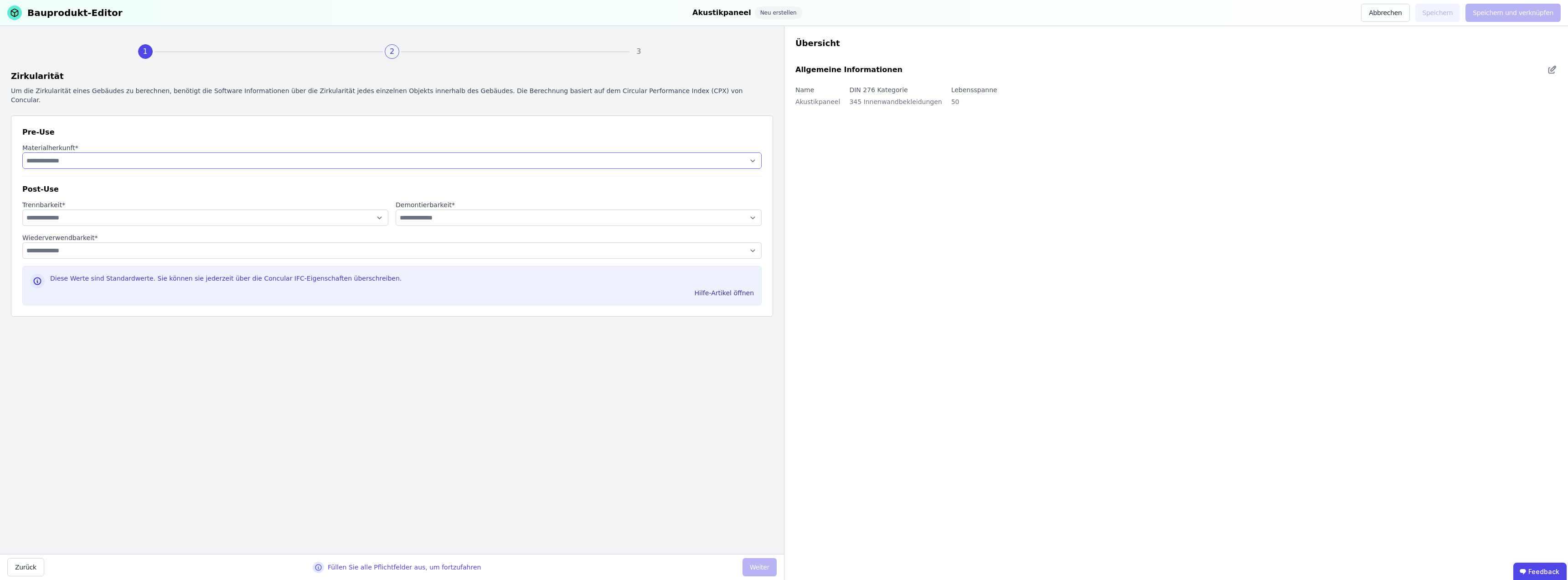
click at [239, 152] on select "**********" at bounding box center [392, 160] width 739 height 17
select select "**********"
click at [22, 152] on select "**********" at bounding box center [392, 160] width 739 height 17
click at [160, 209] on select "**********" at bounding box center [205, 218] width 366 height 17
select select "**********"
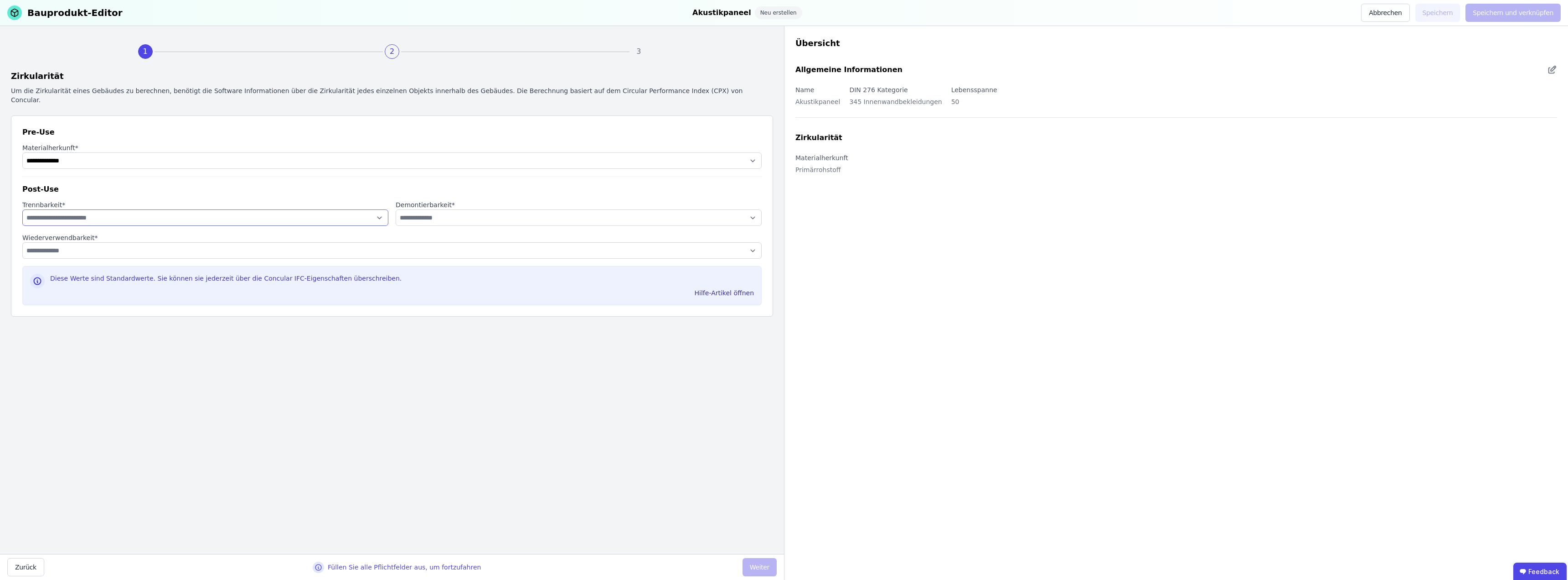
click at [22, 209] on select "**********" at bounding box center [205, 218] width 366 height 17
click at [432, 209] on select "**********" at bounding box center [579, 218] width 366 height 17
select select "**********"
click at [396, 209] on select "**********" at bounding box center [579, 218] width 366 height 17
click at [100, 243] on select "**********" at bounding box center [392, 250] width 739 height 17
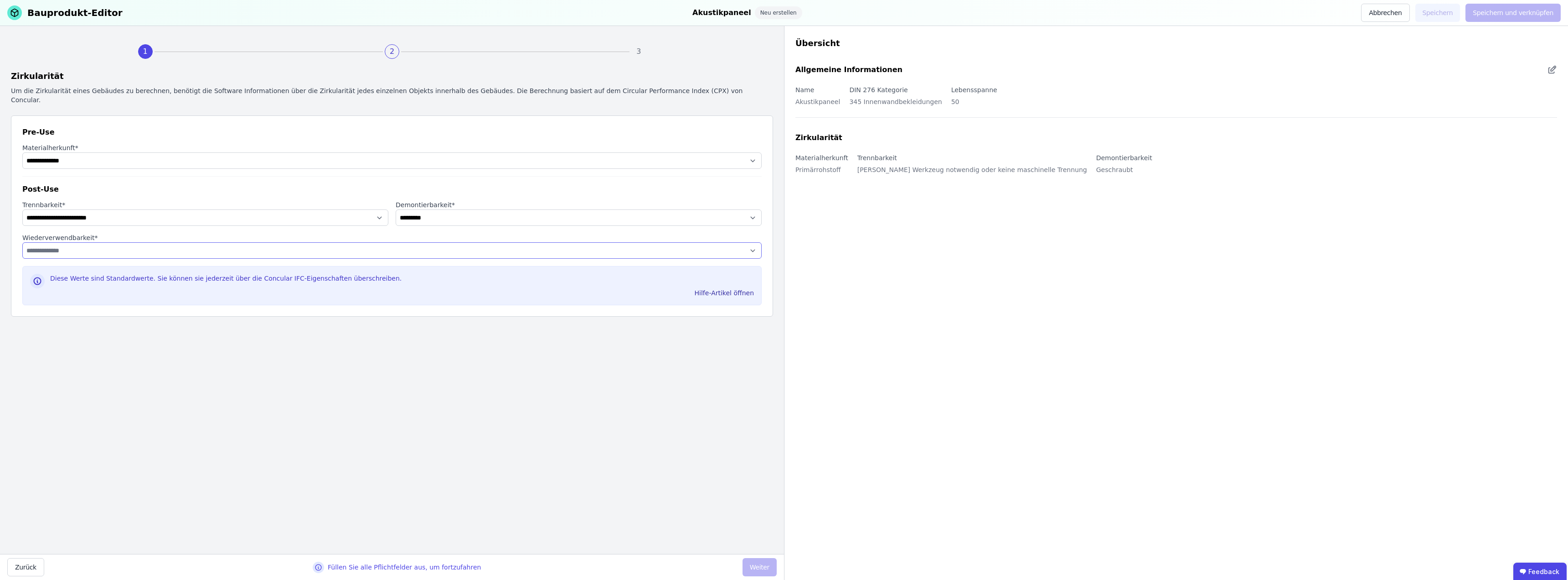
select select "**********"
click at [22, 242] on select "**********" at bounding box center [392, 250] width 739 height 17
click at [763, 565] on button "Weiter" at bounding box center [759, 567] width 34 height 18
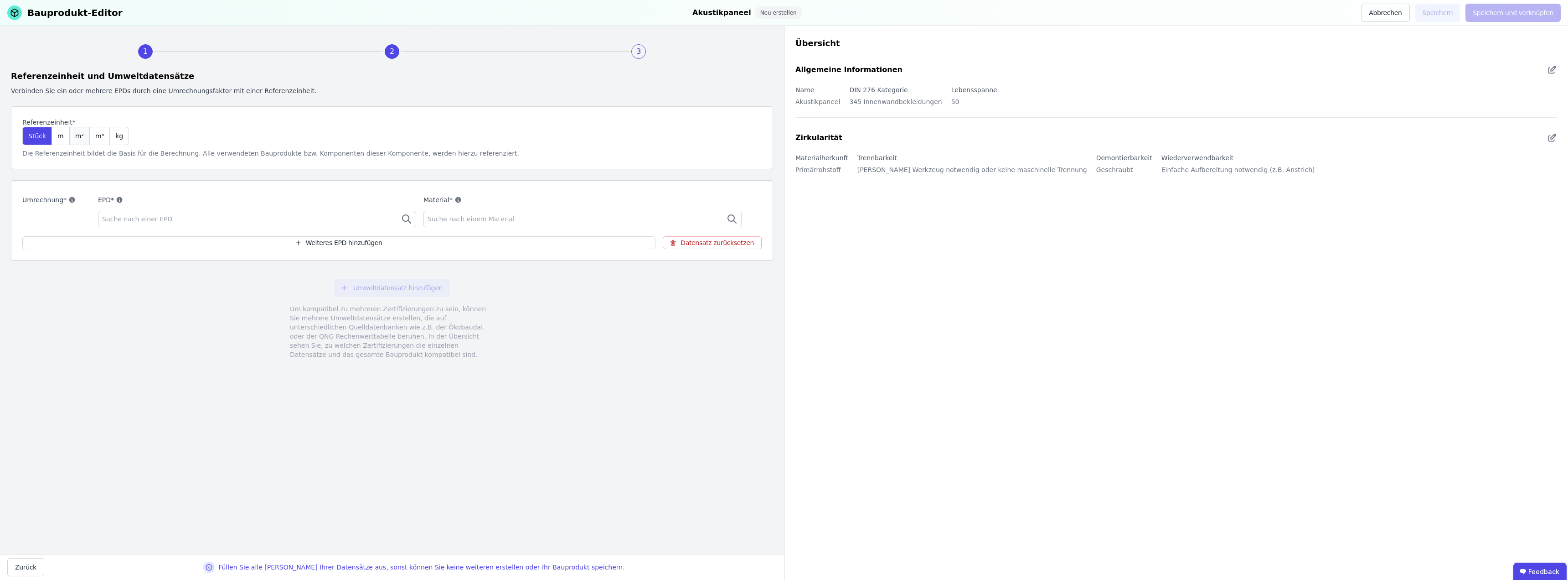
click at [74, 131] on div "m²" at bounding box center [79, 135] width 20 height 18
click at [153, 218] on span "Suche nach einer EPD" at bounding box center [138, 218] width 72 height 9
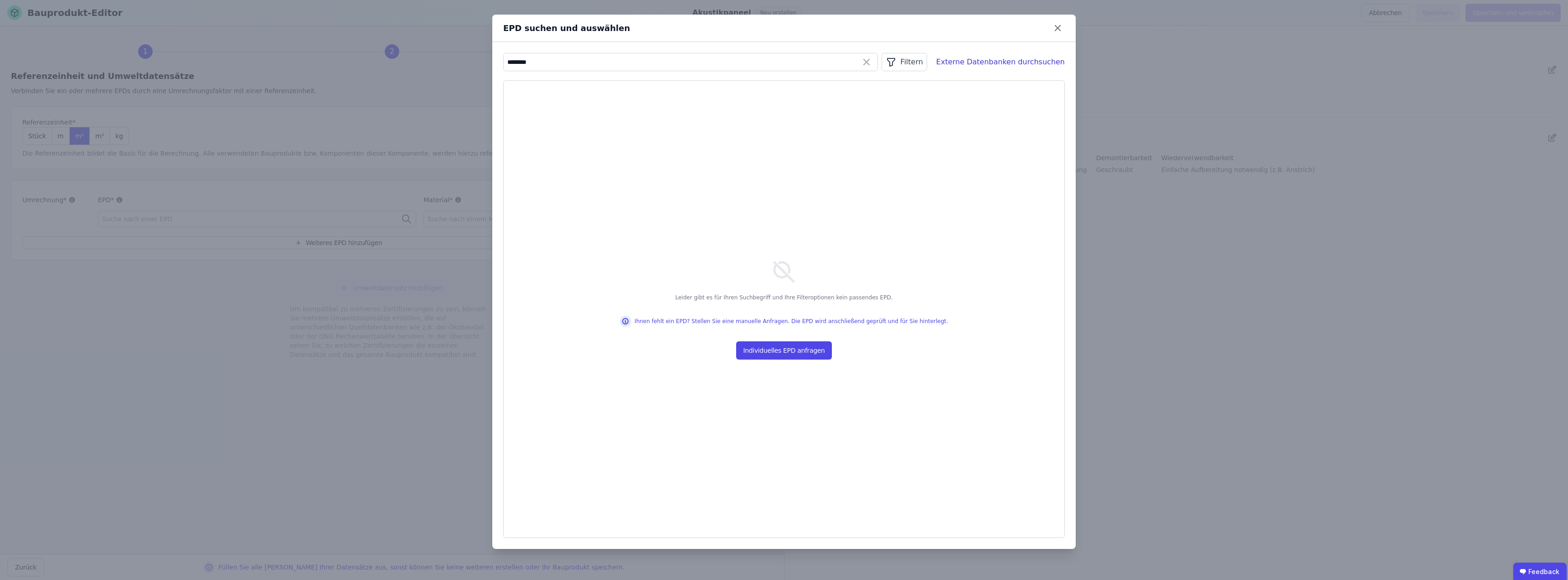
drag, startPoint x: 530, startPoint y: 59, endPoint x: 477, endPoint y: 60, distance: 53.0
click at [477, 60] on div "EPD suchen und auswählen ******** Filtern Externe Datenbanken durchsuchen Leide…" at bounding box center [784, 290] width 1568 height 580
drag, startPoint x: 547, startPoint y: 63, endPoint x: 493, endPoint y: 64, distance: 54.0
click at [493, 64] on div "******* Filtern Externe Datenbanken durchsuchen Leider gibt es für Ihren Suchbe…" at bounding box center [784, 295] width 583 height 507
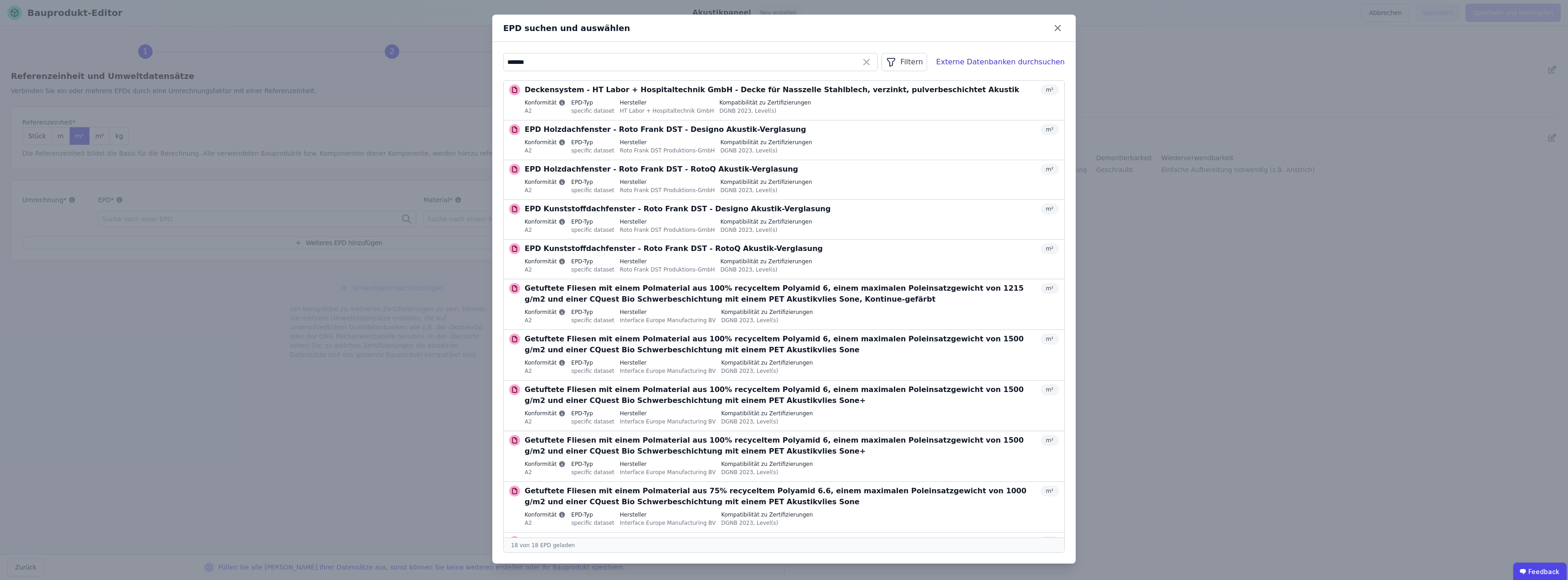
drag, startPoint x: 543, startPoint y: 64, endPoint x: 475, endPoint y: 64, distance: 68.0
click at [475, 64] on div "EPD suchen und auswählen ******* Filtern Externe Datenbanken durchsuchen Decken…" at bounding box center [784, 290] width 1568 height 580
type input "*"
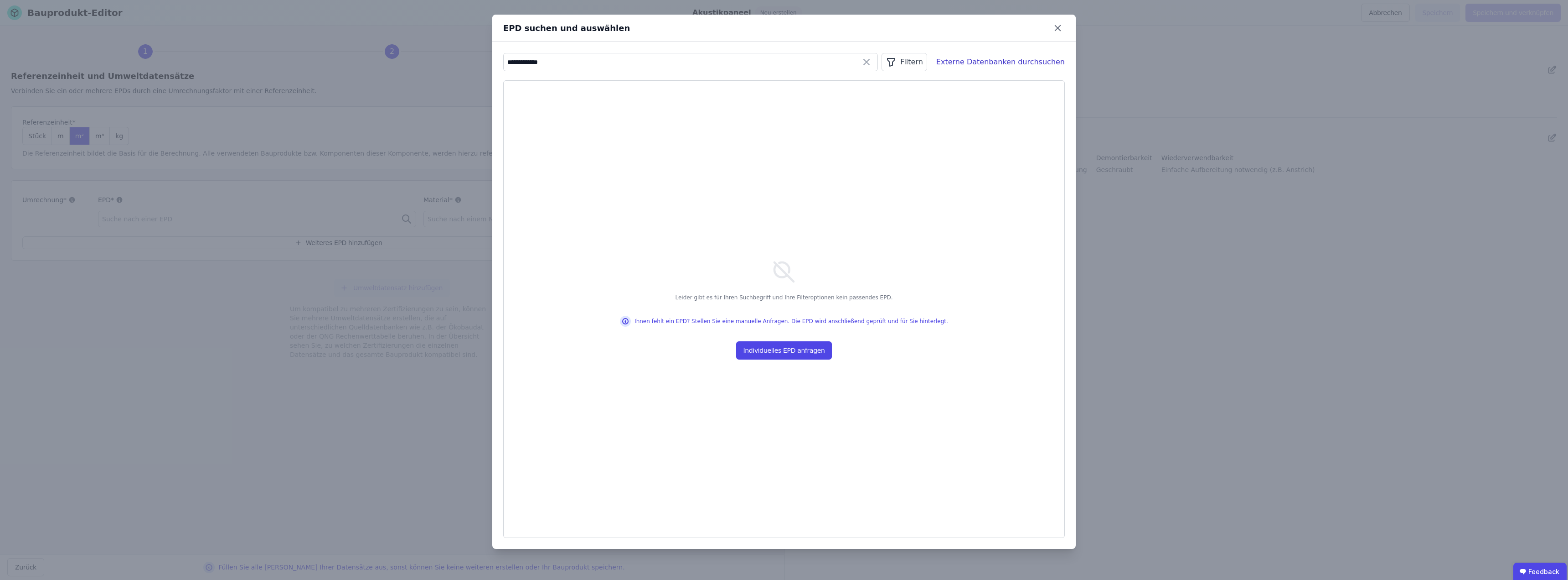
click at [586, 62] on input "**********" at bounding box center [690, 62] width 374 height 17
click at [586, 62] on input "**********" at bounding box center [690, 62] width 374 height 17
click at [586, 62] on input "**********" at bounding box center [690, 62] width 374 height 17
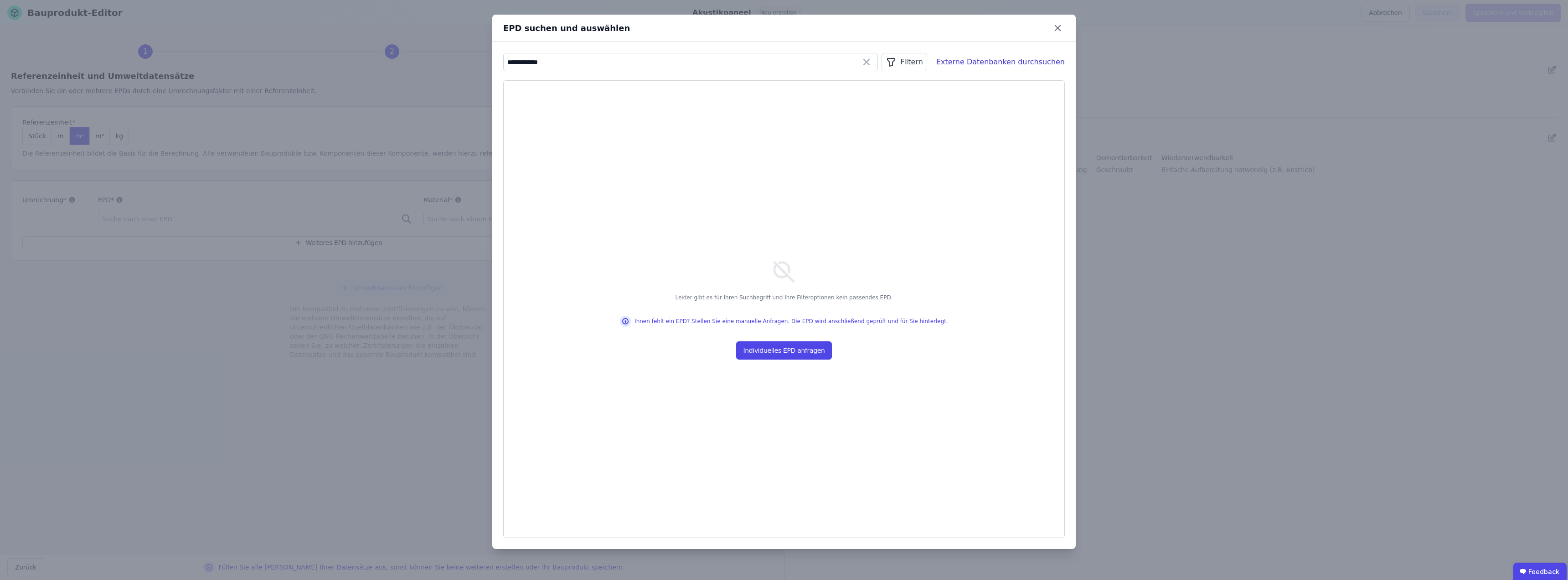
click at [565, 62] on input "**********" at bounding box center [690, 62] width 374 height 17
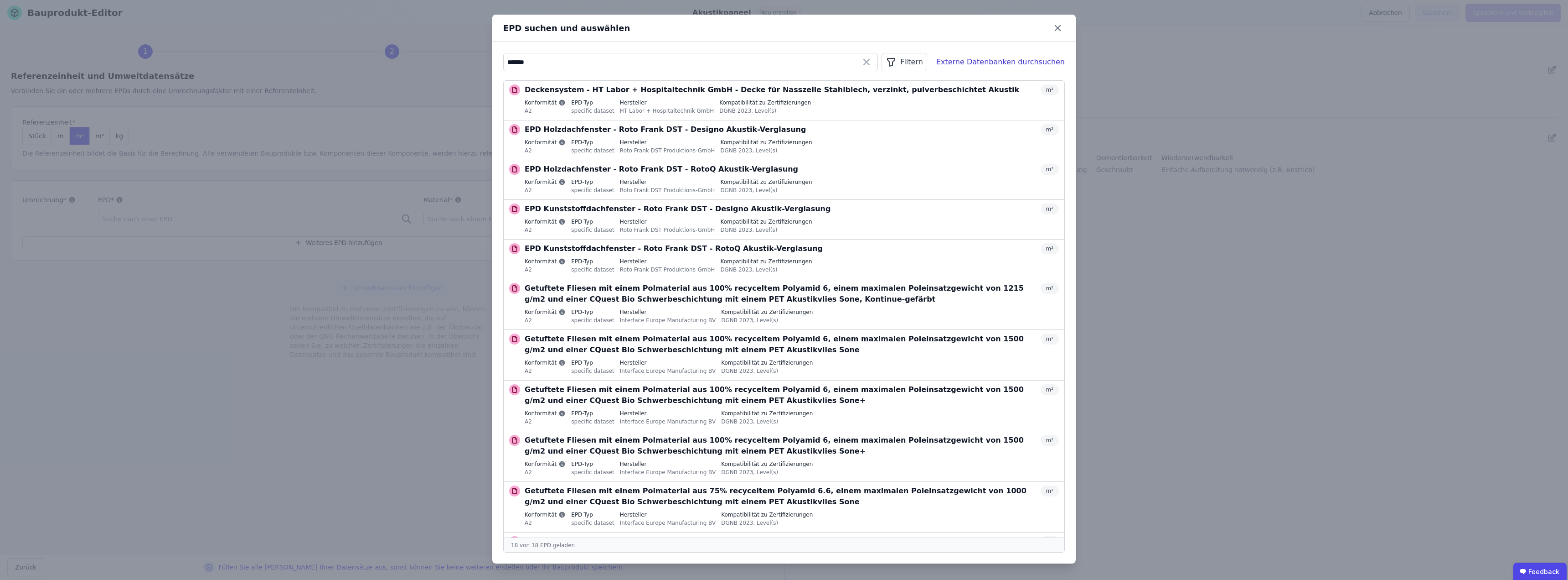
click at [783, 62] on div "Filtern" at bounding box center [903, 62] width 45 height 18
click at [615, 67] on input "*******" at bounding box center [690, 62] width 374 height 17
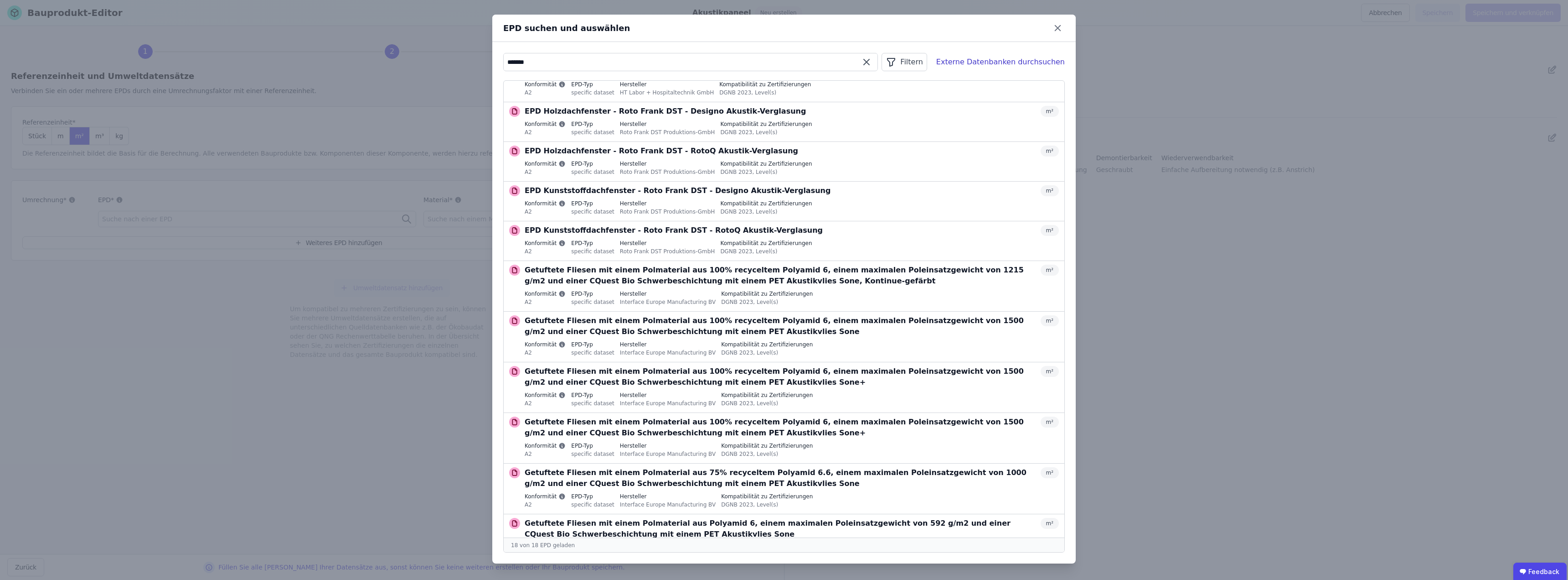
scroll to position [15, 0]
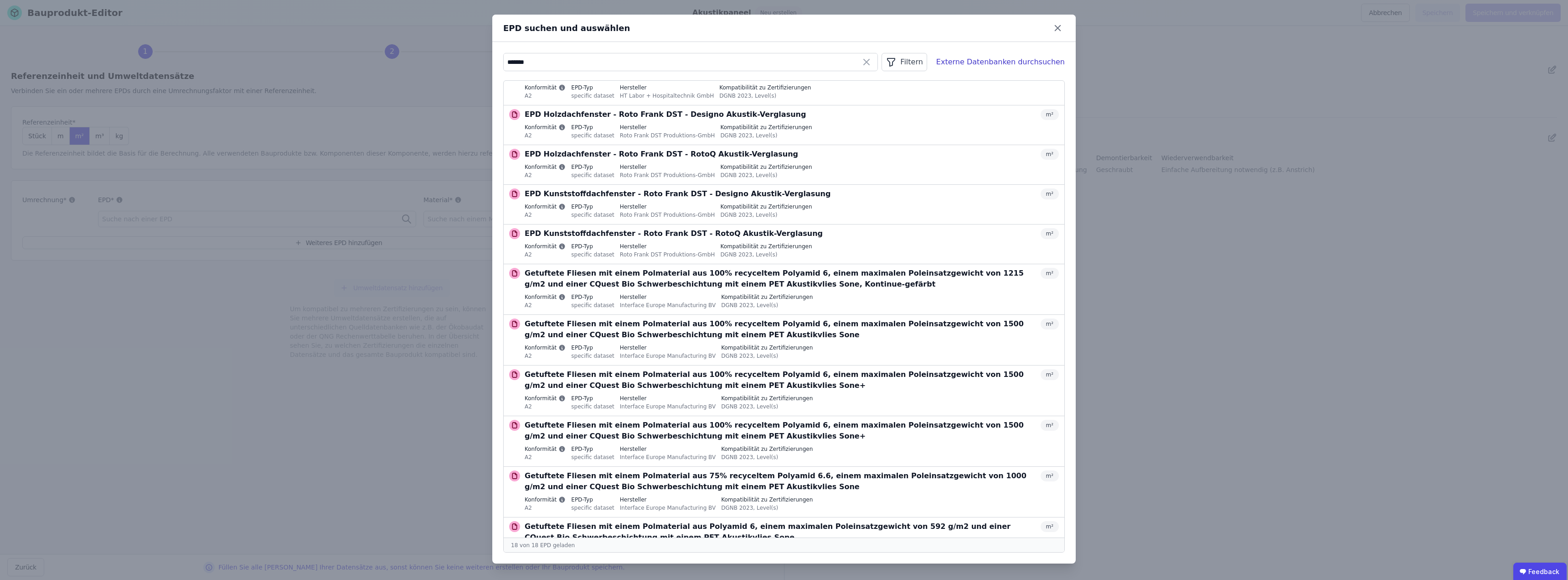
click at [783, 62] on div "Filtern" at bounding box center [903, 62] width 45 height 18
click at [783, 81] on span "Datenquelle" at bounding box center [816, 82] width 39 height 9
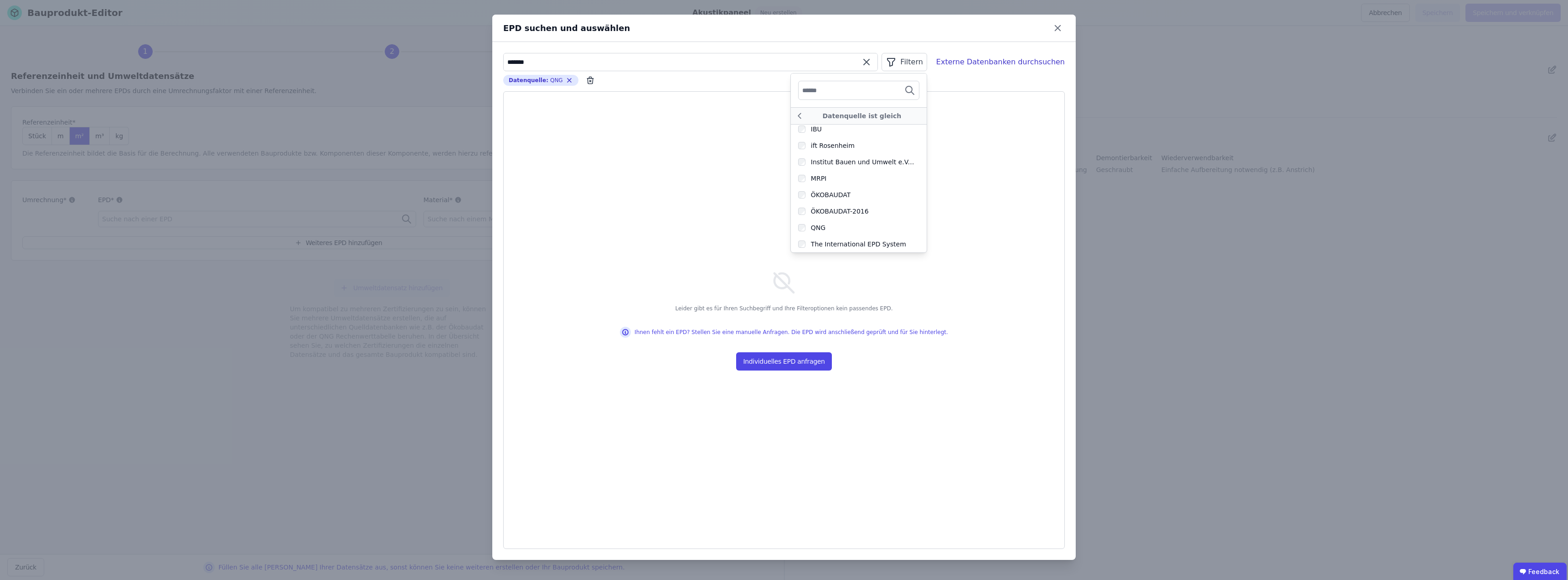
click at [533, 64] on input "*******" at bounding box center [690, 62] width 374 height 17
click at [533, 64] on input "*******" at bounding box center [690, 62] width 374 height 17
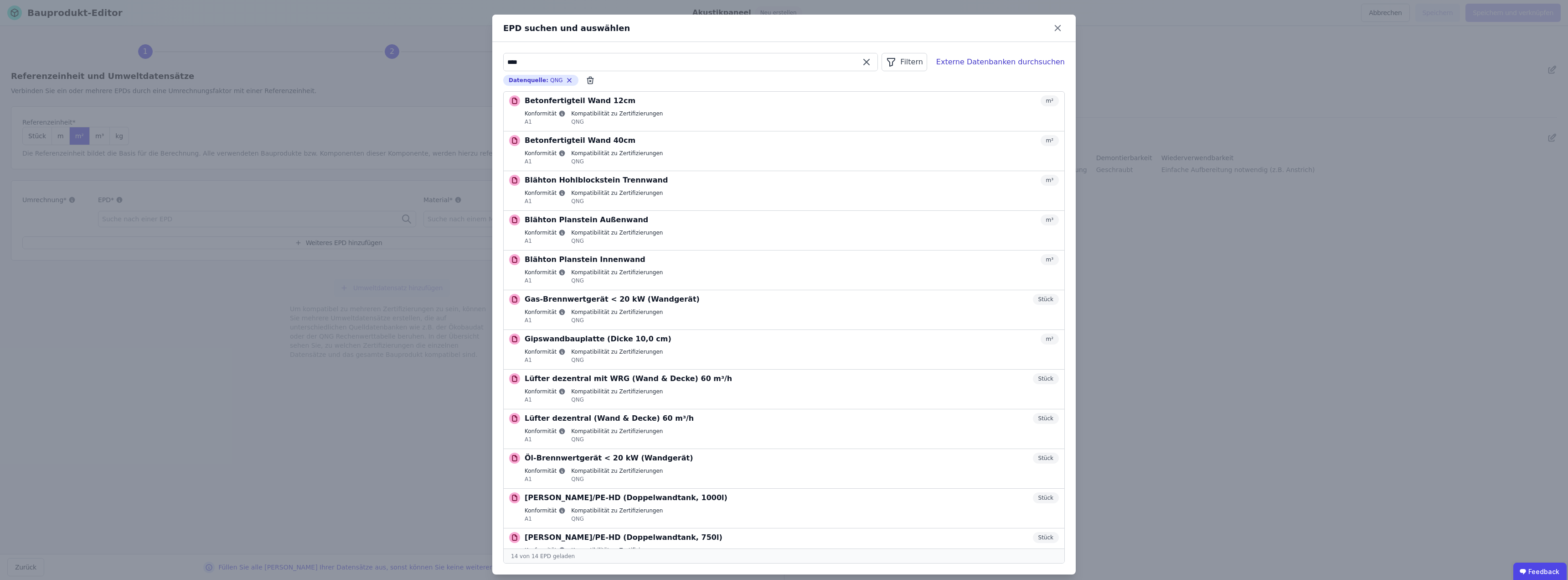
drag, startPoint x: 501, startPoint y: 58, endPoint x: 439, endPoint y: 57, distance: 62.0
click at [440, 58] on div "EPD suchen und auswählen **** Filtern Externe Datenbanken durchsuchen Datenquel…" at bounding box center [784, 294] width 1568 height 589
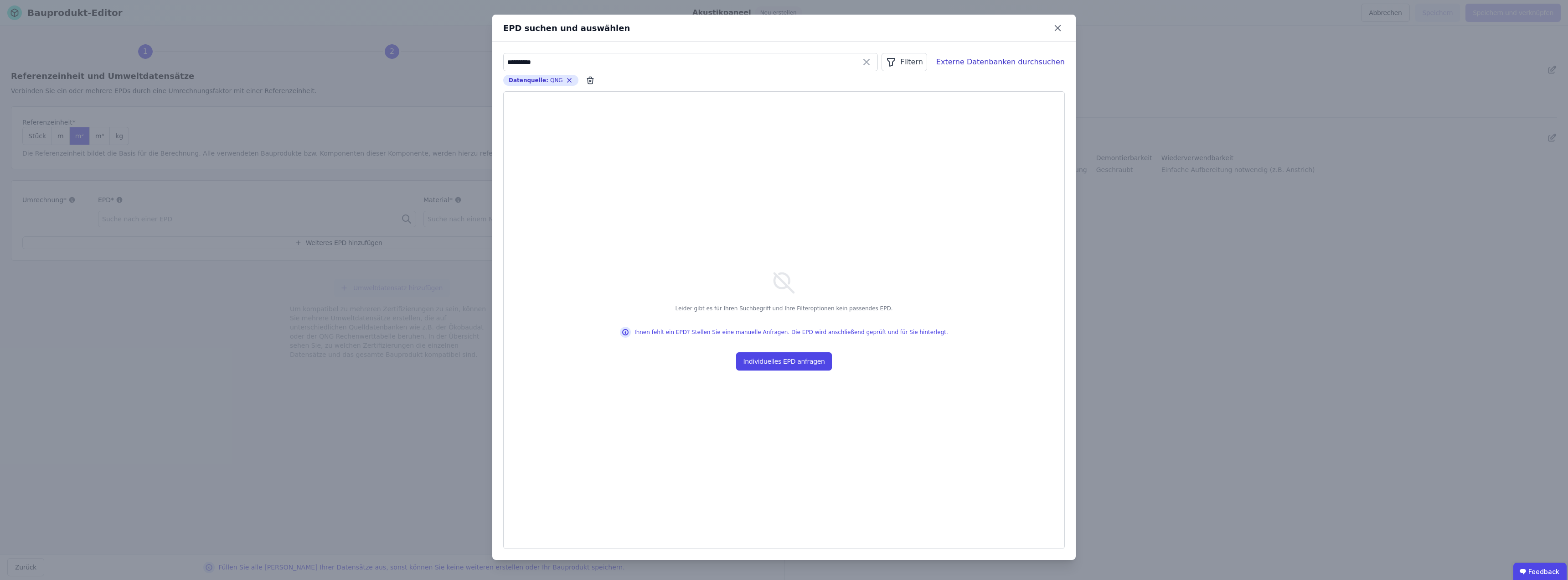
drag, startPoint x: 685, startPoint y: 187, endPoint x: 678, endPoint y: 156, distance: 31.8
click at [687, 185] on div "Leider gibt es für Ihren Suchbegriff und Ihre Filteroptionen kein passendes EPD…" at bounding box center [784, 320] width 561 height 456
drag, startPoint x: 546, startPoint y: 61, endPoint x: 437, endPoint y: 44, distance: 110.3
click at [439, 46] on div "**********" at bounding box center [784, 290] width 1568 height 580
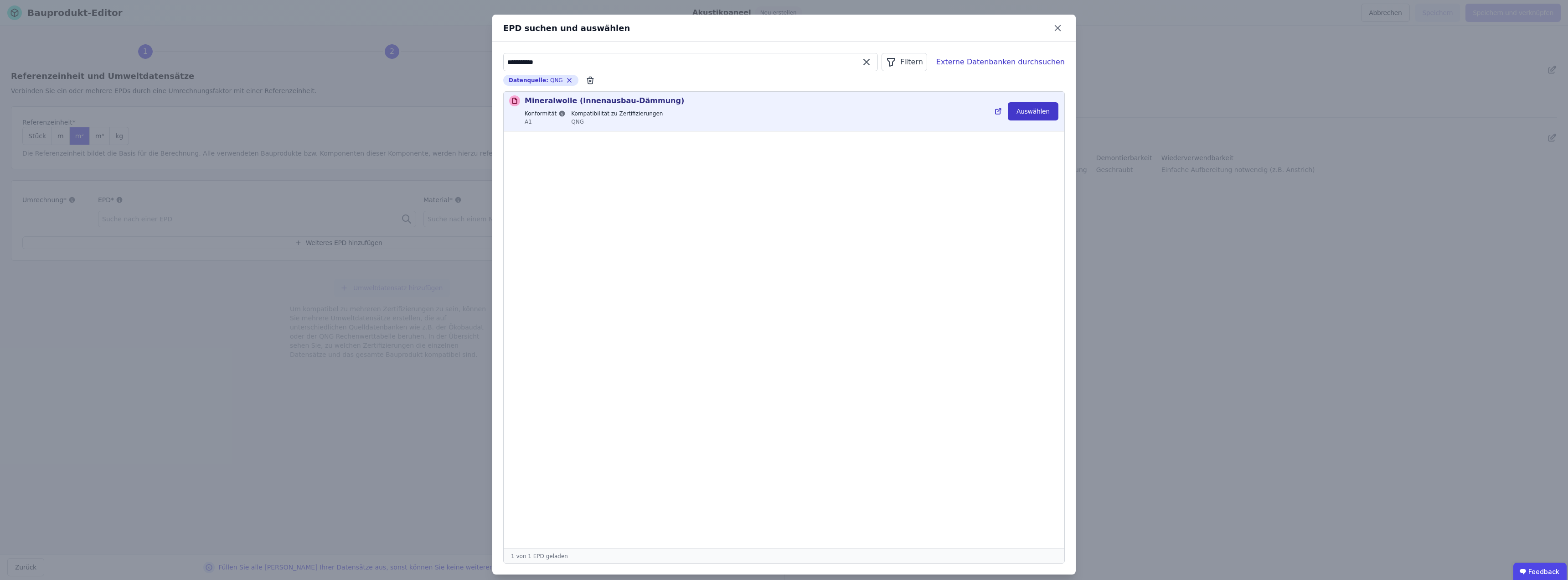
type input "**********"
click at [783, 112] on button "Auswählen" at bounding box center [1033, 111] width 50 height 18
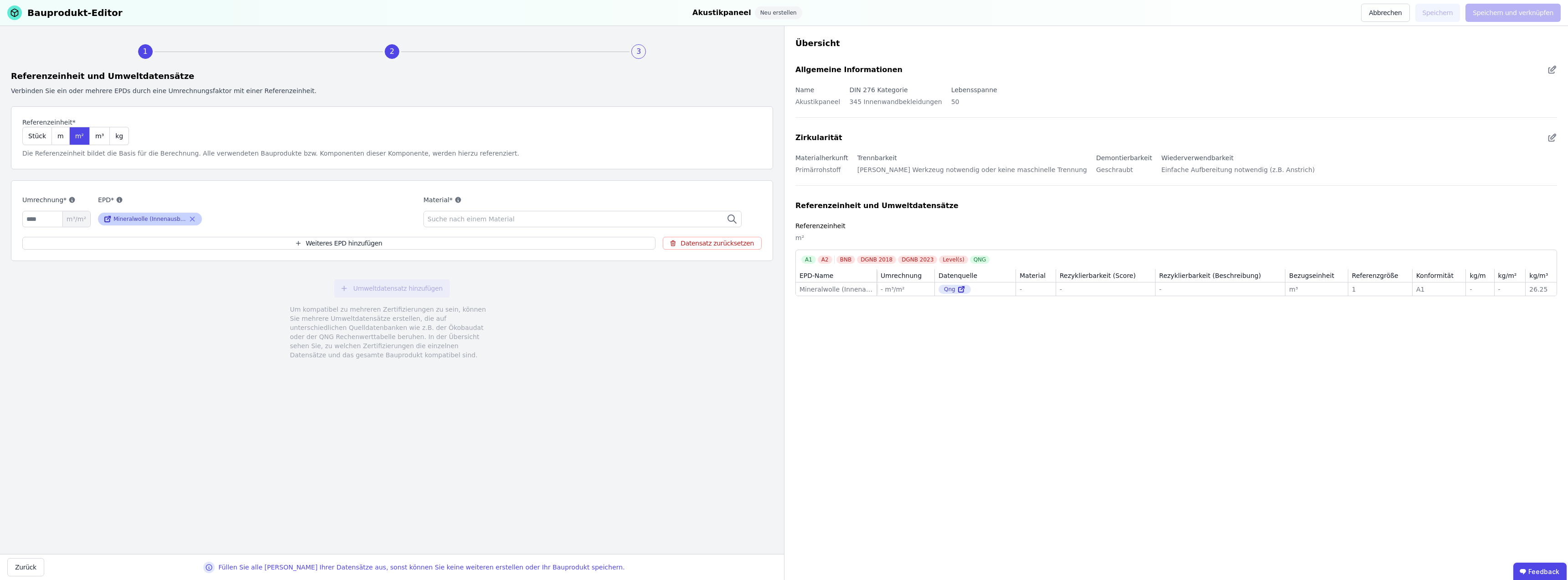
click at [156, 216] on div "Mineralwolle (Innenausbau-Dämmung)" at bounding box center [150, 218] width 73 height 8
click at [46, 219] on input "number" at bounding box center [56, 219] width 68 height 17
click at [340, 243] on button "Weiteres EPD hinzufügen" at bounding box center [338, 243] width 633 height 12
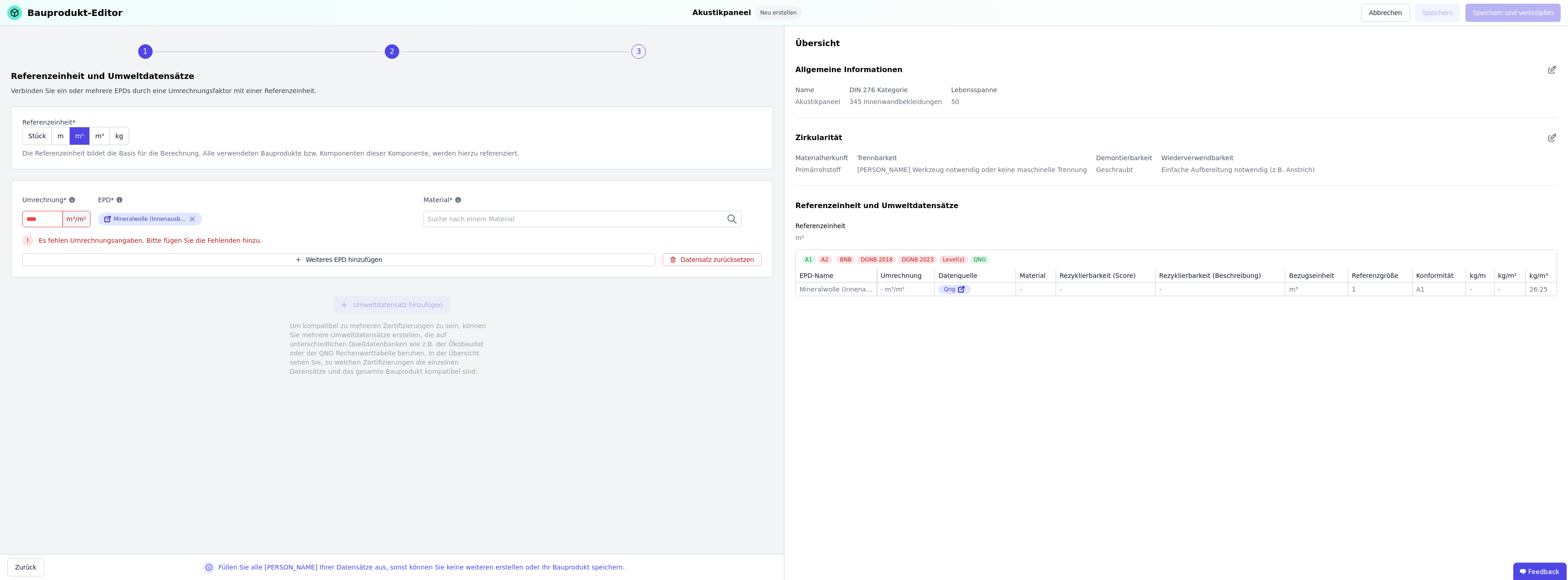
click at [37, 221] on input "number" at bounding box center [56, 219] width 68 height 17
type input "*"
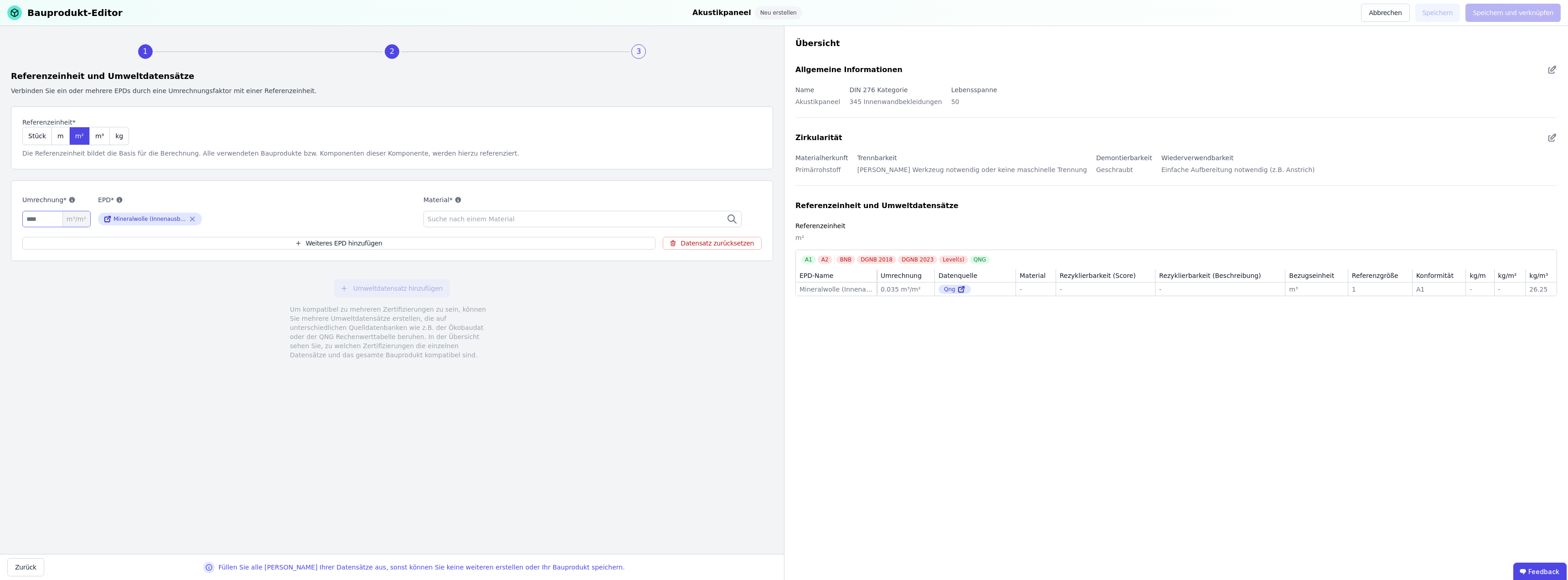
type input "*****"
click at [360, 241] on button "Weiteres EPD hinzufügen" at bounding box center [338, 243] width 633 height 12
click at [464, 218] on span "Suche nach einem Material" at bounding box center [472, 218] width 89 height 9
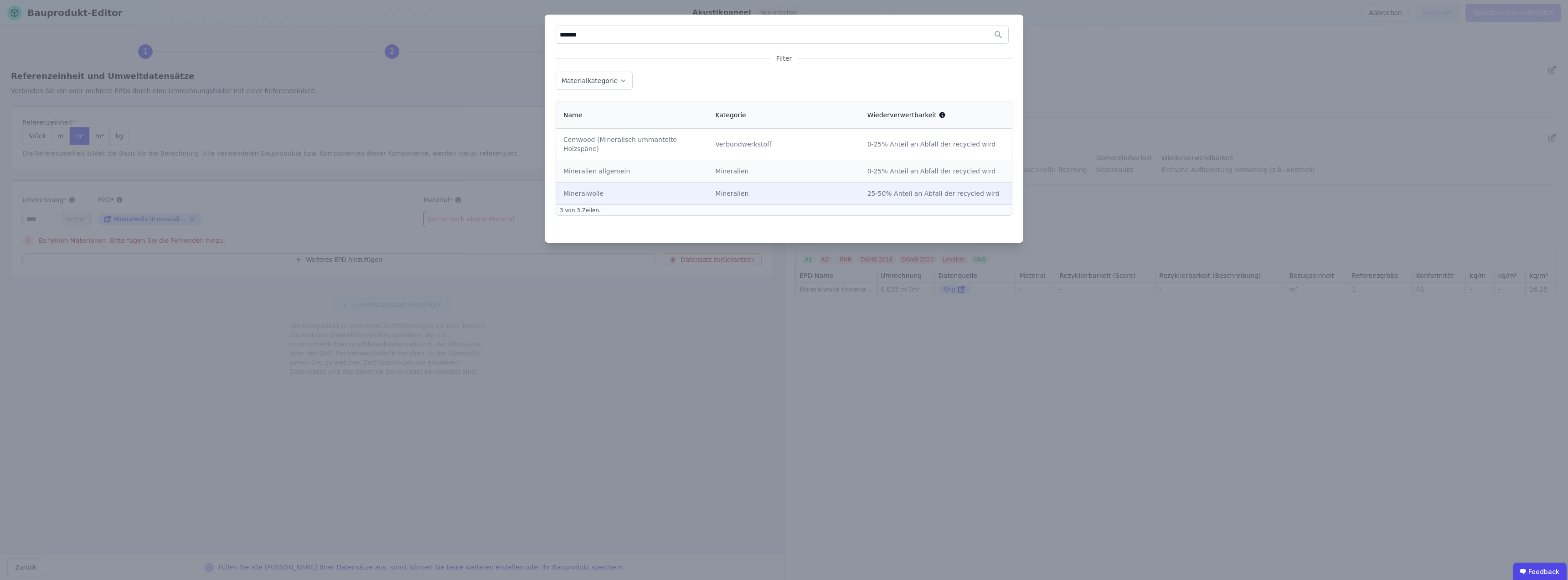
type input "*******"
click at [604, 189] on td "Mineralwolle" at bounding box center [632, 193] width 152 height 22
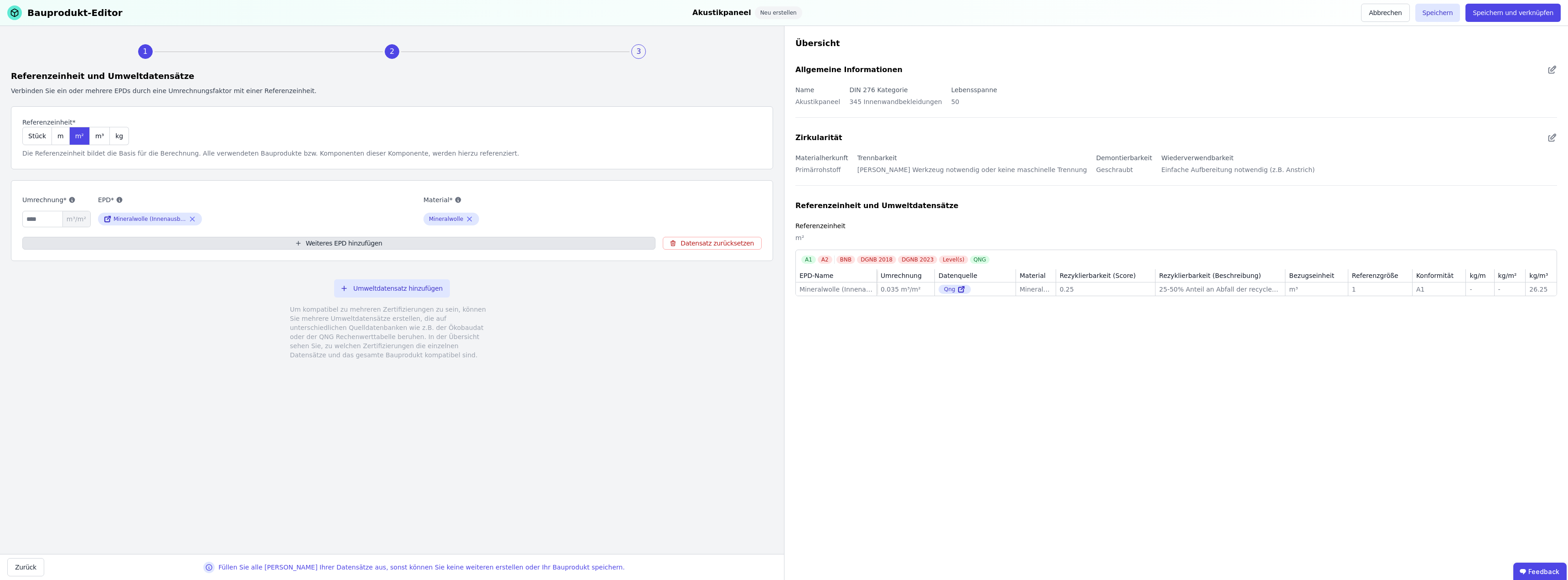
click at [353, 242] on button "Weiteres EPD hinzufügen" at bounding box center [338, 243] width 633 height 12
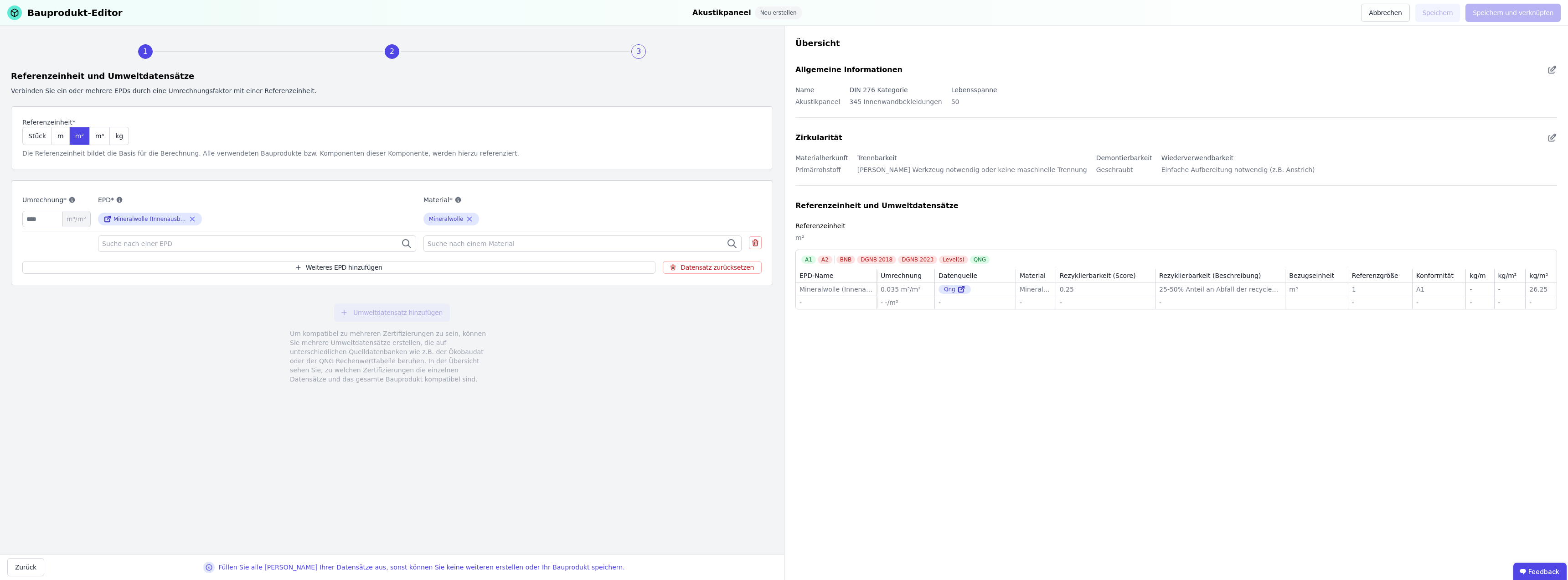
click at [209, 242] on div "Suche nach einer EPD" at bounding box center [257, 243] width 318 height 17
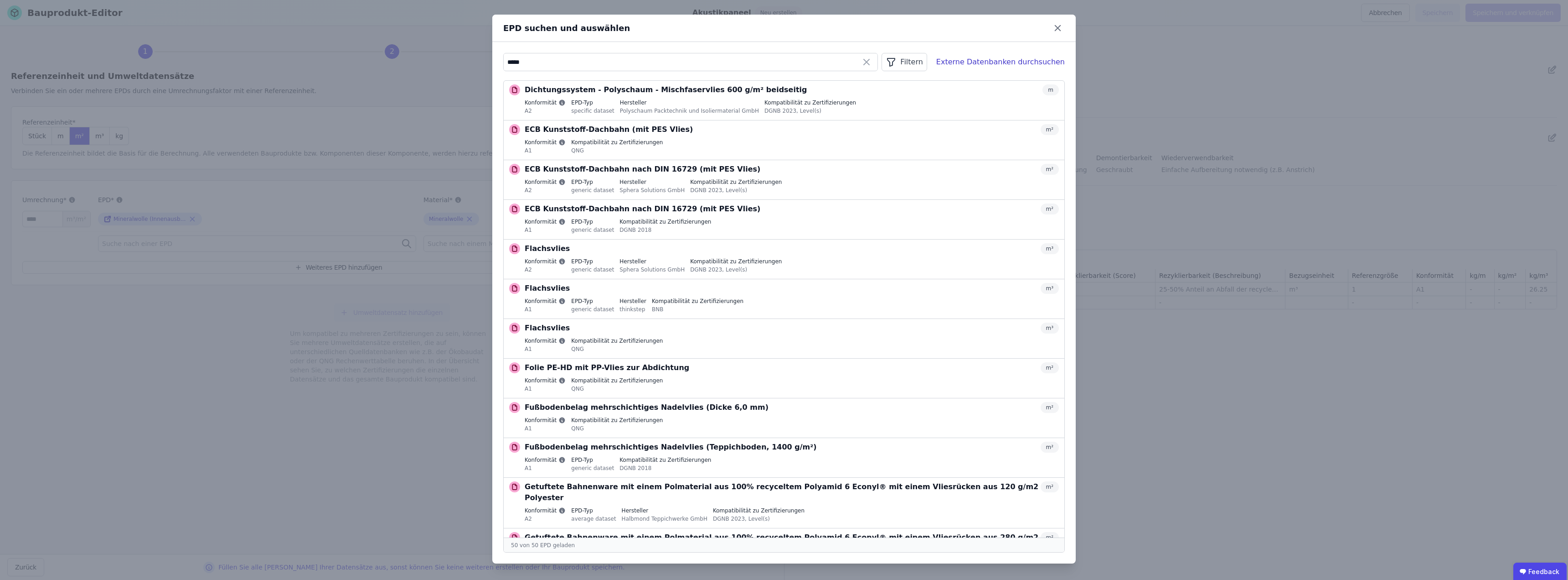
type input "*****"
click at [783, 62] on div "Filtern" at bounding box center [903, 62] width 45 height 18
click at [783, 84] on li "Datenquelle" at bounding box center [858, 82] width 137 height 17
click at [783, 223] on label "QNG" at bounding box center [859, 227] width 136 height 17
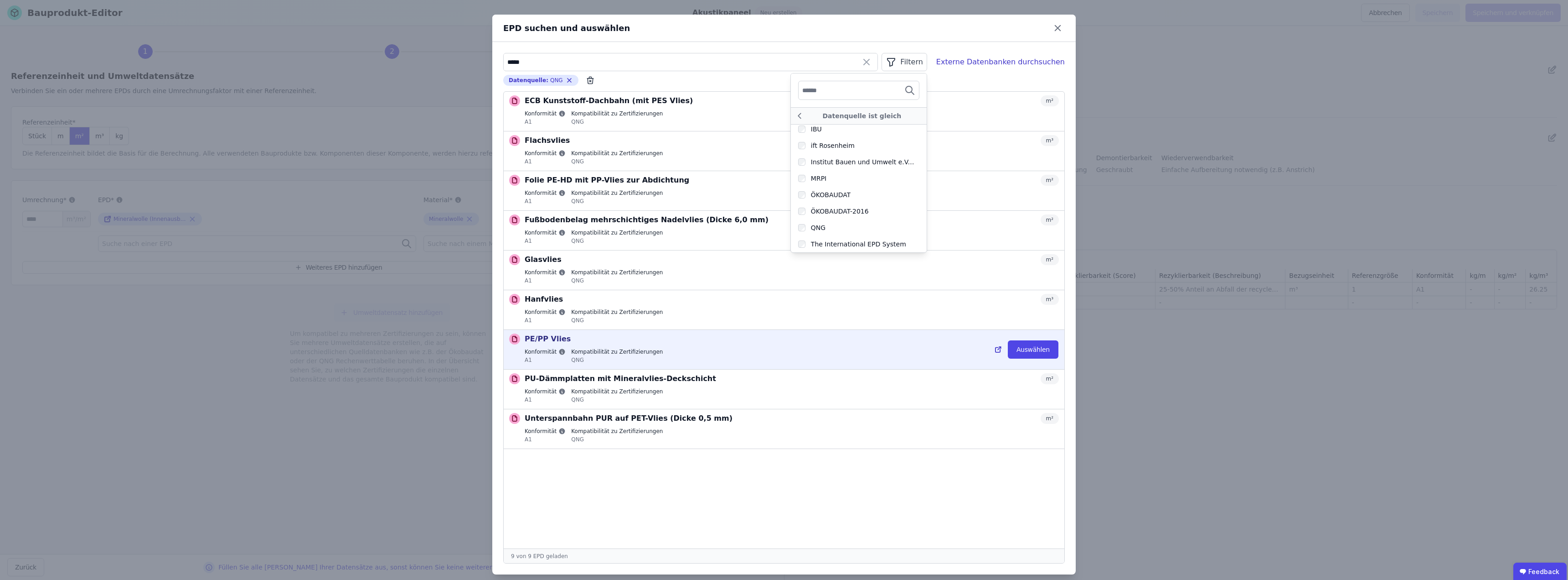
click at [614, 353] on label "Kompatibilität zu Zertifizierungen" at bounding box center [617, 351] width 92 height 8
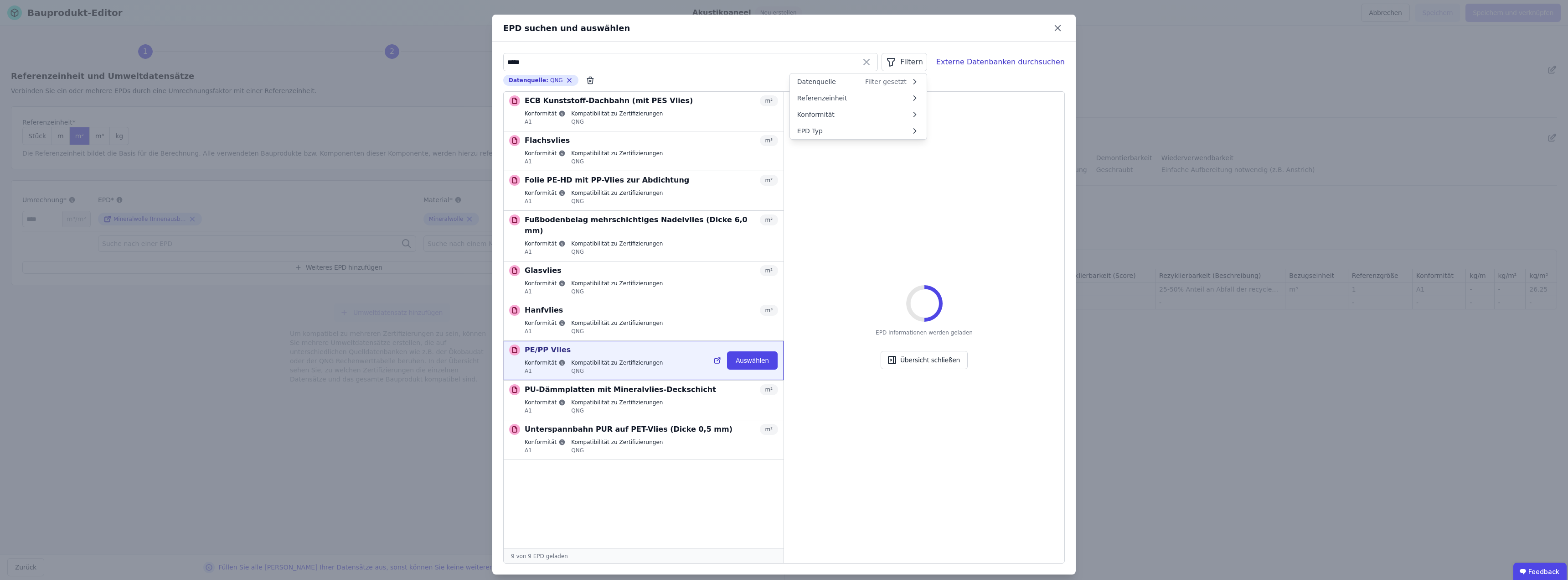
scroll to position [0, 0]
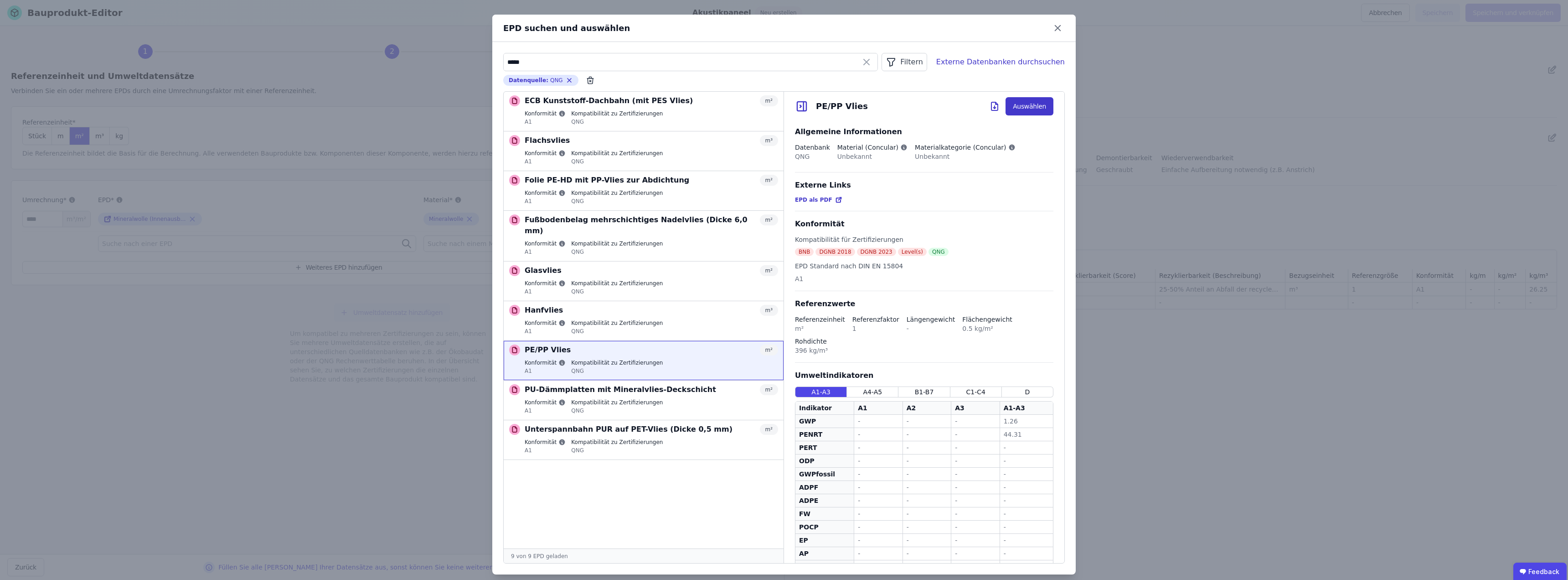
click at [783, 111] on button "Auswählen" at bounding box center [1029, 106] width 48 height 18
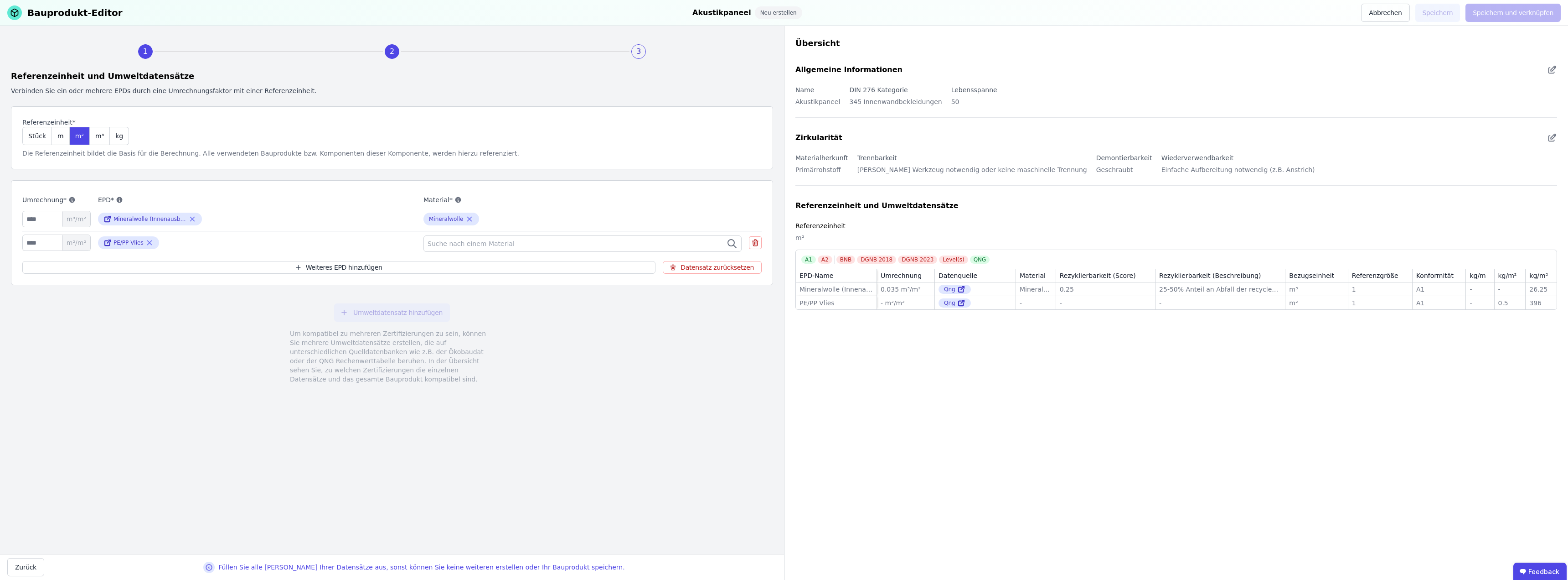
click at [449, 241] on span "Suche nach einem Material" at bounding box center [472, 243] width 89 height 9
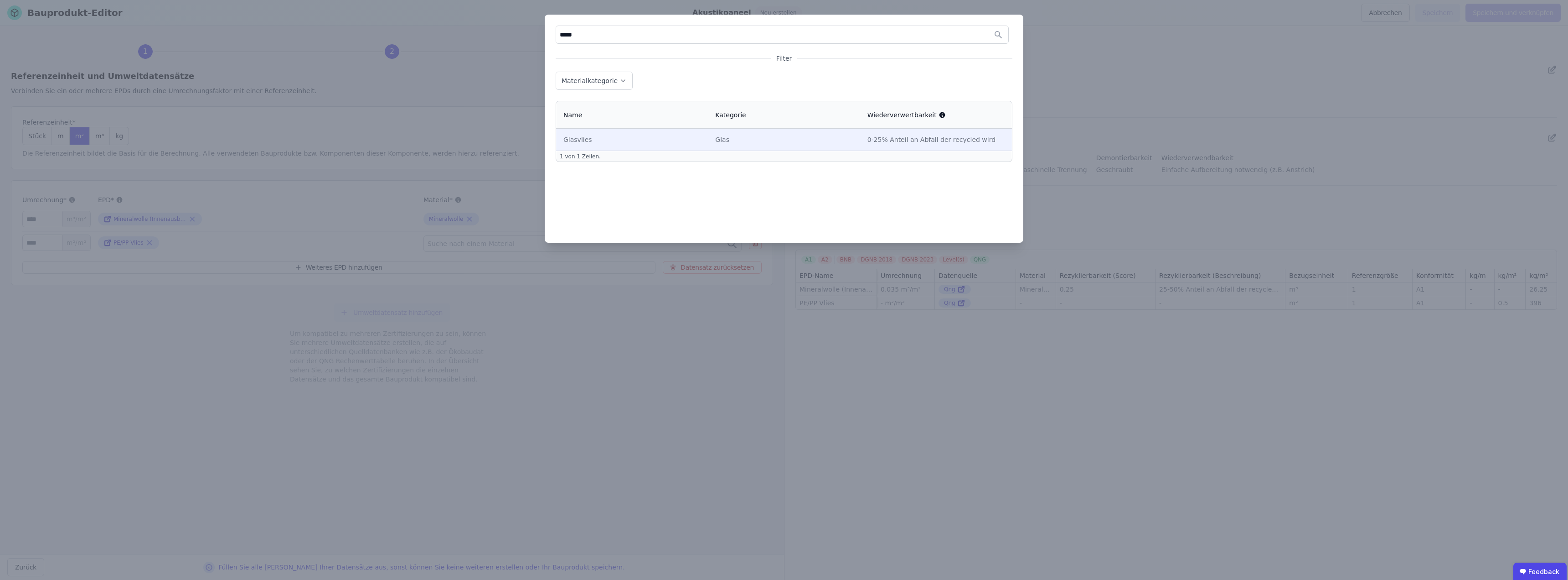
type input "*****"
click at [591, 140] on div "Glasvlies" at bounding box center [631, 139] width 137 height 9
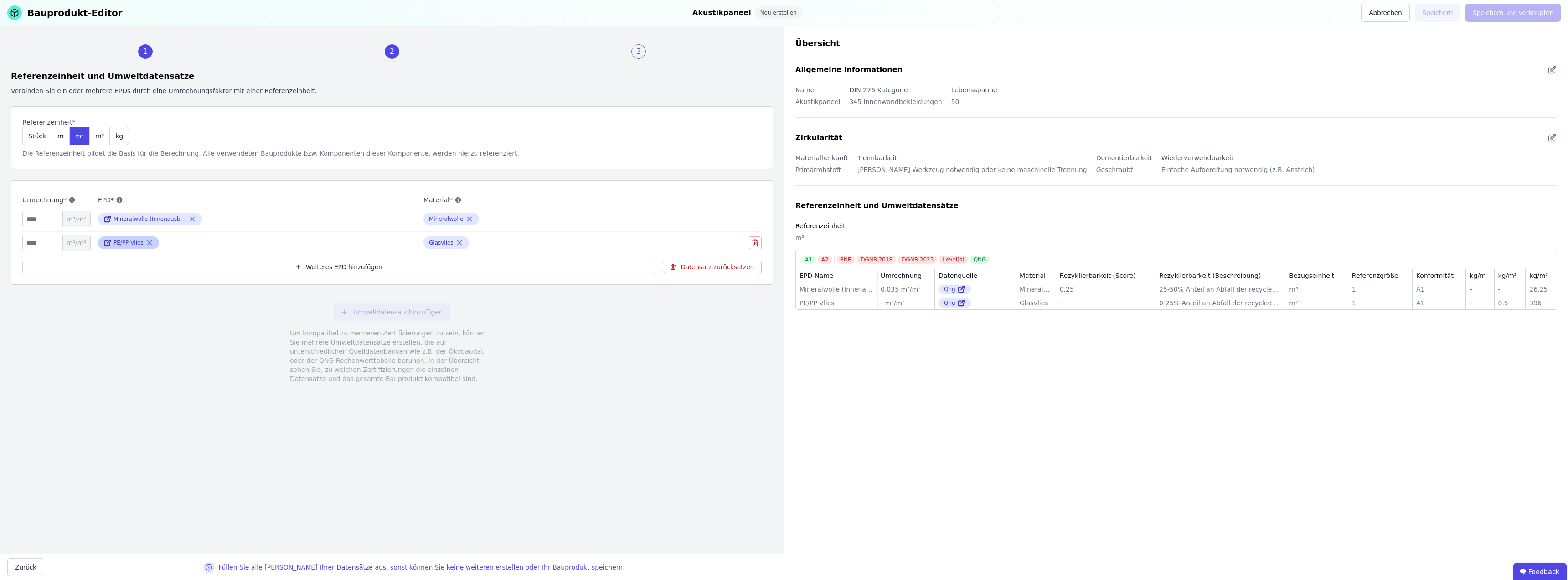
click at [146, 241] on icon at bounding box center [149, 243] width 8 height 11
click at [148, 241] on span "Suche nach einer EPD" at bounding box center [138, 243] width 72 height 9
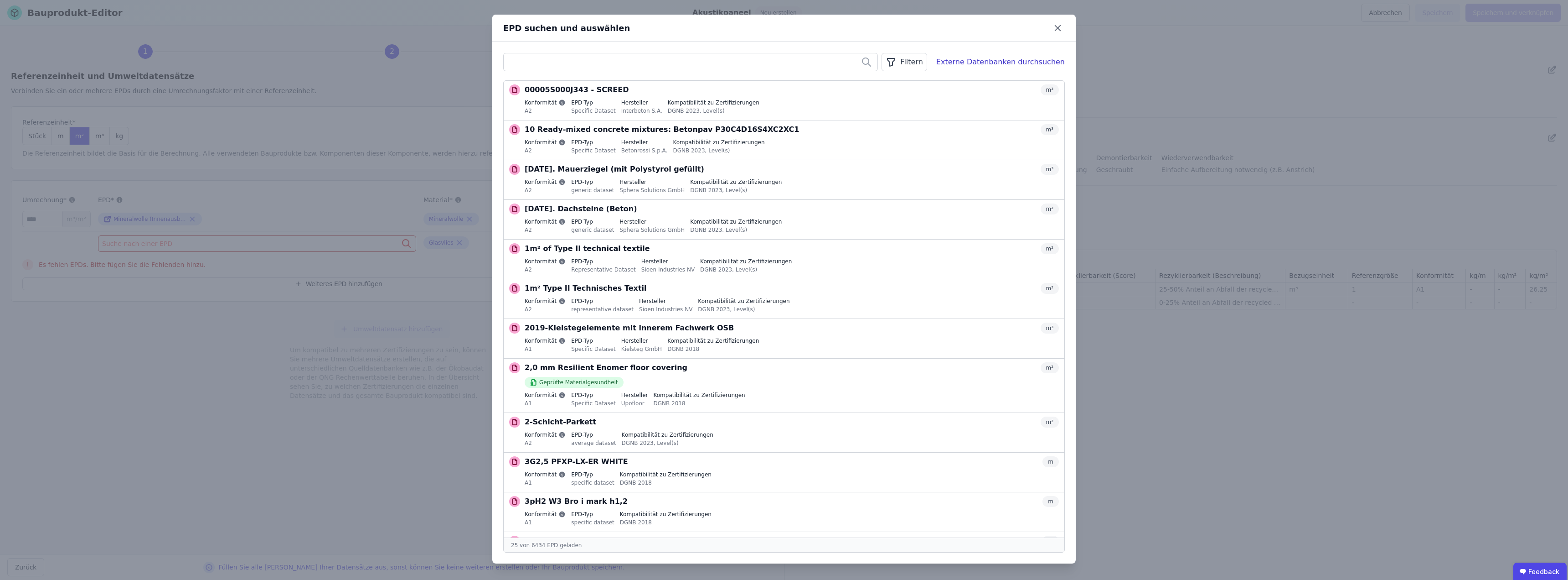
click at [519, 59] on input "text" at bounding box center [690, 62] width 374 height 17
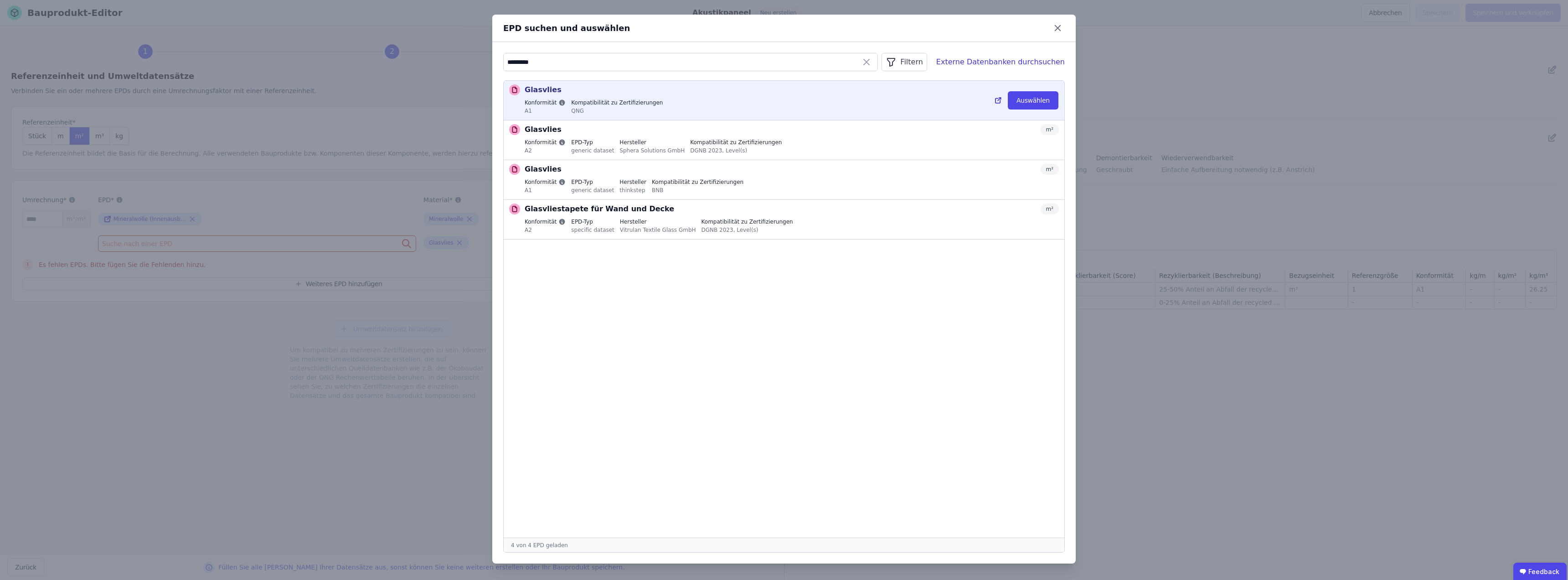
type input "*********"
click at [553, 93] on p "Glasvlies" at bounding box center [542, 90] width 37 height 11
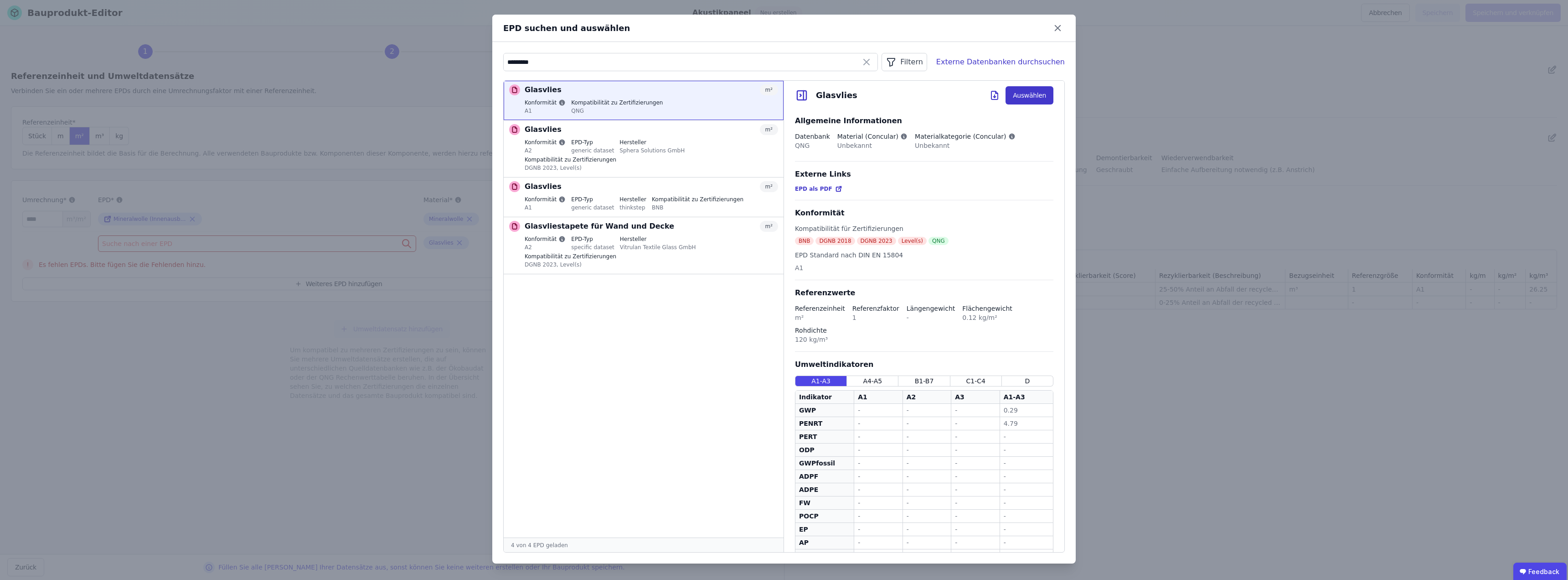
click at [783, 93] on button "Auswählen" at bounding box center [1029, 95] width 48 height 18
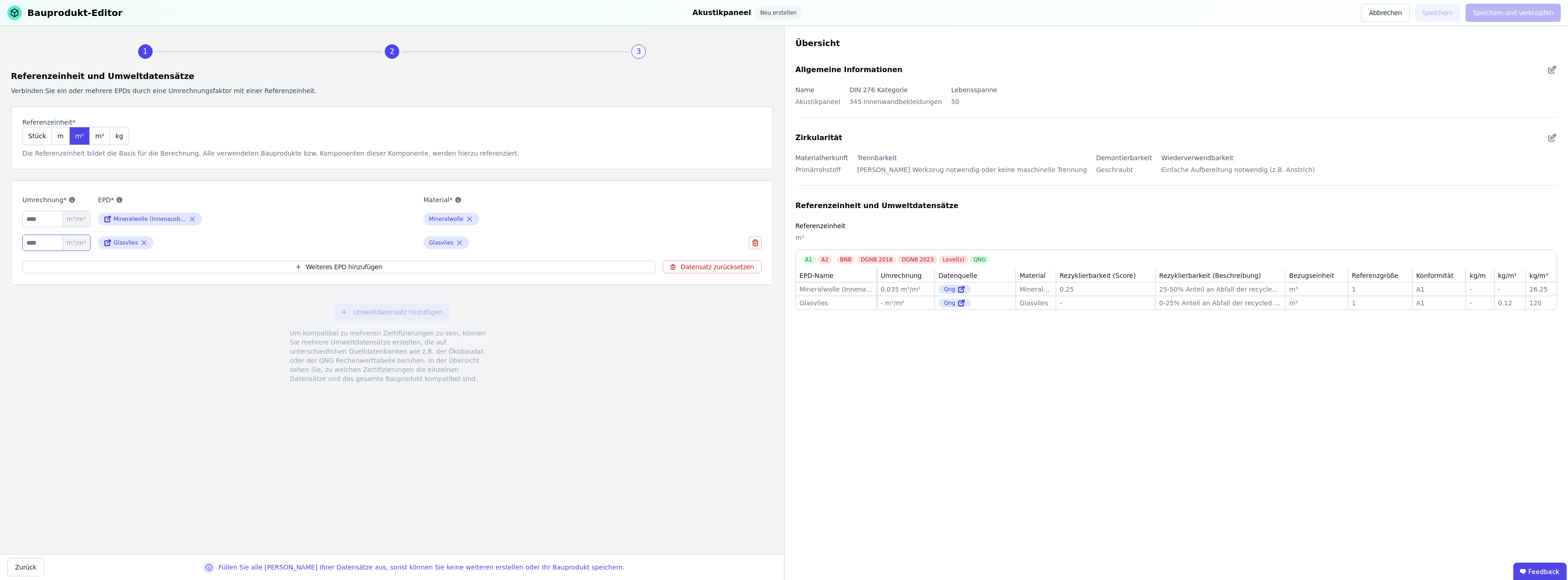
click at [47, 242] on input "number" at bounding box center [56, 243] width 68 height 17
type input "*"
type input "***"
type input "*"
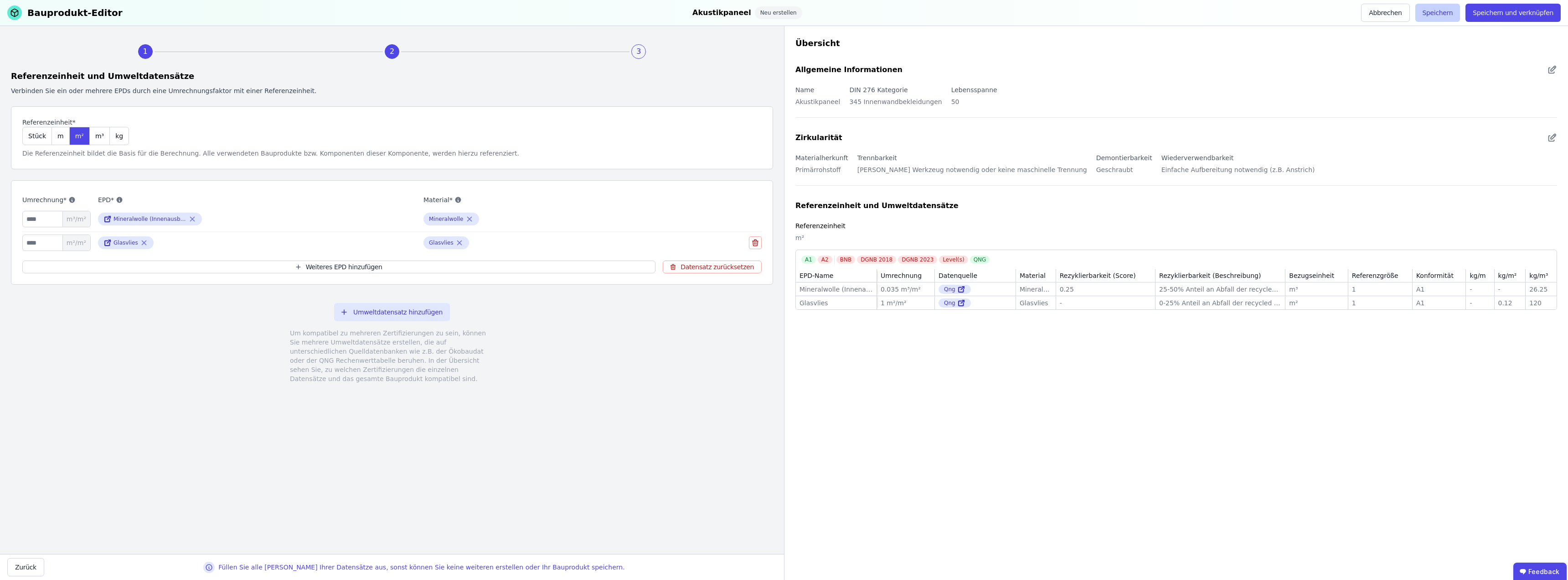
click at [783, 14] on button "Speichern" at bounding box center [1437, 12] width 45 height 18
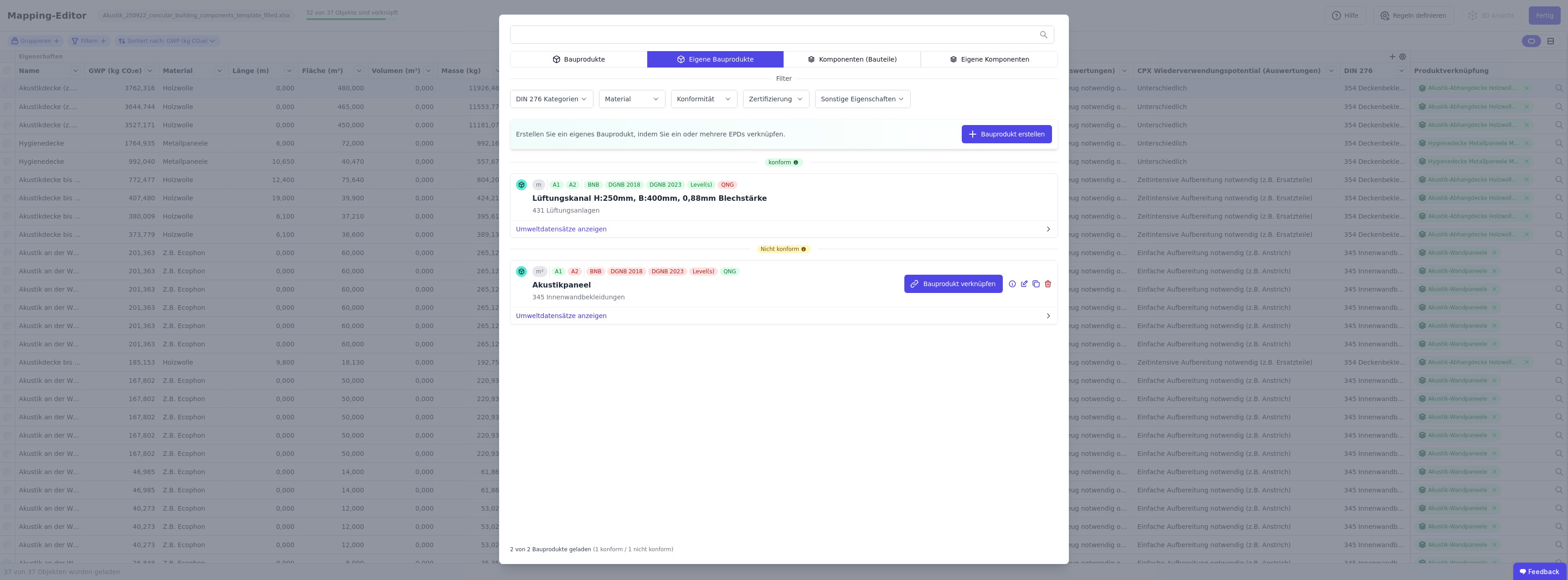
click at [583, 315] on button "Umweltdatensätze anzeigen" at bounding box center [784, 316] width 547 height 17
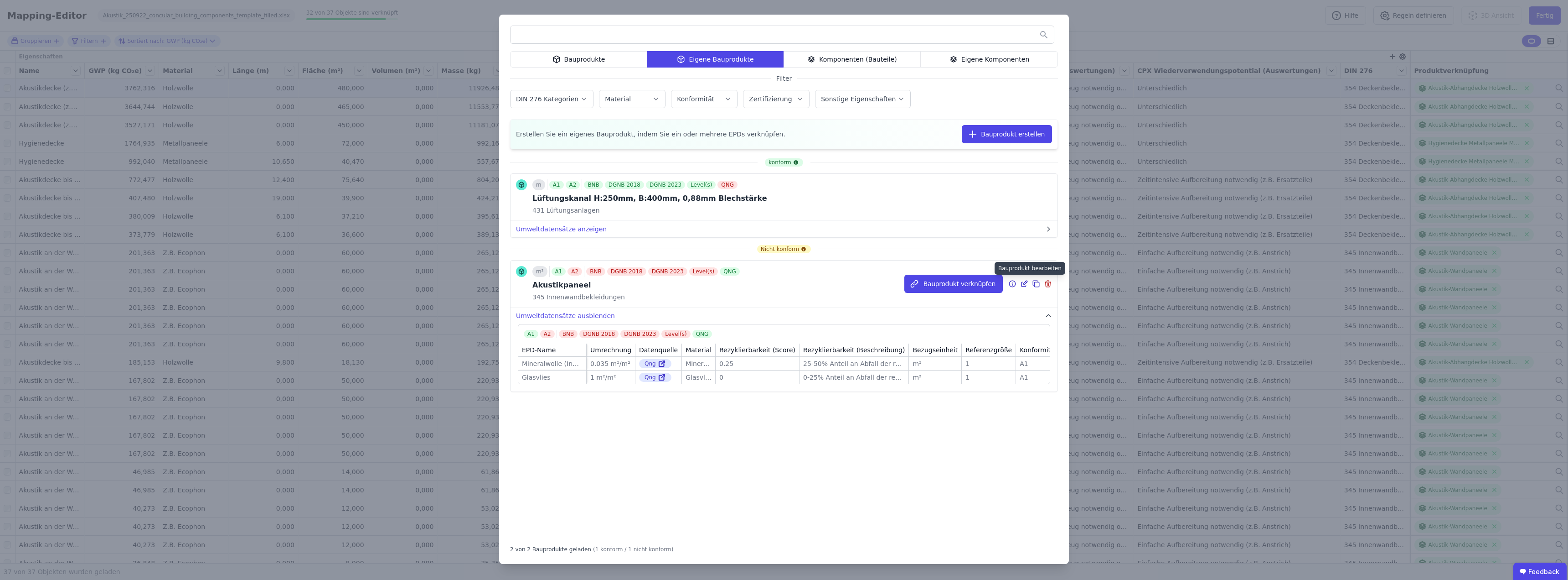
click at [783, 283] on icon at bounding box center [1025, 283] width 4 height 4
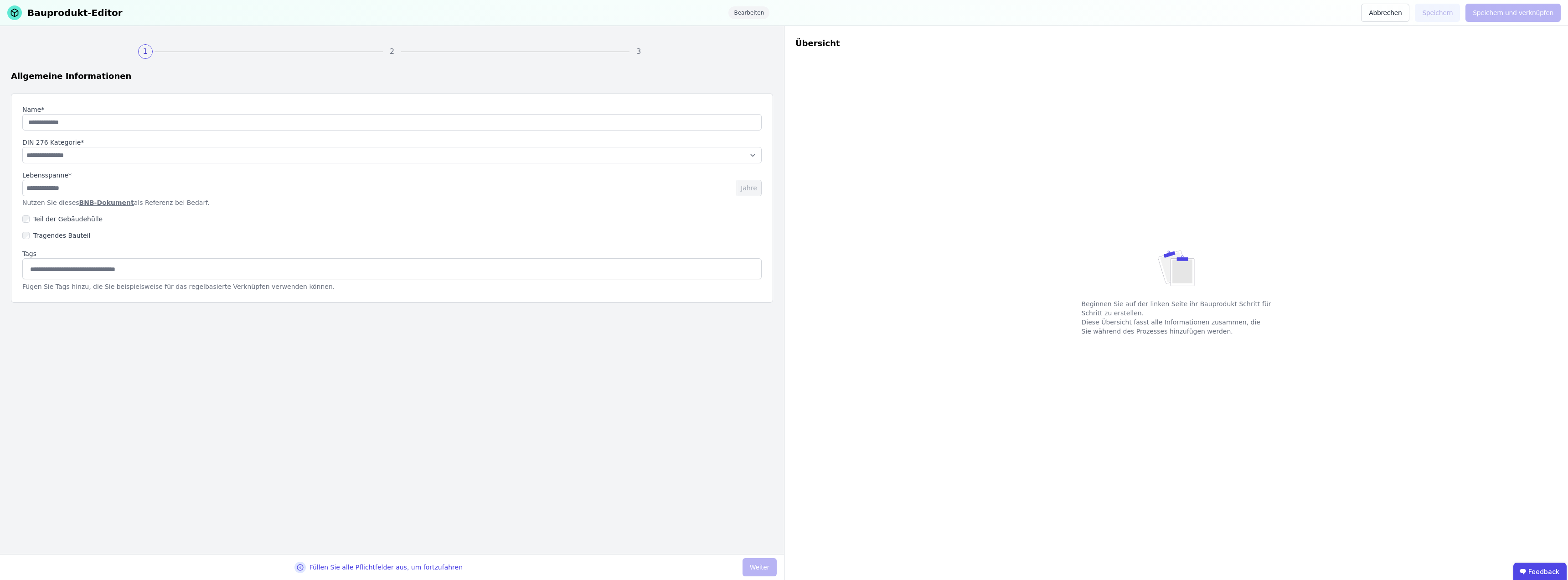
type input "**********"
select select "**********"
type input "**"
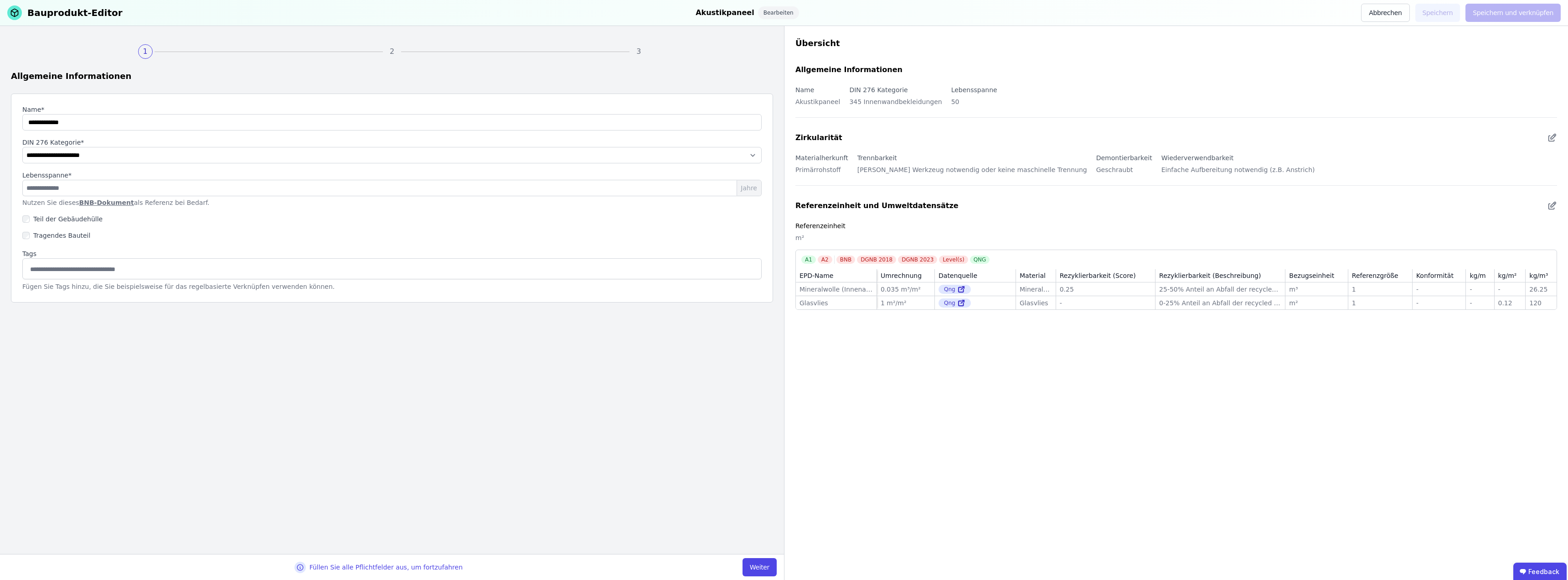
click at [783, 357] on div "Übersicht Allgemeine Informationen Name Akustikpaneel DIN 276 Kategorie 345 Inn…" at bounding box center [1176, 303] width 784 height 554
click at [761, 561] on button "Weiter" at bounding box center [759, 567] width 34 height 18
select select "**********"
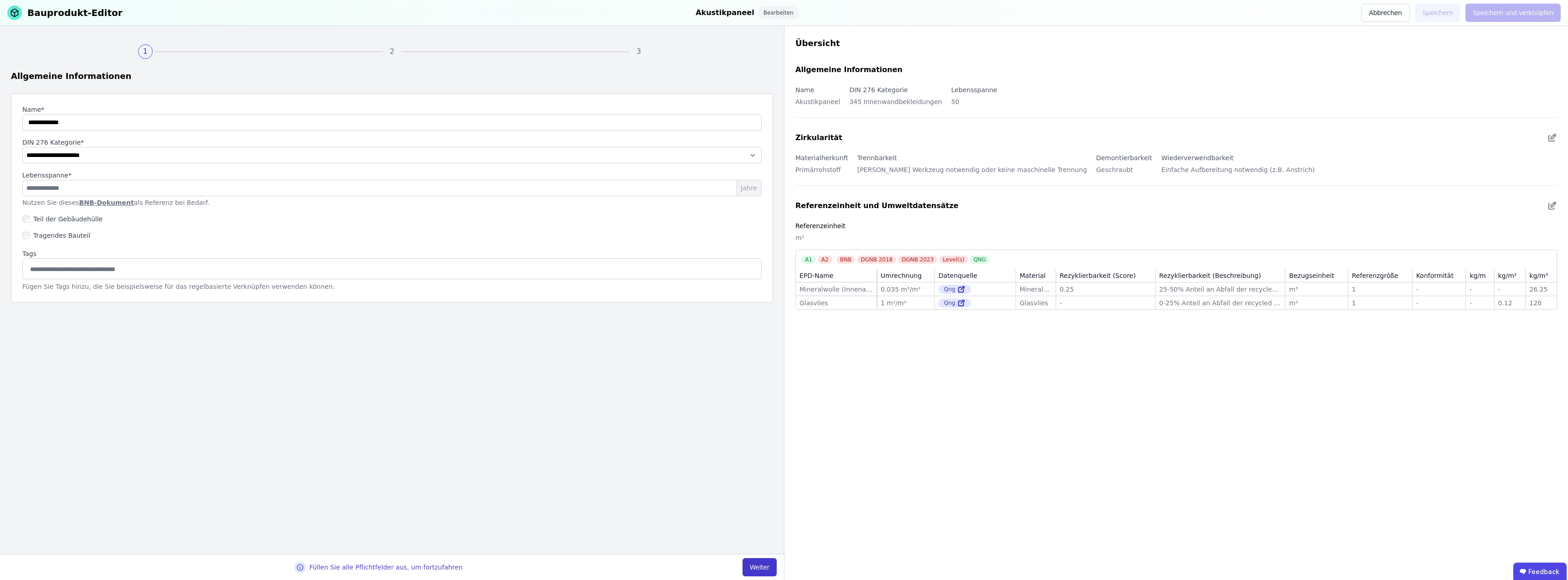
select select "**********"
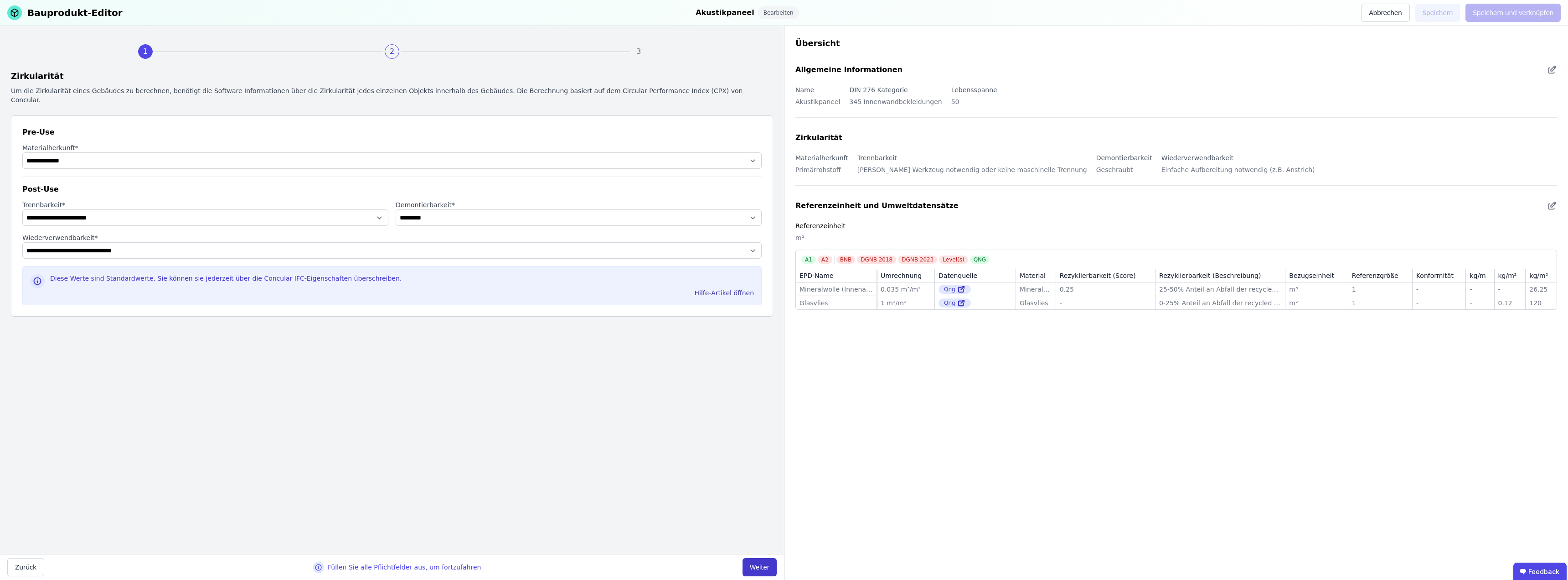
click at [761, 561] on button "Weiter" at bounding box center [759, 567] width 34 height 18
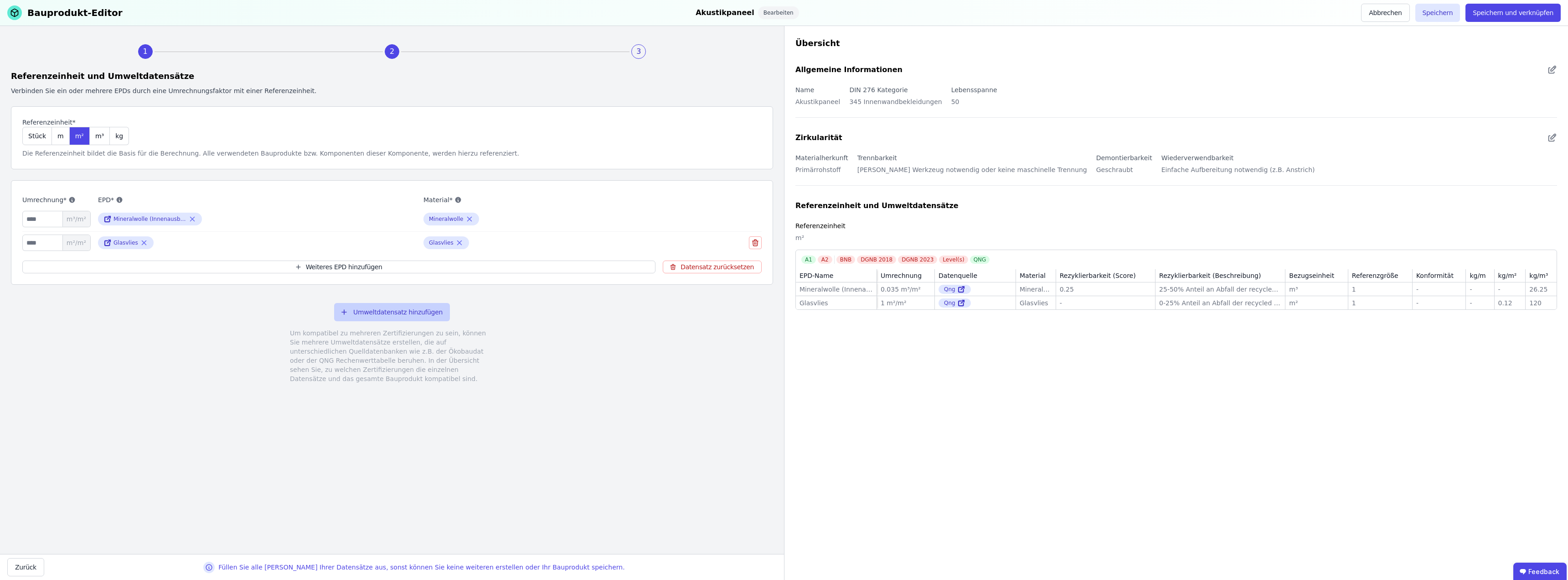
click at [383, 312] on button "Umweltdatensatz hinzufügen" at bounding box center [392, 312] width 116 height 18
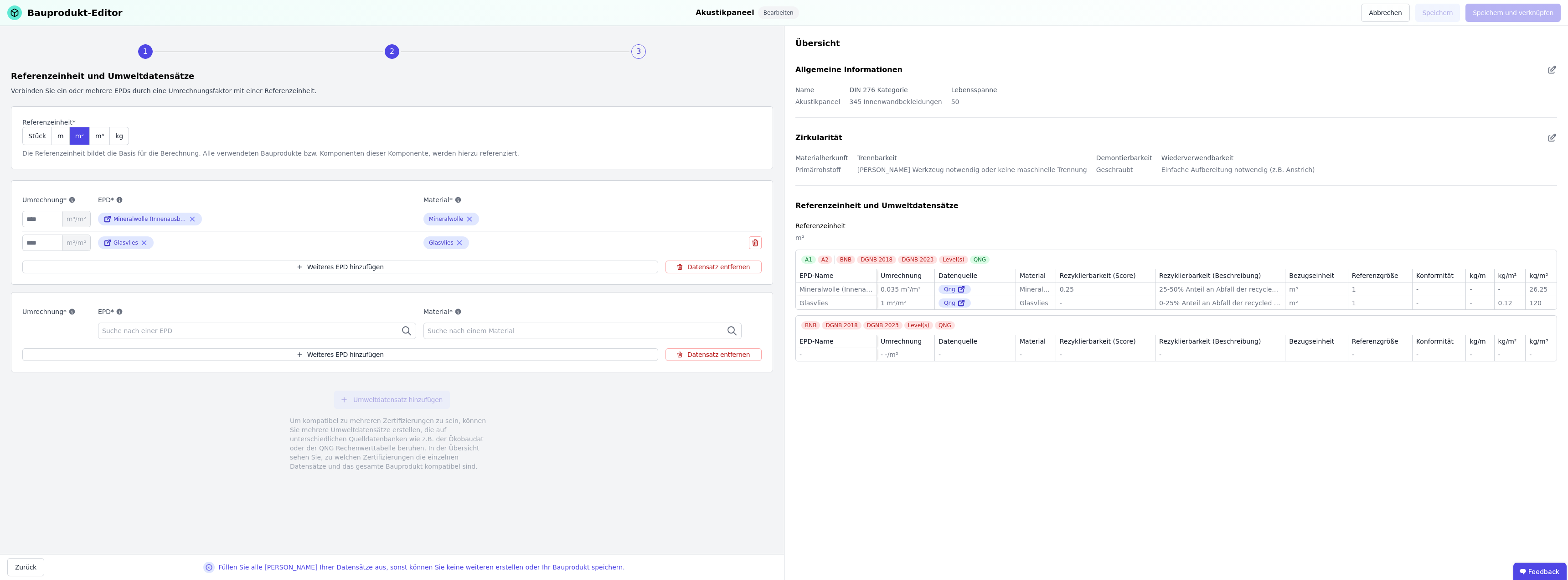
click at [273, 330] on div "Suche nach einer EPD" at bounding box center [257, 330] width 318 height 17
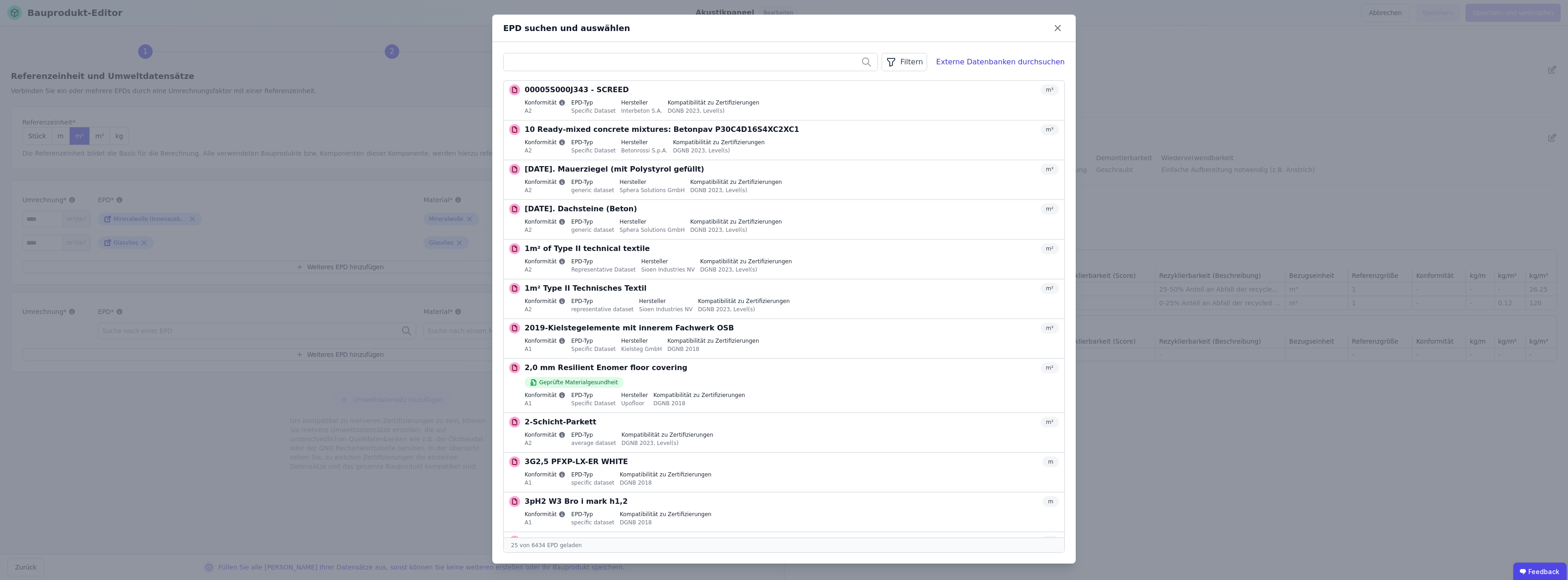
click at [598, 63] on input "text" at bounding box center [690, 62] width 374 height 17
click at [783, 65] on div "Filtern" at bounding box center [903, 62] width 45 height 18
click at [783, 79] on li "Datenquelle" at bounding box center [858, 82] width 137 height 17
click at [783, 196] on div "ÖKOBAUDAT" at bounding box center [830, 194] width 39 height 9
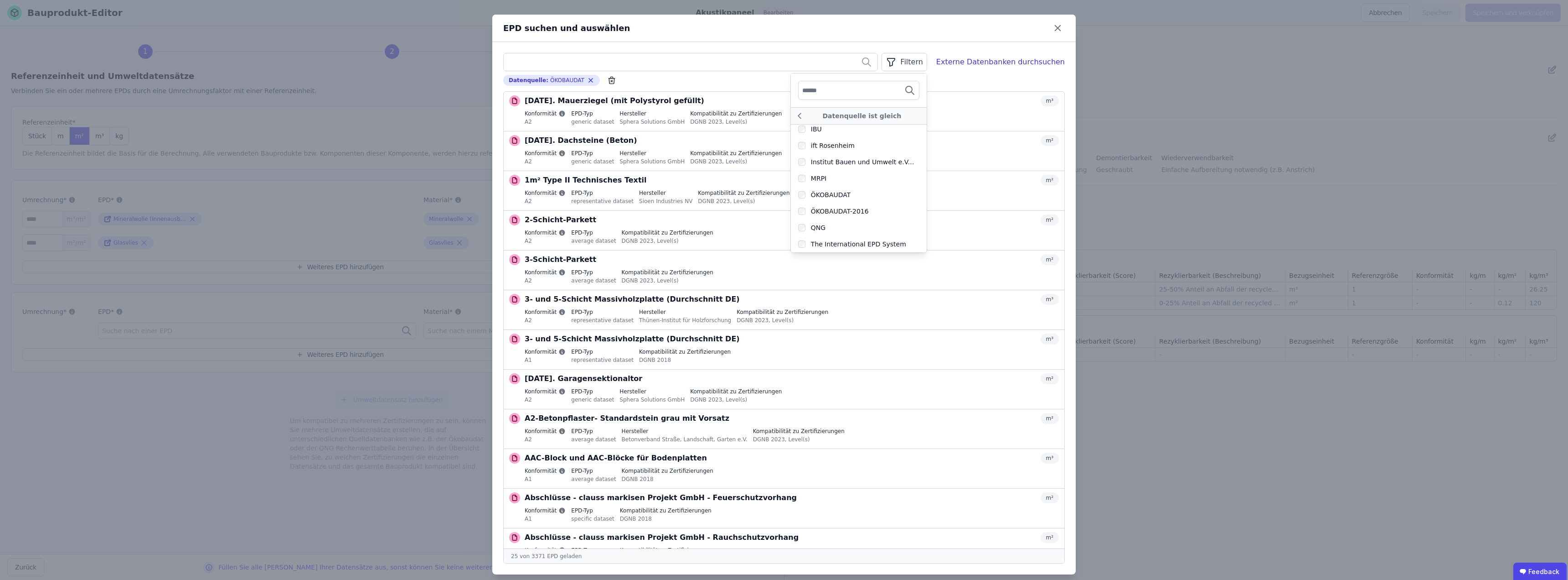
click at [783, 73] on div "Filtern Datenquelle ist gleich Association P.E.P Bau EPD GmbH Custom EPD ec3 Ec…" at bounding box center [784, 308] width 583 height 532
click at [783, 62] on icon "button" at bounding box center [891, 62] width 11 height 11
click at [783, 113] on li "Konformität" at bounding box center [858, 115] width 137 height 17
click at [783, 113] on div "Konformität ist gleich" at bounding box center [861, 115] width 115 height 9
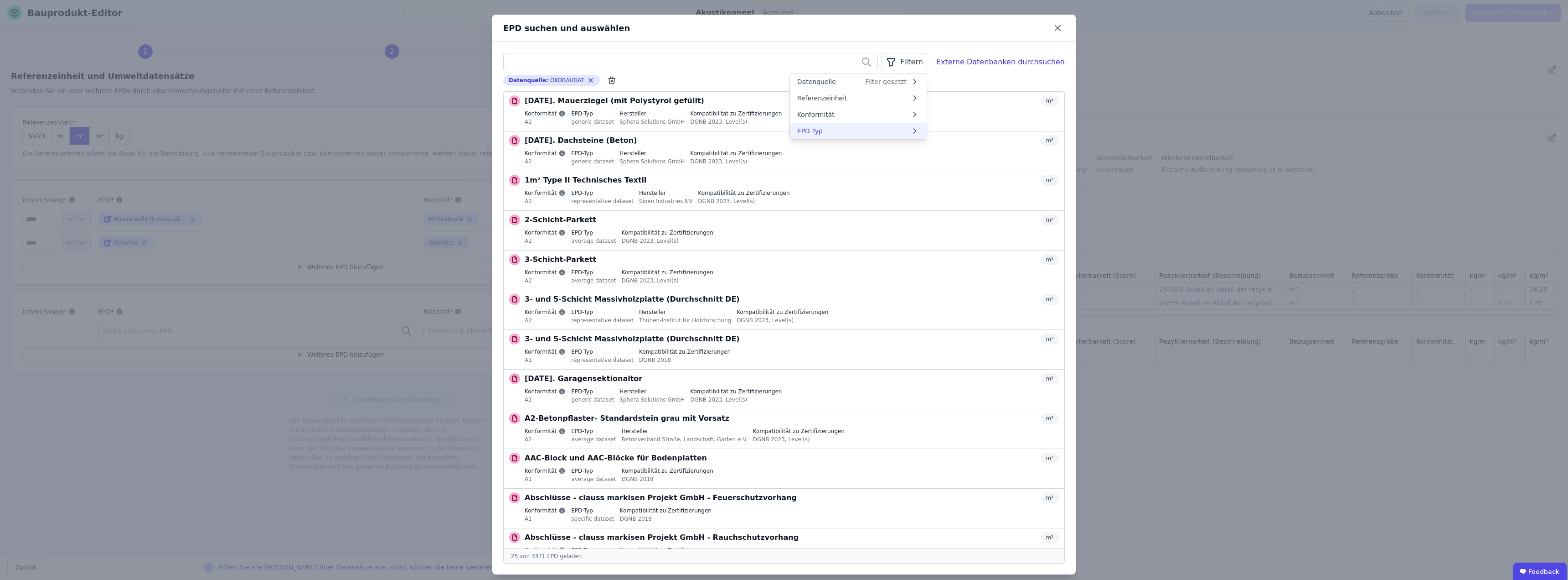
click at [783, 128] on li "EPD Typ" at bounding box center [858, 131] width 137 height 17
click at [783, 115] on div "EPD Typ ist gleich" at bounding box center [861, 115] width 115 height 9
click at [536, 58] on input "text" at bounding box center [690, 62] width 374 height 17
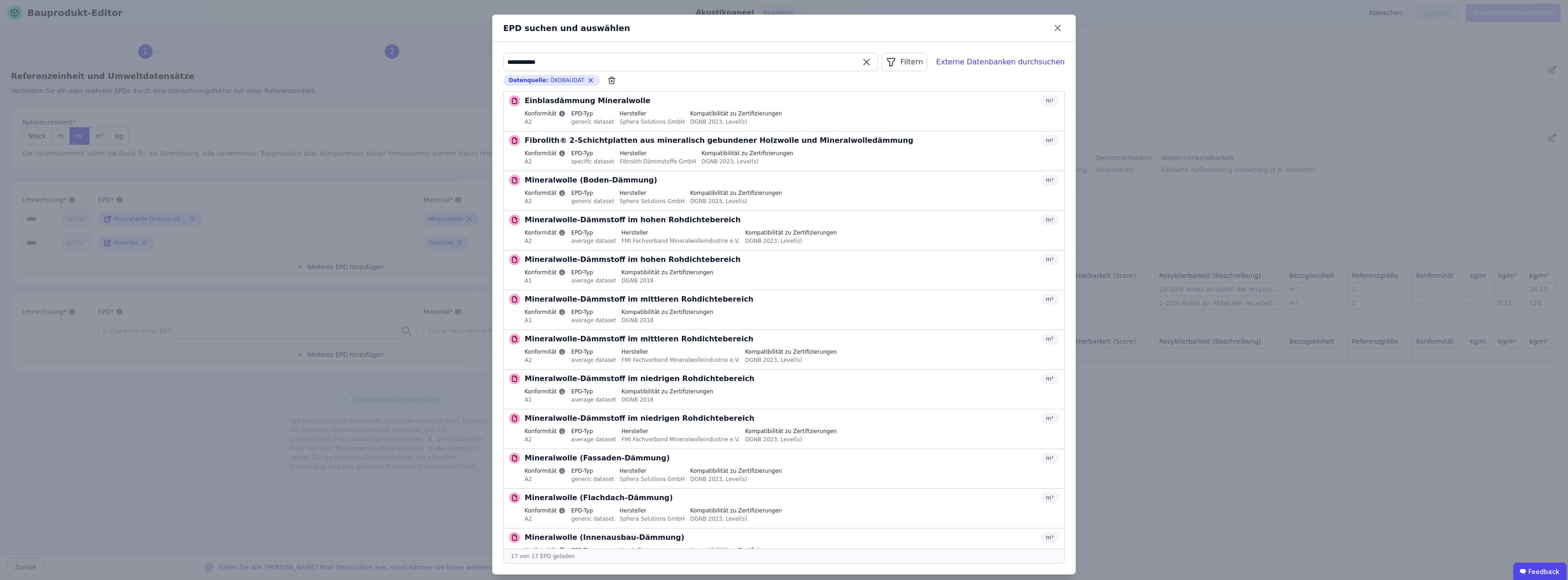
click at [553, 62] on input "**********" at bounding box center [690, 62] width 374 height 17
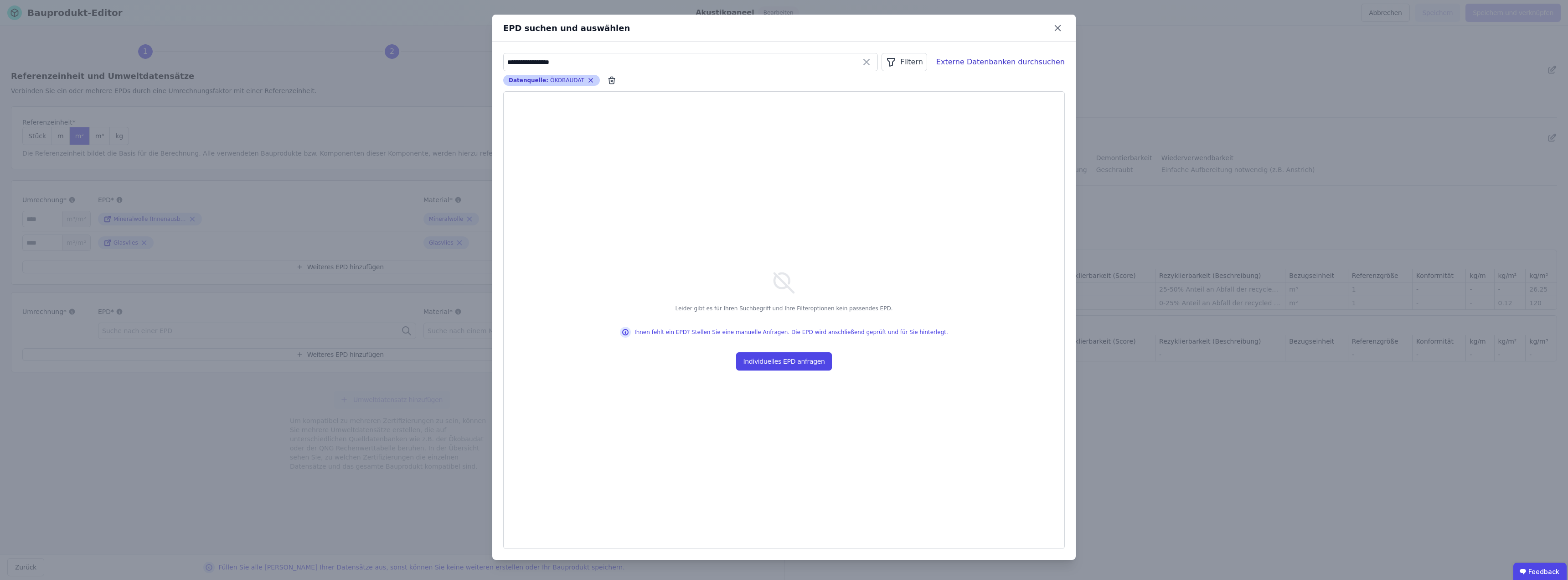
click at [589, 79] on icon "button" at bounding box center [590, 79] width 3 height 3
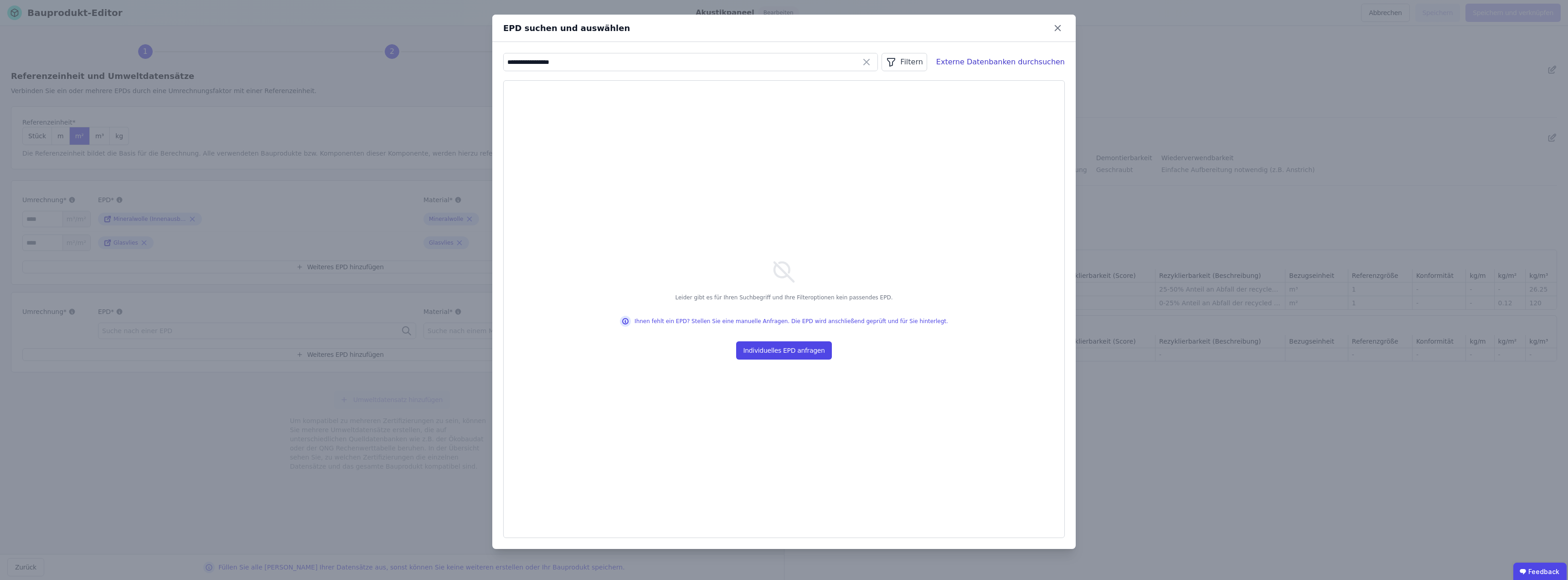
click at [783, 63] on div "Filtern" at bounding box center [903, 62] width 45 height 18
click at [783, 84] on li "Datenquelle" at bounding box center [858, 82] width 137 height 17
click at [783, 65] on div "Filtern" at bounding box center [903, 62] width 45 height 18
click at [783, 63] on div "Filtern" at bounding box center [903, 62] width 45 height 18
click at [567, 62] on input "**********" at bounding box center [690, 62] width 374 height 17
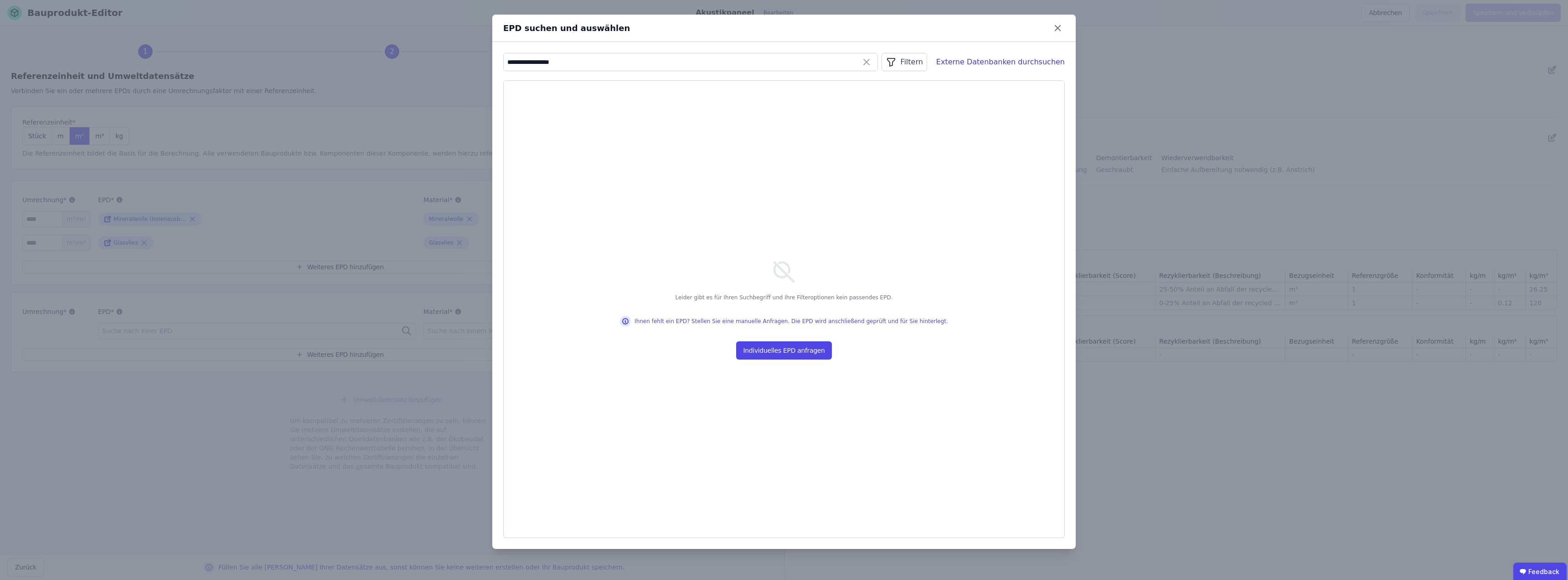
click at [783, 61] on div "Filtern" at bounding box center [903, 62] width 45 height 18
click at [783, 84] on icon at bounding box center [915, 82] width 9 height 9
click at [783, 113] on div "Datenquelle ist gleich" at bounding box center [861, 115] width 115 height 9
click at [783, 62] on div "Filtern" at bounding box center [903, 62] width 45 height 18
click at [783, 65] on div "Filtern" at bounding box center [903, 62] width 45 height 18
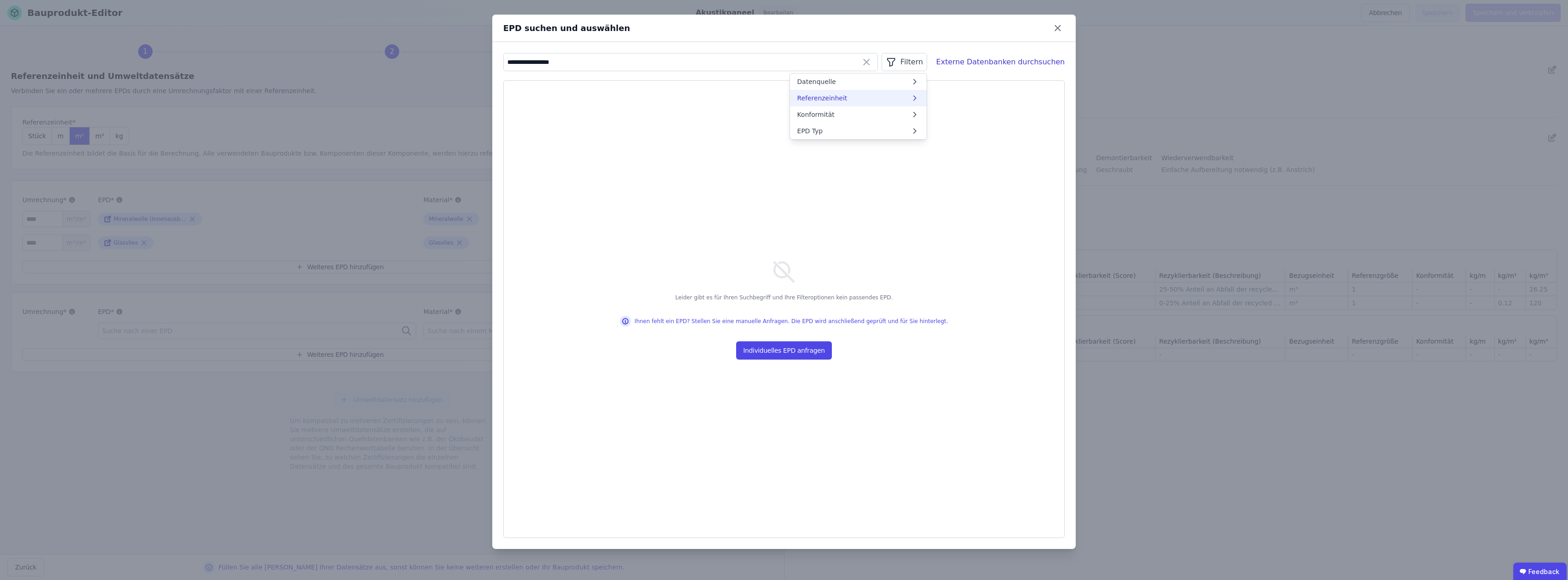
click at [783, 97] on li "Referenzeinheit" at bounding box center [858, 98] width 137 height 17
click at [783, 59] on div "Filtern" at bounding box center [903, 62] width 45 height 18
click at [783, 62] on div "Filtern" at bounding box center [903, 62] width 45 height 18
click at [783, 107] on li "Konformität" at bounding box center [858, 115] width 137 height 17
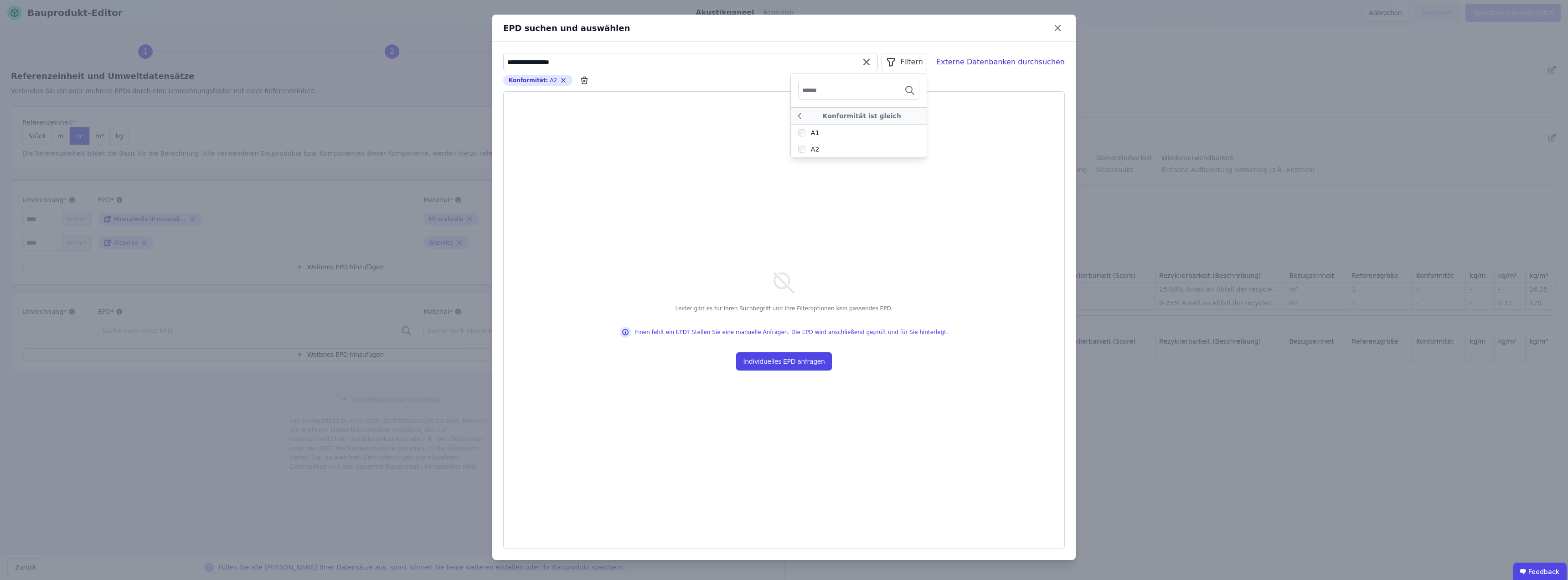
click at [584, 62] on input "**********" at bounding box center [690, 62] width 374 height 17
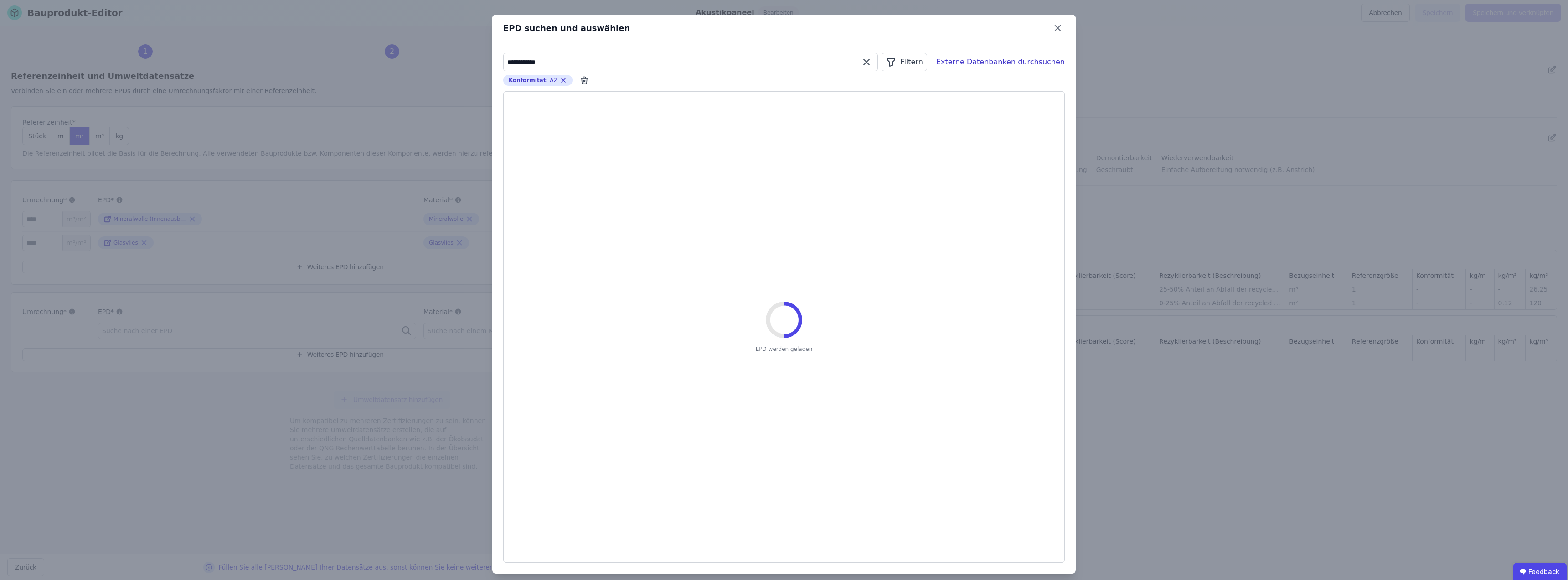
type input "**********"
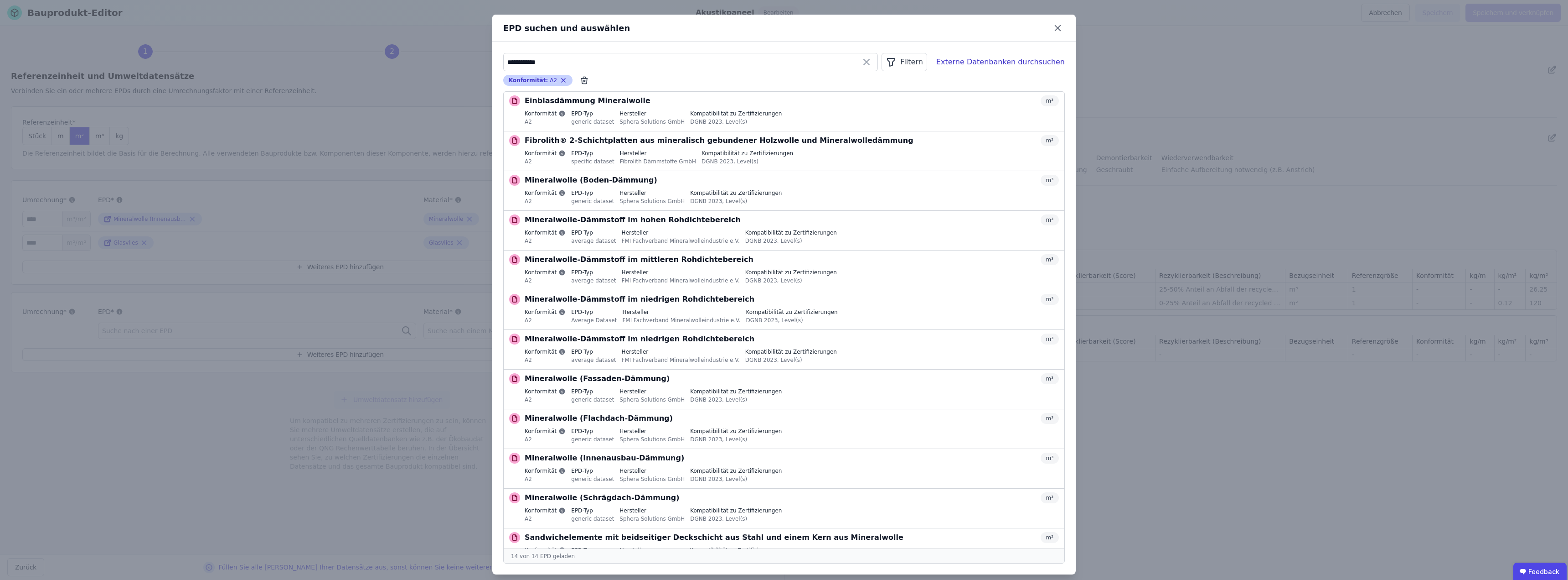
click at [560, 79] on icon "button" at bounding box center [563, 80] width 8 height 8
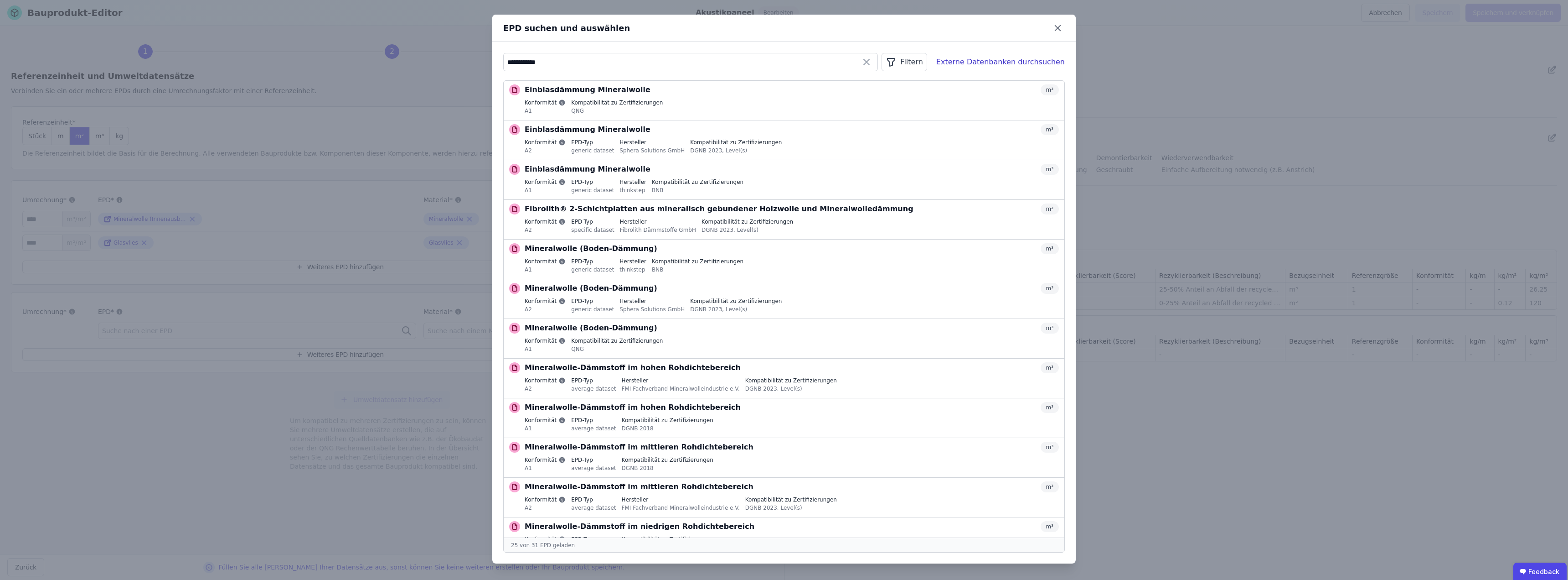
click at [783, 64] on div "Filtern" at bounding box center [903, 62] width 45 height 18
click at [783, 113] on li "Konformität" at bounding box center [858, 115] width 137 height 17
click at [783, 115] on div "Konformität ist gleich" at bounding box center [861, 115] width 115 height 9
click at [783, 79] on icon at bounding box center [914, 82] width 2 height 5
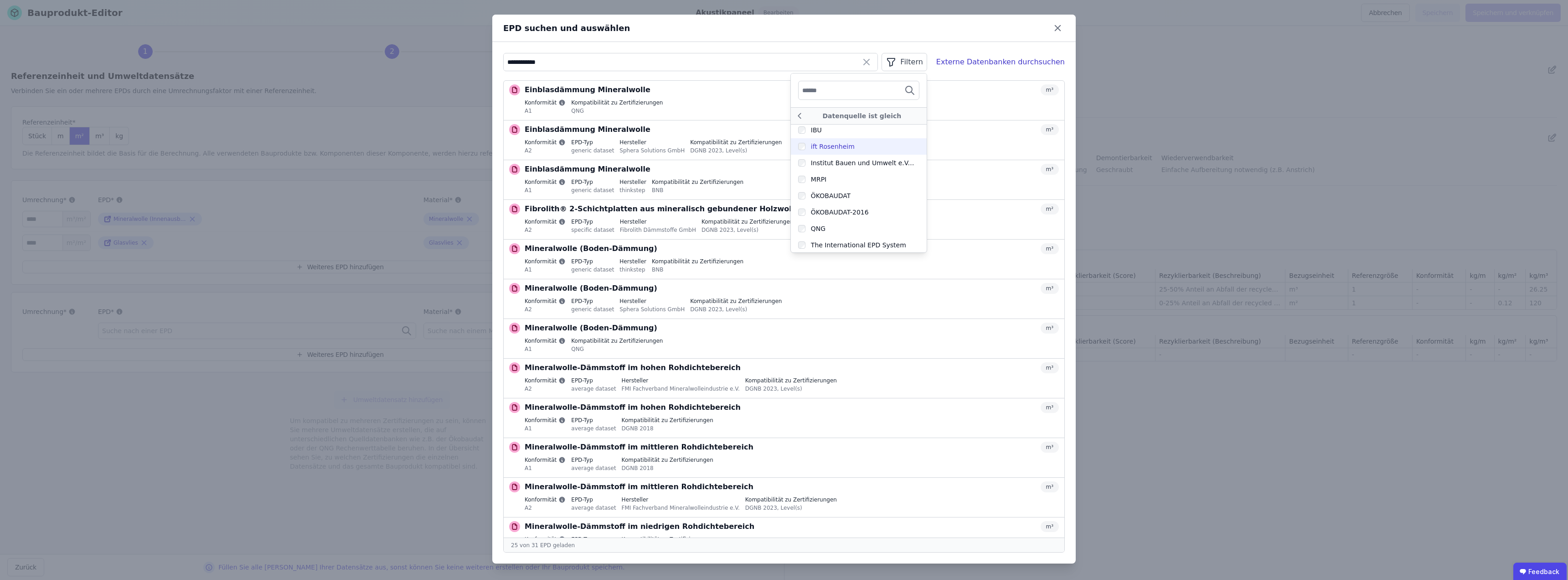
scroll to position [234, 0]
click at [783, 198] on div "ÖKOBAUDAT" at bounding box center [830, 194] width 39 height 9
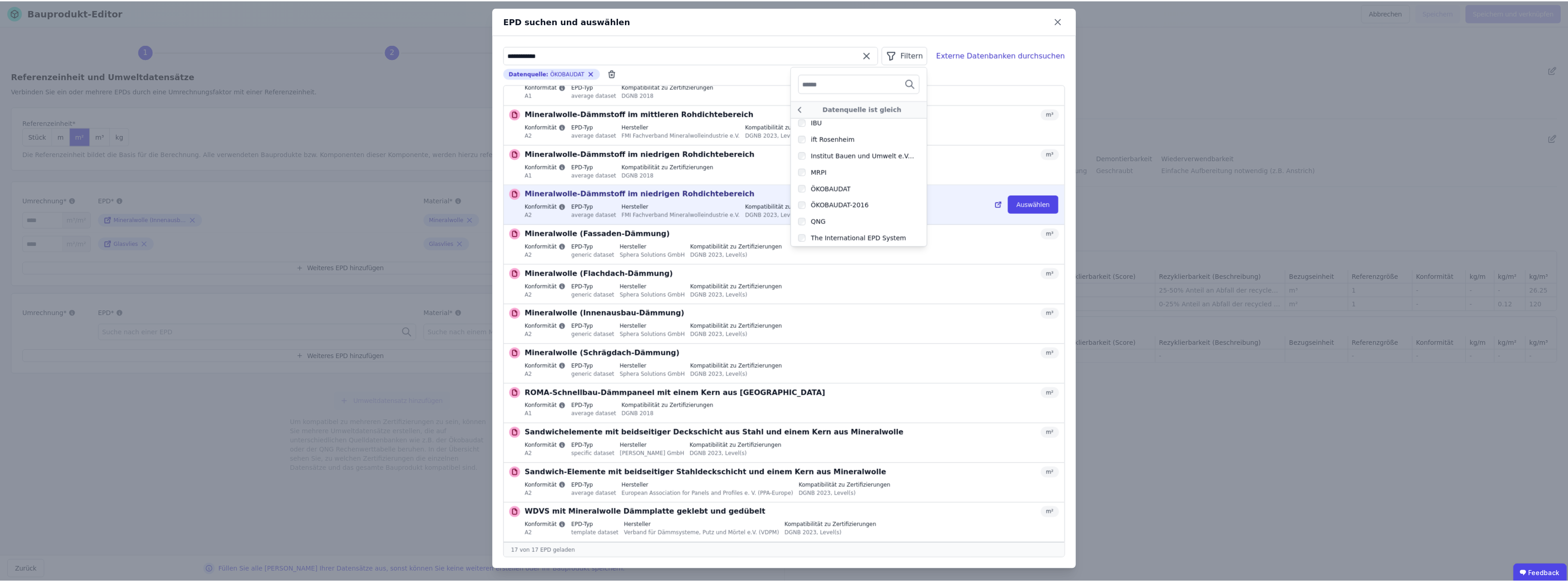
scroll to position [9, 0]
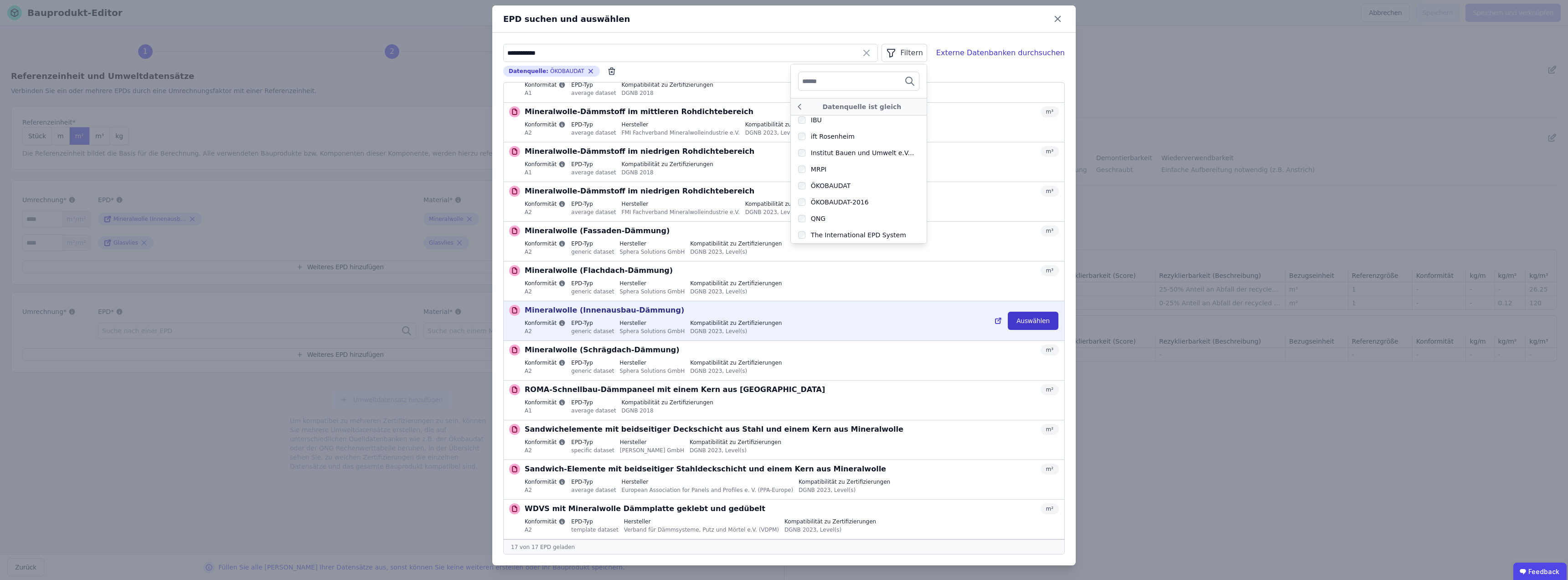
click at [783, 317] on button "Auswählen" at bounding box center [1033, 321] width 50 height 18
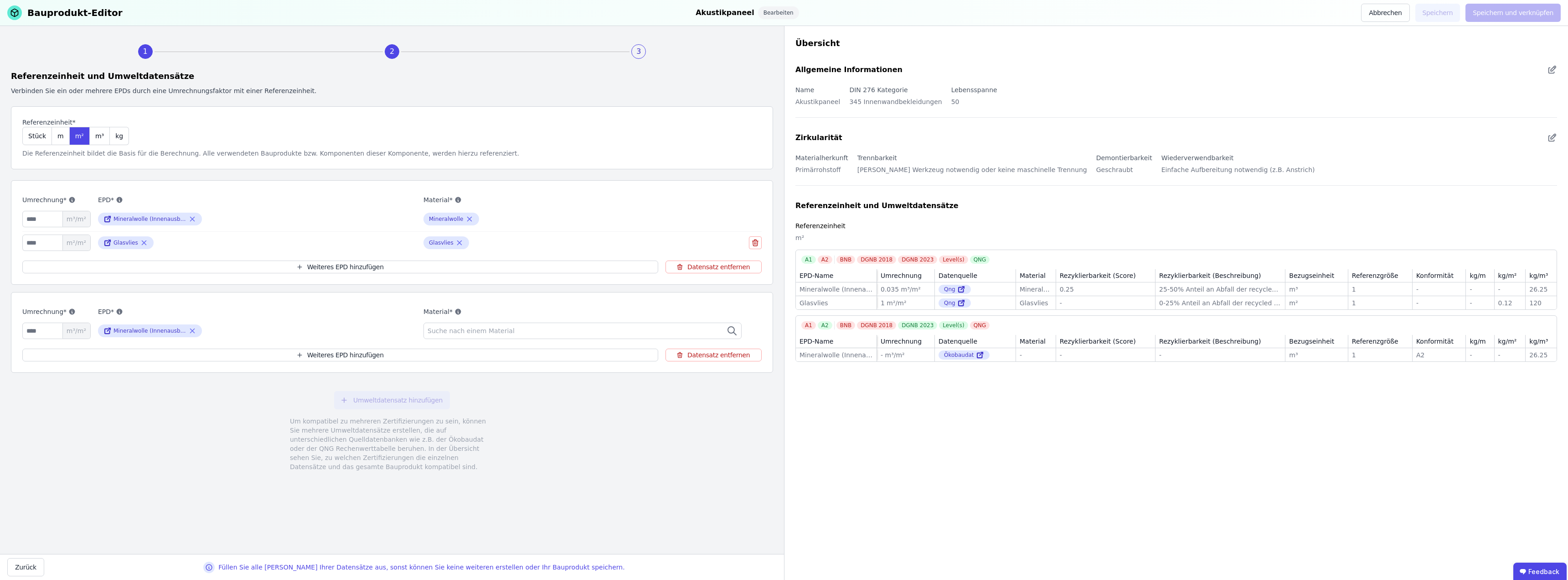
click at [483, 333] on span "Suche nach einem Material" at bounding box center [472, 330] width 89 height 9
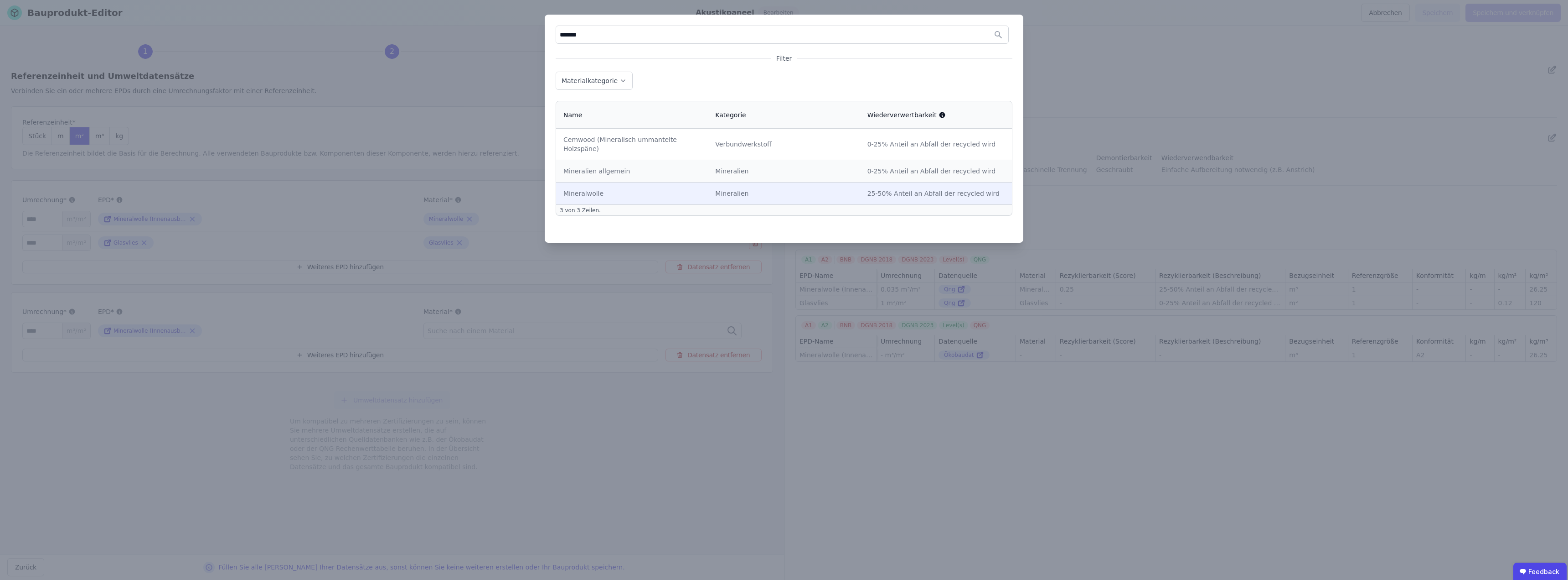
type input "*******"
click at [596, 189] on div "Mineralwolle" at bounding box center [631, 193] width 137 height 9
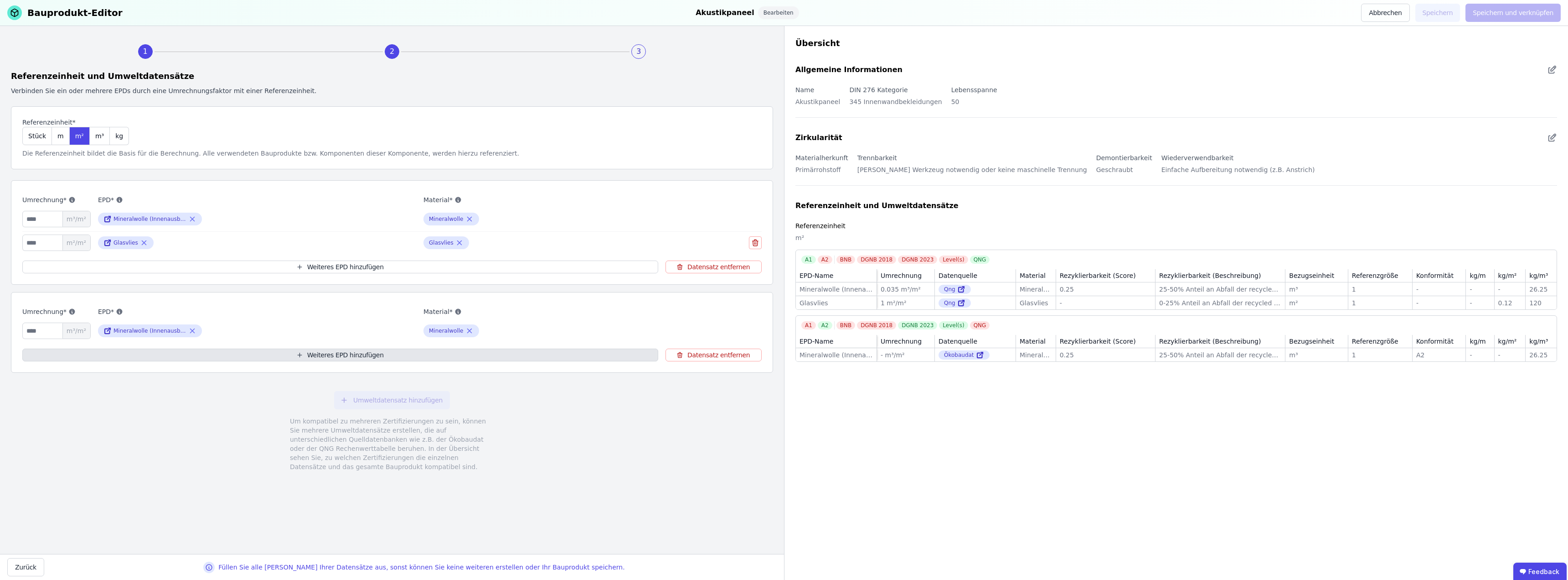
click at [323, 353] on button "Weiteres EPD hinzufügen" at bounding box center [340, 355] width 635 height 12
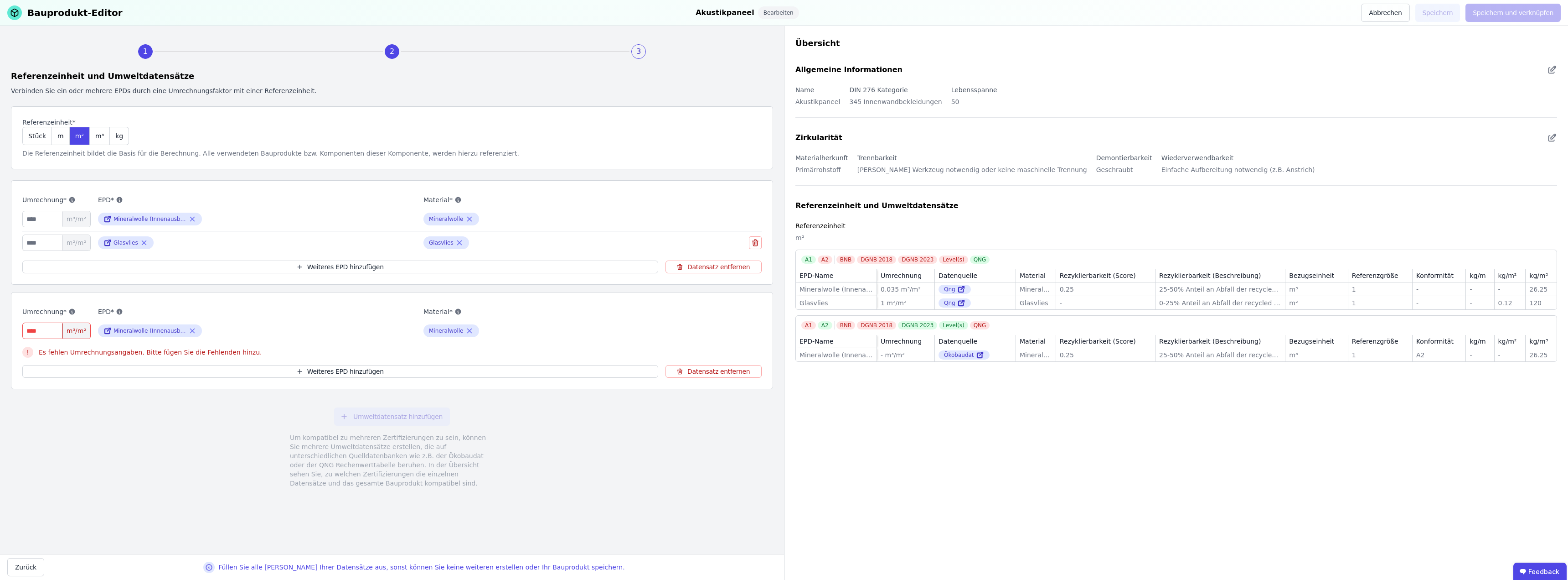
click at [54, 333] on input "number" at bounding box center [56, 330] width 68 height 17
type input "*"
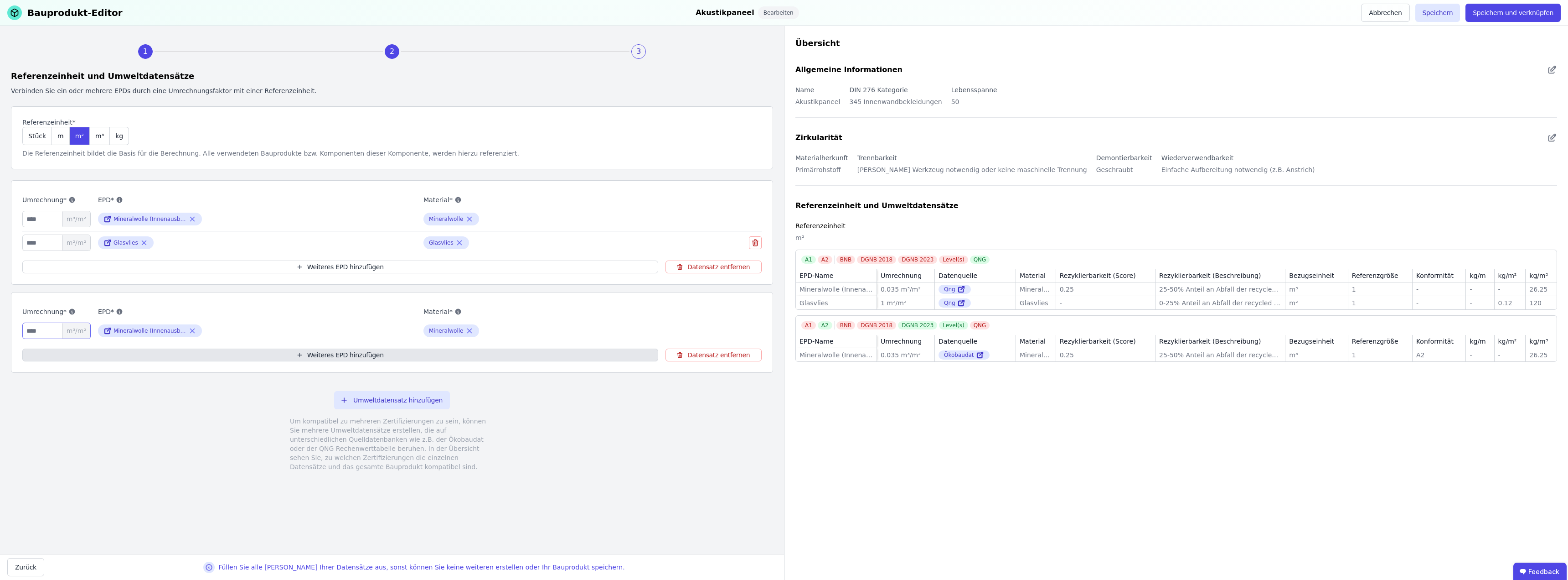
type input "*****"
click at [335, 355] on button "Weiteres EPD hinzufügen" at bounding box center [340, 355] width 635 height 12
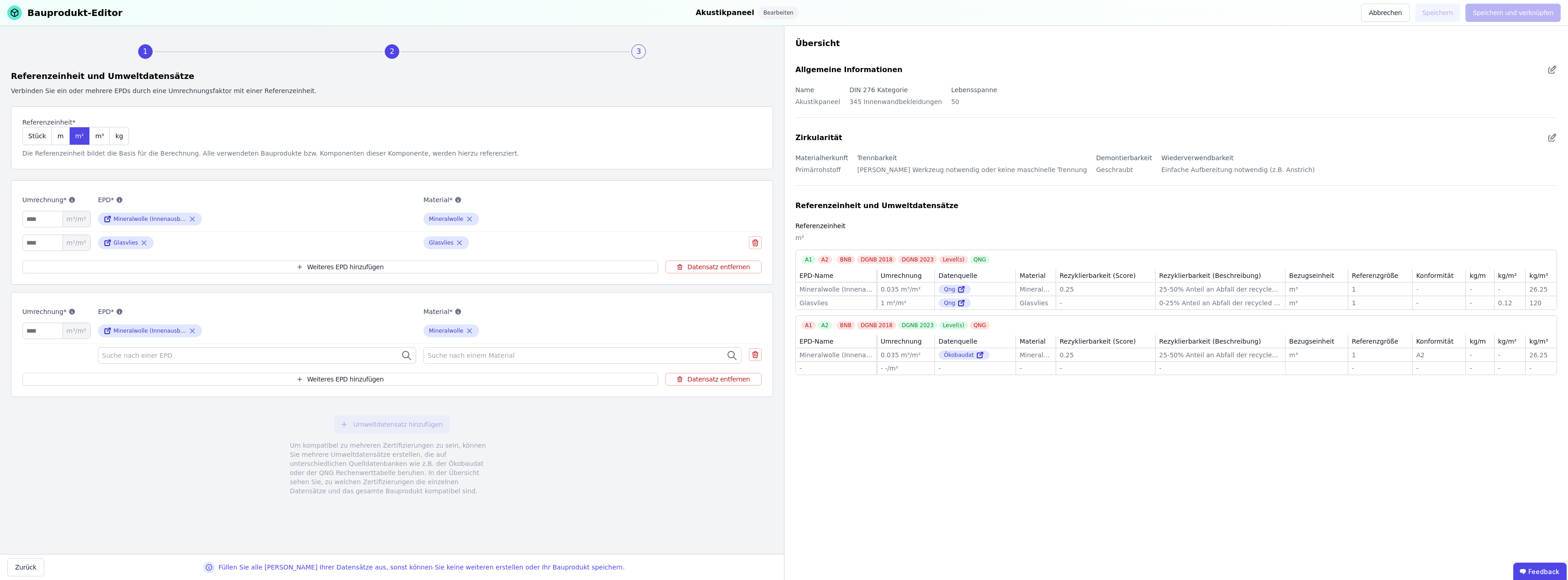
click at [164, 356] on span "Suche nach einer EPD" at bounding box center [138, 355] width 72 height 9
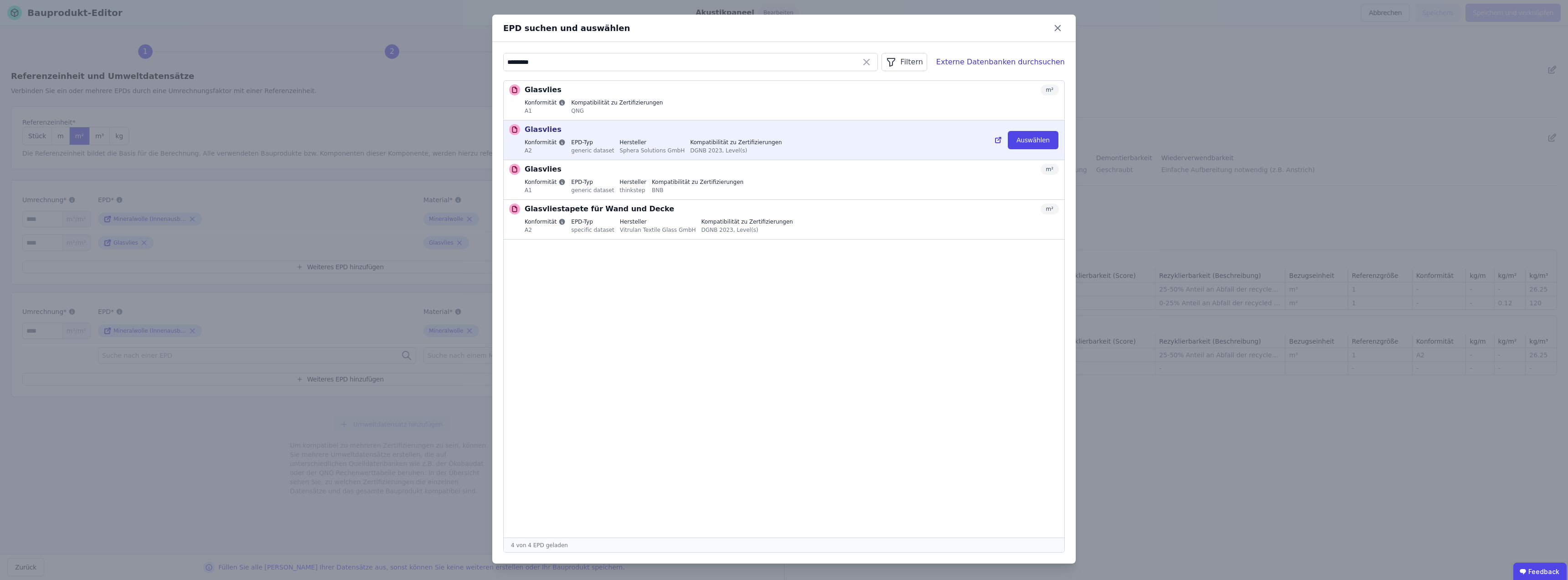
type input "*********"
click at [654, 149] on div "Sphera Solutions GmbH" at bounding box center [652, 150] width 65 height 8
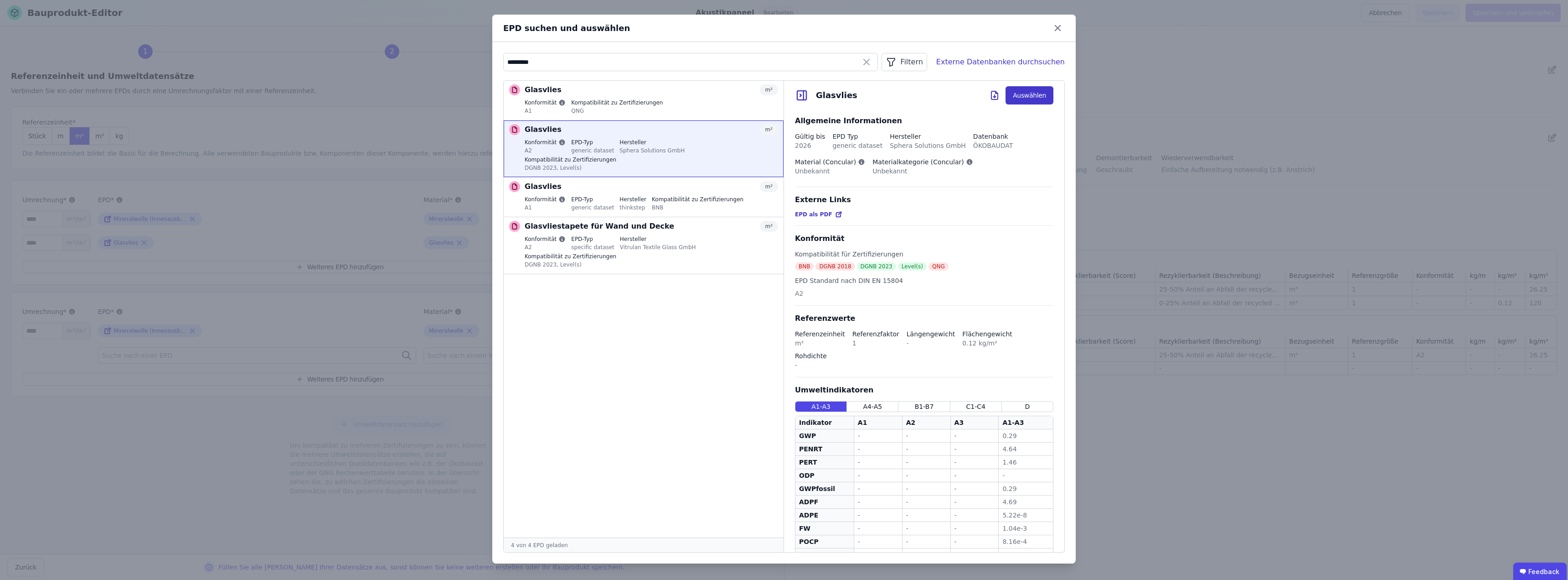
click at [783, 91] on button "Auswählen" at bounding box center [1029, 95] width 48 height 18
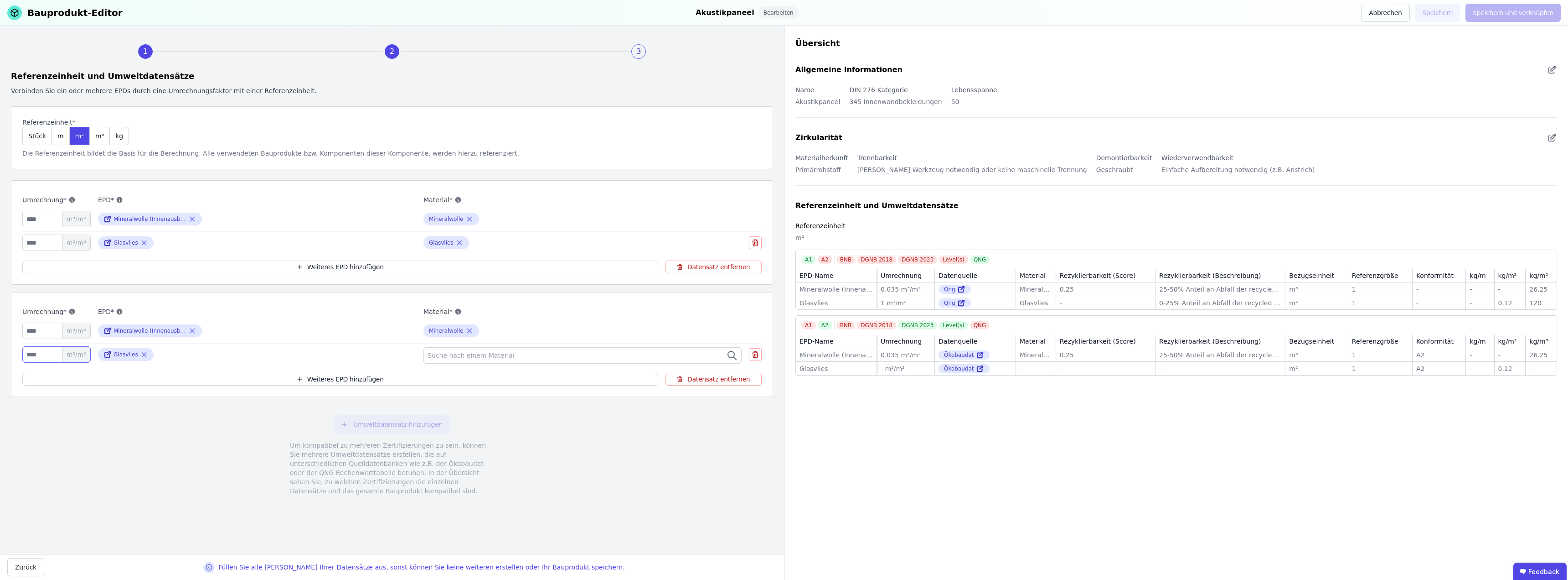
drag, startPoint x: 42, startPoint y: 353, endPoint x: 14, endPoint y: 353, distance: 28.0
click at [14, 353] on div "Umrechnung* ***** m³/m² EPD* Mineralwolle (Innenausbau-Dämmung) Material* Miner…" at bounding box center [392, 344] width 762 height 105
type input "*"
click at [488, 356] on span "Suche nach einem Material" at bounding box center [472, 355] width 89 height 9
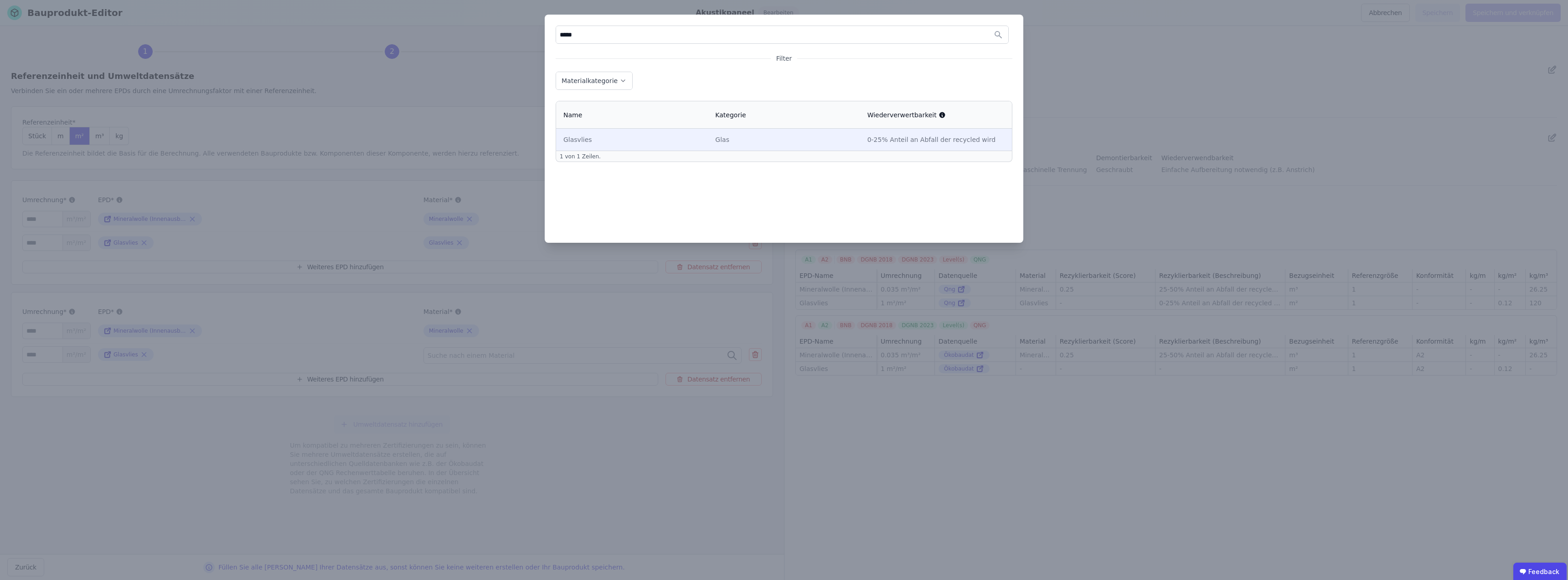
type input "*****"
click at [591, 139] on div "Glasvlies" at bounding box center [631, 139] width 137 height 9
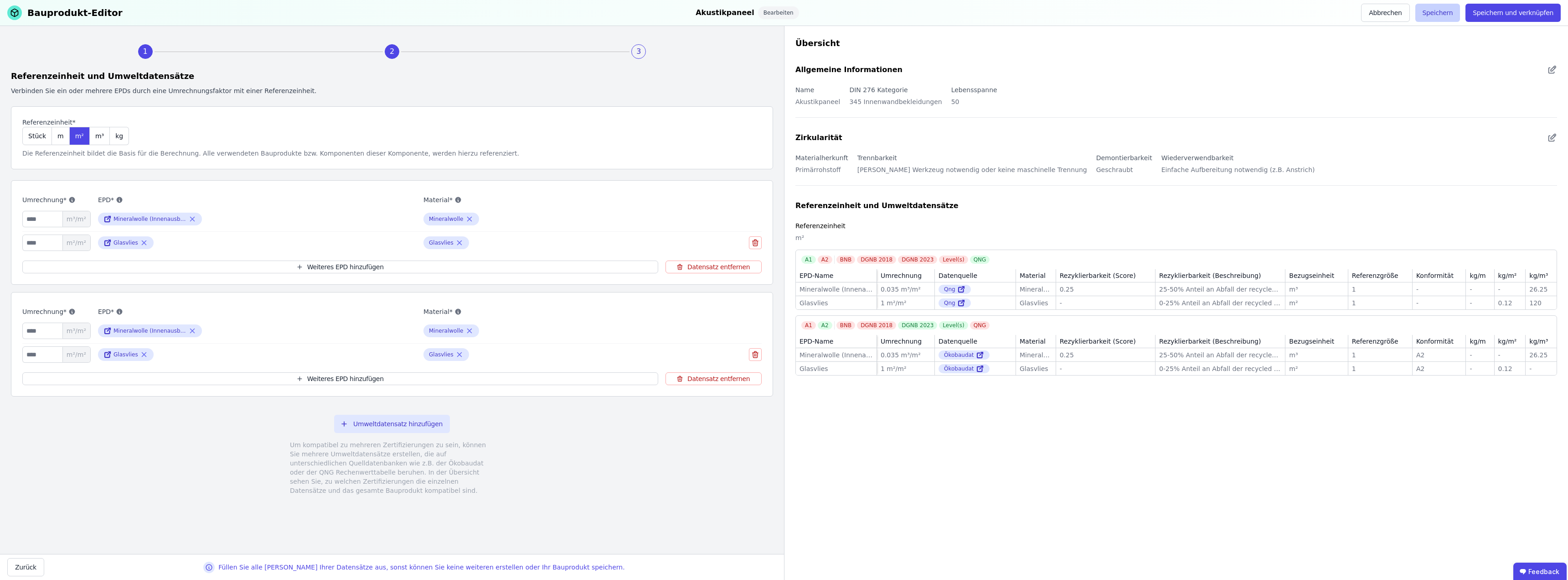
click at [783, 12] on button "Speichern" at bounding box center [1437, 12] width 45 height 18
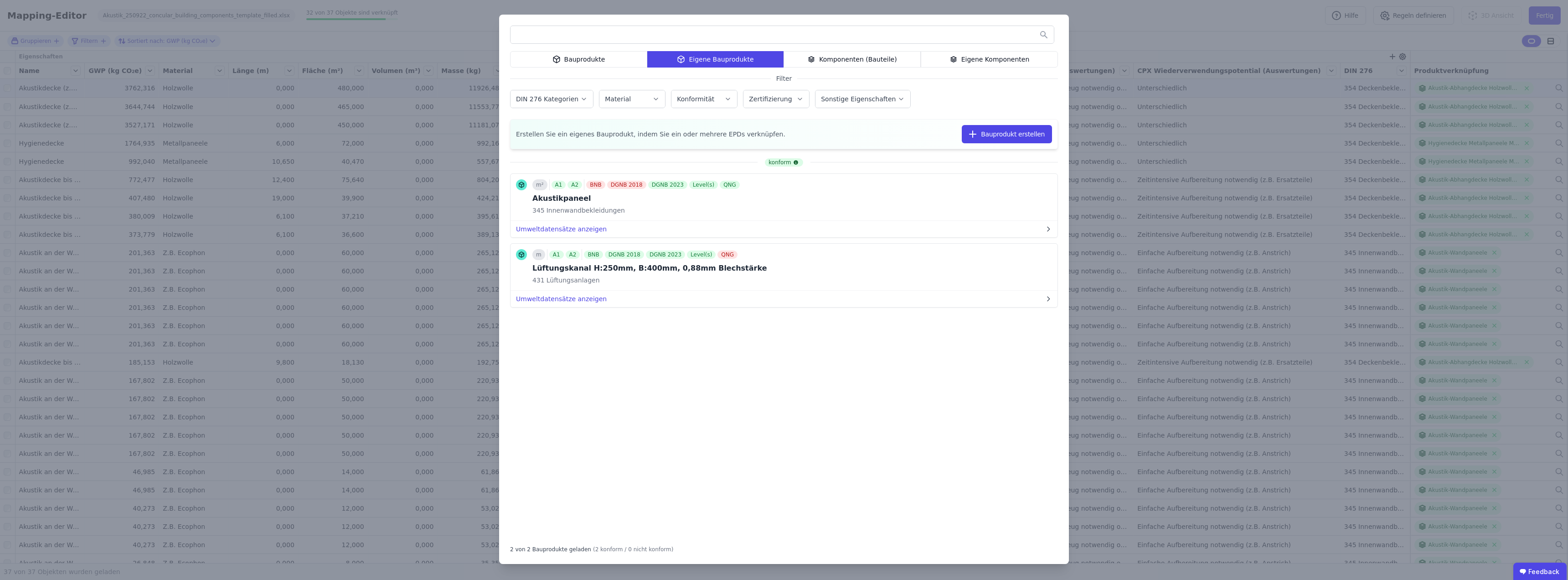
click at [783, 21] on div "Bauprodukte Eigene Bauprodukte Komponenten (Bauteile) Eigene Komponenten Filter…" at bounding box center [784, 290] width 1568 height 580
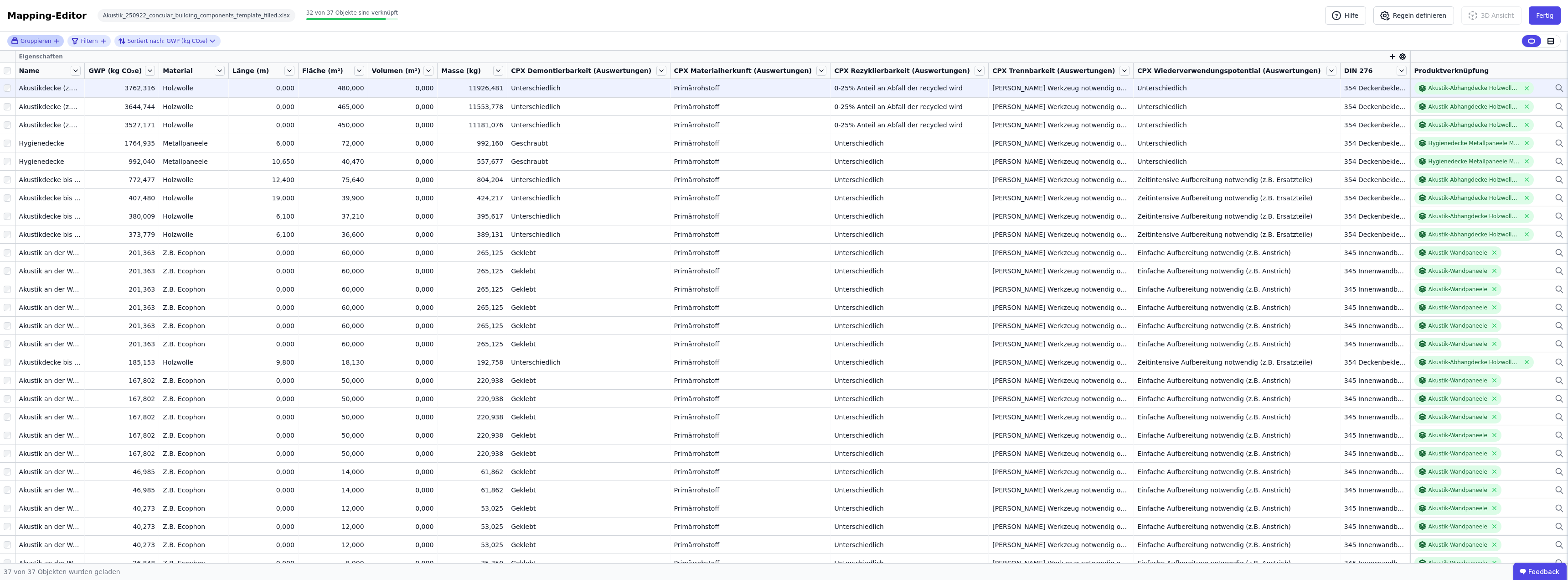
click at [53, 41] on icon "button" at bounding box center [57, 41] width 8 height 8
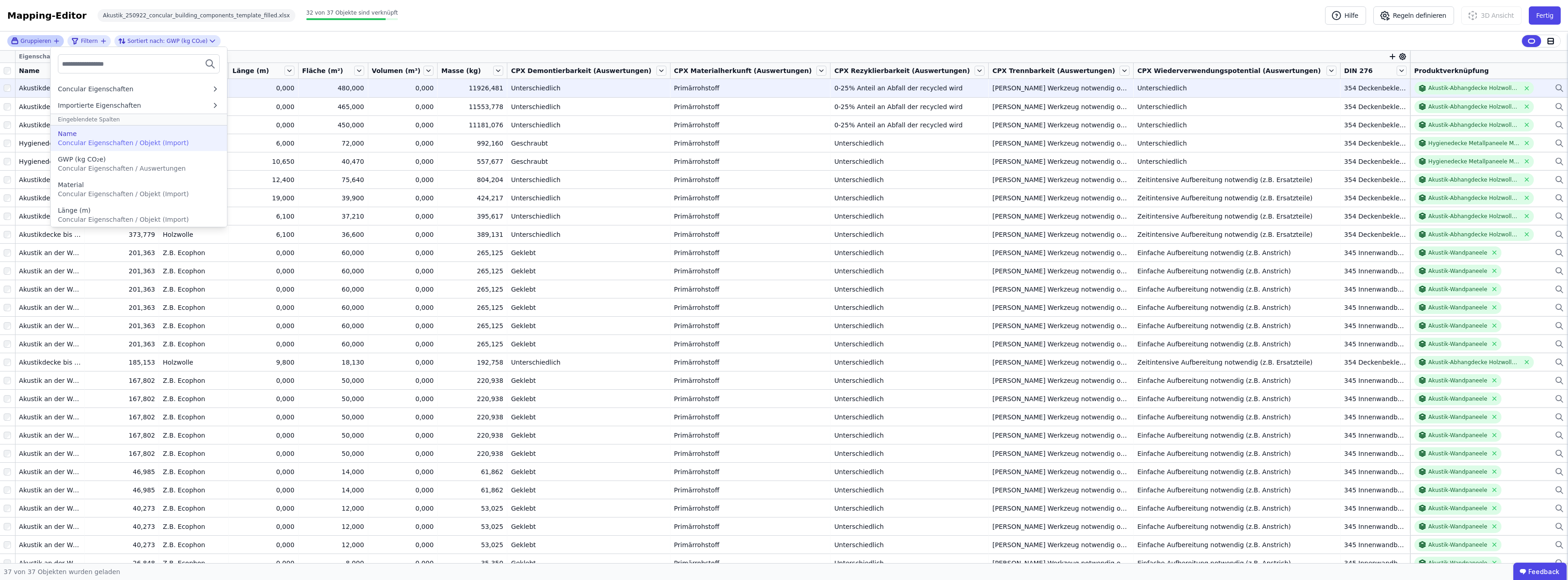
click at [76, 140] on span "Concular Eigenschaften / Objekt (Import)" at bounding box center [123, 142] width 131 height 8
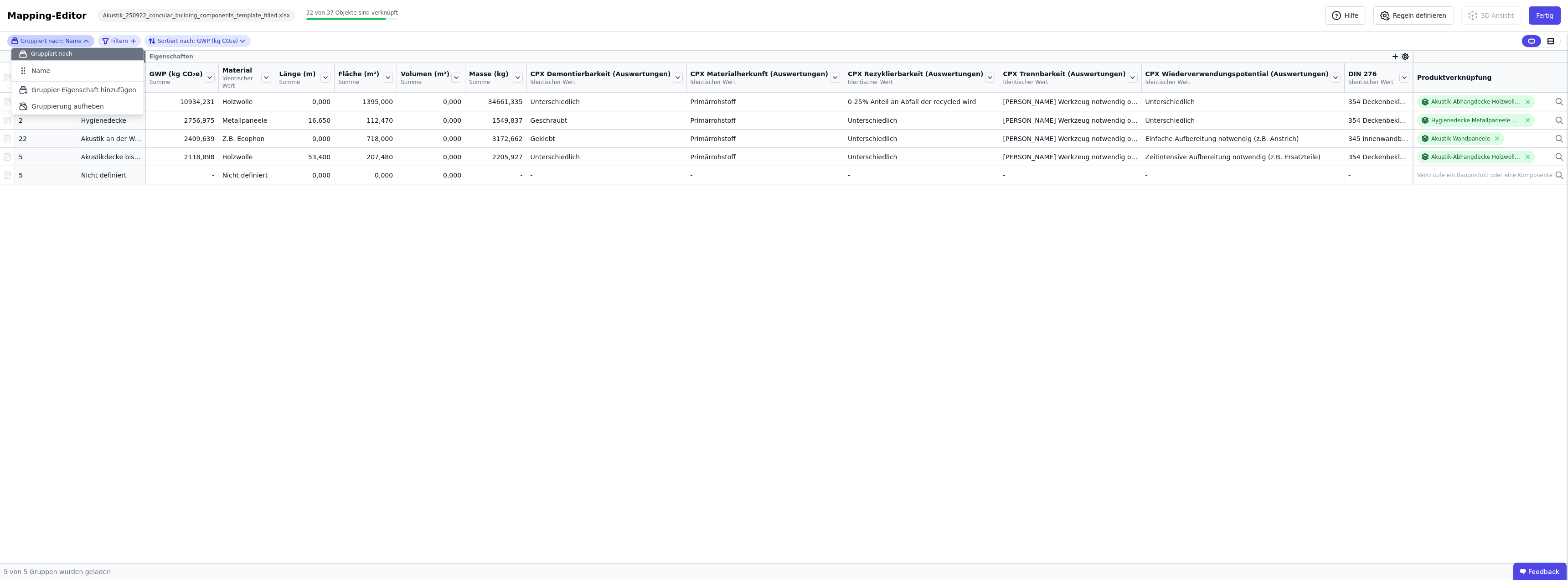
click at [155, 216] on div "Gruppier-Eigenschaften Eigenschaften Anzahl Objekte Name GWP (kg CO₂e) Summe Ma…" at bounding box center [784, 306] width 1568 height 512
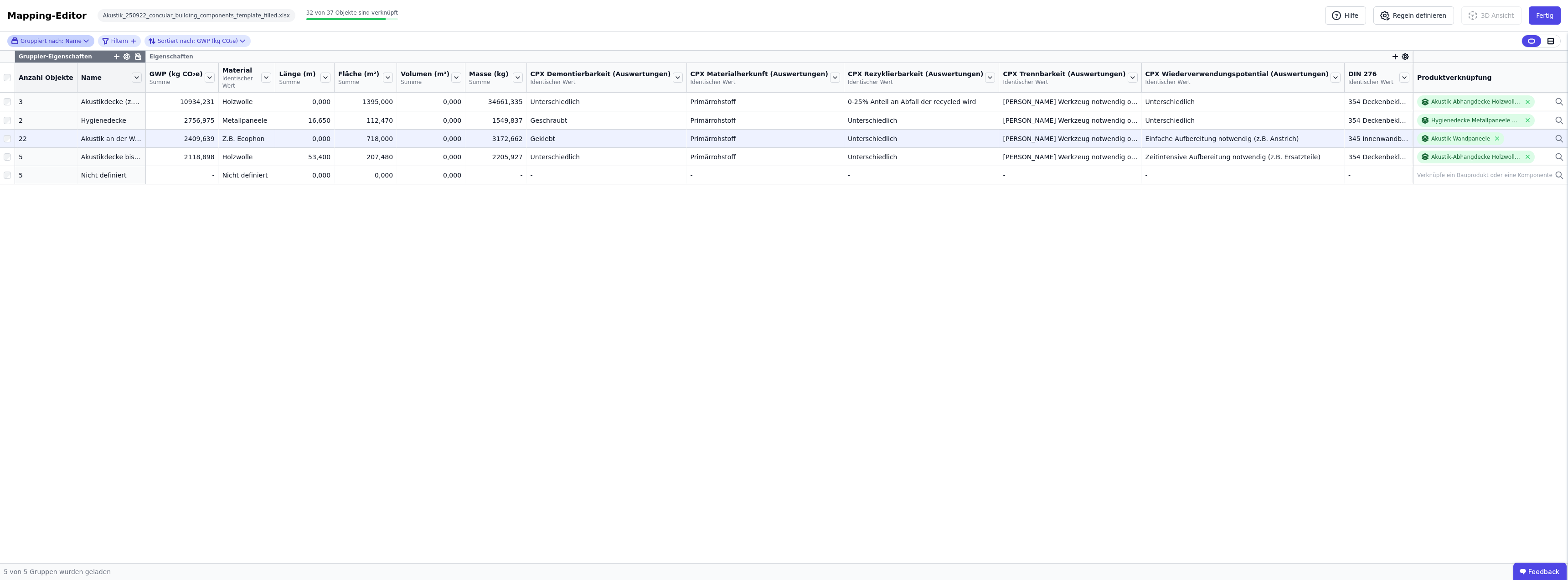
click at [783, 133] on icon at bounding box center [1558, 139] width 9 height 11
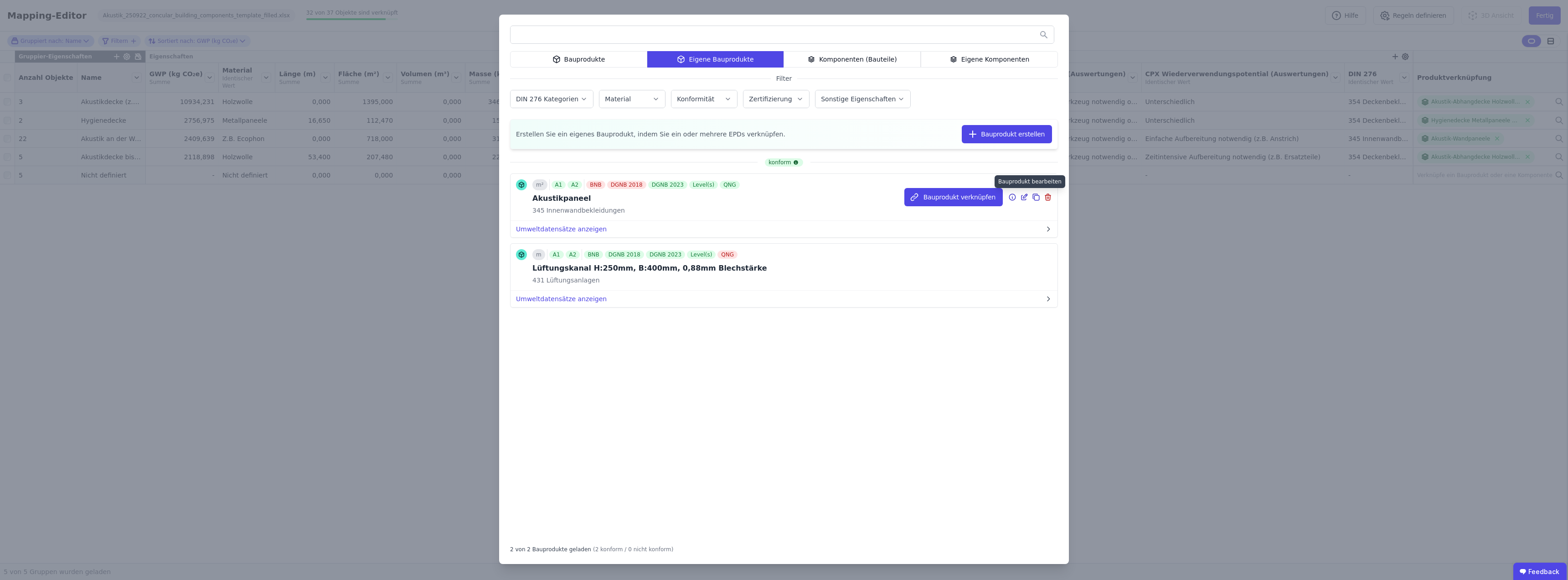
click at [783, 197] on icon at bounding box center [1024, 197] width 8 height 11
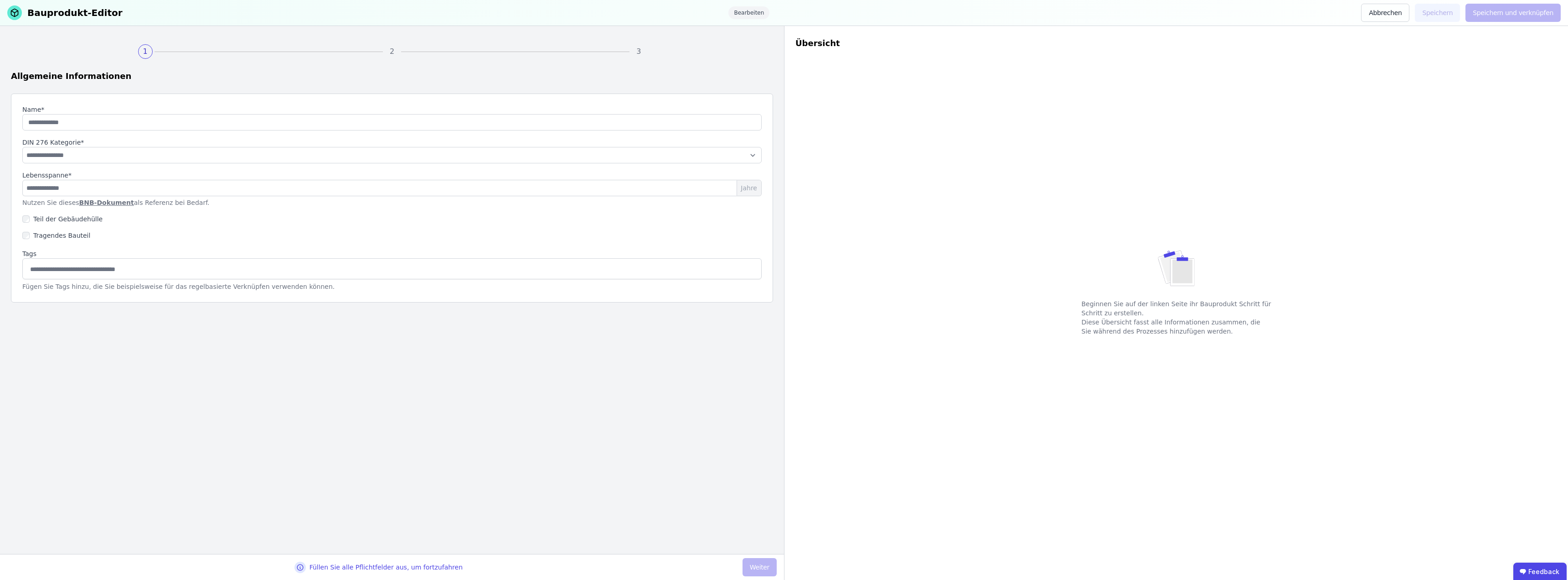
type input "**********"
select select "**********"
type input "**"
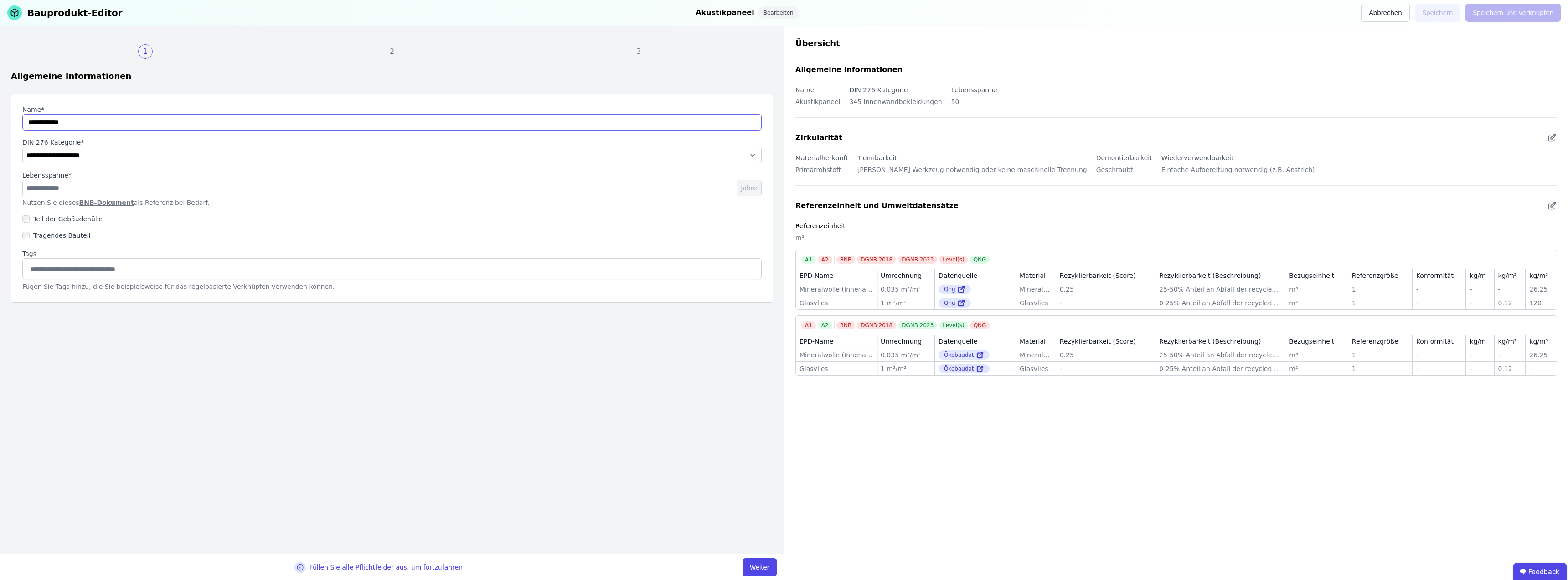
click at [109, 126] on input "string" at bounding box center [392, 122] width 739 height 17
type input "**********"
click at [758, 564] on button "Weiter" at bounding box center [759, 567] width 34 height 18
select select "**********"
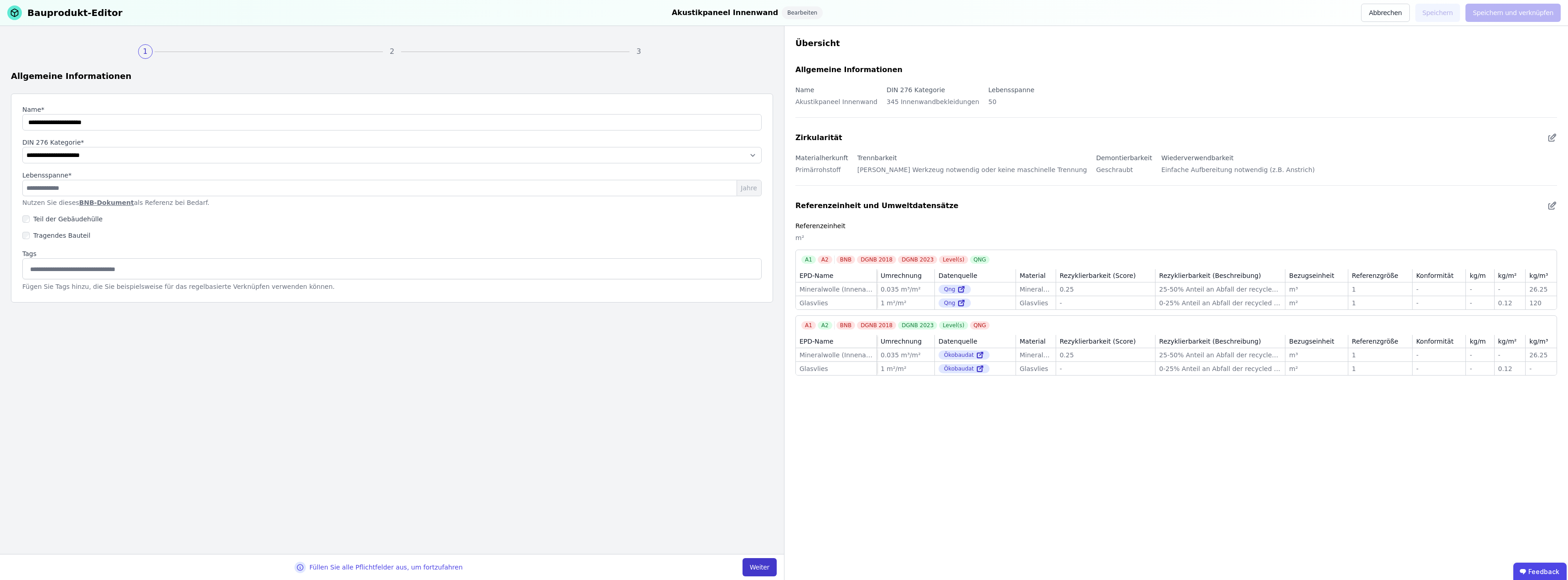
select select "**********"
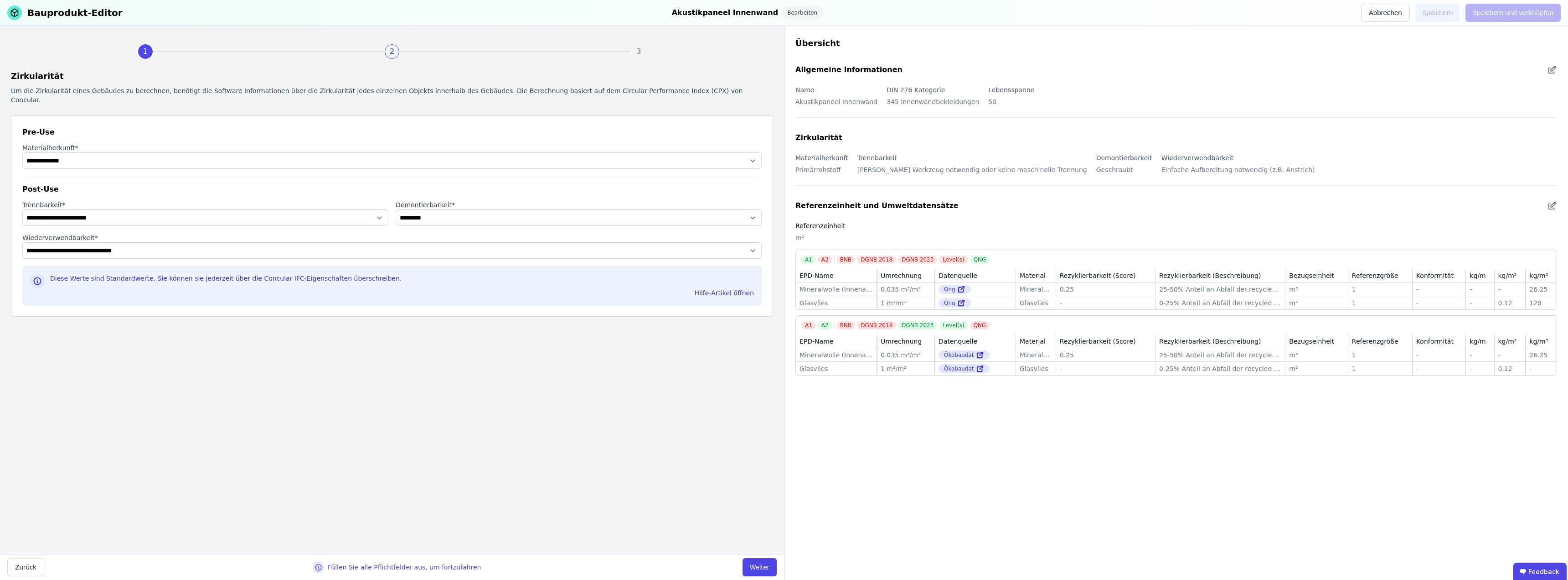
click at [768, 568] on button "Weiter" at bounding box center [759, 567] width 34 height 18
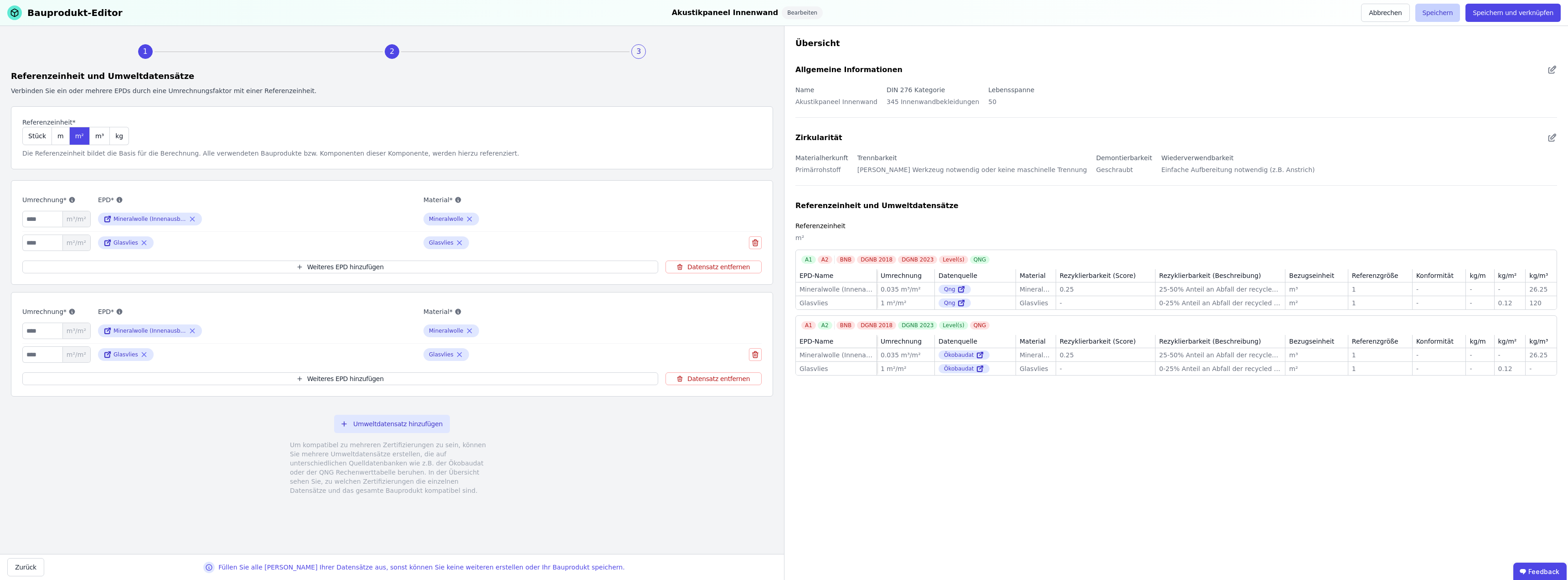
click at [783, 14] on button "Speichern" at bounding box center [1437, 12] width 45 height 18
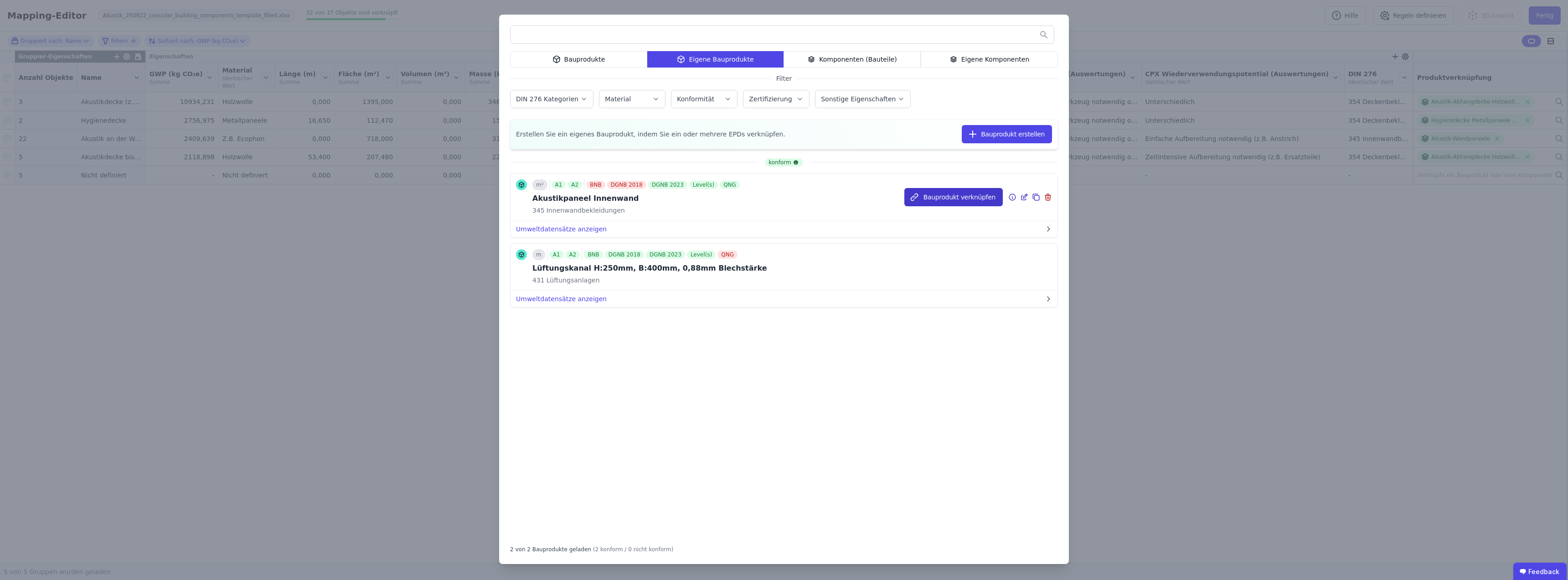
click at [783, 196] on button "Bauprodukt verknüpfen" at bounding box center [953, 197] width 99 height 18
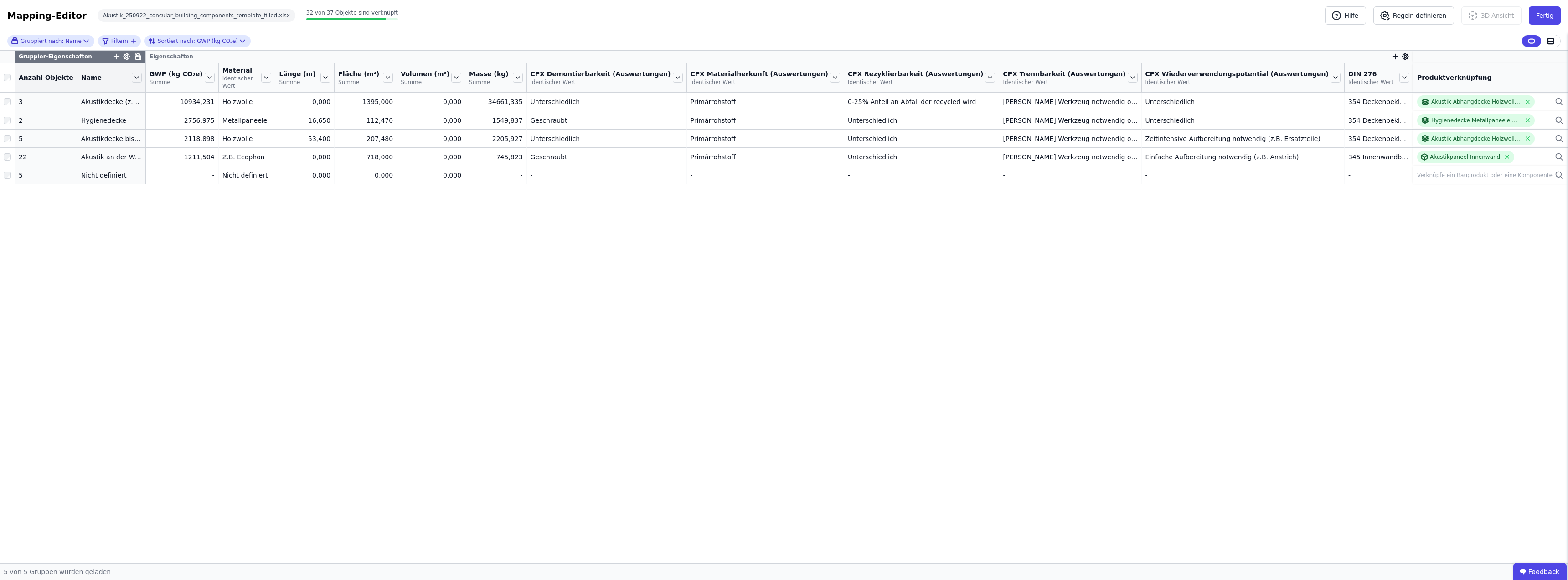
click at [783, 234] on div "Gruppier-Eigenschaften Eigenschaften Anzahl Objekte Name GWP (kg CO₂e) Summe Ma…" at bounding box center [784, 306] width 1568 height 512
click at [783, 13] on button "Fertig" at bounding box center [1545, 15] width 32 height 18
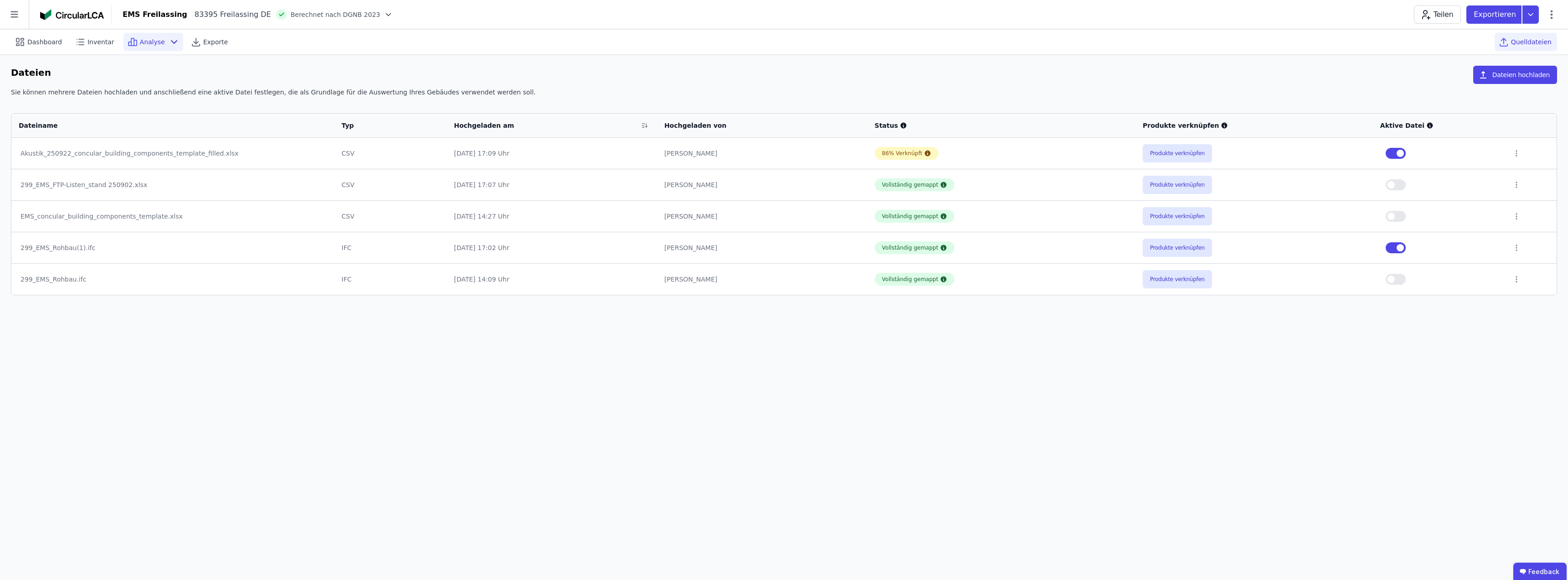
click at [149, 41] on span "Analyse" at bounding box center [153, 41] width 25 height 9
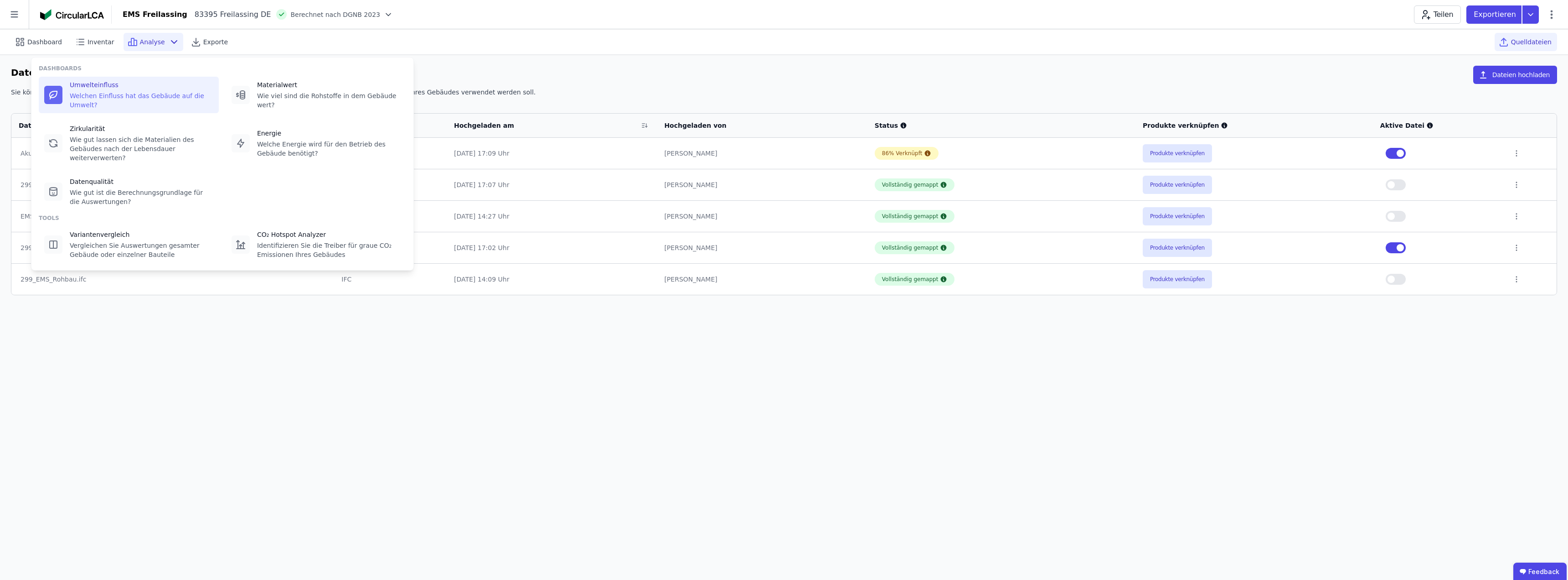
click at [122, 91] on div "Welchen Einfluss hat das Gebäude auf die Umwelt?" at bounding box center [142, 100] width 144 height 18
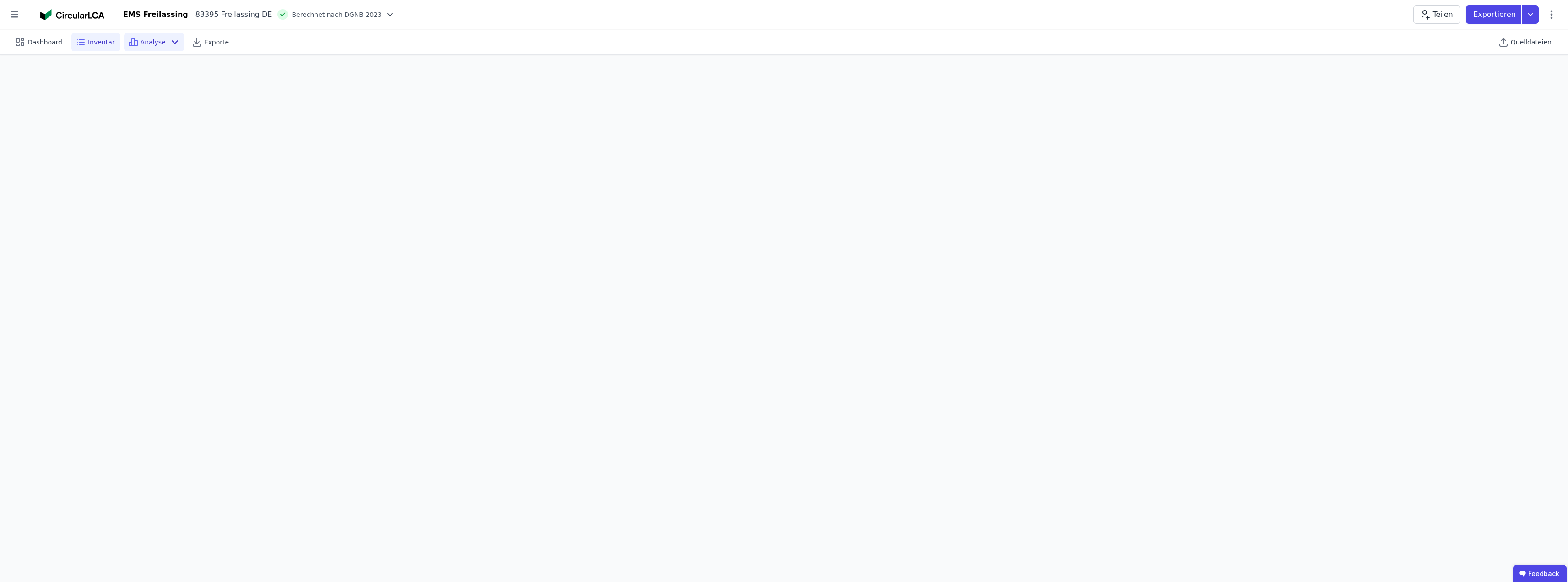
click at [95, 42] on span "Inventar" at bounding box center [101, 42] width 27 height 9
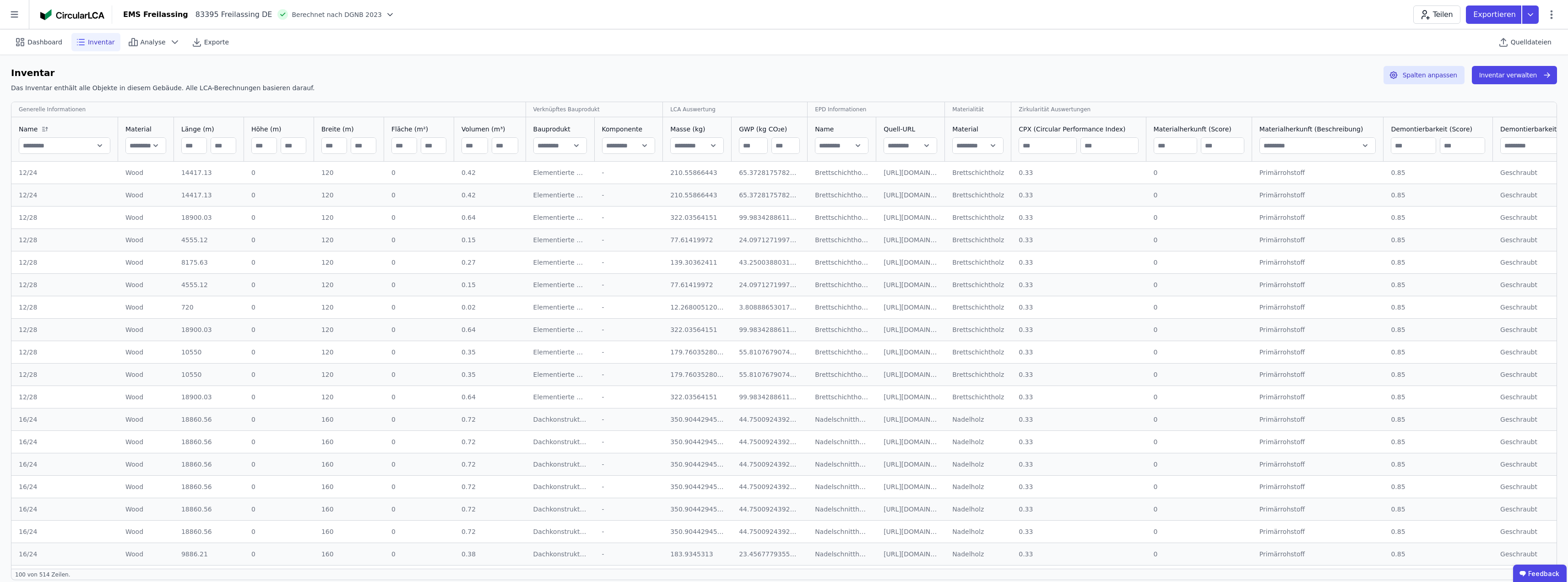
click at [43, 128] on icon at bounding box center [45, 129] width 11 height 8
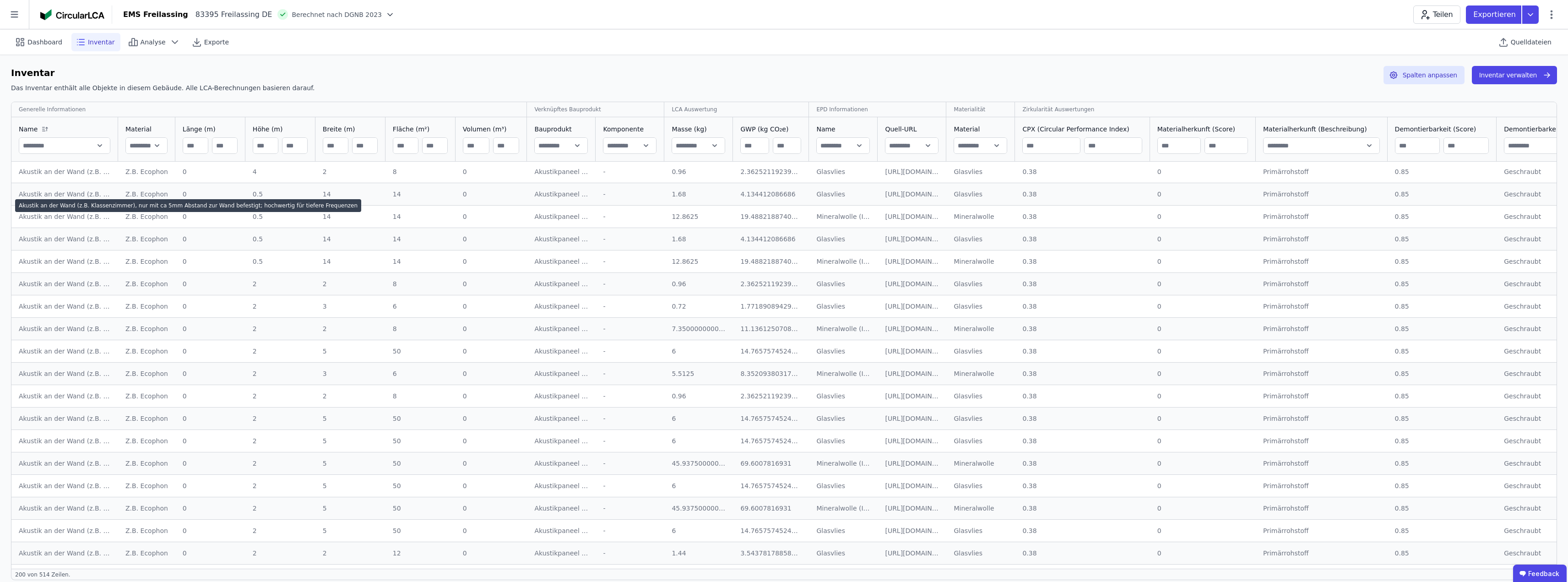
scroll to position [2754, 0]
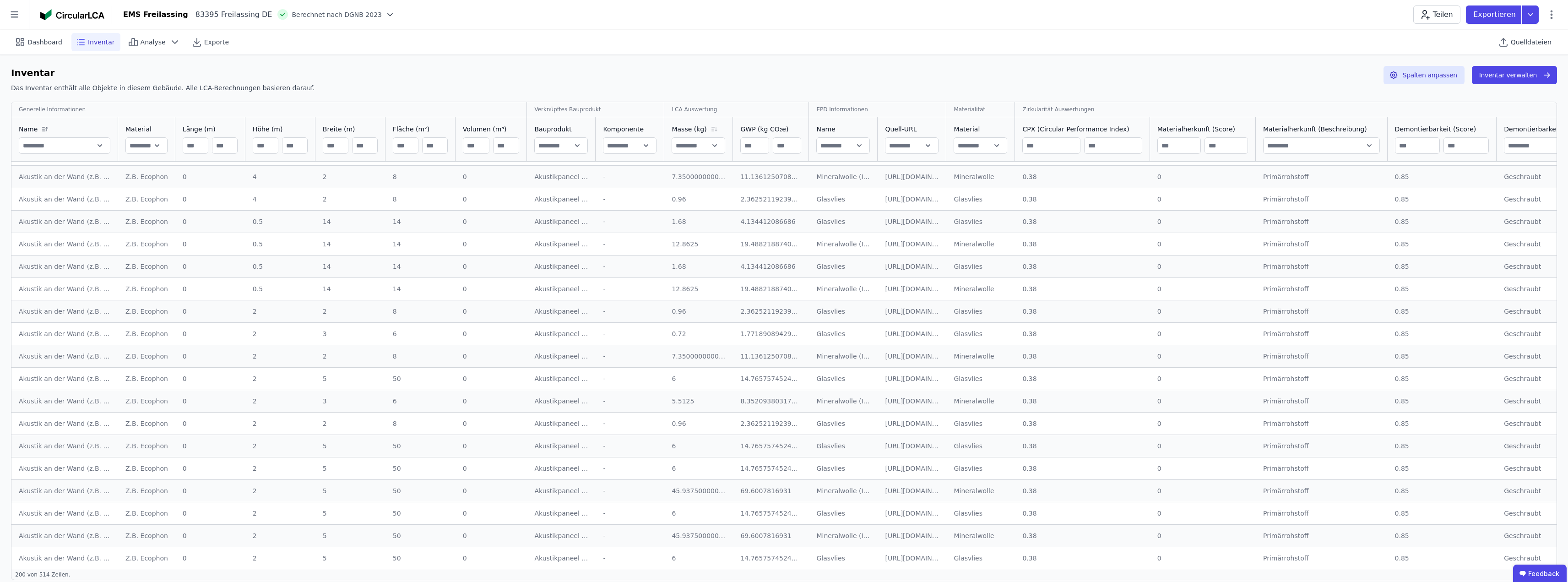
click at [708, 130] on icon at bounding box center [714, 129] width 11 height 8
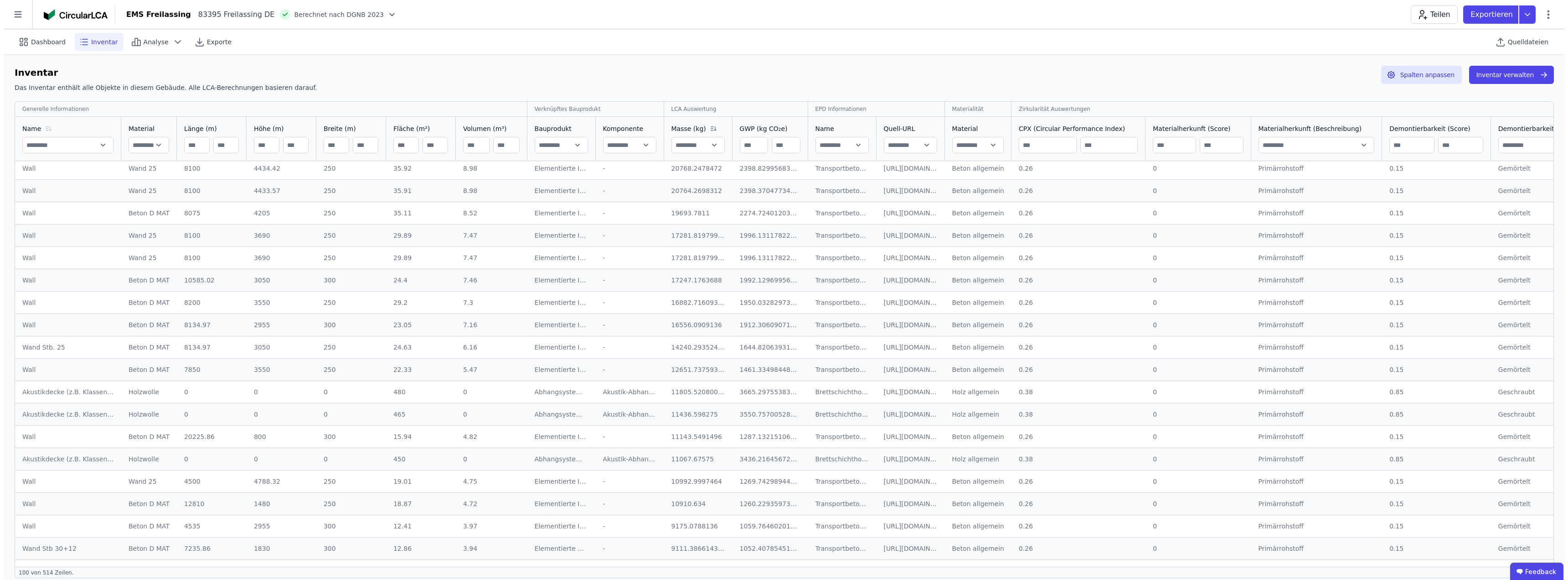
scroll to position [274, 0]
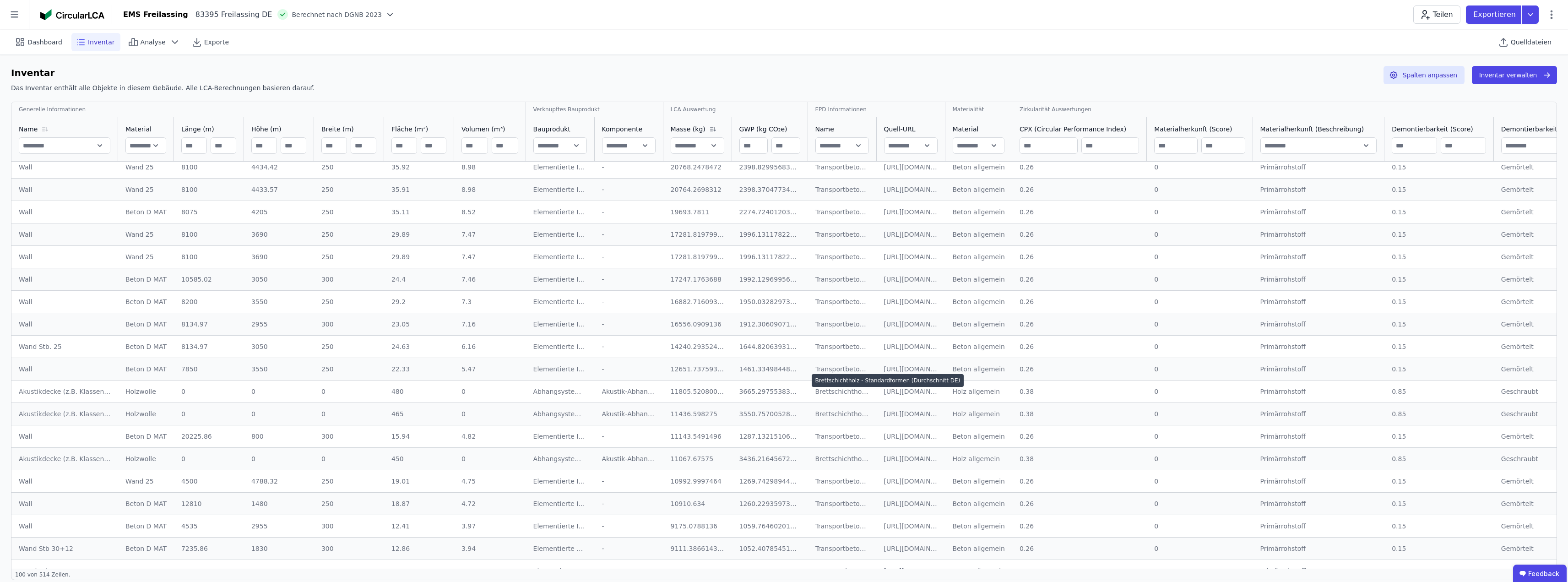
click at [833, 392] on div "Brettschichtholz - Standardformen (Durchschnitt DE)" at bounding box center [842, 391] width 54 height 9
drag, startPoint x: 131, startPoint y: 395, endPoint x: 127, endPoint y: 390, distance: 6.4
click at [131, 392] on div "Holzwolle" at bounding box center [146, 391] width 41 height 9
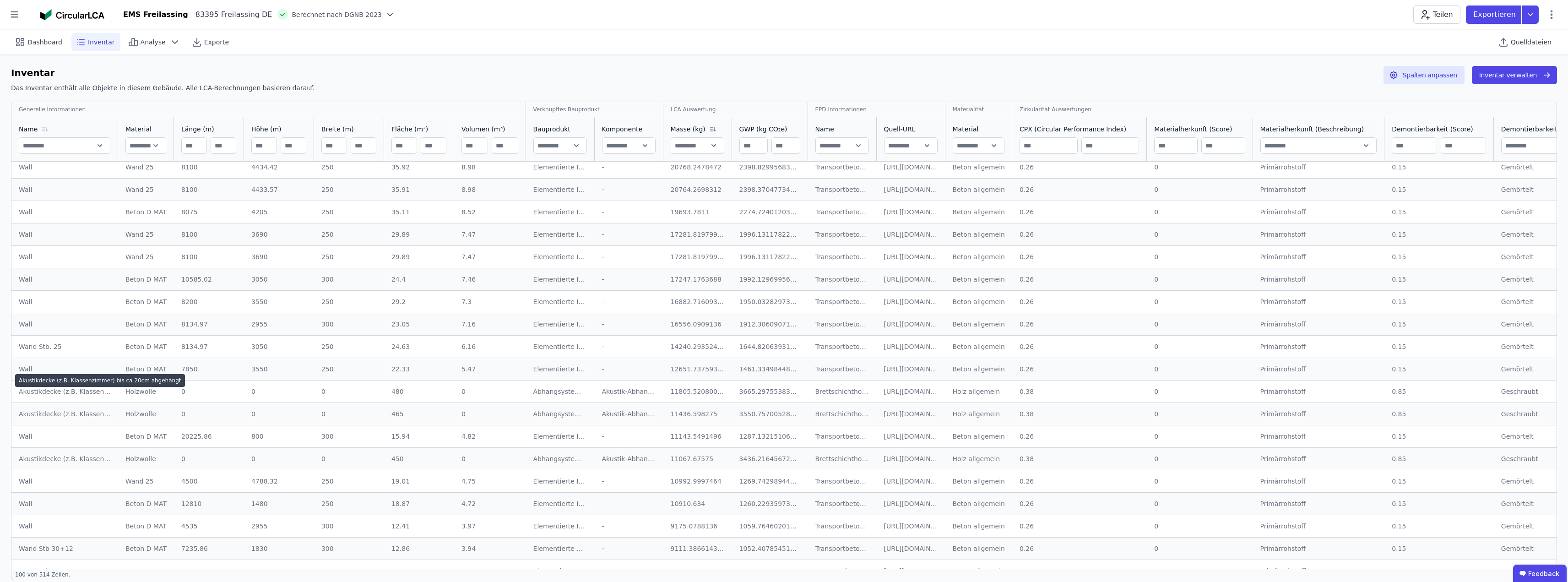
click at [83, 391] on div "Akustikdecke (z.B. Klassenzimmer) bis ca 20cm abgehängt" at bounding box center [65, 391] width 92 height 9
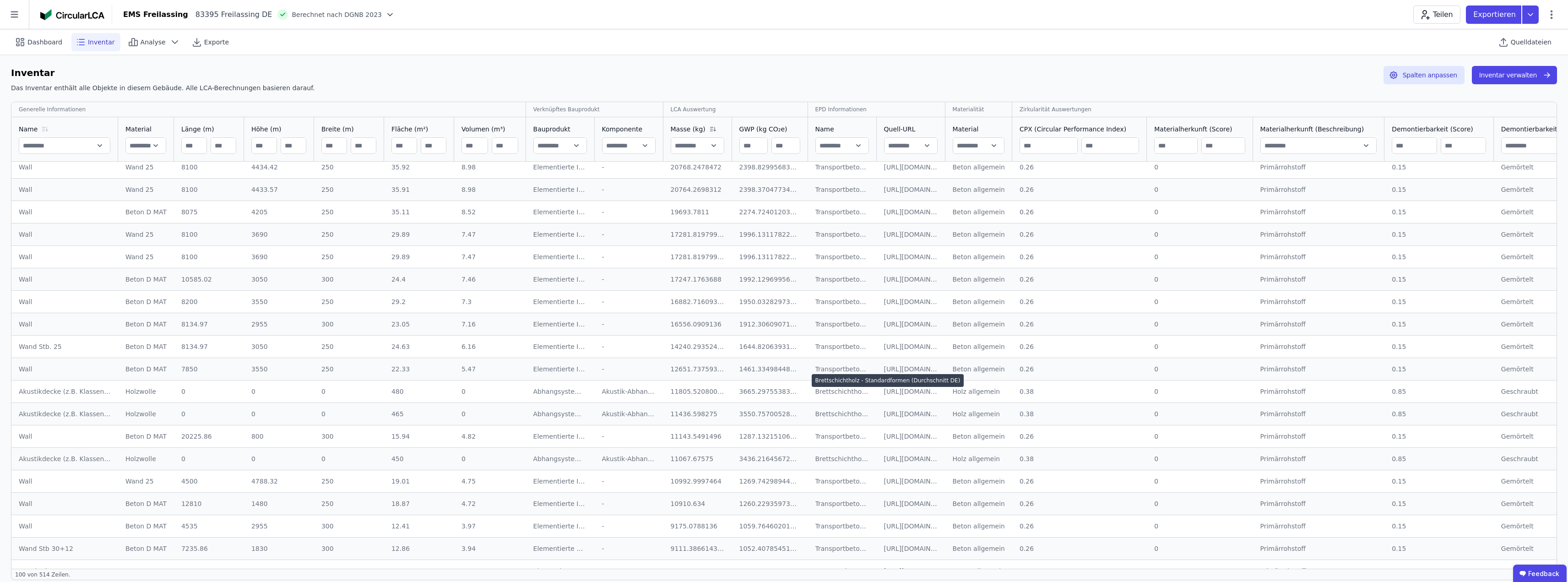
click at [833, 392] on div "Brettschichtholz - Standardformen (Durchschnitt DE)" at bounding box center [842, 391] width 54 height 9
click at [1510, 73] on button "Inventar verwalten" at bounding box center [1514, 75] width 85 height 18
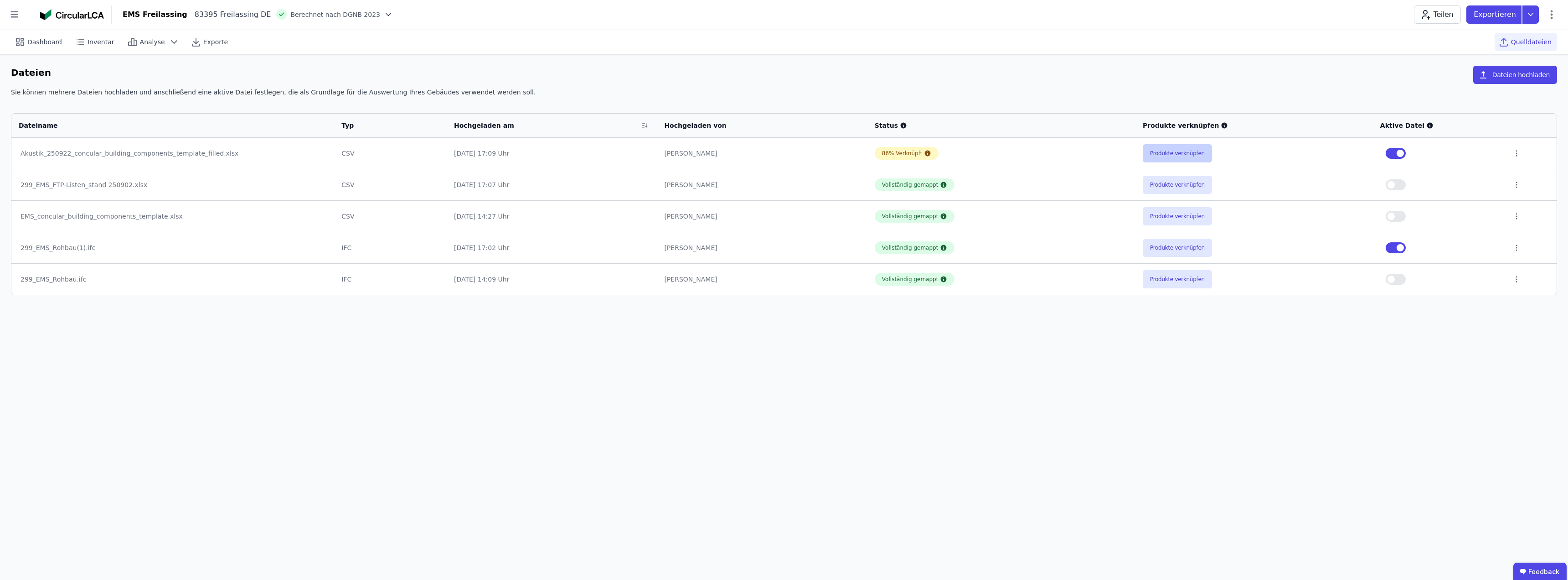
click at [1167, 152] on button "Produkte verknüpfen" at bounding box center [1177, 153] width 69 height 18
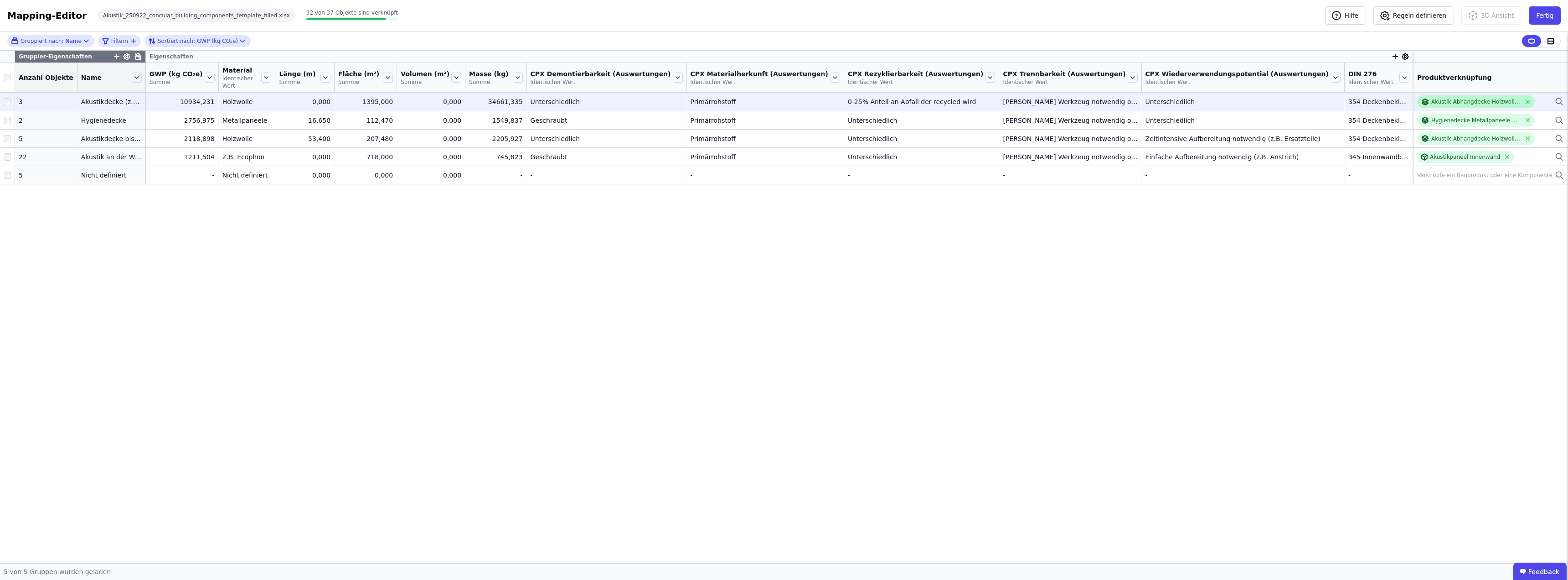
click at [1478, 98] on div "Akustik-Abhangdecke Holzwolle Holz-[GEOGRAPHIC_DATA] (bis 20cm)" at bounding box center [1475, 102] width 89 height 8
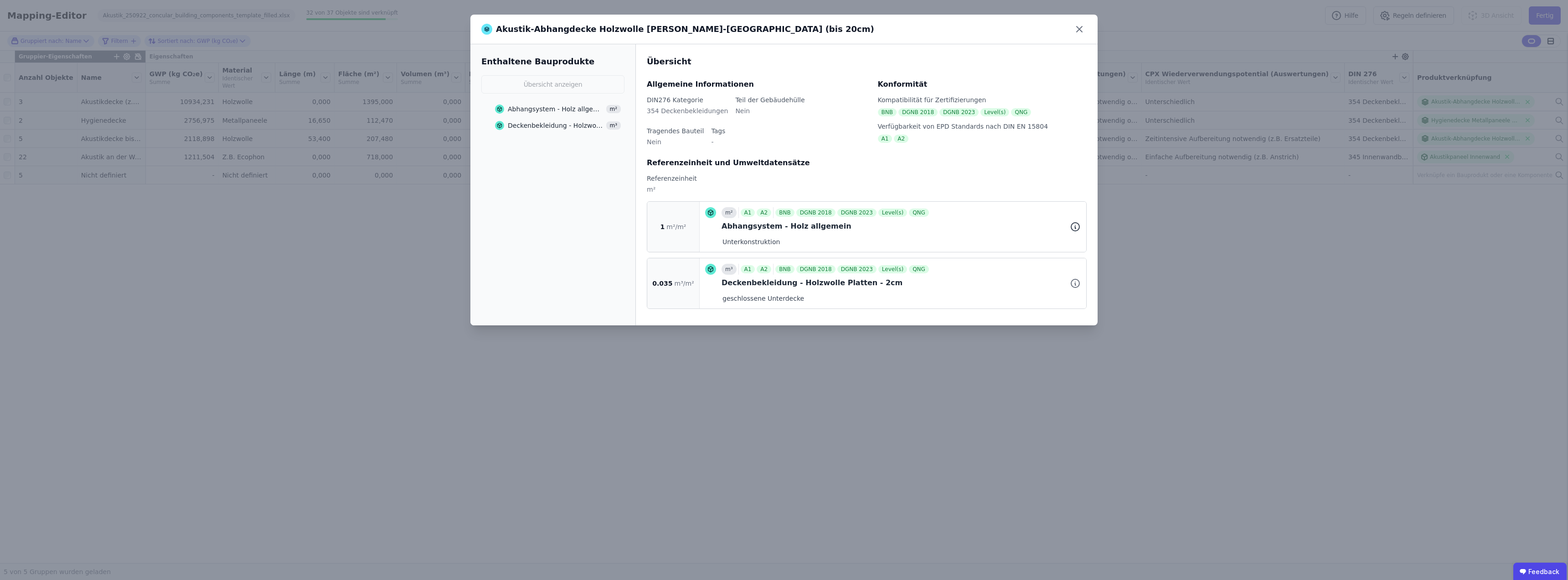
click at [1075, 225] on icon at bounding box center [1075, 225] width 0 height 0
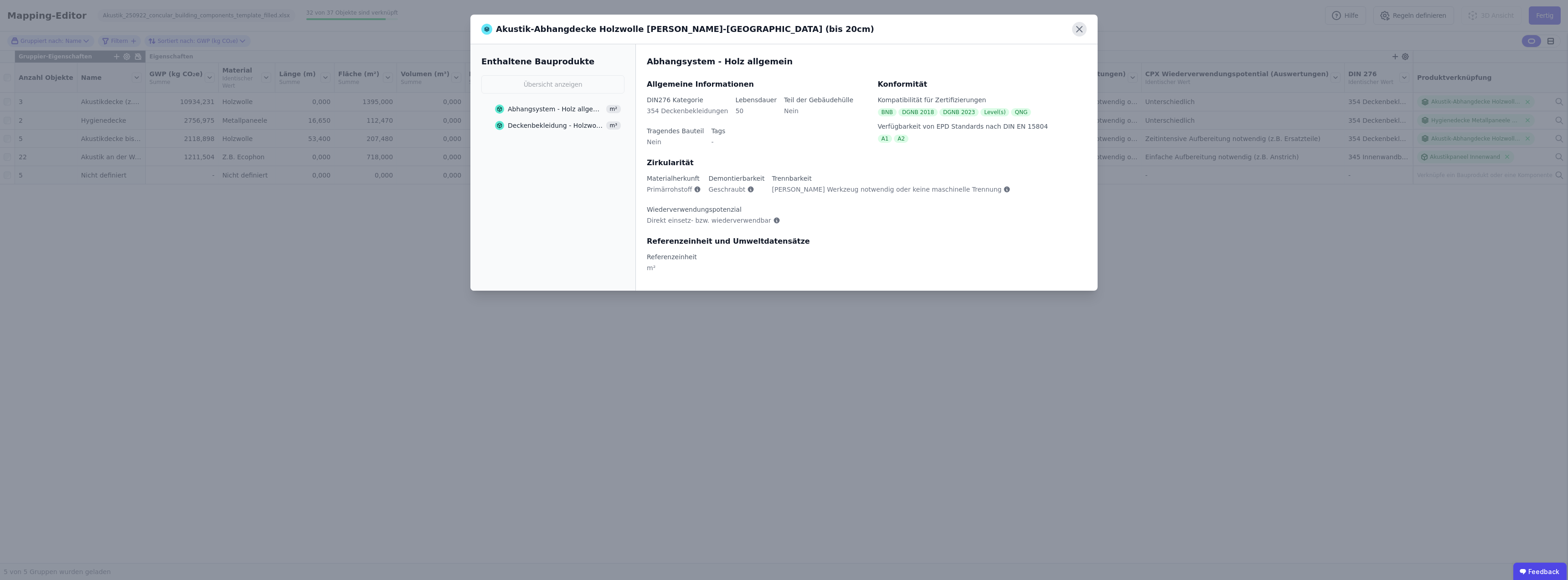
click at [1080, 29] on icon at bounding box center [1079, 29] width 15 height 15
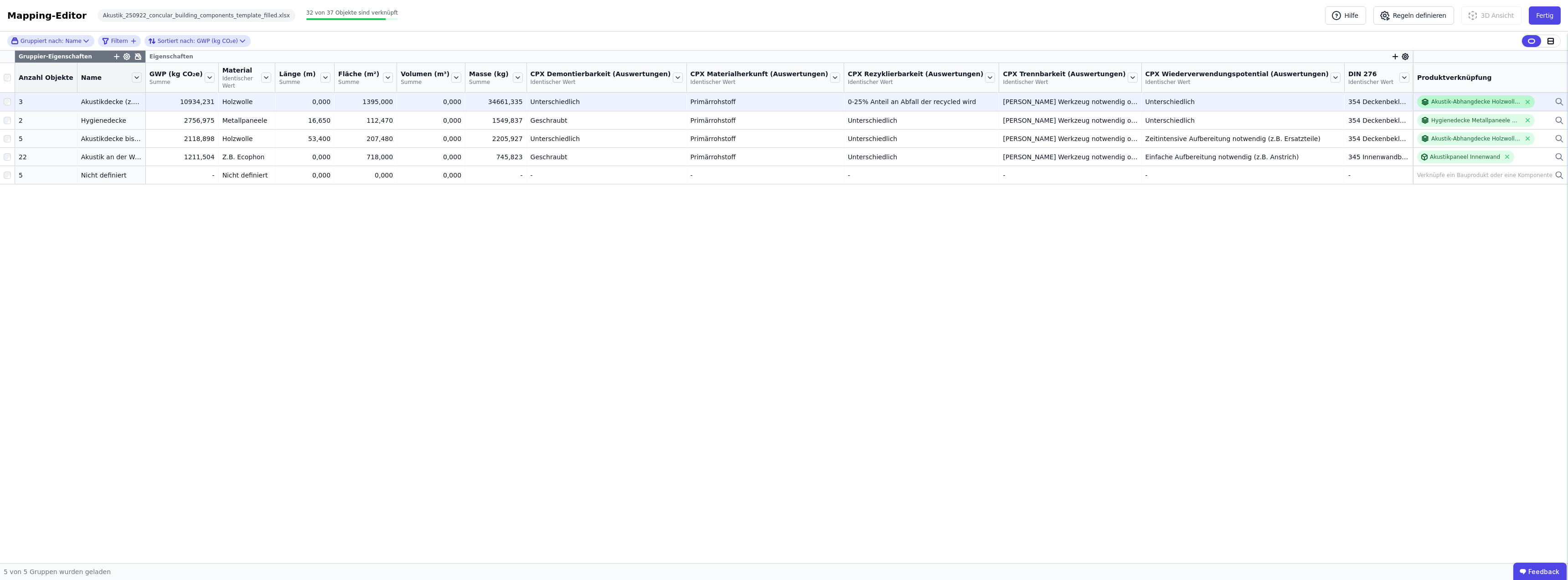
click at [1466, 98] on div "Akustik-Abhangdecke Holzwolle Holz-[GEOGRAPHIC_DATA] (bis 20cm)" at bounding box center [1475, 102] width 89 height 8
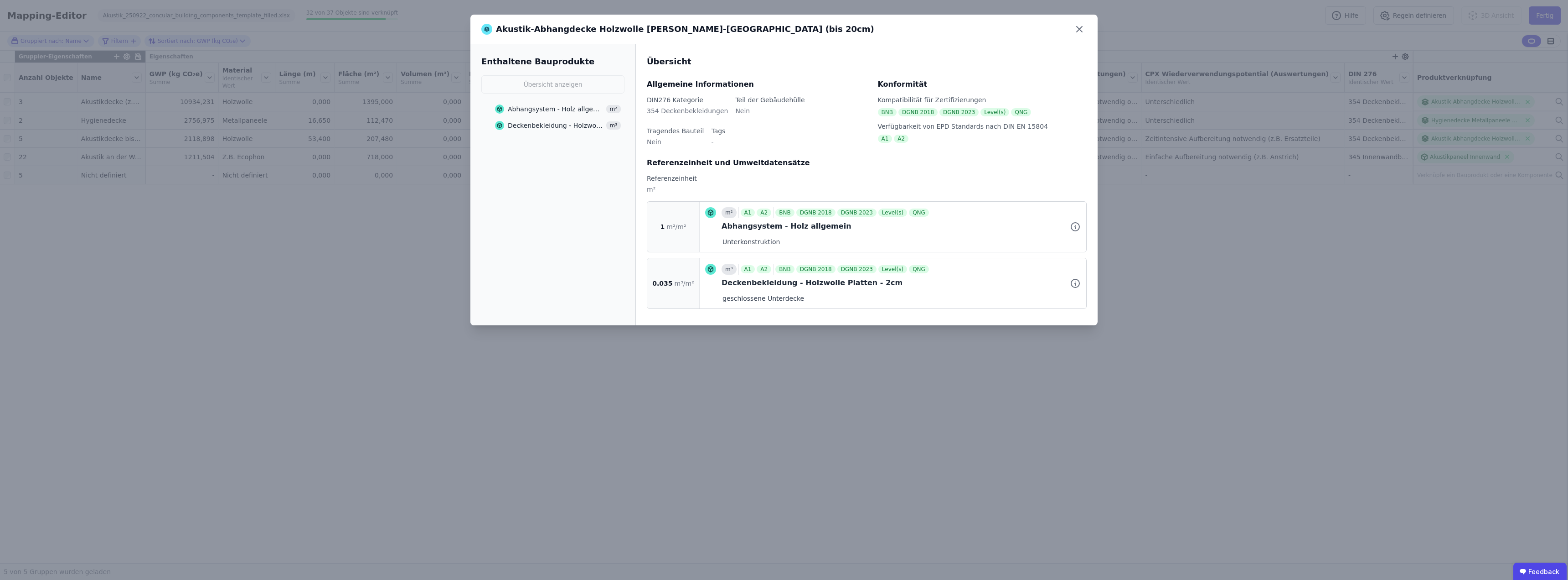
click at [796, 215] on div "DGNB 2018" at bounding box center [816, 213] width 39 height 8
click at [1073, 227] on icon at bounding box center [1075, 227] width 11 height 11
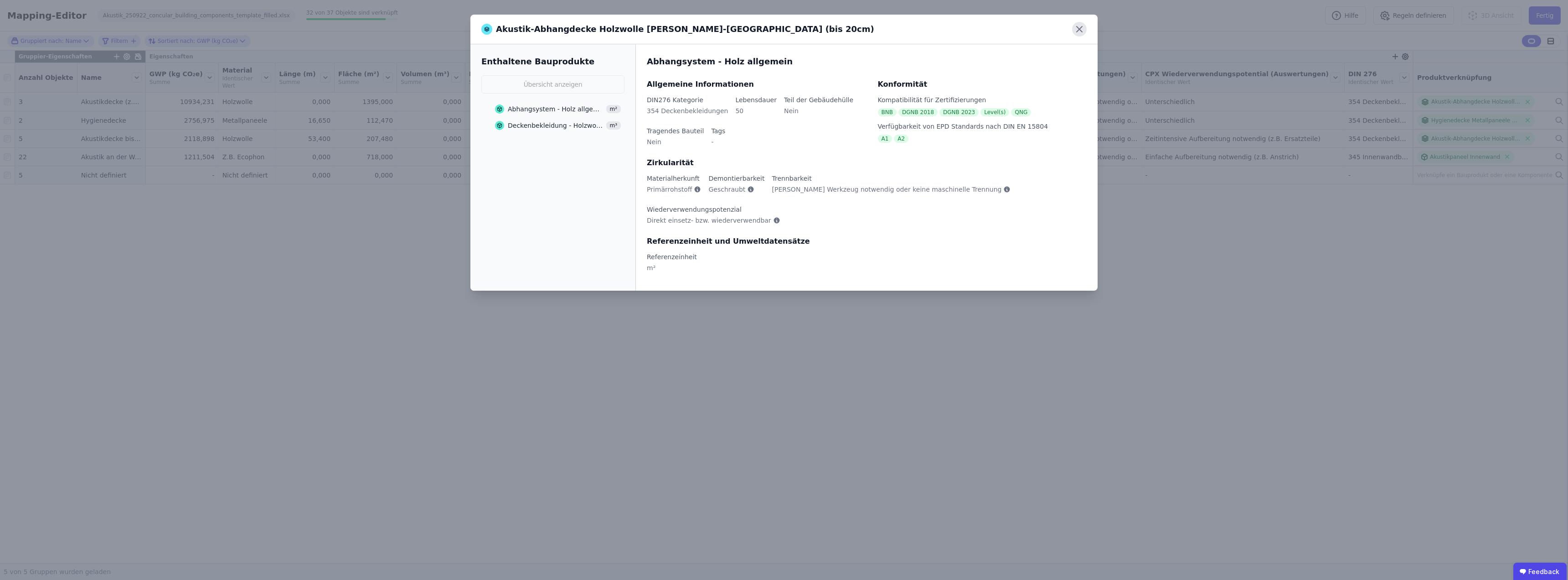
click at [1080, 28] on icon at bounding box center [1079, 29] width 15 height 15
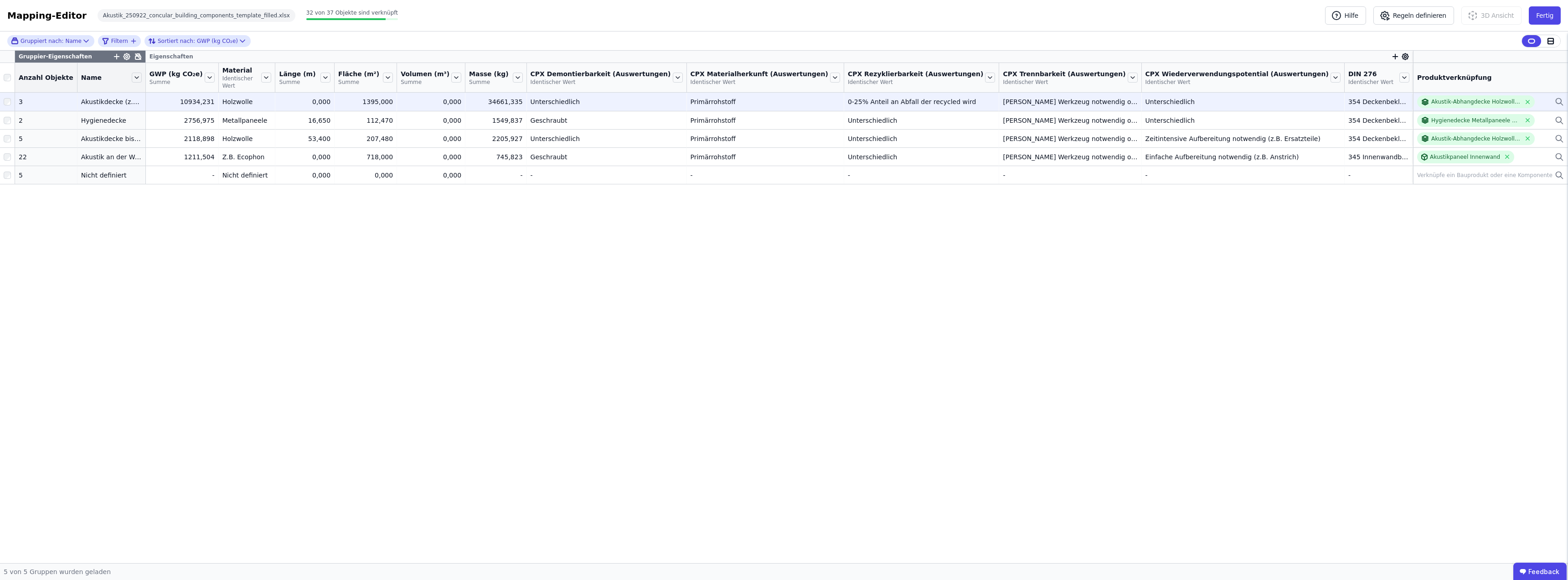
click at [1557, 96] on icon at bounding box center [1558, 102] width 9 height 11
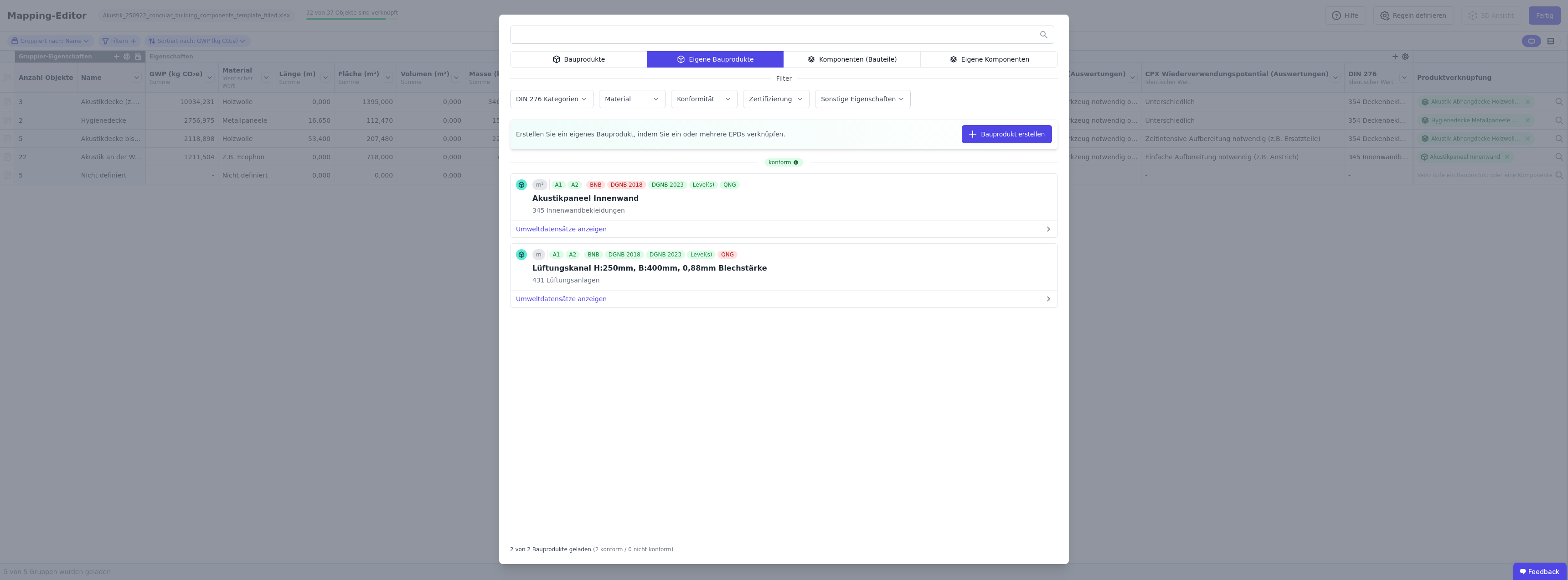
click at [993, 55] on div "Eigene Komponenten" at bounding box center [989, 59] width 137 height 17
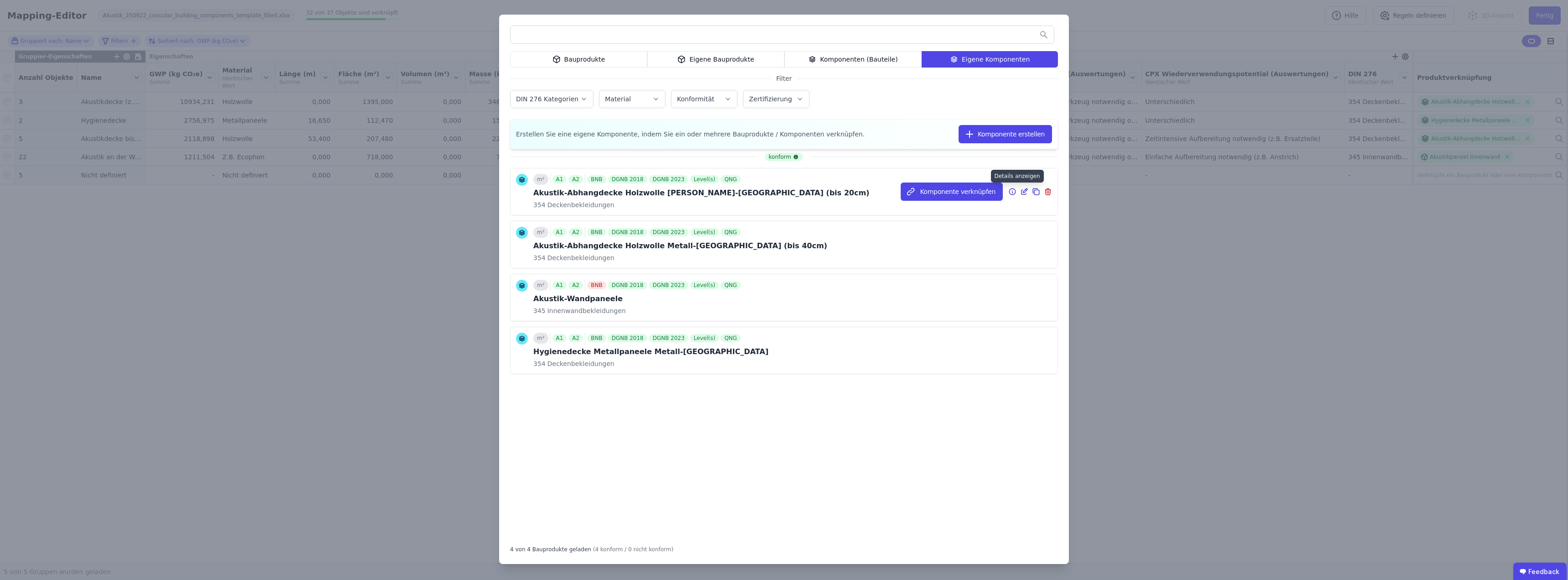
click at [1013, 191] on icon at bounding box center [1012, 191] width 8 height 11
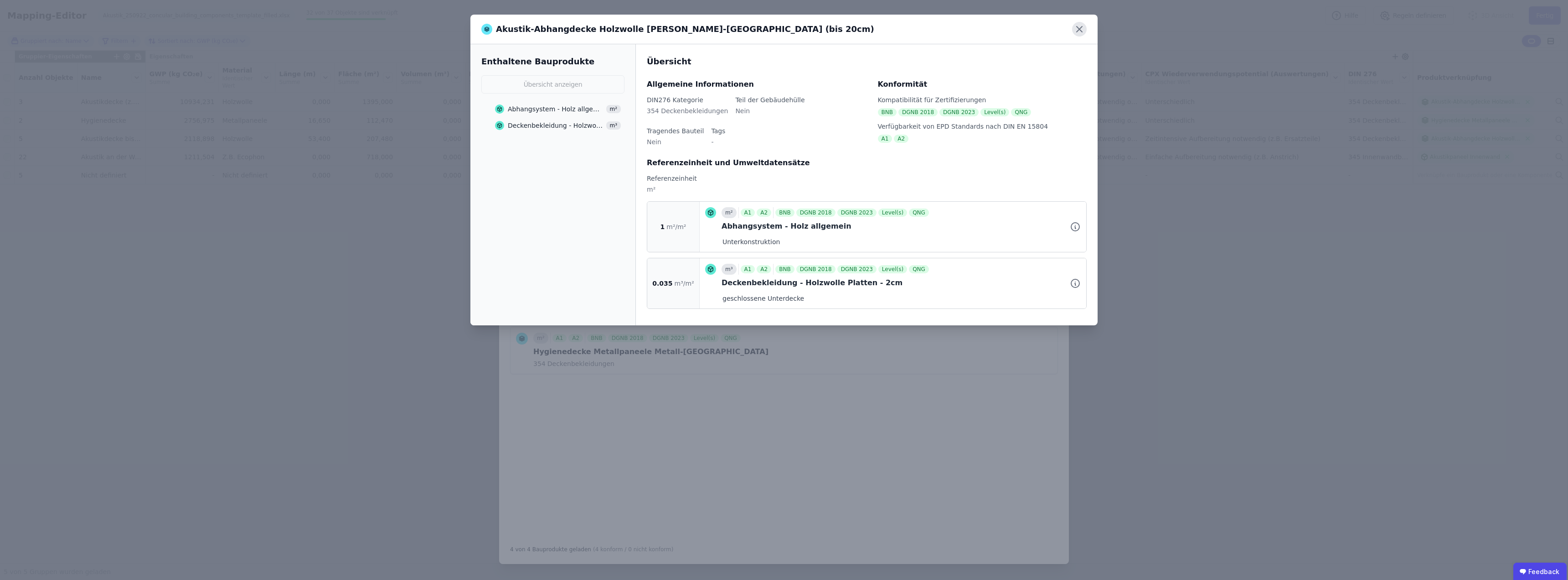
click at [1080, 31] on icon at bounding box center [1079, 29] width 15 height 15
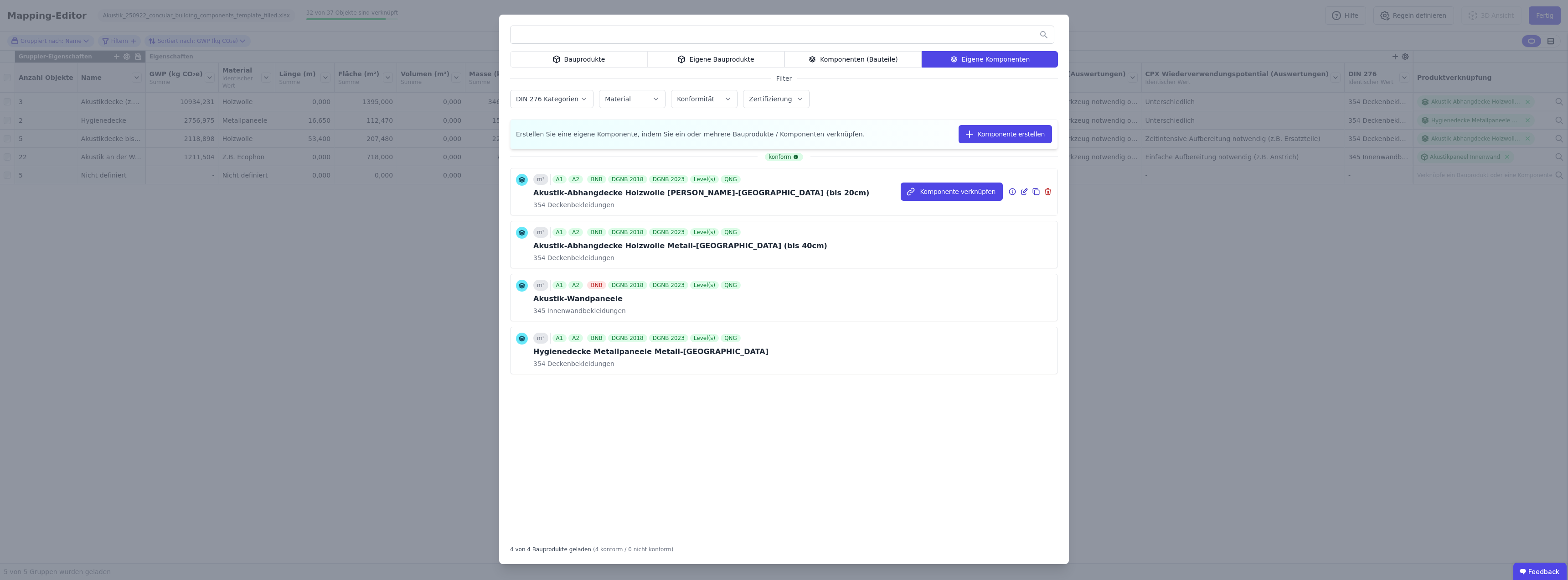
click at [684, 191] on div "Akustik-Abhangdecke Holzwolle Holz-[GEOGRAPHIC_DATA] (bis 20cm)" at bounding box center [701, 193] width 336 height 11
click at [1024, 191] on icon at bounding box center [1024, 191] width 8 height 11
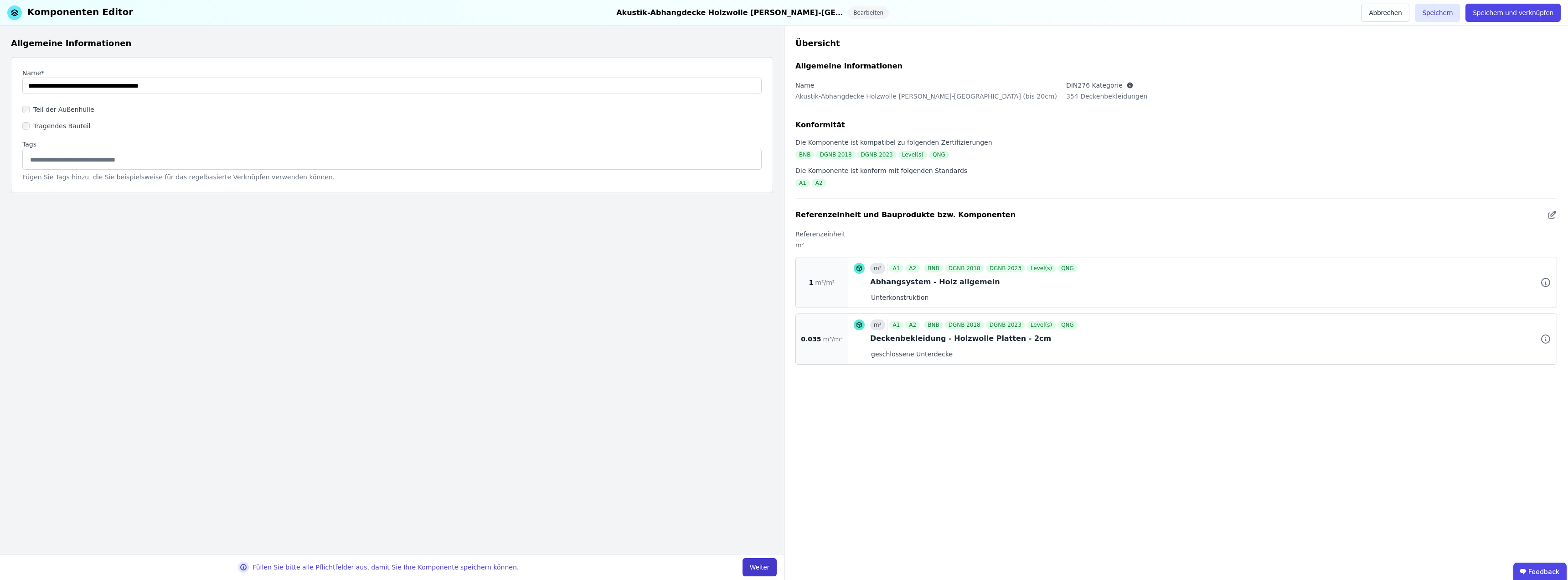
click at [760, 565] on button "Weiter" at bounding box center [759, 567] width 34 height 18
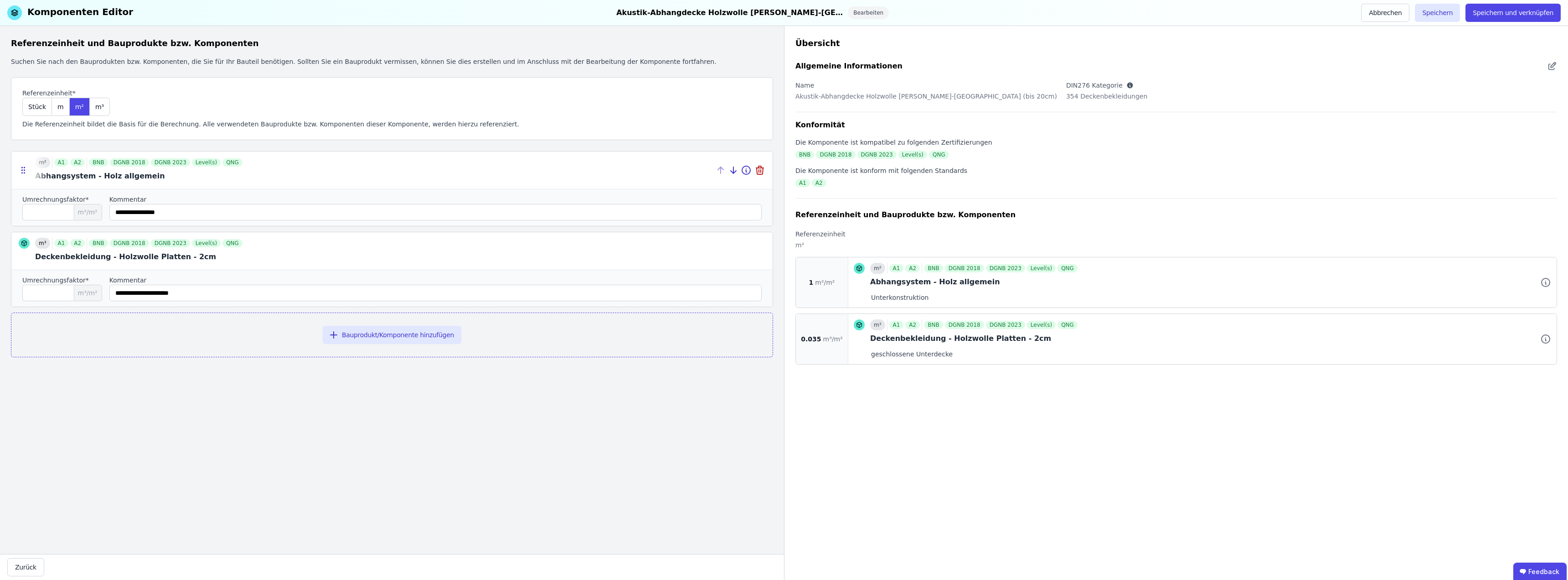
click at [130, 173] on div at bounding box center [392, 170] width 761 height 37
click at [745, 169] on icon at bounding box center [746, 170] width 11 height 11
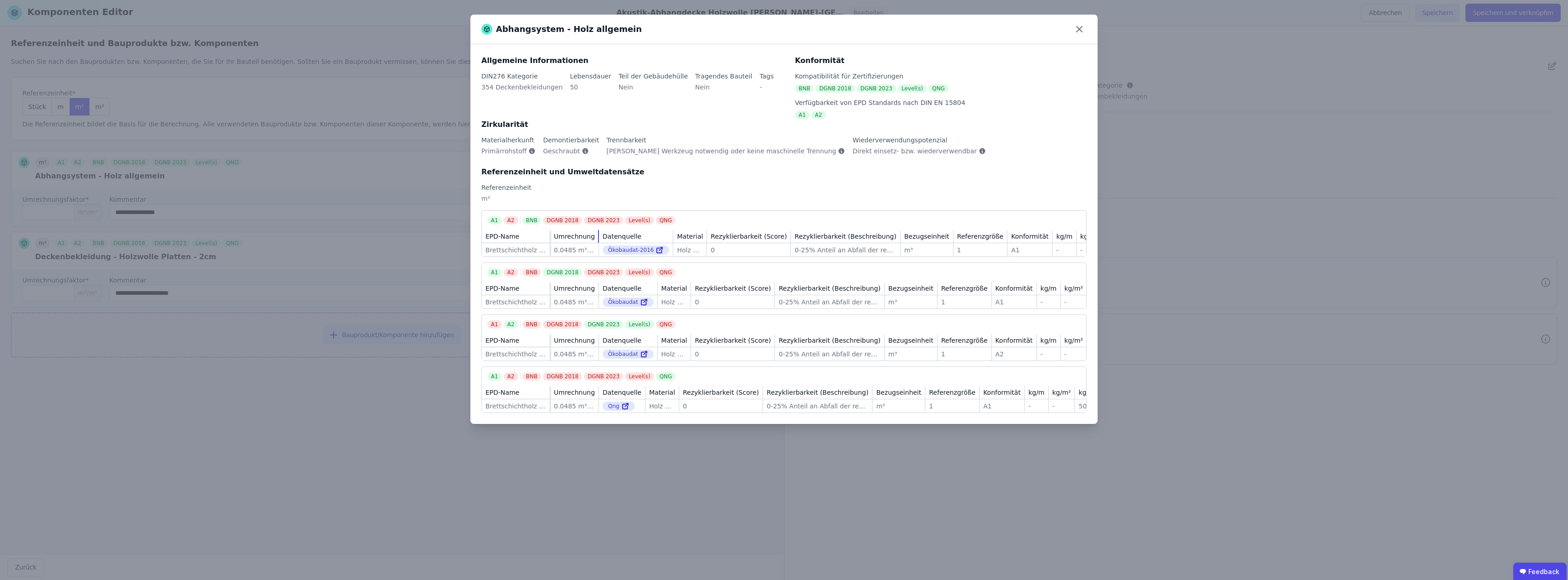
drag, startPoint x: 595, startPoint y: 239, endPoint x: 613, endPoint y: 238, distance: 18.0
click at [613, 238] on tr "EPD-Name Umrechnung Datenquelle Material Rezyklierbarkeit (Score) Rezyklierbark…" at bounding box center [805, 236] width 647 height 13
drag, startPoint x: 594, startPoint y: 236, endPoint x: 580, endPoint y: 235, distance: 14.0
click at [578, 235] on div "Umrechnung" at bounding box center [574, 236] width 48 height 12
drag, startPoint x: 594, startPoint y: 236, endPoint x: 602, endPoint y: 236, distance: 8.0
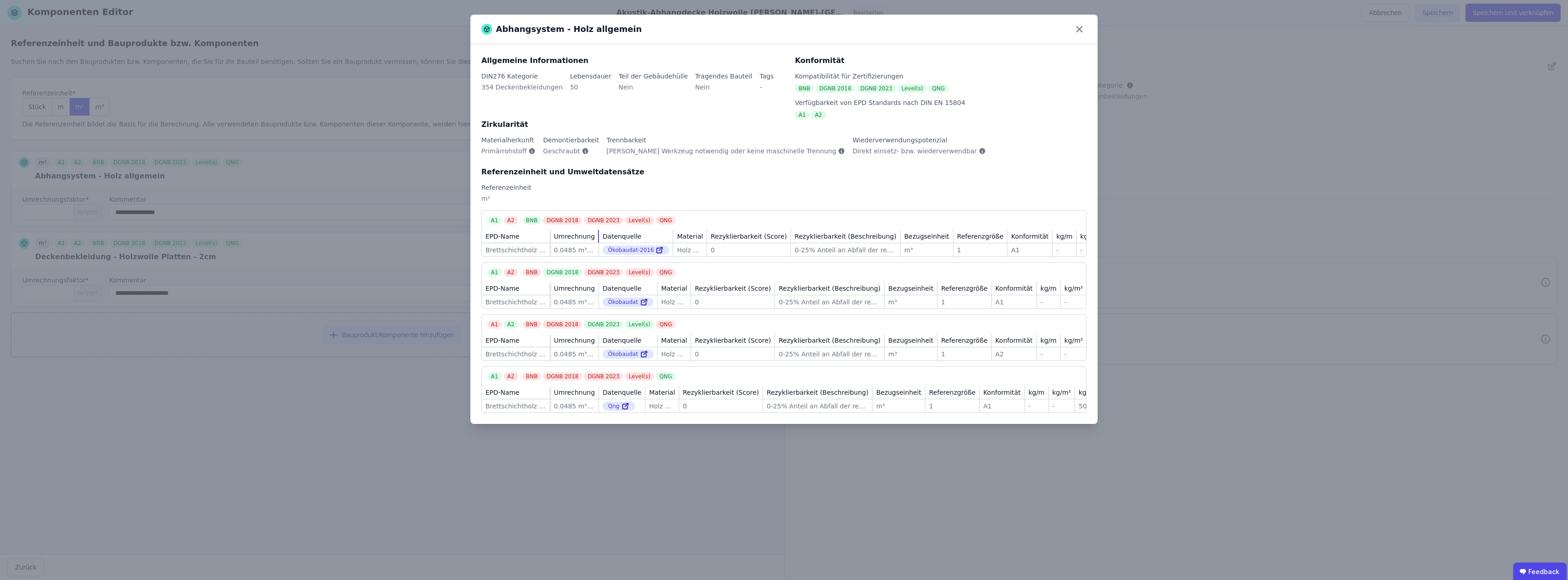
click at [602, 236] on tr "EPD-Name Umrechnung Datenquelle Material Rezyklierbarkeit (Score) Rezyklierbark…" at bounding box center [805, 236] width 647 height 13
click at [1078, 30] on icon at bounding box center [1079, 29] width 15 height 15
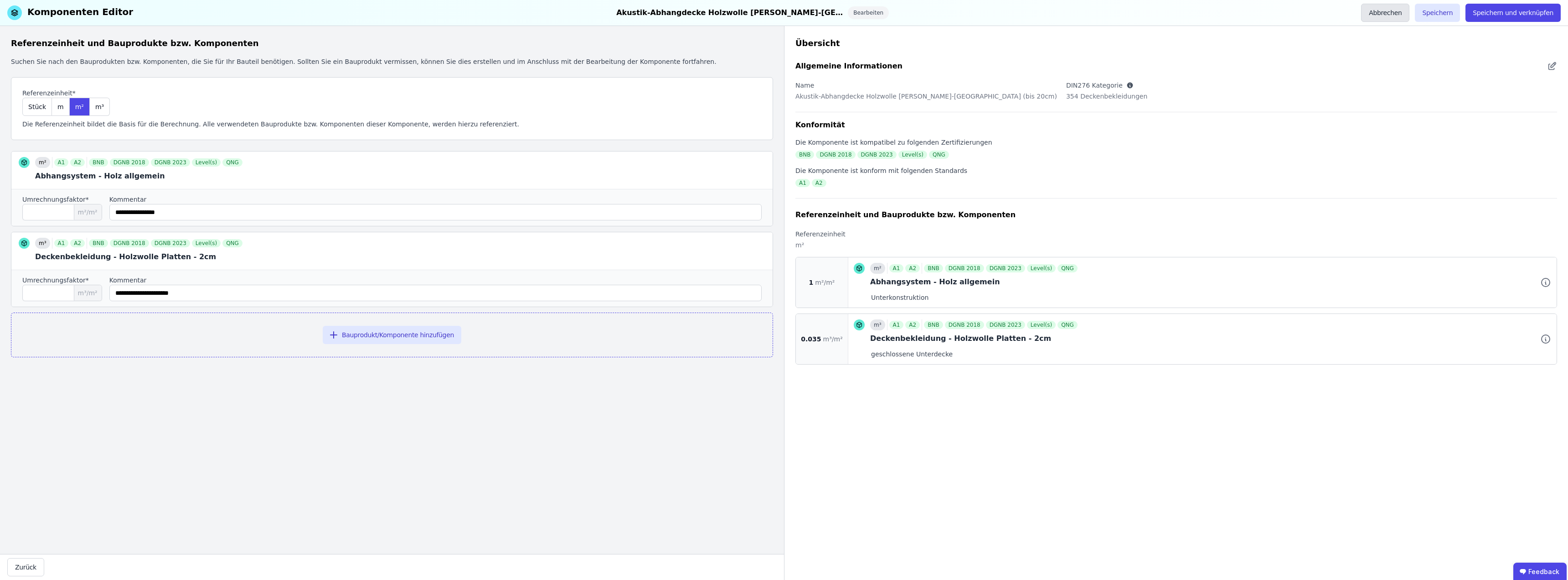
click at [1404, 8] on button "Abbrechen" at bounding box center [1385, 12] width 48 height 18
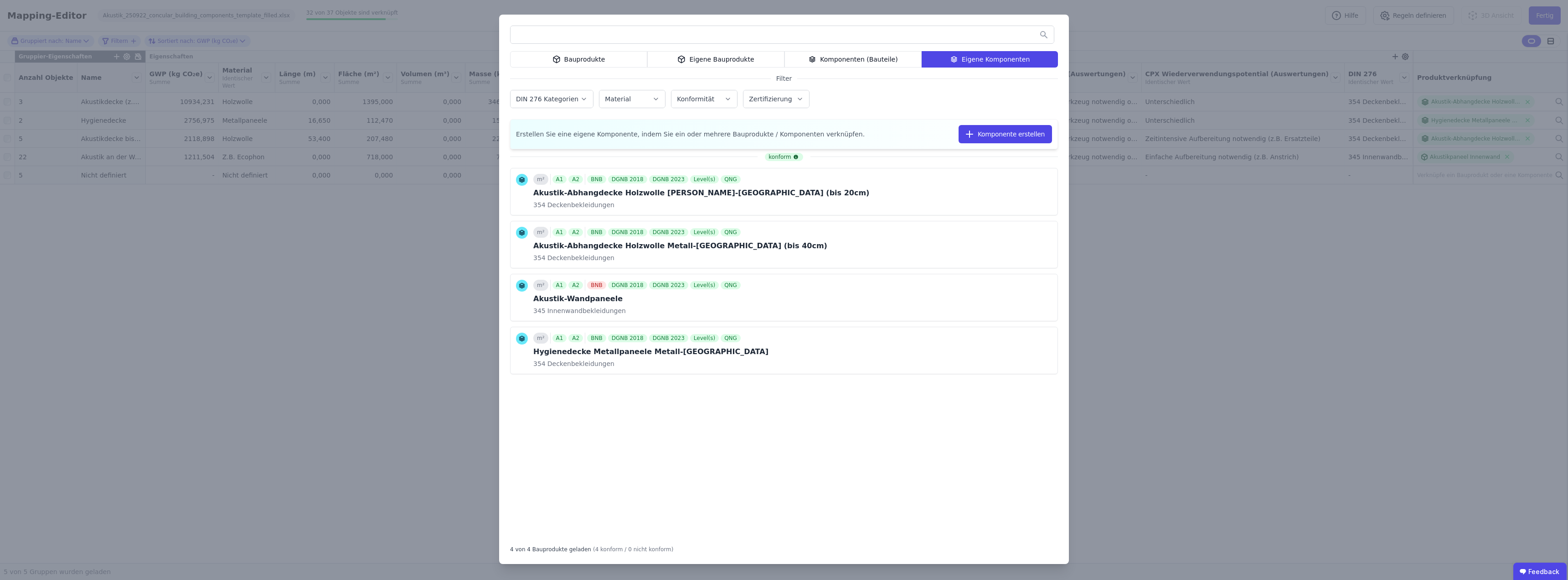
click at [1180, 259] on div "Bauprodukte Eigene Bauprodukte Komponenten (Bauteile) Eigene Komponenten Filter…" at bounding box center [784, 290] width 1568 height 580
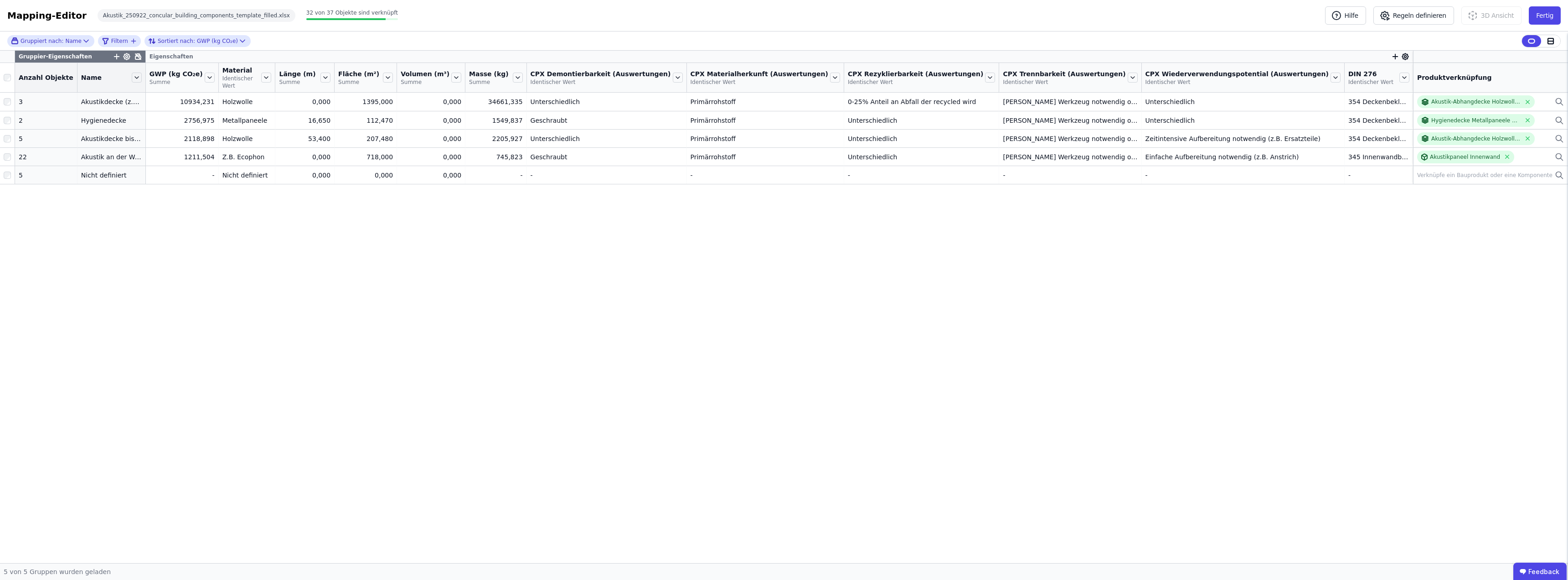
click at [1004, 269] on div "Gruppier-Eigenschaften Eigenschaften Anzahl Objekte Name GWP (kg CO₂e) Summe Ma…" at bounding box center [784, 306] width 1568 height 512
